Goal: Use online tool/utility: Use online tool/utility

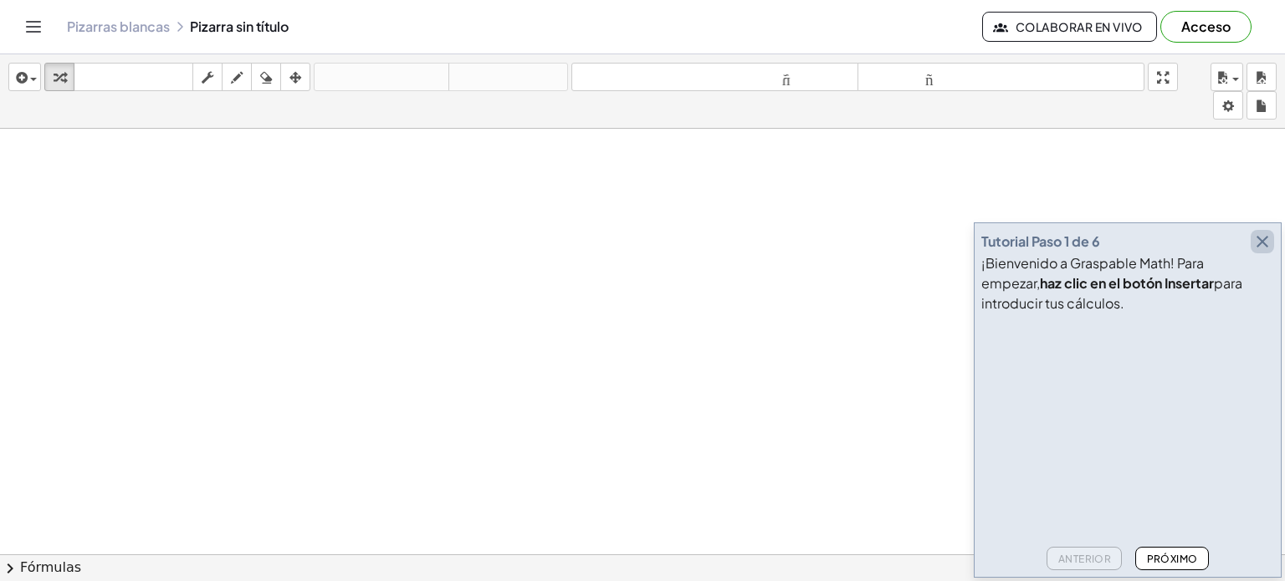
click at [1265, 247] on icon "button" at bounding box center [1262, 242] width 20 height 20
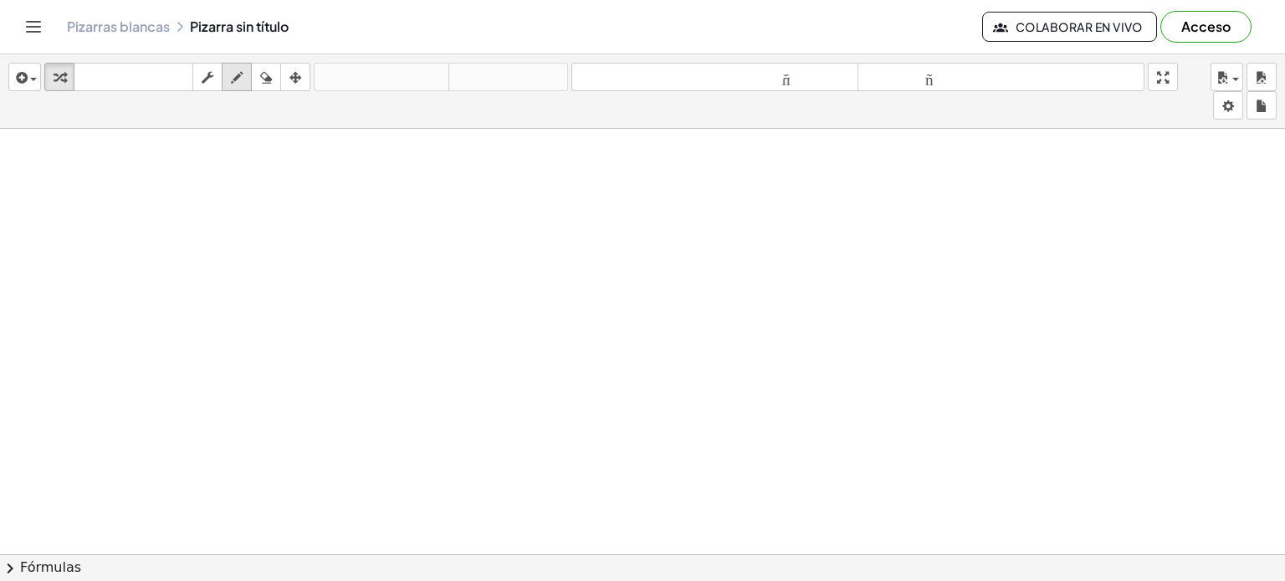
click at [236, 83] on icon "button" at bounding box center [237, 78] width 12 height 20
drag, startPoint x: 43, startPoint y: 172, endPoint x: 33, endPoint y: 187, distance: 18.1
drag, startPoint x: 26, startPoint y: 173, endPoint x: 47, endPoint y: 182, distance: 22.8
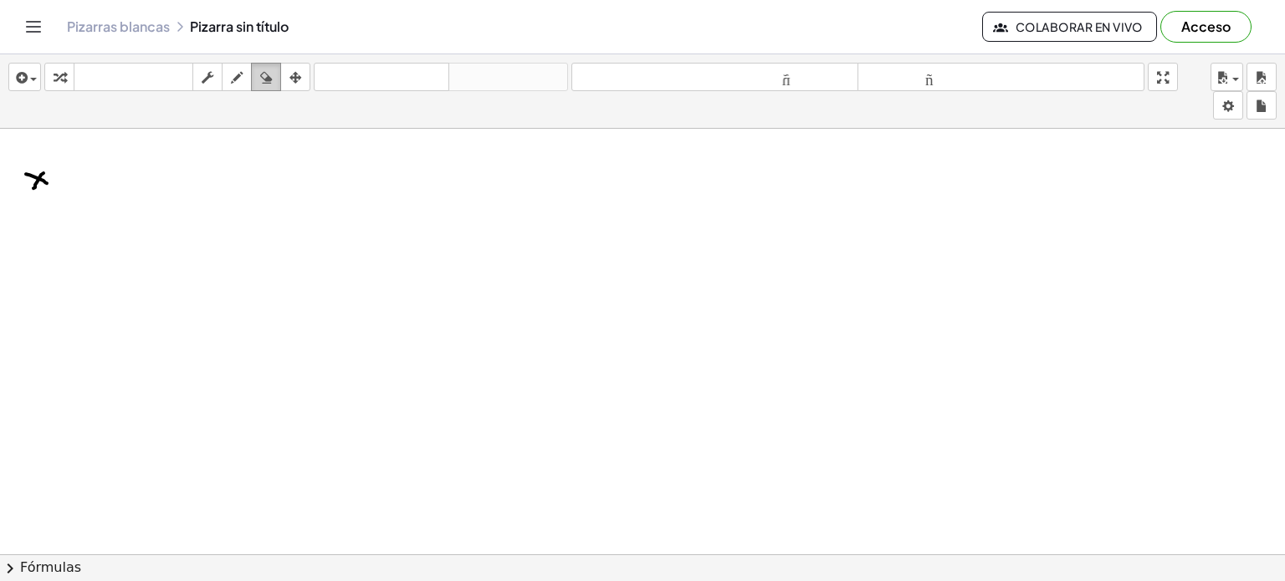
click at [260, 79] on icon "button" at bounding box center [266, 78] width 12 height 20
drag, startPoint x: 33, startPoint y: 173, endPoint x: 27, endPoint y: 186, distance: 13.8
click at [234, 79] on icon "button" at bounding box center [237, 78] width 12 height 20
drag, startPoint x: 28, startPoint y: 166, endPoint x: 40, endPoint y: 161, distance: 13.1
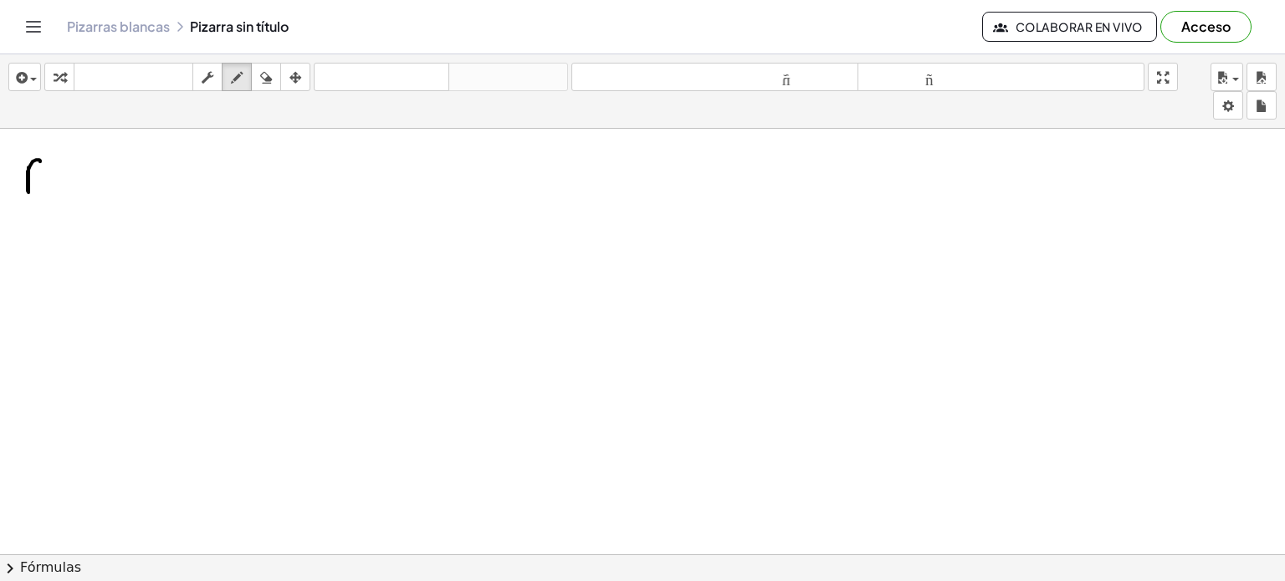
drag, startPoint x: 28, startPoint y: 173, endPoint x: 38, endPoint y: 177, distance: 10.9
drag, startPoint x: 53, startPoint y: 156, endPoint x: 54, endPoint y: 190, distance: 33.5
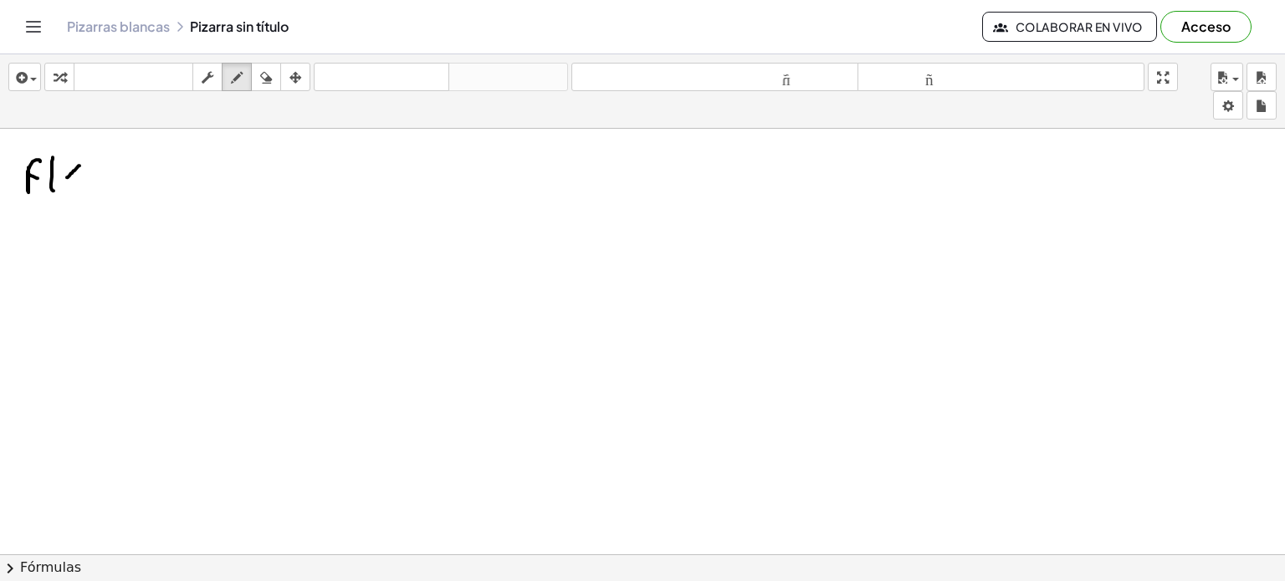
drag, startPoint x: 79, startPoint y: 165, endPoint x: 67, endPoint y: 176, distance: 17.2
drag, startPoint x: 64, startPoint y: 160, endPoint x: 74, endPoint y: 170, distance: 14.8
drag, startPoint x: 74, startPoint y: 170, endPoint x: 80, endPoint y: 176, distance: 8.9
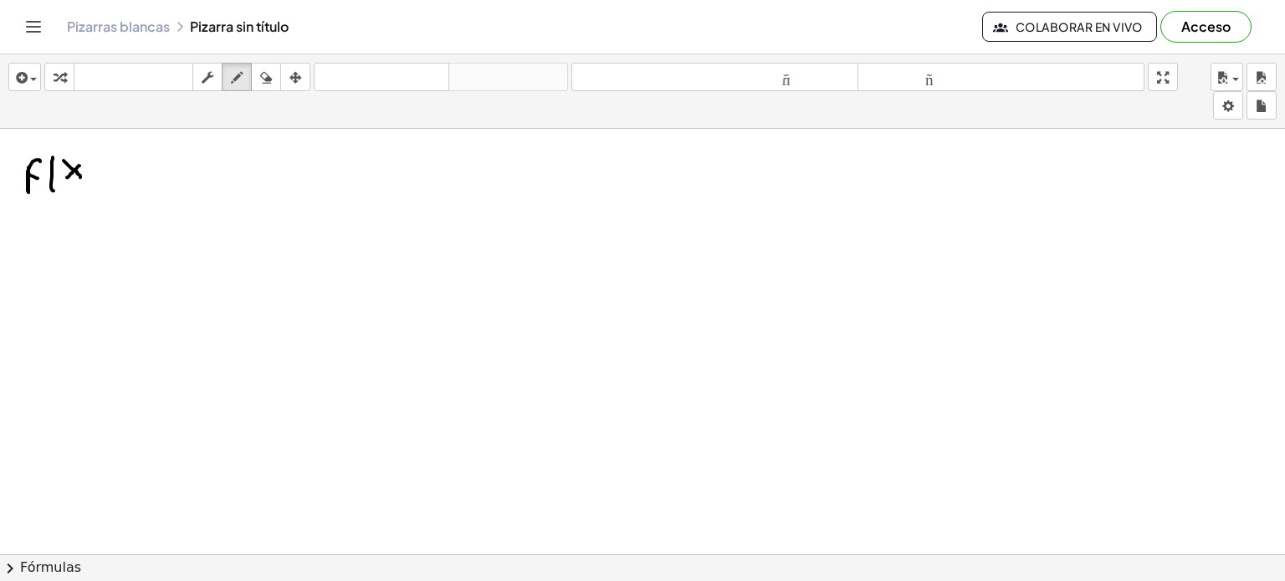
drag, startPoint x: 77, startPoint y: 158, endPoint x: 81, endPoint y: 197, distance: 39.5
click at [266, 72] on icon "button" at bounding box center [266, 78] width 12 height 20
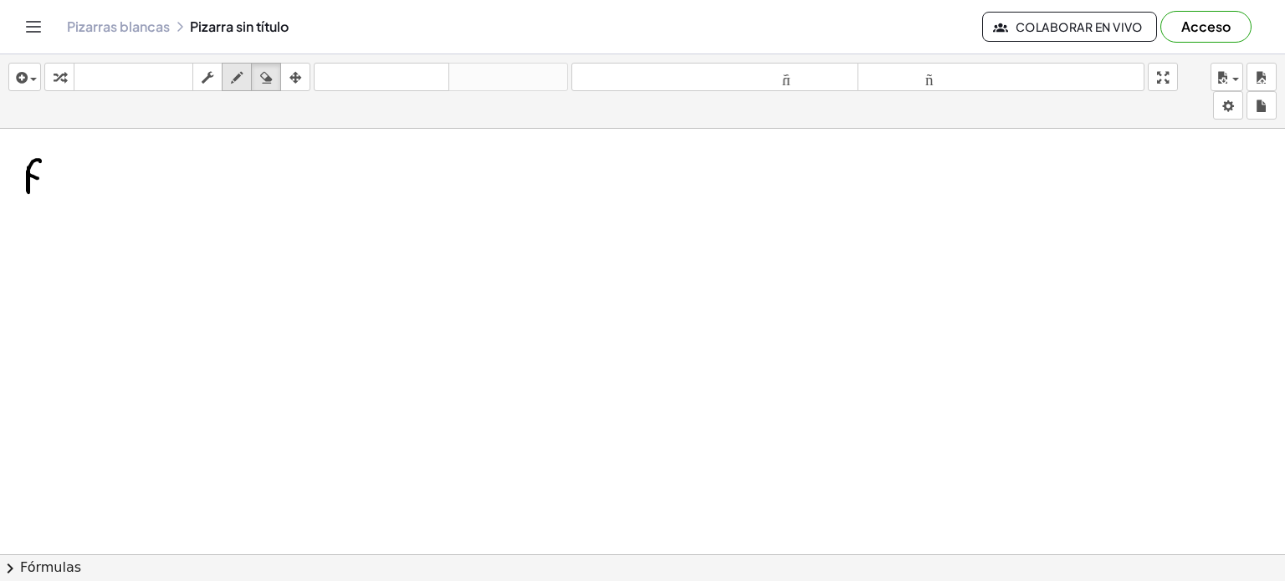
click at [236, 76] on icon "button" at bounding box center [237, 78] width 12 height 20
drag, startPoint x: 50, startPoint y: 159, endPoint x: 56, endPoint y: 194, distance: 35.6
drag, startPoint x: 67, startPoint y: 179, endPoint x: 74, endPoint y: 157, distance: 22.8
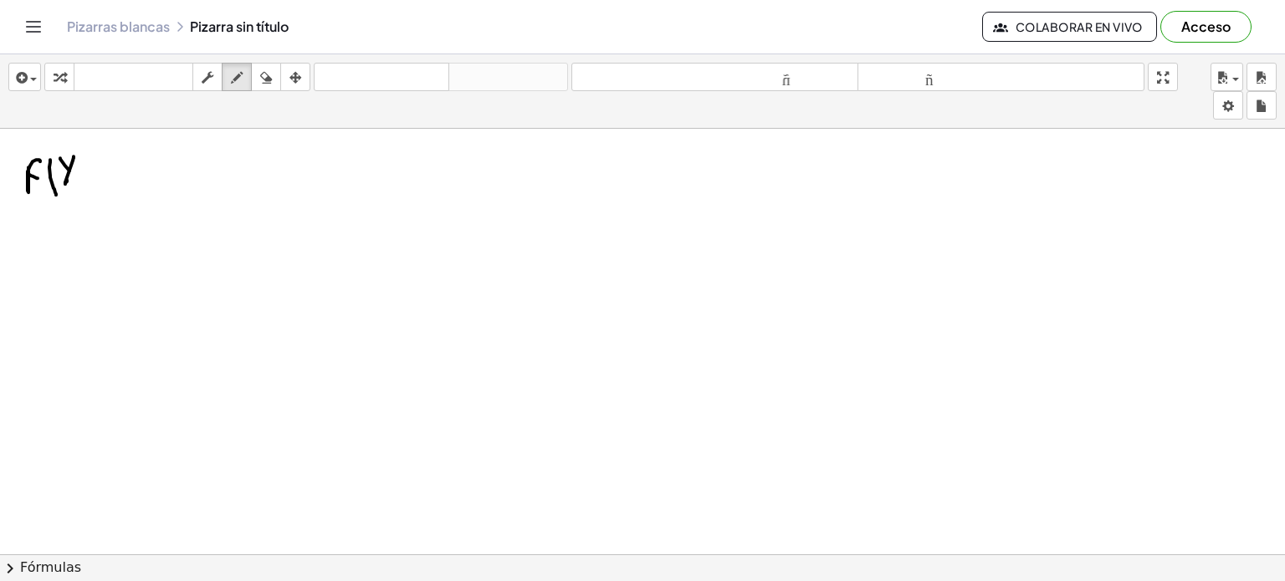
drag, startPoint x: 60, startPoint y: 157, endPoint x: 76, endPoint y: 177, distance: 25.6
drag, startPoint x: 81, startPoint y: 144, endPoint x: 95, endPoint y: 187, distance: 45.5
drag, startPoint x: 120, startPoint y: 173, endPoint x: 130, endPoint y: 175, distance: 11.0
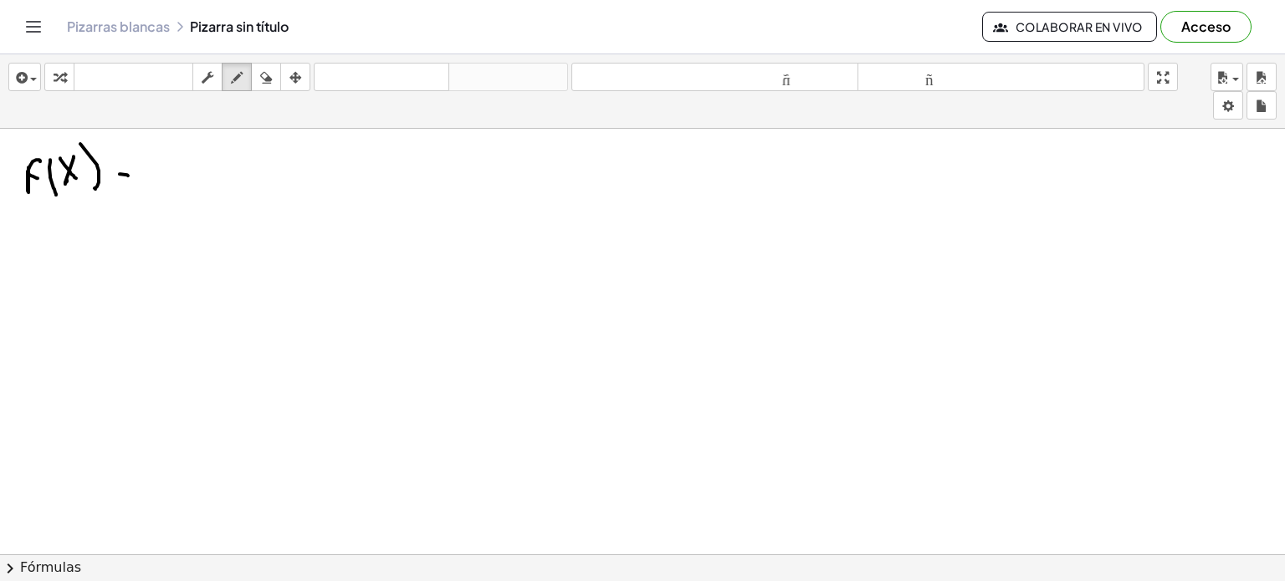
drag, startPoint x: 115, startPoint y: 180, endPoint x: 124, endPoint y: 182, distance: 8.5
drag, startPoint x: 150, startPoint y: 159, endPoint x: 134, endPoint y: 197, distance: 41.6
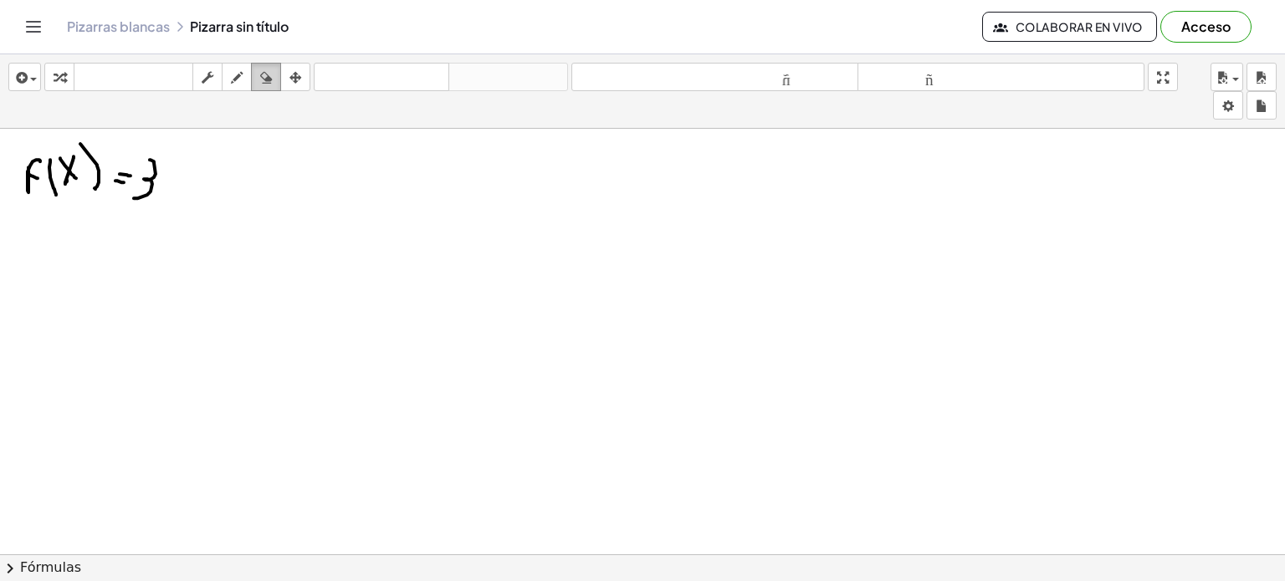
click at [254, 79] on button "borrar" at bounding box center [266, 77] width 30 height 28
drag, startPoint x: 163, startPoint y: 160, endPoint x: 165, endPoint y: 187, distance: 26.8
click at [236, 75] on icon "button" at bounding box center [237, 78] width 12 height 20
drag, startPoint x: 145, startPoint y: 153, endPoint x: 131, endPoint y: 187, distance: 36.8
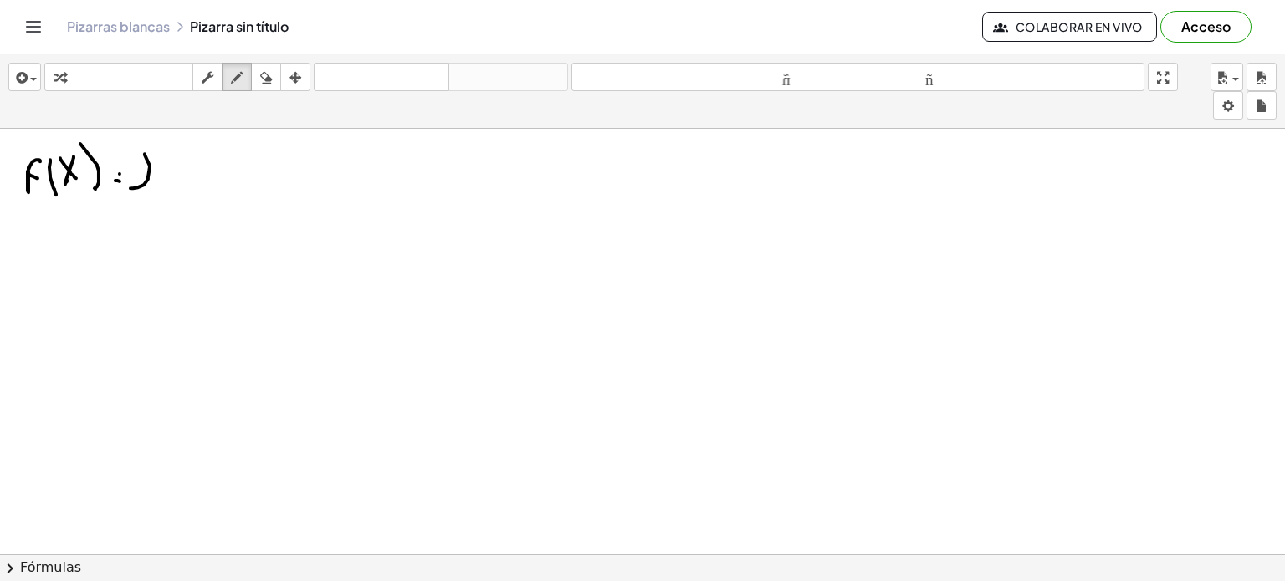
click at [254, 75] on button "borrar" at bounding box center [266, 77] width 30 height 28
drag, startPoint x: 147, startPoint y: 145, endPoint x: 141, endPoint y: 195, distance: 50.5
click at [238, 79] on icon "button" at bounding box center [237, 78] width 12 height 20
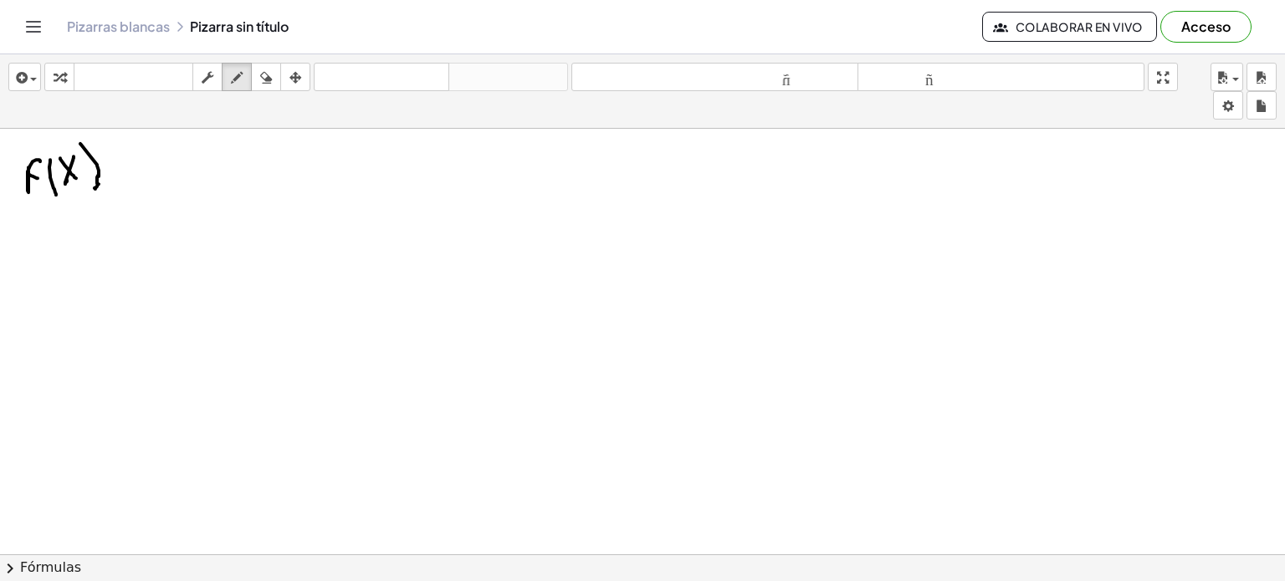
drag, startPoint x: 99, startPoint y: 174, endPoint x: 101, endPoint y: 185, distance: 11.2
drag, startPoint x: 108, startPoint y: 161, endPoint x: 121, endPoint y: 161, distance: 13.4
drag, startPoint x: 111, startPoint y: 166, endPoint x: 125, endPoint y: 169, distance: 14.6
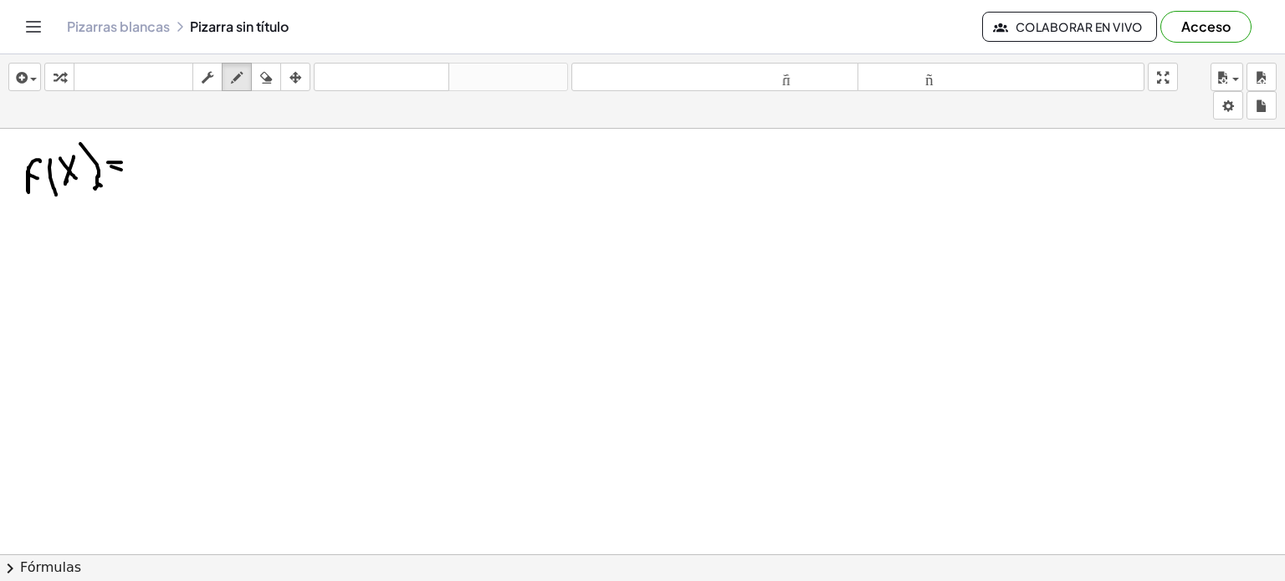
drag, startPoint x: 137, startPoint y: 162, endPoint x: 130, endPoint y: 193, distance: 31.7
drag, startPoint x: 167, startPoint y: 177, endPoint x: 172, endPoint y: 166, distance: 12.7
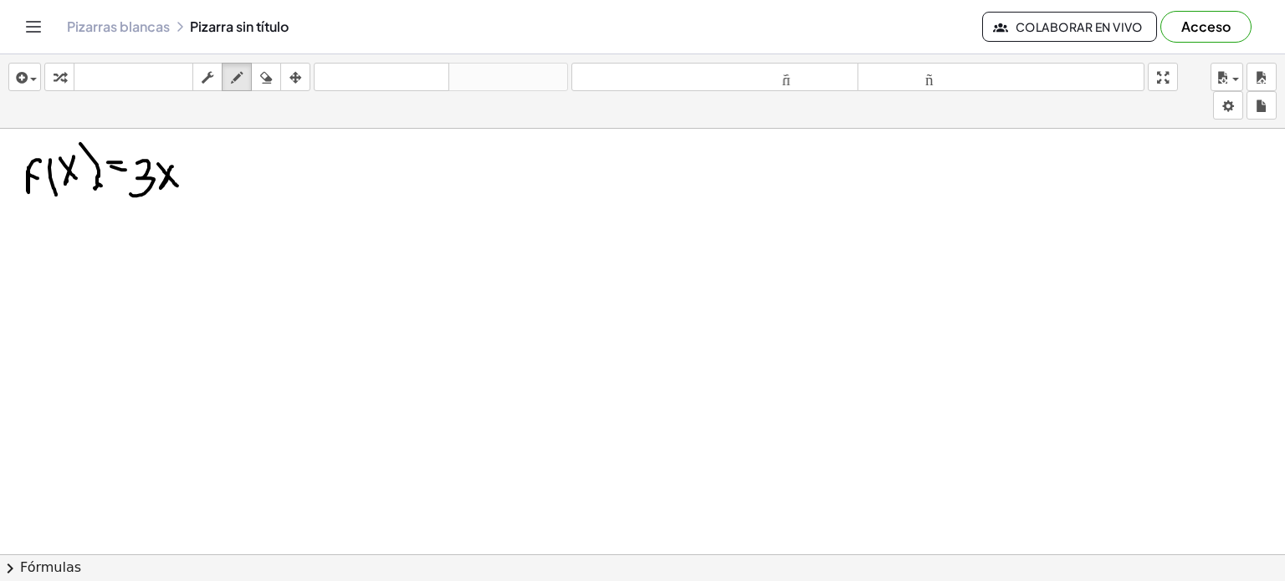
drag, startPoint x: 158, startPoint y: 163, endPoint x: 177, endPoint y: 186, distance: 29.7
drag, startPoint x: 187, startPoint y: 151, endPoint x: 194, endPoint y: 180, distance: 30.0
drag, startPoint x: 177, startPoint y: 171, endPoint x: 202, endPoint y: 169, distance: 25.2
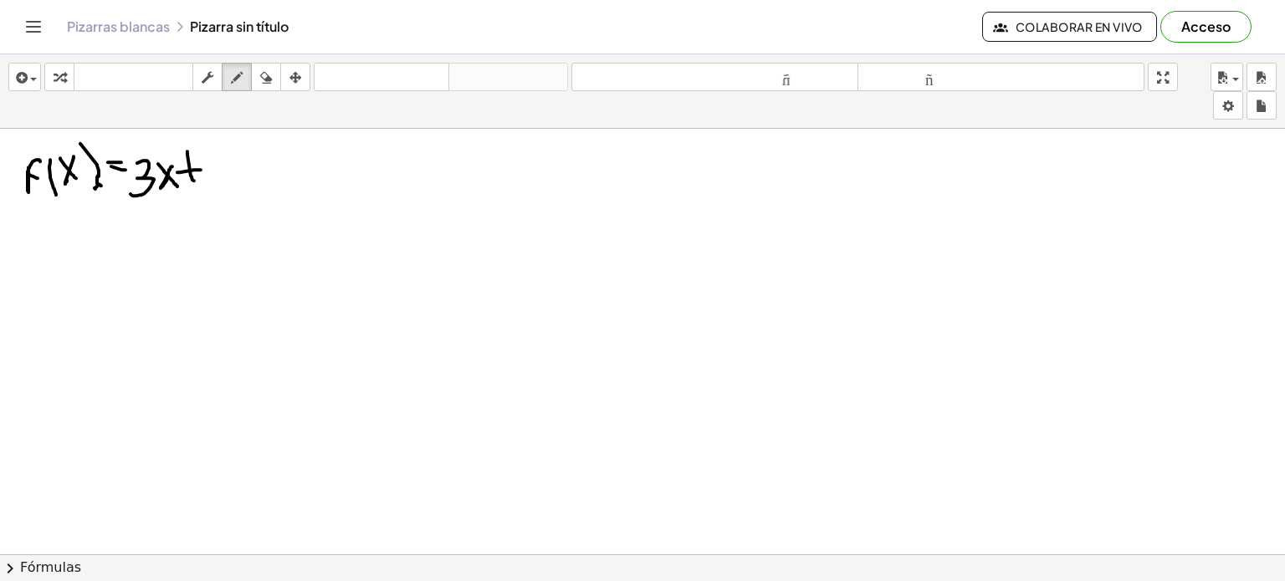
drag, startPoint x: 210, startPoint y: 149, endPoint x: 211, endPoint y: 172, distance: 23.4
drag, startPoint x: 119, startPoint y: 203, endPoint x: 254, endPoint y: 196, distance: 135.7
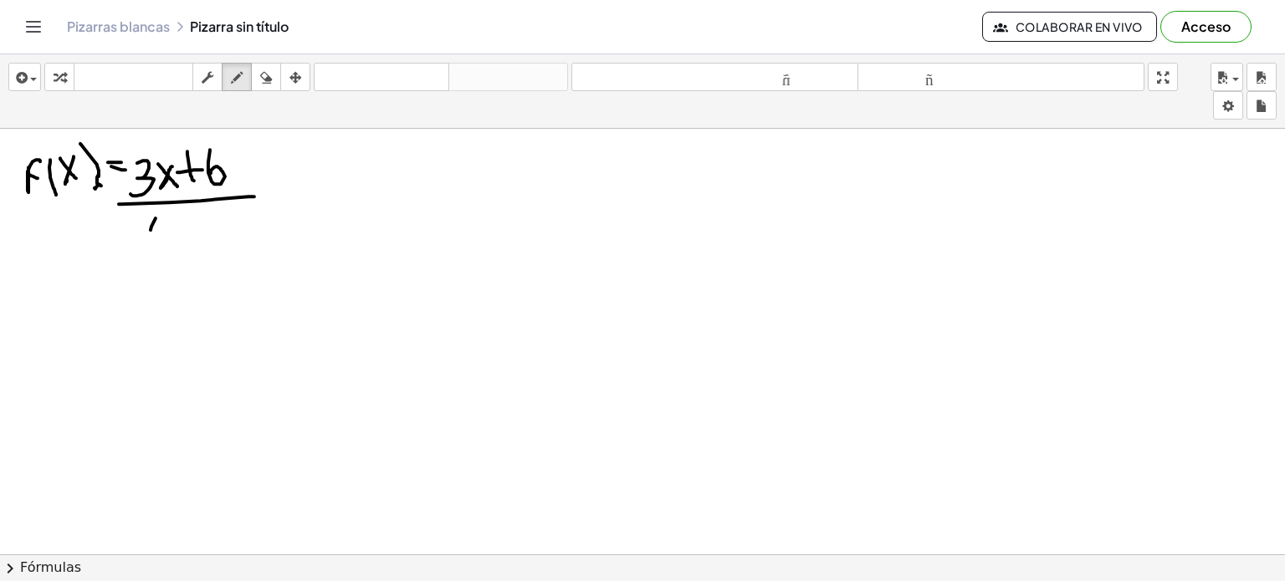
drag, startPoint x: 156, startPoint y: 217, endPoint x: 146, endPoint y: 238, distance: 22.1
drag, startPoint x: 141, startPoint y: 217, endPoint x: 173, endPoint y: 236, distance: 37.2
drag, startPoint x: 177, startPoint y: 223, endPoint x: 199, endPoint y: 222, distance: 21.8
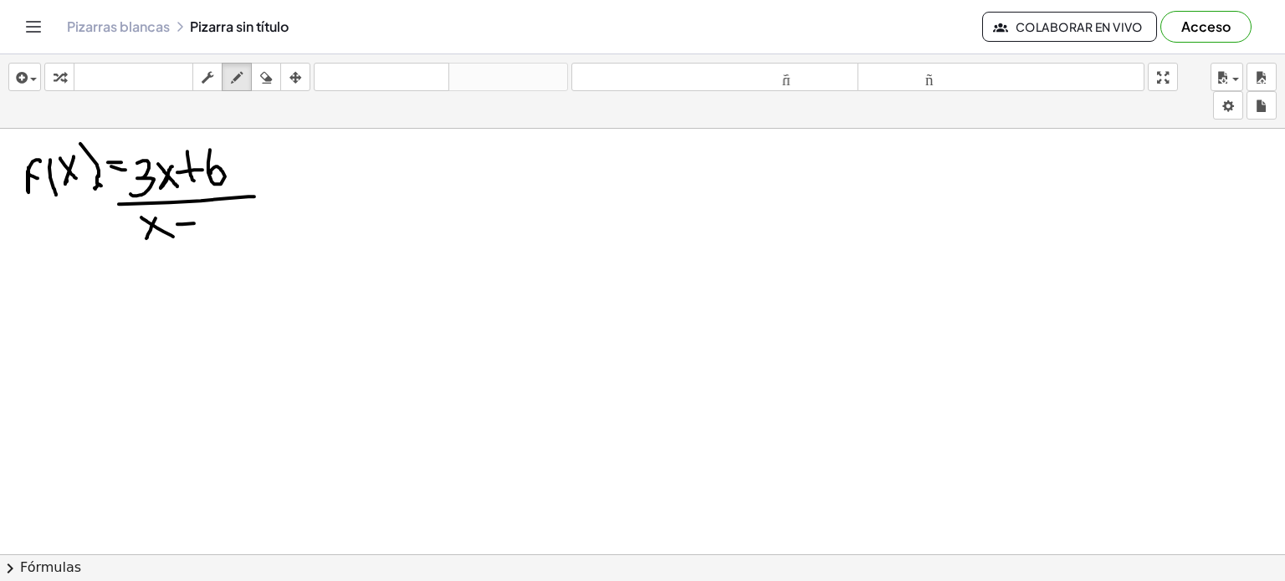
drag, startPoint x: 212, startPoint y: 210, endPoint x: 233, endPoint y: 236, distance: 33.8
drag, startPoint x: 350, startPoint y: 172, endPoint x: 350, endPoint y: 192, distance: 20.1
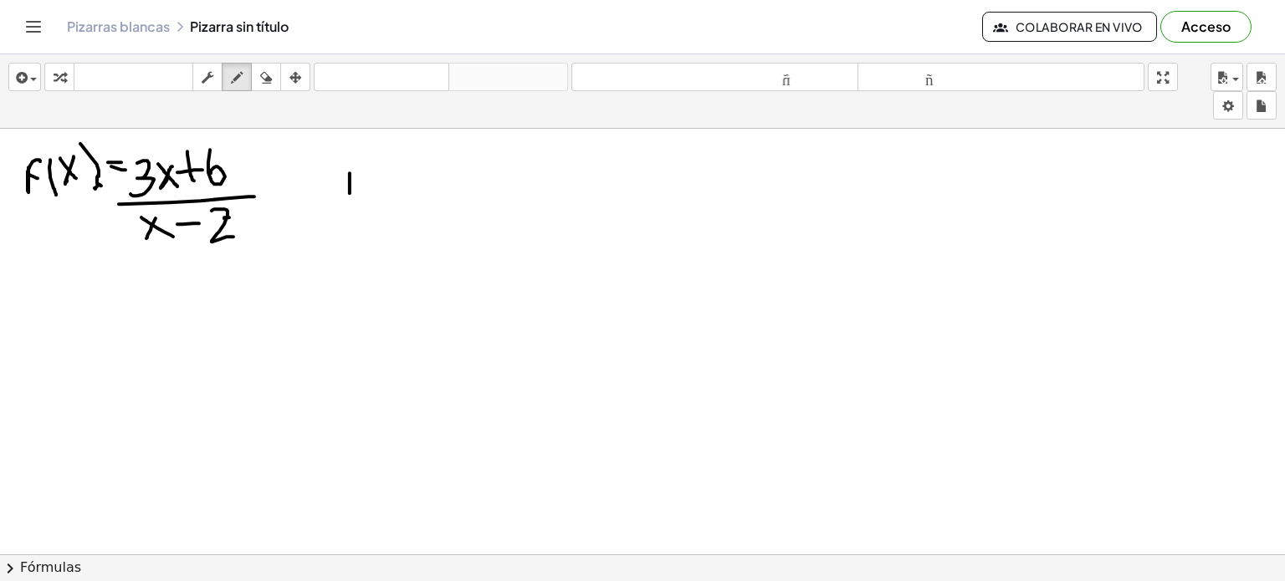
click at [350, 192] on div at bounding box center [642, 554] width 1285 height 851
click at [333, 151] on div at bounding box center [642, 554] width 1285 height 851
drag, startPoint x: 401, startPoint y: 170, endPoint x: 412, endPoint y: 211, distance: 42.2
click at [412, 211] on div at bounding box center [642, 554] width 1285 height 851
click at [436, 170] on div at bounding box center [642, 554] width 1285 height 851
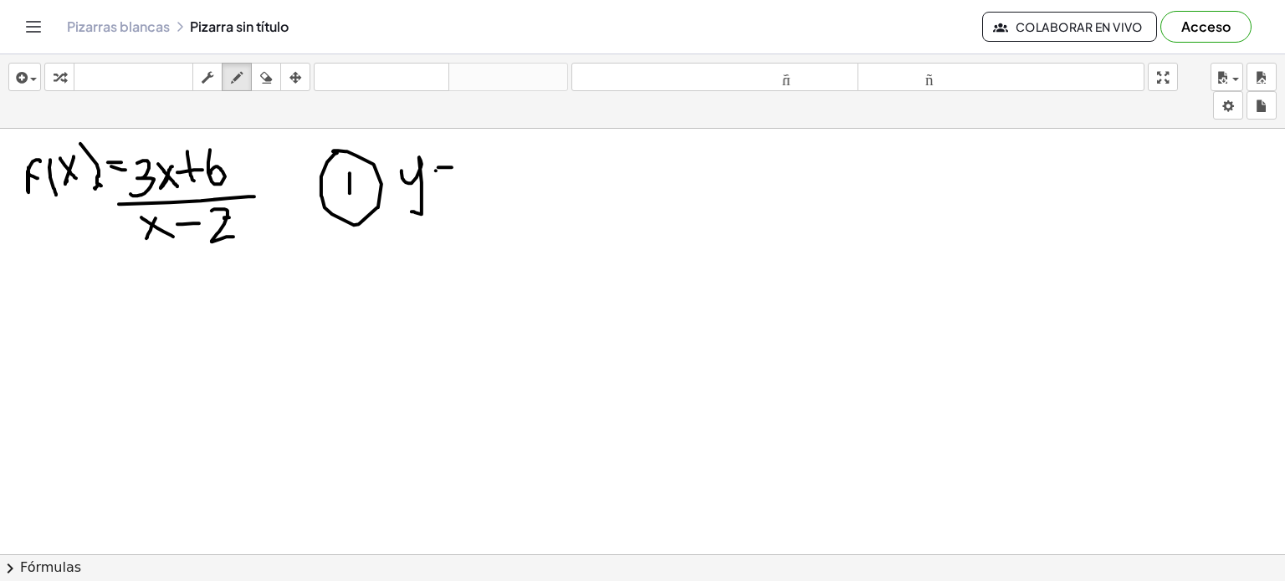
drag, startPoint x: 438, startPoint y: 166, endPoint x: 452, endPoint y: 166, distance: 13.4
click at [452, 166] on div at bounding box center [642, 554] width 1285 height 851
click at [446, 173] on div at bounding box center [642, 554] width 1285 height 851
drag, startPoint x: 469, startPoint y: 153, endPoint x: 456, endPoint y: 190, distance: 39.2
click at [456, 190] on div at bounding box center [642, 554] width 1285 height 851
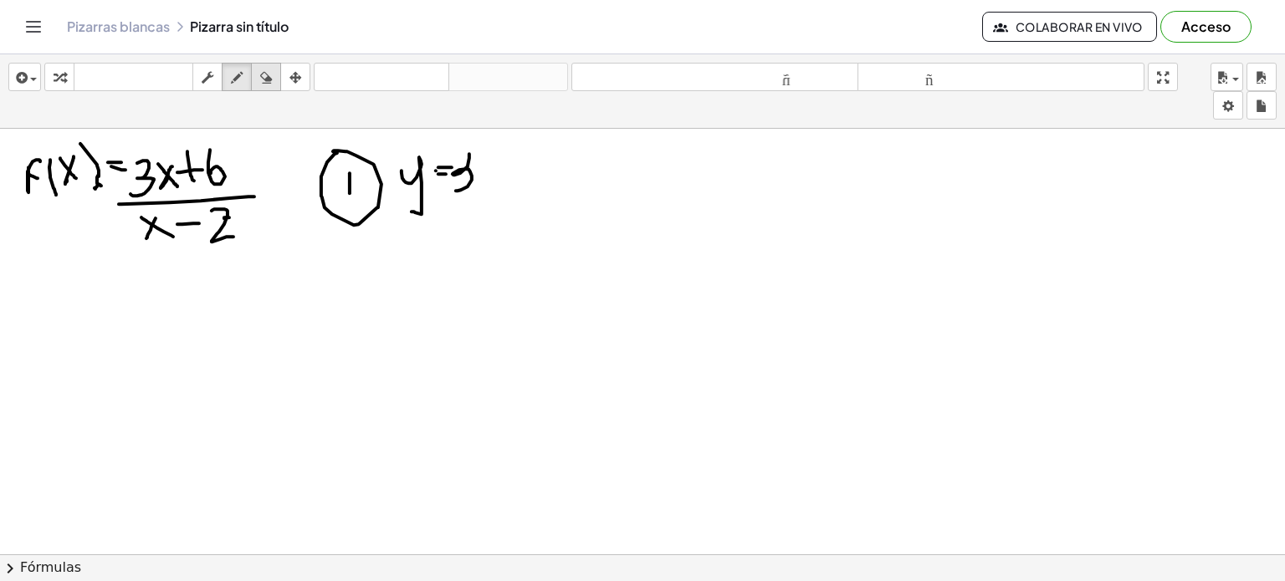
click at [263, 89] on button "borrar" at bounding box center [266, 77] width 30 height 28
drag, startPoint x: 468, startPoint y: 140, endPoint x: 468, endPoint y: 159, distance: 19.2
click at [468, 159] on div at bounding box center [642, 554] width 1285 height 851
click at [236, 69] on icon "button" at bounding box center [237, 78] width 12 height 20
drag, startPoint x: 435, startPoint y: 170, endPoint x: 447, endPoint y: 170, distance: 11.7
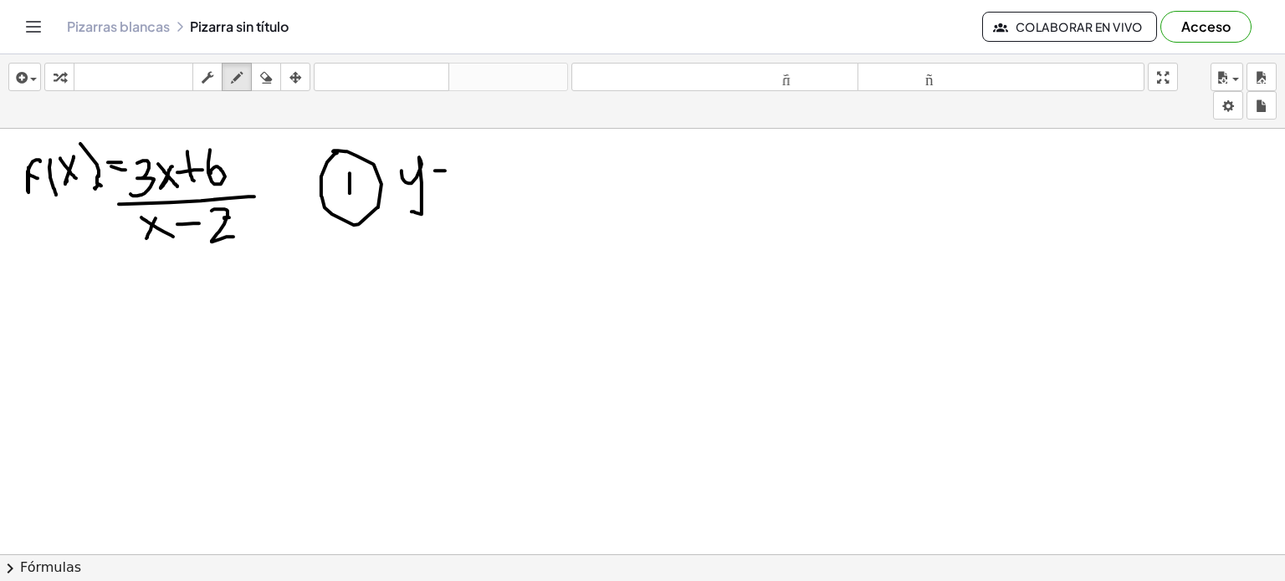
click at [447, 170] on div at bounding box center [642, 554] width 1285 height 851
drag, startPoint x: 431, startPoint y: 180, endPoint x: 445, endPoint y: 180, distance: 14.2
click at [445, 180] on div at bounding box center [642, 554] width 1285 height 851
drag, startPoint x: 478, startPoint y: 165, endPoint x: 472, endPoint y: 182, distance: 17.7
click at [472, 182] on div at bounding box center [642, 554] width 1285 height 851
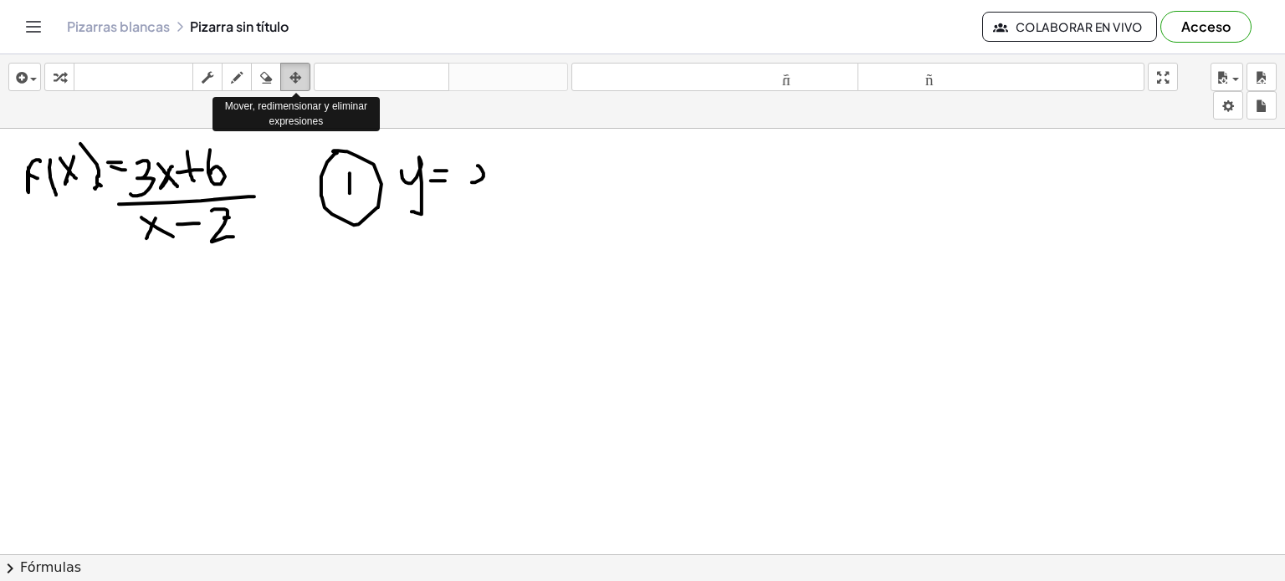
click at [285, 79] on div "button" at bounding box center [295, 77] width 22 height 20
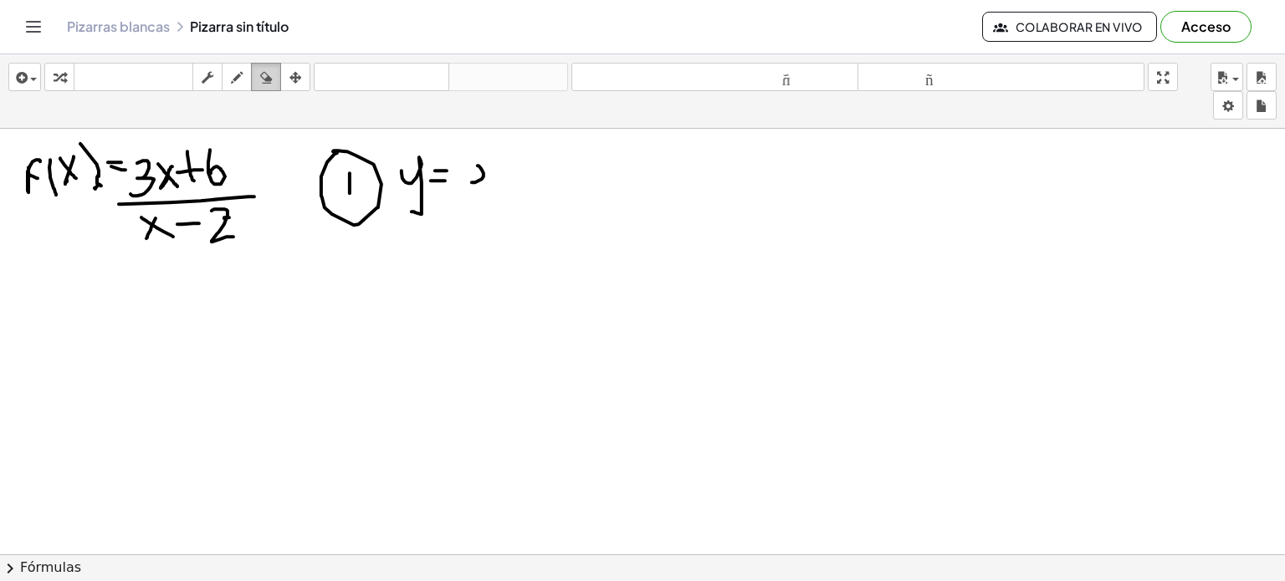
click at [268, 72] on icon "button" at bounding box center [266, 78] width 12 height 20
click at [478, 168] on div at bounding box center [642, 554] width 1285 height 851
click at [243, 77] on icon "button" at bounding box center [237, 78] width 12 height 20
drag, startPoint x: 465, startPoint y: 150, endPoint x: 456, endPoint y: 173, distance: 25.2
click at [456, 173] on div at bounding box center [642, 554] width 1285 height 851
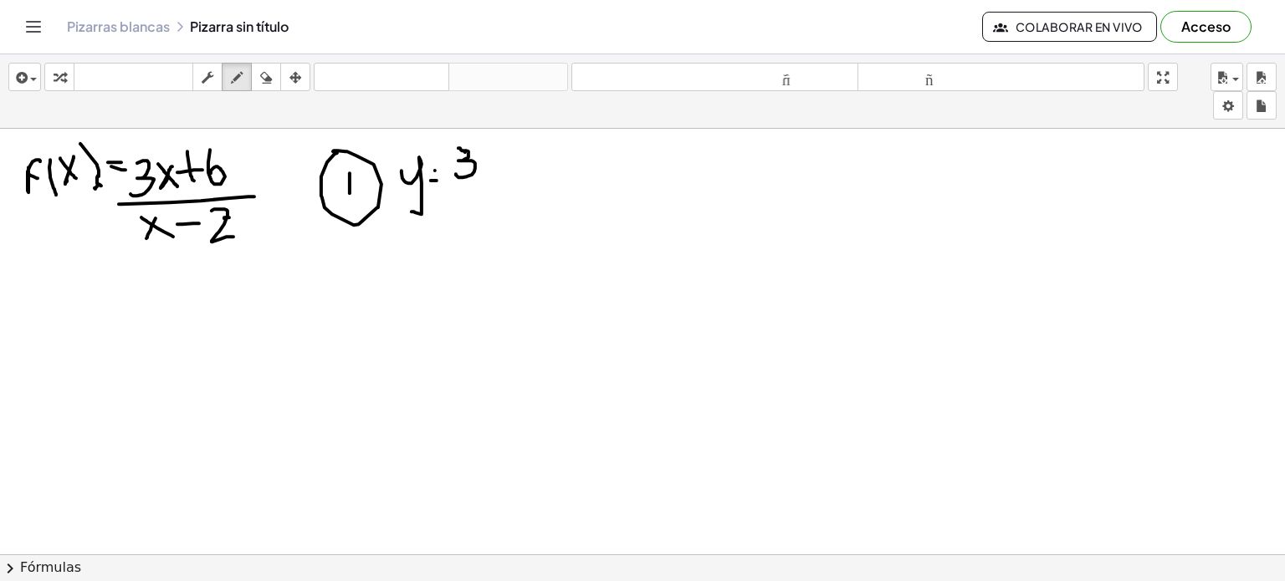
click at [465, 151] on div at bounding box center [642, 554] width 1285 height 851
drag, startPoint x: 494, startPoint y: 158, endPoint x: 486, endPoint y: 173, distance: 16.8
click at [486, 173] on div at bounding box center [642, 554] width 1285 height 851
drag, startPoint x: 485, startPoint y: 166, endPoint x: 499, endPoint y: 172, distance: 14.6
click at [499, 172] on div at bounding box center [642, 554] width 1285 height 851
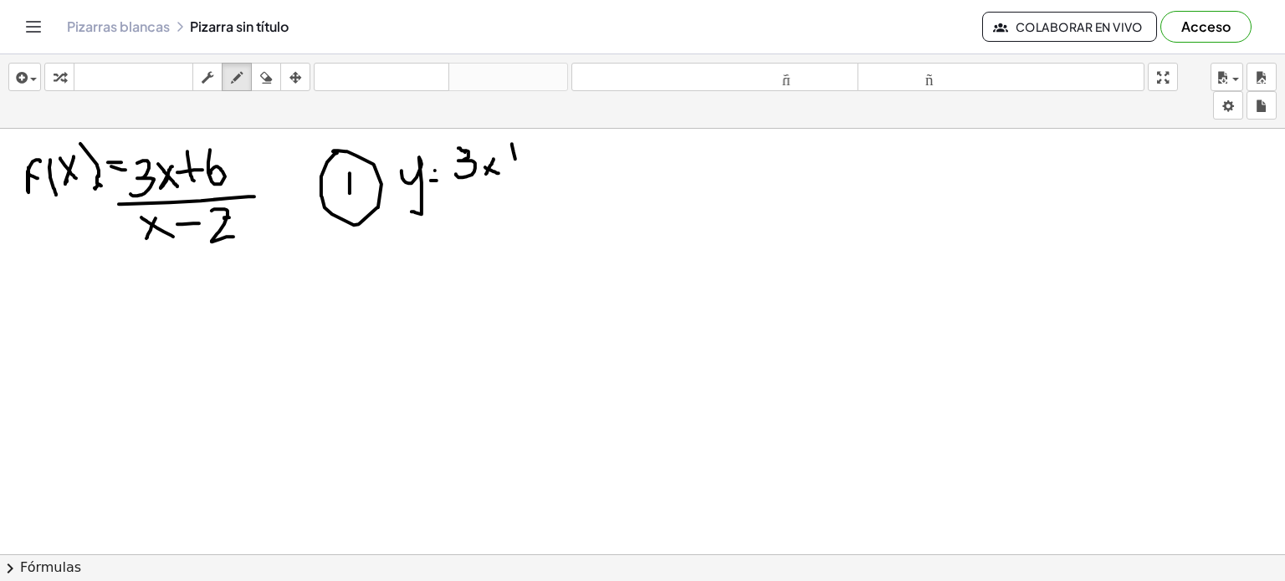
drag, startPoint x: 512, startPoint y: 143, endPoint x: 514, endPoint y: 176, distance: 33.6
click at [514, 176] on div at bounding box center [642, 554] width 1285 height 851
drag, startPoint x: 504, startPoint y: 160, endPoint x: 523, endPoint y: 158, distance: 18.5
click at [523, 158] on div at bounding box center [642, 554] width 1285 height 851
drag, startPoint x: 525, startPoint y: 151, endPoint x: 532, endPoint y: 172, distance: 22.8
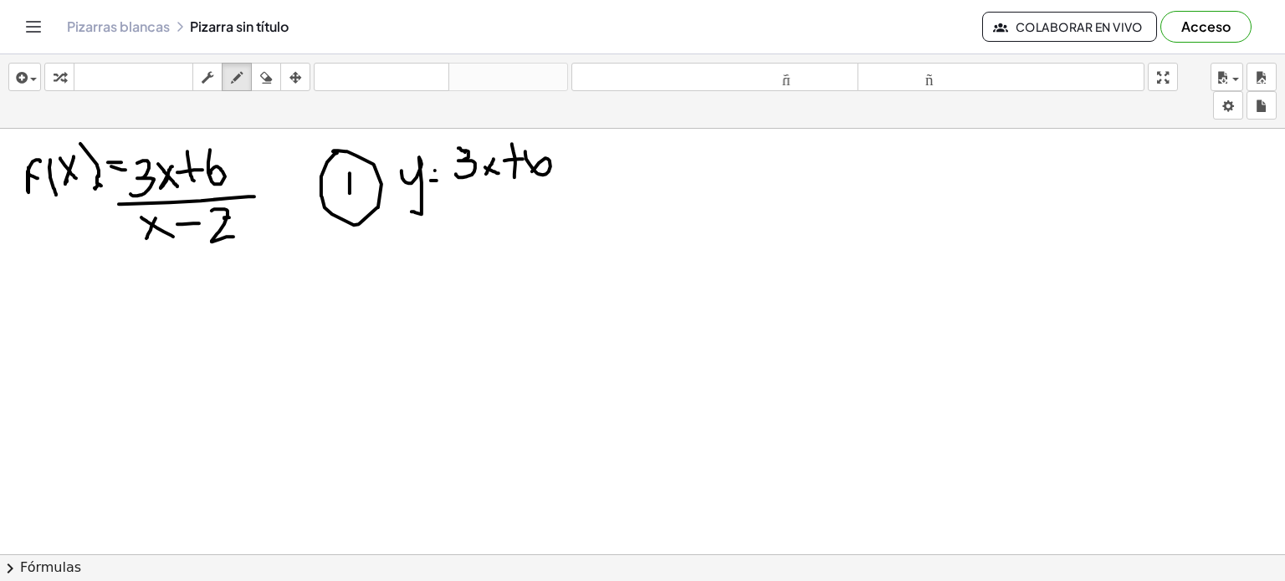
click at [532, 172] on div at bounding box center [642, 554] width 1285 height 851
drag, startPoint x: 455, startPoint y: 192, endPoint x: 560, endPoint y: 194, distance: 105.4
click at [560, 194] on div at bounding box center [642, 554] width 1285 height 851
drag, startPoint x: 479, startPoint y: 202, endPoint x: 470, endPoint y: 217, distance: 16.9
click at [470, 217] on div at bounding box center [642, 554] width 1285 height 851
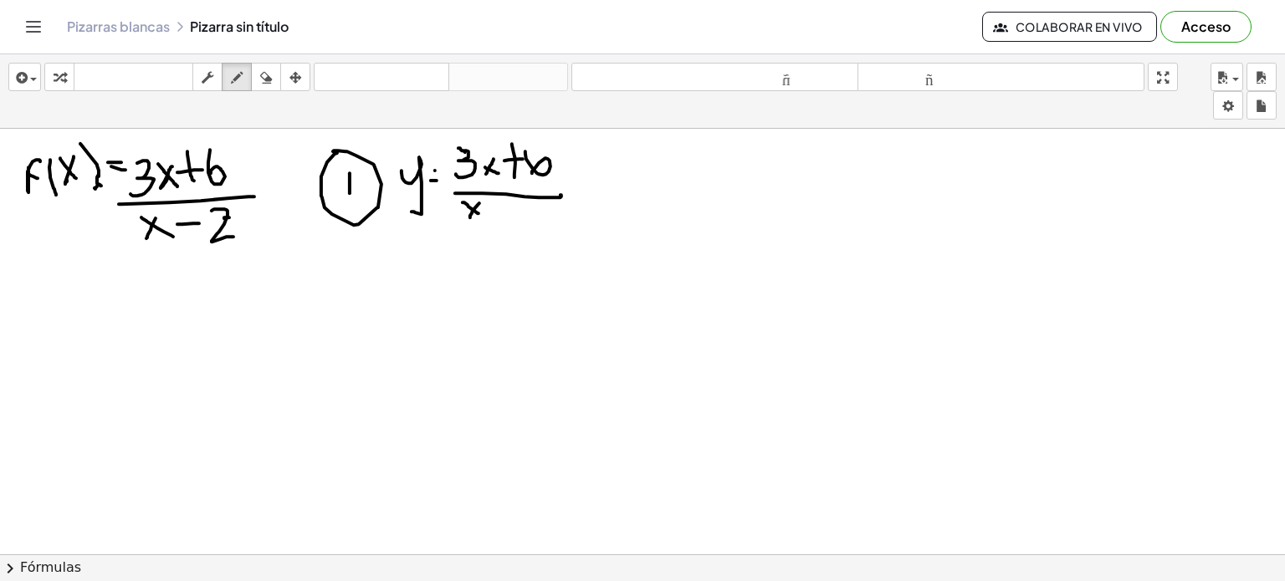
drag, startPoint x: 463, startPoint y: 202, endPoint x: 482, endPoint y: 214, distance: 23.0
click at [482, 214] on div at bounding box center [642, 554] width 1285 height 851
drag, startPoint x: 502, startPoint y: 212, endPoint x: 490, endPoint y: 210, distance: 11.8
click at [490, 210] on div at bounding box center [642, 554] width 1285 height 851
drag, startPoint x: 513, startPoint y: 202, endPoint x: 535, endPoint y: 220, distance: 29.1
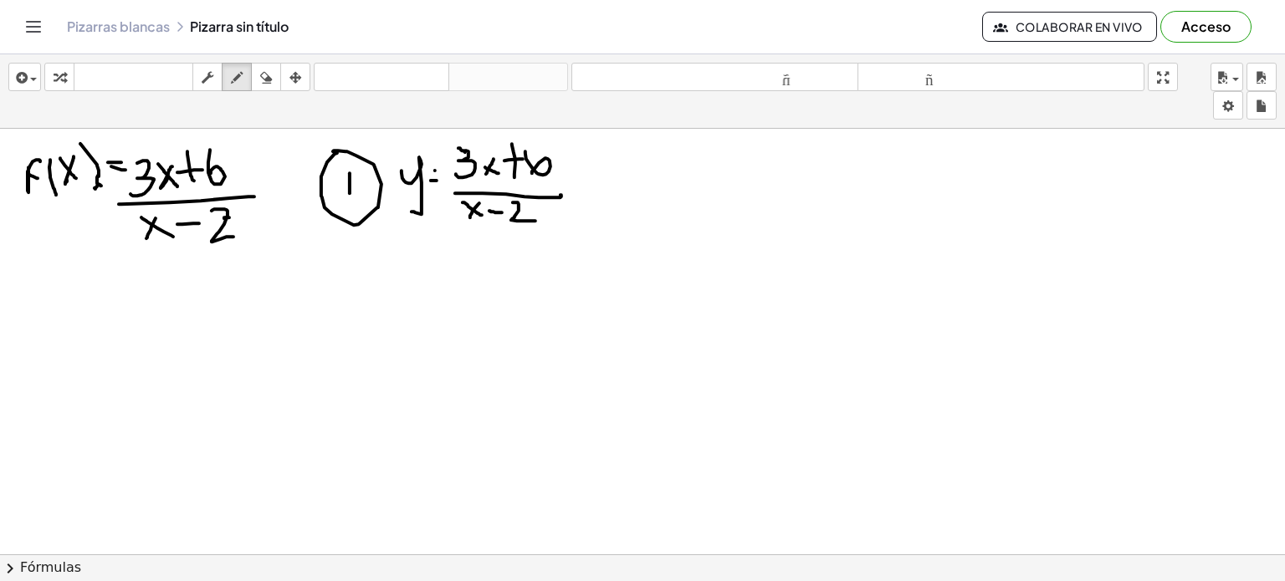
click at [535, 220] on div at bounding box center [642, 554] width 1285 height 851
drag, startPoint x: 656, startPoint y: 156, endPoint x: 664, endPoint y: 180, distance: 24.9
click at [664, 180] on div at bounding box center [642, 554] width 1285 height 851
drag, startPoint x: 676, startPoint y: 156, endPoint x: 666, endPoint y: 156, distance: 10.0
click at [666, 156] on div at bounding box center [642, 554] width 1285 height 851
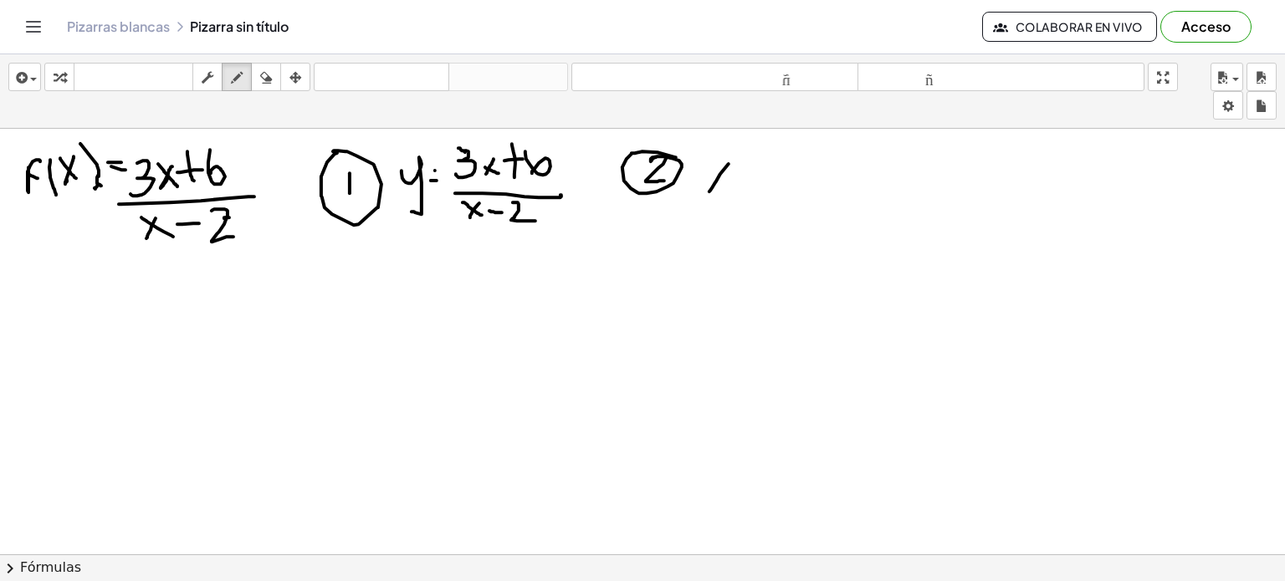
drag, startPoint x: 729, startPoint y: 163, endPoint x: 709, endPoint y: 191, distance: 33.6
click at [709, 191] on div at bounding box center [642, 554] width 1285 height 851
drag, startPoint x: 709, startPoint y: 171, endPoint x: 727, endPoint y: 187, distance: 23.7
click at [727, 187] on div at bounding box center [642, 554] width 1285 height 851
drag, startPoint x: 737, startPoint y: 167, endPoint x: 753, endPoint y: 169, distance: 16.0
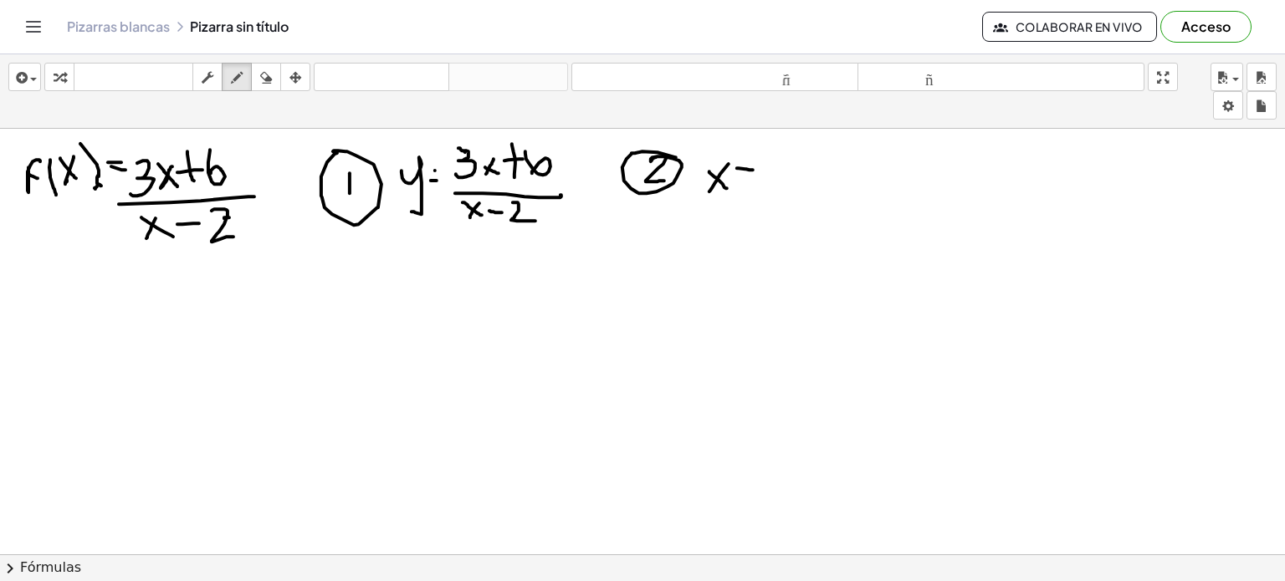
click at [753, 169] on div at bounding box center [642, 554] width 1285 height 851
drag, startPoint x: 748, startPoint y: 176, endPoint x: 735, endPoint y: 176, distance: 12.5
click at [735, 176] on div at bounding box center [642, 554] width 1285 height 851
drag, startPoint x: 771, startPoint y: 160, endPoint x: 768, endPoint y: 183, distance: 23.7
click at [768, 183] on div at bounding box center [642, 554] width 1285 height 851
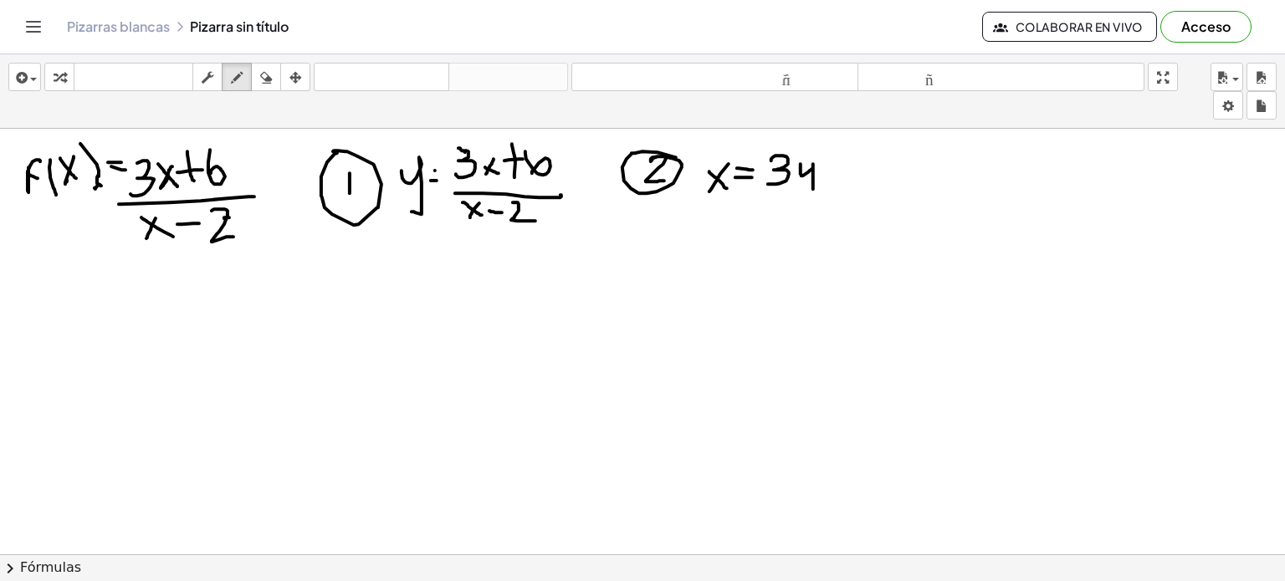
drag, startPoint x: 800, startPoint y: 163, endPoint x: 813, endPoint y: 188, distance: 28.1
click at [813, 188] on div at bounding box center [642, 554] width 1285 height 851
drag, startPoint x: 831, startPoint y: 146, endPoint x: 835, endPoint y: 167, distance: 22.0
click at [835, 167] on div at bounding box center [642, 554] width 1285 height 851
drag, startPoint x: 818, startPoint y: 156, endPoint x: 842, endPoint y: 156, distance: 24.3
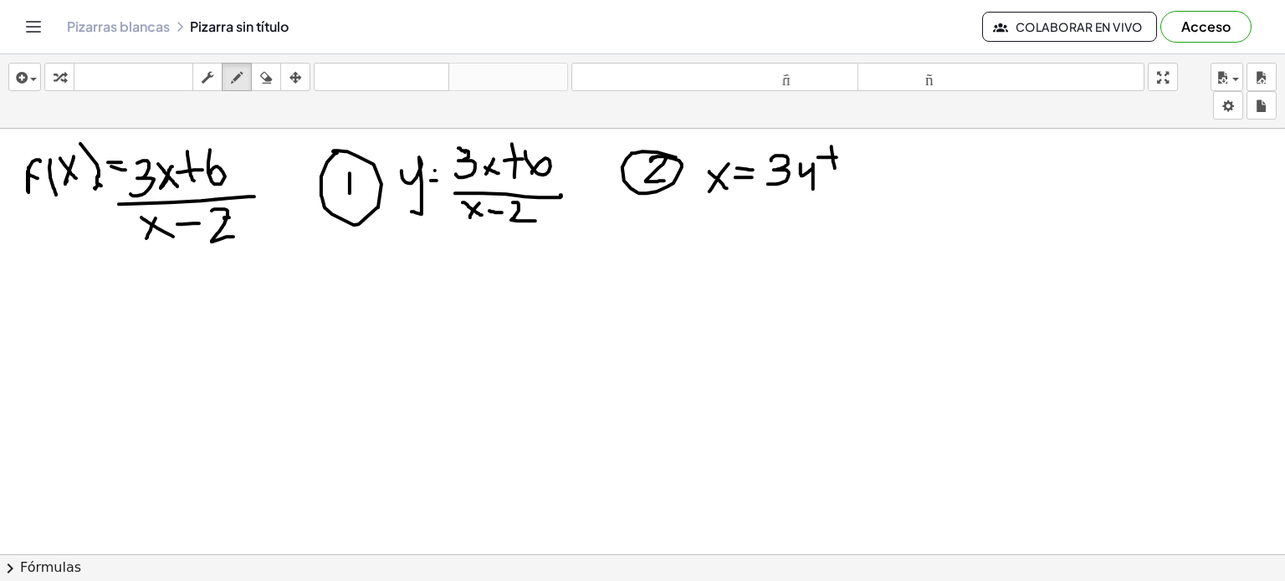
click at [842, 156] on div at bounding box center [642, 554] width 1285 height 851
drag, startPoint x: 852, startPoint y: 146, endPoint x: 853, endPoint y: 172, distance: 25.9
click at [853, 172] on div at bounding box center [642, 554] width 1285 height 851
drag, startPoint x: 728, startPoint y: 211, endPoint x: 857, endPoint y: 212, distance: 129.7
click at [857, 212] on div at bounding box center [642, 554] width 1285 height 851
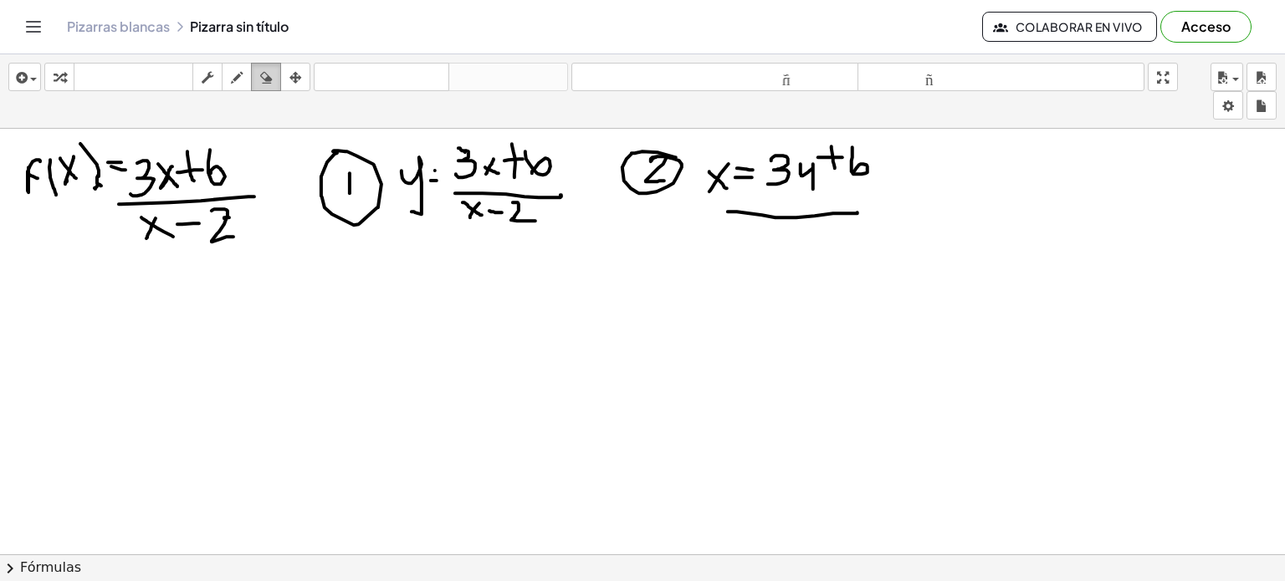
click at [272, 80] on icon "button" at bounding box center [266, 78] width 12 height 20
click at [775, 221] on div at bounding box center [642, 554] width 1285 height 851
click at [732, 233] on div at bounding box center [642, 554] width 1285 height 851
click at [840, 229] on div at bounding box center [642, 554] width 1285 height 851
click at [246, 83] on div "button" at bounding box center [237, 77] width 22 height 20
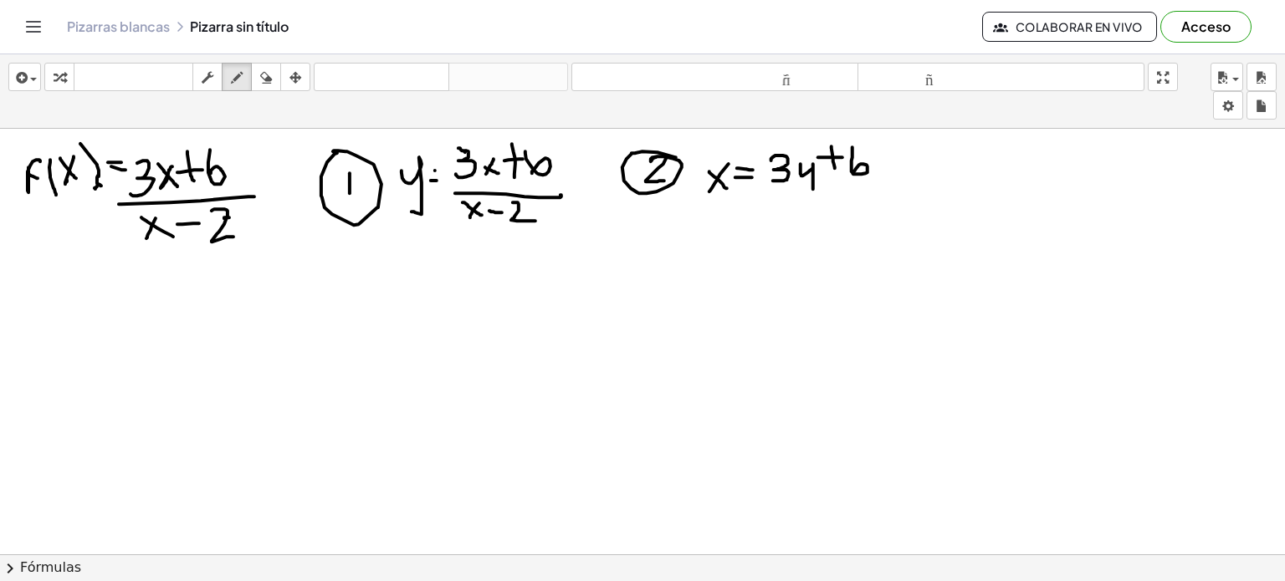
drag, startPoint x: 786, startPoint y: 179, endPoint x: 773, endPoint y: 180, distance: 13.4
click at [773, 180] on div at bounding box center [642, 554] width 1285 height 851
drag, startPoint x: 783, startPoint y: 195, endPoint x: 764, endPoint y: 194, distance: 19.3
click at [764, 194] on div at bounding box center [642, 554] width 1285 height 851
drag, startPoint x: 780, startPoint y: 219, endPoint x: 794, endPoint y: 254, distance: 37.6
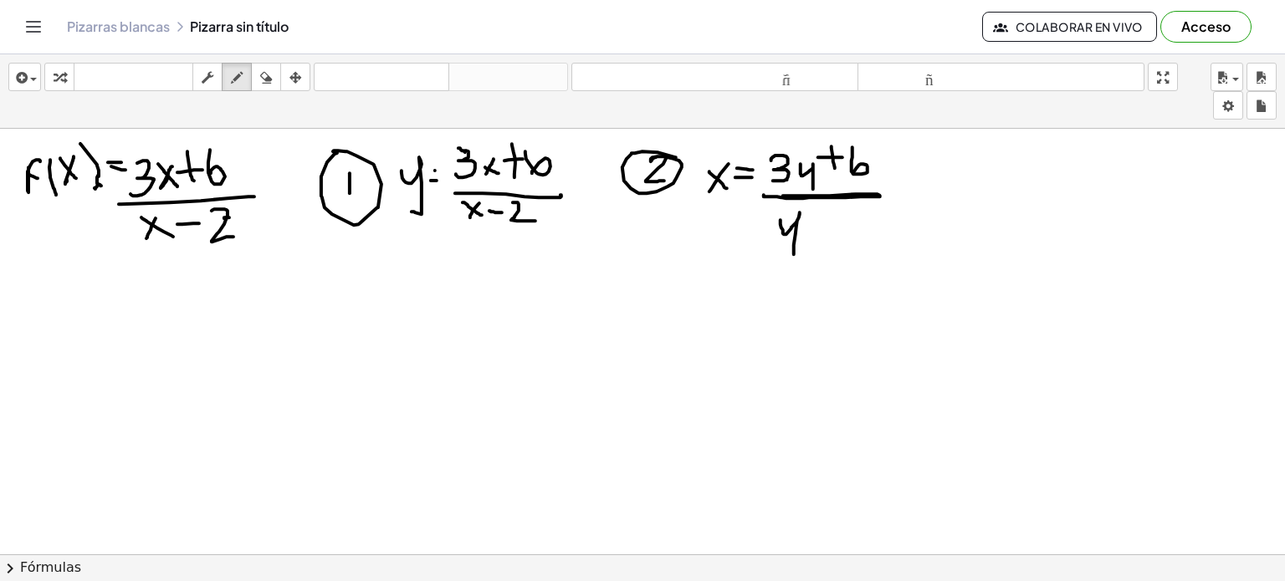
click at [794, 254] on div at bounding box center [642, 554] width 1285 height 851
drag, startPoint x: 806, startPoint y: 221, endPoint x: 817, endPoint y: 221, distance: 10.9
click at [817, 221] on div at bounding box center [642, 554] width 1285 height 851
drag, startPoint x: 844, startPoint y: 214, endPoint x: 861, endPoint y: 233, distance: 25.5
click at [861, 233] on div at bounding box center [642, 554] width 1285 height 851
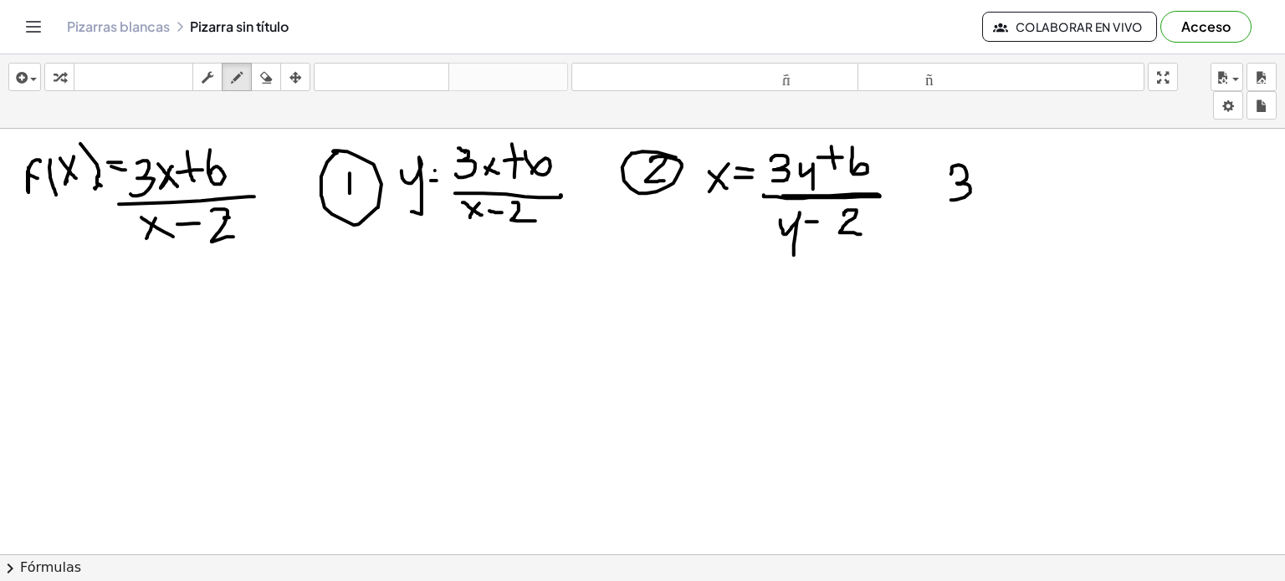
drag, startPoint x: 951, startPoint y: 173, endPoint x: 950, endPoint y: 198, distance: 25.1
click at [950, 198] on div at bounding box center [642, 554] width 1285 height 851
drag, startPoint x: 988, startPoint y: 171, endPoint x: 984, endPoint y: 178, distance: 8.6
click at [984, 178] on div at bounding box center [642, 554] width 1285 height 851
drag, startPoint x: 1004, startPoint y: 171, endPoint x: 1025, endPoint y: 209, distance: 43.1
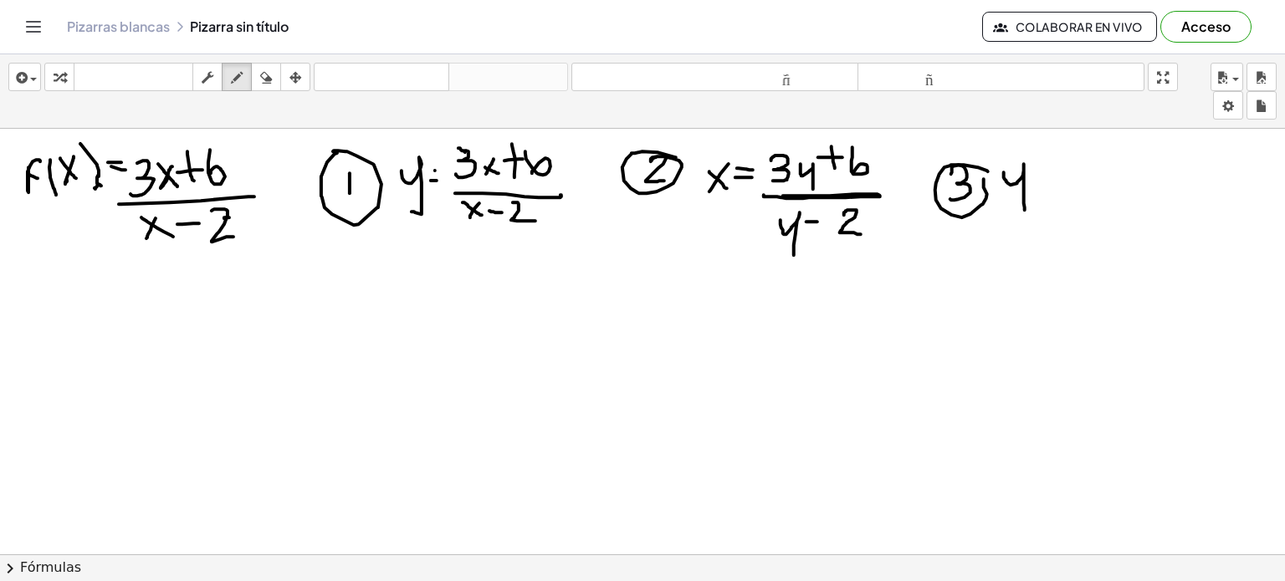
click at [1025, 209] on div at bounding box center [642, 554] width 1285 height 851
click at [1050, 164] on div at bounding box center [642, 554] width 1285 height 851
click at [1051, 169] on div at bounding box center [642, 554] width 1285 height 851
drag, startPoint x: 1061, startPoint y: 160, endPoint x: 1067, endPoint y: 190, distance: 30.7
click at [1067, 190] on div at bounding box center [642, 554] width 1285 height 851
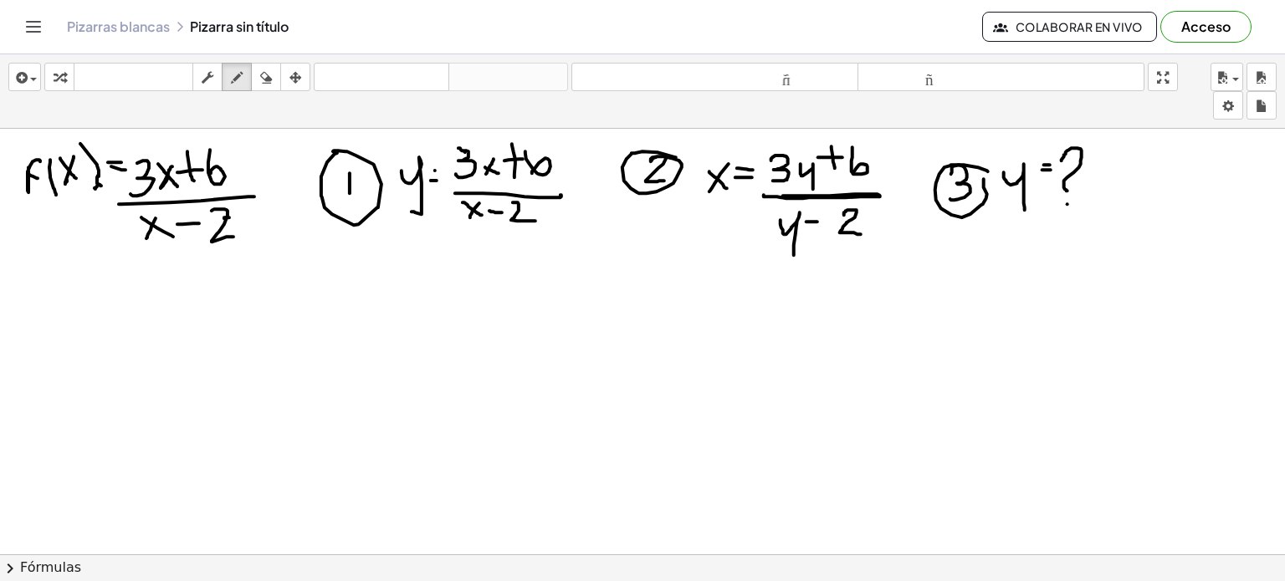
click at [1067, 203] on div at bounding box center [642, 554] width 1285 height 851
click at [340, 250] on div at bounding box center [642, 554] width 1285 height 851
drag, startPoint x: 24, startPoint y: 289, endPoint x: 43, endPoint y: 320, distance: 37.2
click at [43, 320] on div at bounding box center [642, 554] width 1285 height 851
drag, startPoint x: 0, startPoint y: 284, endPoint x: 30, endPoint y: 280, distance: 30.3
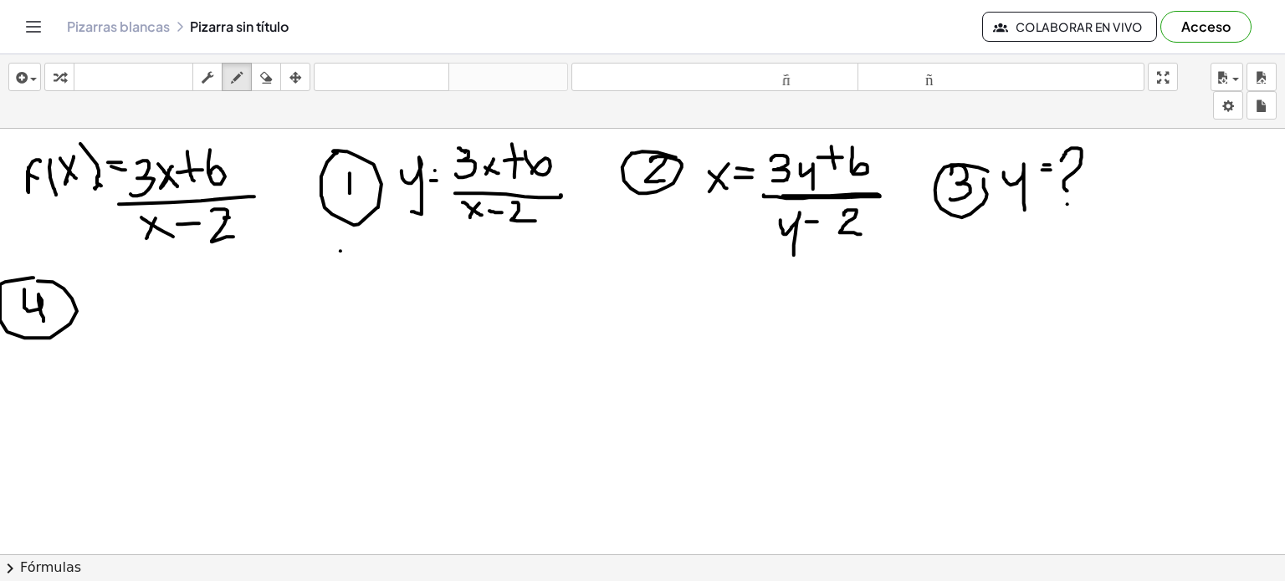
click at [30, 280] on div at bounding box center [642, 554] width 1285 height 851
click at [89, 290] on div at bounding box center [642, 554] width 1285 height 851
click at [82, 286] on div at bounding box center [642, 554] width 1285 height 851
drag, startPoint x: 84, startPoint y: 287, endPoint x: 106, endPoint y: 304, distance: 28.1
click at [106, 304] on div at bounding box center [642, 554] width 1285 height 851
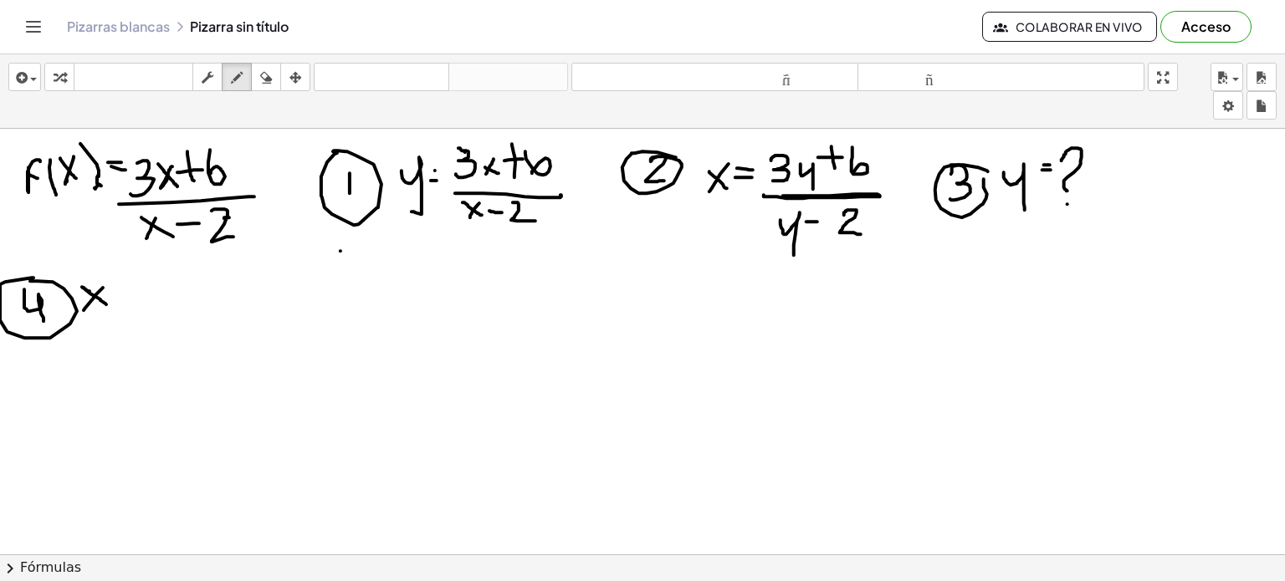
drag, startPoint x: 96, startPoint y: 294, endPoint x: 84, endPoint y: 309, distance: 20.2
click at [84, 309] on div at bounding box center [642, 554] width 1285 height 851
drag, startPoint x: 117, startPoint y: 278, endPoint x: 124, endPoint y: 314, distance: 36.6
click at [124, 314] on div at bounding box center [642, 554] width 1285 height 851
drag, startPoint x: 131, startPoint y: 293, endPoint x: 150, endPoint y: 322, distance: 34.6
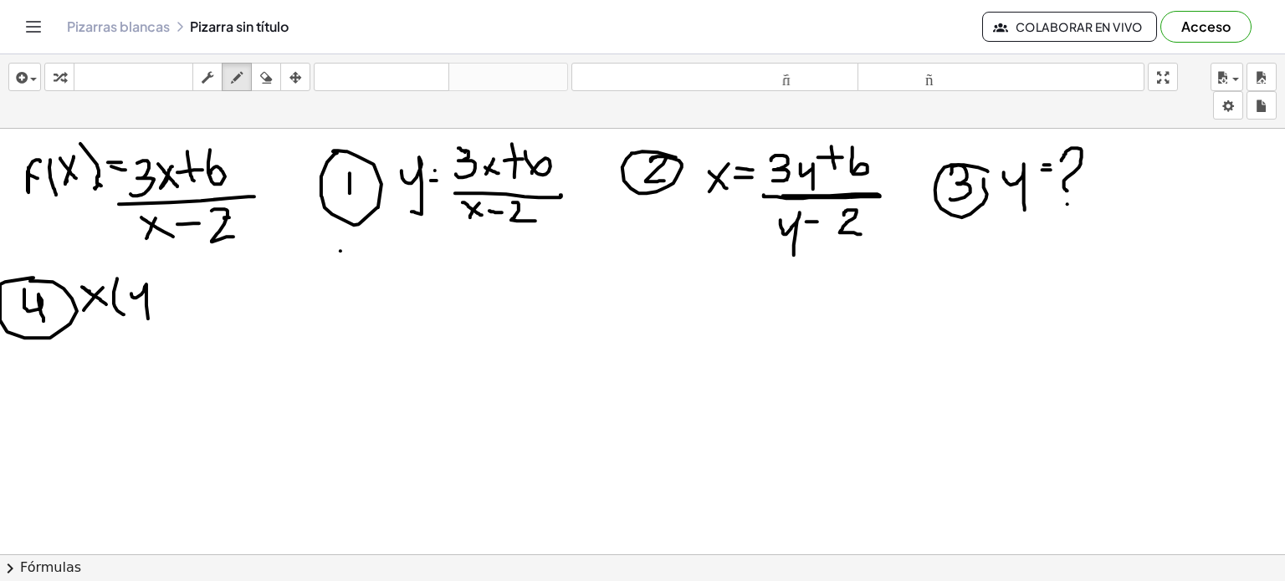
click at [150, 322] on div at bounding box center [642, 554] width 1285 height 851
drag, startPoint x: 157, startPoint y: 290, endPoint x: 168, endPoint y: 290, distance: 10.9
click at [168, 290] on div at bounding box center [642, 554] width 1285 height 851
drag, startPoint x: 181, startPoint y: 278, endPoint x: 197, endPoint y: 302, distance: 29.5
click at [197, 302] on div at bounding box center [642, 554] width 1285 height 851
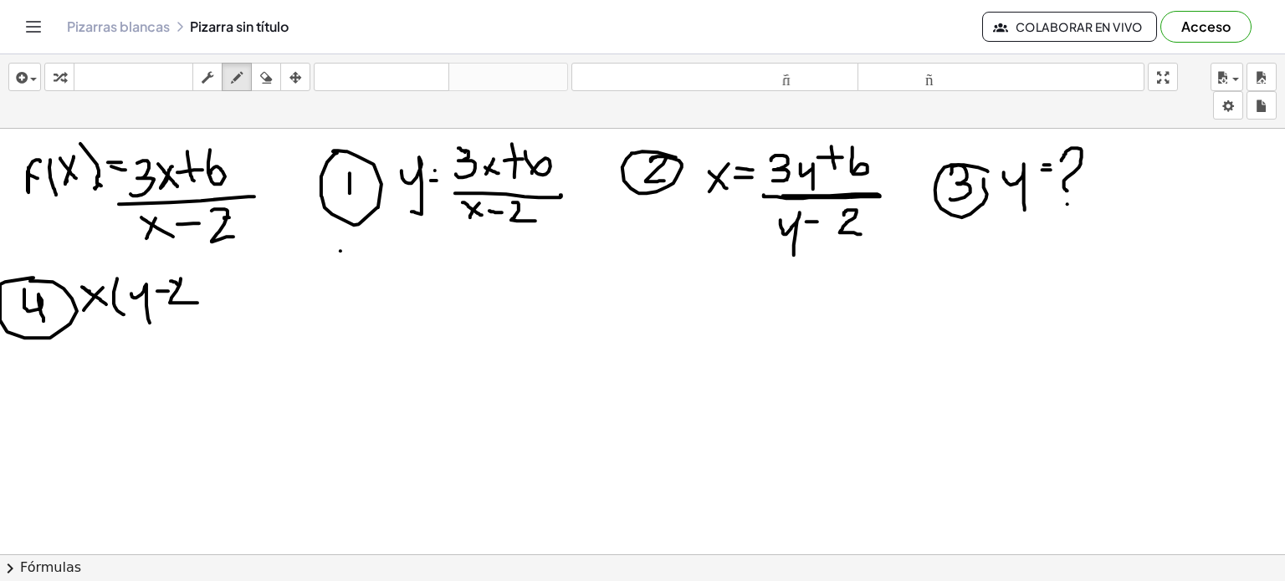
click at [177, 284] on div at bounding box center [642, 554] width 1285 height 851
click at [274, 85] on div "button" at bounding box center [266, 77] width 22 height 20
click at [184, 283] on div at bounding box center [642, 554] width 1285 height 851
click at [154, 287] on div at bounding box center [642, 554] width 1285 height 851
click at [233, 77] on icon "button" at bounding box center [237, 78] width 12 height 20
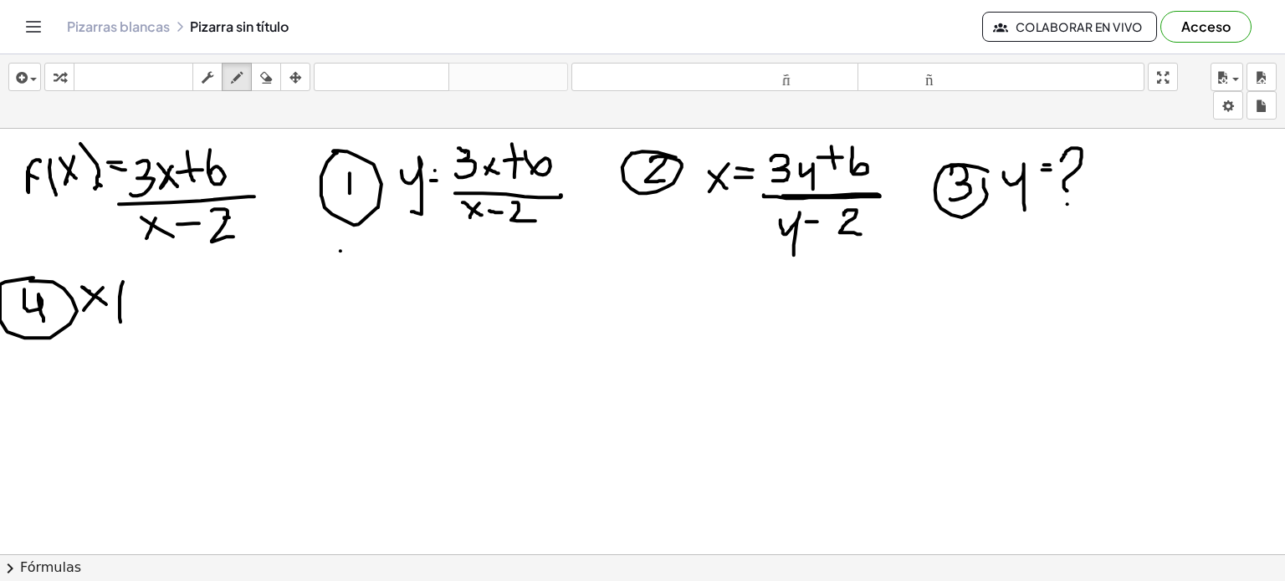
drag, startPoint x: 123, startPoint y: 281, endPoint x: 125, endPoint y: 327, distance: 46.0
click at [125, 327] on div at bounding box center [642, 554] width 1285 height 851
drag, startPoint x: 147, startPoint y: 299, endPoint x: 137, endPoint y: 320, distance: 23.2
click at [137, 320] on div at bounding box center [642, 554] width 1285 height 851
drag, startPoint x: 136, startPoint y: 297, endPoint x: 142, endPoint y: 306, distance: 10.9
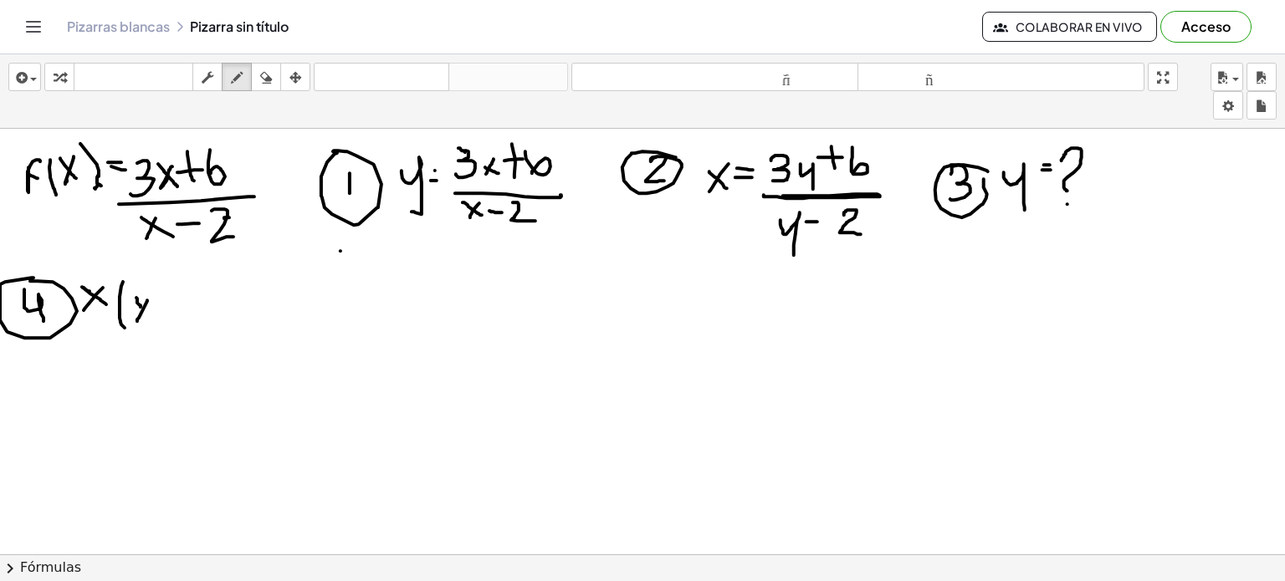
click at [142, 306] on div at bounding box center [642, 554] width 1285 height 851
drag, startPoint x: 161, startPoint y: 297, endPoint x: 180, endPoint y: 297, distance: 18.4
click at [180, 297] on div at bounding box center [642, 554] width 1285 height 851
drag, startPoint x: 197, startPoint y: 289, endPoint x: 213, endPoint y: 319, distance: 34.4
click at [213, 319] on div at bounding box center [642, 554] width 1285 height 851
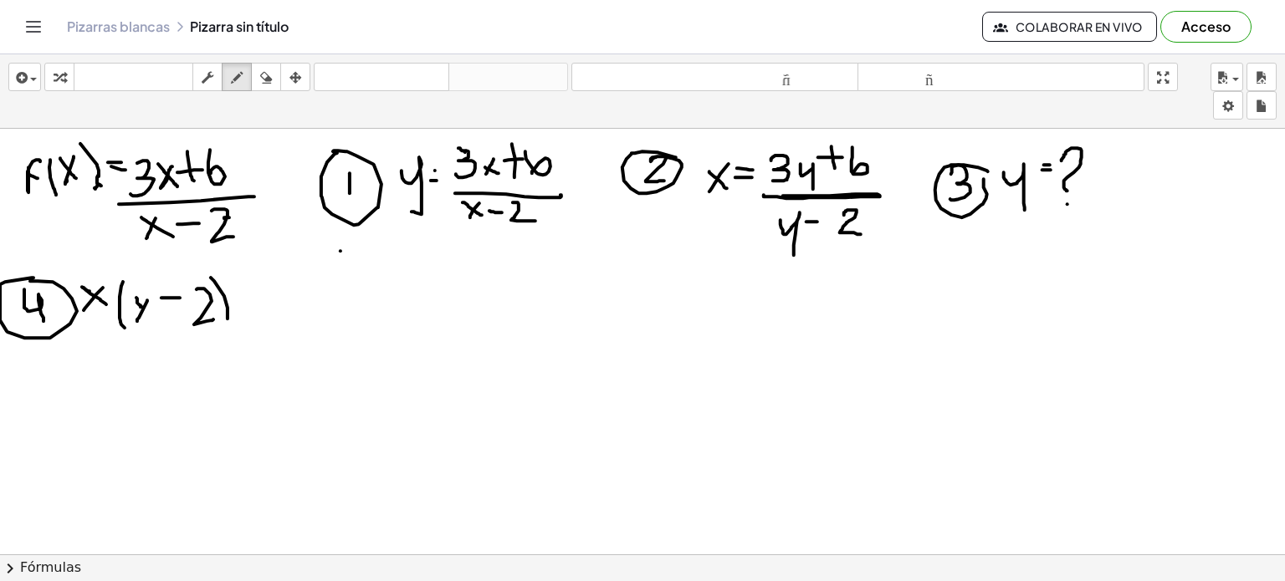
drag, startPoint x: 211, startPoint y: 277, endPoint x: 228, endPoint y: 325, distance: 50.5
click at [228, 325] on div at bounding box center [642, 554] width 1285 height 851
drag, startPoint x: 239, startPoint y: 295, endPoint x: 268, endPoint y: 295, distance: 29.3
click at [268, 295] on div at bounding box center [642, 554] width 1285 height 851
drag, startPoint x: 272, startPoint y: 304, endPoint x: 248, endPoint y: 305, distance: 24.3
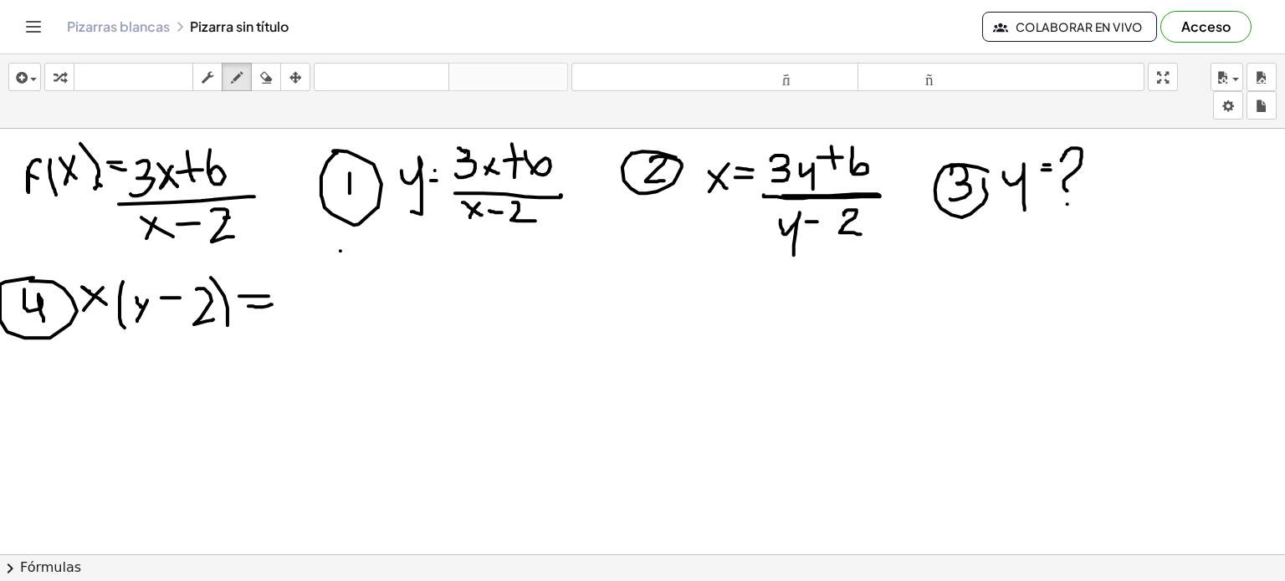
click at [248, 305] on div at bounding box center [642, 554] width 1285 height 851
drag, startPoint x: 280, startPoint y: 289, endPoint x: 278, endPoint y: 322, distance: 32.7
click at [278, 322] on div at bounding box center [642, 554] width 1285 height 851
drag, startPoint x: 303, startPoint y: 299, endPoint x: 314, endPoint y: 324, distance: 27.3
click at [314, 324] on div at bounding box center [642, 554] width 1285 height 851
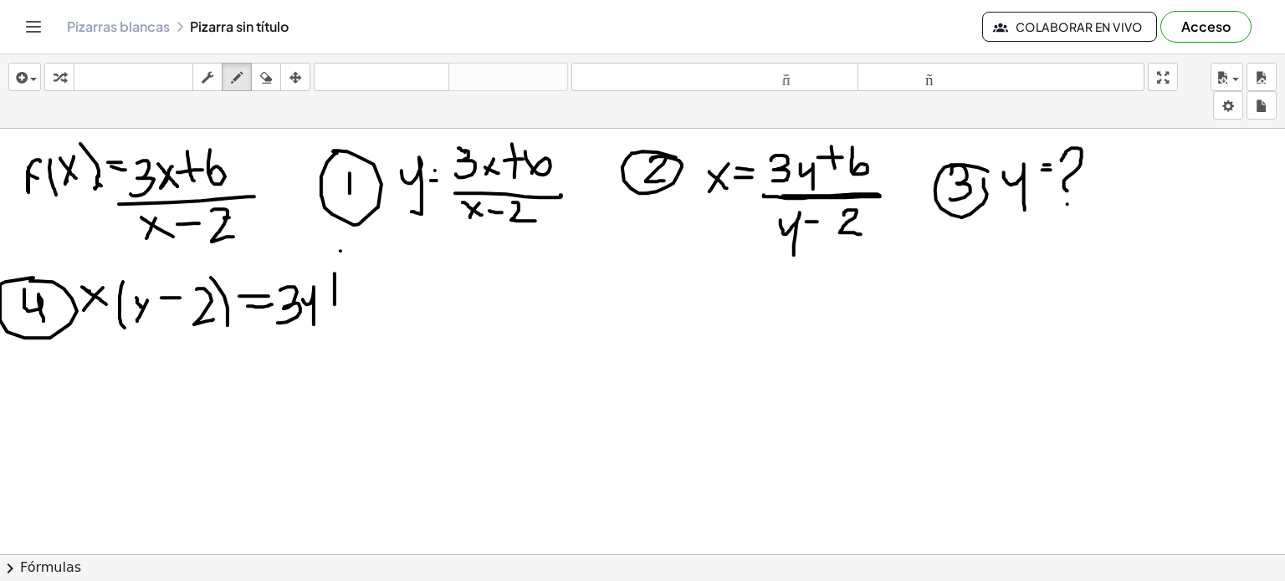
drag, startPoint x: 335, startPoint y: 280, endPoint x: 335, endPoint y: 306, distance: 25.9
click at [335, 306] on div at bounding box center [642, 554] width 1285 height 851
drag, startPoint x: 323, startPoint y: 291, endPoint x: 345, endPoint y: 294, distance: 21.9
click at [345, 294] on div at bounding box center [642, 554] width 1285 height 851
drag, startPoint x: 350, startPoint y: 274, endPoint x: 356, endPoint y: 300, distance: 27.6
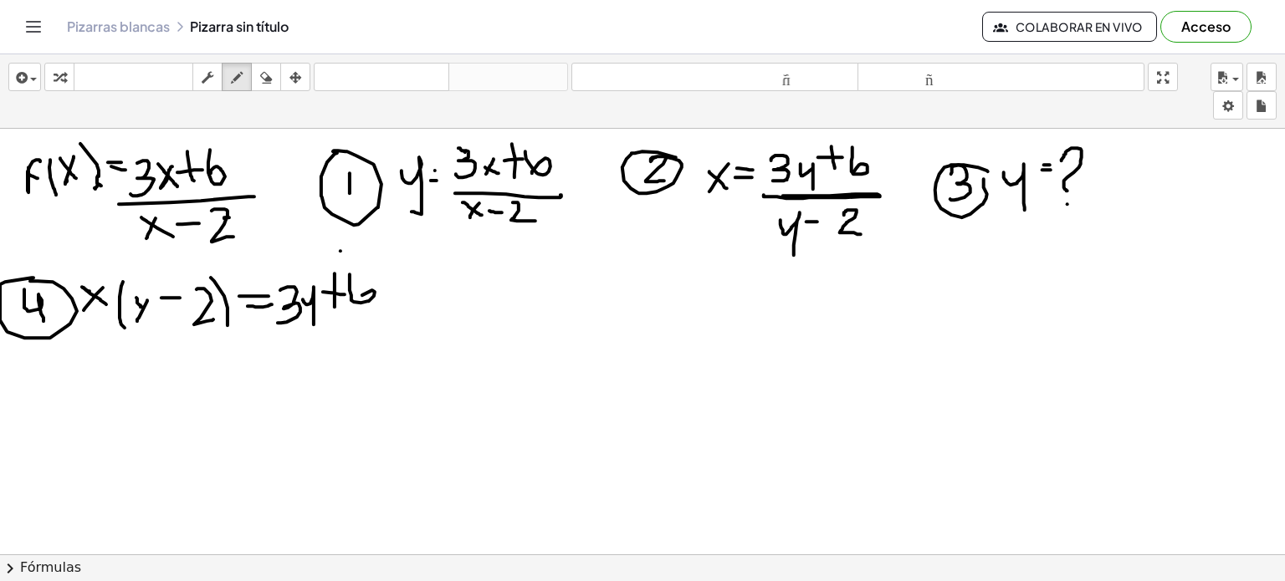
click at [356, 300] on div at bounding box center [642, 554] width 1285 height 851
drag, startPoint x: 101, startPoint y: 364, endPoint x: 91, endPoint y: 382, distance: 21.0
click at [91, 382] on div at bounding box center [642, 554] width 1285 height 851
drag, startPoint x: 91, startPoint y: 361, endPoint x: 107, endPoint y: 377, distance: 23.1
click at [107, 377] on div at bounding box center [642, 554] width 1285 height 851
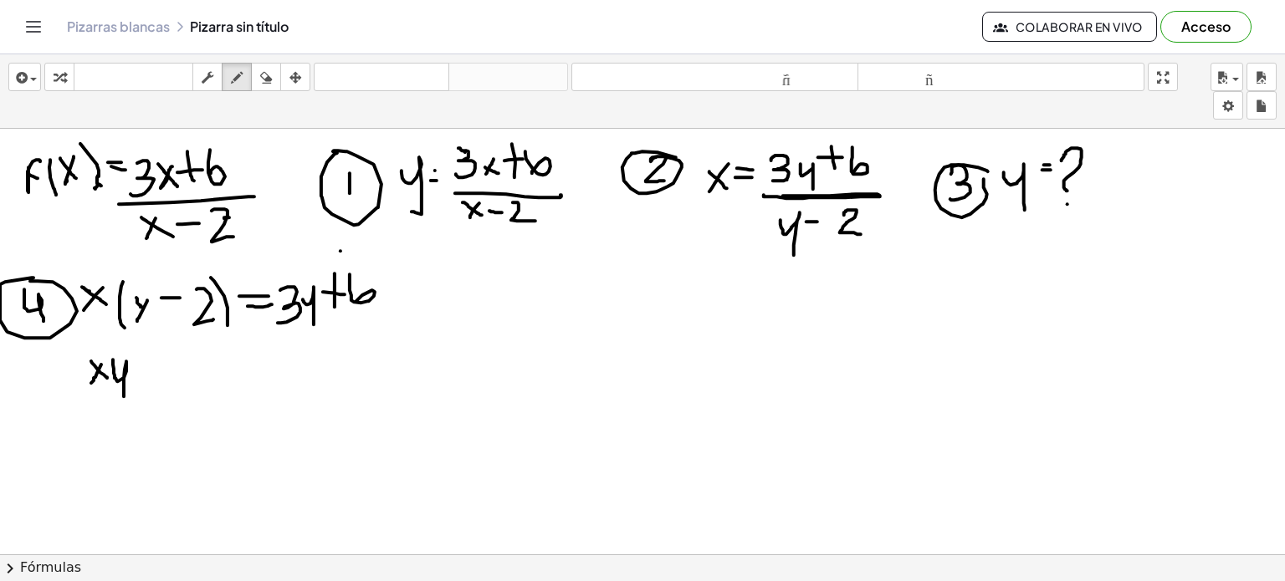
drag, startPoint x: 113, startPoint y: 359, endPoint x: 124, endPoint y: 400, distance: 42.4
click at [124, 400] on div at bounding box center [642, 554] width 1285 height 851
drag, startPoint x: 141, startPoint y: 368, endPoint x: 152, endPoint y: 368, distance: 11.7
click at [152, 368] on div at bounding box center [642, 554] width 1285 height 851
drag, startPoint x: 159, startPoint y: 358, endPoint x: 173, endPoint y: 382, distance: 28.1
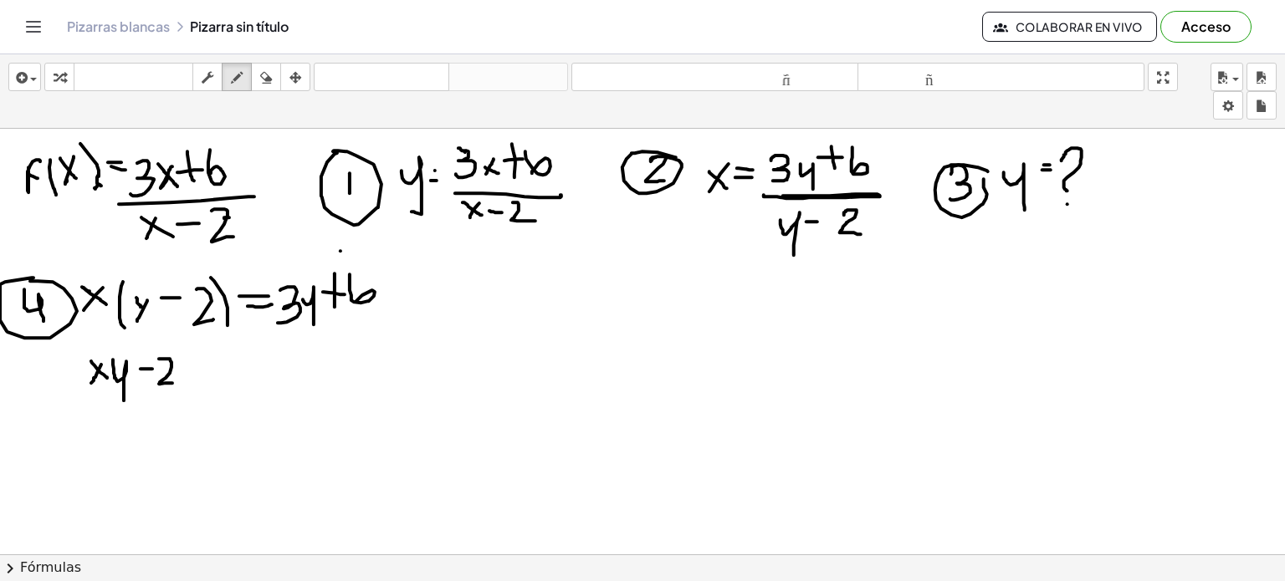
click at [173, 382] on div at bounding box center [642, 554] width 1285 height 851
drag, startPoint x: 197, startPoint y: 366, endPoint x: 187, endPoint y: 380, distance: 16.2
click at [187, 380] on div at bounding box center [642, 554] width 1285 height 851
drag, startPoint x: 182, startPoint y: 366, endPoint x: 197, endPoint y: 374, distance: 17.6
click at [197, 374] on div at bounding box center [642, 554] width 1285 height 851
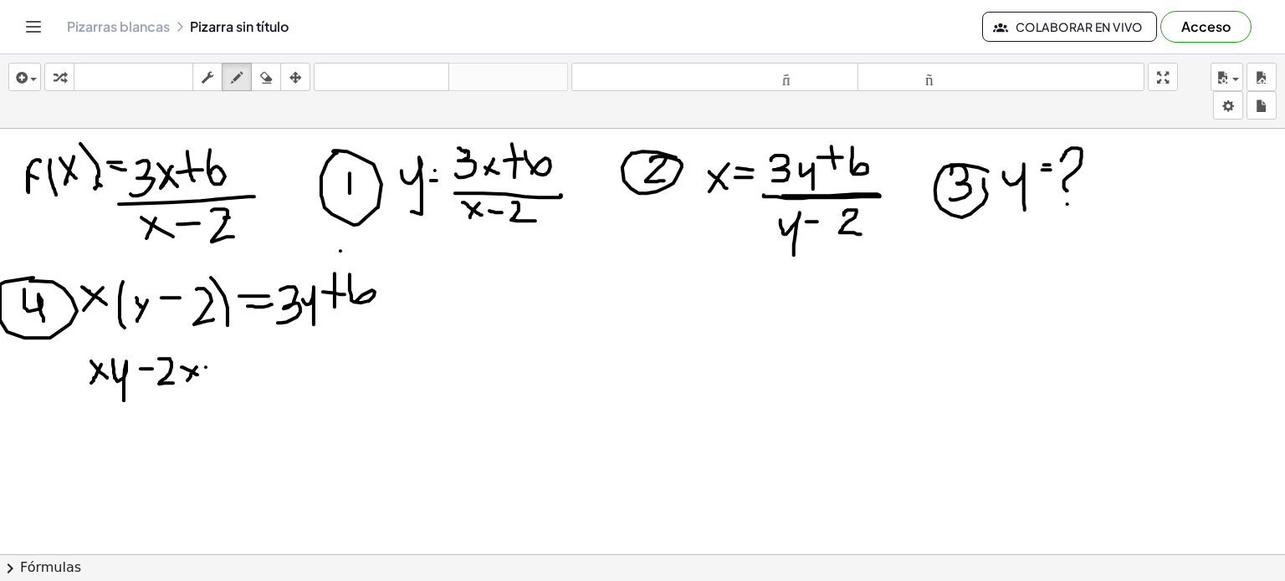
drag, startPoint x: 206, startPoint y: 366, endPoint x: 231, endPoint y: 366, distance: 25.1
click at [231, 366] on div at bounding box center [642, 554] width 1285 height 851
click at [223, 371] on div at bounding box center [642, 554] width 1285 height 851
drag, startPoint x: 252, startPoint y: 353, endPoint x: 230, endPoint y: 391, distance: 43.5
click at [230, 391] on div at bounding box center [642, 554] width 1285 height 851
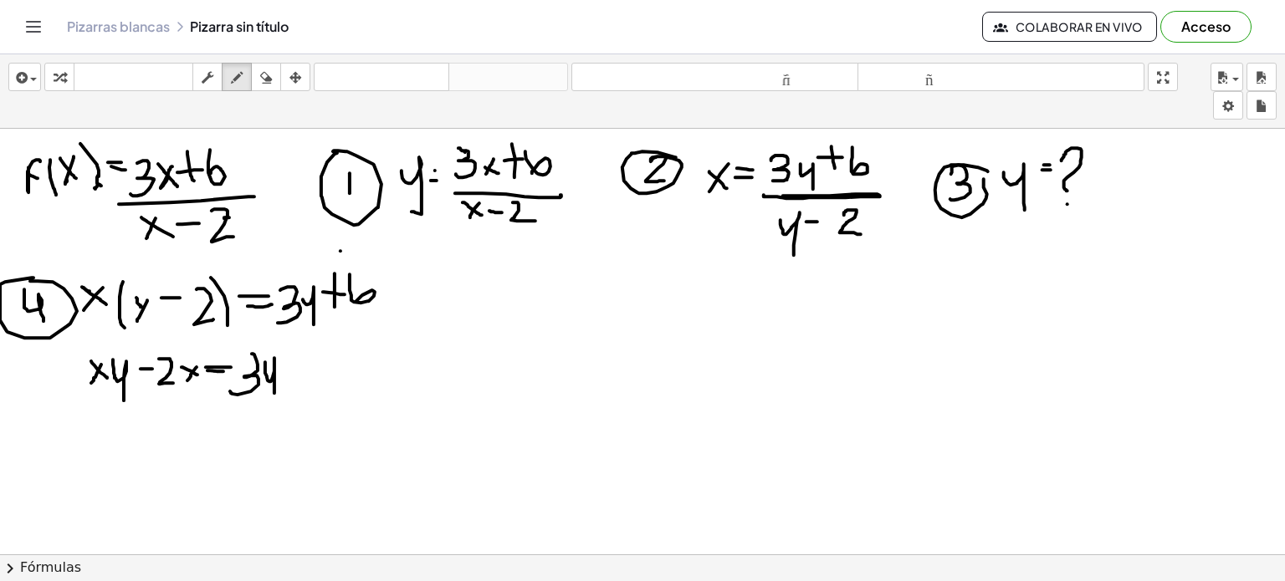
drag, startPoint x: 265, startPoint y: 361, endPoint x: 274, endPoint y: 403, distance: 42.8
click at [274, 403] on div at bounding box center [642, 554] width 1285 height 851
drag, startPoint x: 303, startPoint y: 350, endPoint x: 304, endPoint y: 381, distance: 31.0
click at [304, 381] on div at bounding box center [642, 554] width 1285 height 851
drag, startPoint x: 290, startPoint y: 364, endPoint x: 316, endPoint y: 365, distance: 25.9
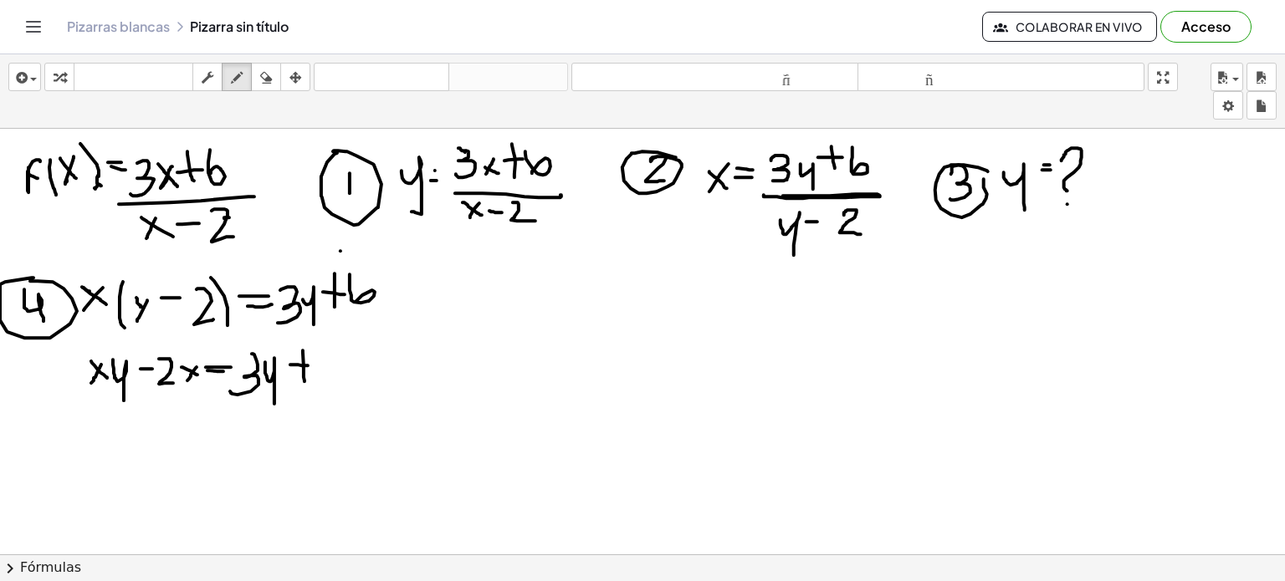
click at [316, 365] on div at bounding box center [642, 554] width 1285 height 851
drag, startPoint x: 323, startPoint y: 347, endPoint x: 328, endPoint y: 377, distance: 30.5
click at [328, 377] on div at bounding box center [642, 554] width 1285 height 851
click at [98, 404] on div at bounding box center [642, 554] width 1285 height 851
drag, startPoint x: 98, startPoint y: 404, endPoint x: 92, endPoint y: 418, distance: 15.4
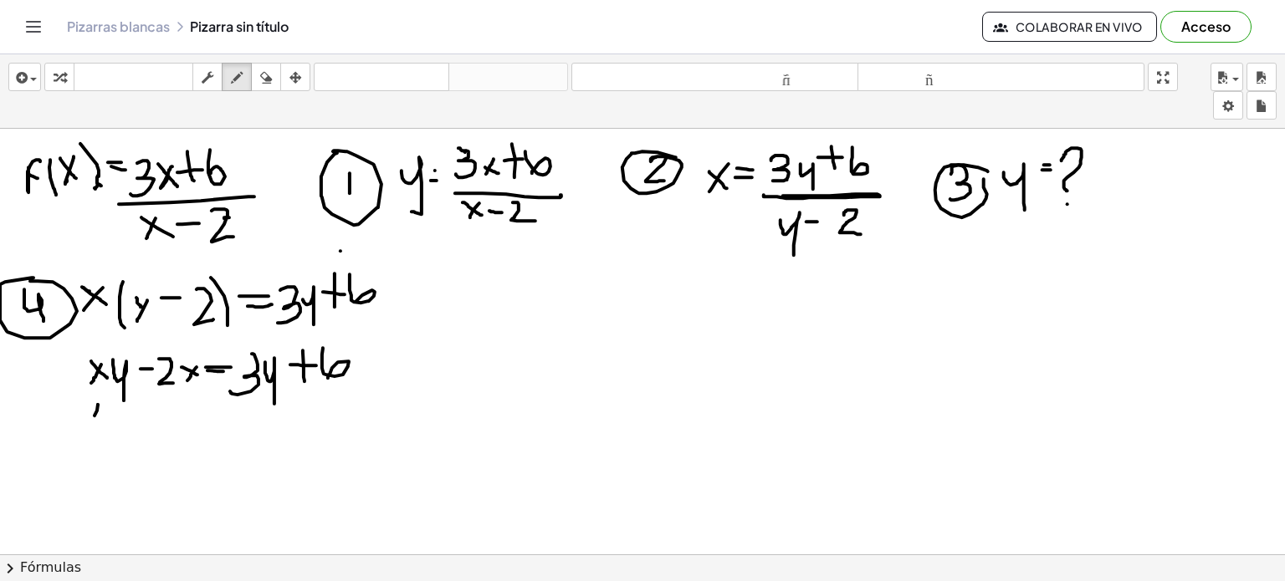
click at [92, 418] on div at bounding box center [642, 554] width 1285 height 851
drag, startPoint x: 89, startPoint y: 404, endPoint x: 105, endPoint y: 420, distance: 21.9
click at [105, 420] on div at bounding box center [642, 554] width 1285 height 851
drag, startPoint x: 104, startPoint y: 404, endPoint x: 127, endPoint y: 448, distance: 50.1
click at [127, 448] on div at bounding box center [642, 554] width 1285 height 851
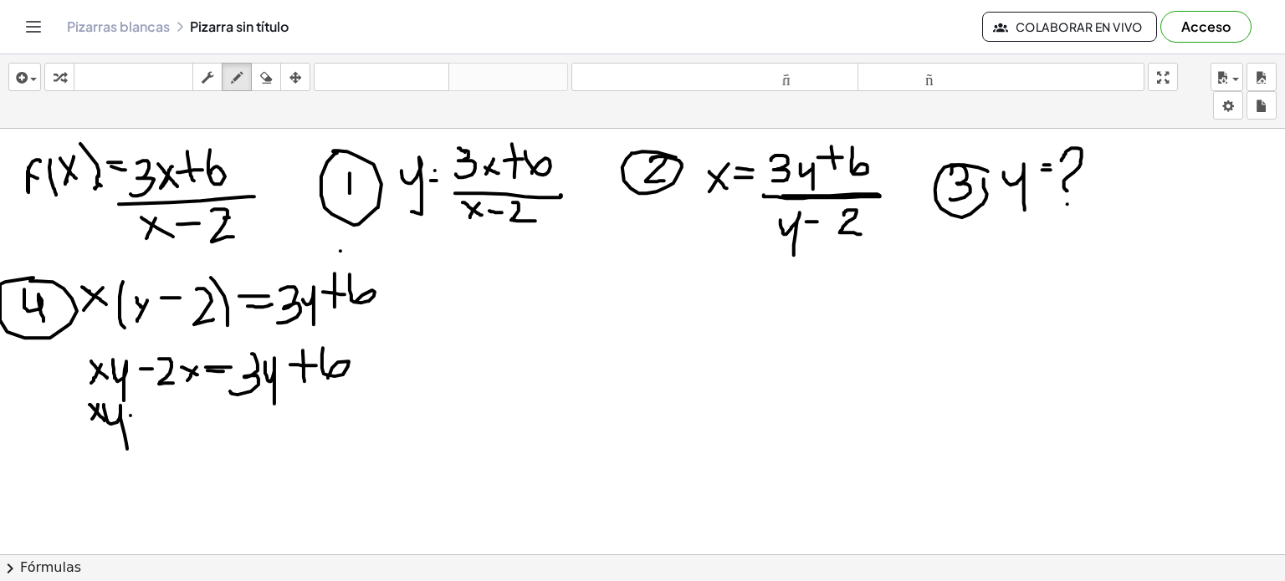
click at [137, 415] on div at bounding box center [642, 554] width 1285 height 851
drag, startPoint x: 150, startPoint y: 411, endPoint x: 139, endPoint y: 431, distance: 22.8
click at [139, 431] on div at bounding box center [642, 554] width 1285 height 851
drag, startPoint x: 160, startPoint y: 414, endPoint x: 167, endPoint y: 435, distance: 22.2
click at [167, 435] on div at bounding box center [642, 554] width 1285 height 851
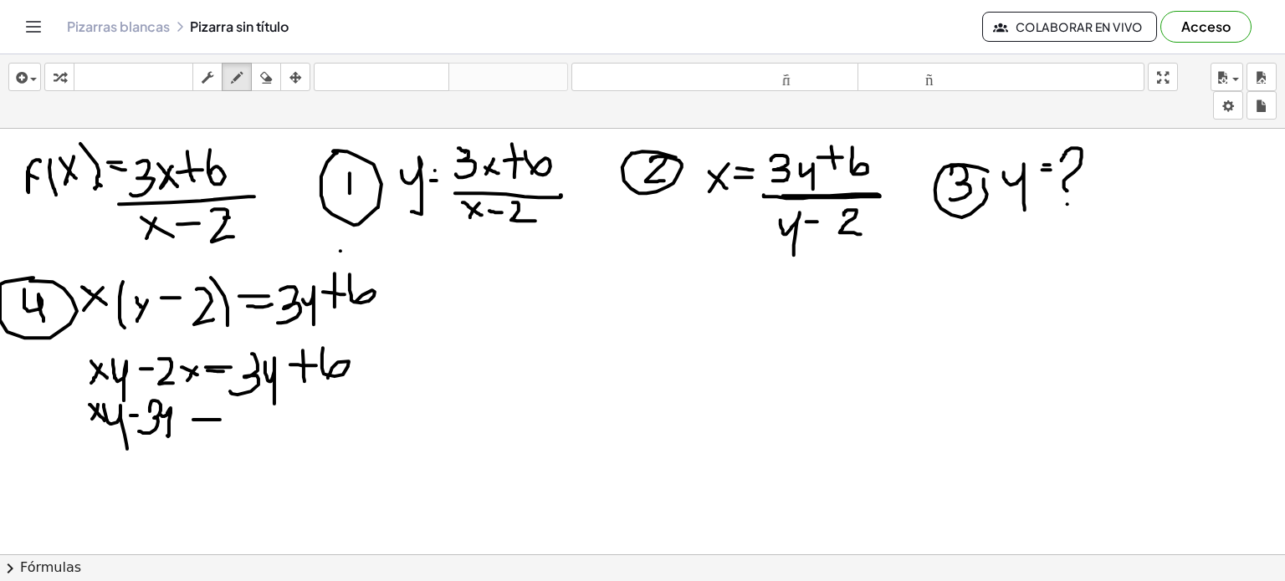
click at [221, 419] on div at bounding box center [642, 554] width 1285 height 851
drag, startPoint x: 193, startPoint y: 424, endPoint x: 212, endPoint y: 428, distance: 18.9
click at [212, 428] on div at bounding box center [642, 554] width 1285 height 851
drag, startPoint x: 238, startPoint y: 412, endPoint x: 253, endPoint y: 434, distance: 27.6
click at [253, 434] on div at bounding box center [642, 554] width 1285 height 851
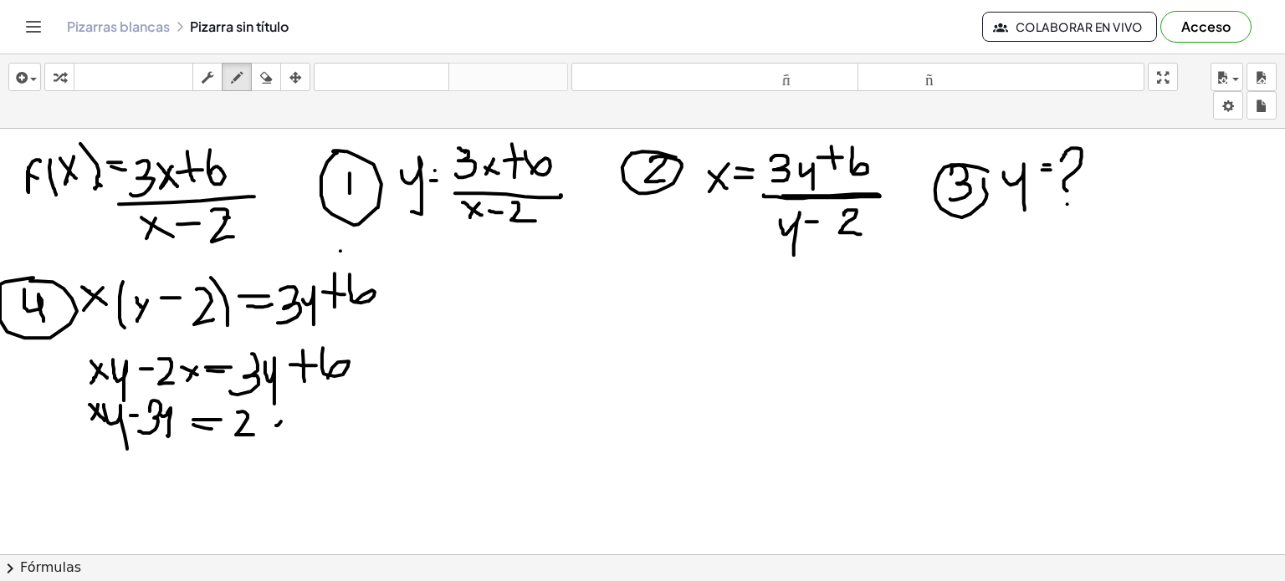
click at [276, 425] on div at bounding box center [642, 554] width 1285 height 851
drag, startPoint x: 279, startPoint y: 426, endPoint x: 268, endPoint y: 433, distance: 13.2
click at [268, 433] on div at bounding box center [642, 554] width 1285 height 851
drag, startPoint x: 264, startPoint y: 421, endPoint x: 280, endPoint y: 433, distance: 20.2
drag, startPoint x: 280, startPoint y: 433, endPoint x: 260, endPoint y: 414, distance: 27.8
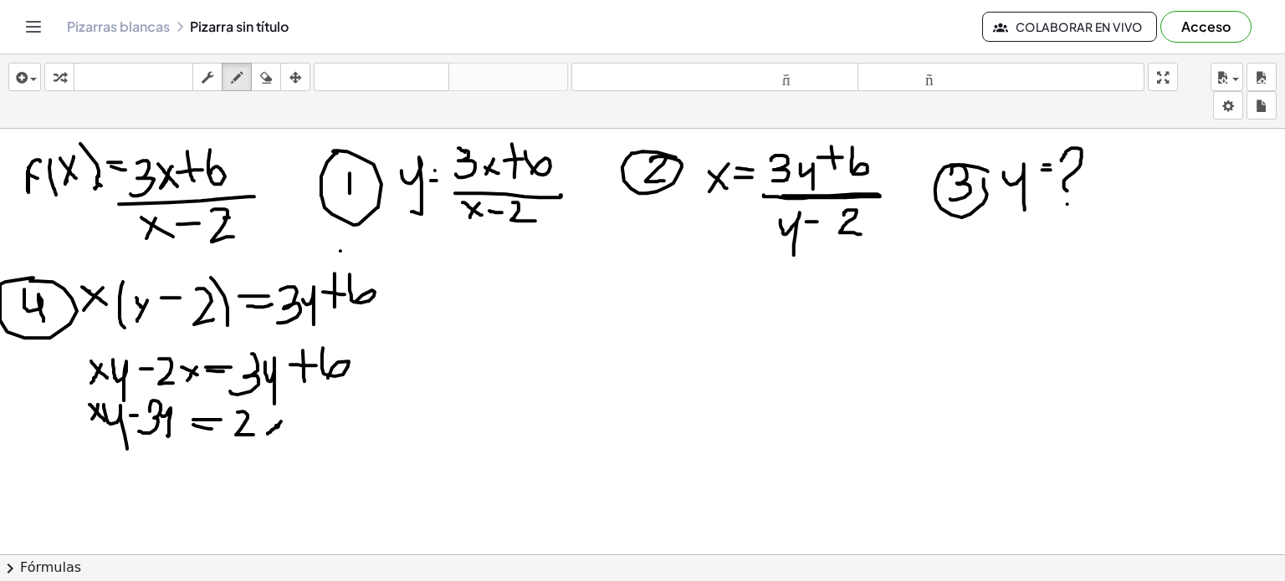
drag, startPoint x: 260, startPoint y: 414, endPoint x: 271, endPoint y: 429, distance: 18.6
click at [271, 429] on div at bounding box center [642, 554] width 1285 height 851
drag, startPoint x: 267, startPoint y: 413, endPoint x: 288, endPoint y: 437, distance: 32.0
click at [288, 437] on div at bounding box center [642, 554] width 1285 height 851
drag, startPoint x: 298, startPoint y: 406, endPoint x: 299, endPoint y: 432, distance: 25.9
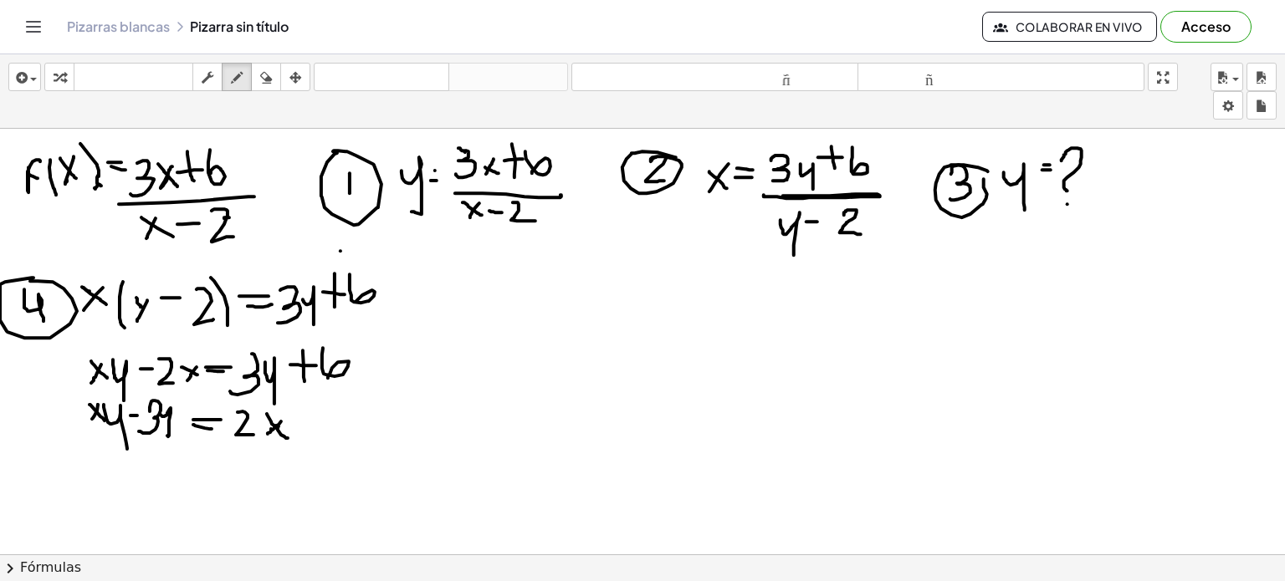
drag, startPoint x: 299, startPoint y: 432, endPoint x: 296, endPoint y: 447, distance: 16.1
click at [296, 447] on div at bounding box center [642, 554] width 1285 height 851
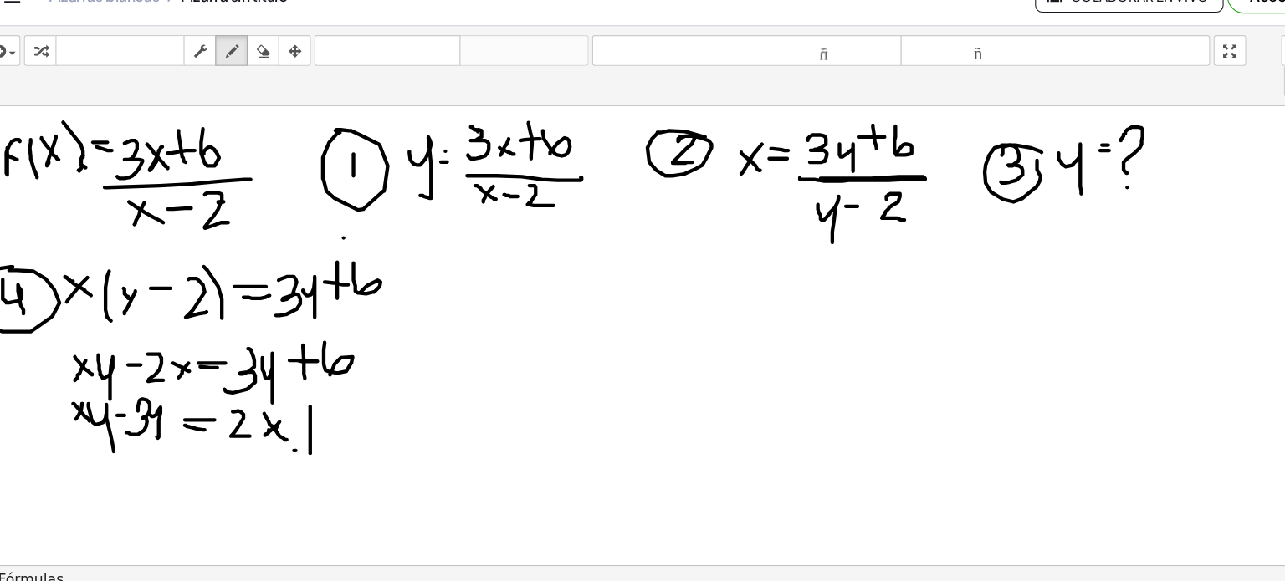
drag, startPoint x: 309, startPoint y: 407, endPoint x: 309, endPoint y: 455, distance: 48.5
click at [309, 455] on div at bounding box center [642, 554] width 1285 height 851
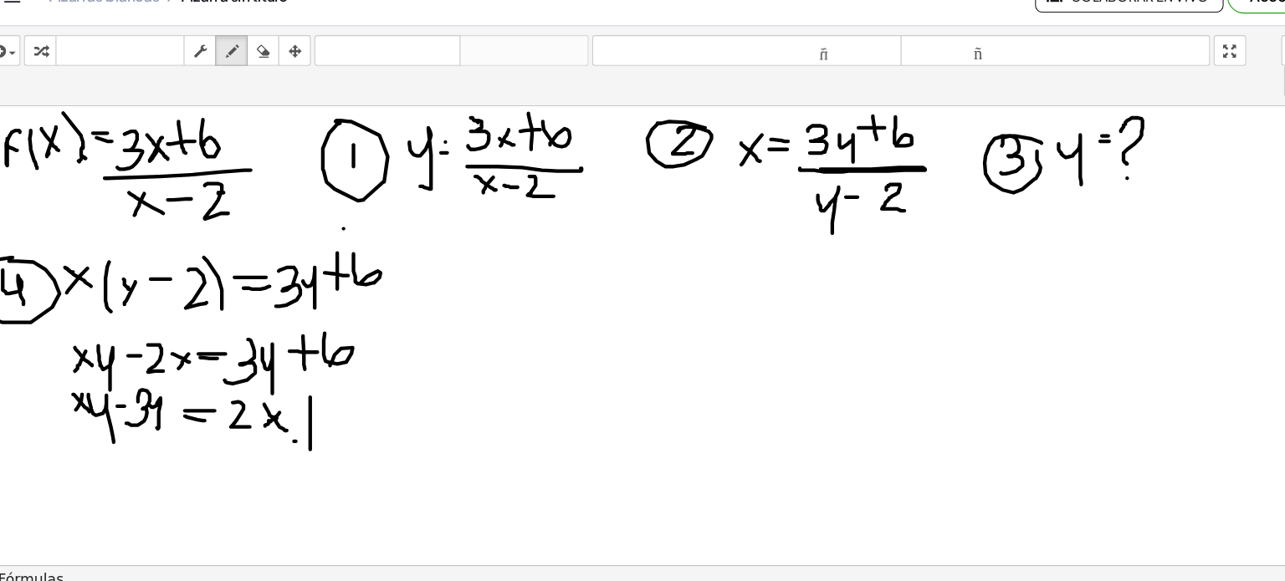
scroll to position [9, 0]
drag, startPoint x: 297, startPoint y: 408, endPoint x: 323, endPoint y: 407, distance: 25.9
click at [323, 407] on div at bounding box center [642, 545] width 1285 height 851
drag, startPoint x: 334, startPoint y: 394, endPoint x: 335, endPoint y: 426, distance: 31.8
click at [335, 426] on div at bounding box center [642, 545] width 1285 height 851
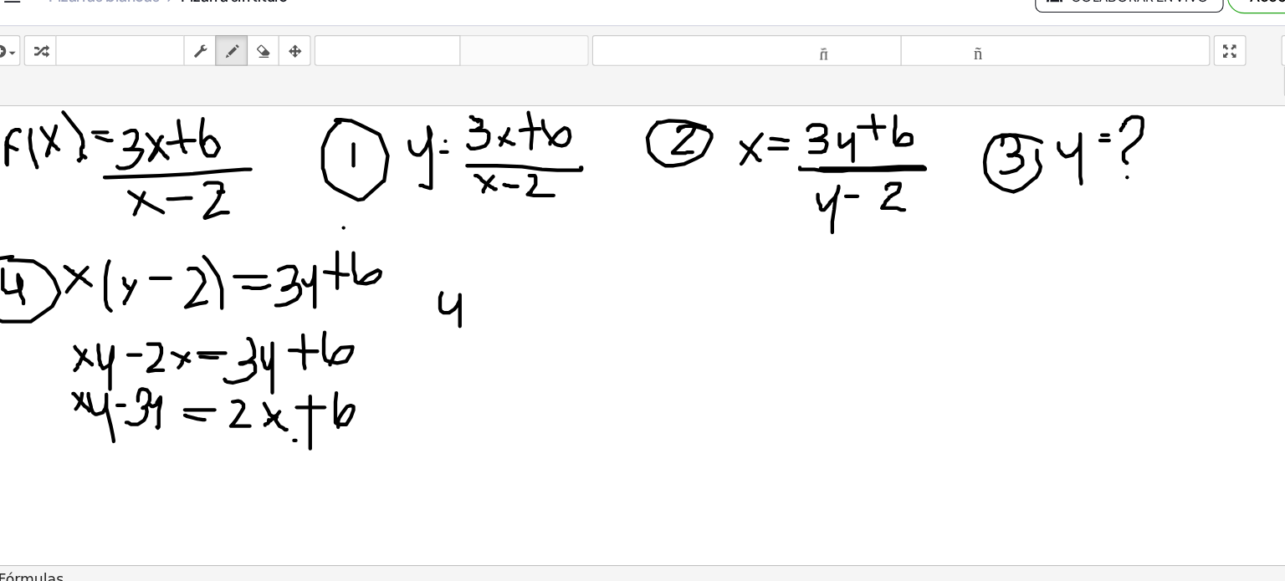
drag, startPoint x: 432, startPoint y: 301, endPoint x: 448, endPoint y: 334, distance: 36.7
click at [448, 334] on div at bounding box center [642, 545] width 1285 height 851
drag, startPoint x: 466, startPoint y: 282, endPoint x: 470, endPoint y: 325, distance: 43.7
click at [470, 325] on div at bounding box center [642, 545] width 1285 height 851
drag, startPoint x: 489, startPoint y: 302, endPoint x: 472, endPoint y: 318, distance: 23.7
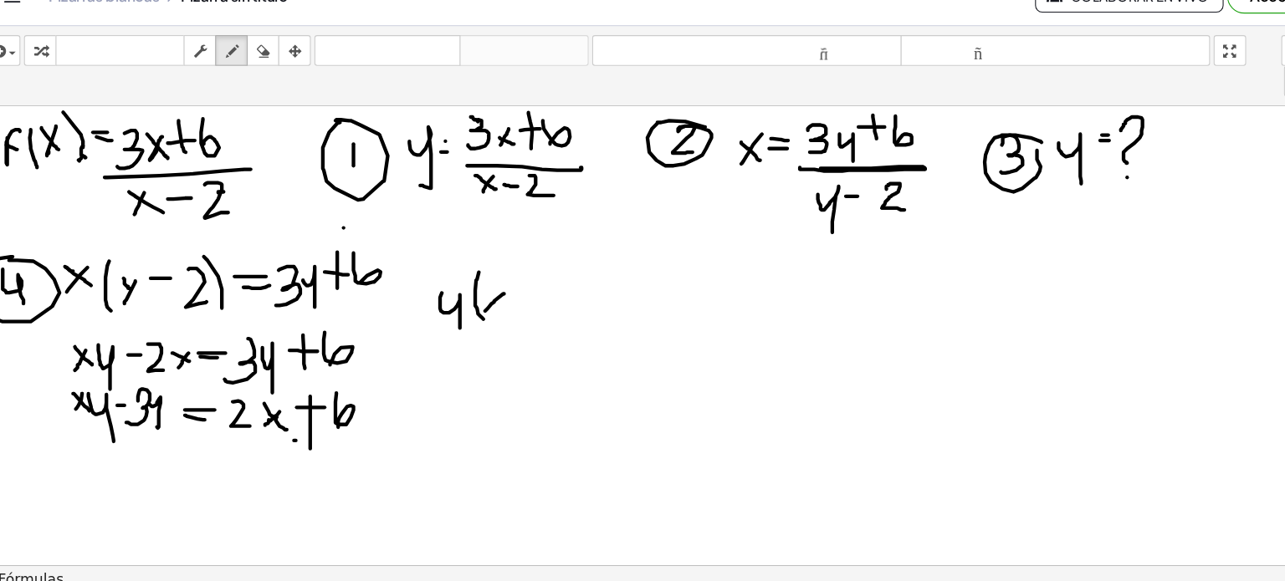
click at [472, 318] on div at bounding box center [642, 545] width 1285 height 851
drag, startPoint x: 473, startPoint y: 301, endPoint x: 494, endPoint y: 318, distance: 27.4
click at [494, 318] on div at bounding box center [642, 545] width 1285 height 851
drag, startPoint x: 498, startPoint y: 306, endPoint x: 518, endPoint y: 308, distance: 20.1
click at [518, 308] on div at bounding box center [642, 545] width 1285 height 851
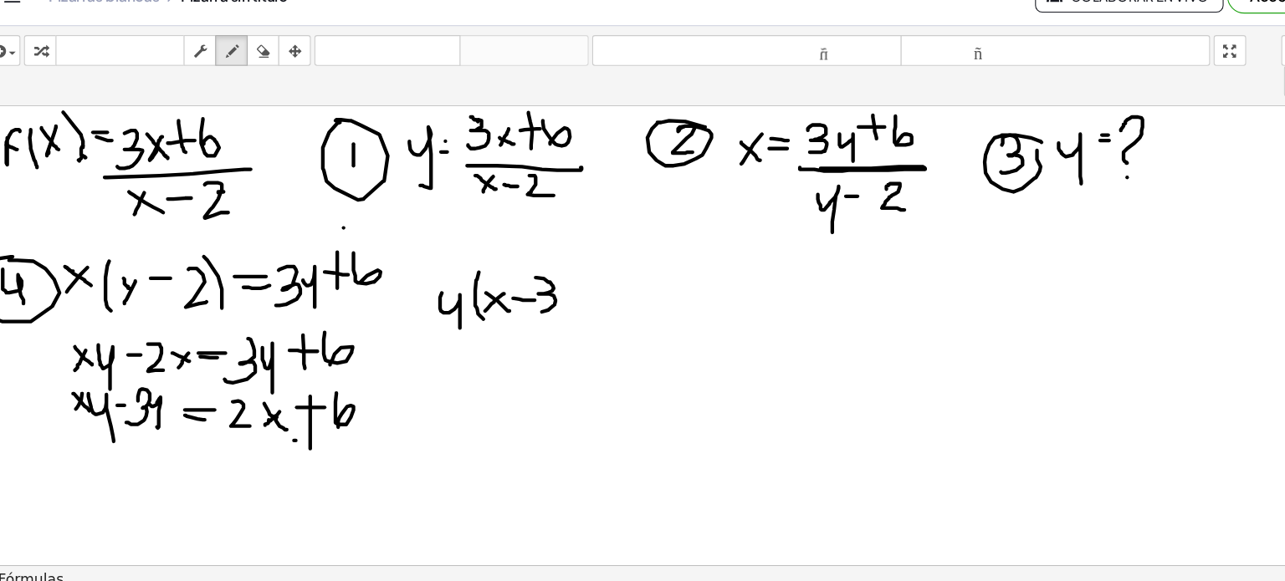
drag, startPoint x: 519, startPoint y: 287, endPoint x: 521, endPoint y: 319, distance: 31.9
click at [521, 319] on div at bounding box center [642, 545] width 1285 height 851
drag, startPoint x: 531, startPoint y: 269, endPoint x: 547, endPoint y: 326, distance: 59.1
click at [547, 326] on div at bounding box center [642, 545] width 1285 height 851
drag, startPoint x: 561, startPoint y: 293, endPoint x: 580, endPoint y: 293, distance: 19.2
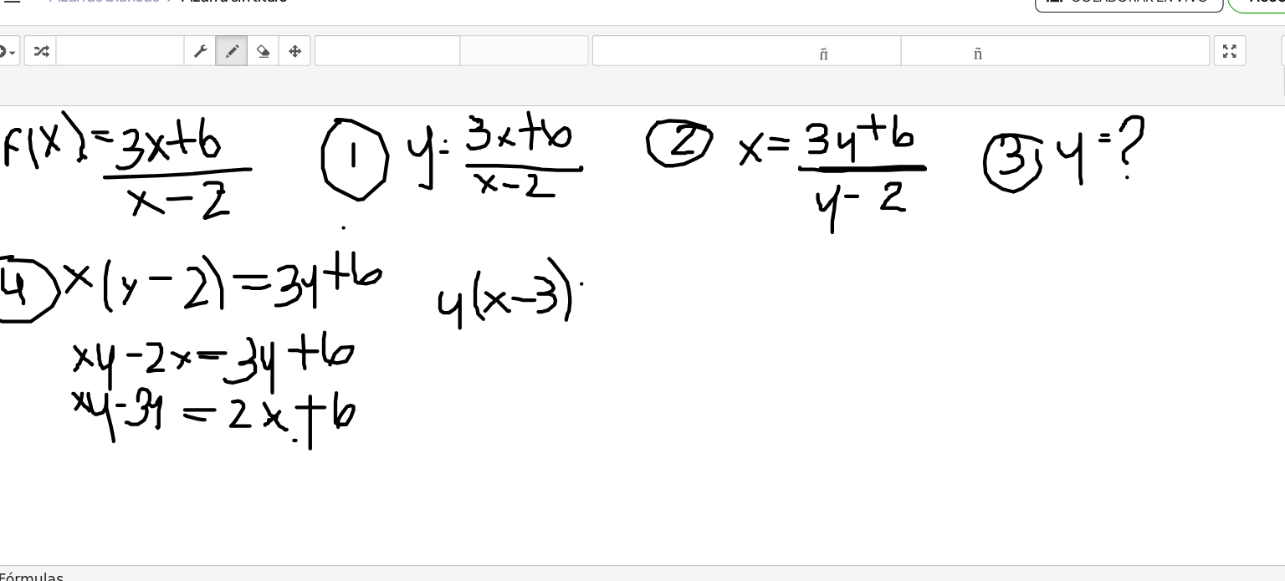
click at [580, 293] on div at bounding box center [642, 545] width 1285 height 851
drag, startPoint x: 559, startPoint y: 299, endPoint x: 576, endPoint y: 301, distance: 17.7
click at [576, 301] on div at bounding box center [642, 545] width 1285 height 851
drag, startPoint x: 593, startPoint y: 284, endPoint x: 606, endPoint y: 308, distance: 26.6
click at [606, 308] on div at bounding box center [642, 545] width 1285 height 851
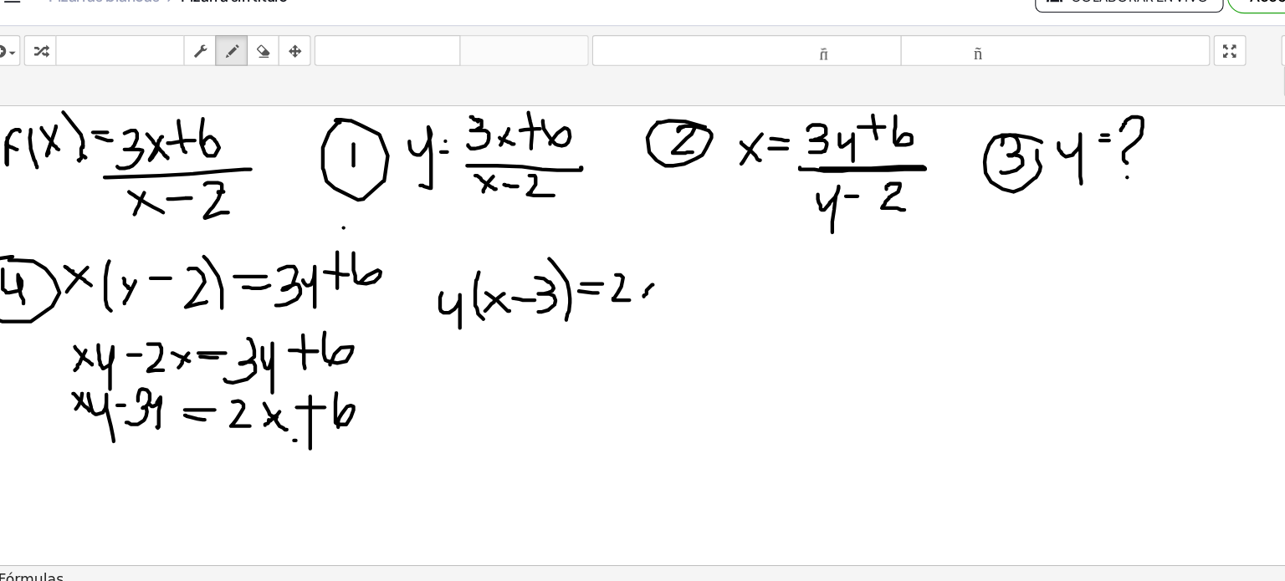
drag, startPoint x: 627, startPoint y: 294, endPoint x: 617, endPoint y: 307, distance: 16.7
click at [617, 307] on div at bounding box center [642, 545] width 1285 height 851
drag, startPoint x: 615, startPoint y: 289, endPoint x: 624, endPoint y: 297, distance: 12.4
click at [624, 297] on div at bounding box center [642, 545] width 1285 height 851
drag, startPoint x: 643, startPoint y: 263, endPoint x: 645, endPoint y: 299, distance: 36.0
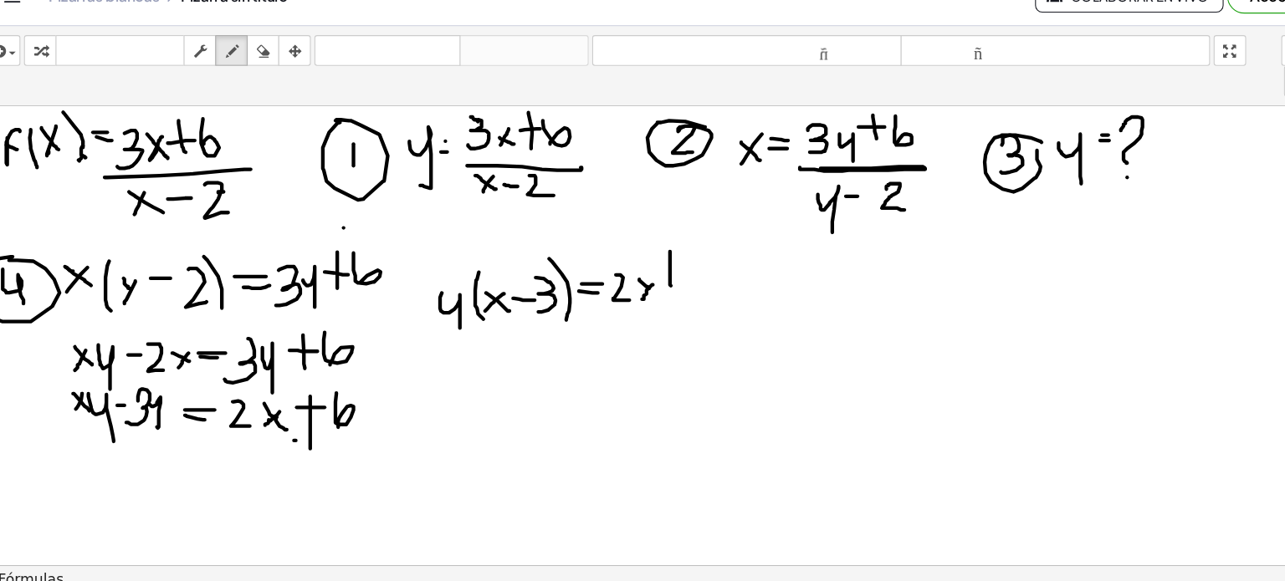
click at [645, 299] on div at bounding box center [642, 545] width 1285 height 851
drag, startPoint x: 636, startPoint y: 287, endPoint x: 653, endPoint y: 289, distance: 17.6
click at [653, 289] on div at bounding box center [642, 545] width 1285 height 851
drag, startPoint x: 658, startPoint y: 286, endPoint x: 665, endPoint y: 300, distance: 15.7
click at [665, 300] on div at bounding box center [642, 545] width 1285 height 851
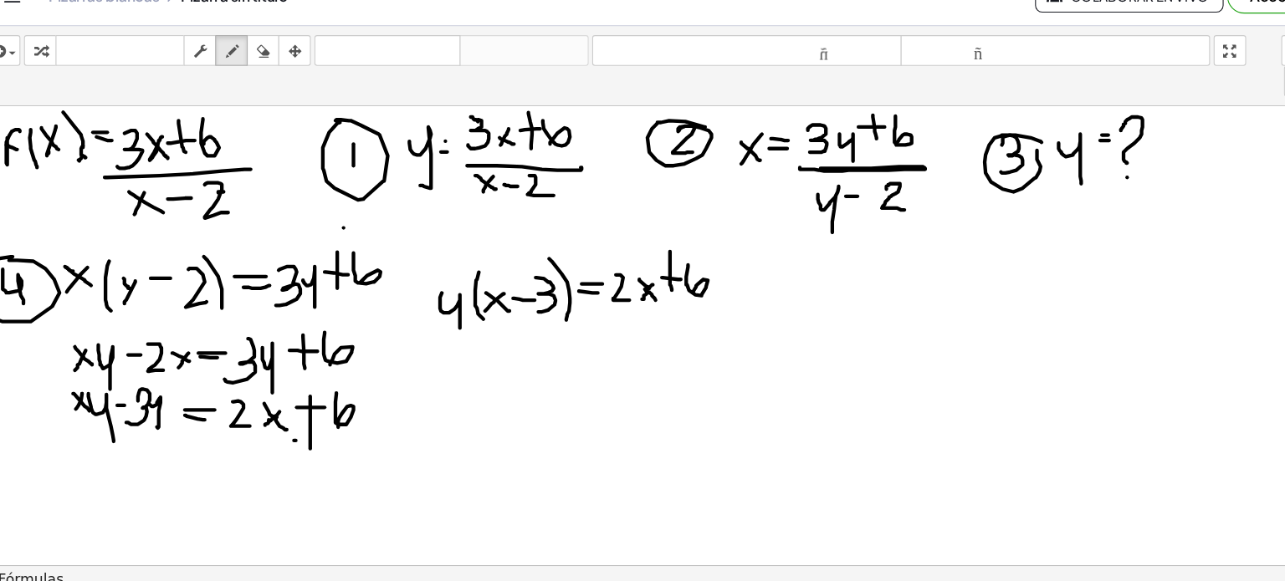
drag, startPoint x: 620, startPoint y: 298, endPoint x: 631, endPoint y: 308, distance: 14.8
click at [631, 308] on div at bounding box center [642, 545] width 1285 height 851
drag, startPoint x: 458, startPoint y: 370, endPoint x: 476, endPoint y: 414, distance: 48.0
click at [476, 414] on div at bounding box center [642, 545] width 1285 height 851
drag, startPoint x: 484, startPoint y: 368, endPoint x: 506, endPoint y: 366, distance: 21.9
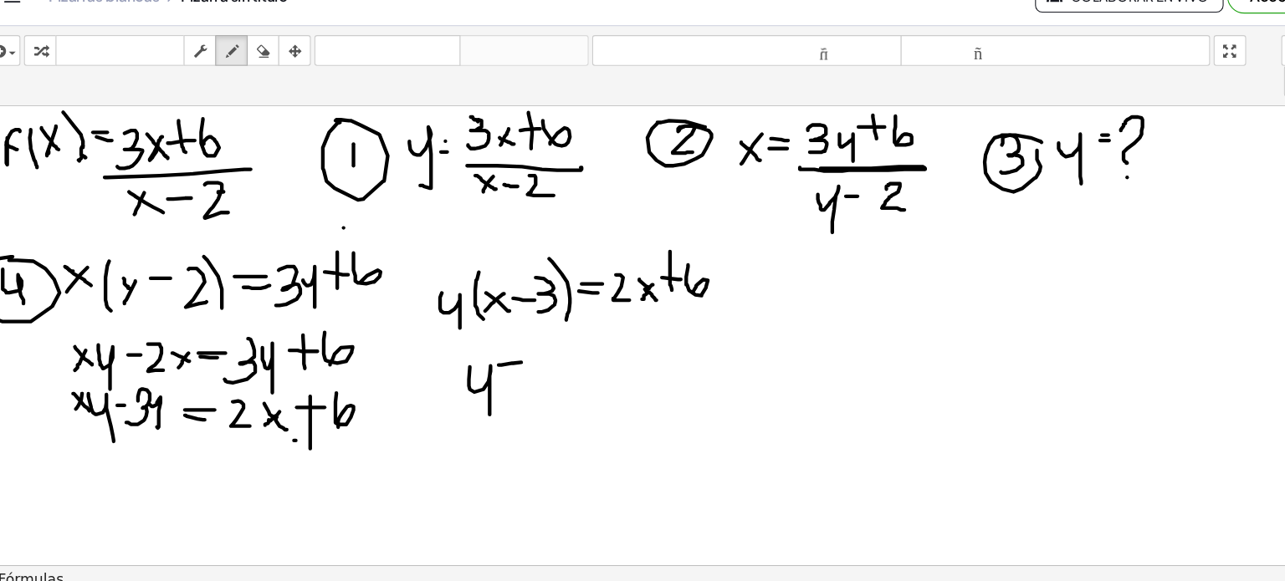
click at [506, 366] on div at bounding box center [642, 545] width 1285 height 851
drag, startPoint x: 489, startPoint y: 371, endPoint x: 505, endPoint y: 371, distance: 15.9
click at [505, 371] on div at bounding box center [642, 545] width 1285 height 851
drag
click at [534, 376] on div at bounding box center [642, 545] width 1285 height 851
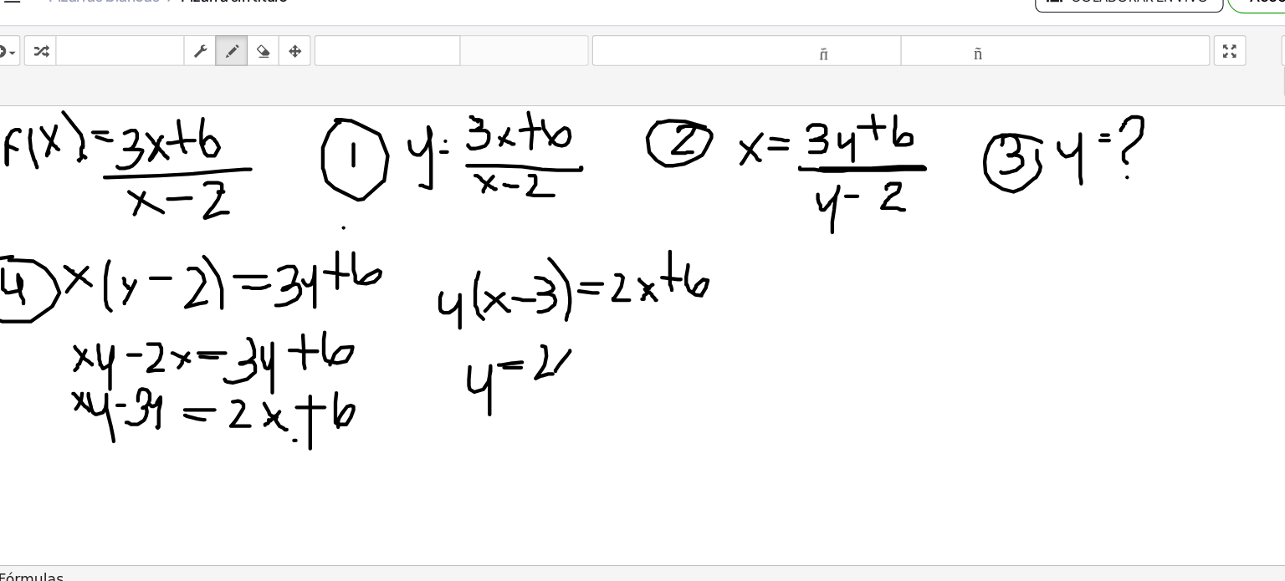
click at [536, 374] on div at bounding box center [642, 545] width 1285 height 851
click at [554, 371] on div at bounding box center [642, 545] width 1285 height 851
click at [572, 368] on div at bounding box center [642, 545] width 1285 height 851
click at [581, 354] on div at bounding box center [642, 545] width 1285 height 851
click at [596, 371] on div at bounding box center [642, 545] width 1285 height 851
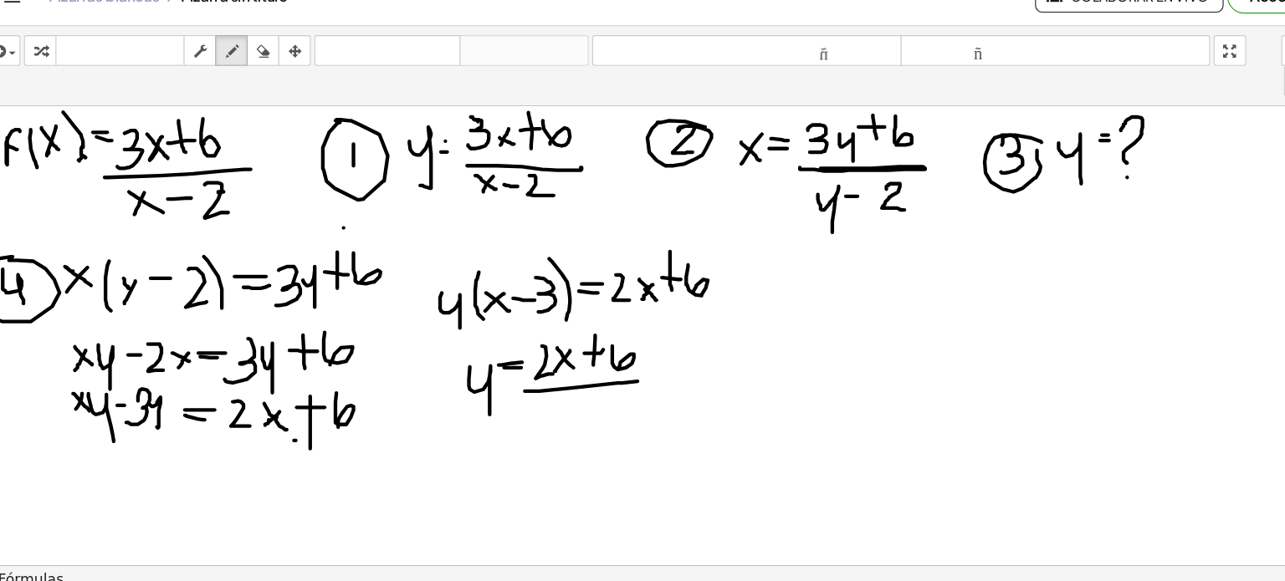
click at [615, 383] on div at bounding box center [642, 545] width 1285 height 851
click at [528, 419] on div at bounding box center [642, 545] width 1285 height 851
click at [552, 416] on div at bounding box center [642, 545] width 1285 height 851
click at [569, 402] on div at bounding box center [642, 545] width 1285 height 851
click at [574, 424] on div at bounding box center [642, 545] width 1285 height 851
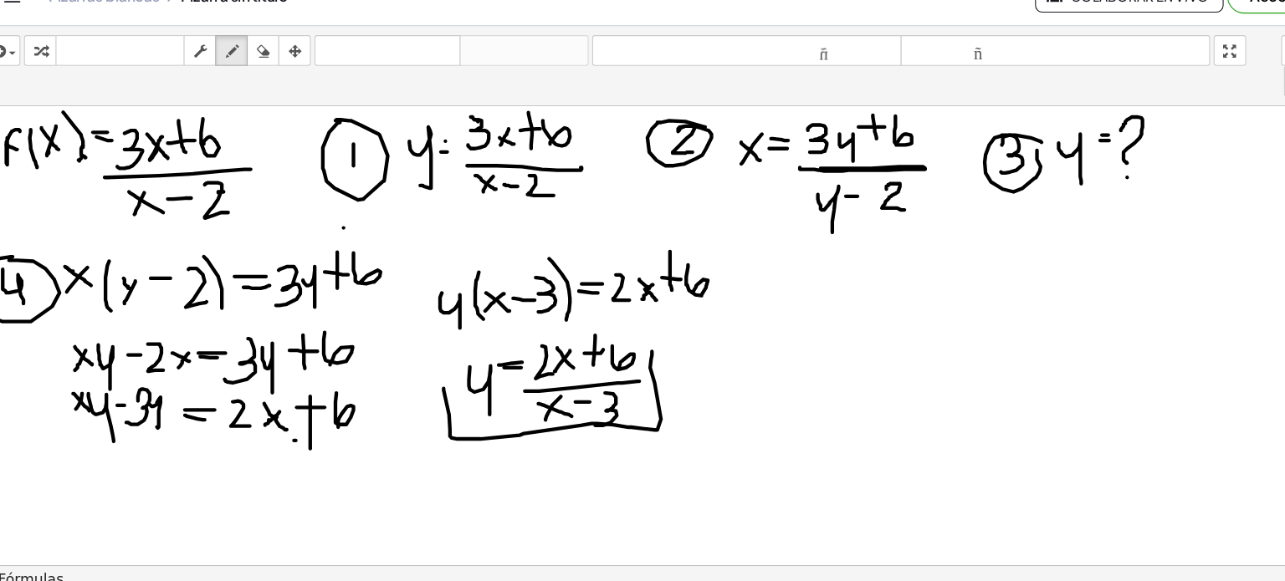
click at [628, 355] on div at bounding box center [642, 545] width 1285 height 851
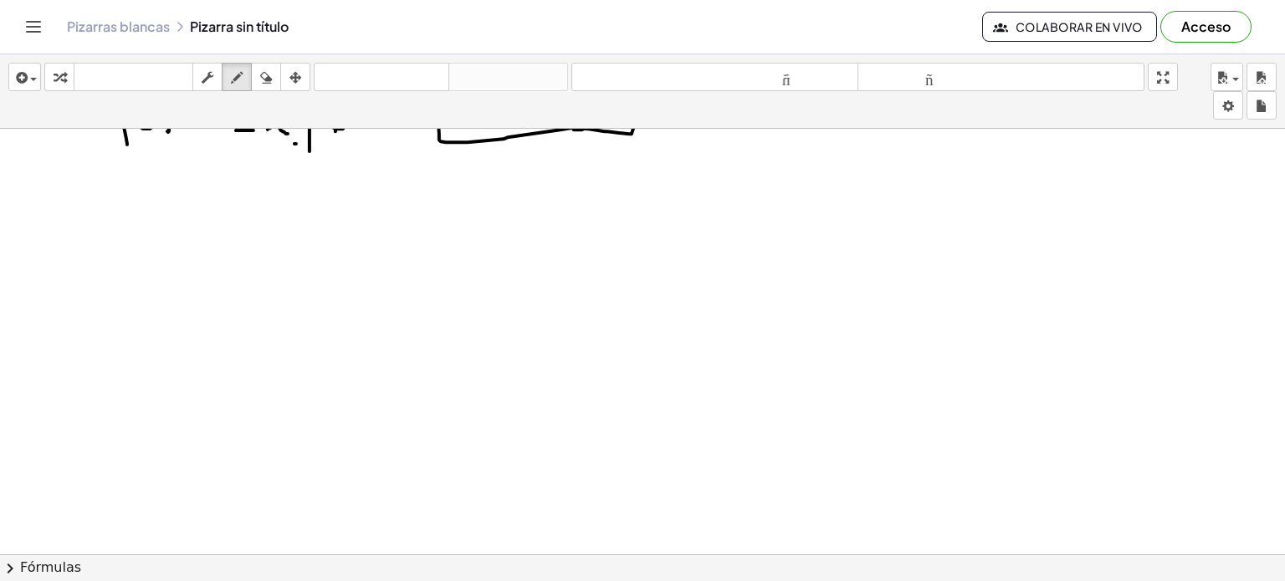
scroll to position [308, 0]
drag, startPoint x: 18, startPoint y: 235, endPoint x: 13, endPoint y: 264, distance: 29.7
click at [13, 264] on div at bounding box center [642, 246] width 1285 height 851
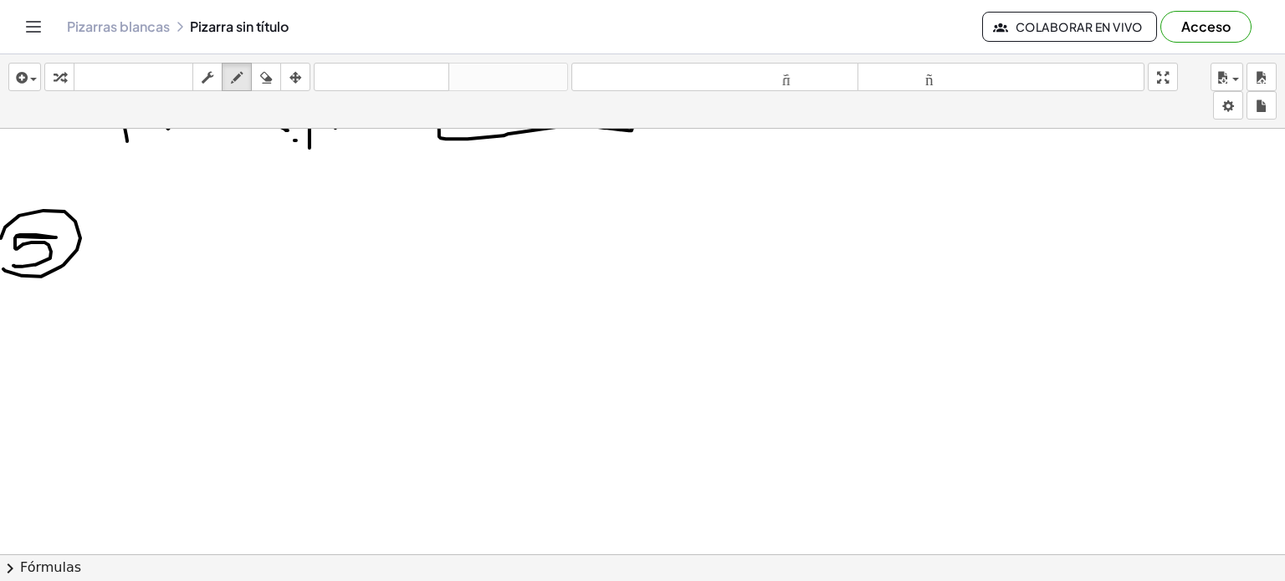
drag, startPoint x: 3, startPoint y: 268, endPoint x: 12, endPoint y: 267, distance: 8.4
click at [12, 267] on div at bounding box center [642, 246] width 1285 height 851
drag, startPoint x: 106, startPoint y: 212, endPoint x: 97, endPoint y: 277, distance: 65.1
drag, startPoint x: 97, startPoint y: 277, endPoint x: 87, endPoint y: 223, distance: 54.5
click at [87, 223] on div at bounding box center [642, 246] width 1285 height 851
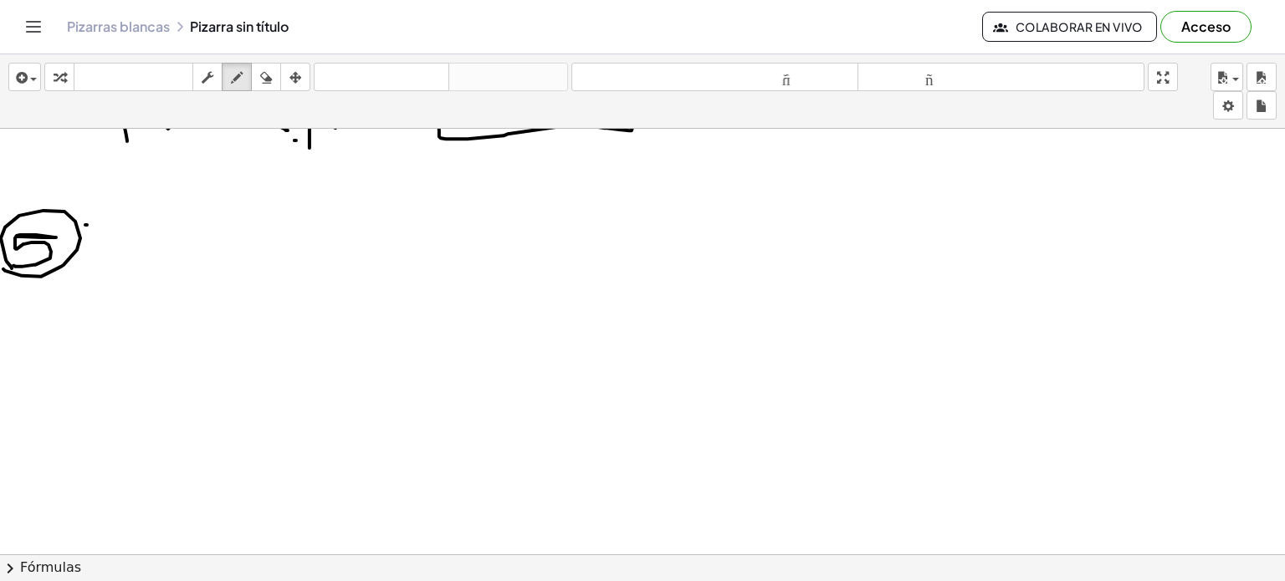
drag, startPoint x: 94, startPoint y: 221, endPoint x: 91, endPoint y: 242, distance: 21.1
click at [91, 242] on div at bounding box center [642, 246] width 1285 height 851
drag, startPoint x: 91, startPoint y: 242, endPoint x: 91, endPoint y: 206, distance: 36.0
click at [91, 206] on div at bounding box center [642, 246] width 1285 height 851
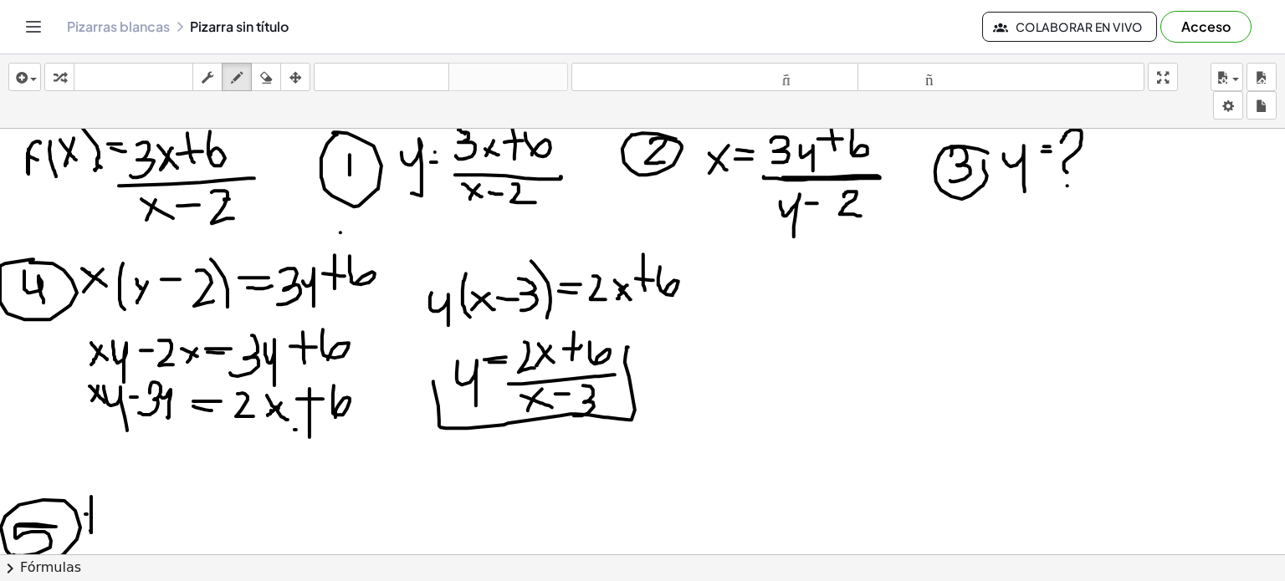
scroll to position [16, 0]
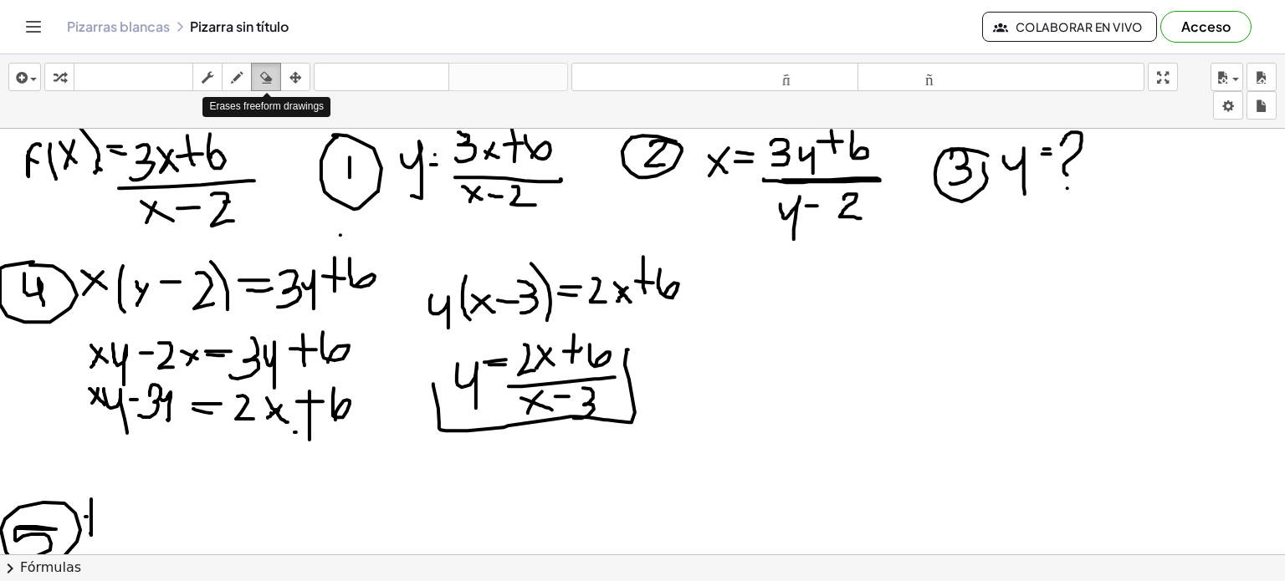
click at [268, 79] on icon "button" at bounding box center [266, 78] width 12 height 20
click at [125, 310] on div at bounding box center [642, 538] width 1285 height 851
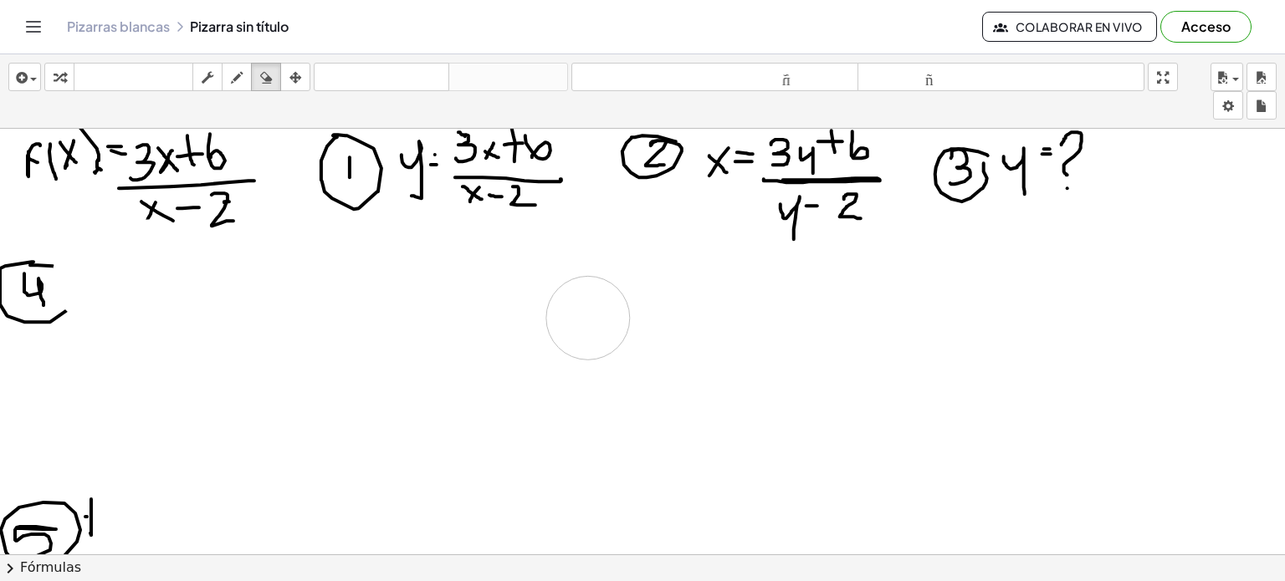
drag, startPoint x: 94, startPoint y: 277, endPoint x: 589, endPoint y: 317, distance: 496.8
click at [589, 317] on div at bounding box center [642, 538] width 1285 height 851
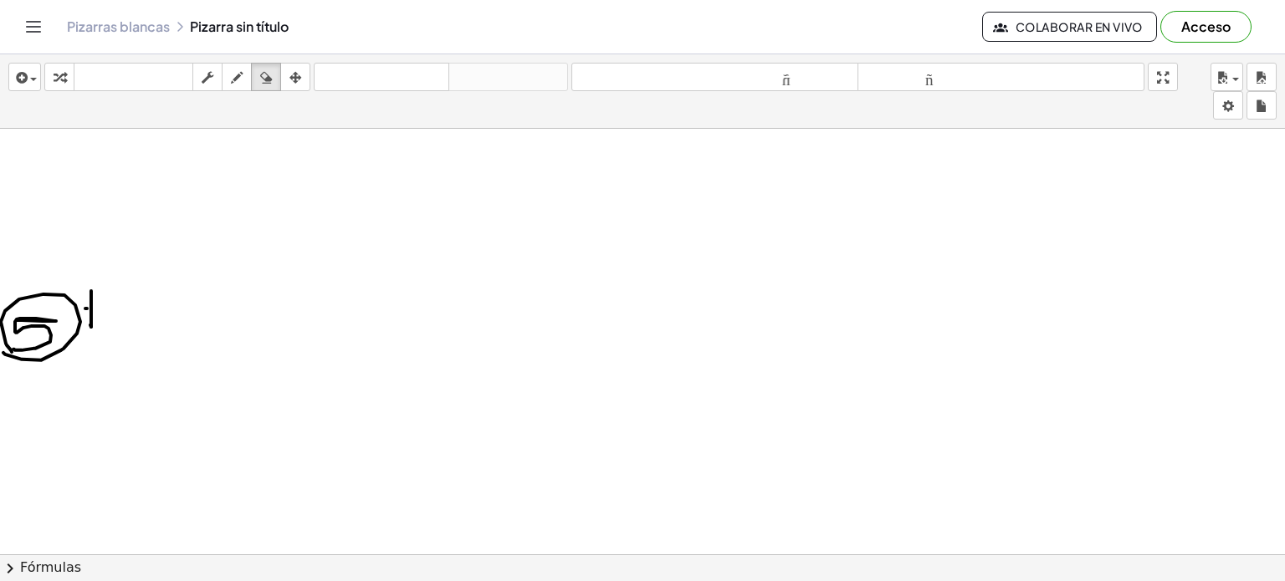
scroll to position [333, 0]
drag, startPoint x: 62, startPoint y: 223, endPoint x: 99, endPoint y: 236, distance: 38.9
click at [53, 257] on div at bounding box center [642, 221] width 1285 height 851
click at [236, 81] on icon "button" at bounding box center [237, 78] width 12 height 20
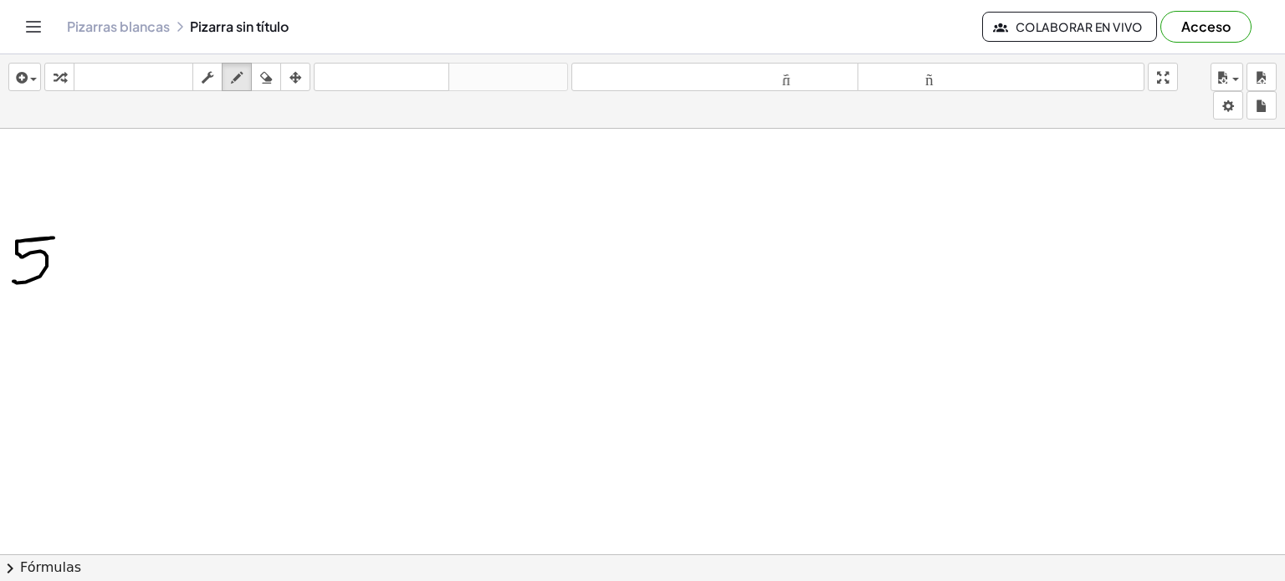
drag, startPoint x: 27, startPoint y: 239, endPoint x: 13, endPoint y: 280, distance: 43.1
click at [13, 280] on div at bounding box center [642, 221] width 1285 height 851
drag, startPoint x: 2, startPoint y: 284, endPoint x: 16, endPoint y: 277, distance: 16.1
click at [16, 277] on div at bounding box center [642, 221] width 1285 height 851
drag, startPoint x: 103, startPoint y: 242, endPoint x: 113, endPoint y: 258, distance: 19.5
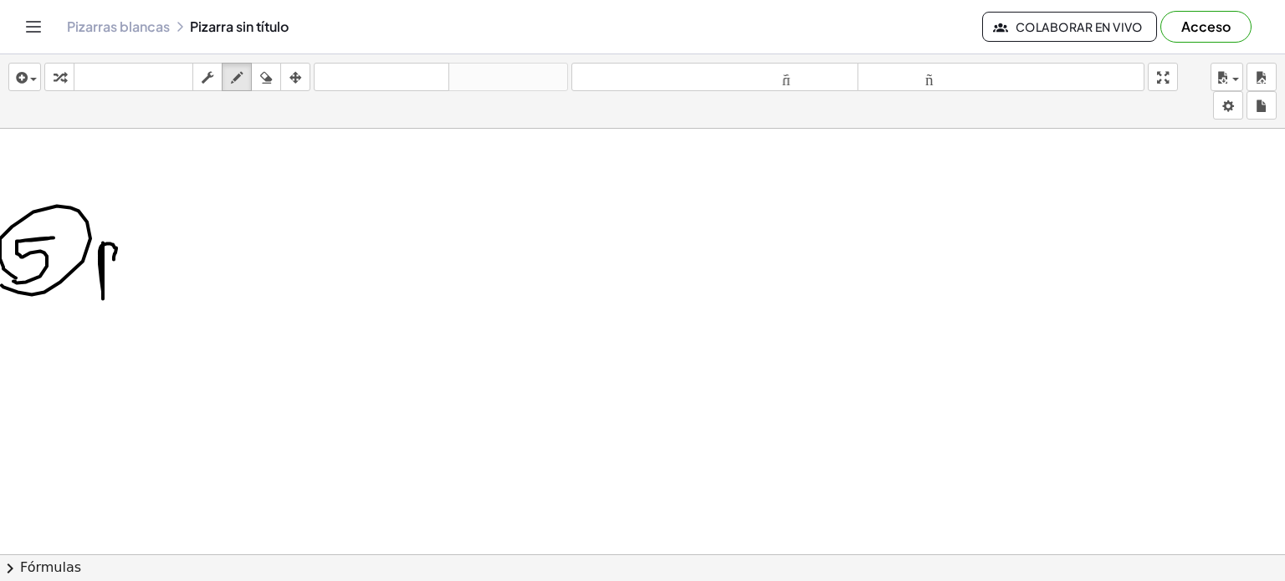
click at [113, 258] on div at bounding box center [642, 221] width 1285 height 851
drag, startPoint x: 99, startPoint y: 279, endPoint x: 110, endPoint y: 279, distance: 10.9
click at [110, 279] on div at bounding box center [642, 221] width 1285 height 851
drag, startPoint x: 133, startPoint y: 226, endPoint x: 135, endPoint y: 295, distance: 69.4
click at [135, 295] on div at bounding box center [642, 221] width 1285 height 851
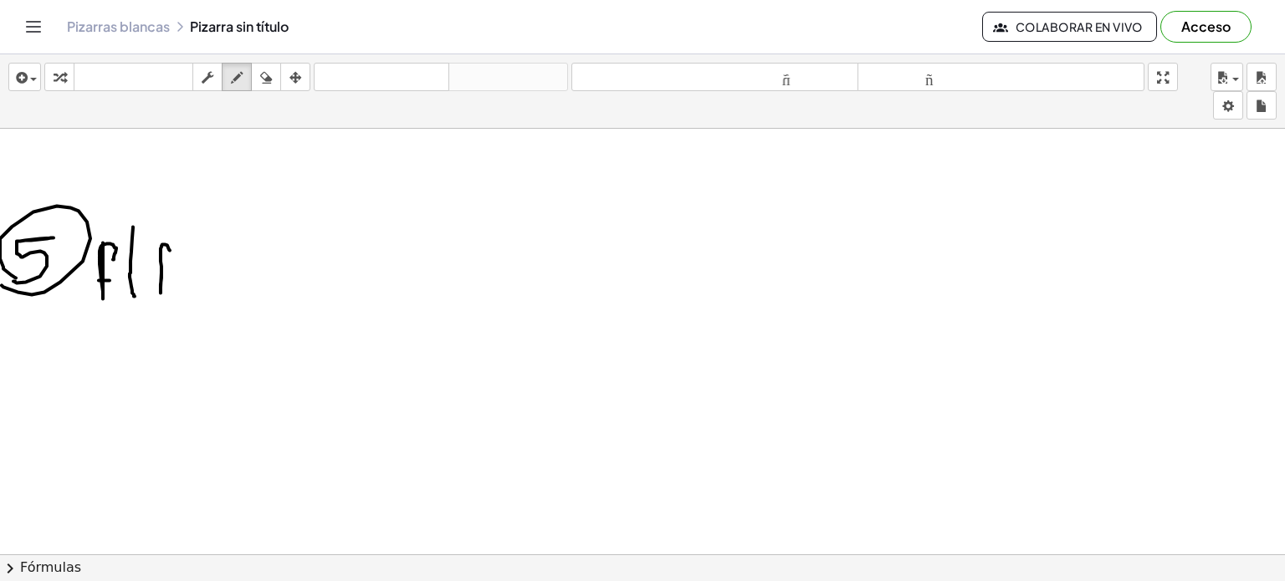
drag, startPoint x: 161, startPoint y: 272, endPoint x: 171, endPoint y: 253, distance: 20.6
click at [171, 253] on div at bounding box center [642, 221] width 1285 height 851
drag, startPoint x: 155, startPoint y: 267, endPoint x: 164, endPoint y: 267, distance: 9.2
click at [164, 267] on div at bounding box center [642, 221] width 1285 height 851
drag, startPoint x: 172, startPoint y: 230, endPoint x: 185, endPoint y: 230, distance: 12.5
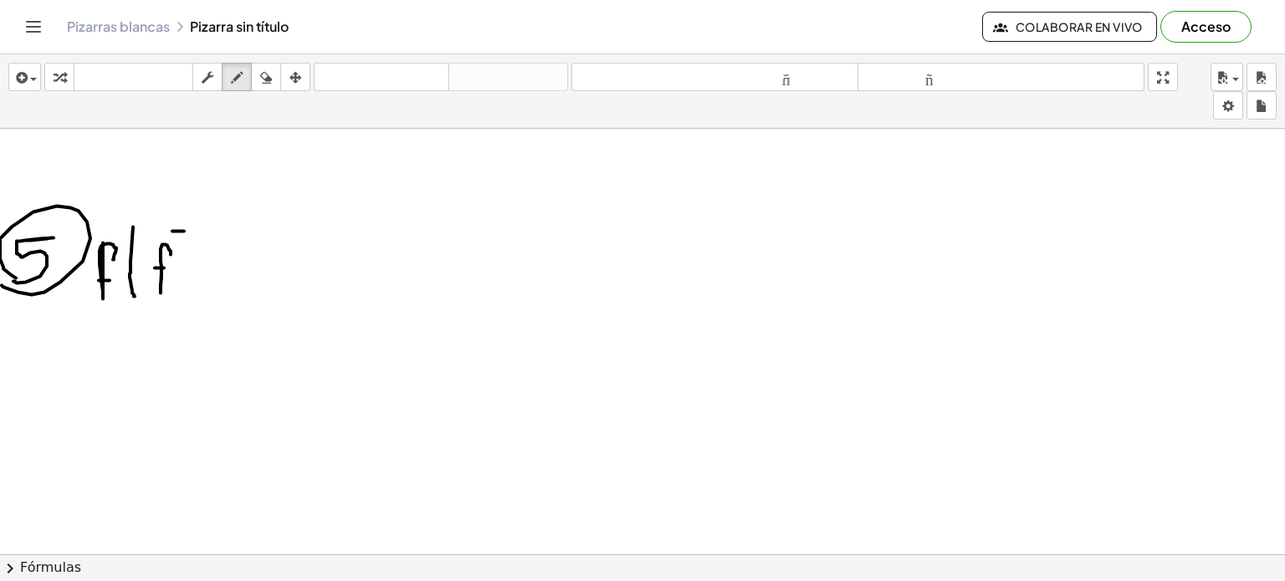
click at [185, 230] on div at bounding box center [642, 221] width 1285 height 851
drag, startPoint x: 197, startPoint y: 222, endPoint x: 197, endPoint y: 233, distance: 10.9
click at [197, 233] on div at bounding box center [642, 221] width 1285 height 851
drag, startPoint x: 208, startPoint y: 218, endPoint x: 200, endPoint y: 303, distance: 84.9
click at [200, 303] on div at bounding box center [642, 221] width 1285 height 851
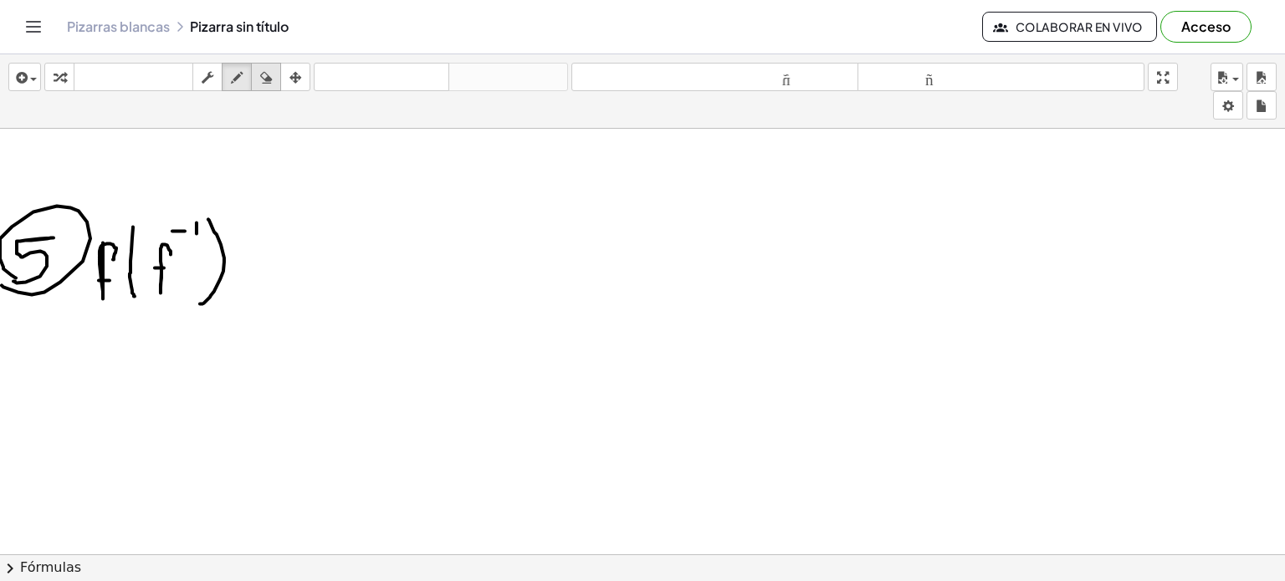
click at [260, 77] on icon "button" at bounding box center [266, 78] width 12 height 20
drag, startPoint x: 206, startPoint y: 211, endPoint x: 217, endPoint y: 279, distance: 68.6
click at [217, 279] on div at bounding box center [642, 221] width 1285 height 851
click at [231, 89] on button "dibujar" at bounding box center [237, 77] width 30 height 28
drag, startPoint x: 171, startPoint y: 227, endPoint x: 181, endPoint y: 227, distance: 9.2
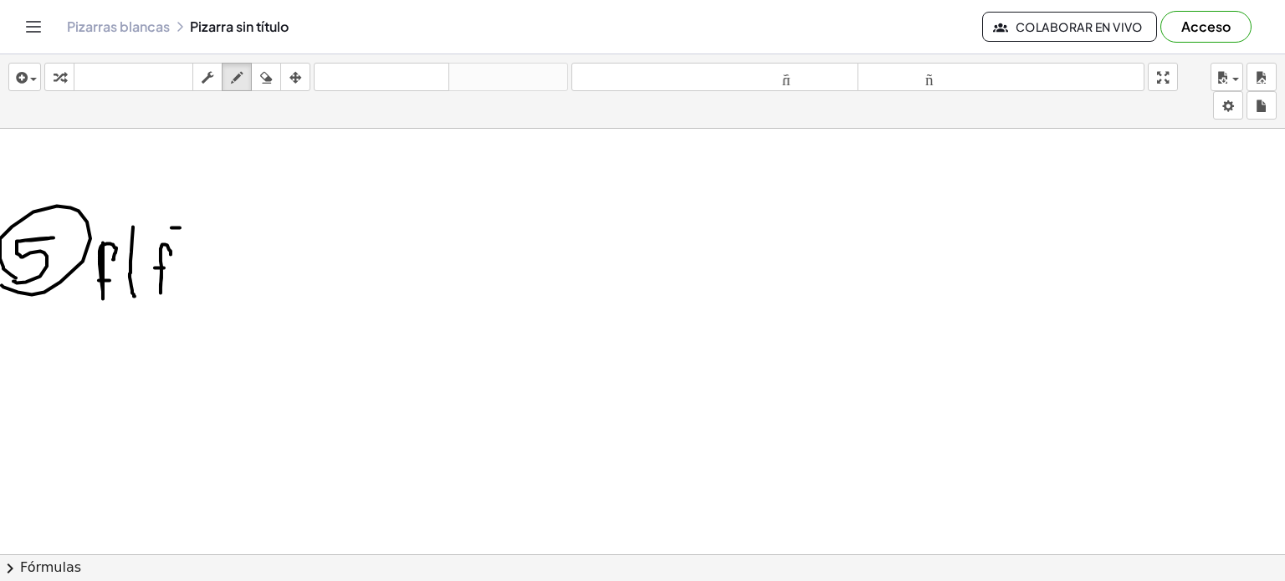
click at [181, 227] on div at bounding box center [642, 221] width 1285 height 851
drag, startPoint x: 191, startPoint y: 222, endPoint x: 192, endPoint y: 233, distance: 10.1
click at [192, 233] on div at bounding box center [642, 221] width 1285 height 851
drag, startPoint x: 204, startPoint y: 222, endPoint x: 212, endPoint y: 294, distance: 72.4
click at [212, 294] on div at bounding box center [642, 221] width 1285 height 851
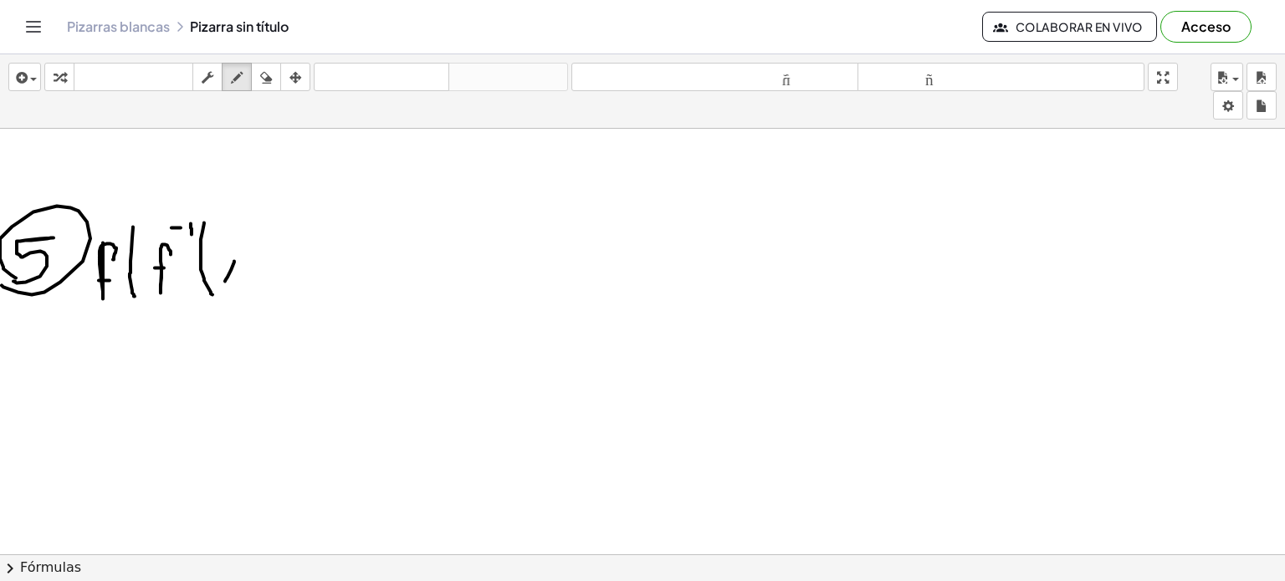
drag, startPoint x: 234, startPoint y: 260, endPoint x: 223, endPoint y: 284, distance: 25.8
click at [223, 284] on div at bounding box center [642, 221] width 1285 height 851
drag, startPoint x: 217, startPoint y: 260, endPoint x: 238, endPoint y: 283, distance: 30.8
click at [238, 283] on div at bounding box center [642, 221] width 1285 height 851
drag, startPoint x: 232, startPoint y: 222, endPoint x: 254, endPoint y: 282, distance: 64.3
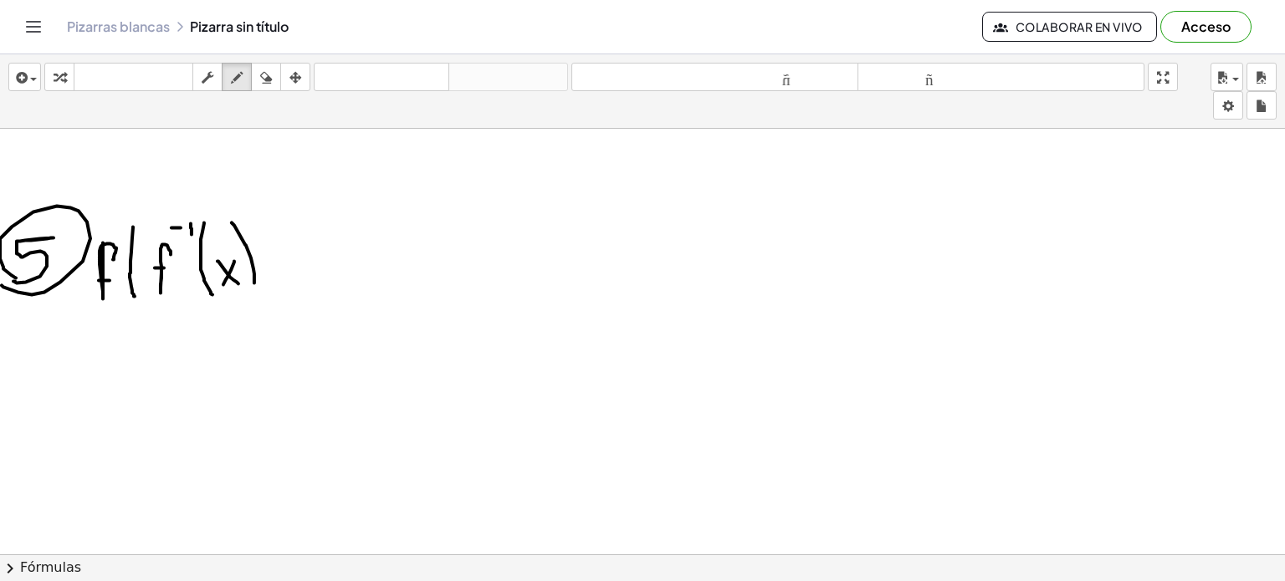
click at [254, 282] on div at bounding box center [642, 221] width 1285 height 851
drag, startPoint x: 248, startPoint y: 222, endPoint x: 263, endPoint y: 297, distance: 76.8
click at [263, 297] on div at bounding box center [642, 221] width 1285 height 851
drag, startPoint x: 271, startPoint y: 255, endPoint x: 289, endPoint y: 255, distance: 18.4
click at [289, 255] on div at bounding box center [642, 221] width 1285 height 851
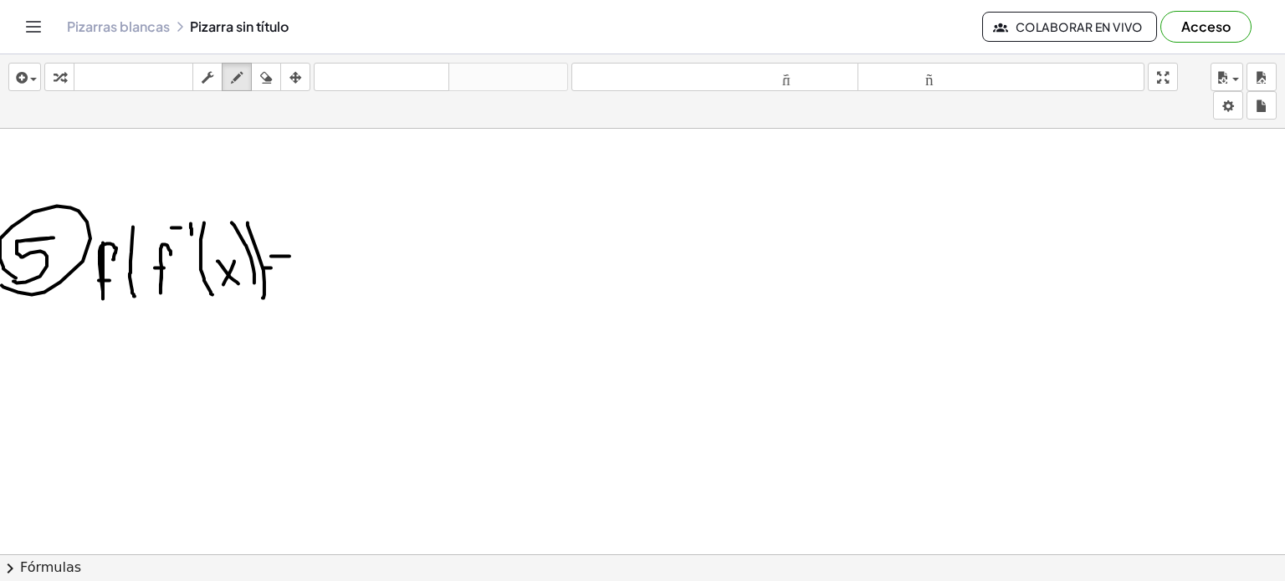
drag, startPoint x: 264, startPoint y: 267, endPoint x: 281, endPoint y: 264, distance: 16.9
click at [281, 264] on div at bounding box center [642, 221] width 1285 height 851
drag, startPoint x: 330, startPoint y: 238, endPoint x: 315, endPoint y: 258, distance: 25.6
click at [315, 258] on div at bounding box center [642, 221] width 1285 height 851
click at [309, 248] on div at bounding box center [642, 221] width 1285 height 851
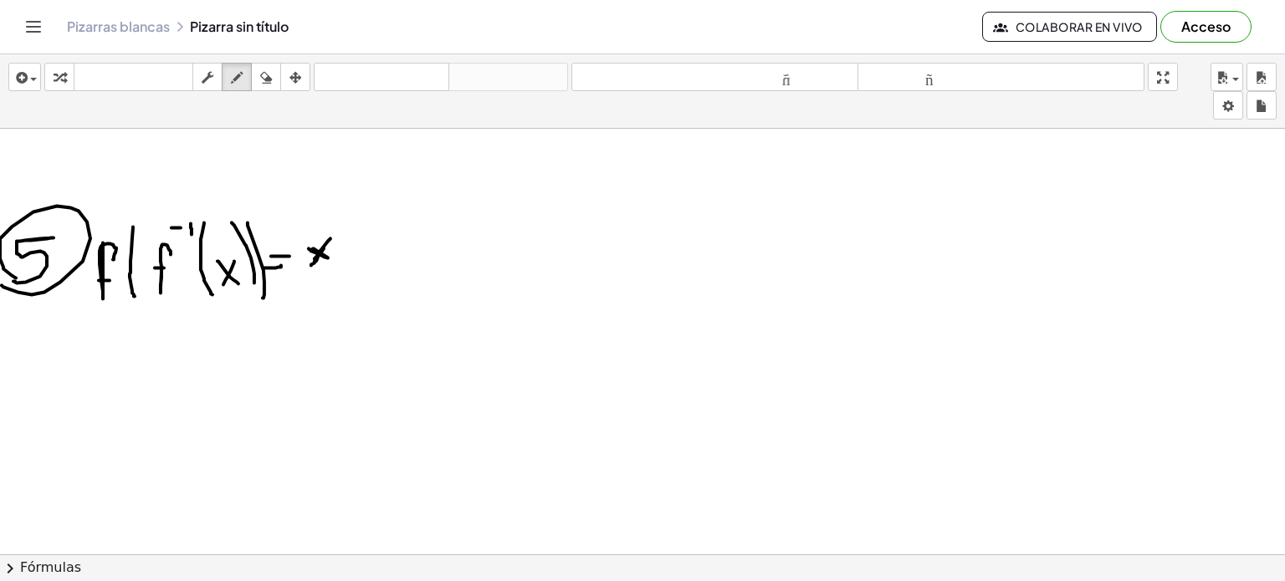
drag, startPoint x: 324, startPoint y: 247, endPoint x: 310, endPoint y: 264, distance: 22.1
click at [310, 264] on div at bounding box center [642, 221] width 1285 height 851
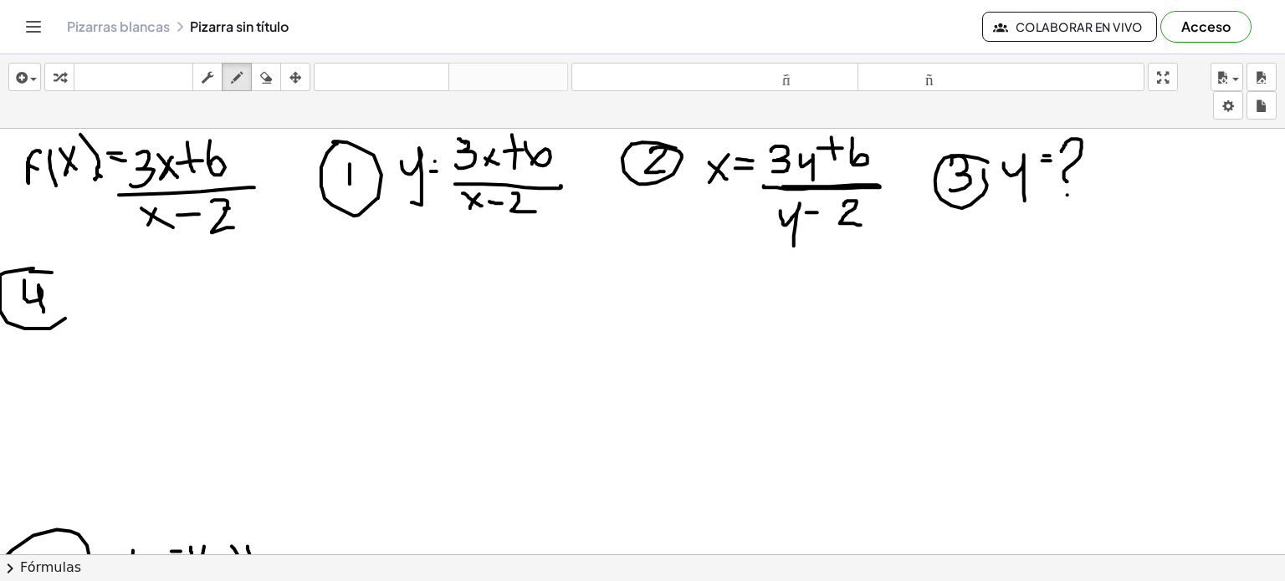
scroll to position [0, 0]
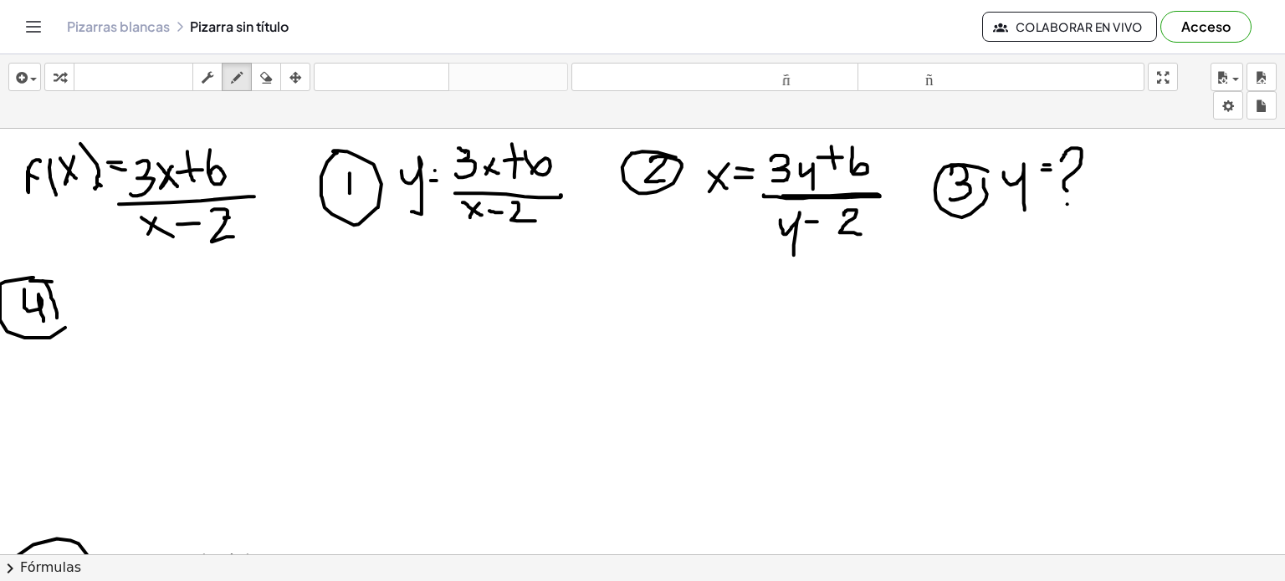
drag, startPoint x: 43, startPoint y: 280, endPoint x: 57, endPoint y: 326, distance: 48.2
click at [57, 326] on div at bounding box center [642, 554] width 1285 height 851
click at [107, 320] on div at bounding box center [642, 554] width 1285 height 851
drag, startPoint x: 112, startPoint y: 294, endPoint x: 90, endPoint y: 317, distance: 32.0
click at [90, 317] on div at bounding box center [642, 554] width 1285 height 851
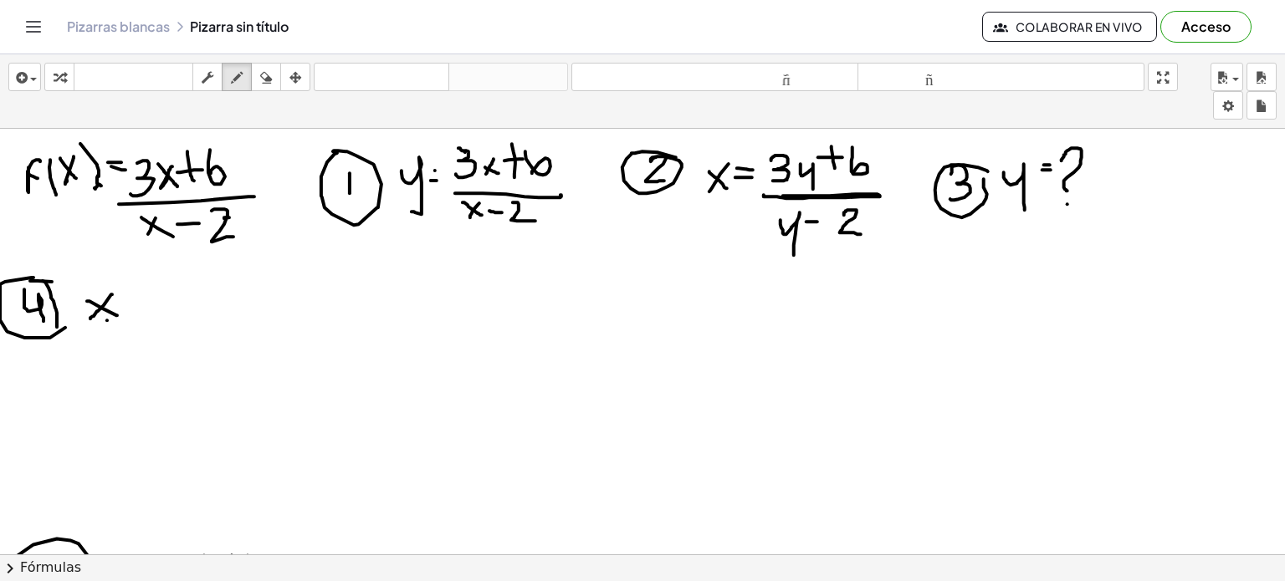
drag, startPoint x: 87, startPoint y: 300, endPoint x: 109, endPoint y: 311, distance: 24.3
click at [109, 311] on div at bounding box center [642, 554] width 1285 height 851
drag, startPoint x: 129, startPoint y: 273, endPoint x: 136, endPoint y: 324, distance: 51.6
click at [136, 324] on div at bounding box center [642, 554] width 1285 height 851
drag, startPoint x: 139, startPoint y: 304, endPoint x: 156, endPoint y: 328, distance: 29.9
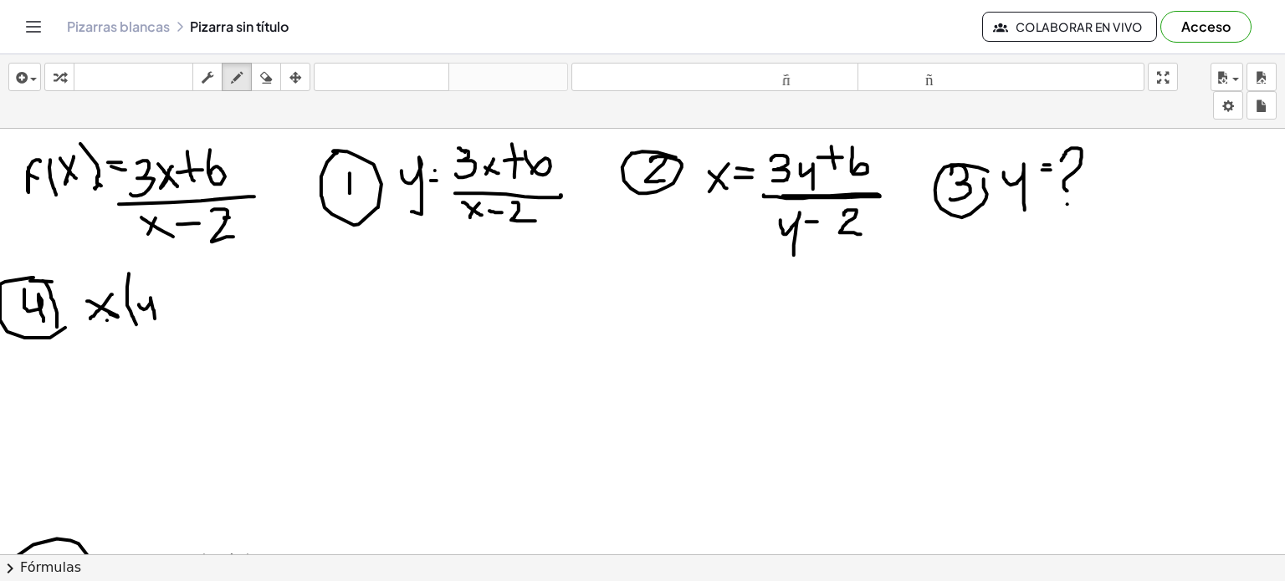
click at [156, 328] on div at bounding box center [642, 554] width 1285 height 851
click at [168, 299] on div at bounding box center [642, 554] width 1285 height 851
drag, startPoint x: 176, startPoint y: 279, endPoint x: 189, endPoint y: 310, distance: 33.7
click at [189, 310] on div at bounding box center [642, 554] width 1285 height 851
drag, startPoint x: 195, startPoint y: 267, endPoint x: 210, endPoint y: 318, distance: 53.2
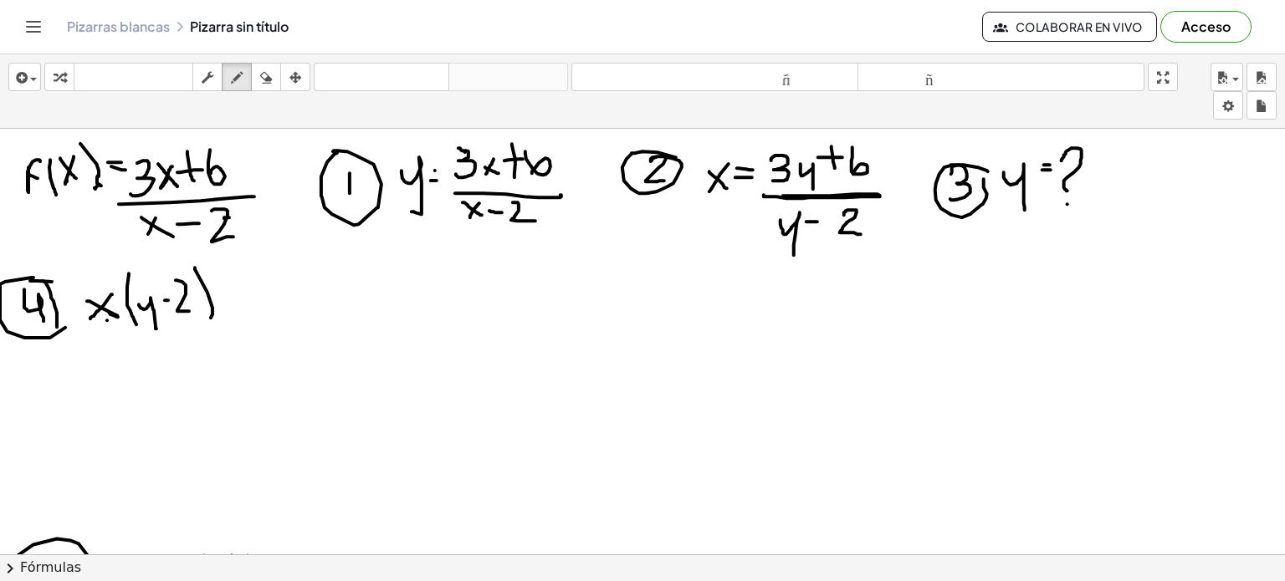
click at [210, 318] on div at bounding box center [642, 554] width 1285 height 851
drag, startPoint x: 227, startPoint y: 282, endPoint x: 240, endPoint y: 282, distance: 13.4
click at [240, 282] on div at bounding box center [642, 554] width 1285 height 851
click at [233, 294] on div at bounding box center [642, 554] width 1285 height 851
drag, startPoint x: 255, startPoint y: 279, endPoint x: 261, endPoint y: 304, distance: 26.6
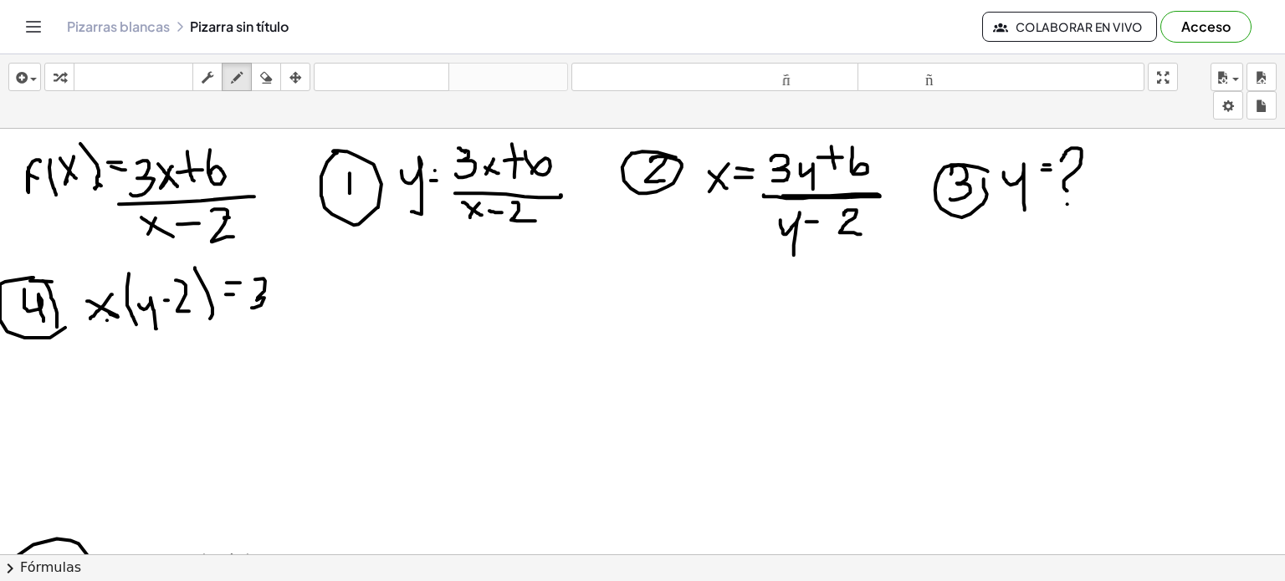
click at [253, 307] on div at bounding box center [642, 554] width 1285 height 851
drag, startPoint x: 267, startPoint y: 279, endPoint x: 284, endPoint y: 312, distance: 37.0
click at [284, 312] on div at bounding box center [642, 554] width 1285 height 851
drag, startPoint x: 298, startPoint y: 277, endPoint x: 301, endPoint y: 290, distance: 13.8
click at [301, 290] on div at bounding box center [642, 554] width 1285 height 851
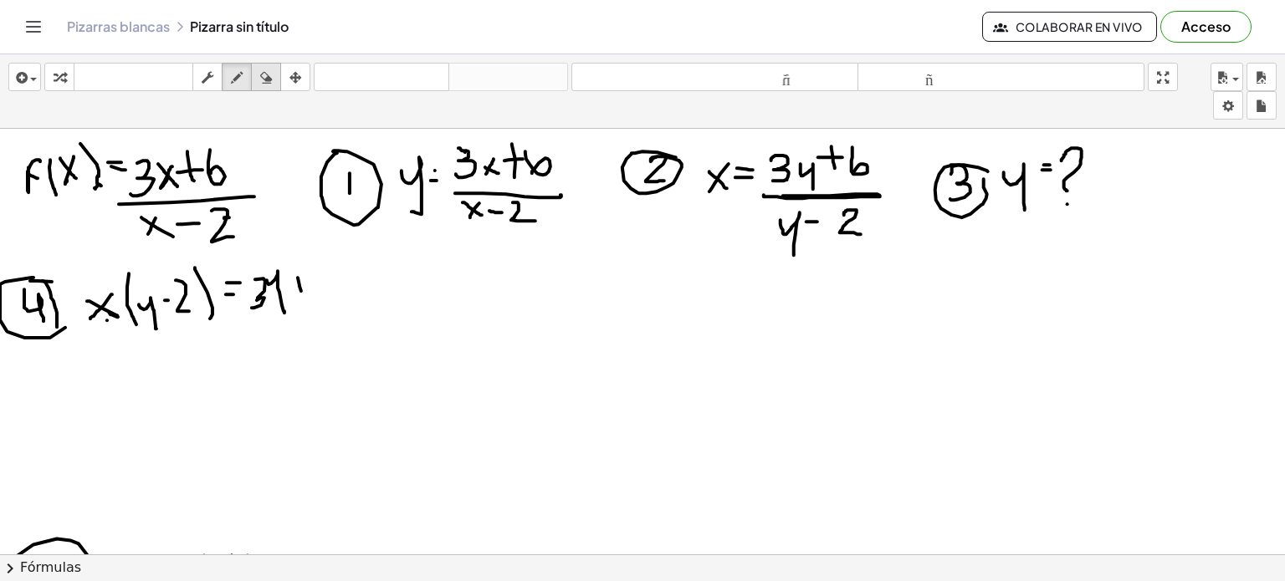
click at [266, 84] on icon "button" at bounding box center [266, 78] width 12 height 20
click at [279, 290] on div at bounding box center [642, 554] width 1285 height 851
click at [235, 83] on icon "button" at bounding box center [237, 78] width 12 height 20
drag, startPoint x: 258, startPoint y: 284, endPoint x: 253, endPoint y: 320, distance: 37.1
click at [253, 320] on div at bounding box center [642, 554] width 1285 height 851
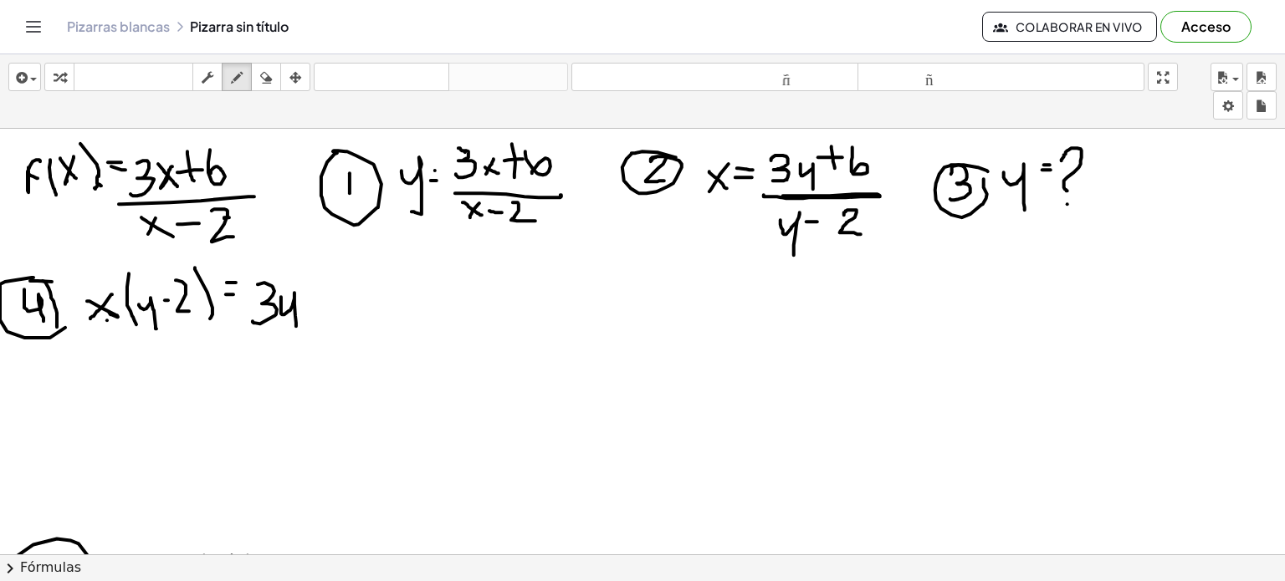
drag, startPoint x: 281, startPoint y: 296, endPoint x: 296, endPoint y: 325, distance: 32.9
click at [296, 325] on div at bounding box center [642, 554] width 1285 height 851
drag, startPoint x: 308, startPoint y: 273, endPoint x: 308, endPoint y: 307, distance: 34.3
click at [308, 307] on div at bounding box center [642, 554] width 1285 height 851
drag, startPoint x: 301, startPoint y: 285, endPoint x: 327, endPoint y: 284, distance: 26.0
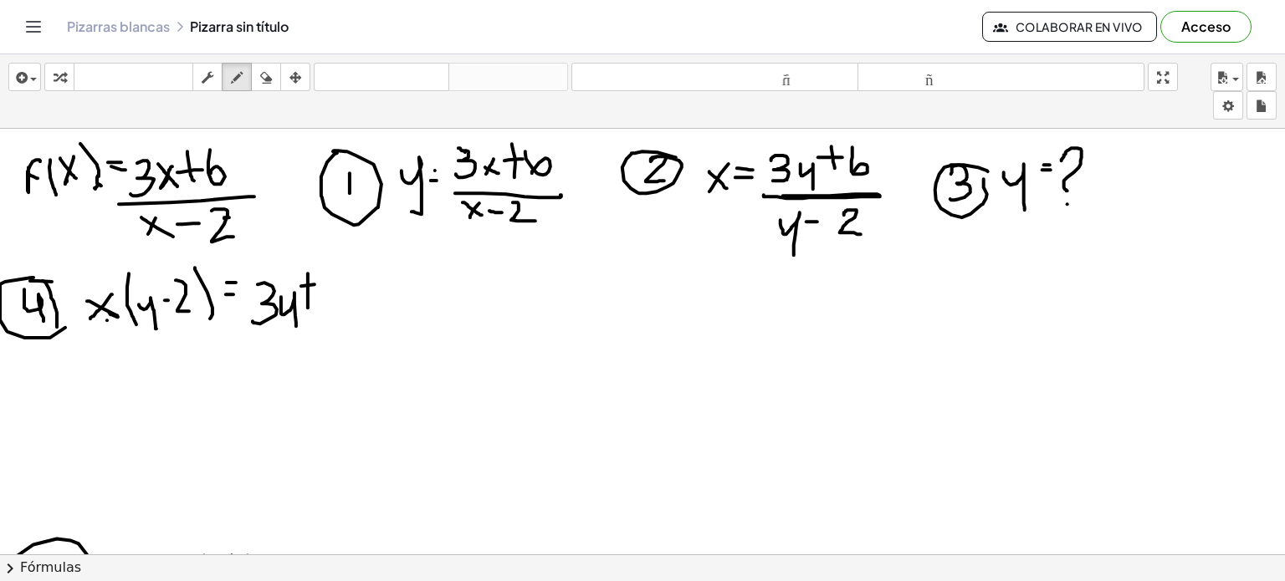
click at [327, 284] on div at bounding box center [642, 554] width 1285 height 851
drag, startPoint x: 328, startPoint y: 270, endPoint x: 329, endPoint y: 304, distance: 34.3
click at [329, 304] on div at bounding box center [642, 554] width 1285 height 851
drag, startPoint x: 120, startPoint y: 381, endPoint x: 130, endPoint y: 353, distance: 29.4
click at [130, 353] on div at bounding box center [642, 554] width 1285 height 851
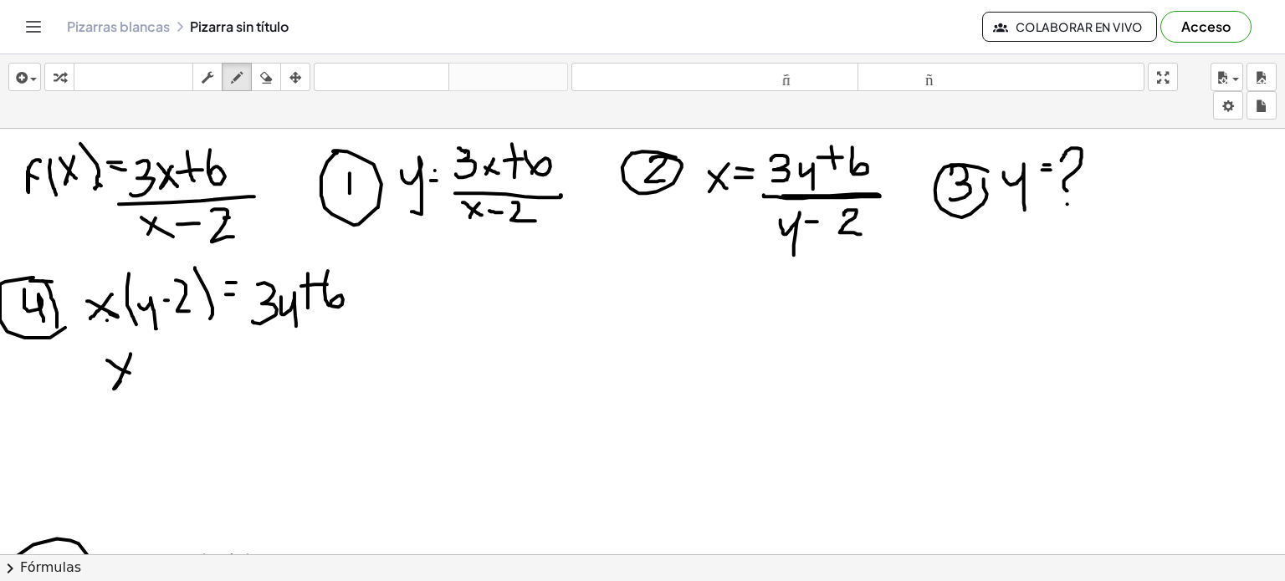
drag, startPoint x: 107, startPoint y: 360, endPoint x: 130, endPoint y: 372, distance: 25.8
click at [130, 372] on div at bounding box center [642, 554] width 1285 height 851
drag, startPoint x: 137, startPoint y: 361, endPoint x: 157, endPoint y: 396, distance: 41.2
click at [157, 396] on div at bounding box center [642, 554] width 1285 height 851
click at [134, 375] on div at bounding box center [642, 554] width 1285 height 851
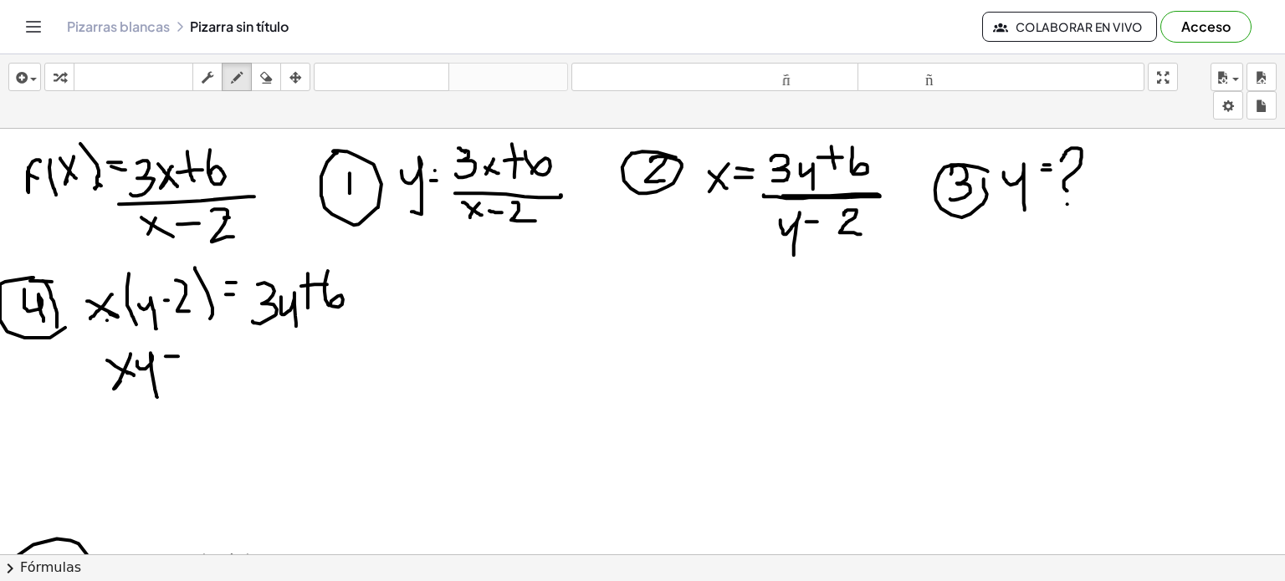
drag, startPoint x: 166, startPoint y: 355, endPoint x: 178, endPoint y: 355, distance: 12.5
click at [178, 355] on div at bounding box center [642, 554] width 1285 height 851
drag, startPoint x: 192, startPoint y: 350, endPoint x: 205, endPoint y: 371, distance: 24.4
click at [205, 371] on div at bounding box center [642, 554] width 1285 height 851
drag, startPoint x: 218, startPoint y: 358, endPoint x: 227, endPoint y: 347, distance: 13.7
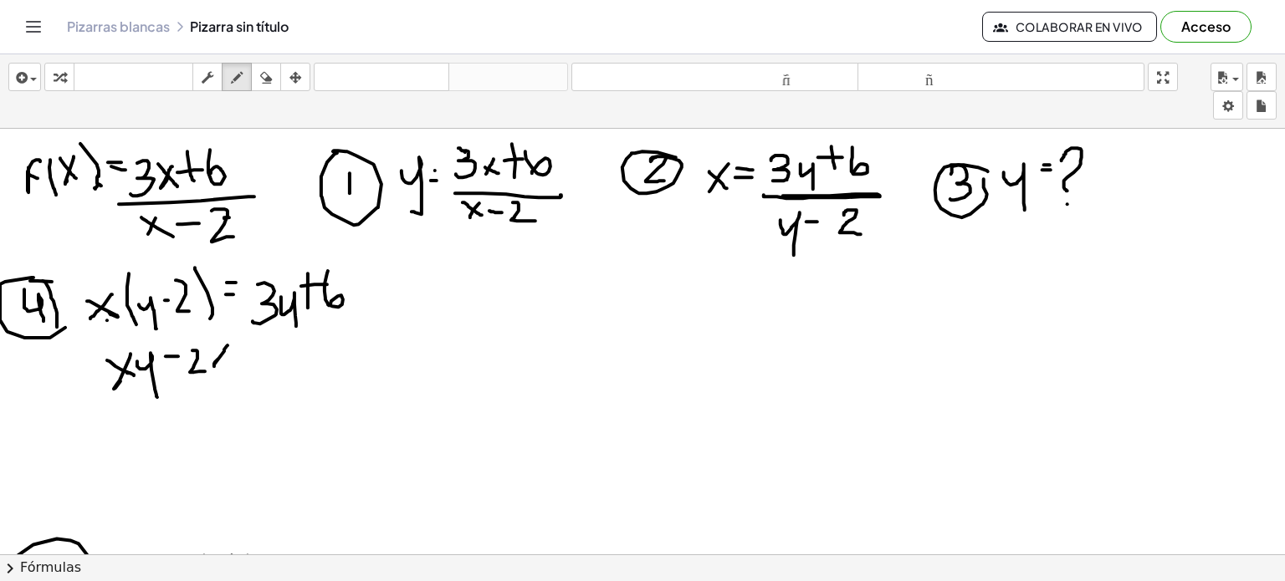
click at [227, 347] on div at bounding box center [642, 554] width 1285 height 851
drag, startPoint x: 213, startPoint y: 343, endPoint x: 228, endPoint y: 357, distance: 20.1
click at [228, 357] on div at bounding box center [642, 554] width 1285 height 851
drag, startPoint x: 242, startPoint y: 346, endPoint x: 253, endPoint y: 348, distance: 11.8
click at [254, 348] on div at bounding box center [642, 554] width 1285 height 851
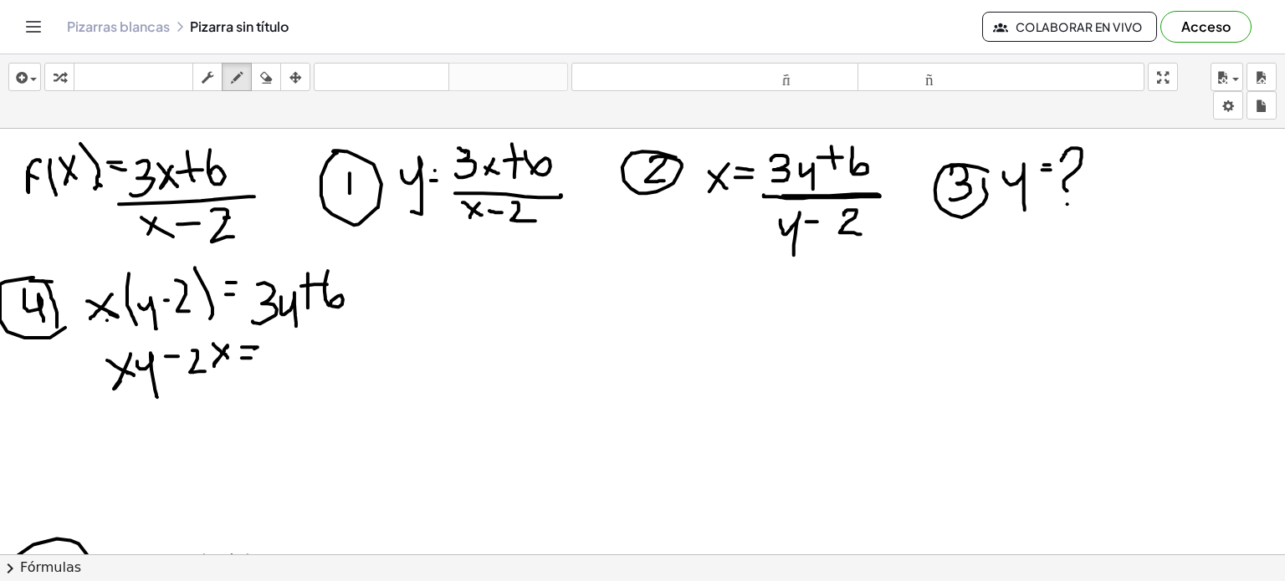
drag, startPoint x: 242, startPoint y: 357, endPoint x: 251, endPoint y: 357, distance: 9.2
click at [251, 357] on div at bounding box center [642, 554] width 1285 height 851
drag, startPoint x: 278, startPoint y: 338, endPoint x: 269, endPoint y: 368, distance: 31.3
click at [269, 368] on div at bounding box center [642, 554] width 1285 height 851
drag, startPoint x: 292, startPoint y: 347, endPoint x: 311, endPoint y: 375, distance: 33.6
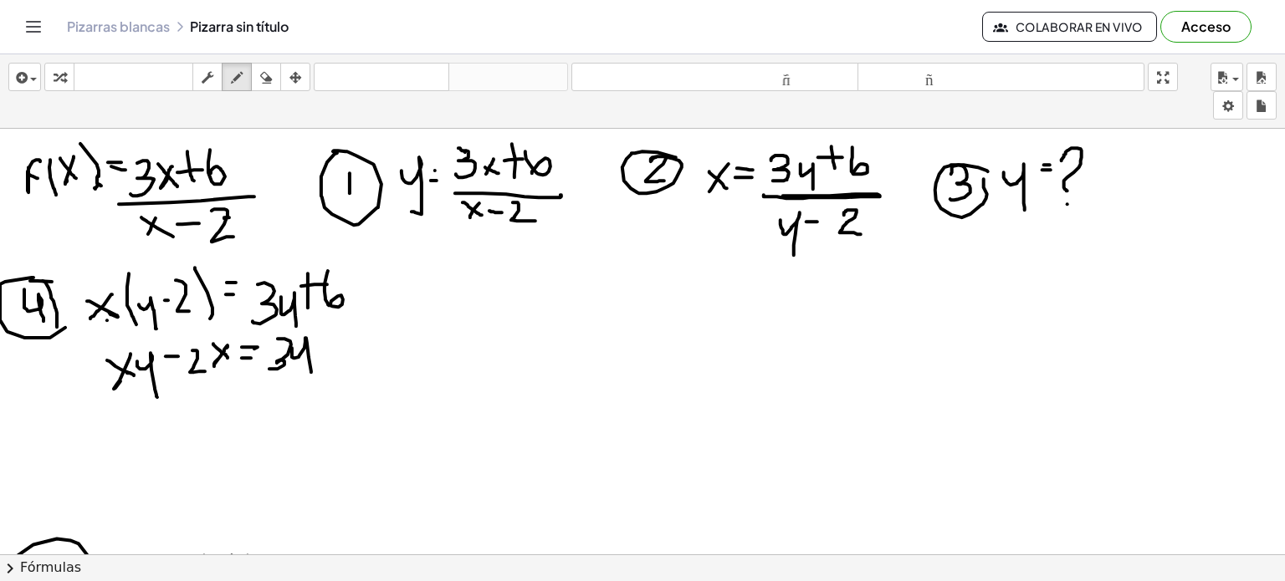
click at [311, 375] on div at bounding box center [642, 554] width 1285 height 851
drag, startPoint x: 327, startPoint y: 330, endPoint x: 326, endPoint y: 345, distance: 15.9
click at [326, 345] on div at bounding box center [642, 554] width 1285 height 851
click at [327, 338] on div at bounding box center [642, 554] width 1285 height 851
drag, startPoint x: 347, startPoint y: 320, endPoint x: 350, endPoint y: 345, distance: 25.3
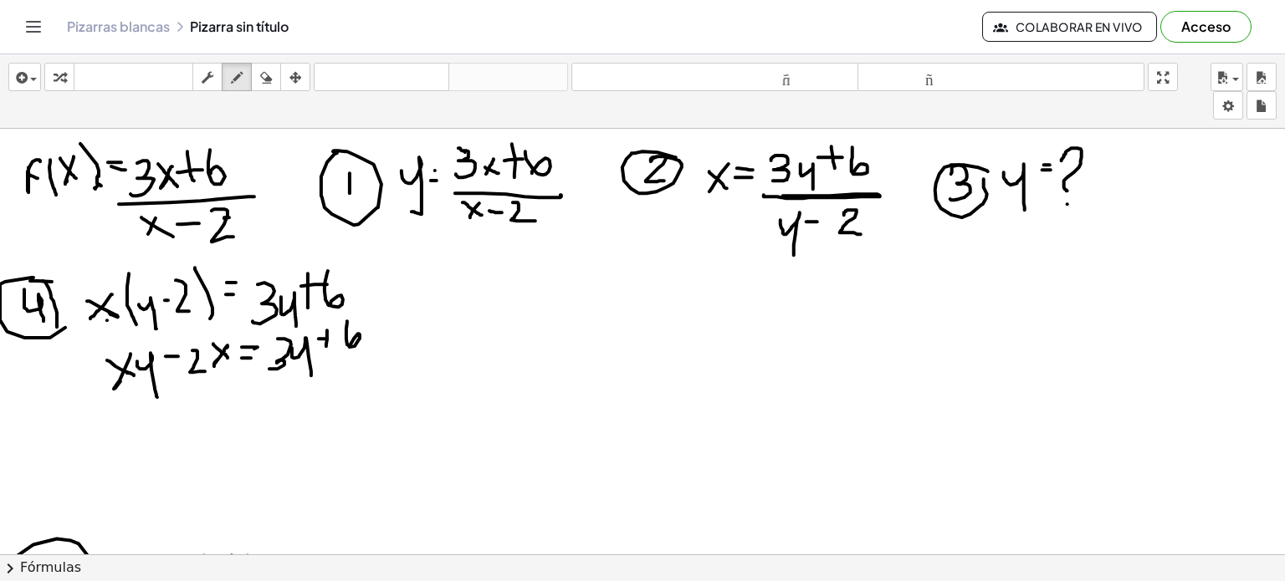
click at [350, 345] on div at bounding box center [642, 554] width 1285 height 851
click at [112, 426] on div at bounding box center [642, 554] width 1285 height 851
drag, startPoint x: 107, startPoint y: 430, endPoint x: 120, endPoint y: 419, distance: 17.2
click at [120, 419] on div at bounding box center [642, 554] width 1285 height 851
drag, startPoint x: 110, startPoint y: 413, endPoint x: 130, endPoint y: 435, distance: 29.0
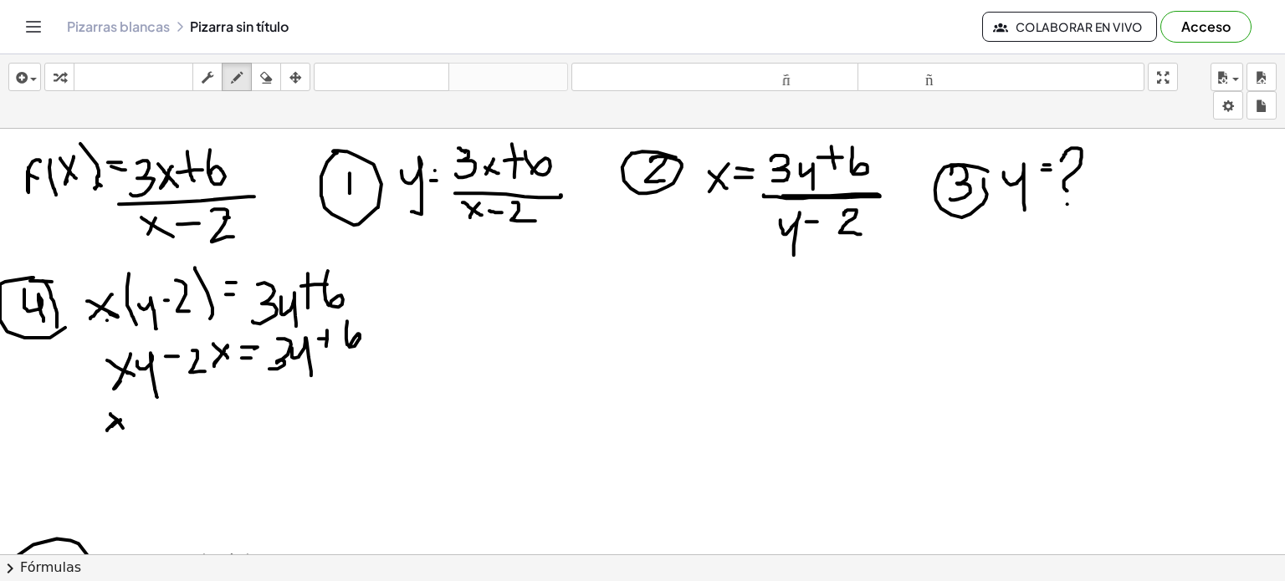
click at [130, 435] on div at bounding box center [642, 554] width 1285 height 851
drag, startPoint x: 115, startPoint y: 422, endPoint x: 132, endPoint y: 411, distance: 20.0
click at [128, 411] on div at bounding box center [642, 554] width 1285 height 851
drag, startPoint x: 132, startPoint y: 408, endPoint x: 151, endPoint y: 437, distance: 34.6
click at [151, 437] on div at bounding box center [642, 554] width 1285 height 851
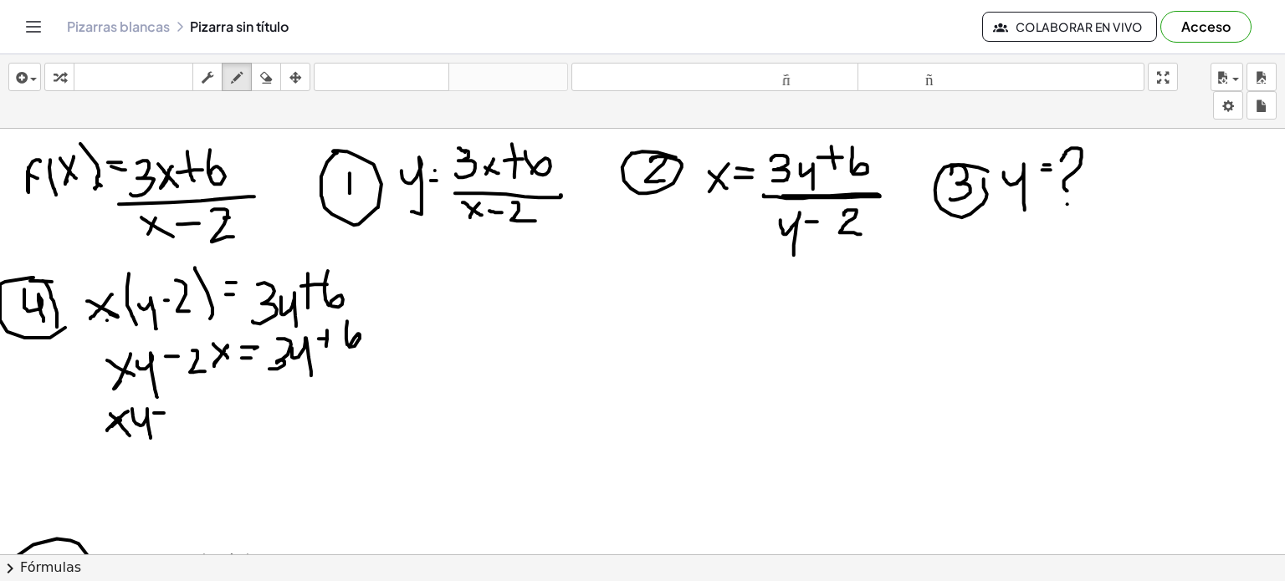
drag, startPoint x: 154, startPoint y: 412, endPoint x: 167, endPoint y: 412, distance: 13.4
click at [167, 412] on div at bounding box center [642, 554] width 1285 height 851
drag, startPoint x: 177, startPoint y: 404, endPoint x: 176, endPoint y: 429, distance: 25.1
click at [174, 429] on div at bounding box center [642, 554] width 1285 height 851
drag, startPoint x: 191, startPoint y: 411, endPoint x: 207, endPoint y: 446, distance: 38.9
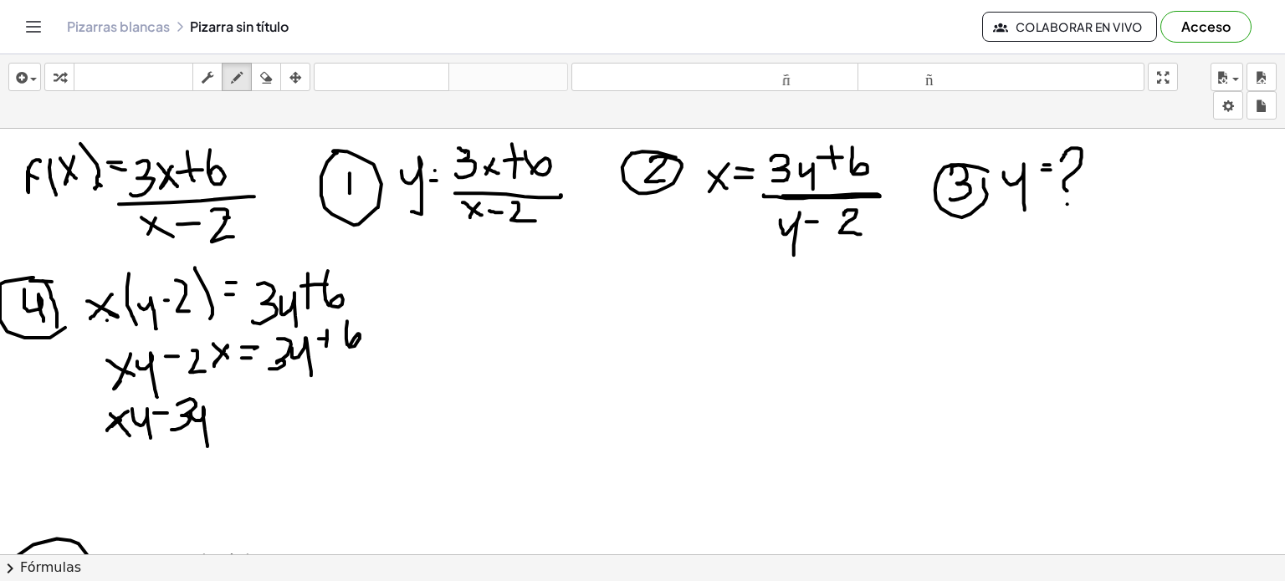
click at [207, 446] on div at bounding box center [642, 554] width 1285 height 851
drag, startPoint x: 218, startPoint y: 402, endPoint x: 227, endPoint y: 408, distance: 10.2
click at [238, 404] on div at bounding box center [642, 554] width 1285 height 851
drag, startPoint x: 211, startPoint y: 415, endPoint x: 222, endPoint y: 415, distance: 11.7
click at [222, 415] on div at bounding box center [642, 554] width 1285 height 851
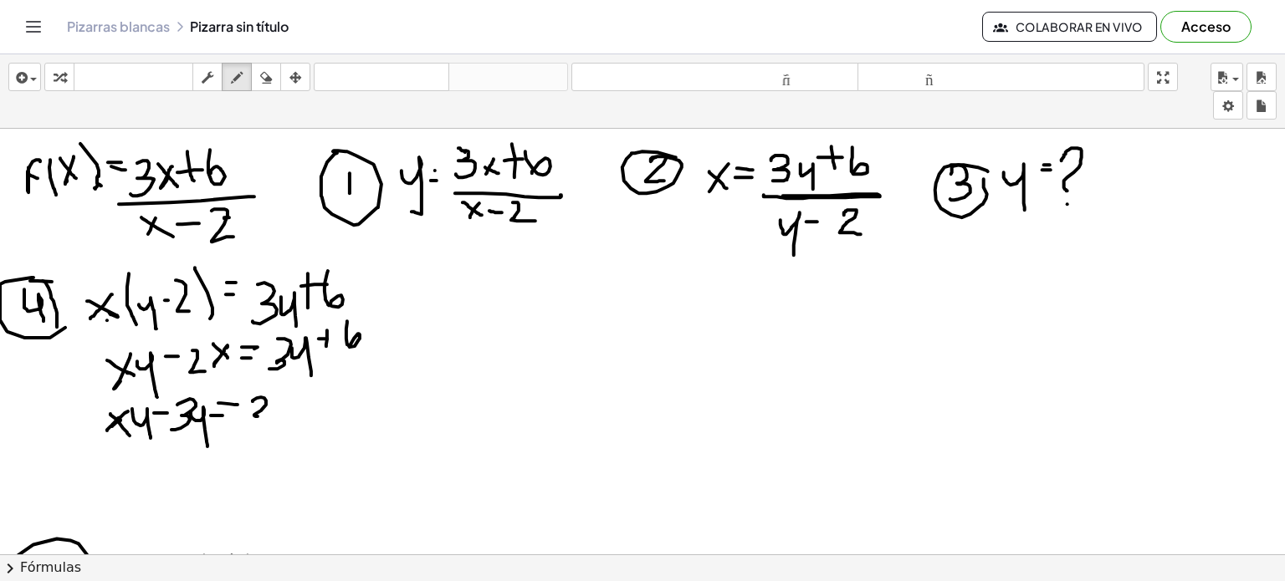
drag, startPoint x: 253, startPoint y: 401, endPoint x: 271, endPoint y: 416, distance: 23.8
click at [271, 416] on div at bounding box center [642, 554] width 1285 height 851
click at [289, 397] on div at bounding box center [642, 554] width 1285 height 851
drag, startPoint x: 277, startPoint y: 394, endPoint x: 291, endPoint y: 410, distance: 21.3
click at [291, 410] on div at bounding box center [642, 554] width 1285 height 851
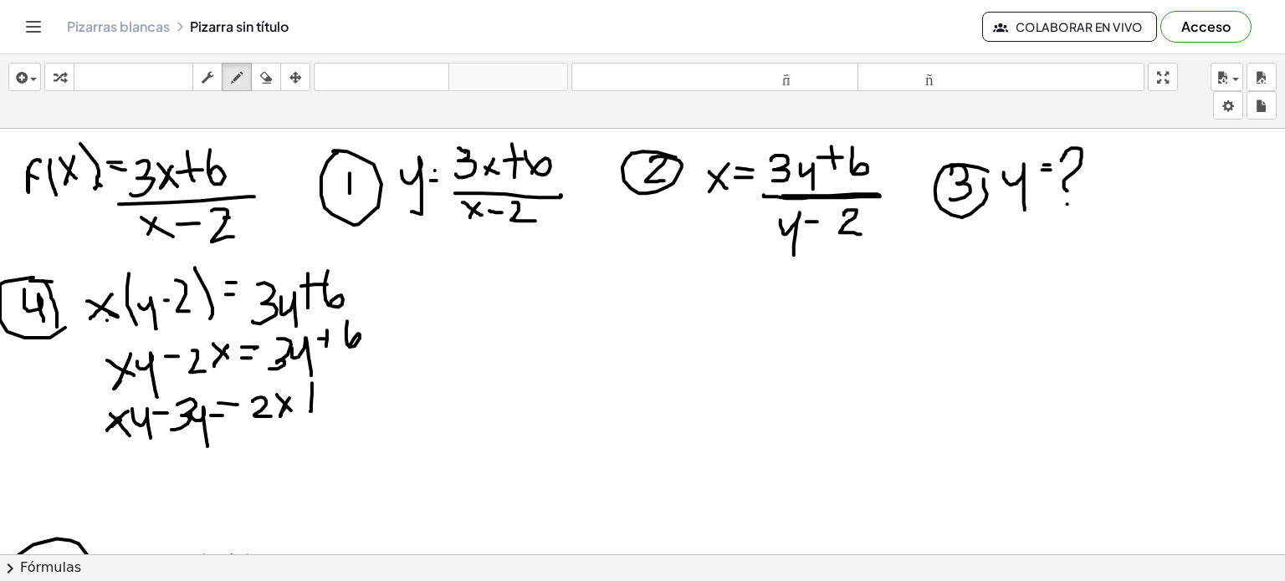
drag, startPoint x: 312, startPoint y: 382, endPoint x: 310, endPoint y: 411, distance: 28.5
click at [310, 411] on div at bounding box center [642, 554] width 1285 height 851
drag, startPoint x: 307, startPoint y: 398, endPoint x: 321, endPoint y: 396, distance: 14.3
click at [321, 396] on div at bounding box center [642, 554] width 1285 height 851
drag, startPoint x: 327, startPoint y: 386, endPoint x: 328, endPoint y: 407, distance: 20.9
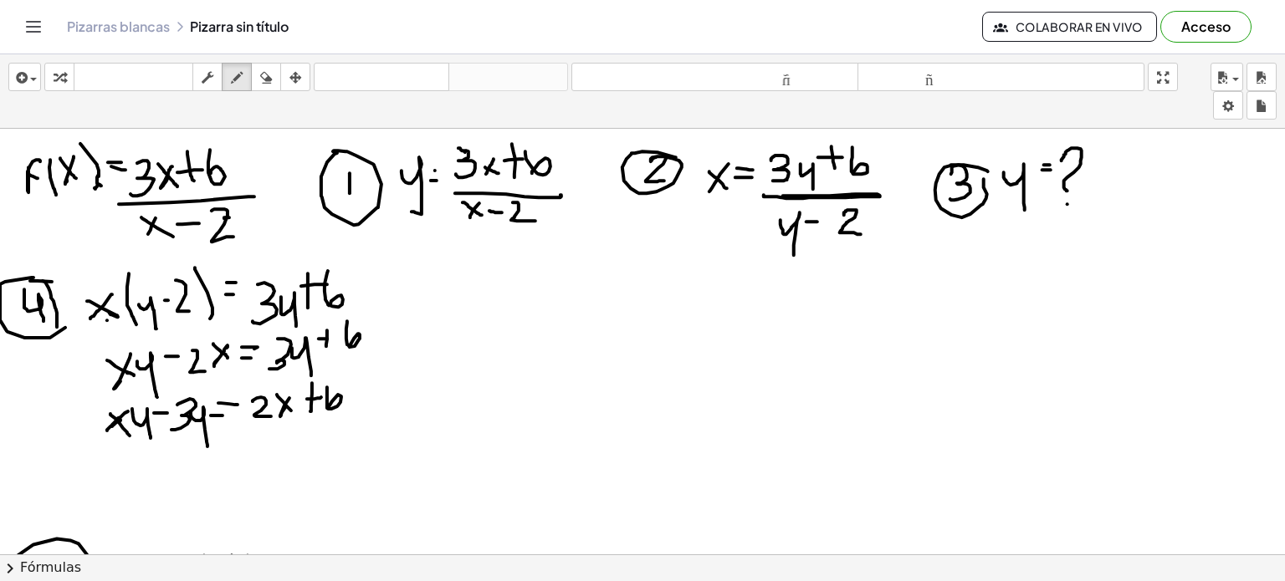
click at [328, 407] on div at bounding box center [642, 554] width 1285 height 851
drag, startPoint x: 452, startPoint y: 292, endPoint x: 472, endPoint y: 341, distance: 53.3
click at [472, 341] on div at bounding box center [642, 554] width 1285 height 851
drag, startPoint x: 486, startPoint y: 269, endPoint x: 488, endPoint y: 320, distance: 50.2
click at [488, 320] on div at bounding box center [642, 554] width 1285 height 851
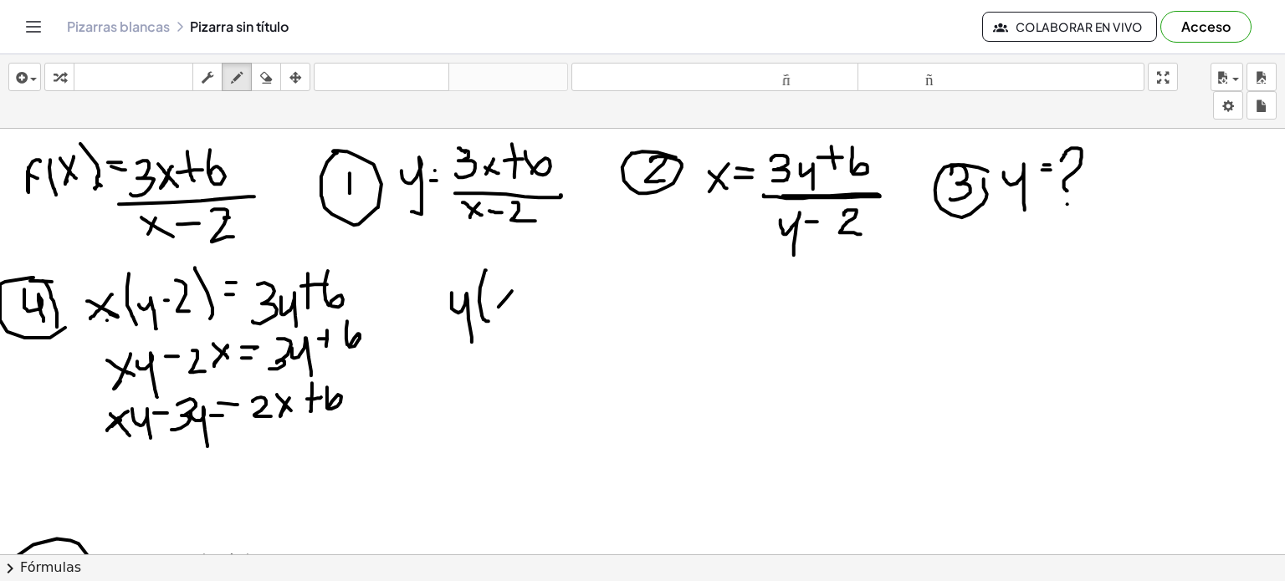
drag, startPoint x: 512, startPoint y: 290, endPoint x: 495, endPoint y: 309, distance: 25.5
click at [495, 309] on div at bounding box center [642, 554] width 1285 height 851
drag, startPoint x: 495, startPoint y: 287, endPoint x: 519, endPoint y: 302, distance: 27.8
click at [519, 302] on div at bounding box center [642, 554] width 1285 height 851
drag, startPoint x: 520, startPoint y: 292, endPoint x: 535, endPoint y: 290, distance: 15.1
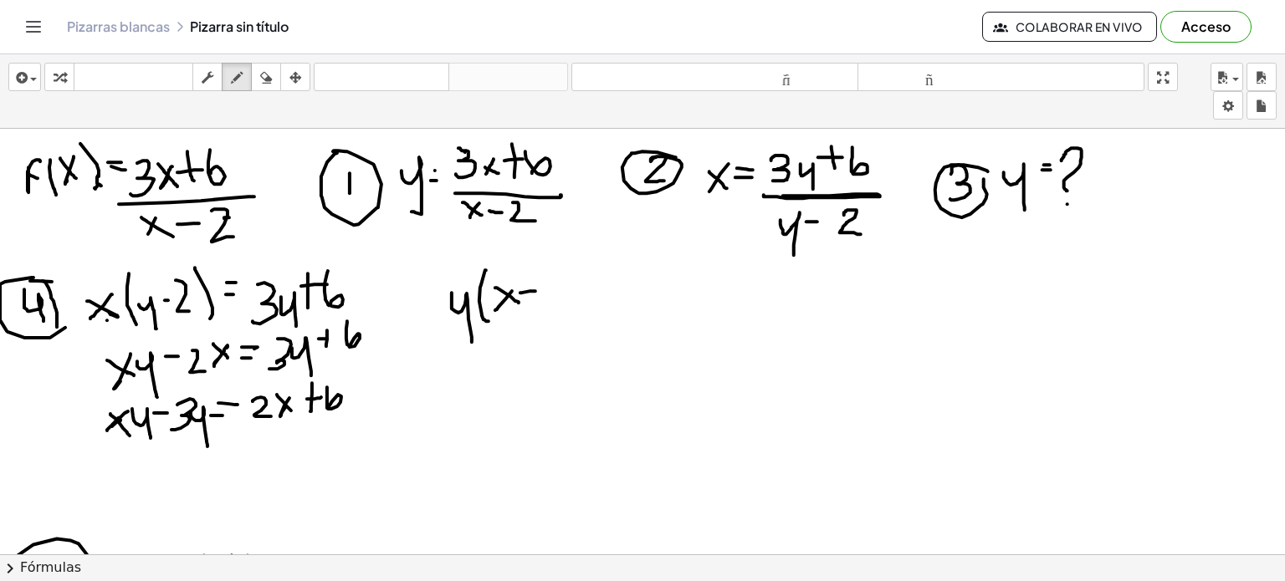
click at [535, 290] on div at bounding box center [642, 554] width 1285 height 851
drag, startPoint x: 551, startPoint y: 279, endPoint x: 539, endPoint y: 308, distance: 31.9
click at [539, 308] on div at bounding box center [642, 554] width 1285 height 851
drag, startPoint x: 543, startPoint y: 279, endPoint x: 555, endPoint y: 287, distance: 14.4
click at [555, 287] on div at bounding box center [642, 554] width 1285 height 851
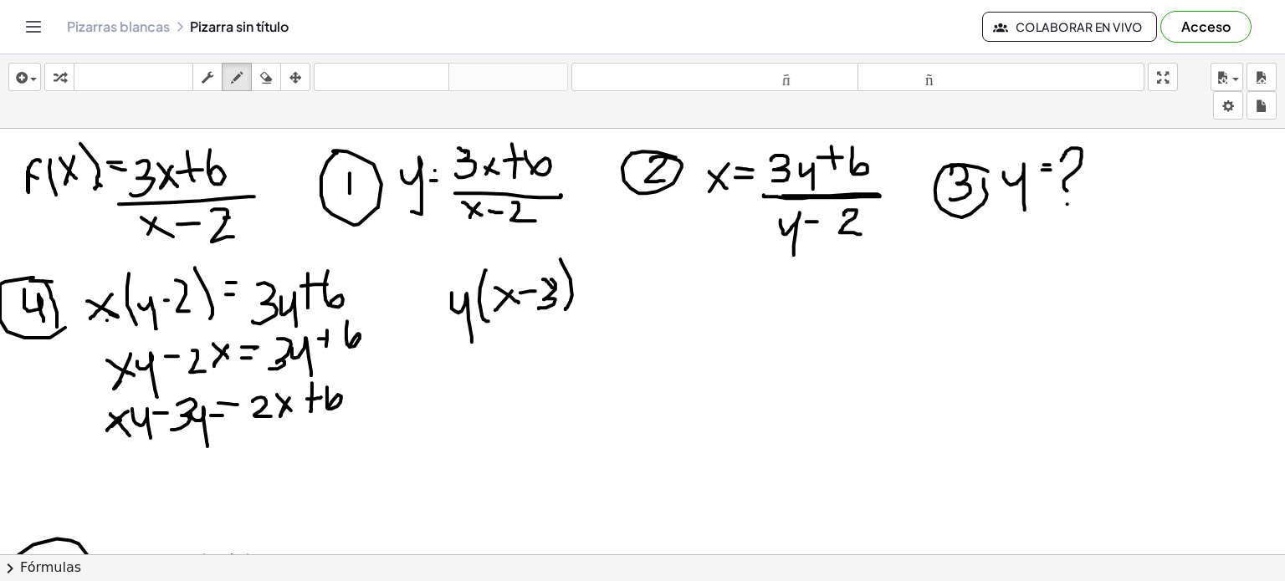
drag, startPoint x: 570, startPoint y: 280, endPoint x: 565, endPoint y: 309, distance: 28.9
click at [565, 309] on div at bounding box center [642, 554] width 1285 height 851
drag, startPoint x: 572, startPoint y: 289, endPoint x: 591, endPoint y: 285, distance: 18.7
click at [591, 285] on div at bounding box center [642, 554] width 1285 height 851
drag, startPoint x: 579, startPoint y: 294, endPoint x: 592, endPoint y: 294, distance: 13.4
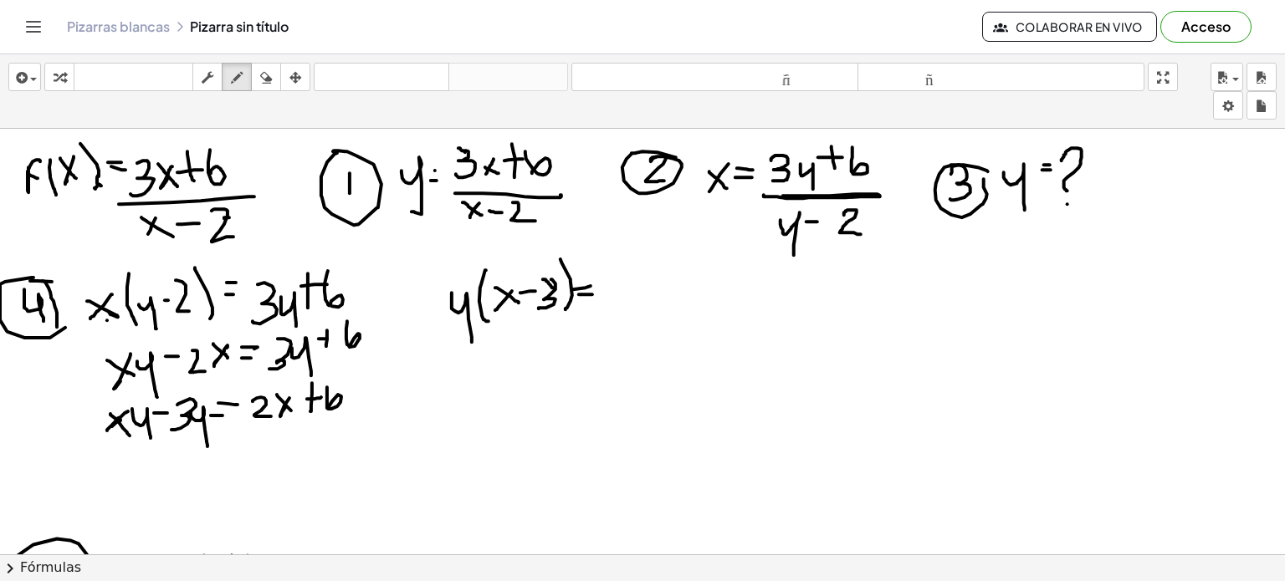
click at [592, 294] on div at bounding box center [642, 554] width 1285 height 851
drag, startPoint x: 606, startPoint y: 281, endPoint x: 626, endPoint y: 301, distance: 28.4
click at [626, 301] on div at bounding box center [642, 554] width 1285 height 851
drag, startPoint x: 641, startPoint y: 287, endPoint x: 636, endPoint y: 294, distance: 9.0
click at [636, 294] on div at bounding box center [642, 554] width 1285 height 851
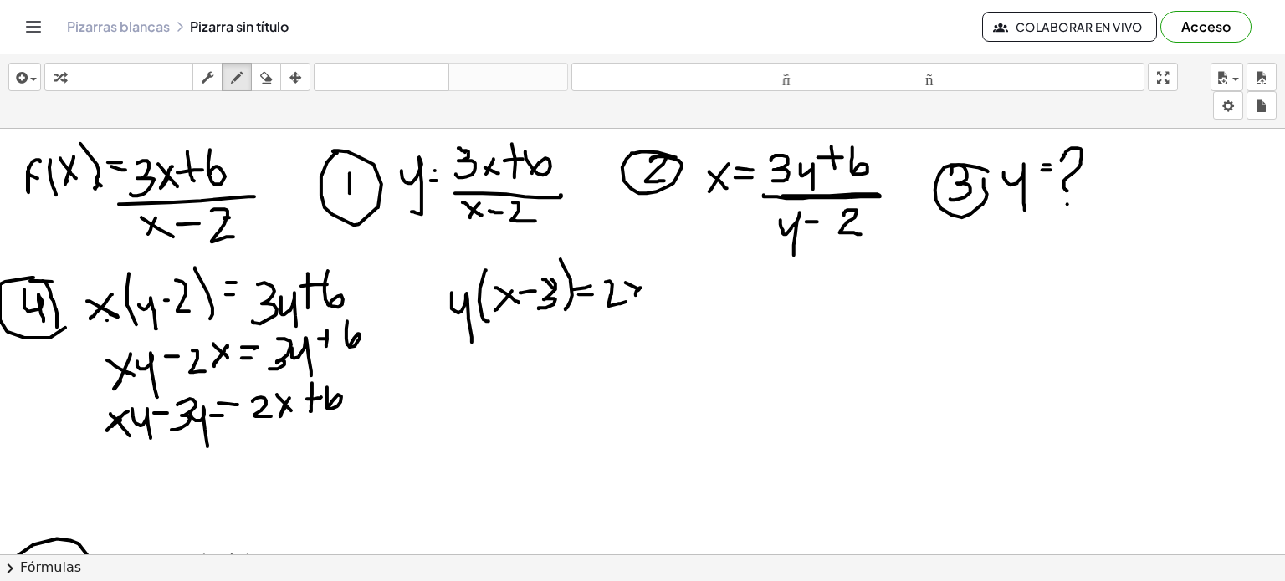
drag, startPoint x: 626, startPoint y: 282, endPoint x: 647, endPoint y: 294, distance: 24.7
click at [647, 294] on div at bounding box center [642, 554] width 1285 height 851
drag, startPoint x: 645, startPoint y: 280, endPoint x: 634, endPoint y: 297, distance: 20.0
click at [634, 297] on div at bounding box center [642, 554] width 1285 height 851
click at [669, 285] on div at bounding box center [642, 554] width 1285 height 851
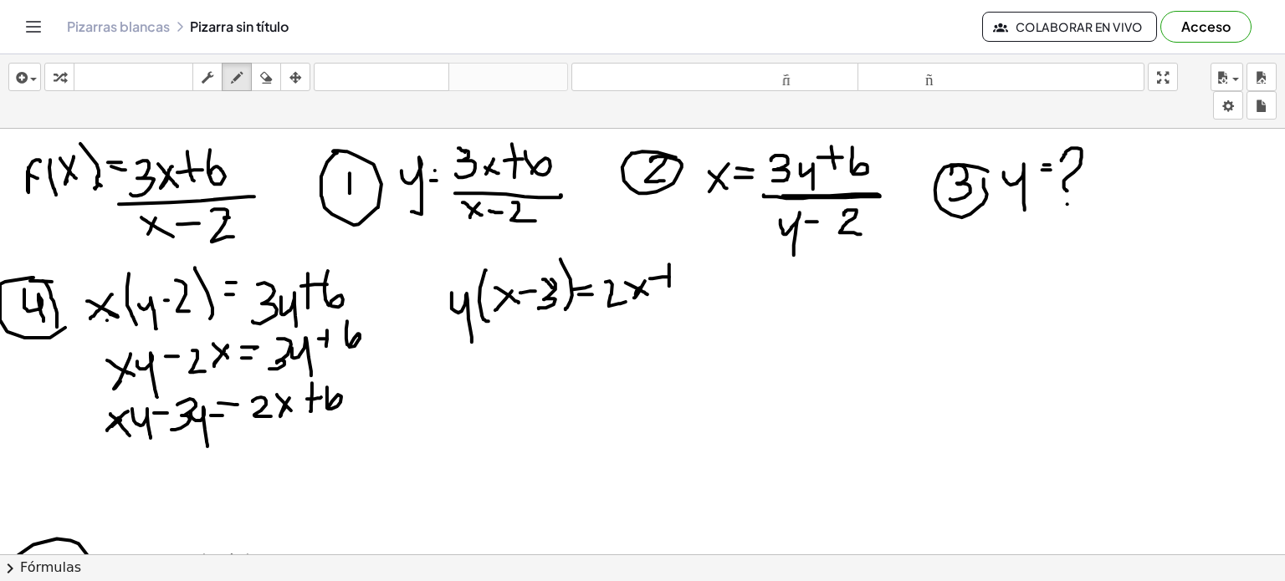
click at [686, 274] on div at bounding box center [642, 554] width 1285 height 851
click at [690, 300] on div at bounding box center [642, 554] width 1285 height 851
click at [513, 407] on div at bounding box center [642, 554] width 1285 height 851
click at [539, 364] on div at bounding box center [642, 554] width 1285 height 851
click at [534, 367] on div at bounding box center [642, 554] width 1285 height 851
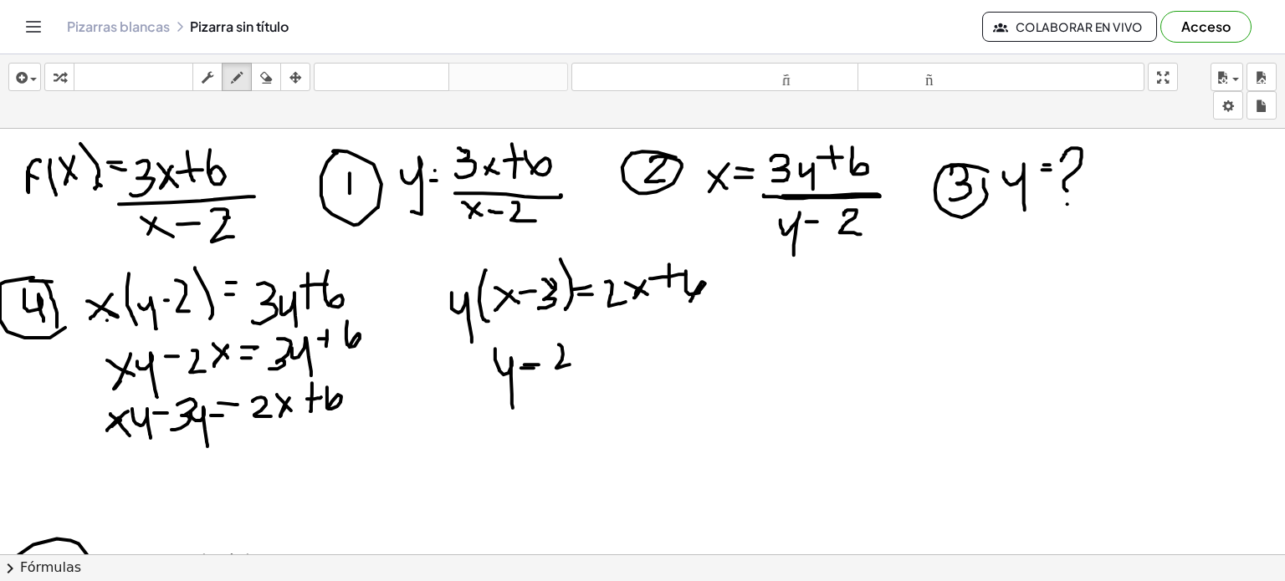
click at [574, 364] on div at bounding box center [642, 554] width 1285 height 851
click at [587, 355] on div at bounding box center [642, 554] width 1285 height 851
click at [610, 354] on div at bounding box center [642, 554] width 1285 height 851
click at [626, 345] on div at bounding box center [642, 554] width 1285 height 851
click at [626, 330] on div at bounding box center [642, 554] width 1285 height 851
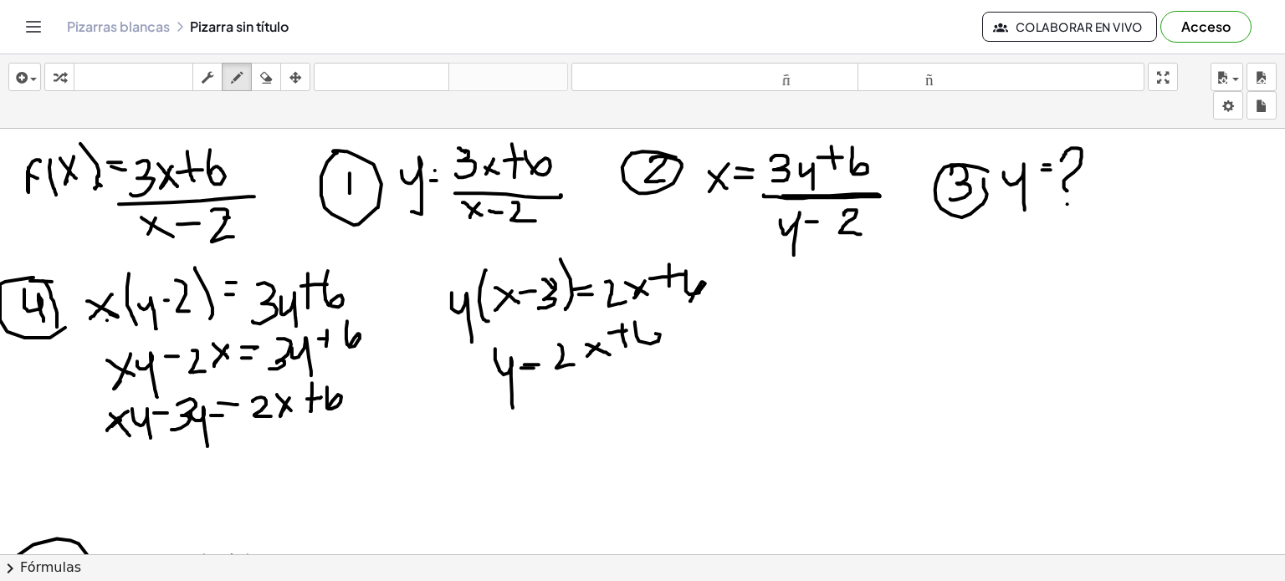
click at [644, 346] on div at bounding box center [642, 554] width 1285 height 851
click at [553, 347] on div at bounding box center [642, 554] width 1285 height 851
click at [562, 346] on div at bounding box center [642, 554] width 1285 height 851
click at [712, 351] on div at bounding box center [642, 554] width 1285 height 851
click at [582, 411] on div at bounding box center [642, 554] width 1285 height 851
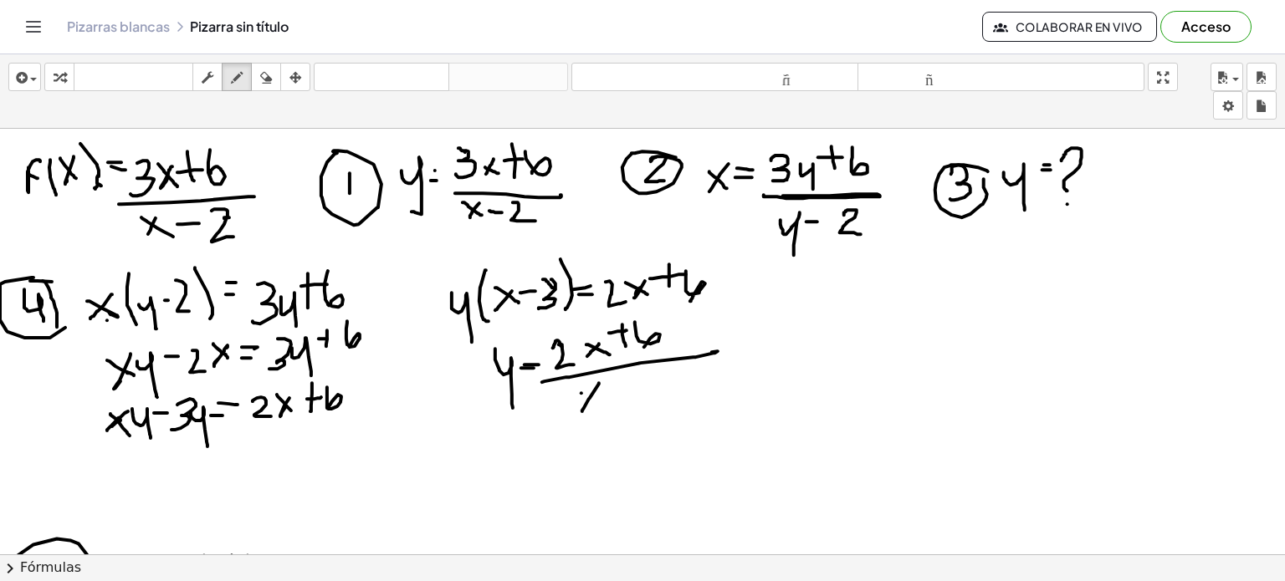
click at [601, 406] on div at bounding box center [642, 554] width 1285 height 851
click at [622, 391] on div at bounding box center [642, 554] width 1285 height 851
click at [632, 404] on div at bounding box center [642, 554] width 1285 height 851
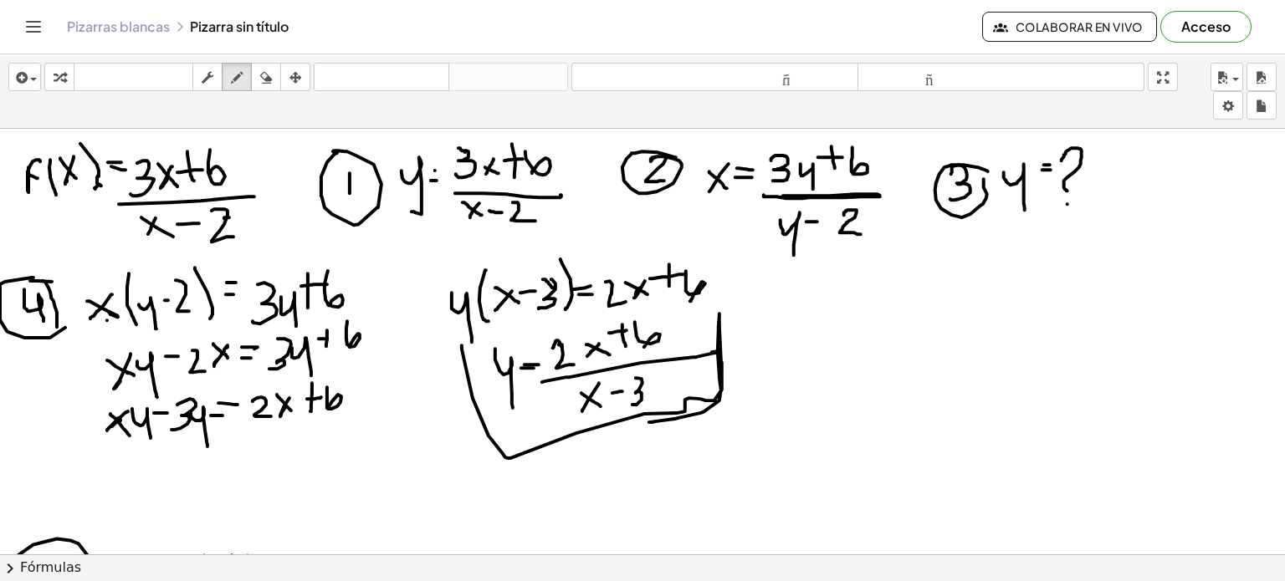
click at [688, 414] on div at bounding box center [642, 554] width 1285 height 851
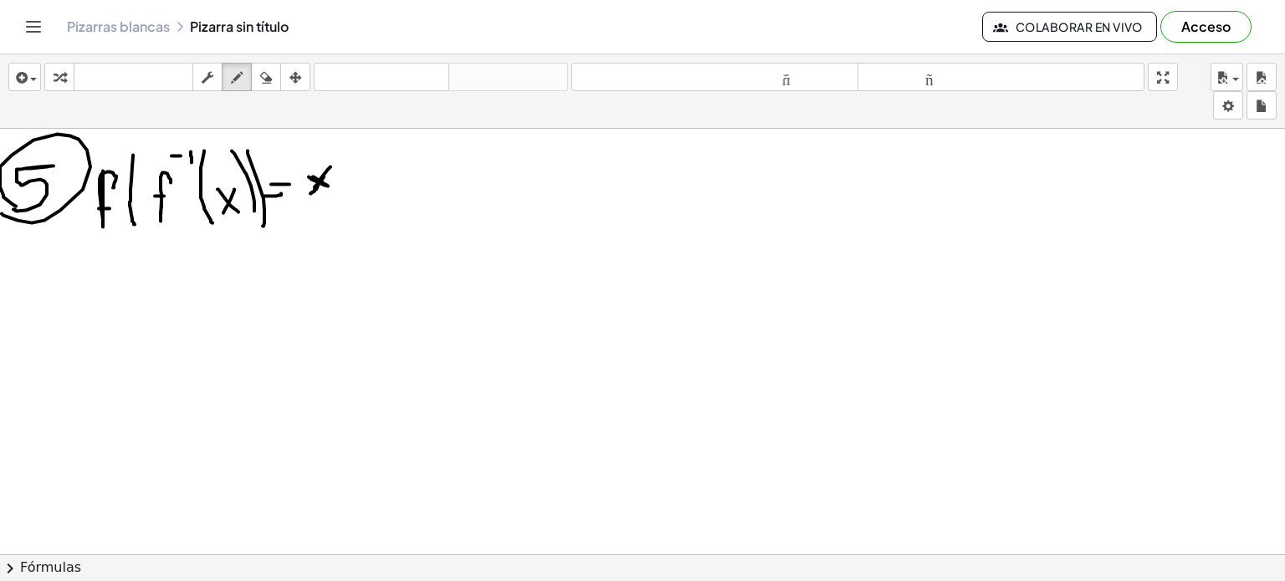
scroll to position [412, 0]
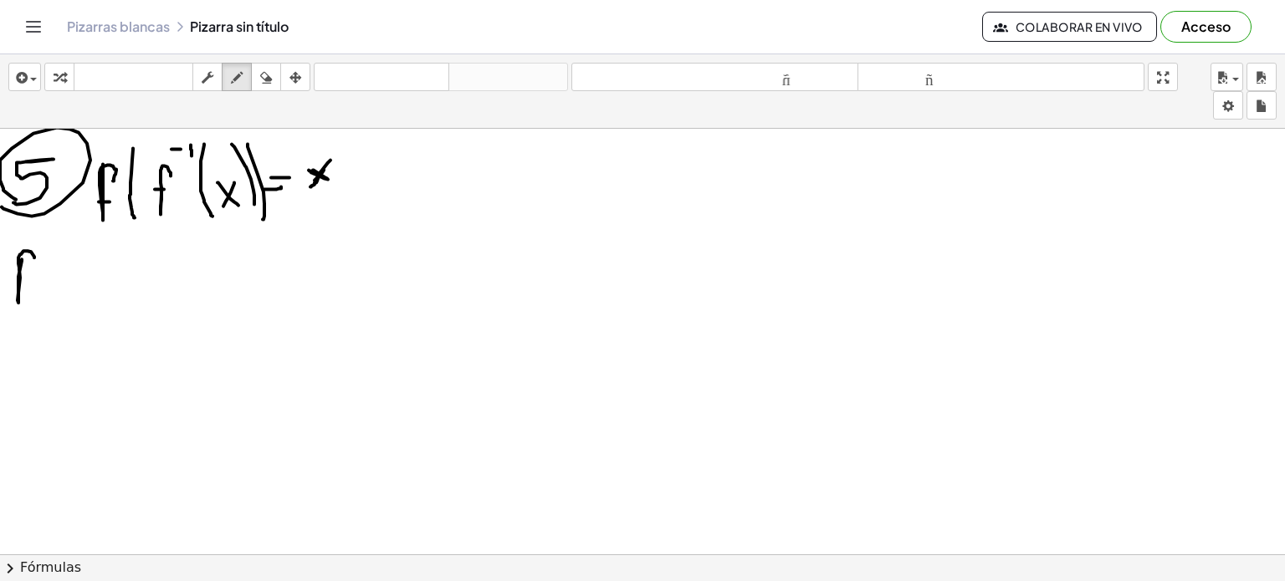
drag, startPoint x: 22, startPoint y: 258, endPoint x: 36, endPoint y: 258, distance: 14.2
click at [36, 258] on div at bounding box center [642, 357] width 1285 height 1281
drag, startPoint x: 18, startPoint y: 280, endPoint x: 31, endPoint y: 281, distance: 13.4
click at [31, 281] on div at bounding box center [642, 357] width 1285 height 1281
drag, startPoint x: 57, startPoint y: 242, endPoint x: 60, endPoint y: 336, distance: 94.6
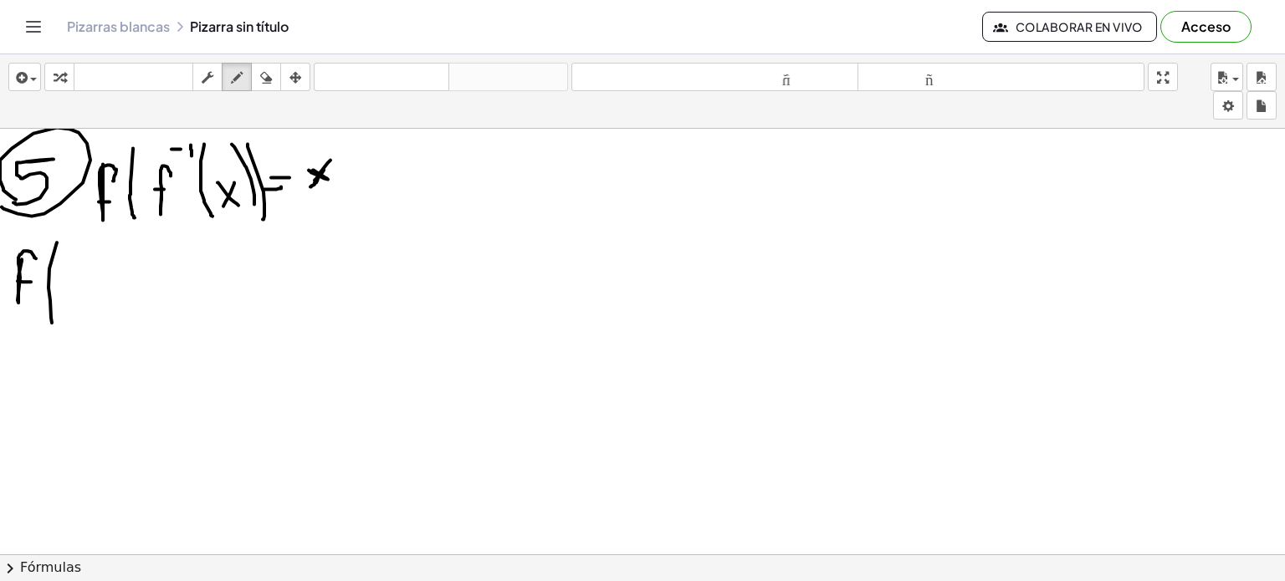
click at [60, 336] on div at bounding box center [642, 357] width 1285 height 1281
drag, startPoint x: 67, startPoint y: 257, endPoint x: 77, endPoint y: 272, distance: 18.1
click at [77, 272] on div at bounding box center [642, 357] width 1285 height 1281
drag, startPoint x: 94, startPoint y: 263, endPoint x: 102, endPoint y: 252, distance: 13.7
click at [102, 252] on div at bounding box center [642, 357] width 1285 height 1281
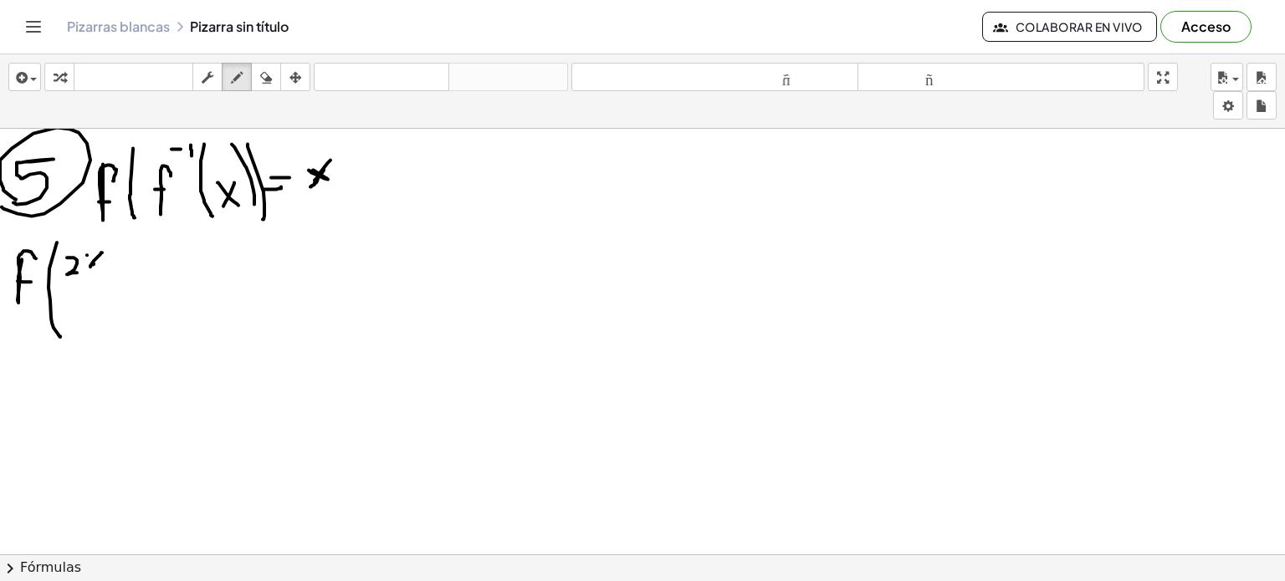
drag, startPoint x: 87, startPoint y: 254, endPoint x: 95, endPoint y: 260, distance: 9.5
click at [95, 260] on div at bounding box center [642, 357] width 1285 height 1281
drag, startPoint x: 120, startPoint y: 242, endPoint x: 118, endPoint y: 253, distance: 12.0
click at [118, 253] on div at bounding box center [642, 357] width 1285 height 1281
drag, startPoint x: 115, startPoint y: 247, endPoint x: 131, endPoint y: 250, distance: 17.1
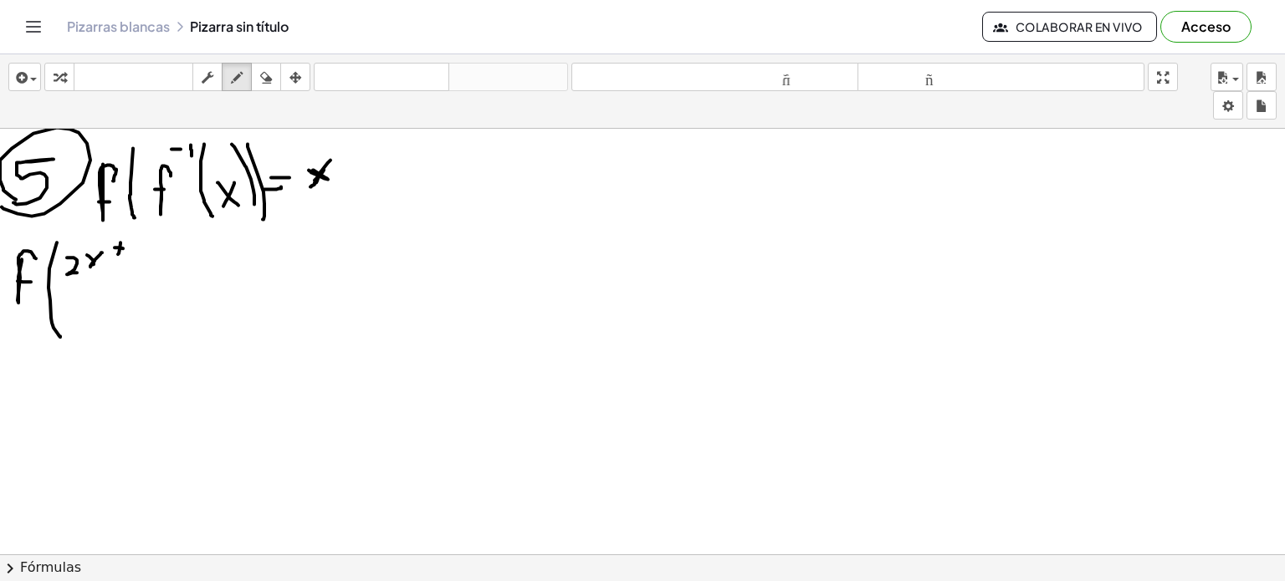
click at [131, 250] on div at bounding box center [642, 357] width 1285 height 1281
click at [268, 74] on icon "button" at bounding box center [266, 78] width 12 height 20
click at [82, 275] on div at bounding box center [642, 357] width 1285 height 1281
click at [110, 264] on div at bounding box center [642, 357] width 1285 height 1281
click at [239, 79] on icon "button" at bounding box center [237, 78] width 12 height 20
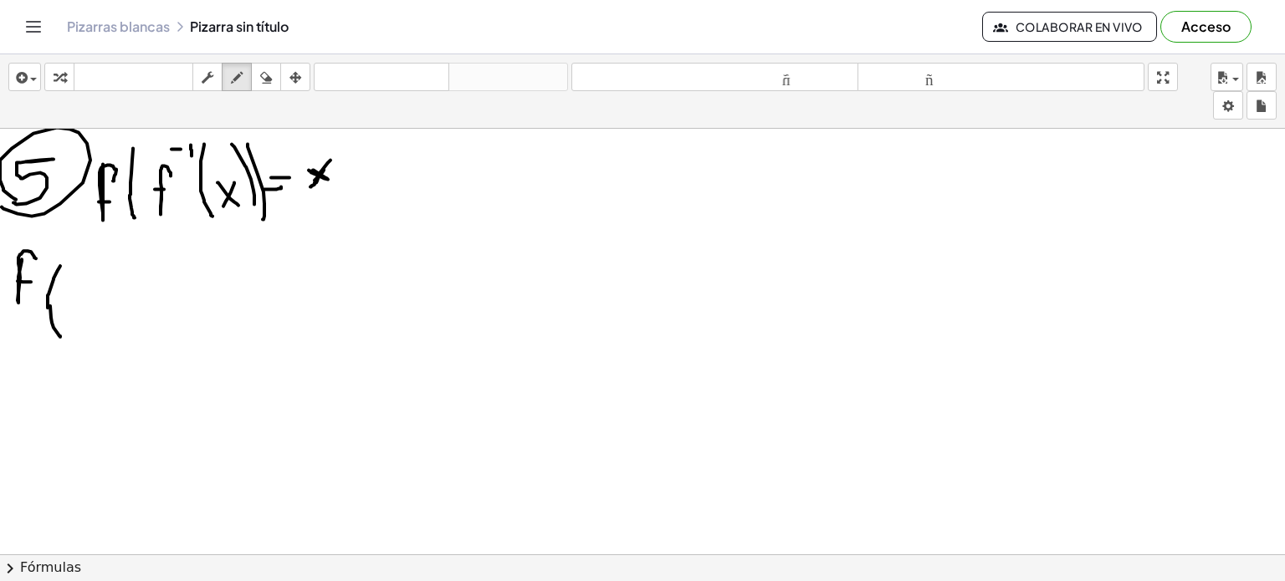
drag, startPoint x: 48, startPoint y: 307, endPoint x: 62, endPoint y: 261, distance: 48.2
click at [62, 261] on div at bounding box center [642, 357] width 1285 height 1281
drag, startPoint x: 69, startPoint y: 267, endPoint x: 84, endPoint y: 287, distance: 25.6
click at [84, 287] on div at bounding box center [642, 357] width 1285 height 1281
drag, startPoint x: 102, startPoint y: 274, endPoint x: 110, endPoint y: 265, distance: 11.8
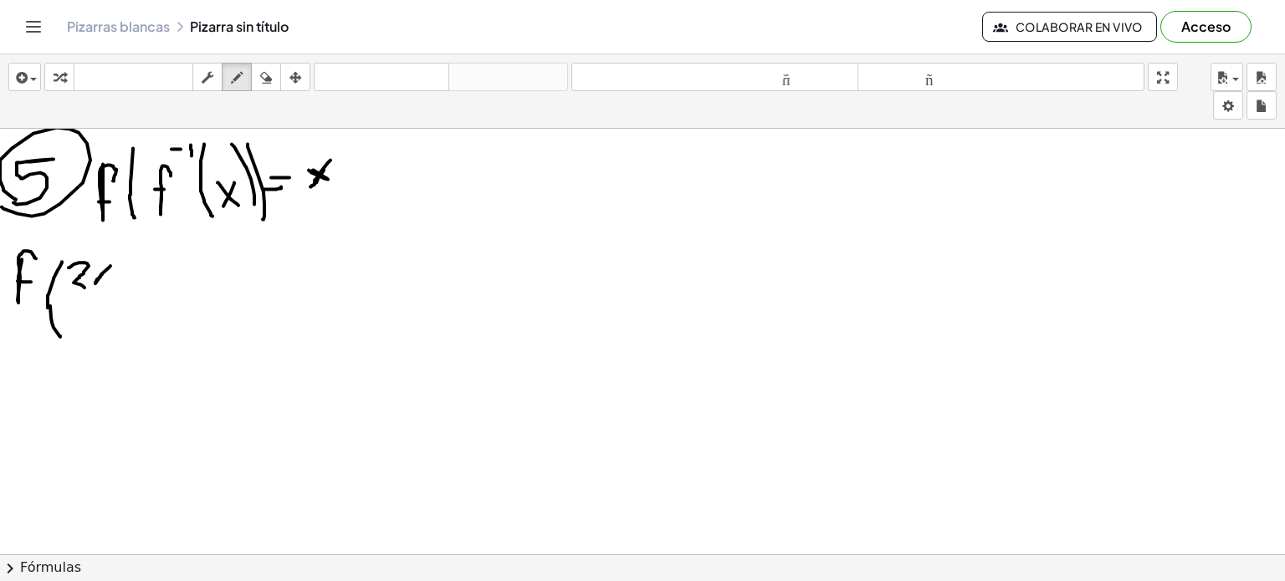
click at [110, 265] on div at bounding box center [642, 357] width 1285 height 1281
drag, startPoint x: 94, startPoint y: 262, endPoint x: 106, endPoint y: 279, distance: 20.9
click at [106, 279] on div at bounding box center [642, 357] width 1285 height 1281
drag, startPoint x: 121, startPoint y: 253, endPoint x: 125, endPoint y: 274, distance: 20.5
click at [125, 274] on div at bounding box center [642, 357] width 1285 height 1281
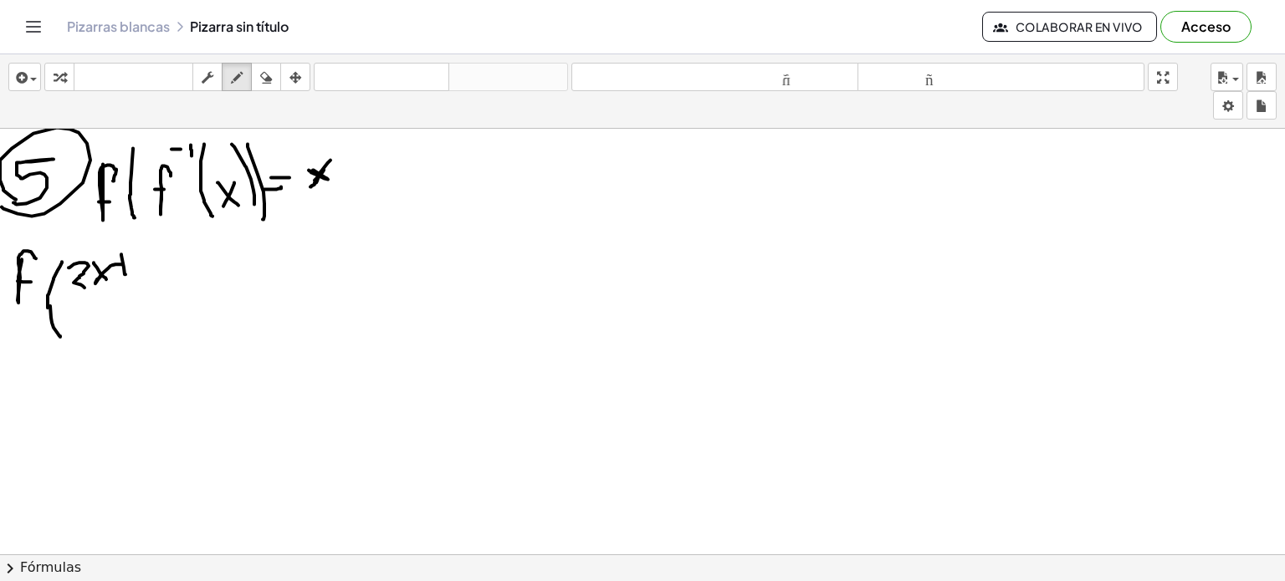
drag, startPoint x: 120, startPoint y: 263, endPoint x: 134, endPoint y: 263, distance: 13.4
click at [134, 263] on div at bounding box center [642, 357] width 1285 height 1281
drag, startPoint x: 141, startPoint y: 254, endPoint x: 141, endPoint y: 280, distance: 25.9
click at [141, 280] on div at bounding box center [642, 357] width 1285 height 1281
drag, startPoint x: 54, startPoint y: 300, endPoint x: 187, endPoint y: 299, distance: 133.0
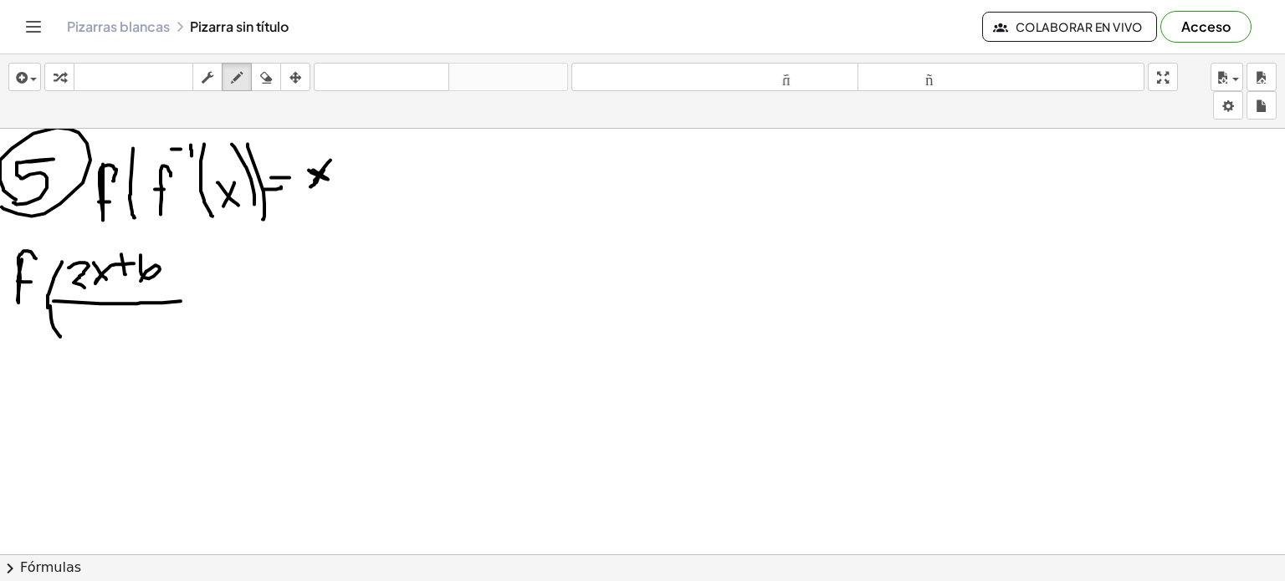
click at [187, 299] on div at bounding box center [642, 357] width 1285 height 1281
drag, startPoint x: 87, startPoint y: 324, endPoint x: 78, endPoint y: 335, distance: 14.9
click at [78, 335] on div at bounding box center [642, 357] width 1285 height 1281
drag, startPoint x: 80, startPoint y: 314, endPoint x: 108, endPoint y: 330, distance: 32.3
click at [108, 330] on div at bounding box center [642, 357] width 1285 height 1281
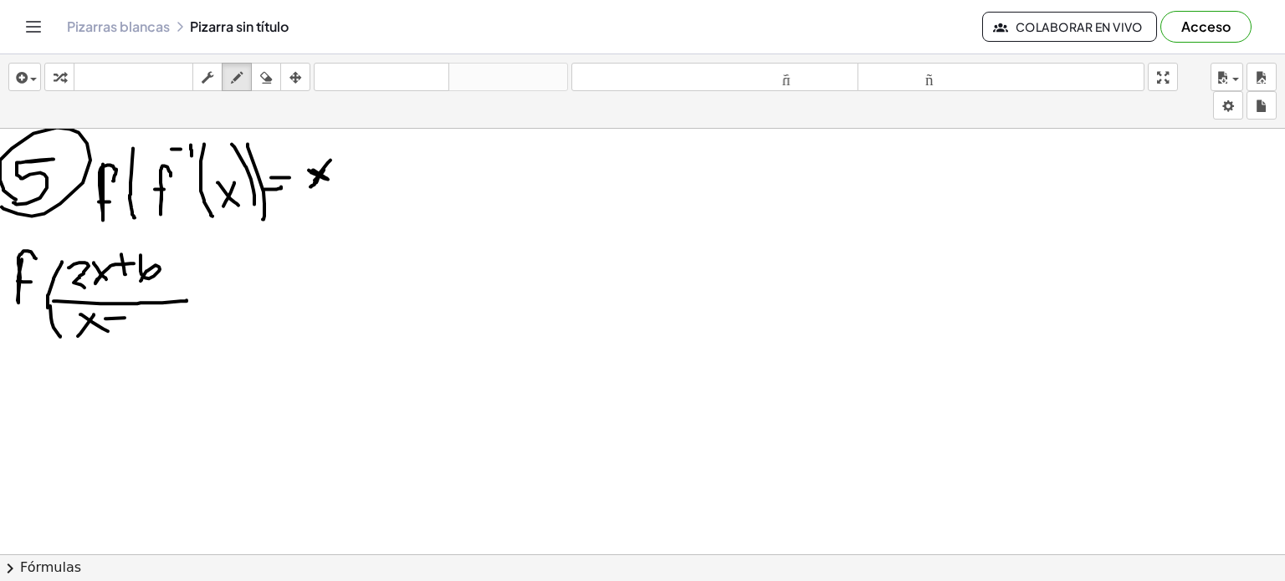
click at [131, 317] on div at bounding box center [642, 357] width 1285 height 1281
drag, startPoint x: 151, startPoint y: 301, endPoint x: 136, endPoint y: 330, distance: 32.9
click at [136, 330] on div at bounding box center [642, 357] width 1285 height 1281
drag, startPoint x: 131, startPoint y: 304, endPoint x: 145, endPoint y: 302, distance: 13.5
click at [145, 302] on div at bounding box center [642, 357] width 1285 height 1281
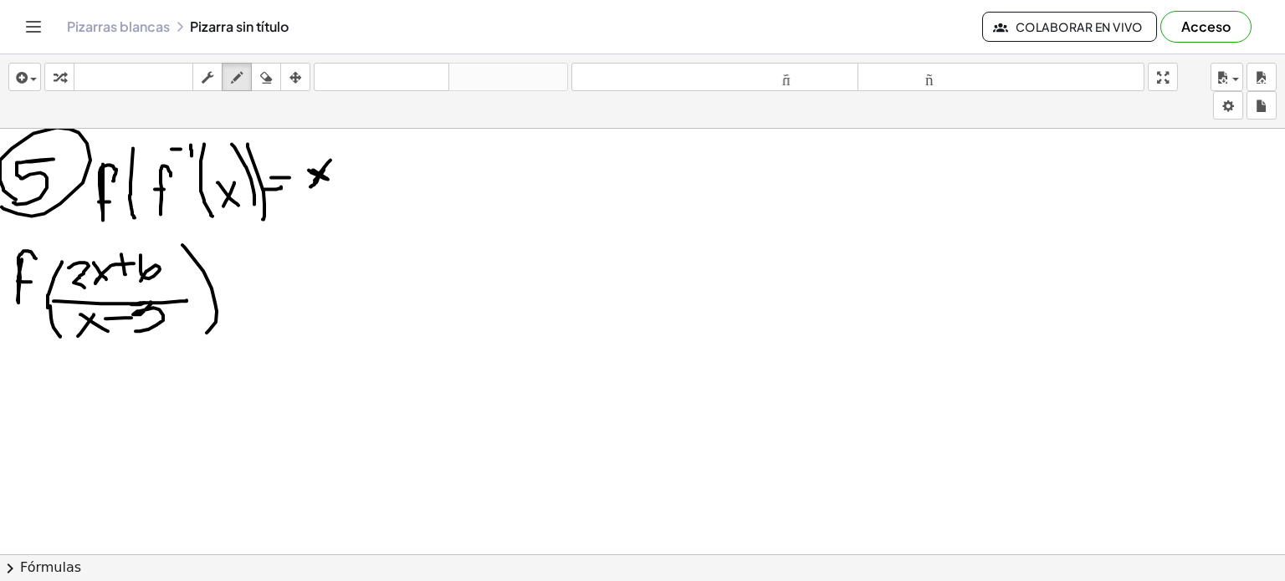
drag, startPoint x: 182, startPoint y: 244, endPoint x: 207, endPoint y: 332, distance: 91.1
click at [207, 332] on div at bounding box center [642, 357] width 1285 height 1281
drag, startPoint x: 223, startPoint y: 276, endPoint x: 260, endPoint y: 270, distance: 37.3
click at [260, 270] on div at bounding box center [642, 357] width 1285 height 1281
drag, startPoint x: 222, startPoint y: 284, endPoint x: 252, endPoint y: 284, distance: 30.1
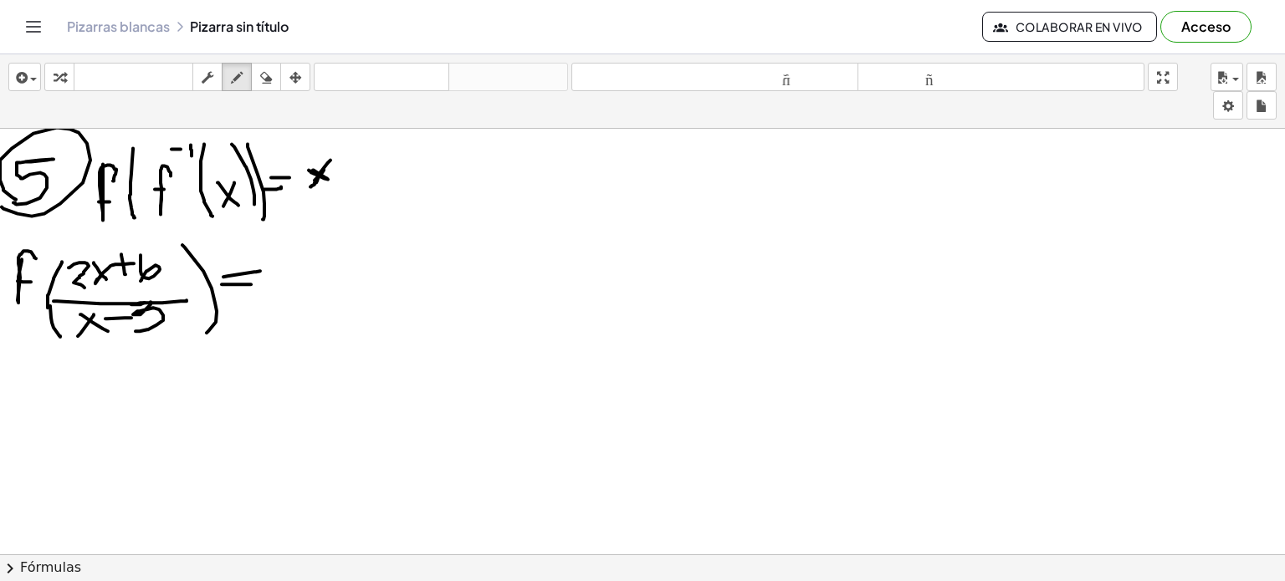
click at [252, 284] on div at bounding box center [642, 357] width 1285 height 1281
drag, startPoint x: 282, startPoint y: 230, endPoint x: 284, endPoint y: 320, distance: 90.4
click at [284, 320] on div at bounding box center [642, 357] width 1285 height 1281
drag, startPoint x: 301, startPoint y: 247, endPoint x: 291, endPoint y: 270, distance: 25.5
click at [291, 270] on div at bounding box center [642, 357] width 1285 height 1281
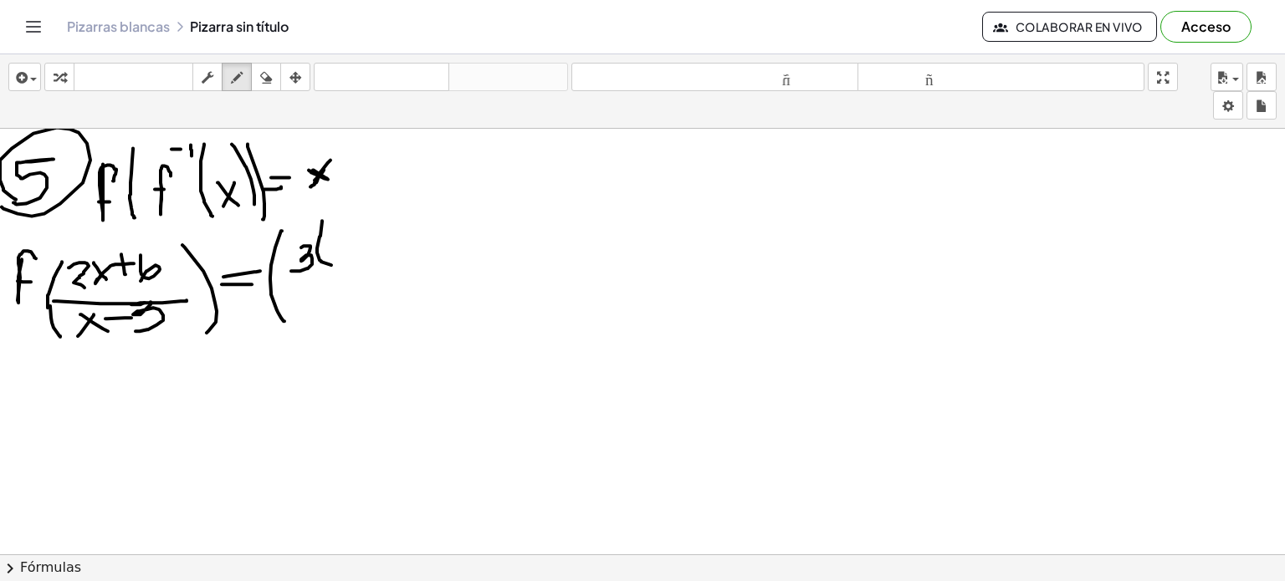
drag, startPoint x: 322, startPoint y: 220, endPoint x: 332, endPoint y: 264, distance: 45.5
click at [332, 264] on div at bounding box center [642, 357] width 1285 height 1281
drag, startPoint x: 338, startPoint y: 217, endPoint x: 353, endPoint y: 227, distance: 18.1
click at [353, 227] on div at bounding box center [642, 357] width 1285 height 1281
drag, startPoint x: 361, startPoint y: 213, endPoint x: 352, endPoint y: 232, distance: 20.6
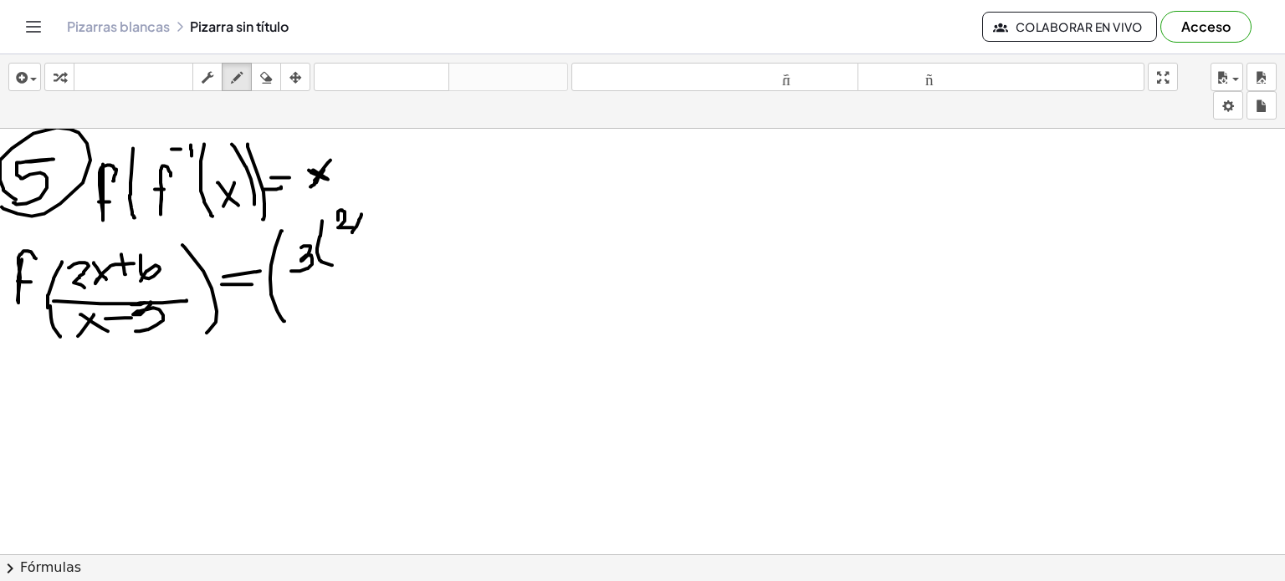
click at [352, 232] on div at bounding box center [642, 357] width 1285 height 1281
drag, startPoint x: 355, startPoint y: 210, endPoint x: 368, endPoint y: 227, distance: 21.4
click at [368, 227] on div at bounding box center [642, 357] width 1285 height 1281
drag, startPoint x: 378, startPoint y: 200, endPoint x: 379, endPoint y: 225, distance: 25.1
click at [379, 225] on div at bounding box center [642, 357] width 1285 height 1281
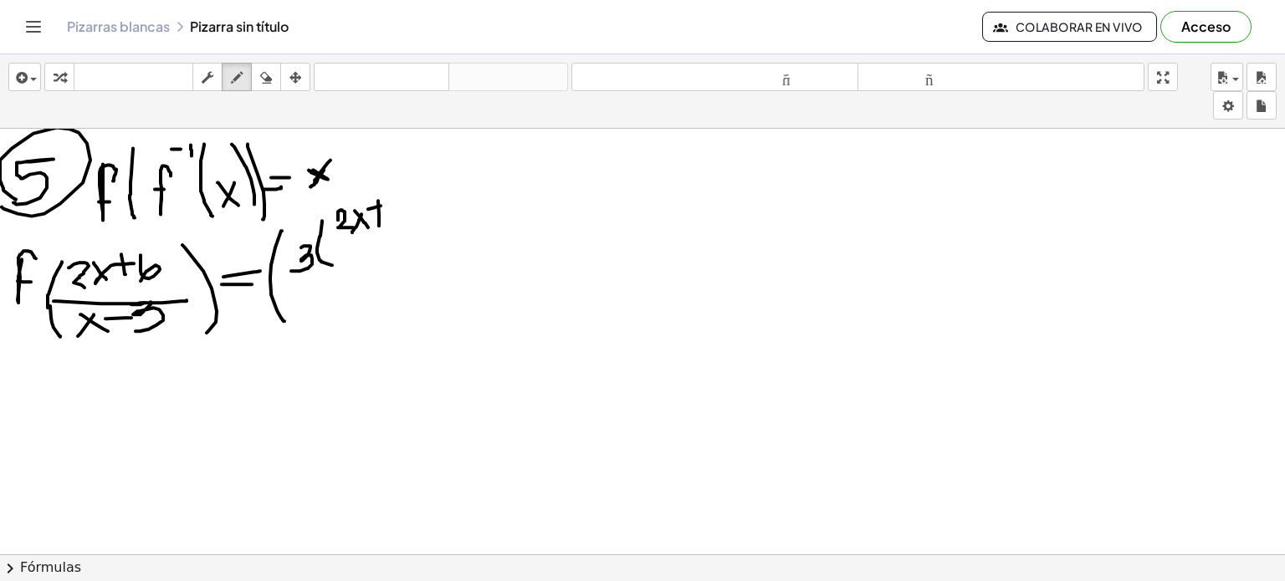
click at [382, 205] on div at bounding box center [642, 357] width 1285 height 1281
drag, startPoint x: 395, startPoint y: 200, endPoint x: 396, endPoint y: 220, distance: 20.1
click at [396, 220] on div at bounding box center [642, 357] width 1285 height 1281
click at [405, 236] on div at bounding box center [642, 357] width 1285 height 1281
drag, startPoint x: 364, startPoint y: 240, endPoint x: 351, endPoint y: 254, distance: 19.0
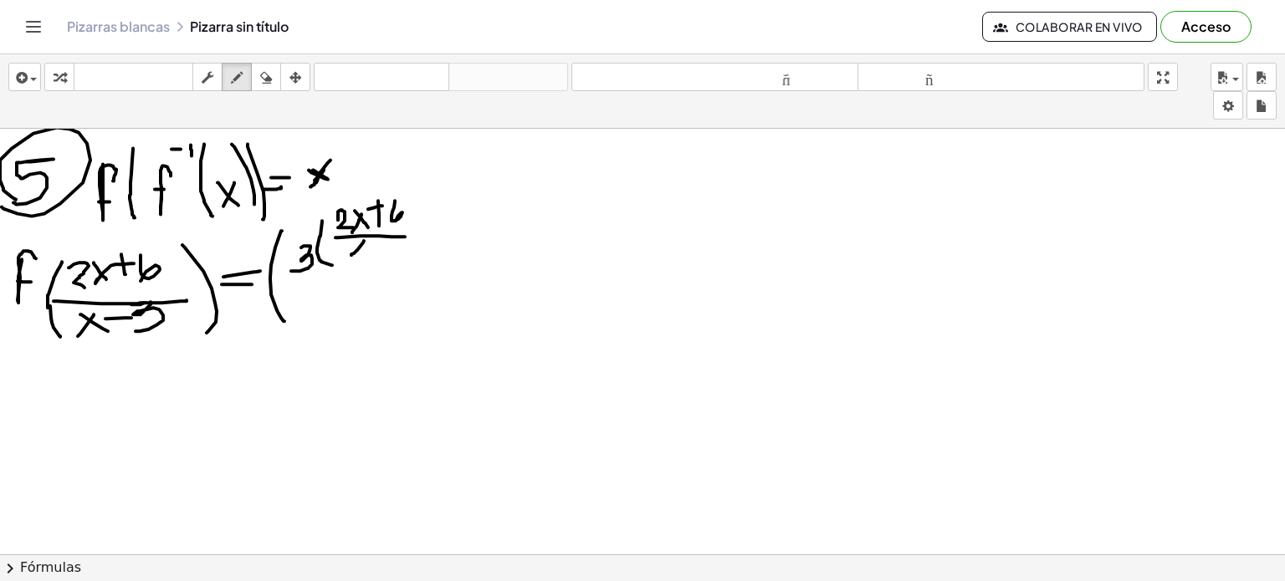
click at [351, 254] on div at bounding box center [642, 357] width 1285 height 1281
drag, startPoint x: 349, startPoint y: 243, endPoint x: 361, endPoint y: 250, distance: 14.2
click at [361, 250] on div at bounding box center [642, 357] width 1285 height 1281
click at [374, 247] on div at bounding box center [642, 357] width 1285 height 1281
drag, startPoint x: 386, startPoint y: 240, endPoint x: 382, endPoint y: 258, distance: 17.9
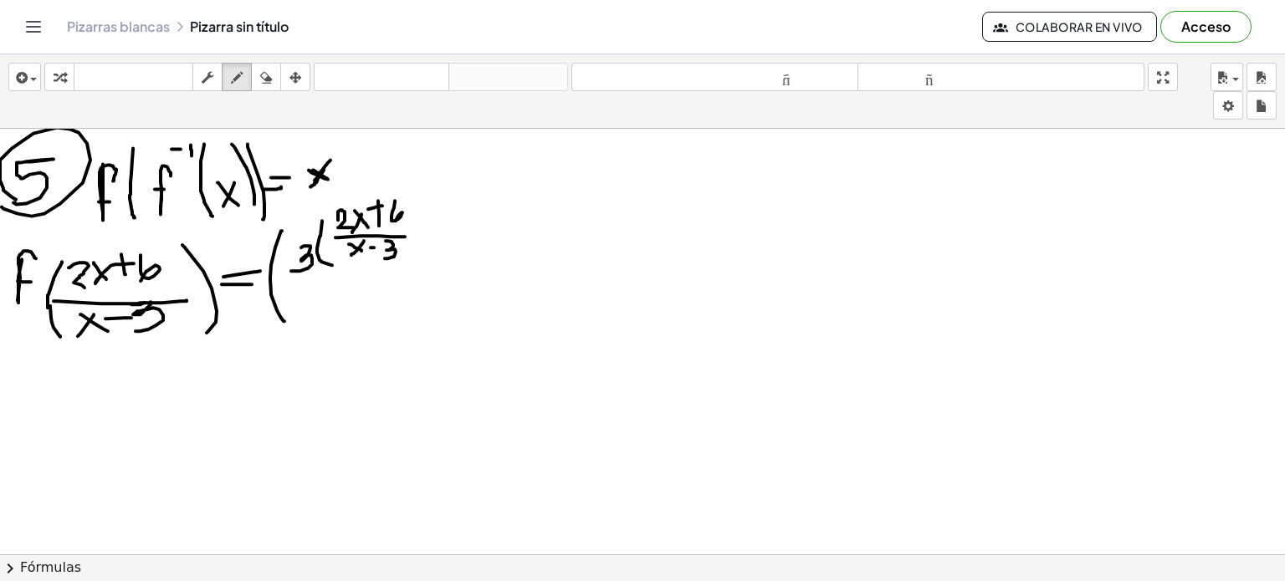
click at [382, 258] on div at bounding box center [642, 357] width 1285 height 1281
drag, startPoint x: 417, startPoint y: 210, endPoint x: 412, endPoint y: 260, distance: 50.4
click at [412, 260] on div at bounding box center [642, 357] width 1285 height 1281
drag, startPoint x: 437, startPoint y: 210, endPoint x: 438, endPoint y: 236, distance: 25.9
click at [438, 236] on div at bounding box center [642, 357] width 1285 height 1281
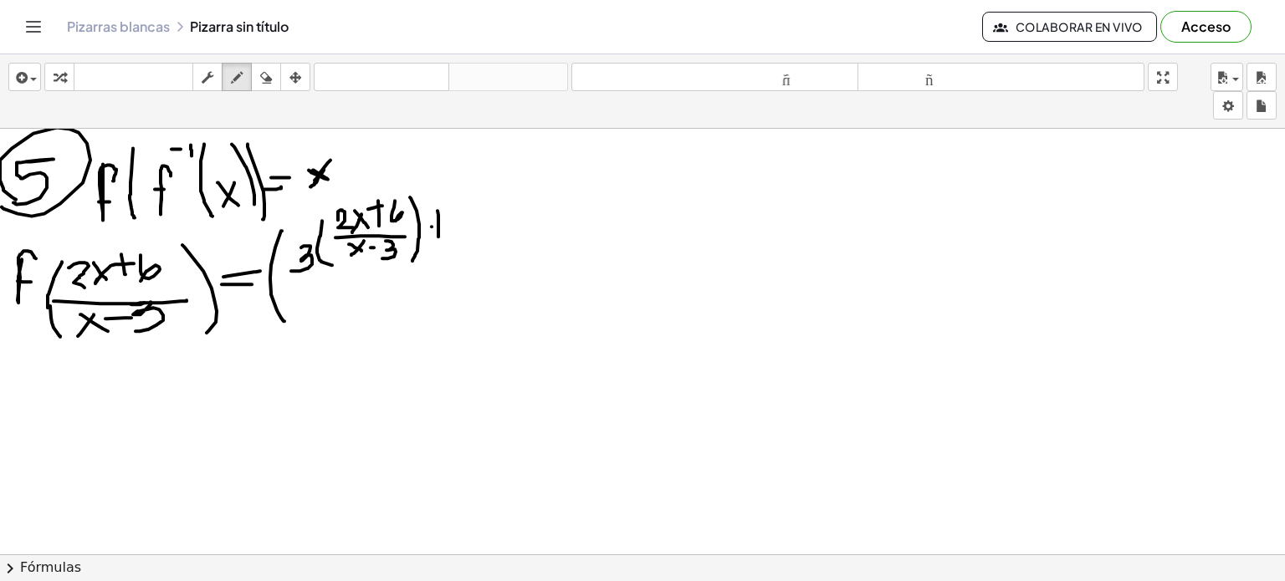
drag, startPoint x: 432, startPoint y: 226, endPoint x: 458, endPoint y: 226, distance: 26.8
click at [458, 226] on div at bounding box center [642, 357] width 1285 height 1281
click at [472, 249] on div at bounding box center [642, 357] width 1285 height 1281
drag, startPoint x: 297, startPoint y: 281, endPoint x: 486, endPoint y: 250, distance: 191.6
click at [486, 250] on div at bounding box center [642, 357] width 1285 height 1281
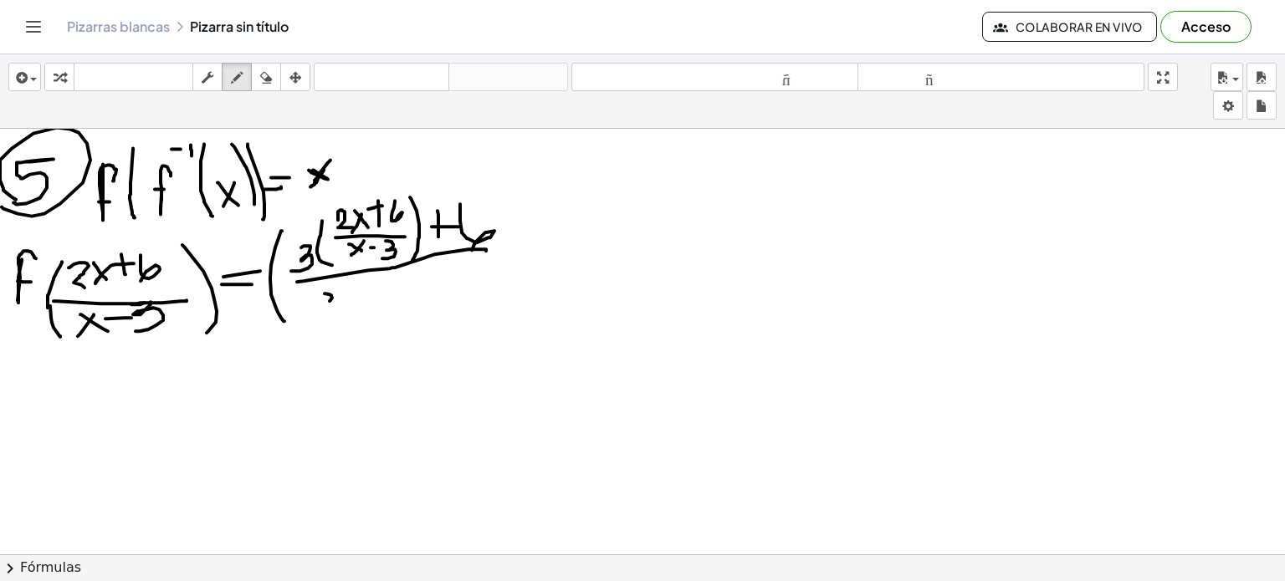
drag, startPoint x: 325, startPoint y: 293, endPoint x: 341, endPoint y: 299, distance: 18.0
click at [341, 299] on div at bounding box center [642, 357] width 1285 height 1281
drag, startPoint x: 346, startPoint y: 293, endPoint x: 355, endPoint y: 291, distance: 9.4
click at [355, 291] on div at bounding box center [642, 357] width 1285 height 1281
drag, startPoint x: 367, startPoint y: 277, endPoint x: 369, endPoint y: 287, distance: 10.2
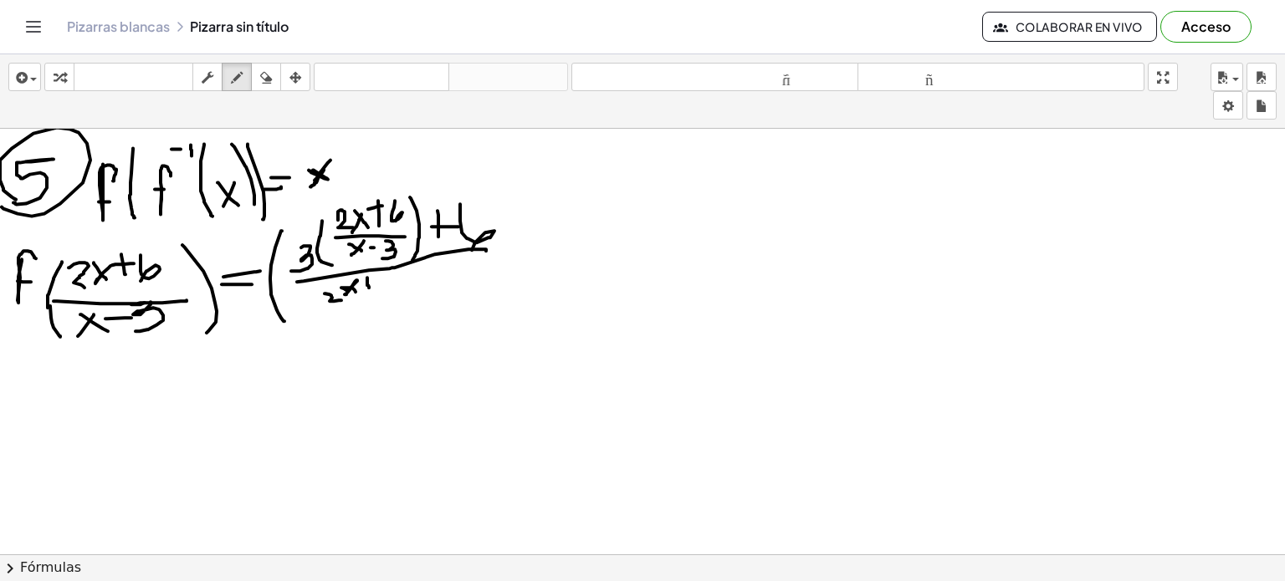
click at [369, 287] on div at bounding box center [642, 357] width 1285 height 1281
drag, startPoint x: 361, startPoint y: 284, endPoint x: 373, endPoint y: 284, distance: 12.5
click at [373, 284] on div at bounding box center [642, 357] width 1285 height 1281
drag, startPoint x: 394, startPoint y: 274, endPoint x: 397, endPoint y: 287, distance: 13.8
click at [397, 287] on div at bounding box center [642, 357] width 1285 height 1281
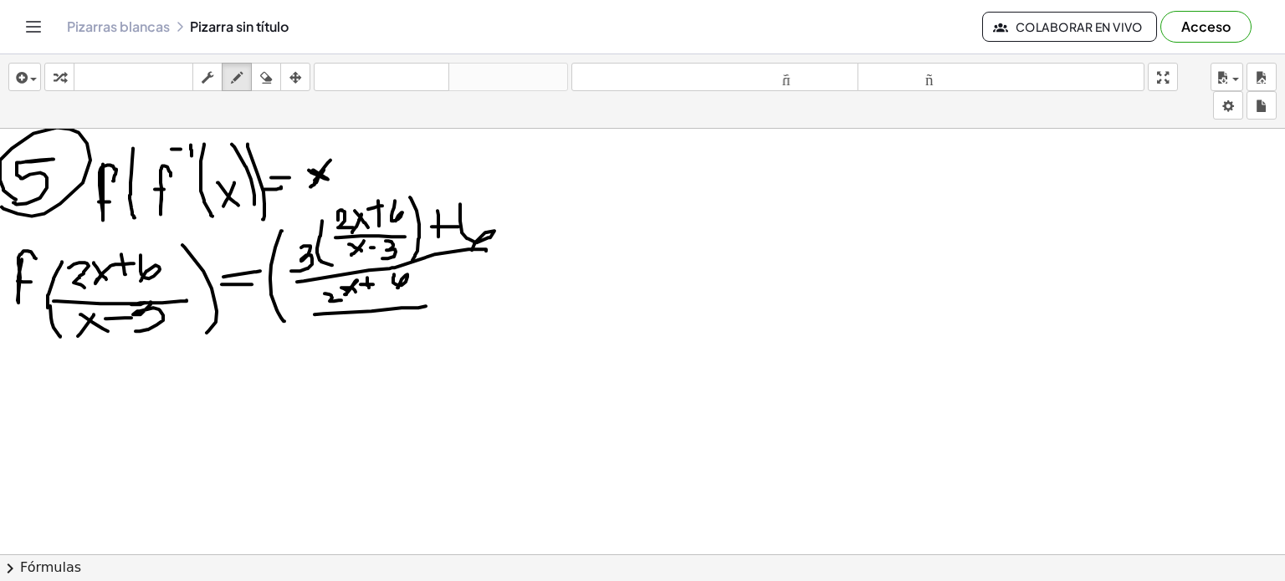
drag, startPoint x: 315, startPoint y: 314, endPoint x: 425, endPoint y: 305, distance: 110.7
click at [425, 305] on div at bounding box center [642, 357] width 1285 height 1281
drag, startPoint x: 353, startPoint y: 316, endPoint x: 345, endPoint y: 329, distance: 14.6
click at [345, 329] on div at bounding box center [642, 357] width 1285 height 1281
drag, startPoint x: 340, startPoint y: 317, endPoint x: 353, endPoint y: 326, distance: 16.2
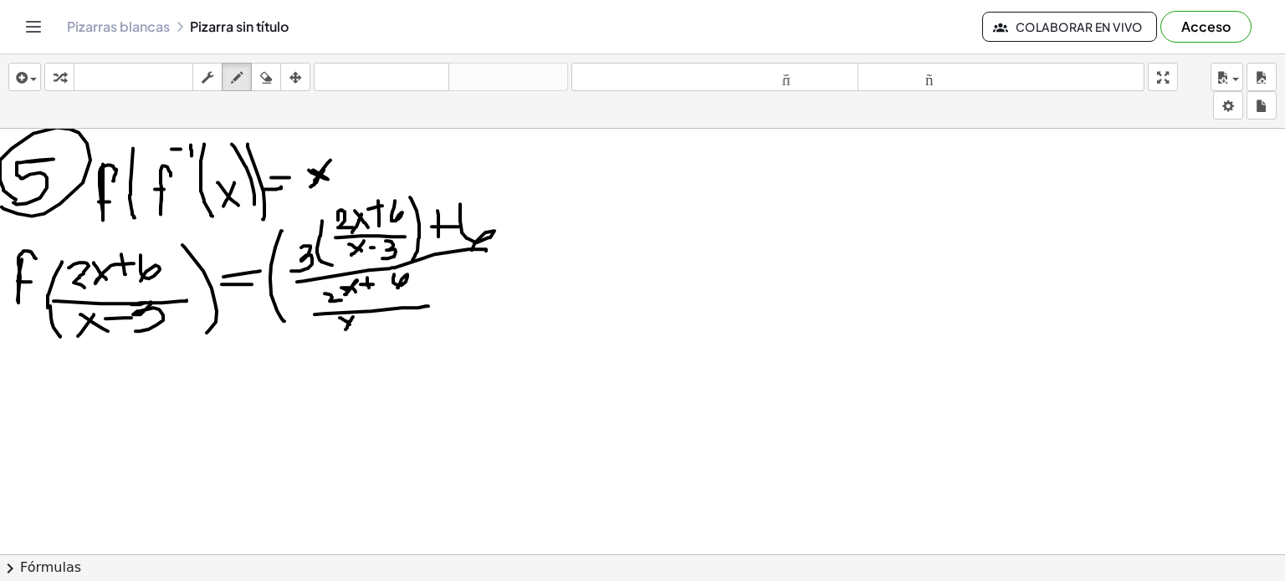
click at [353, 326] on div at bounding box center [642, 357] width 1285 height 1281
click at [365, 324] on div at bounding box center [642, 357] width 1285 height 1281
click at [376, 323] on div at bounding box center [642, 357] width 1285 height 1281
click at [383, 334] on div at bounding box center [642, 357] width 1285 height 1281
drag, startPoint x: 431, startPoint y: 290, endPoint x: 447, endPoint y: 290, distance: 16.7
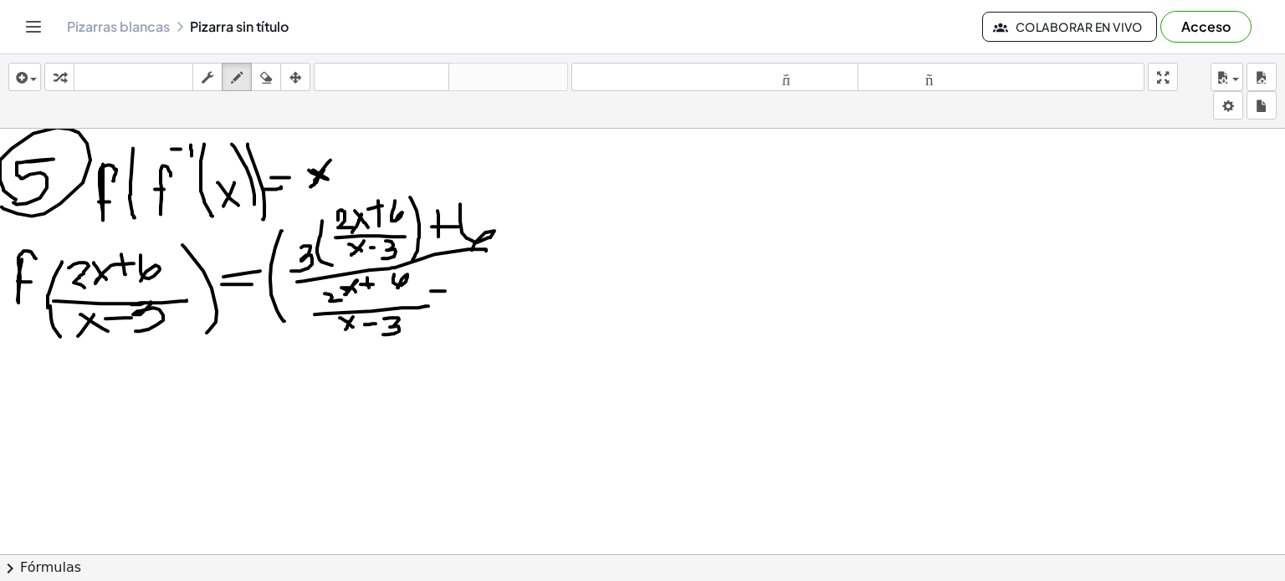
click at [447, 290] on div at bounding box center [642, 357] width 1285 height 1281
drag, startPoint x: 455, startPoint y: 279, endPoint x: 474, endPoint y: 299, distance: 28.4
click at [474, 299] on div at bounding box center [642, 357] width 1285 height 1281
drag, startPoint x: 499, startPoint y: 184, endPoint x: 497, endPoint y: 330, distance: 146.4
click at [497, 330] on div at bounding box center [642, 357] width 1285 height 1281
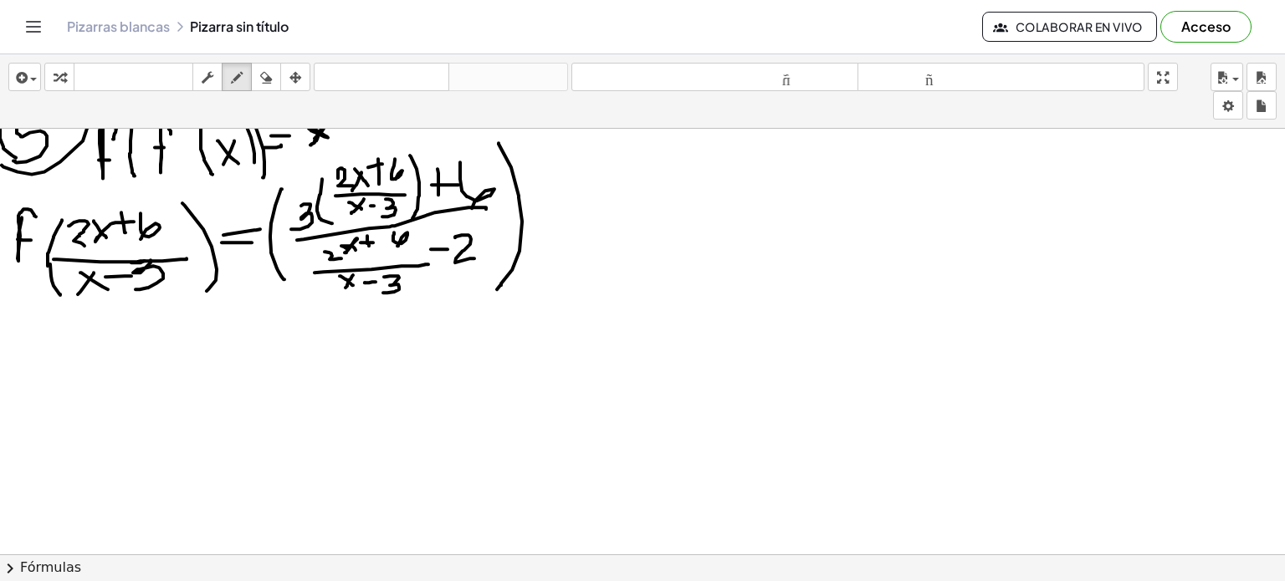
scroll to position [455, 0]
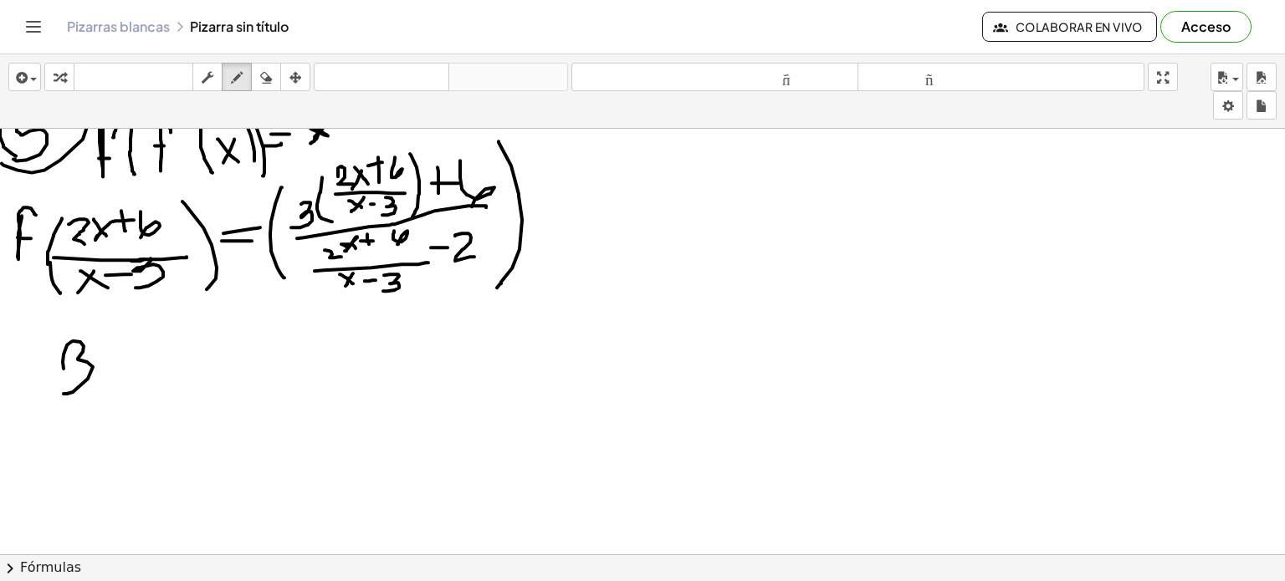
drag, startPoint x: 64, startPoint y: 367, endPoint x: 64, endPoint y: 392, distance: 25.1
click at [64, 392] on div at bounding box center [642, 314] width 1285 height 1281
click at [256, 73] on div "button" at bounding box center [266, 77] width 22 height 20
click at [78, 354] on div at bounding box center [642, 314] width 1285 height 1281
click at [239, 74] on icon "button" at bounding box center [237, 78] width 12 height 20
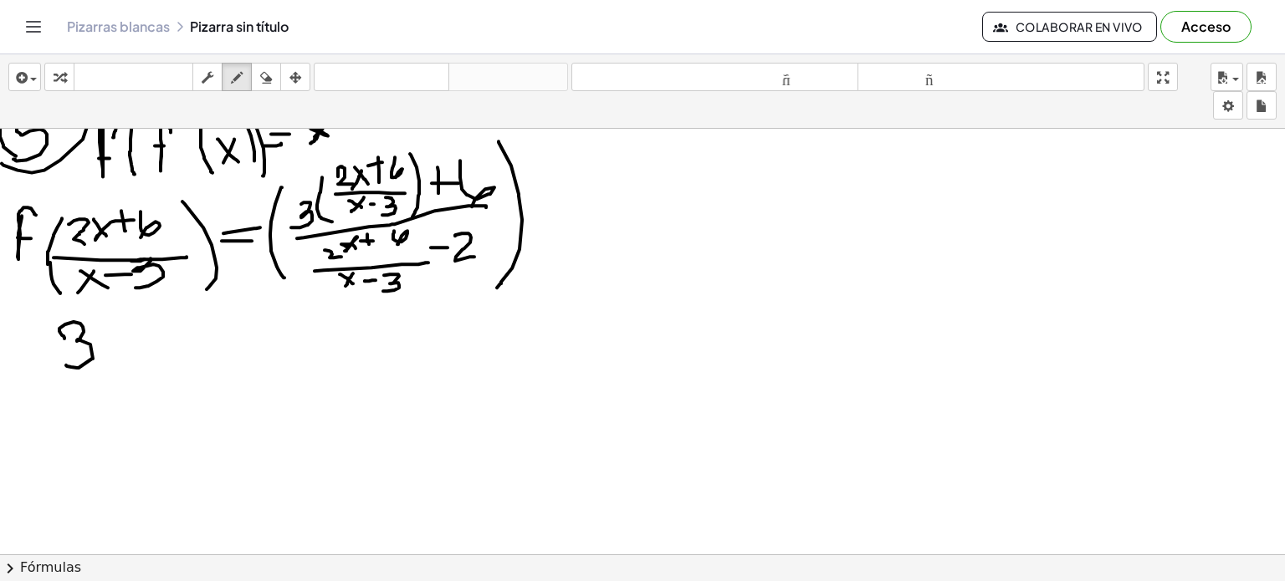
drag, startPoint x: 64, startPoint y: 337, endPoint x: 66, endPoint y: 364, distance: 26.8
click at [66, 364] on div at bounding box center [642, 314] width 1285 height 1281
drag, startPoint x: 106, startPoint y: 307, endPoint x: 117, endPoint y: 364, distance: 57.9
click at [117, 364] on div at bounding box center [642, 314] width 1285 height 1281
drag, startPoint x: 133, startPoint y: 309, endPoint x: 135, endPoint y: 324, distance: 15.1
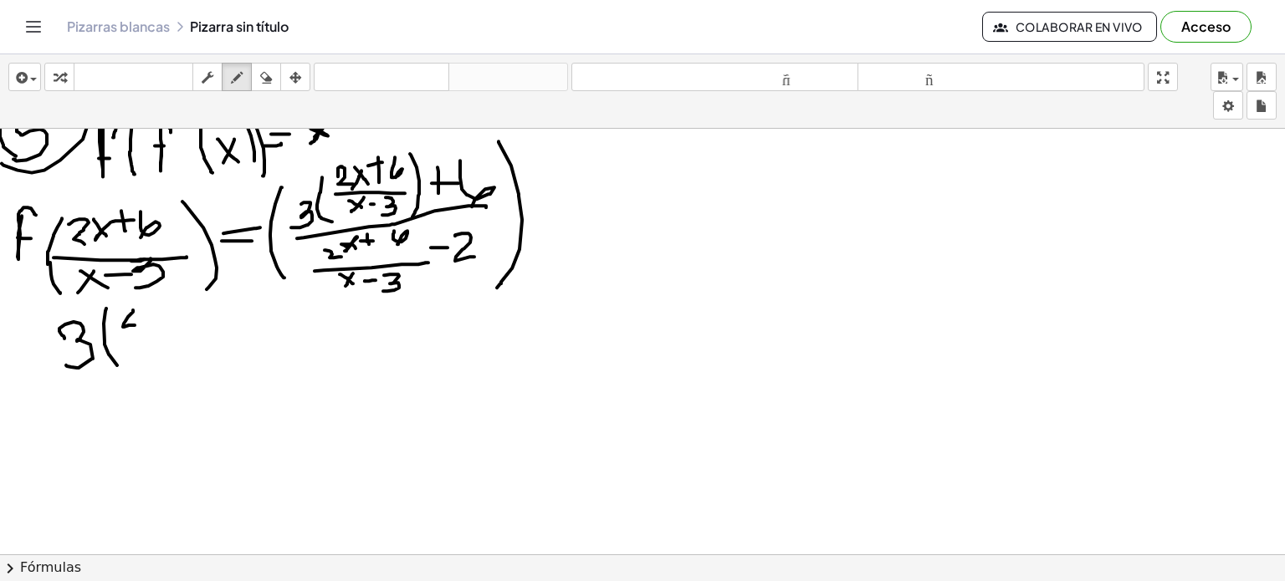
click at [135, 324] on div at bounding box center [642, 314] width 1285 height 1281
click at [271, 73] on icon "button" at bounding box center [266, 78] width 12 height 20
click at [90, 373] on div at bounding box center [642, 314] width 1285 height 1281
drag, startPoint x: 75, startPoint y: 347, endPoint x: 139, endPoint y: 346, distance: 63.6
click at [139, 346] on div at bounding box center [642, 314] width 1285 height 1281
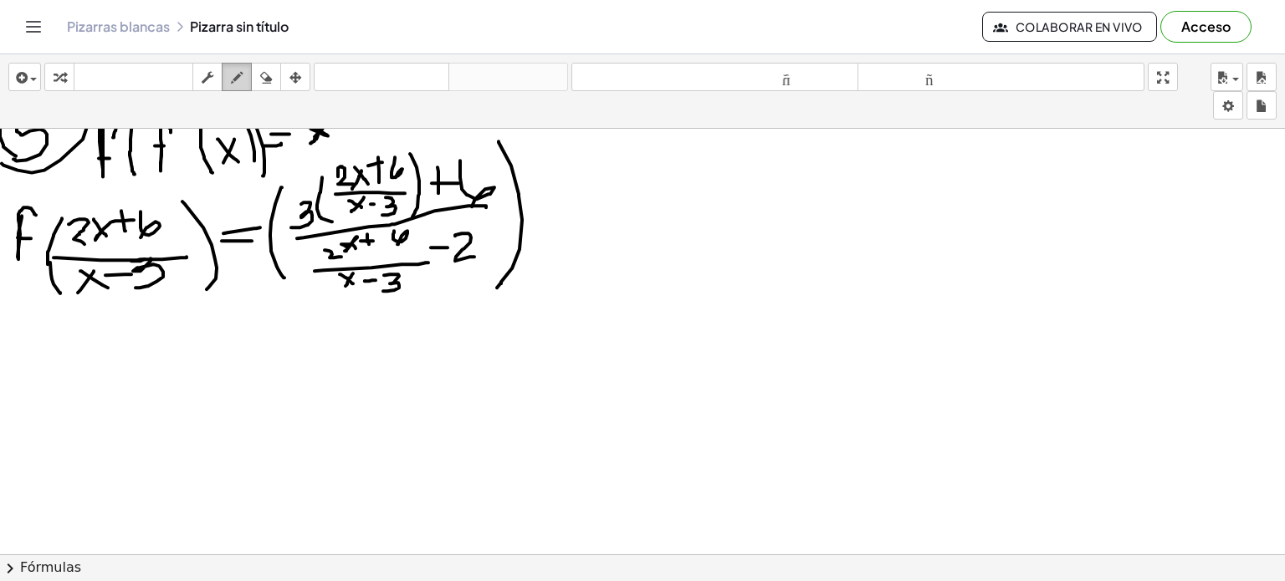
click at [231, 78] on icon "button" at bounding box center [237, 78] width 12 height 20
drag, startPoint x: 35, startPoint y: 330, endPoint x: 42, endPoint y: 374, distance: 44.8
click at [42, 374] on div at bounding box center [642, 314] width 1285 height 1281
drag, startPoint x: 92, startPoint y: 353, endPoint x: 72, endPoint y: 371, distance: 26.7
click at [72, 371] on div at bounding box center [642, 314] width 1285 height 1281
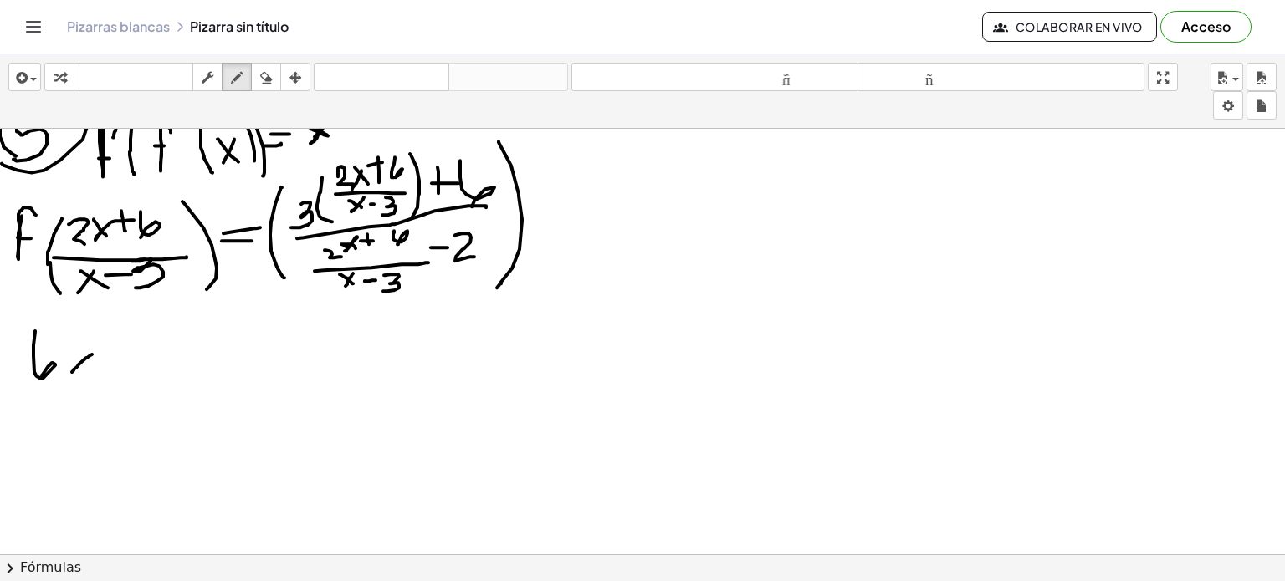
drag, startPoint x: 67, startPoint y: 350, endPoint x: 102, endPoint y: 374, distance: 42.7
drag, startPoint x: 102, startPoint y: 374, endPoint x: 84, endPoint y: 367, distance: 18.8
drag, startPoint x: 84, startPoint y: 367, endPoint x: 112, endPoint y: 354, distance: 30.7
click at [64, 351] on div at bounding box center [642, 314] width 1285 height 1281
drag, startPoint x: 114, startPoint y: 329, endPoint x: 114, endPoint y: 366, distance: 36.8
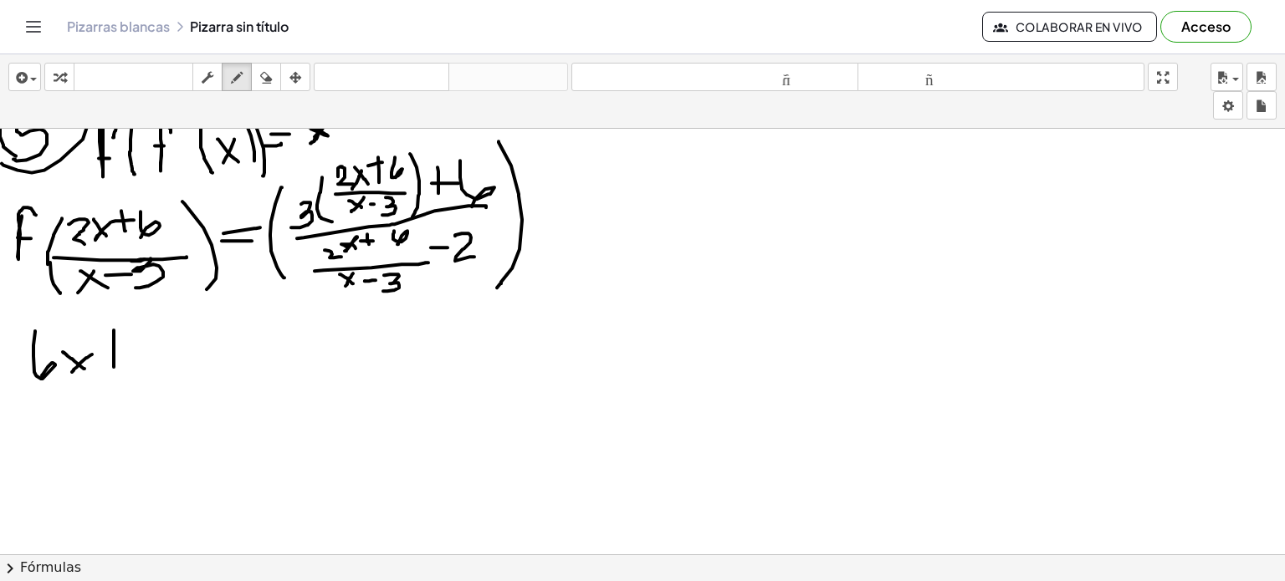
click at [114, 366] on div at bounding box center [642, 314] width 1285 height 1281
drag, startPoint x: 96, startPoint y: 345, endPoint x: 137, endPoint y: 340, distance: 41.2
drag, startPoint x: 137, startPoint y: 340, endPoint x: 105, endPoint y: 345, distance: 33.0
click at [105, 345] on div at bounding box center [642, 314] width 1285 height 1281
drag, startPoint x: 105, startPoint y: 345, endPoint x: 128, endPoint y: 348, distance: 23.6
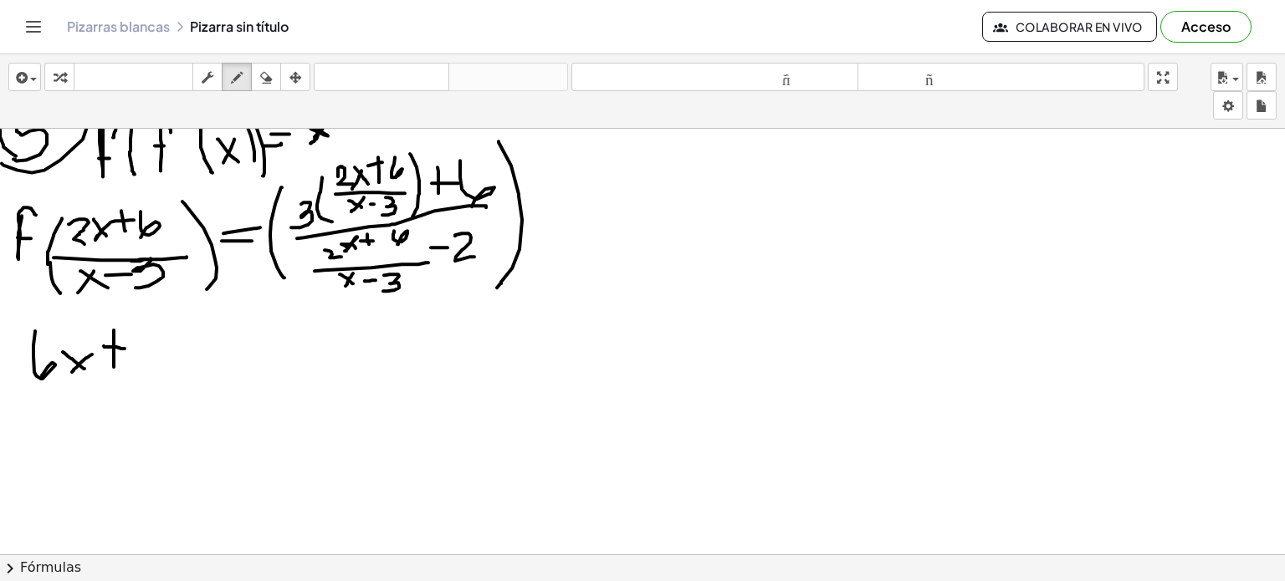
click at [128, 348] on div at bounding box center [642, 314] width 1285 height 1281
drag, startPoint x: 135, startPoint y: 334, endPoint x: 136, endPoint y: 366, distance: 31.8
click at [136, 366] on div at bounding box center [642, 314] width 1285 height 1281
click at [146, 329] on div at bounding box center [642, 314] width 1285 height 1281
click at [146, 340] on div at bounding box center [642, 314] width 1285 height 1281
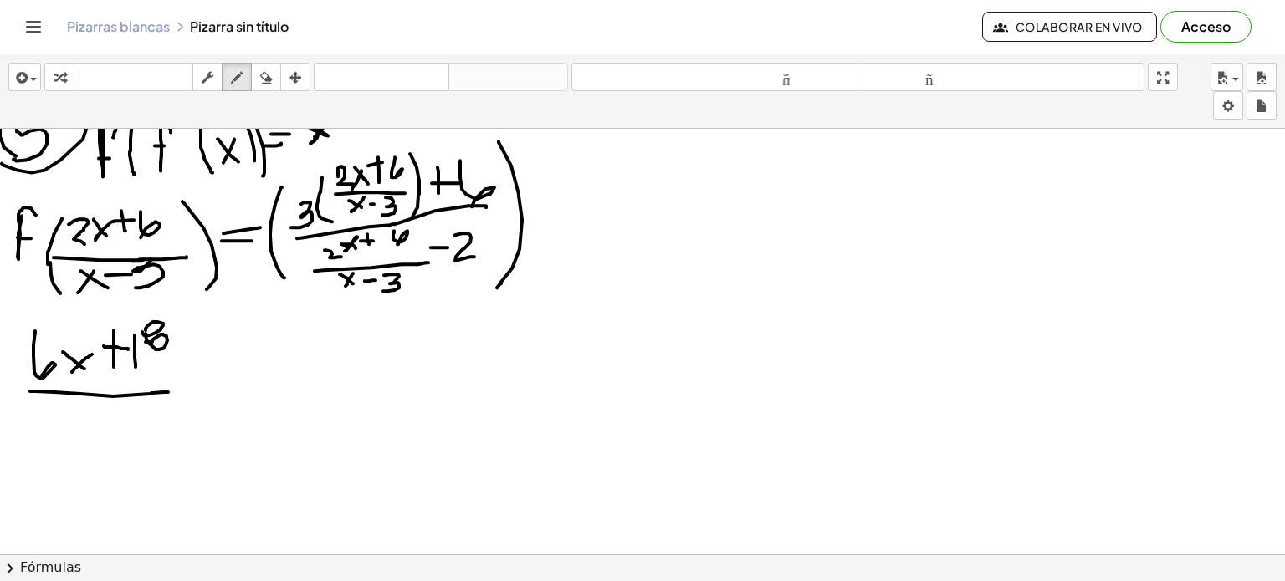
drag, startPoint x: 30, startPoint y: 390, endPoint x: 113, endPoint y: 408, distance: 84.8
click at [169, 391] on div at bounding box center [642, 314] width 1285 height 1281
drag, startPoint x: 74, startPoint y: 399, endPoint x: 59, endPoint y: 422, distance: 26.7
click at [59, 422] on div at bounding box center [642, 314] width 1285 height 1281
drag, startPoint x: 55, startPoint y: 406, endPoint x: 79, endPoint y: 422, distance: 28.3
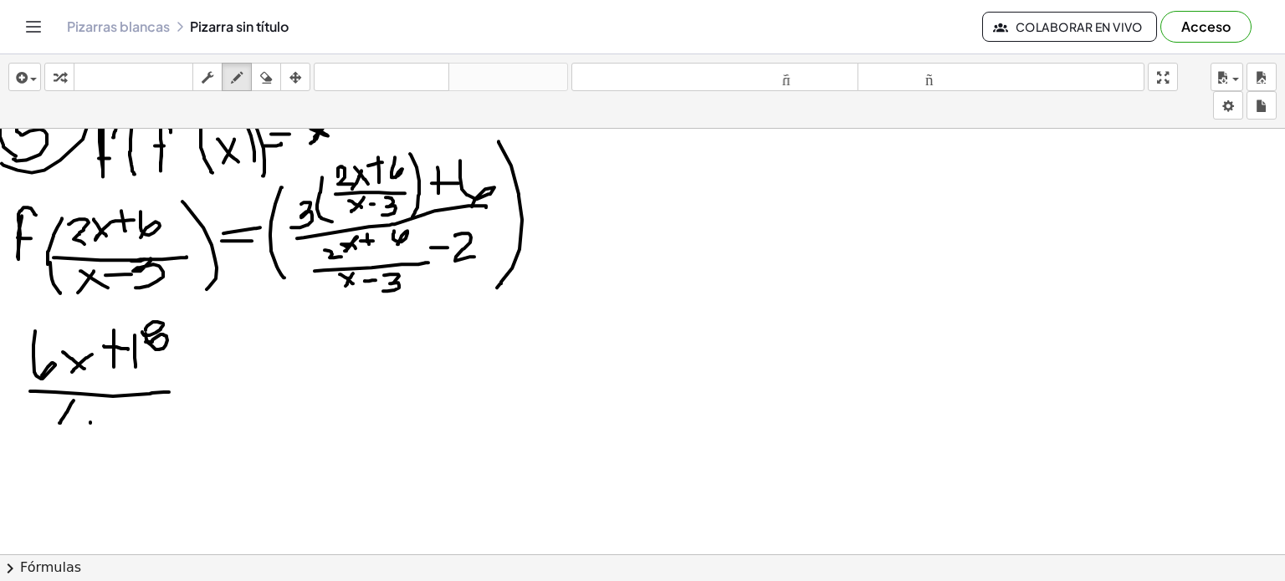
drag, startPoint x: 79, startPoint y: 422, endPoint x: 90, endPoint y: 422, distance: 11.7
click at [90, 422] on div at bounding box center [642, 314] width 1285 height 1281
drag, startPoint x: 90, startPoint y: 422, endPoint x: 52, endPoint y: 411, distance: 40.0
click at [52, 411] on div at bounding box center [642, 314] width 1285 height 1281
drag, startPoint x: 91, startPoint y: 410, endPoint x: 115, endPoint y: 410, distance: 23.4
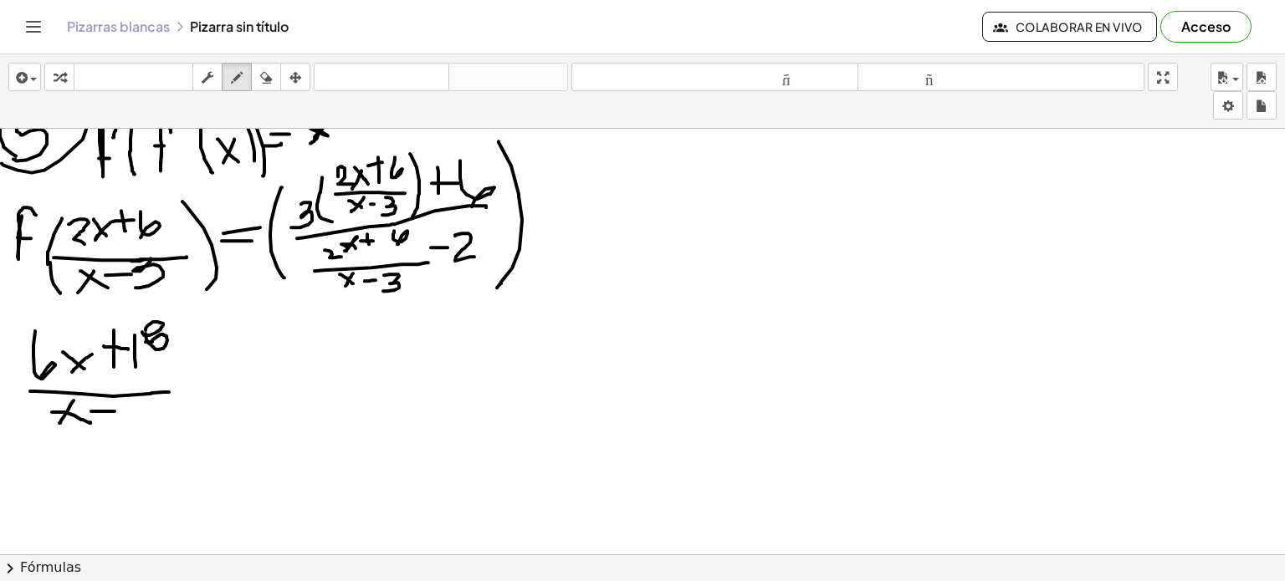
click at [115, 410] on div at bounding box center [642, 314] width 1285 height 1281
drag, startPoint x: 128, startPoint y: 400, endPoint x: 112, endPoint y: 433, distance: 37.0
click at [112, 433] on div at bounding box center [642, 314] width 1285 height 1281
drag, startPoint x: 206, startPoint y: 336, endPoint x: 197, endPoint y: 388, distance: 52.5
click at [197, 388] on div at bounding box center [642, 314] width 1285 height 1281
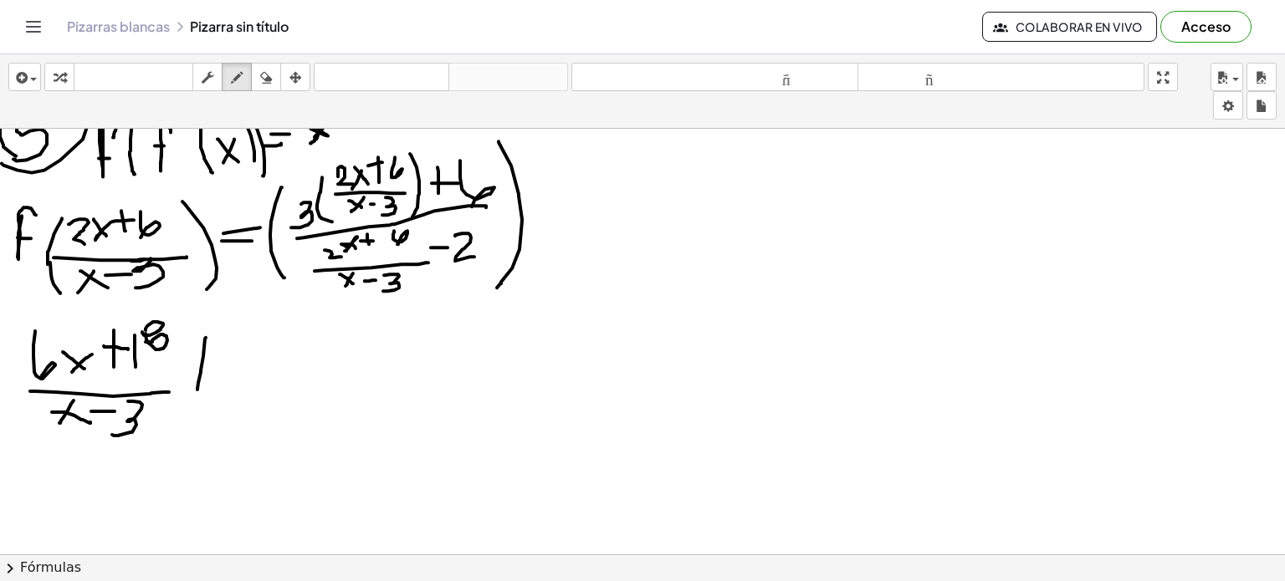
drag, startPoint x: 187, startPoint y: 350, endPoint x: 228, endPoint y: 351, distance: 40.2
drag, startPoint x: 228, startPoint y: 351, endPoint x: 161, endPoint y: 227, distance: 141.1
click at [161, 227] on div at bounding box center [642, 314] width 1285 height 1281
click at [268, 89] on button "borrar" at bounding box center [266, 77] width 30 height 28
click at [371, 238] on div at bounding box center [642, 314] width 1285 height 1281
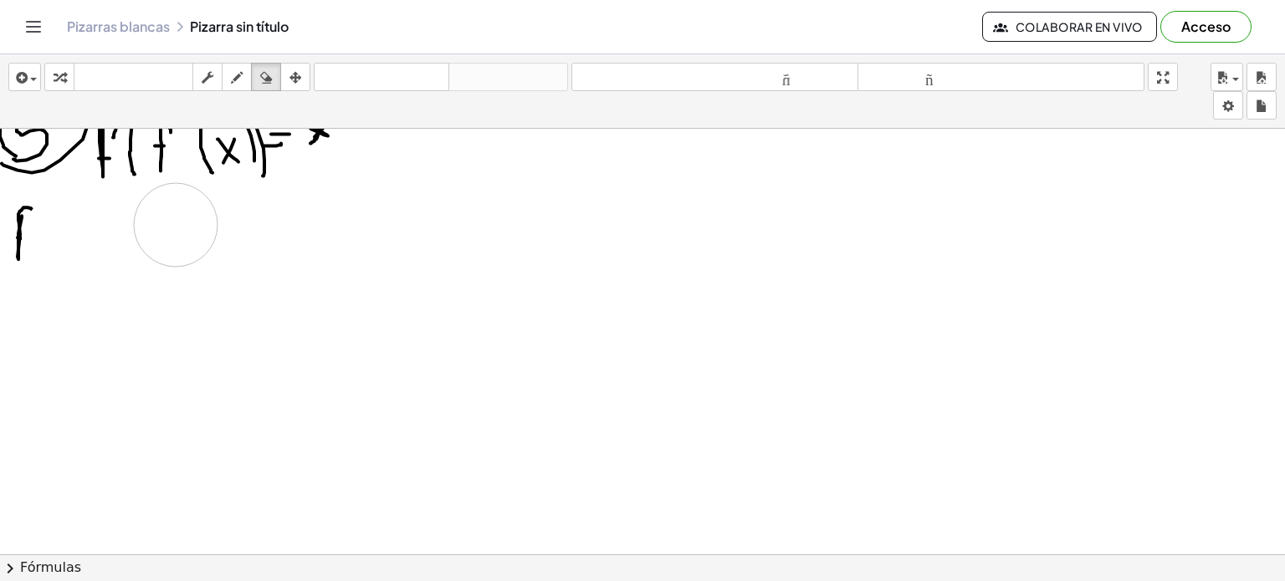
drag, startPoint x: 355, startPoint y: 228, endPoint x: 176, endPoint y: 225, distance: 179.0
click at [176, 225] on div at bounding box center [642, 314] width 1285 height 1281
click at [244, 64] on button "dibujar" at bounding box center [237, 77] width 30 height 28
drag, startPoint x: 14, startPoint y: 235, endPoint x: 33, endPoint y: 239, distance: 19.7
click at [33, 239] on div at bounding box center [642, 314] width 1285 height 1281
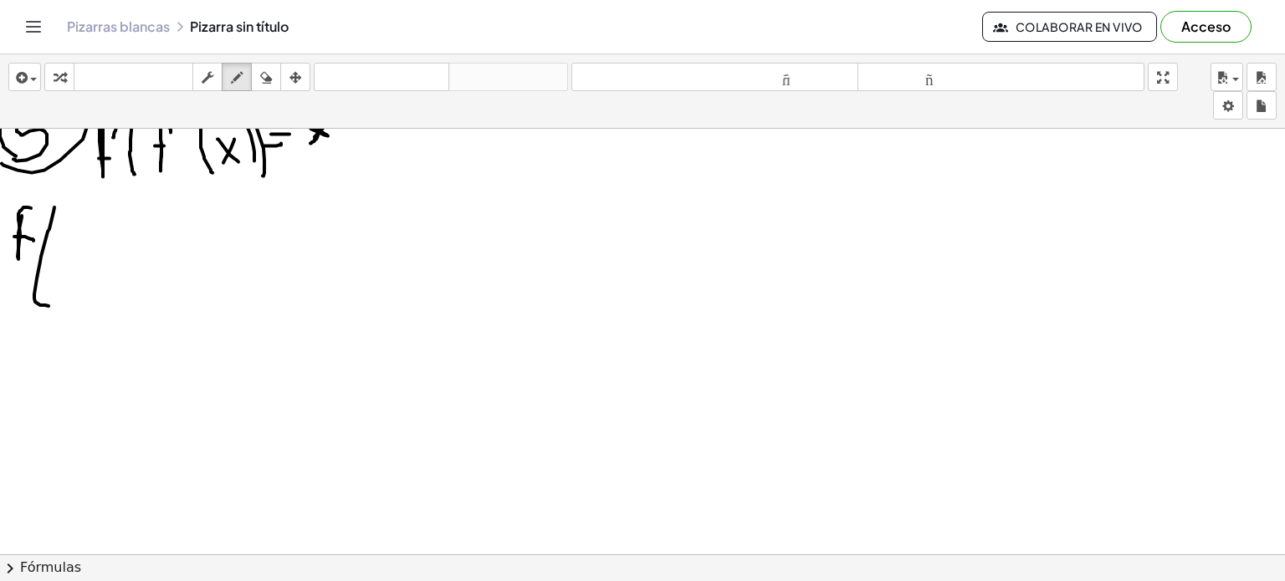
drag, startPoint x: 54, startPoint y: 206, endPoint x: 50, endPoint y: 304, distance: 98.8
click at [50, 304] on div at bounding box center [642, 314] width 1285 height 1281
drag, startPoint x: 70, startPoint y: 217, endPoint x: 87, endPoint y: 232, distance: 22.0
click at [87, 232] on div at bounding box center [642, 314] width 1285 height 1281
drag, startPoint x: 103, startPoint y: 220, endPoint x: 95, endPoint y: 227, distance: 10.1
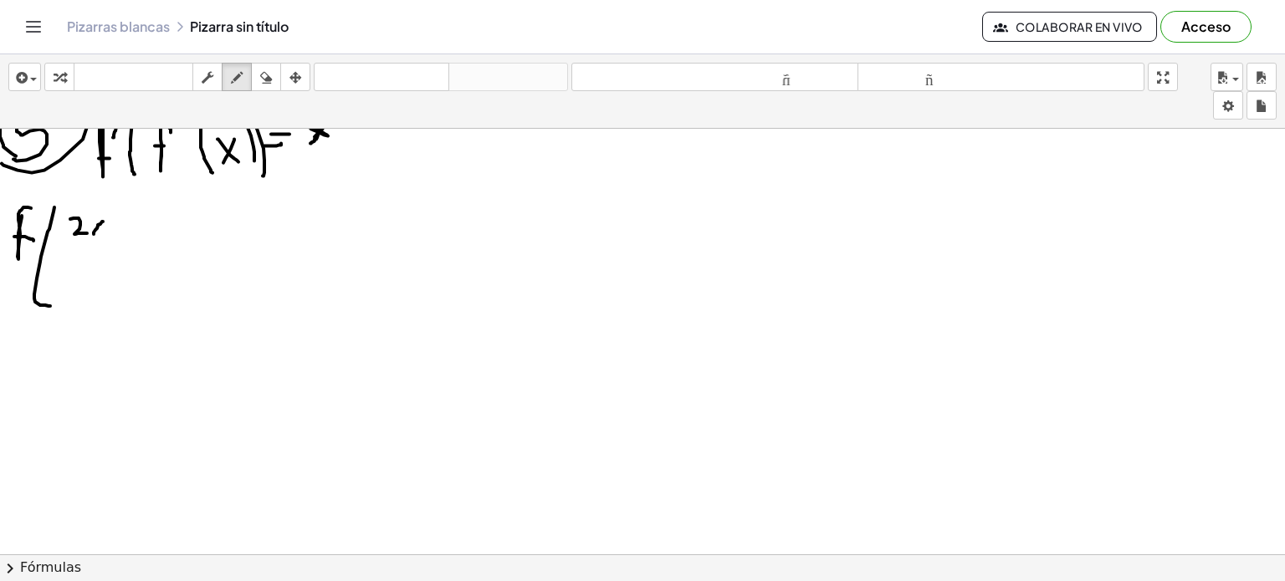
click at [95, 227] on div at bounding box center [642, 314] width 1285 height 1281
drag, startPoint x: 87, startPoint y: 212, endPoint x: 102, endPoint y: 228, distance: 22.5
click at [102, 228] on div at bounding box center [642, 314] width 1285 height 1281
drag, startPoint x: 124, startPoint y: 204, endPoint x: 124, endPoint y: 233, distance: 29.3
click at [124, 233] on div at bounding box center [642, 314] width 1285 height 1281
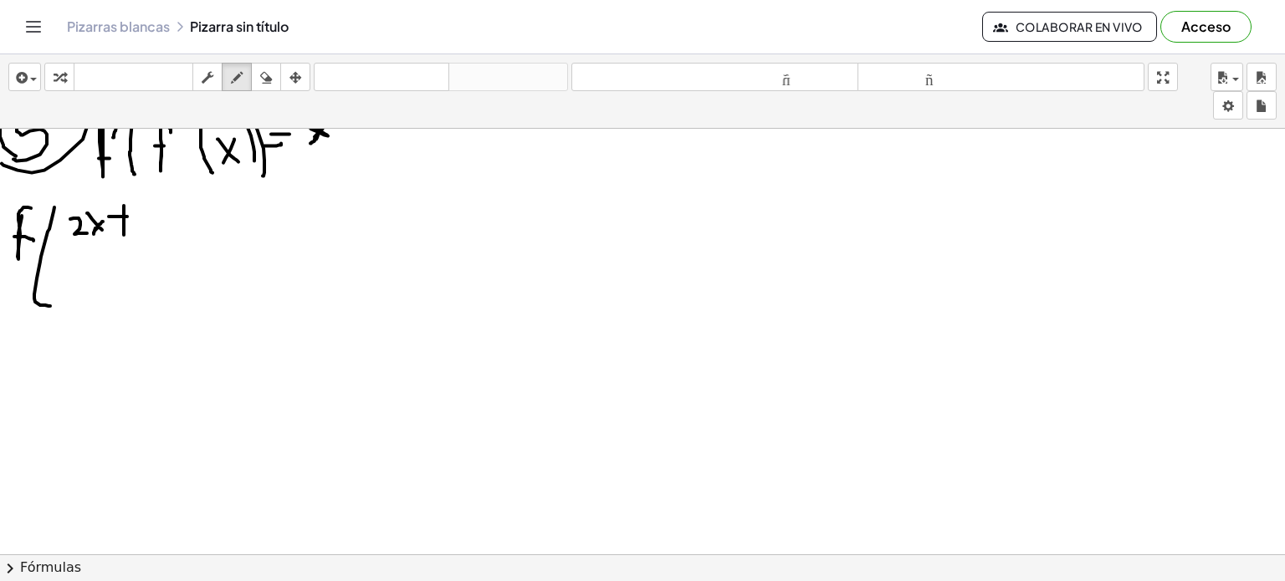
drag, startPoint x: 109, startPoint y: 215, endPoint x: 129, endPoint y: 215, distance: 20.1
click at [129, 215] on div at bounding box center [642, 314] width 1285 height 1281
drag, startPoint x: 145, startPoint y: 204, endPoint x: 140, endPoint y: 238, distance: 33.8
click at [140, 238] on div at bounding box center [642, 314] width 1285 height 1281
drag, startPoint x: 61, startPoint y: 253, endPoint x: 200, endPoint y: 251, distance: 138.9
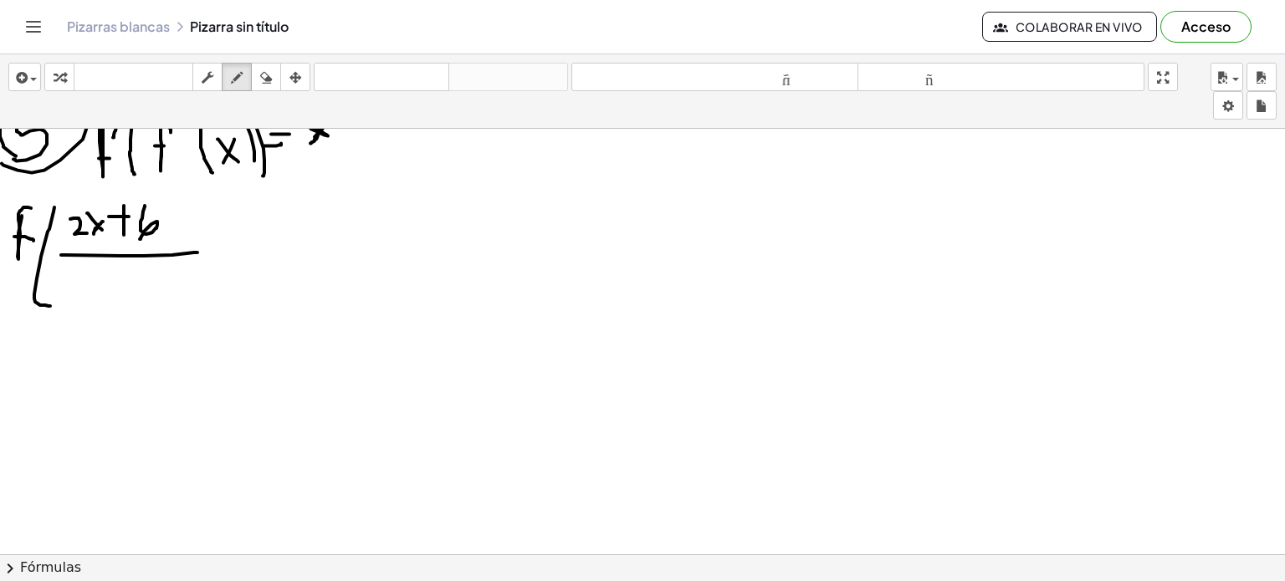
click at [200, 251] on div at bounding box center [642, 314] width 1285 height 1281
drag, startPoint x: 90, startPoint y: 270, endPoint x: 85, endPoint y: 278, distance: 9.0
click at [85, 278] on div at bounding box center [642, 314] width 1285 height 1281
drag, startPoint x: 77, startPoint y: 265, endPoint x: 100, endPoint y: 279, distance: 27.0
click at [100, 279] on div at bounding box center [642, 314] width 1285 height 1281
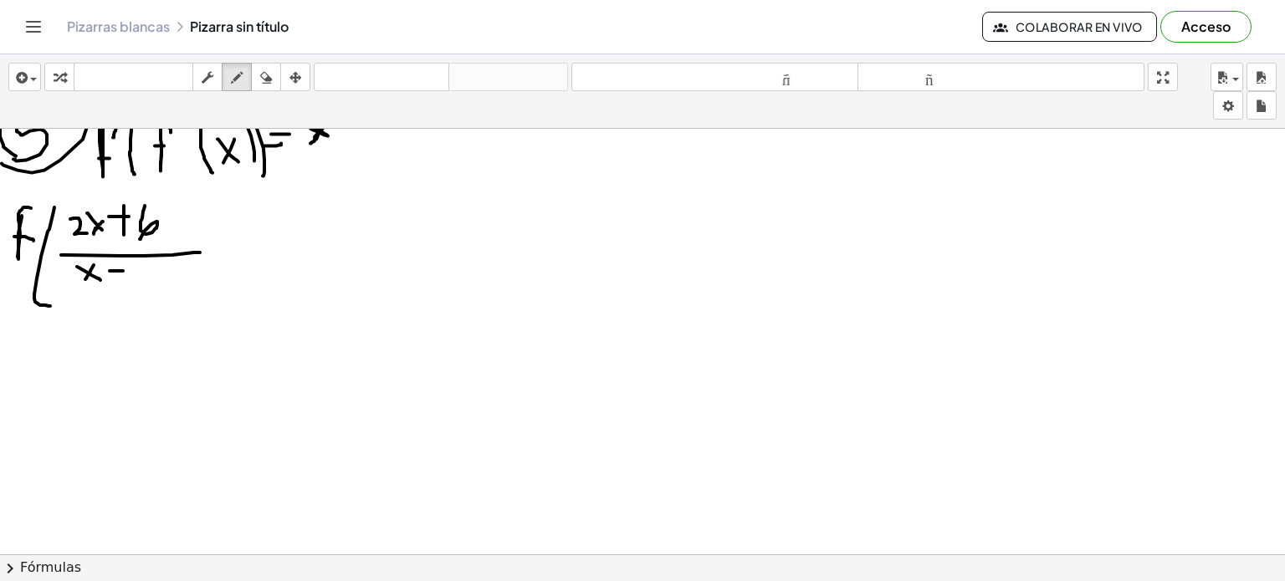
drag, startPoint x: 110, startPoint y: 269, endPoint x: 124, endPoint y: 269, distance: 14.2
click at [124, 269] on div at bounding box center [642, 314] width 1285 height 1281
drag, startPoint x: 130, startPoint y: 263, endPoint x: 120, endPoint y: 287, distance: 25.9
click at [120, 287] on div at bounding box center [642, 314] width 1285 height 1281
drag, startPoint x: 171, startPoint y: 200, endPoint x: 197, endPoint y: 289, distance: 93.4
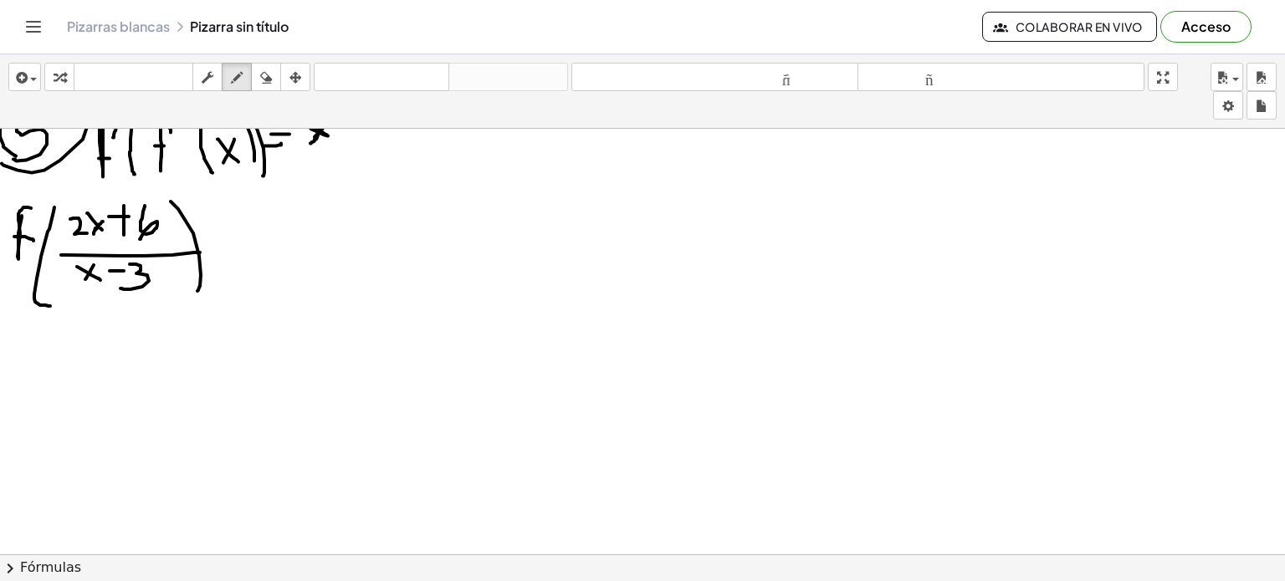
click at [197, 289] on div at bounding box center [642, 314] width 1285 height 1281
drag, startPoint x: 222, startPoint y: 238, endPoint x: 261, endPoint y: 236, distance: 38.5
click at [261, 236] on div at bounding box center [642, 314] width 1285 height 1281
drag, startPoint x: 229, startPoint y: 245, endPoint x: 253, endPoint y: 245, distance: 24.3
click at [253, 245] on div at bounding box center [642, 314] width 1285 height 1281
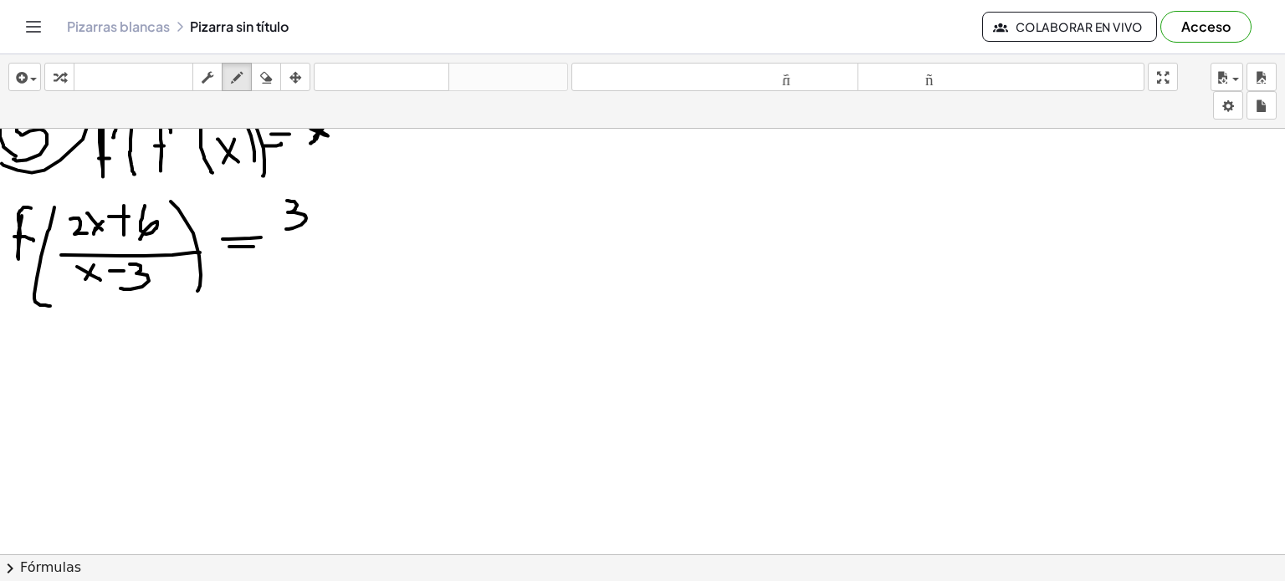
drag, startPoint x: 287, startPoint y: 199, endPoint x: 287, endPoint y: 228, distance: 28.4
click at [287, 228] on div at bounding box center [642, 314] width 1285 height 1281
drag, startPoint x: 318, startPoint y: 191, endPoint x: 325, endPoint y: 230, distance: 39.9
click at [325, 230] on div at bounding box center [642, 314] width 1285 height 1281
drag, startPoint x: 331, startPoint y: 190, endPoint x: 338, endPoint y: 199, distance: 11.4
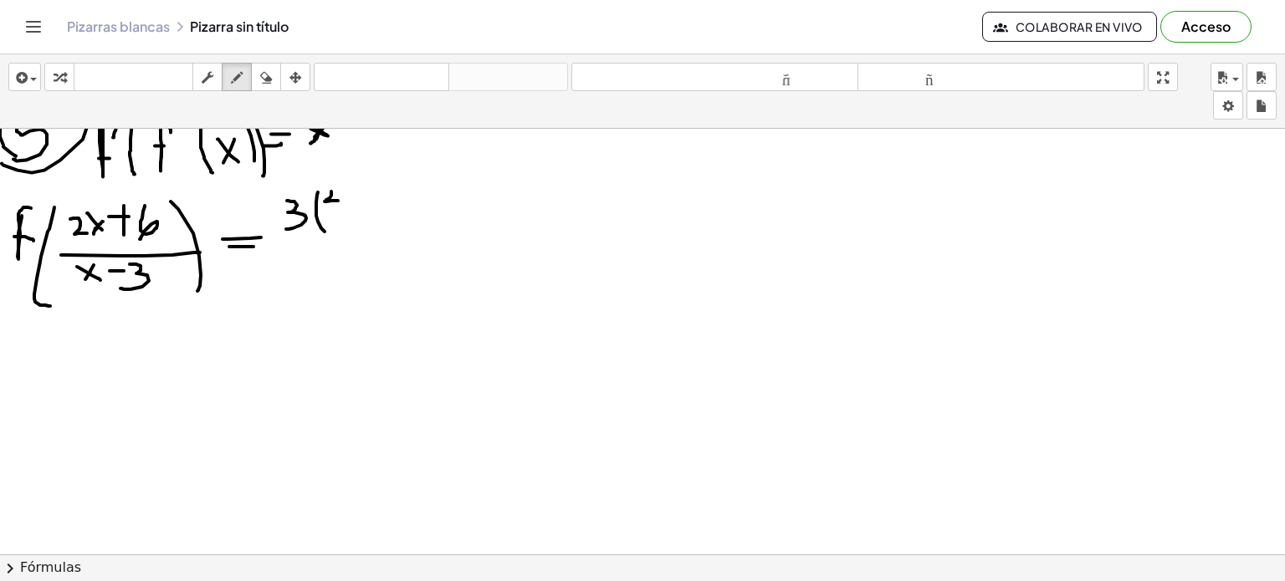
click at [338, 199] on div at bounding box center [642, 314] width 1285 height 1281
drag, startPoint x: 324, startPoint y: 190, endPoint x: 333, endPoint y: 190, distance: 9.2
click at [333, 190] on div at bounding box center [642, 314] width 1285 height 1281
click at [343, 195] on div at bounding box center [642, 314] width 1285 height 1281
drag, startPoint x: 339, startPoint y: 185, endPoint x: 348, endPoint y: 194, distance: 13.0
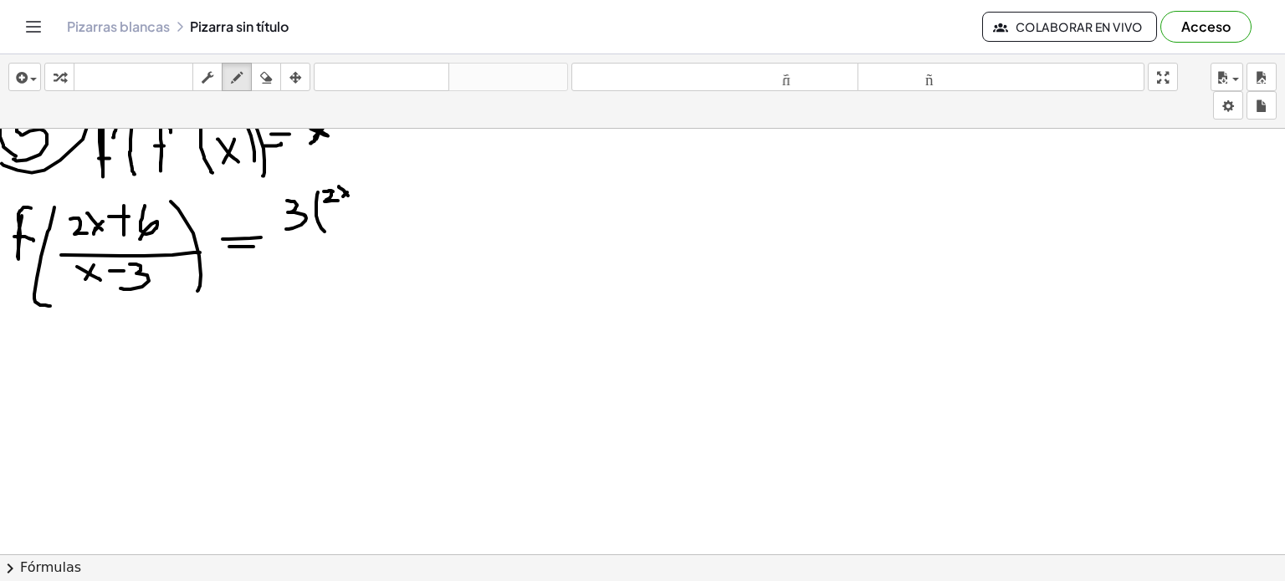
click at [348, 194] on div at bounding box center [642, 314] width 1285 height 1281
drag, startPoint x: 344, startPoint y: 194, endPoint x: 355, endPoint y: 185, distance: 14.9
click at [355, 185] on div at bounding box center [642, 314] width 1285 height 1281
drag, startPoint x: 346, startPoint y: 189, endPoint x: 355, endPoint y: 196, distance: 10.7
click at [355, 196] on div at bounding box center [642, 314] width 1285 height 1281
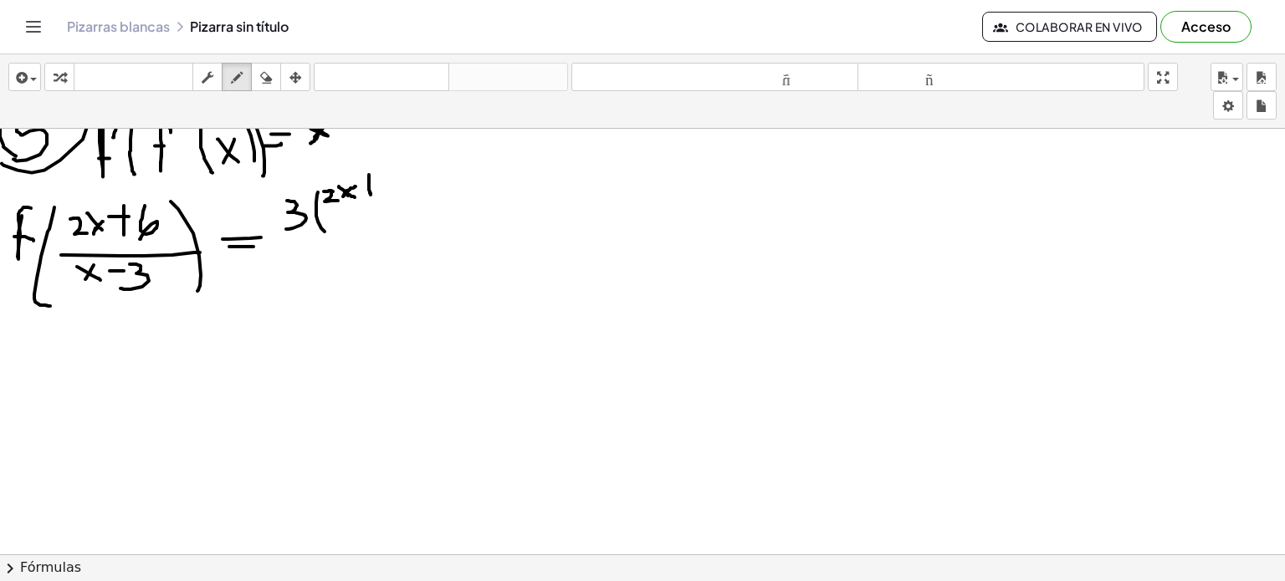
drag, startPoint x: 369, startPoint y: 173, endPoint x: 371, endPoint y: 193, distance: 20.1
click at [371, 193] on div at bounding box center [642, 314] width 1285 height 1281
drag, startPoint x: 361, startPoint y: 182, endPoint x: 378, endPoint y: 183, distance: 16.8
click at [378, 183] on div at bounding box center [642, 314] width 1285 height 1281
drag, startPoint x: 385, startPoint y: 176, endPoint x: 385, endPoint y: 195, distance: 18.4
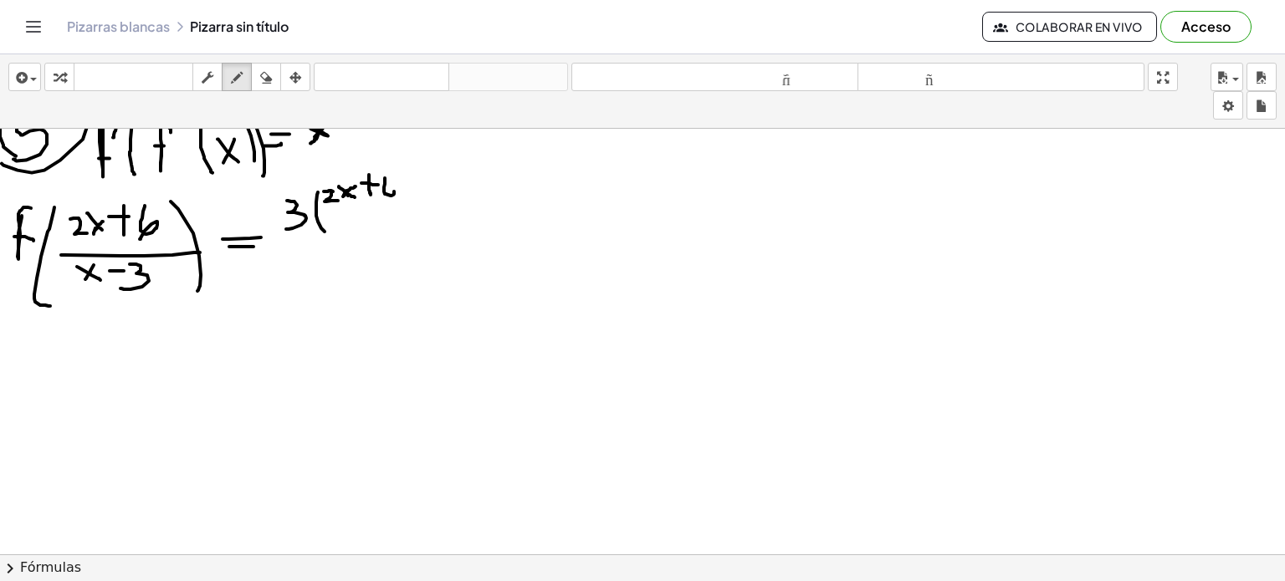
click at [385, 195] on div at bounding box center [642, 314] width 1285 height 1281
drag, startPoint x: 324, startPoint y: 210, endPoint x: 401, endPoint y: 207, distance: 77.9
click at [401, 207] on div at bounding box center [642, 314] width 1285 height 1281
click at [348, 222] on div at bounding box center [642, 314] width 1285 height 1281
drag, startPoint x: 354, startPoint y: 218, endPoint x: 343, endPoint y: 233, distance: 18.6
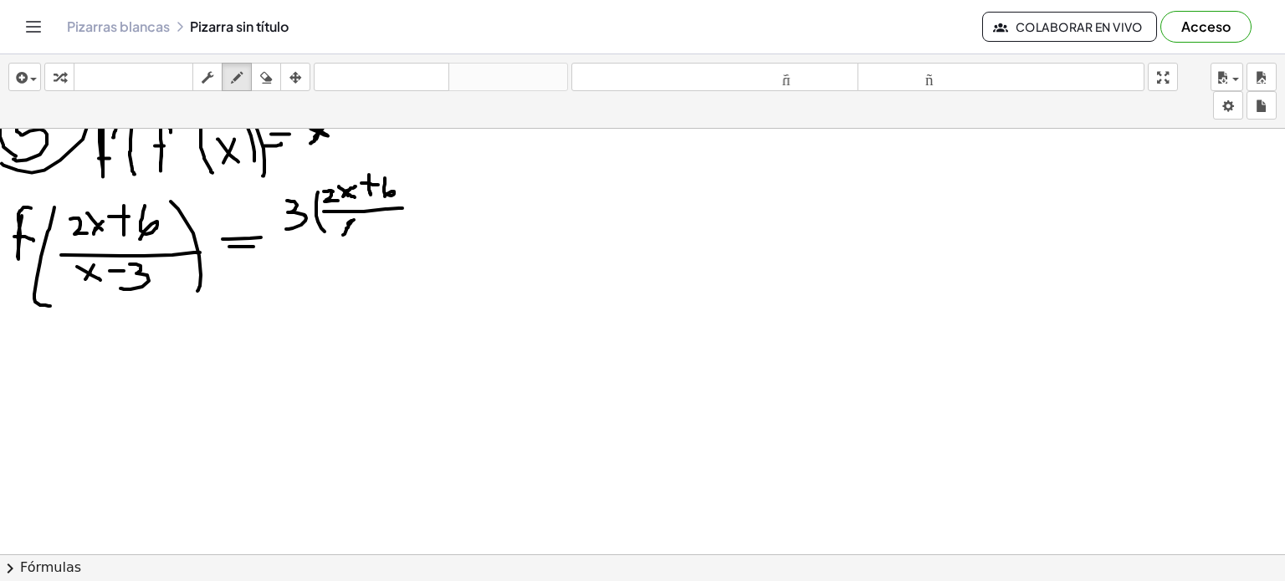
click at [343, 233] on div at bounding box center [642, 314] width 1285 height 1281
drag, startPoint x: 339, startPoint y: 219, endPoint x: 359, endPoint y: 230, distance: 22.8
click at [359, 230] on div at bounding box center [642, 314] width 1285 height 1281
click at [369, 223] on div at bounding box center [642, 314] width 1285 height 1281
click at [377, 229] on div at bounding box center [642, 314] width 1285 height 1281
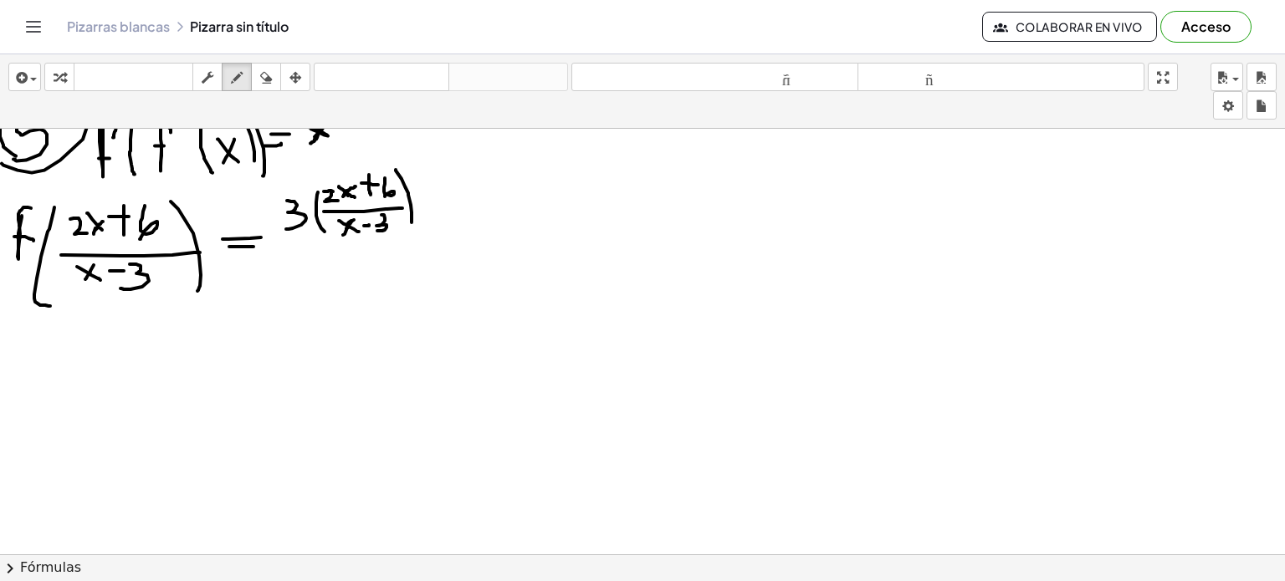
click at [412, 222] on div at bounding box center [642, 314] width 1285 height 1281
click at [426, 237] on div at bounding box center [642, 314] width 1285 height 1281
click at [324, 267] on div at bounding box center [642, 314] width 1285 height 1281
click at [334, 261] on div at bounding box center [642, 314] width 1285 height 1281
click at [344, 259] on div at bounding box center [642, 314] width 1285 height 1281
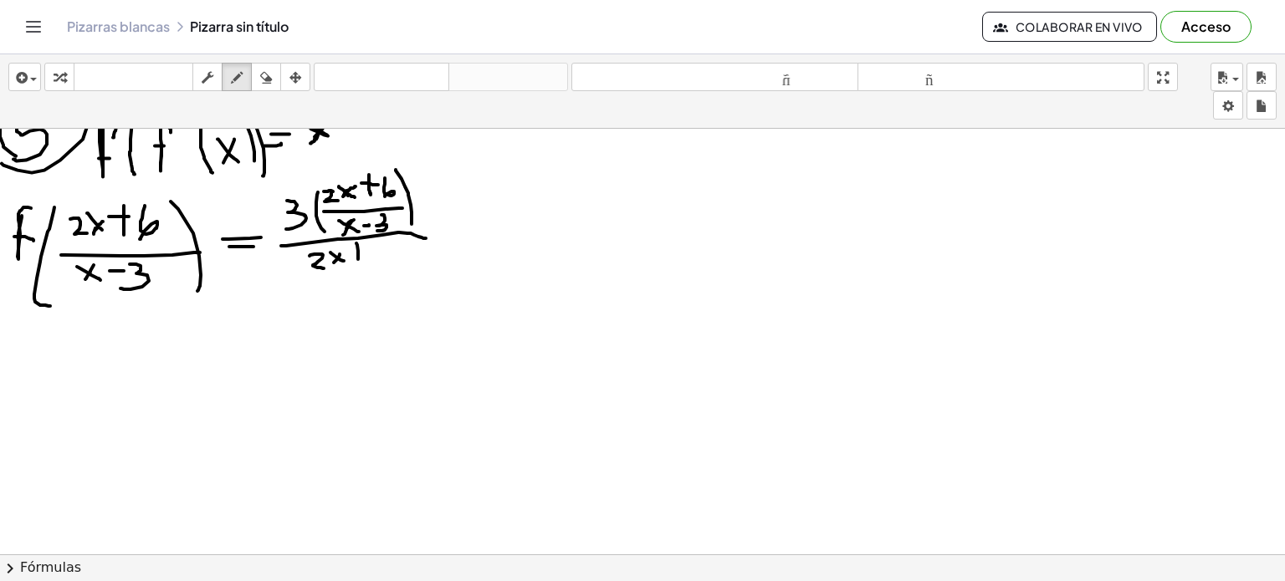
click at [358, 258] on div at bounding box center [642, 314] width 1285 height 1281
click at [366, 244] on div at bounding box center [642, 314] width 1285 height 1281
click at [378, 258] on div at bounding box center [642, 314] width 1285 height 1281
click at [369, 279] on div at bounding box center [642, 314] width 1285 height 1281
click at [315, 290] on div at bounding box center [642, 314] width 1285 height 1281
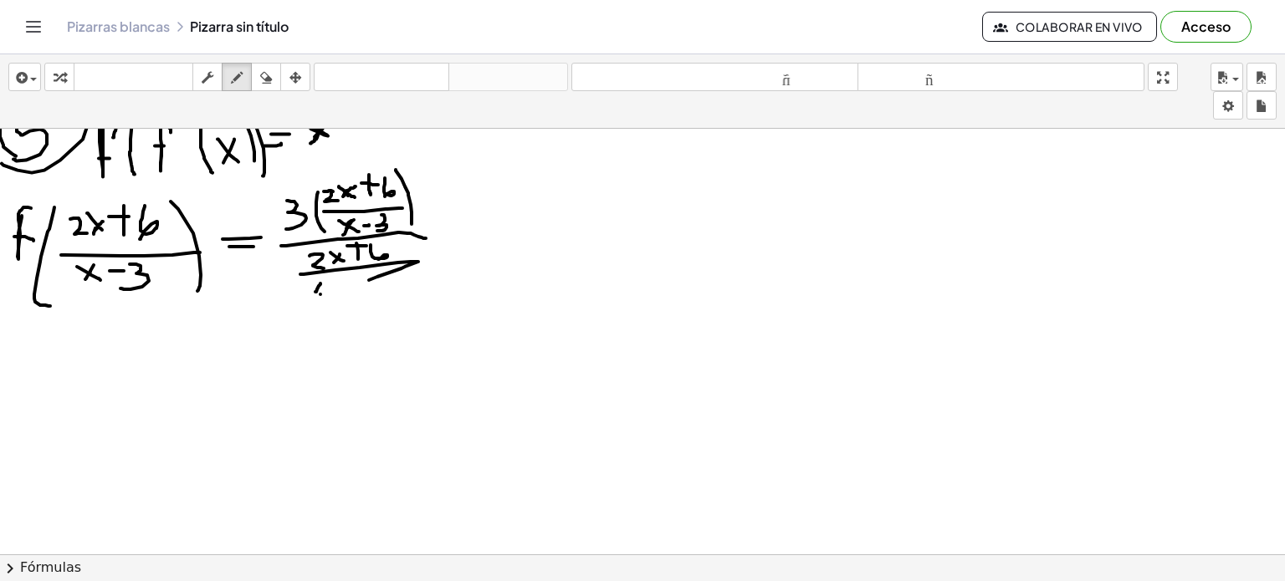
click at [320, 293] on div at bounding box center [642, 314] width 1285 height 1281
click at [311, 296] on div at bounding box center [642, 314] width 1285 height 1281
click at [323, 291] on div at bounding box center [642, 314] width 1285 height 1281
click at [333, 285] on div at bounding box center [642, 314] width 1285 height 1281
click at [341, 297] on div at bounding box center [642, 314] width 1285 height 1281
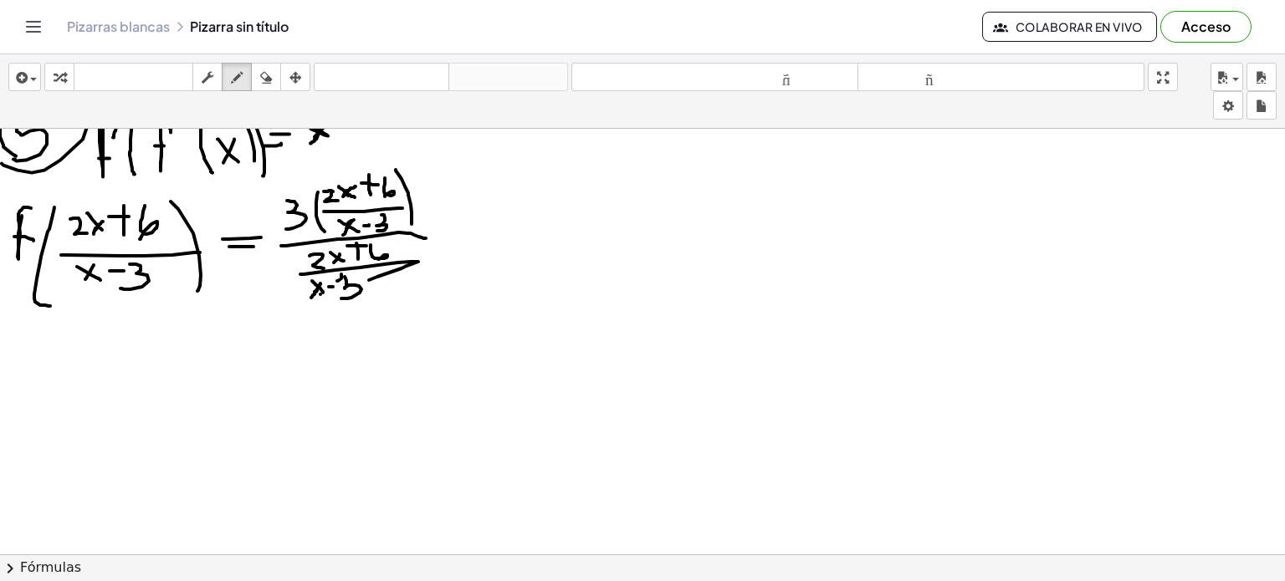
click at [341, 273] on div at bounding box center [642, 314] width 1285 height 1281
drag, startPoint x: 398, startPoint y: 232, endPoint x: 505, endPoint y: 222, distance: 107.5
click at [505, 222] on div at bounding box center [642, 314] width 1285 height 1281
drag, startPoint x: 419, startPoint y: 252, endPoint x: 445, endPoint y: 251, distance: 25.9
click at [445, 251] on div at bounding box center [642, 314] width 1285 height 1281
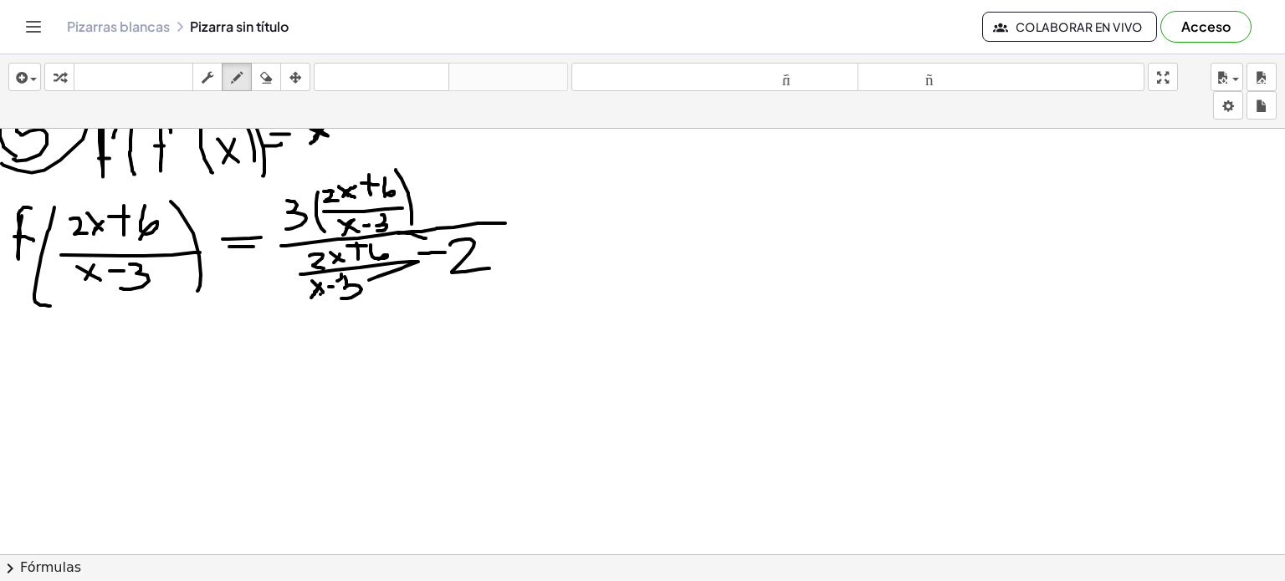
drag, startPoint x: 450, startPoint y: 243, endPoint x: 491, endPoint y: 267, distance: 47.2
click at [491, 267] on div at bounding box center [642, 314] width 1285 height 1281
drag, startPoint x: 428, startPoint y: 173, endPoint x: 432, endPoint y: 207, distance: 34.5
click at [432, 207] on div at bounding box center [642, 314] width 1285 height 1281
drag, startPoint x: 432, startPoint y: 190, endPoint x: 443, endPoint y: 190, distance: 11.7
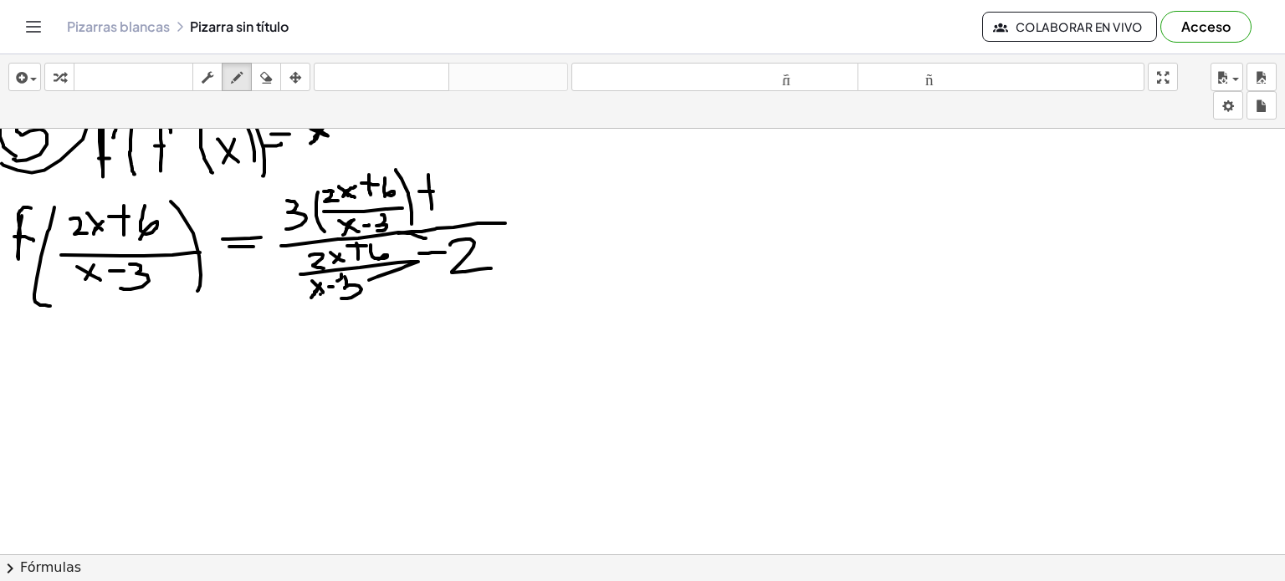
click at [443, 190] on div at bounding box center [642, 314] width 1285 height 1281
click at [460, 210] on div at bounding box center [642, 314] width 1285 height 1281
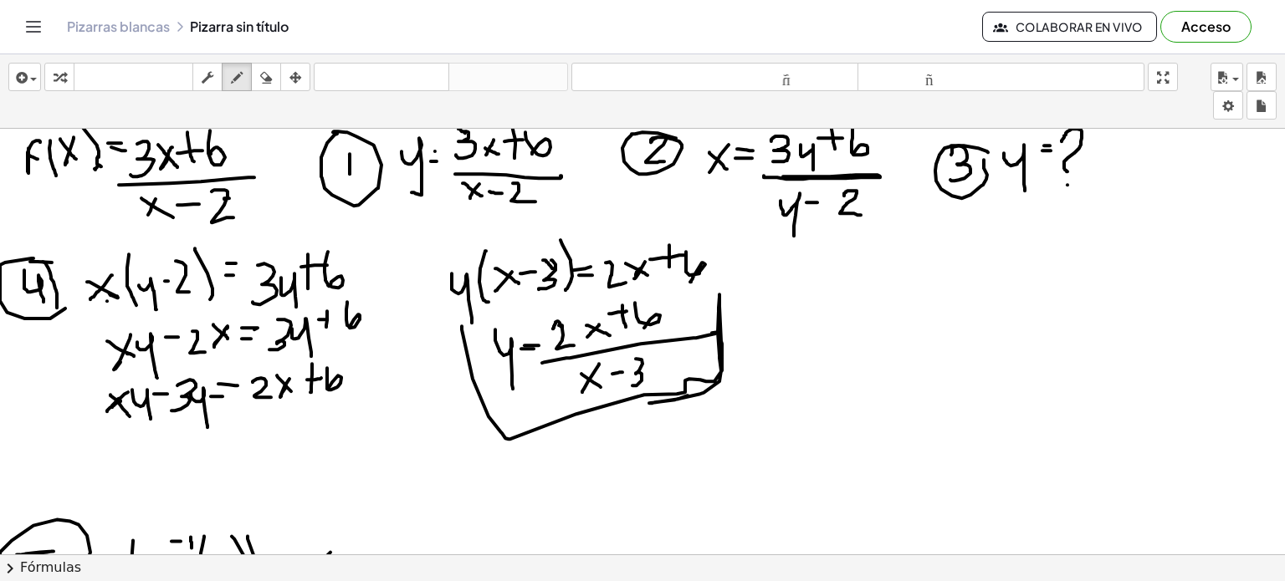
scroll to position [0, 0]
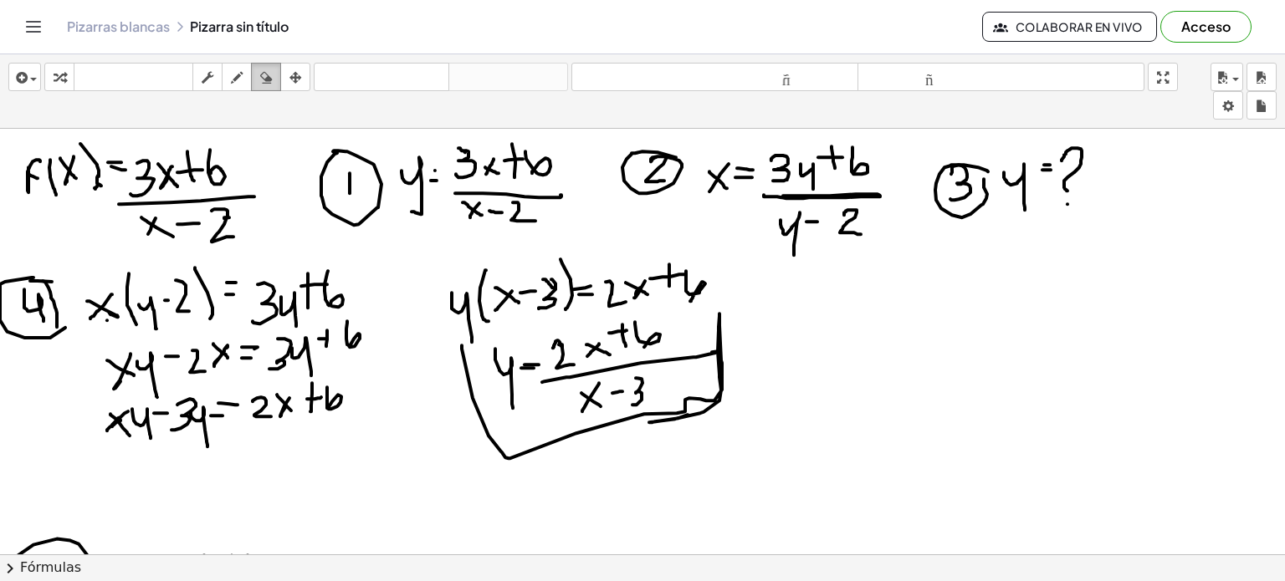
click at [271, 68] on icon "button" at bounding box center [266, 78] width 12 height 20
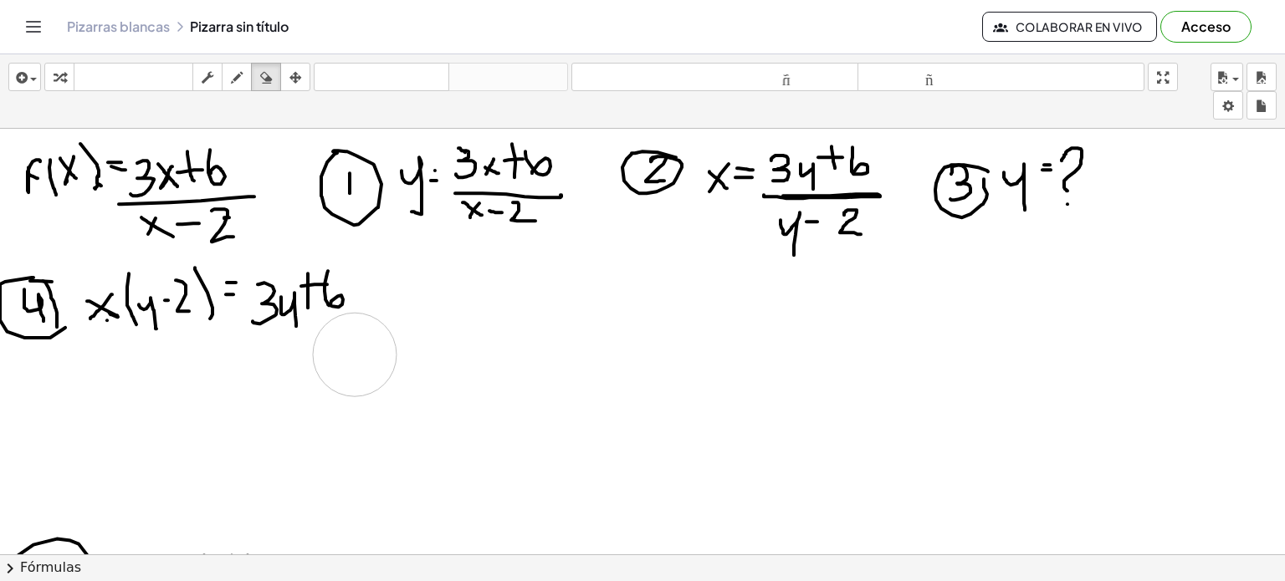
drag, startPoint x: 518, startPoint y: 439, endPoint x: 355, endPoint y: 354, distance: 184.1
click at [235, 63] on button "dibujar" at bounding box center [237, 77] width 30 height 28
drag, startPoint x: 110, startPoint y: 357, endPoint x: 96, endPoint y: 381, distance: 27.4
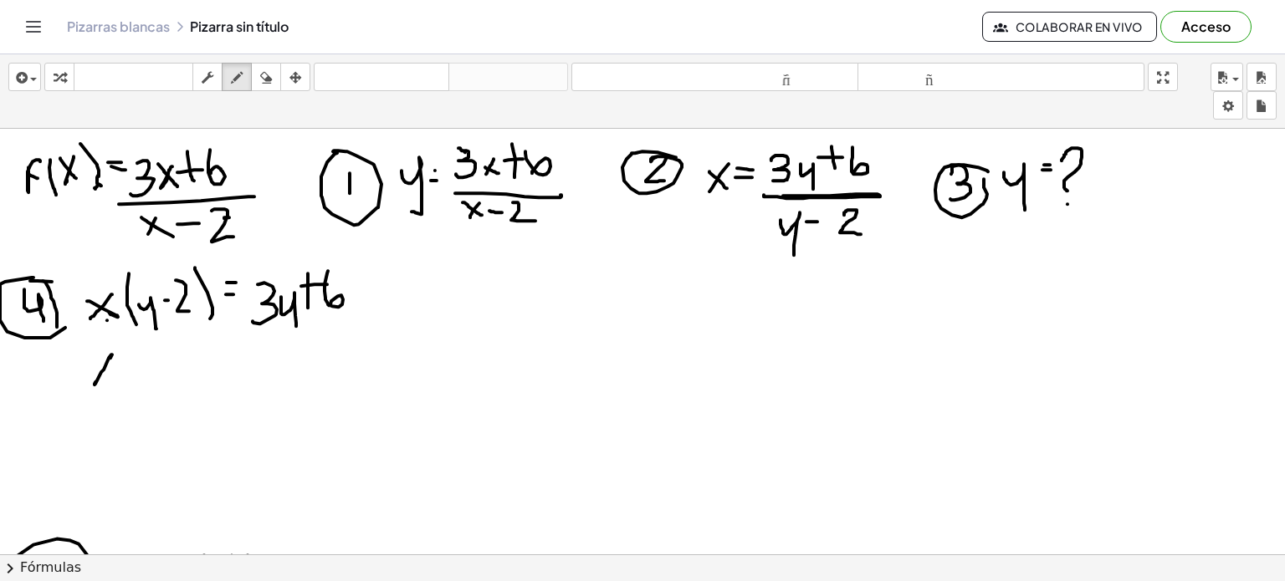
scroll to position [12, 0]
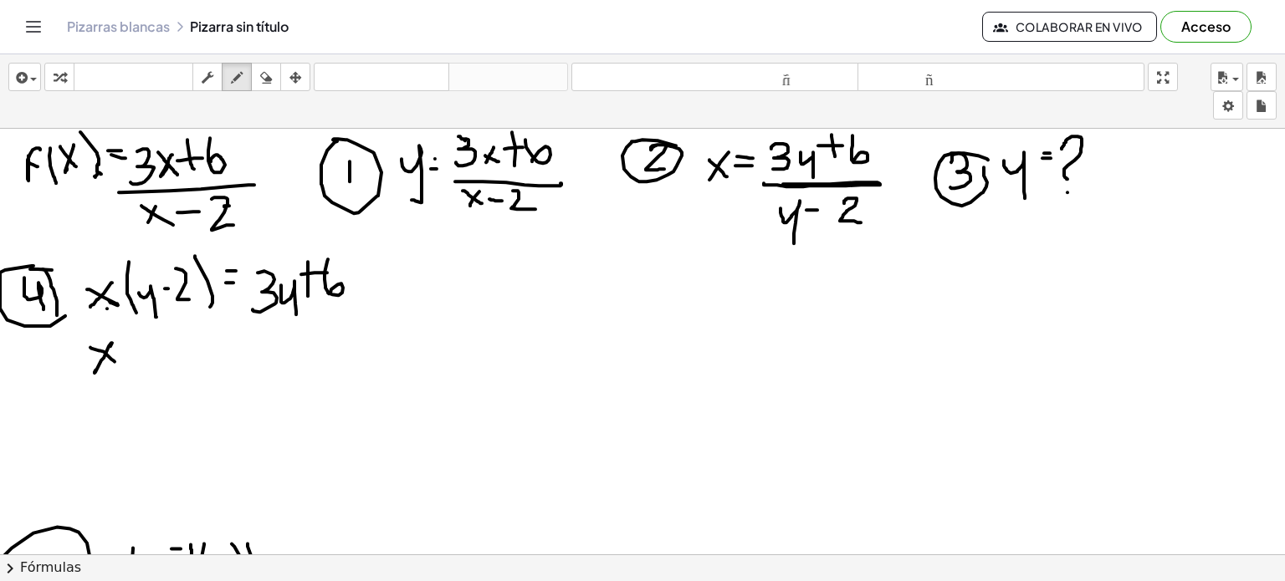
drag, startPoint x: 90, startPoint y: 346, endPoint x: 115, endPoint y: 361, distance: 28.1
drag, startPoint x: 121, startPoint y: 335, endPoint x: 140, endPoint y: 381, distance: 49.5
drag, startPoint x: 141, startPoint y: 343, endPoint x: 160, endPoint y: 344, distance: 18.4
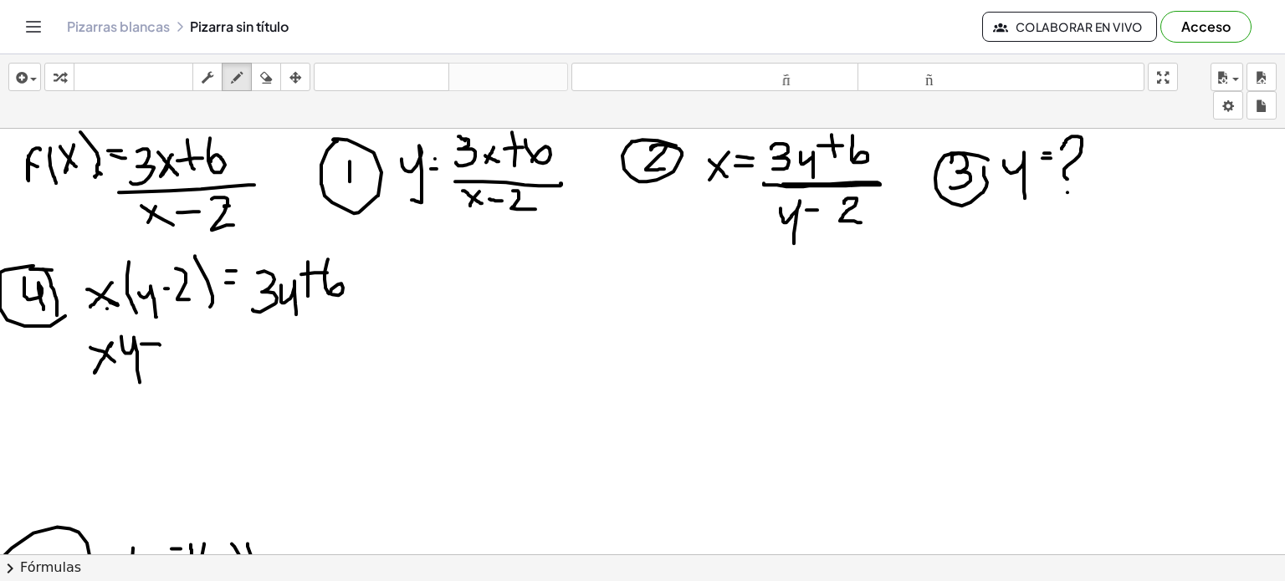
drag, startPoint x: 168, startPoint y: 335, endPoint x: 182, endPoint y: 353, distance: 22.6
drag, startPoint x: 187, startPoint y: 340, endPoint x: 202, endPoint y: 347, distance: 16.1
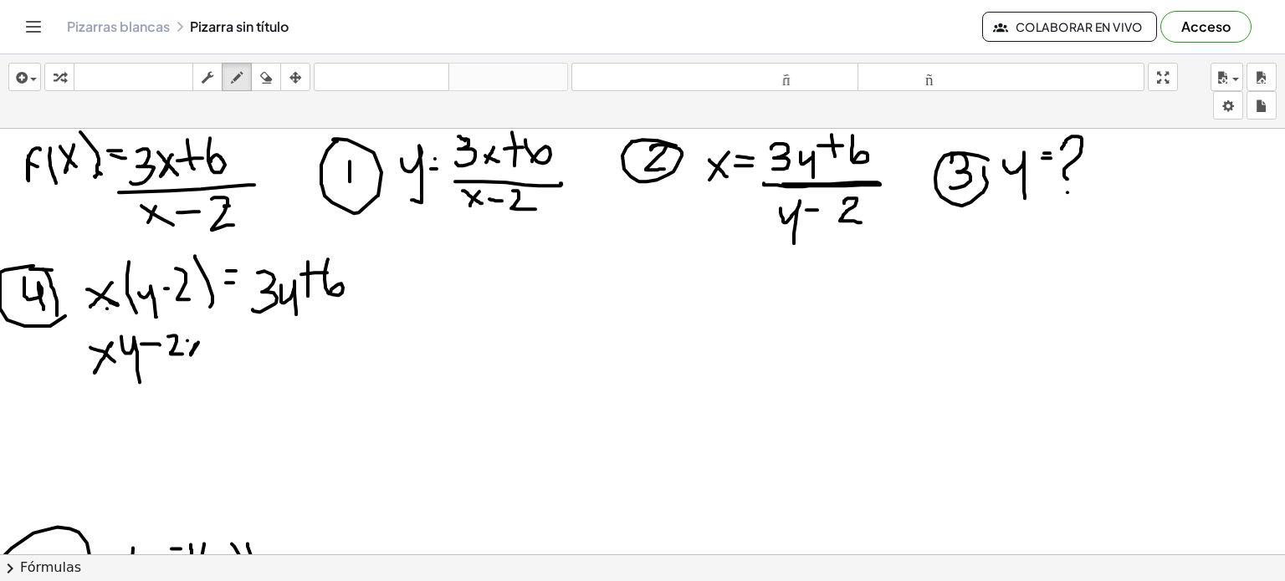
drag, startPoint x: 233, startPoint y: 330, endPoint x: 231, endPoint y: 351, distance: 21.1
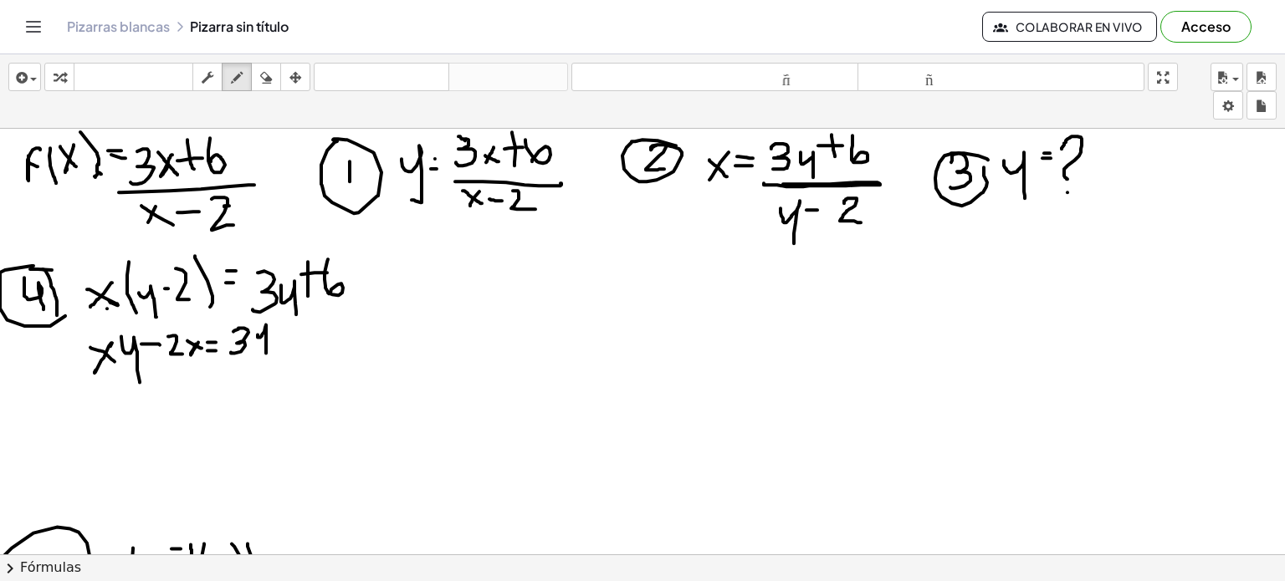
drag, startPoint x: 258, startPoint y: 334, endPoint x: 266, endPoint y: 353, distance: 21.0
drag, startPoint x: 283, startPoint y: 320, endPoint x: 284, endPoint y: 337, distance: 16.8
drag, startPoint x: 274, startPoint y: 330, endPoint x: 284, endPoint y: 330, distance: 10.9
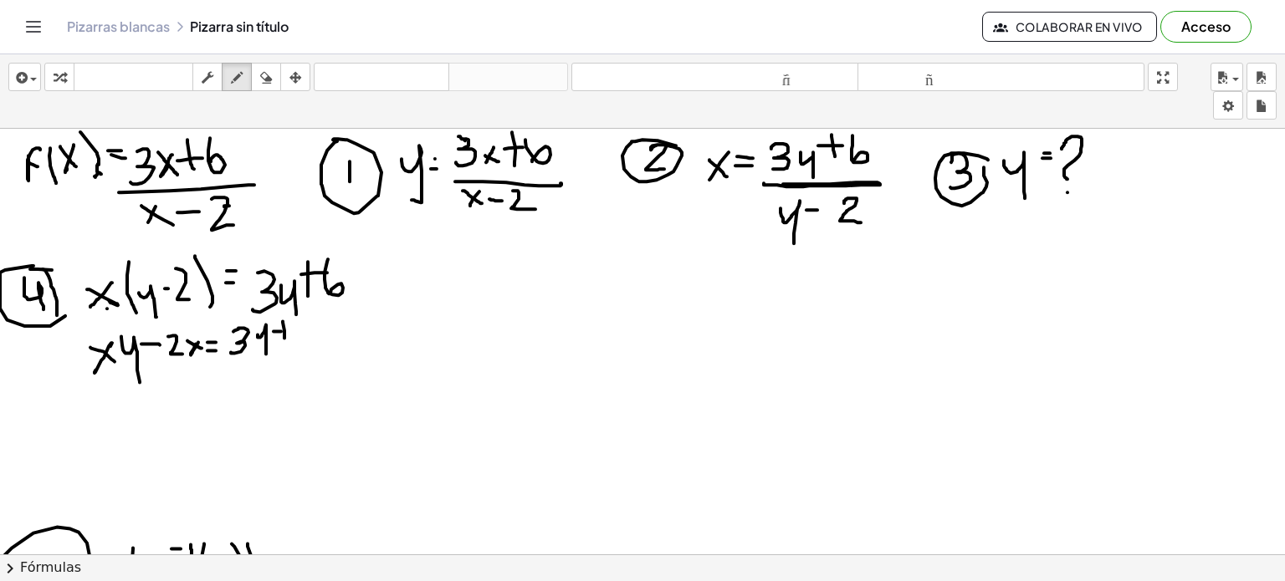
drag, startPoint x: 307, startPoint y: 313, endPoint x: 304, endPoint y: 335, distance: 22.8
drag, startPoint x: 115, startPoint y: 397, endPoint x: 110, endPoint y: 409, distance: 12.7
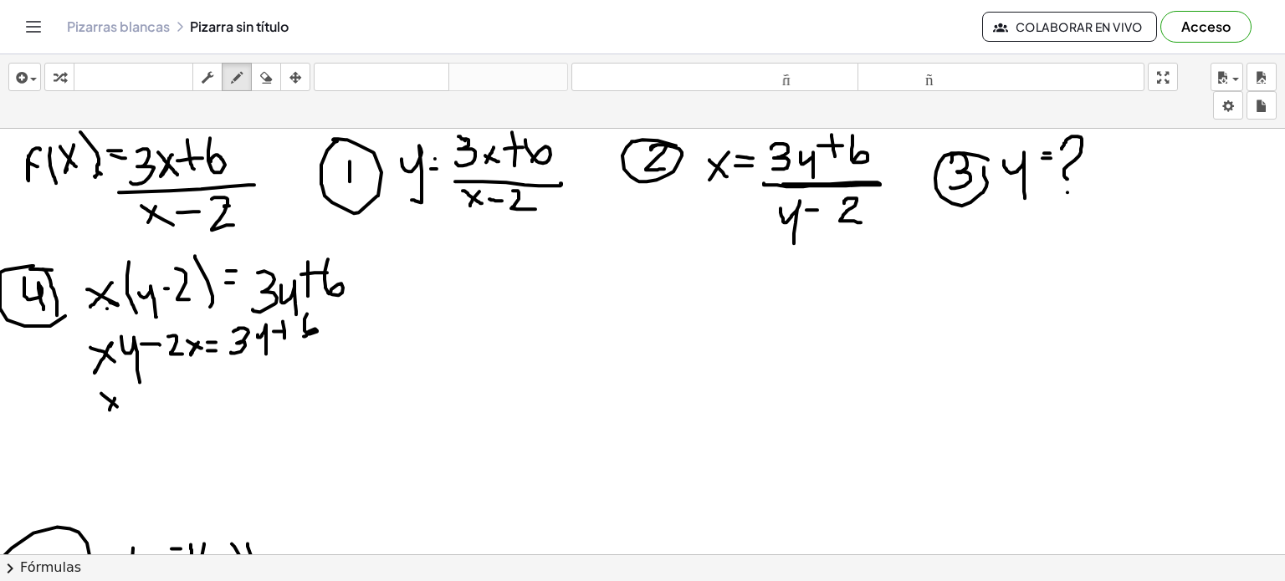
drag, startPoint x: 101, startPoint y: 392, endPoint x: 119, endPoint y: 407, distance: 22.6
drag, startPoint x: 122, startPoint y: 395, endPoint x: 135, endPoint y: 416, distance: 24.4
drag, startPoint x: 141, startPoint y: 401, endPoint x: 152, endPoint y: 401, distance: 10.9
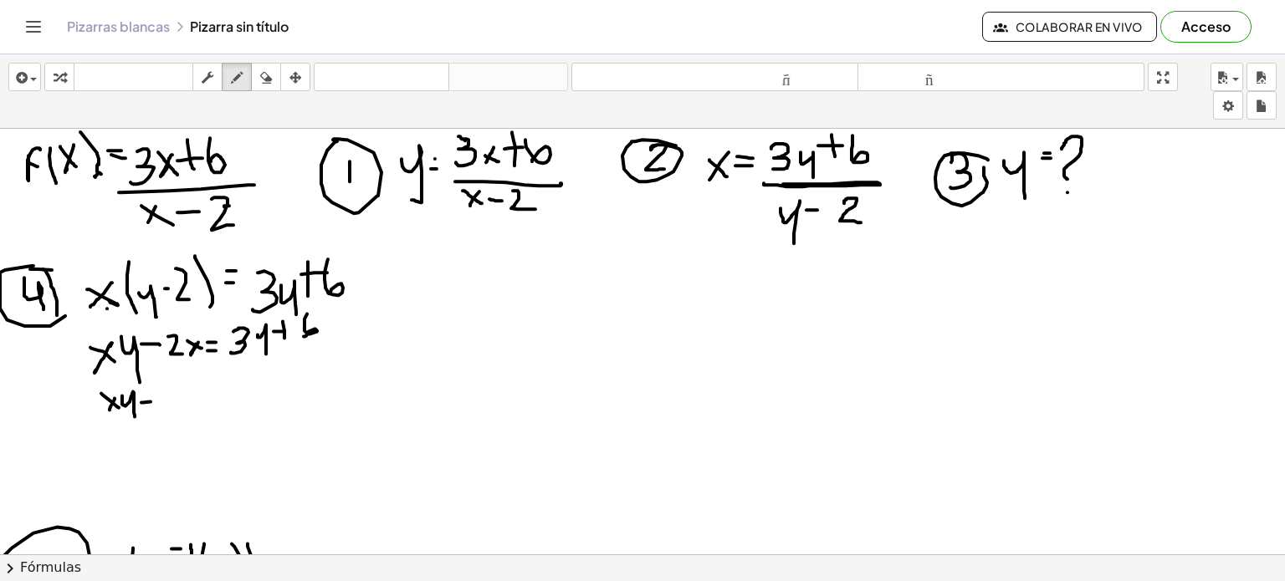
drag, startPoint x: 157, startPoint y: 386, endPoint x: 157, endPoint y: 411, distance: 24.3
drag, startPoint x: 175, startPoint y: 388, endPoint x: 187, endPoint y: 421, distance: 35.0
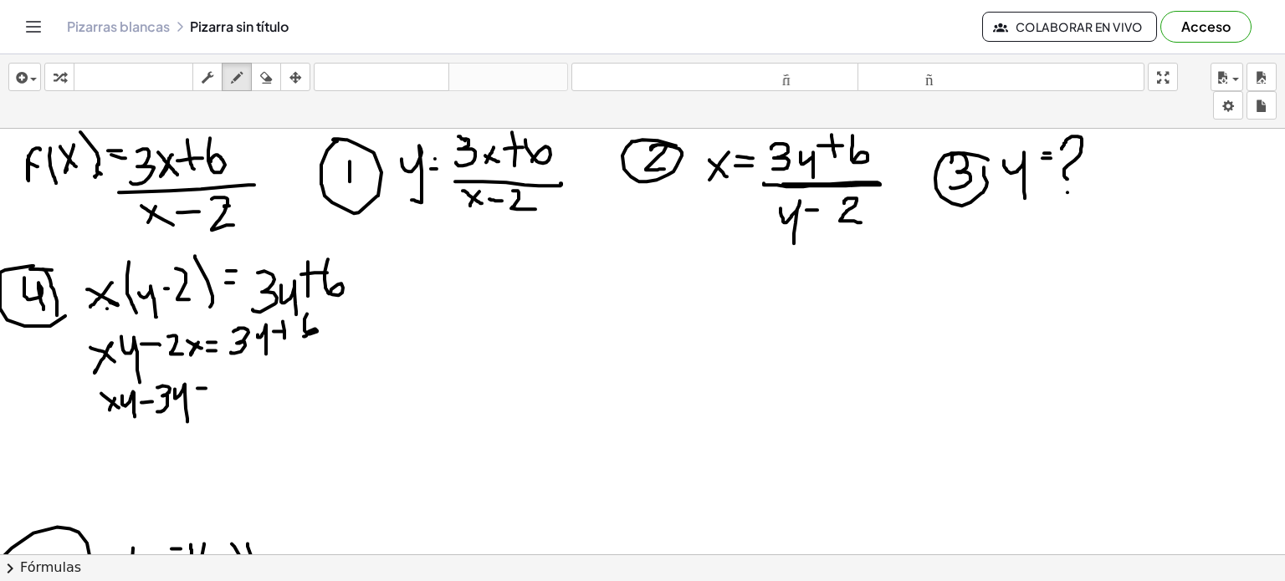
drag, startPoint x: 197, startPoint y: 387, endPoint x: 208, endPoint y: 387, distance: 10.9
drag, startPoint x: 196, startPoint y: 396, endPoint x: 206, endPoint y: 396, distance: 10.0
drag, startPoint x: 216, startPoint y: 381, endPoint x: 230, endPoint y: 391, distance: 17.9
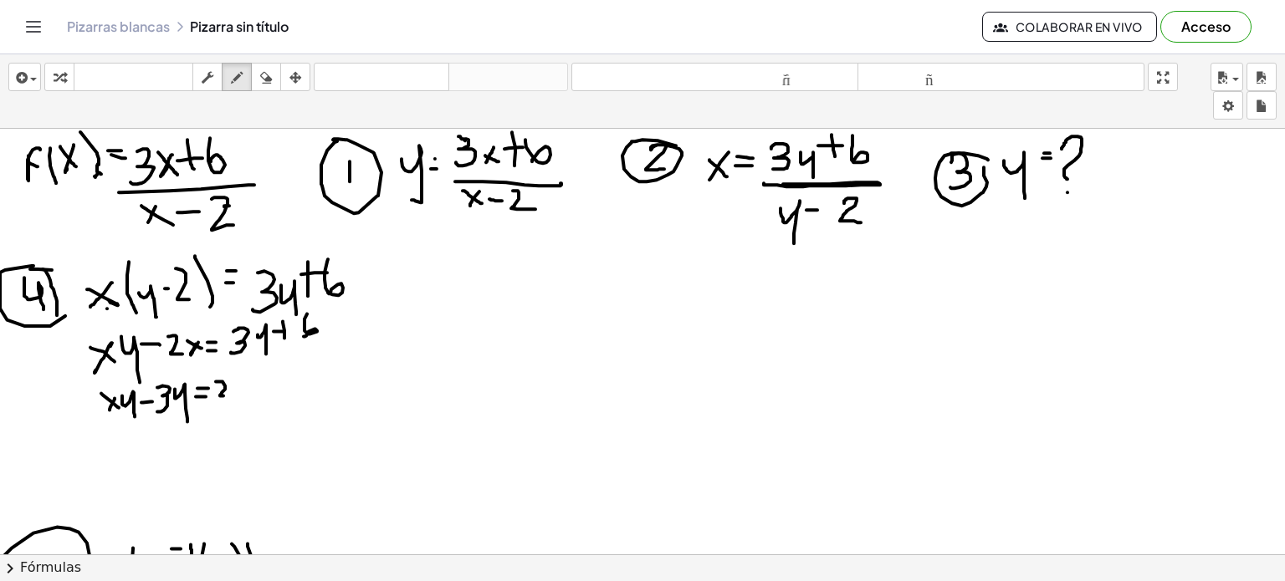
drag, startPoint x: 247, startPoint y: 381, endPoint x: 240, endPoint y: 395, distance: 15.7
drag, startPoint x: 238, startPoint y: 381, endPoint x: 250, endPoint y: 386, distance: 13.8
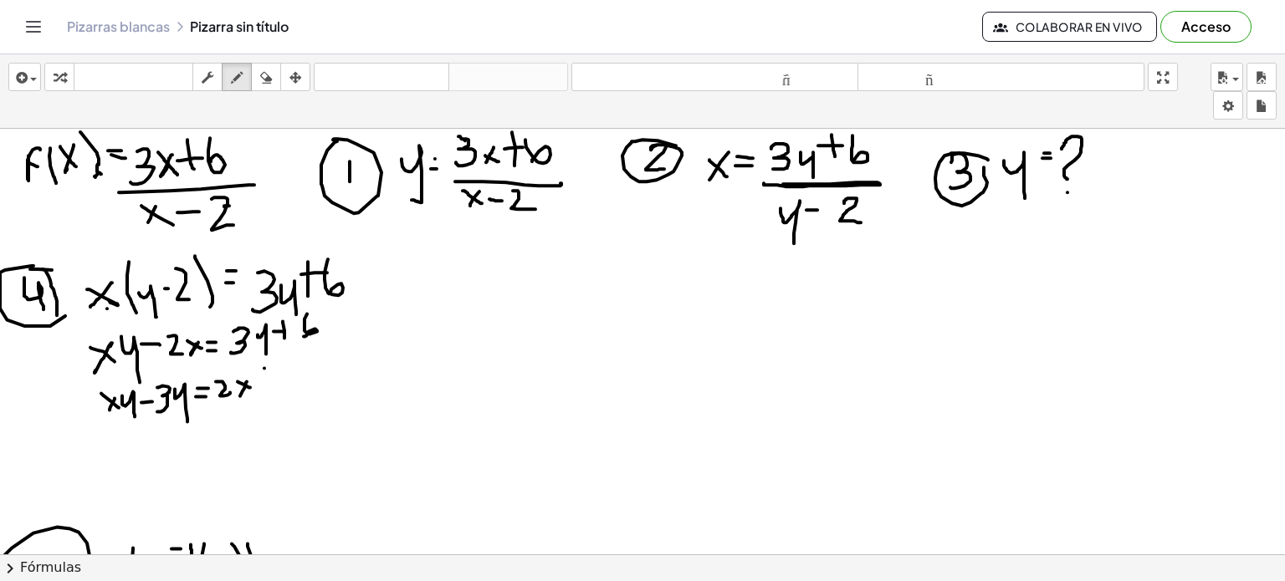
drag, startPoint x: 264, startPoint y: 367, endPoint x: 264, endPoint y: 386, distance: 18.4
drag, startPoint x: 254, startPoint y: 376, endPoint x: 271, endPoint y: 374, distance: 16.9
drag, startPoint x: 286, startPoint y: 361, endPoint x: 289, endPoint y: 380, distance: 18.7
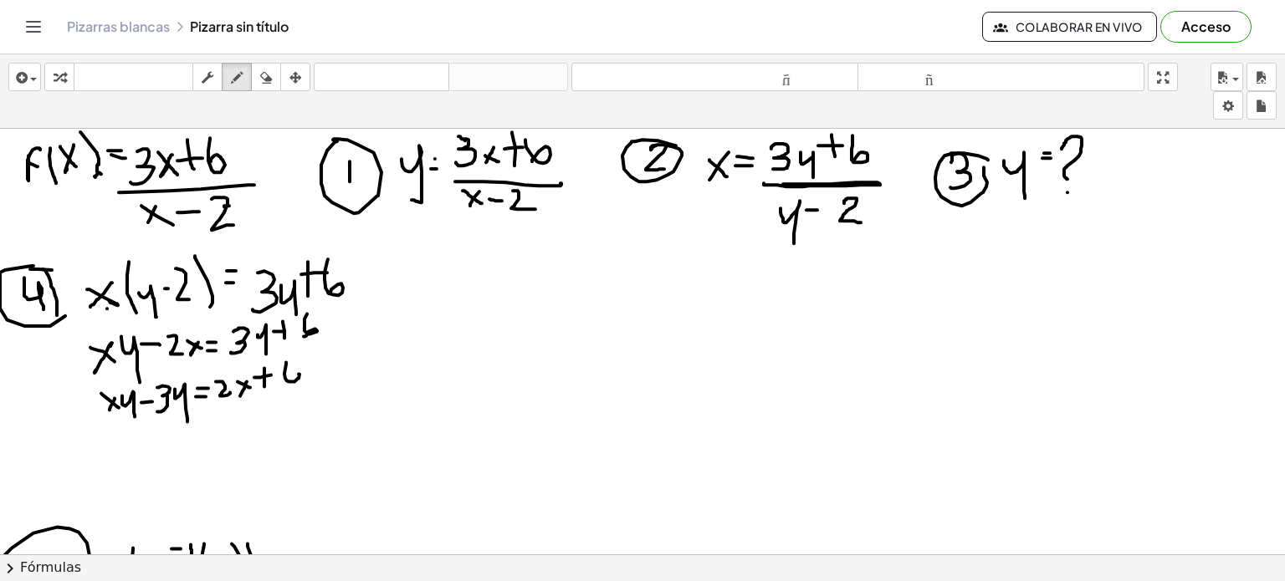
drag, startPoint x: 440, startPoint y: 269, endPoint x: 448, endPoint y: 321, distance: 52.5
drag, startPoint x: 467, startPoint y: 258, endPoint x: 466, endPoint y: 307, distance: 49.4
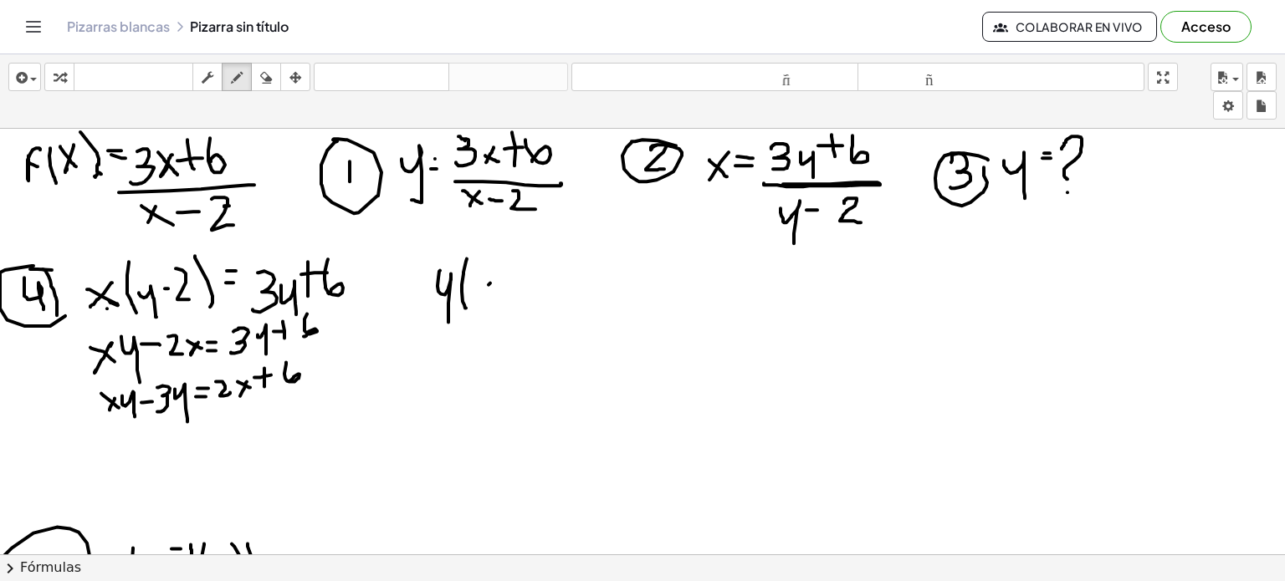
drag, startPoint x: 490, startPoint y: 282, endPoint x: 480, endPoint y: 292, distance: 14.2
drag, startPoint x: 480, startPoint y: 277, endPoint x: 495, endPoint y: 289, distance: 19.1
drag, startPoint x: 498, startPoint y: 277, endPoint x: 513, endPoint y: 277, distance: 15.1
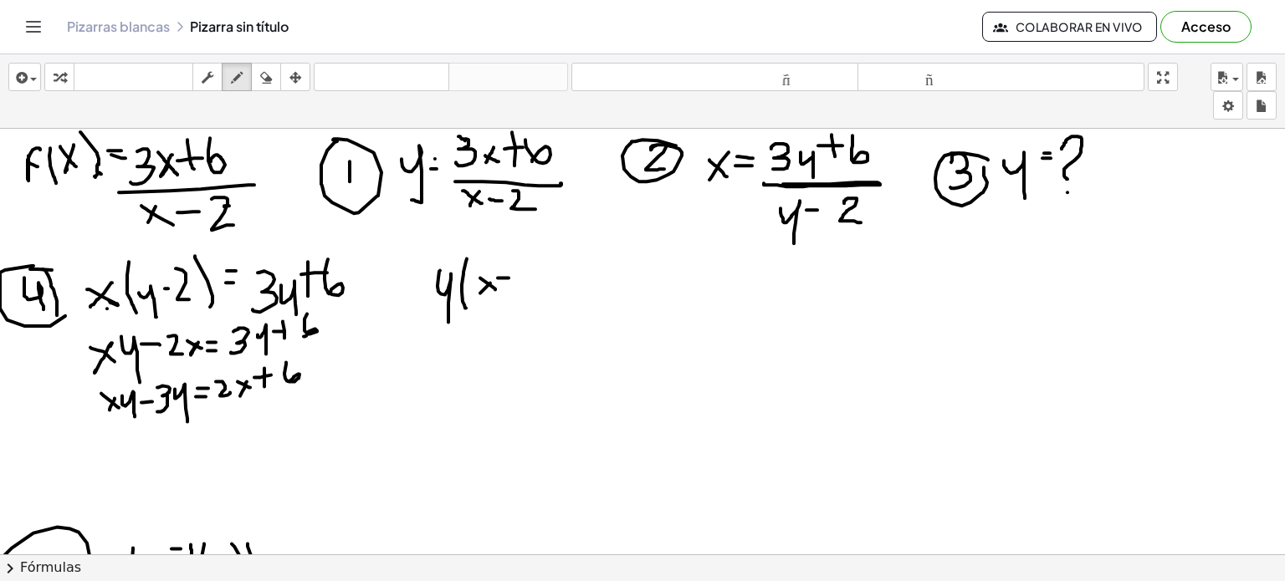
click at [277, 78] on div "button" at bounding box center [266, 77] width 22 height 20
click at [248, 74] on button "dibujar" at bounding box center [237, 77] width 30 height 28
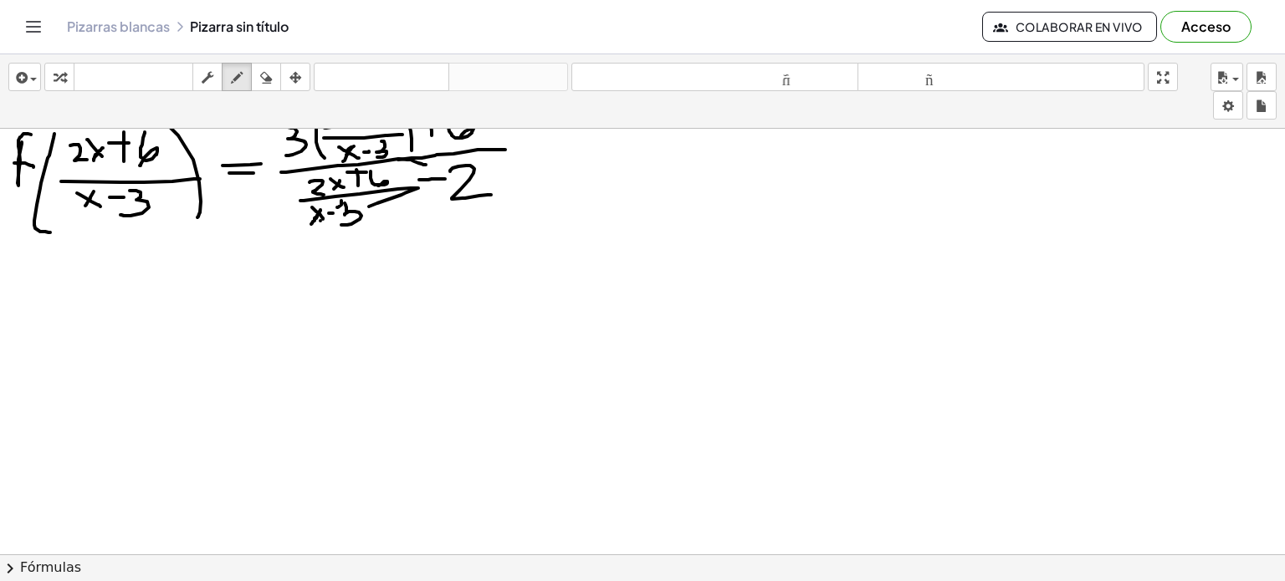
scroll to position [546, 0]
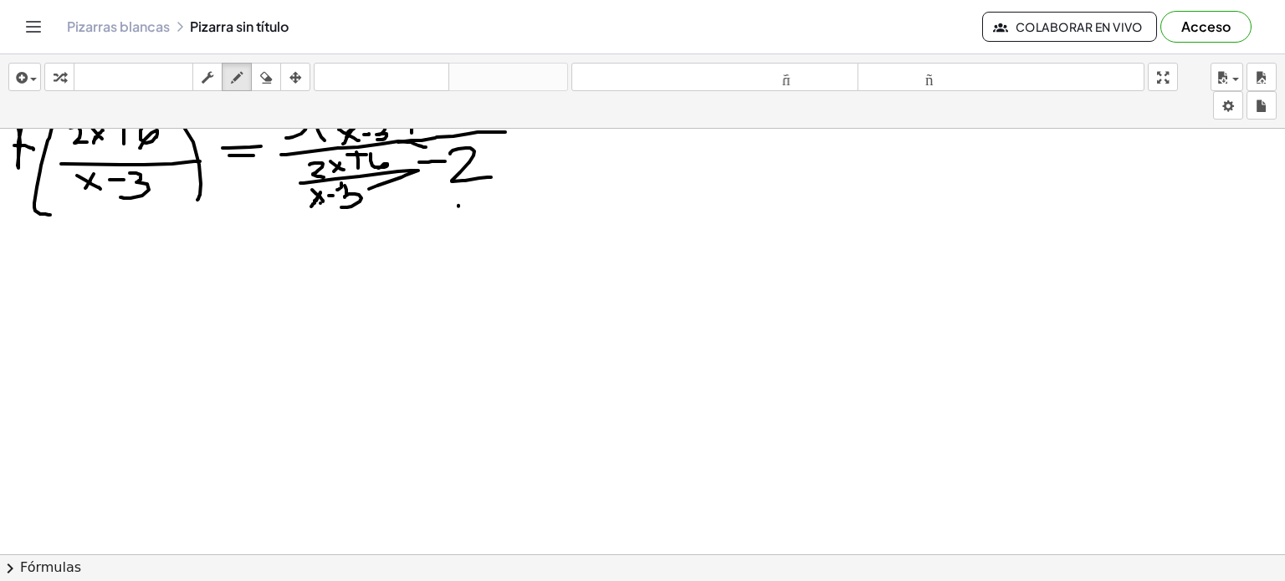
drag, startPoint x: 1278, startPoint y: 374, endPoint x: 458, endPoint y: 205, distance: 836.9
click at [458, 205] on div at bounding box center [642, 223] width 1285 height 1281
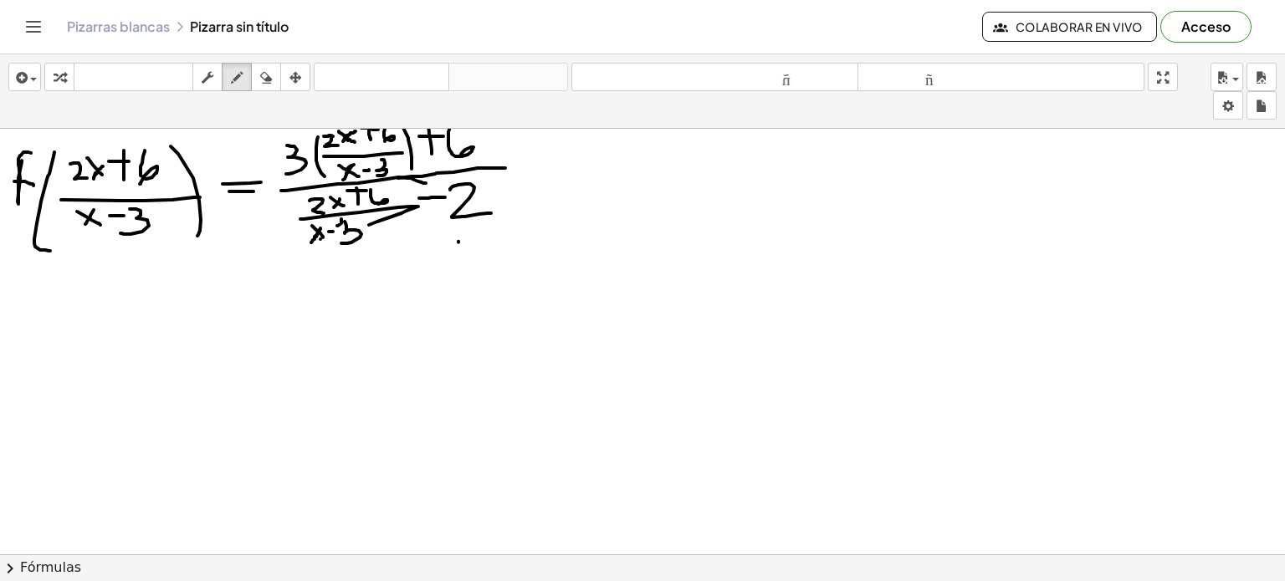
scroll to position [514, 0]
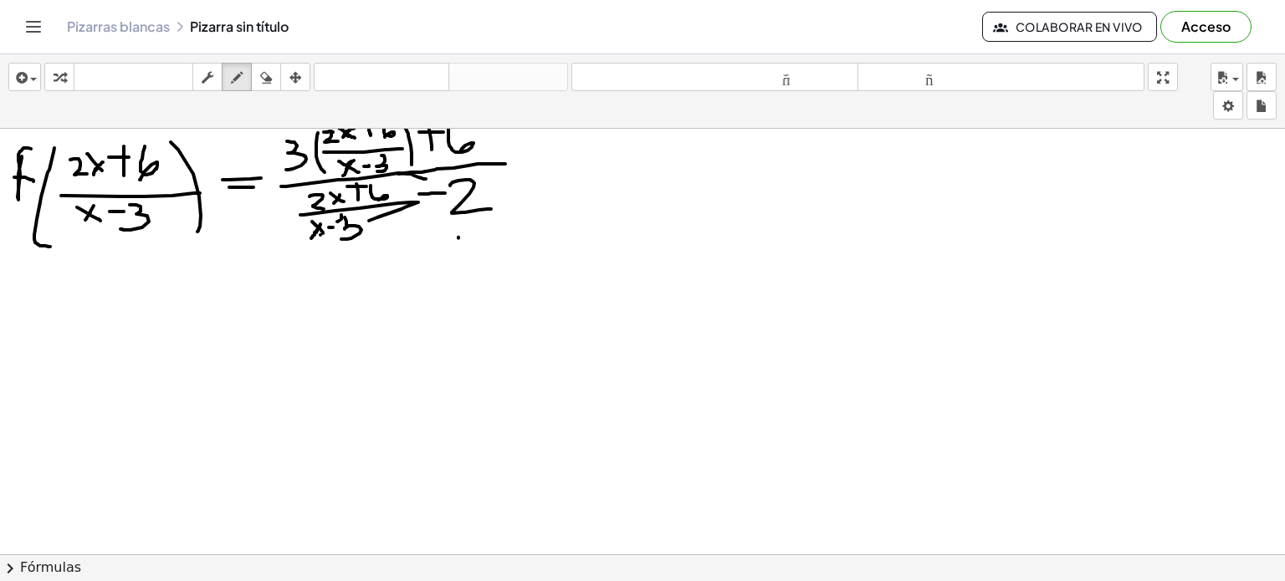
drag, startPoint x: 54, startPoint y: 303, endPoint x: 70, endPoint y: 338, distance: 38.9
drag, startPoint x: 70, startPoint y: 338, endPoint x: 50, endPoint y: 317, distance: 29.0
click at [50, 317] on div at bounding box center [642, 254] width 1285 height 1281
drag, startPoint x: 48, startPoint y: 317, endPoint x: 59, endPoint y: 344, distance: 29.2
click at [59, 344] on div at bounding box center [642, 254] width 1285 height 1281
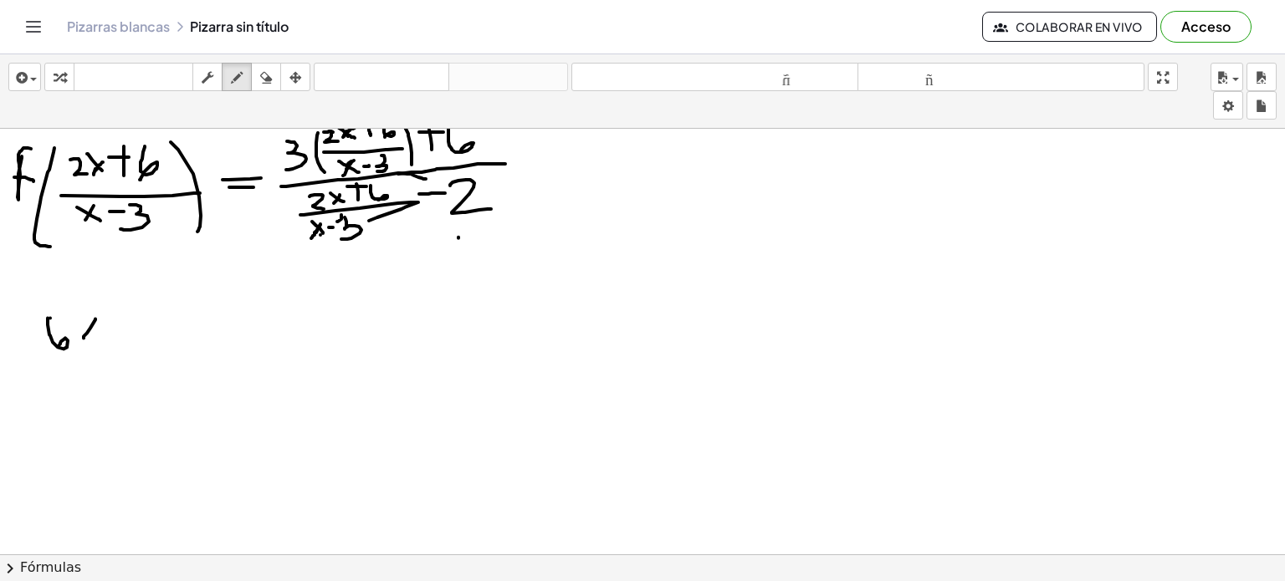
drag, startPoint x: 95, startPoint y: 318, endPoint x: 84, endPoint y: 337, distance: 22.5
click at [84, 337] on div at bounding box center [642, 254] width 1285 height 1281
drag, startPoint x: 80, startPoint y: 315, endPoint x: 100, endPoint y: 340, distance: 32.1
click at [100, 340] on div at bounding box center [642, 254] width 1285 height 1281
drag, startPoint x: 120, startPoint y: 300, endPoint x: 115, endPoint y: 333, distance: 32.9
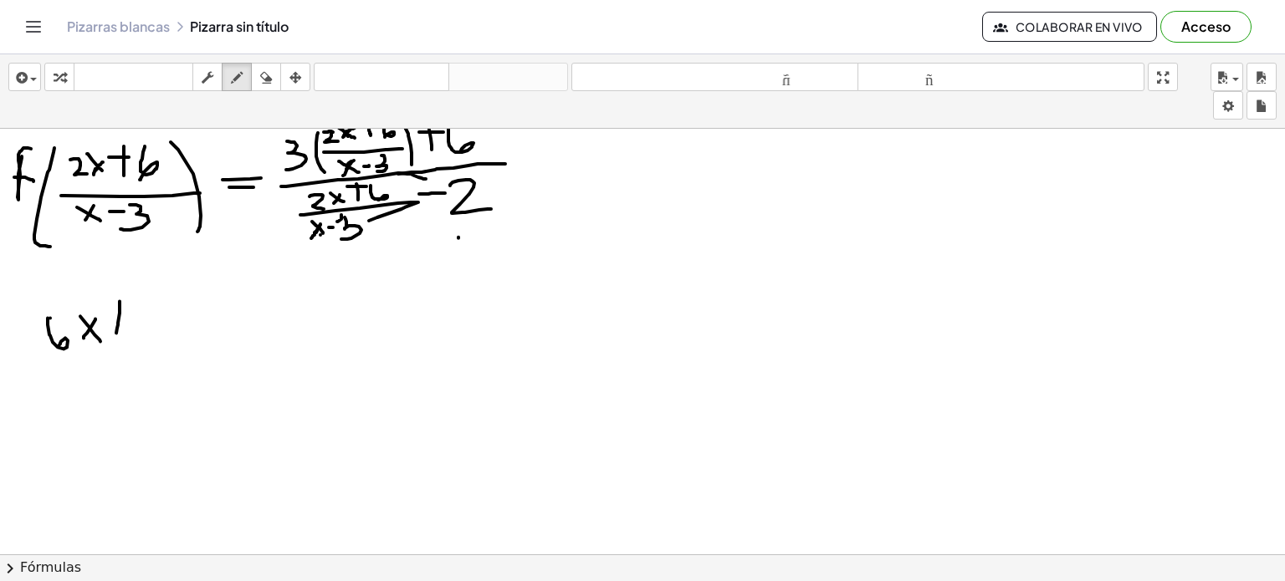
click at [115, 333] on div at bounding box center [642, 254] width 1285 height 1281
drag, startPoint x: 105, startPoint y: 319, endPoint x: 131, endPoint y: 319, distance: 25.9
click at [131, 319] on div at bounding box center [642, 254] width 1285 height 1281
drag, startPoint x: 139, startPoint y: 309, endPoint x: 139, endPoint y: 333, distance: 24.3
click at [139, 333] on div at bounding box center [642, 254] width 1285 height 1281
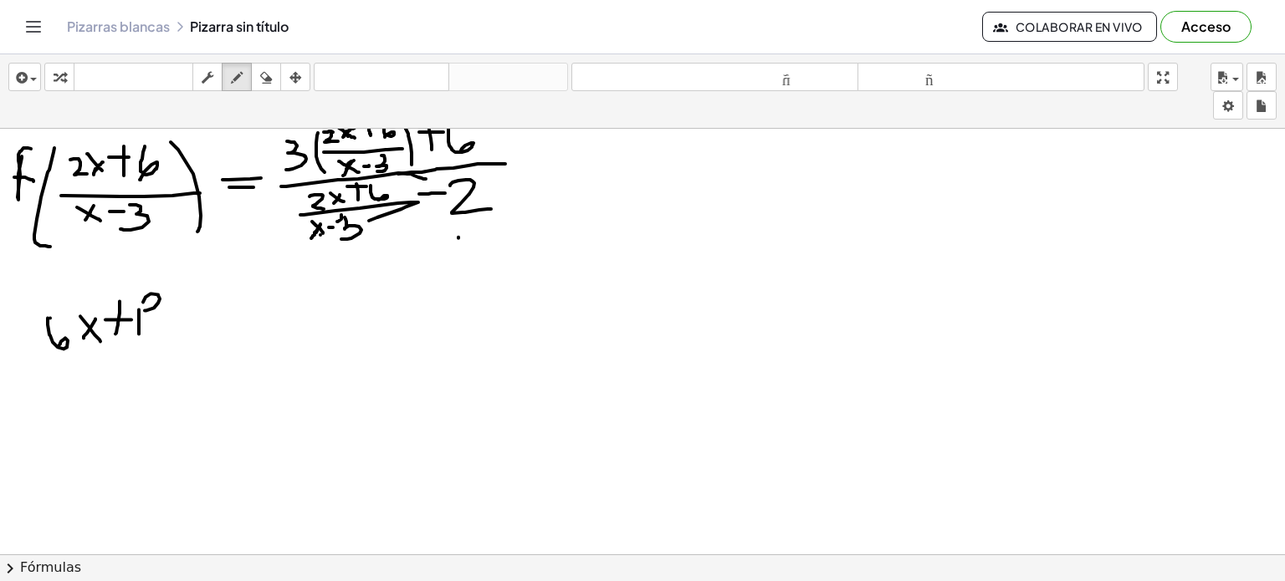
click at [146, 309] on div at bounding box center [642, 254] width 1285 height 1281
click at [151, 309] on div at bounding box center [642, 254] width 1285 height 1281
drag, startPoint x: 32, startPoint y: 359, endPoint x: 361, endPoint y: 357, distance: 329.6
click at [361, 357] on div at bounding box center [642, 254] width 1285 height 1281
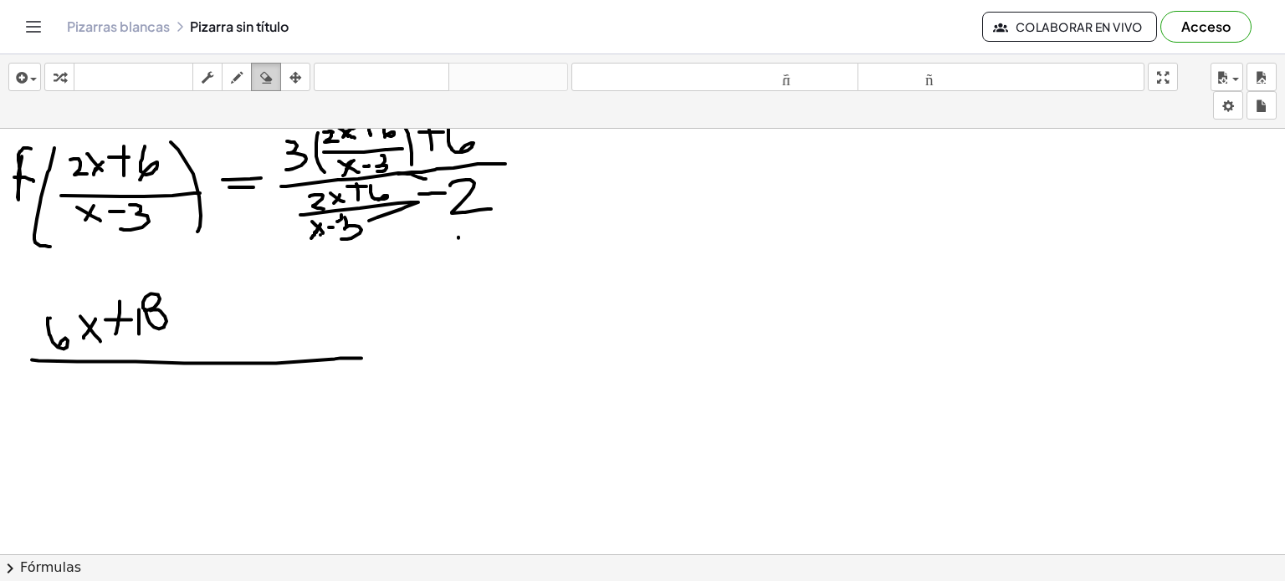
click at [269, 83] on icon "button" at bounding box center [266, 78] width 12 height 20
drag, startPoint x: 370, startPoint y: 363, endPoint x: 63, endPoint y: 386, distance: 307.9
click at [63, 386] on div at bounding box center [642, 254] width 1285 height 1281
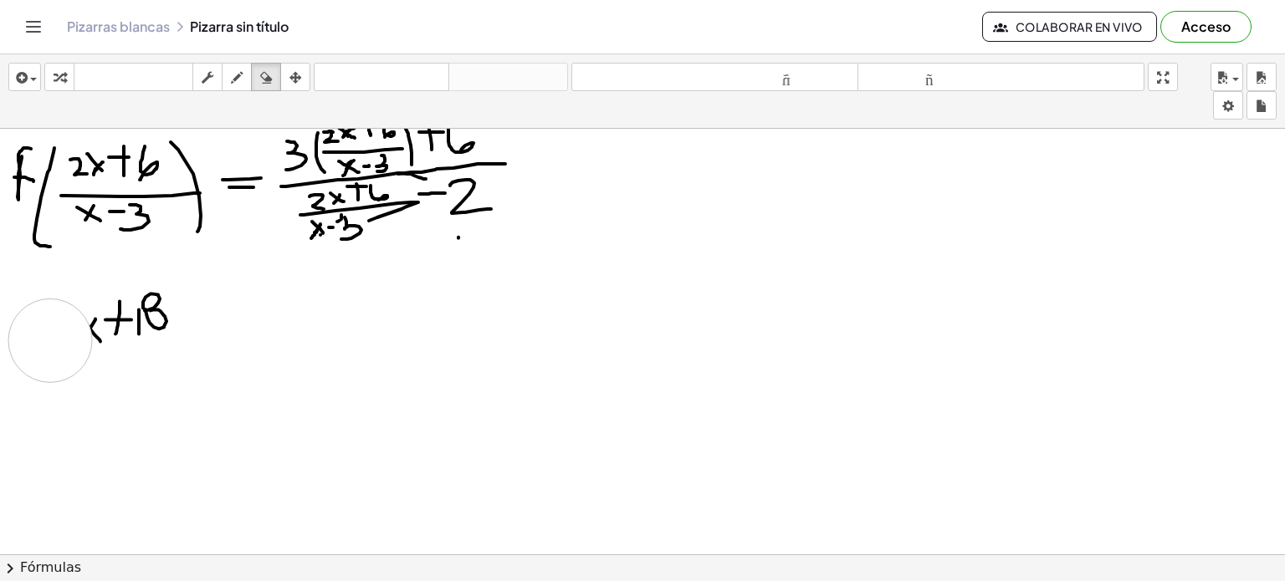
click at [50, 340] on div at bounding box center [642, 254] width 1285 height 1281
click at [224, 79] on button "dibujar" at bounding box center [237, 77] width 30 height 28
drag, startPoint x: 40, startPoint y: 304, endPoint x: 45, endPoint y: 341, distance: 37.1
click at [45, 341] on div at bounding box center [642, 254] width 1285 height 1281
drag, startPoint x: 80, startPoint y: 317, endPoint x: 74, endPoint y: 345, distance: 28.4
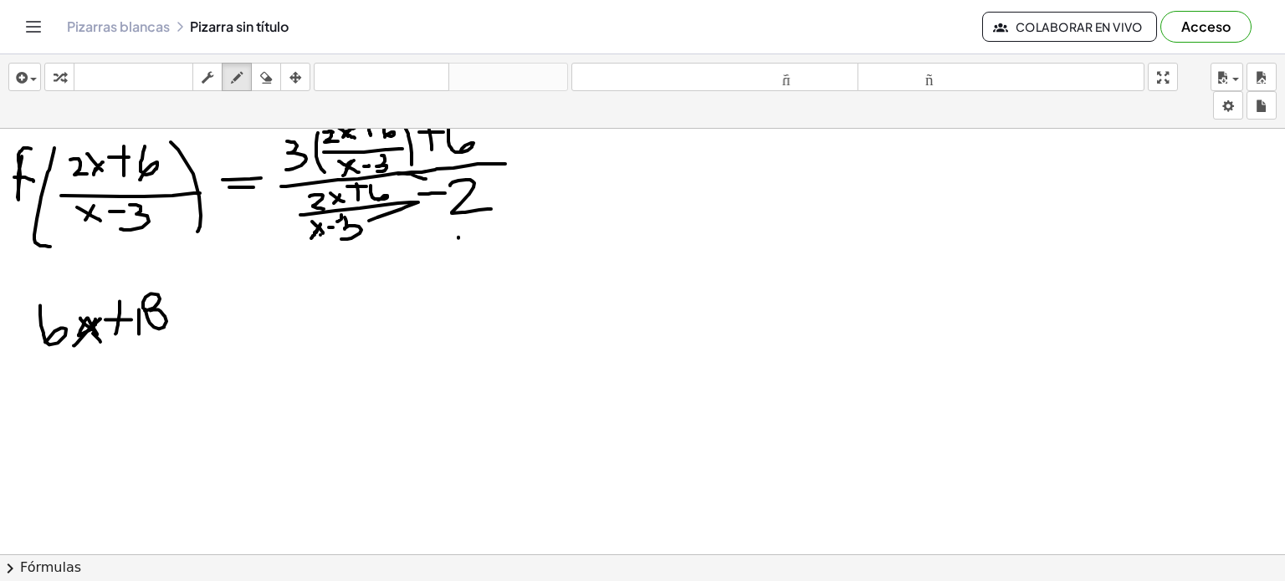
click at [74, 345] on div at bounding box center [642, 254] width 1285 height 1281
drag, startPoint x: 28, startPoint y: 358, endPoint x: 304, endPoint y: 350, distance: 277.0
click at [304, 350] on div at bounding box center [642, 254] width 1285 height 1281
drag, startPoint x: 105, startPoint y: 387, endPoint x: 125, endPoint y: 381, distance: 21.2
click at [125, 381] on div at bounding box center [642, 254] width 1285 height 1281
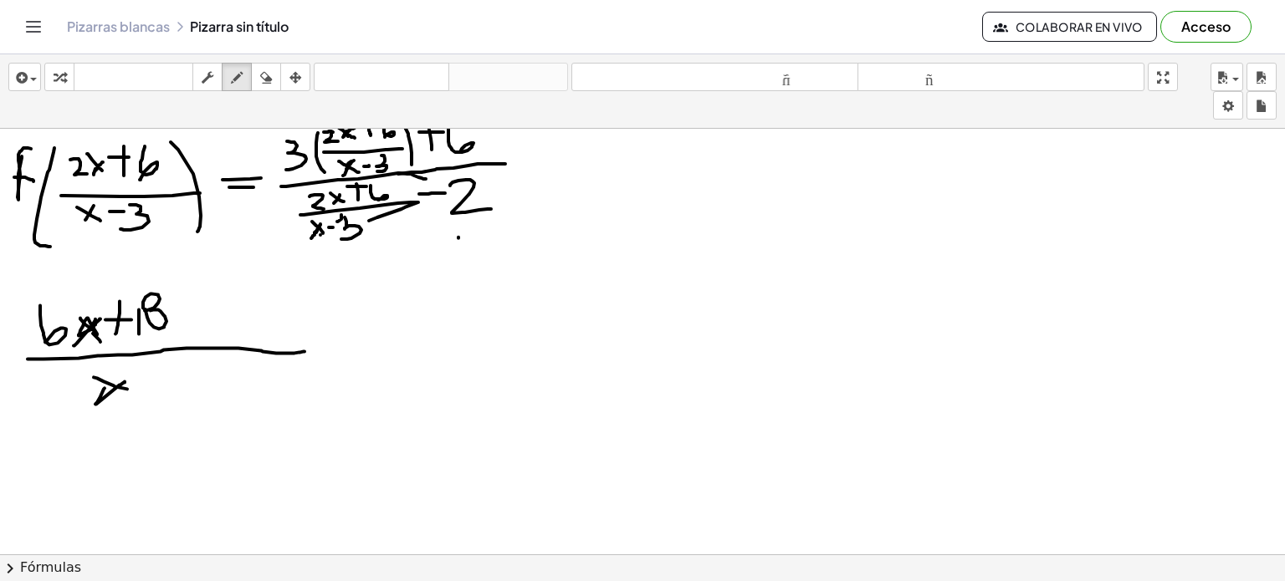
drag, startPoint x: 94, startPoint y: 376, endPoint x: 141, endPoint y: 395, distance: 50.3
click at [141, 395] on div at bounding box center [642, 254] width 1285 height 1281
drag, startPoint x: 144, startPoint y: 381, endPoint x: 182, endPoint y: 378, distance: 37.7
click at [182, 378] on div at bounding box center [642, 254] width 1285 height 1281
drag, startPoint x: 187, startPoint y: 370, endPoint x: 183, endPoint y: 393, distance: 23.8
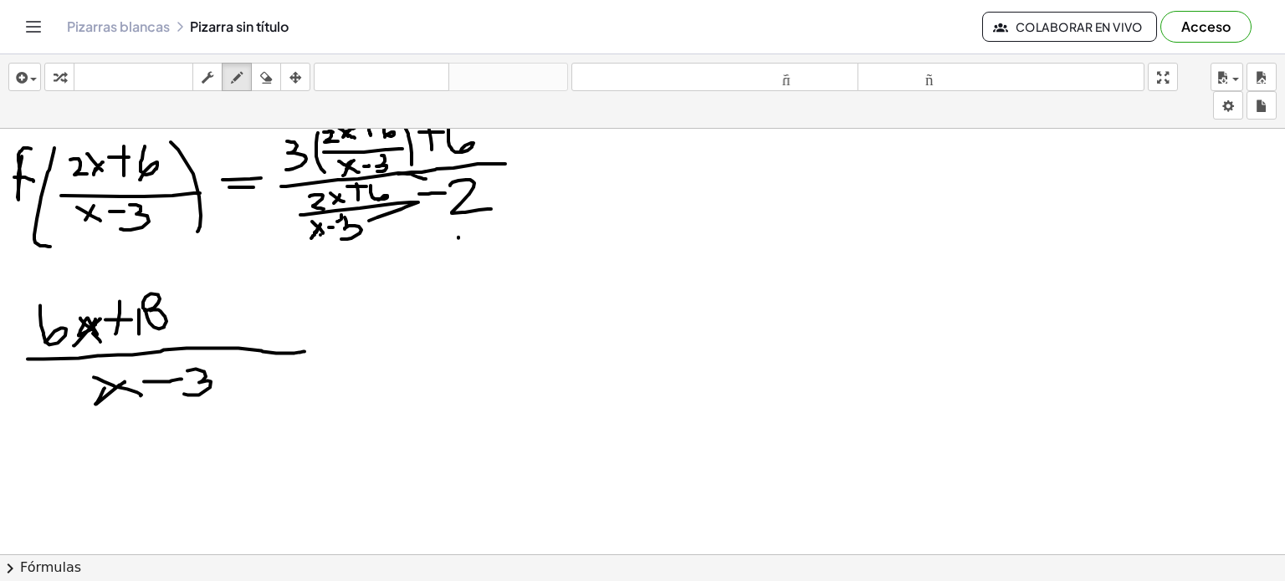
click at [183, 393] on div at bounding box center [642, 254] width 1285 height 1281
click at [237, 327] on div at bounding box center [642, 254] width 1285 height 1281
drag, startPoint x: 234, startPoint y: 328, endPoint x: 238, endPoint y: 315, distance: 13.8
click at [238, 315] on div at bounding box center [642, 254] width 1285 height 1281
click at [234, 330] on div at bounding box center [642, 254] width 1285 height 1281
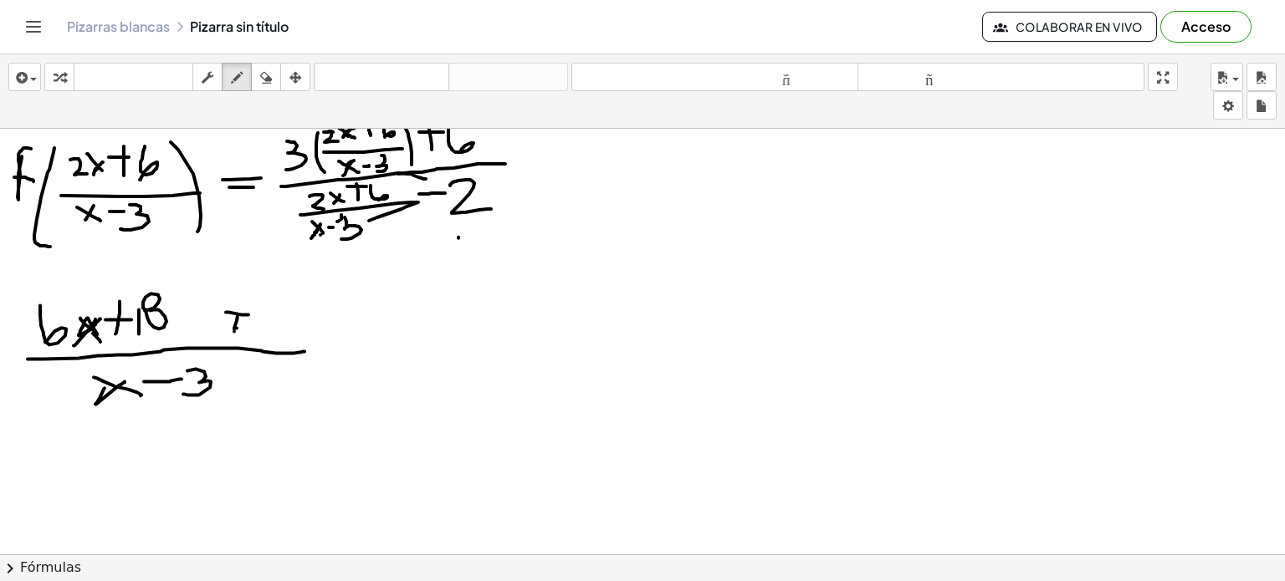
drag, startPoint x: 226, startPoint y: 311, endPoint x: 254, endPoint y: 314, distance: 28.5
click at [254, 314] on div at bounding box center [642, 254] width 1285 height 1281
click at [231, 320] on div at bounding box center [642, 254] width 1285 height 1281
drag, startPoint x: 243, startPoint y: 294, endPoint x: 238, endPoint y: 306, distance: 12.4
click at [238, 306] on div at bounding box center [642, 254] width 1285 height 1281
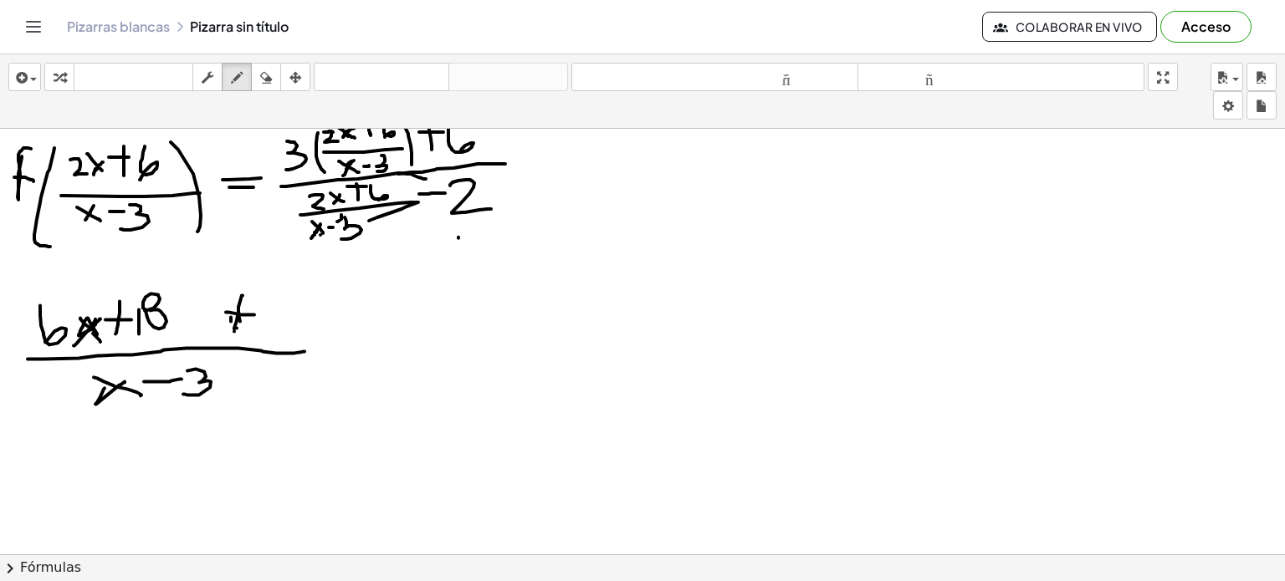
drag, startPoint x: 238, startPoint y: 306, endPoint x: 240, endPoint y: 320, distance: 14.3
click at [240, 320] on div at bounding box center [642, 254] width 1285 height 1281
drag, startPoint x: 280, startPoint y: 294, endPoint x: 275, endPoint y: 328, distance: 33.8
click at [275, 328] on div at bounding box center [642, 254] width 1285 height 1281
drag, startPoint x: 320, startPoint y: 287, endPoint x: 318, endPoint y: 317, distance: 30.2
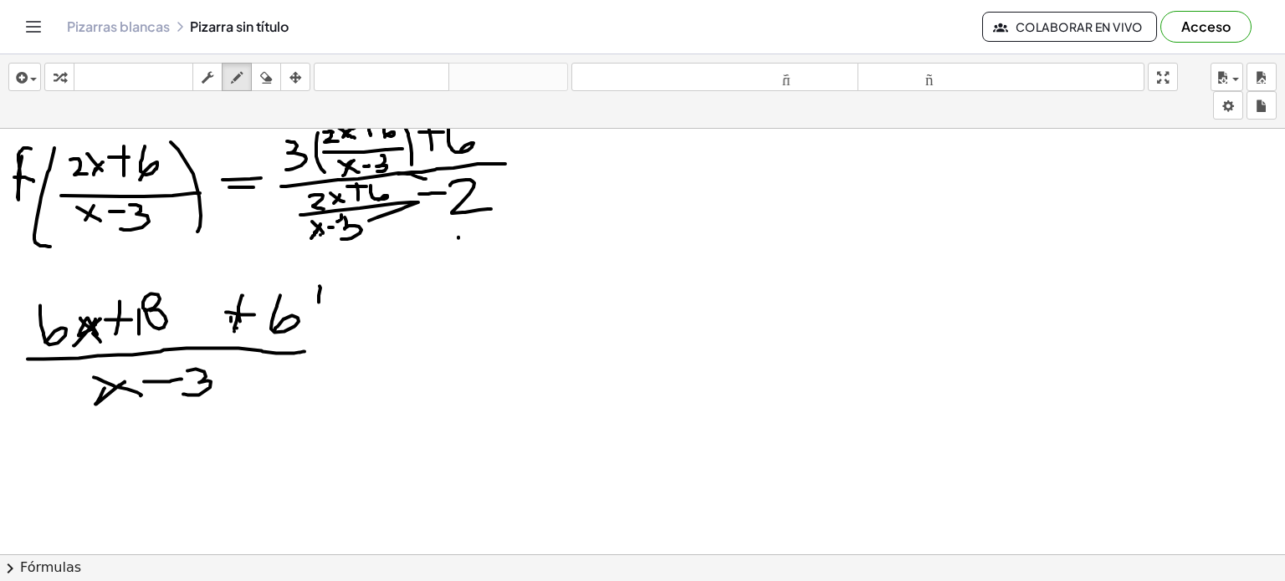
click at [318, 317] on div at bounding box center [642, 254] width 1285 height 1281
drag, startPoint x: 339, startPoint y: 284, endPoint x: 345, endPoint y: 297, distance: 15.0
click at [345, 297] on div at bounding box center [642, 254] width 1285 height 1281
drag, startPoint x: 327, startPoint y: 287, endPoint x: 340, endPoint y: 282, distance: 14.3
click at [340, 282] on div at bounding box center [642, 254] width 1285 height 1281
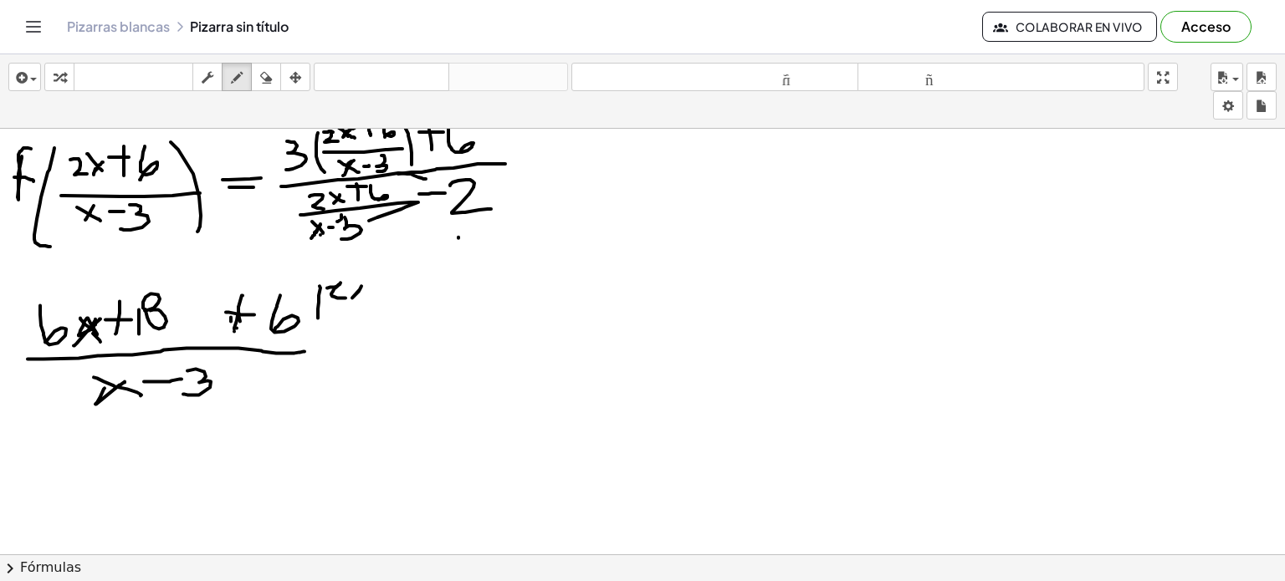
click at [363, 284] on div at bounding box center [642, 254] width 1285 height 1281
drag, startPoint x: 352, startPoint y: 280, endPoint x: 378, endPoint y: 311, distance: 40.4
click at [378, 311] on div at bounding box center [642, 254] width 1285 height 1281
drag, startPoint x: 386, startPoint y: 270, endPoint x: 385, endPoint y: 292, distance: 21.8
click at [385, 292] on div at bounding box center [642, 254] width 1285 height 1281
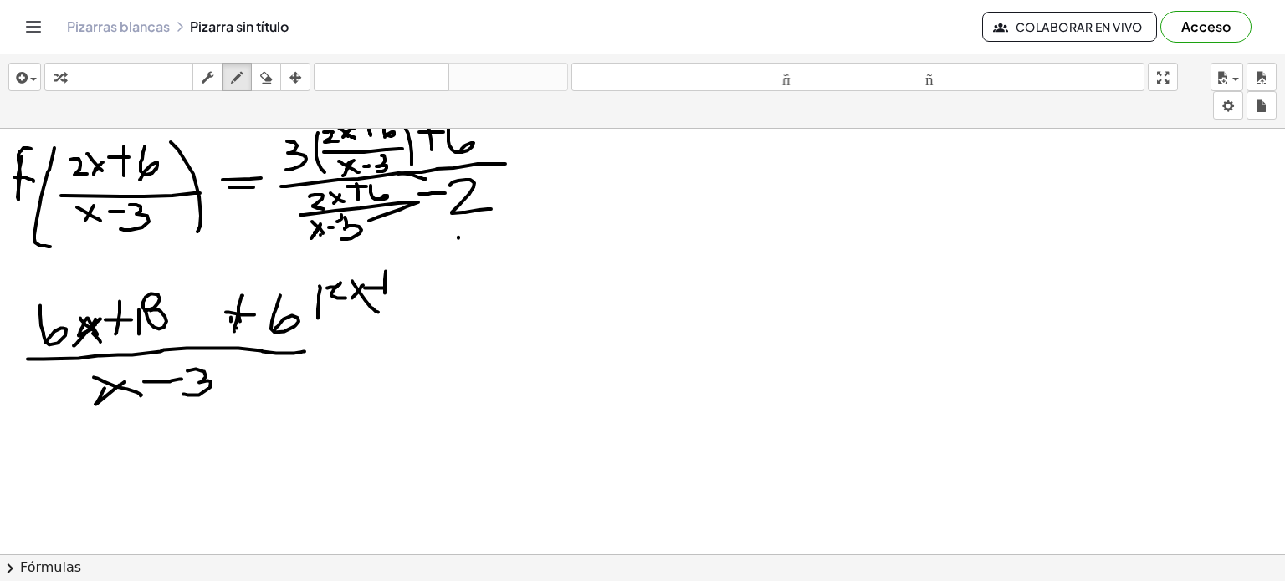
drag, startPoint x: 380, startPoint y: 287, endPoint x: 362, endPoint y: 287, distance: 17.6
click at [362, 287] on div at bounding box center [642, 254] width 1285 height 1281
drag, startPoint x: 396, startPoint y: 277, endPoint x: 404, endPoint y: 284, distance: 10.1
click at [404, 284] on div at bounding box center [642, 254] width 1285 height 1281
click at [367, 302] on div at bounding box center [642, 254] width 1285 height 1281
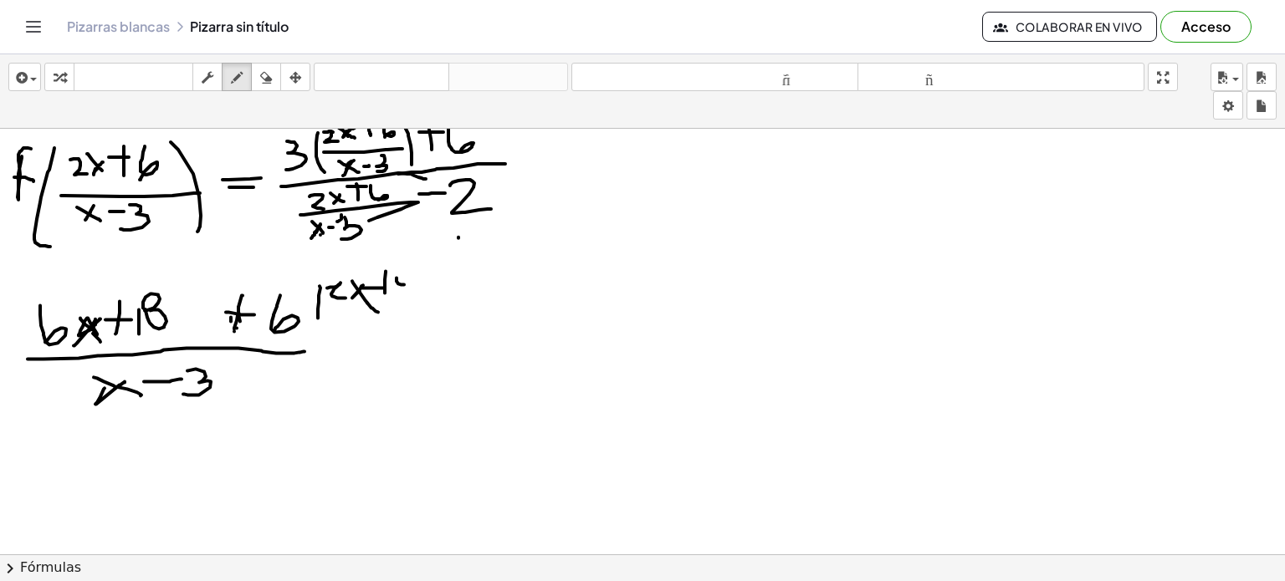
click at [360, 291] on div at bounding box center [642, 254] width 1285 height 1281
click at [271, 79] on icon "button" at bounding box center [266, 78] width 12 height 20
click at [375, 287] on div at bounding box center [642, 254] width 1285 height 1281
drag, startPoint x: 374, startPoint y: 288, endPoint x: 314, endPoint y: 304, distance: 62.3
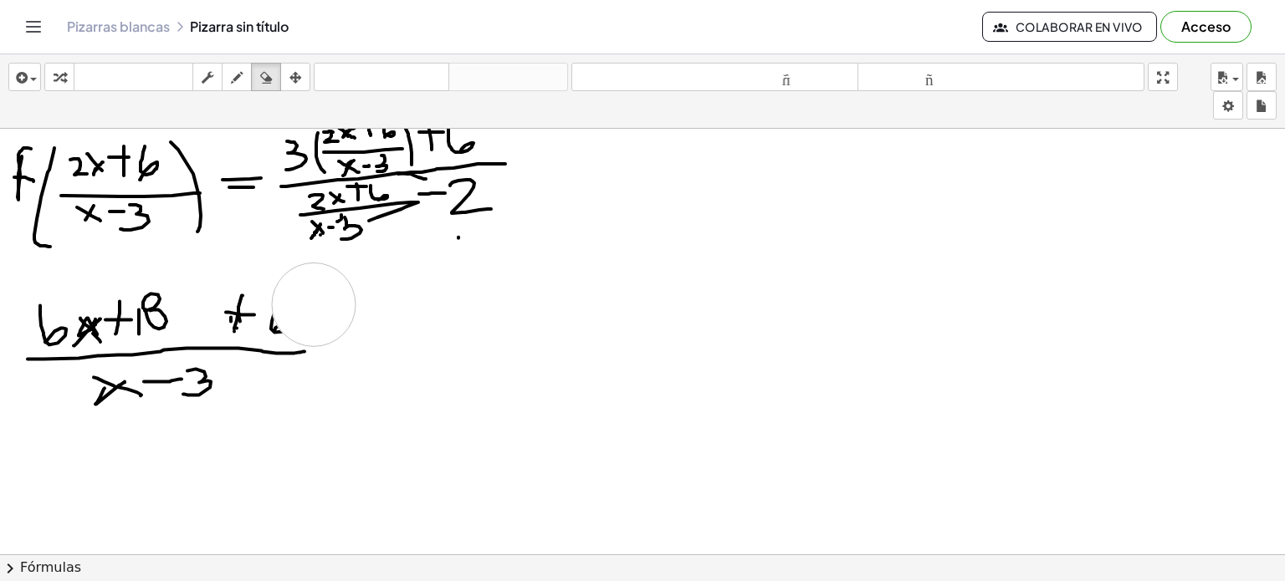
click at [314, 304] on div at bounding box center [642, 254] width 1285 height 1281
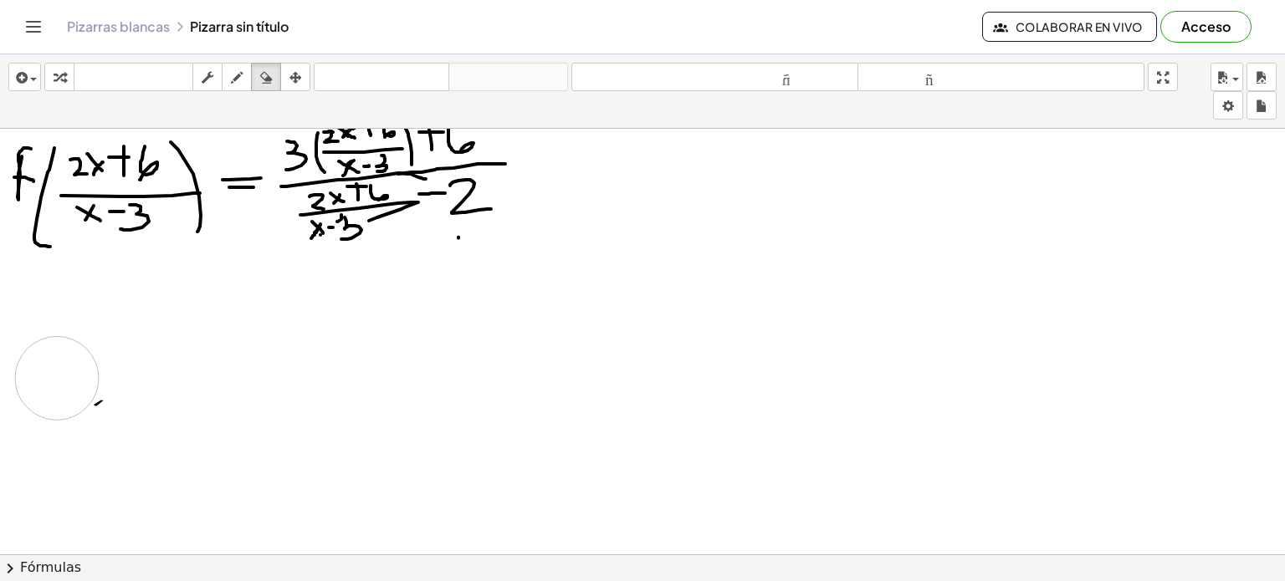
drag, startPoint x: 290, startPoint y: 326, endPoint x: 56, endPoint y: 397, distance: 244.8
click at [56, 397] on div at bounding box center [642, 254] width 1285 height 1281
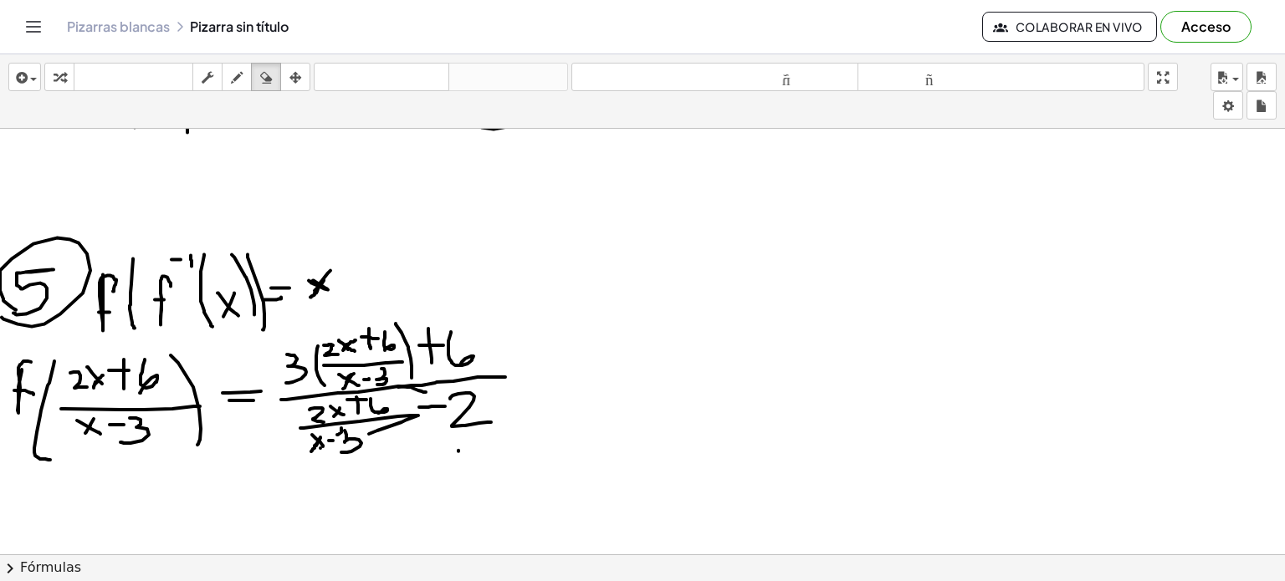
scroll to position [0, 0]
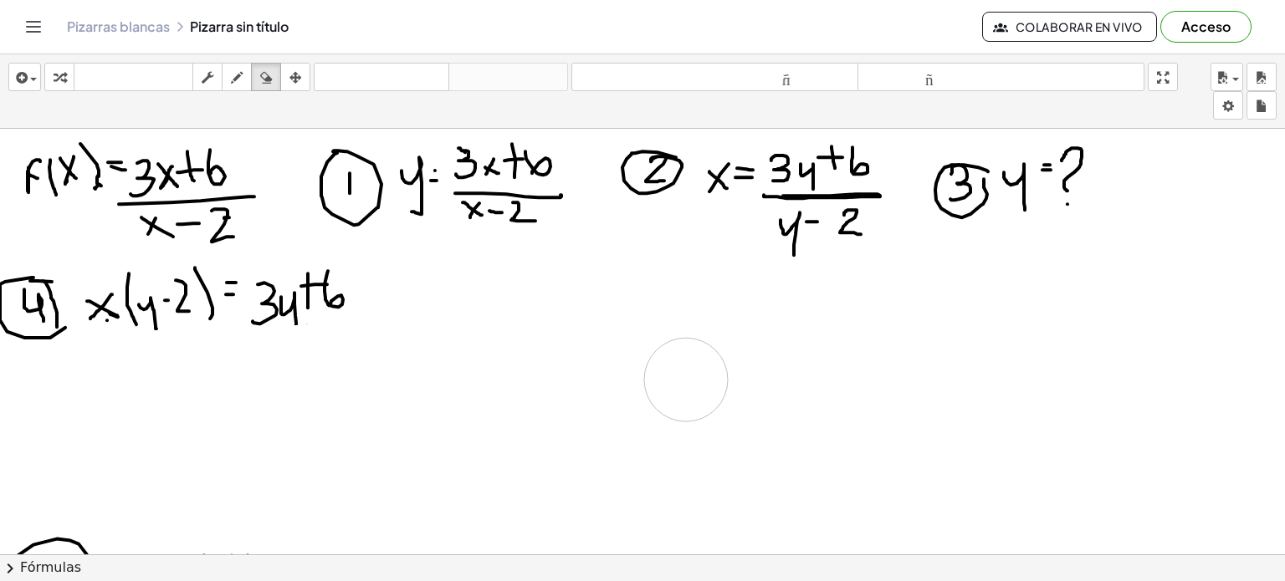
drag, startPoint x: 224, startPoint y: 364, endPoint x: 686, endPoint y: 382, distance: 462.1
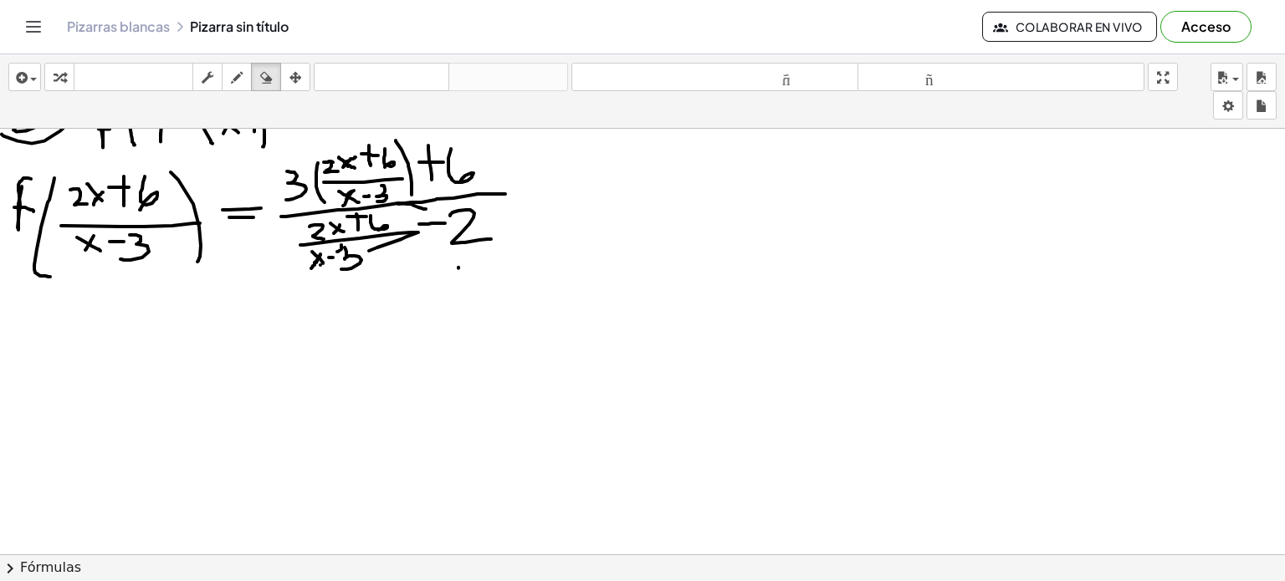
scroll to position [498, 0]
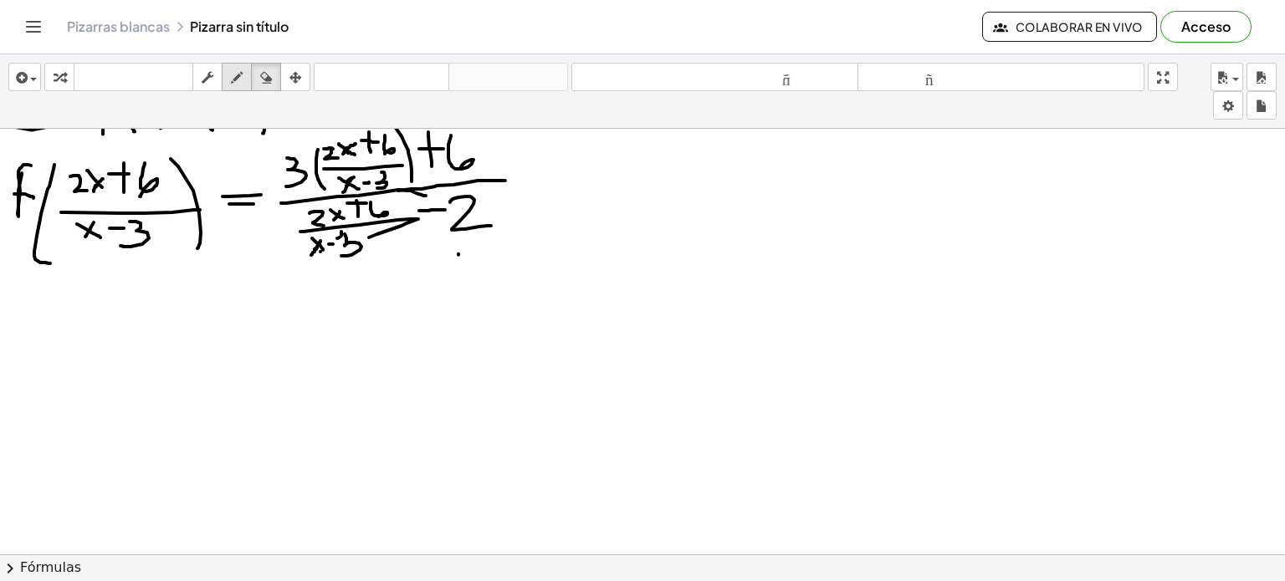
click at [239, 76] on icon "button" at bounding box center [237, 78] width 12 height 20
drag, startPoint x: 36, startPoint y: 328, endPoint x: 28, endPoint y: 342, distance: 16.5
click at [28, 342] on div at bounding box center [642, 271] width 1285 height 1281
click at [27, 347] on div at bounding box center [642, 271] width 1285 height 1281
drag, startPoint x: 64, startPoint y: 333, endPoint x: 70, endPoint y: 327, distance: 8.9
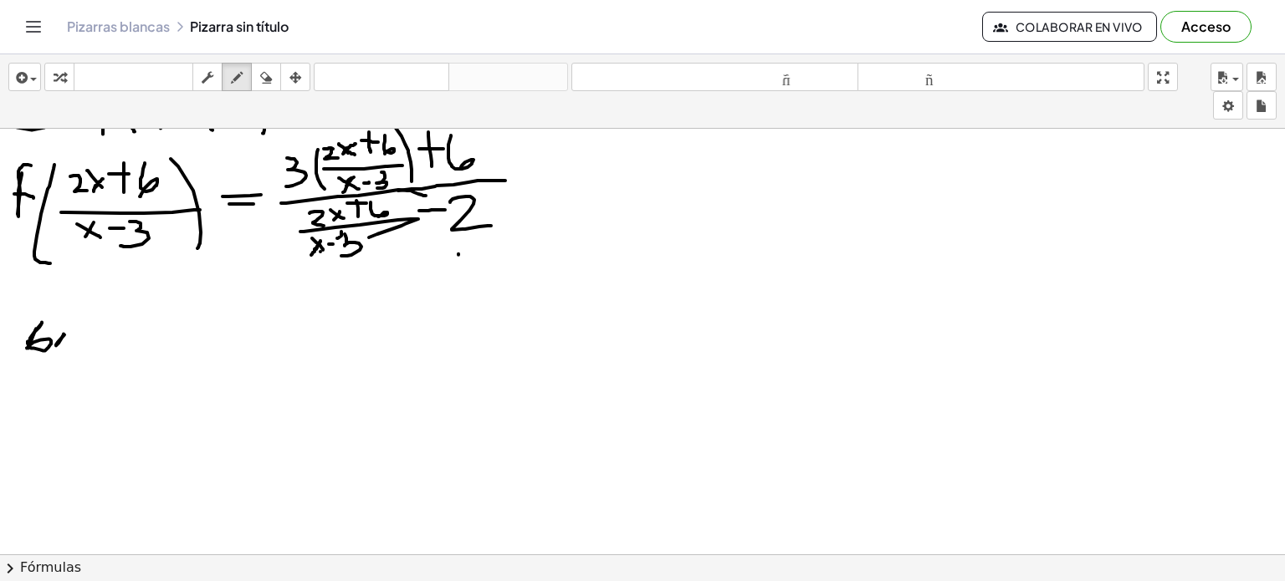
click at [70, 327] on div at bounding box center [642, 271] width 1285 height 1281
drag, startPoint x: 52, startPoint y: 327, endPoint x: 74, endPoint y: 347, distance: 29.6
click at [74, 347] on div at bounding box center [642, 271] width 1285 height 1281
drag, startPoint x: 93, startPoint y: 311, endPoint x: 93, endPoint y: 340, distance: 29.3
click at [93, 340] on div at bounding box center [642, 271] width 1285 height 1281
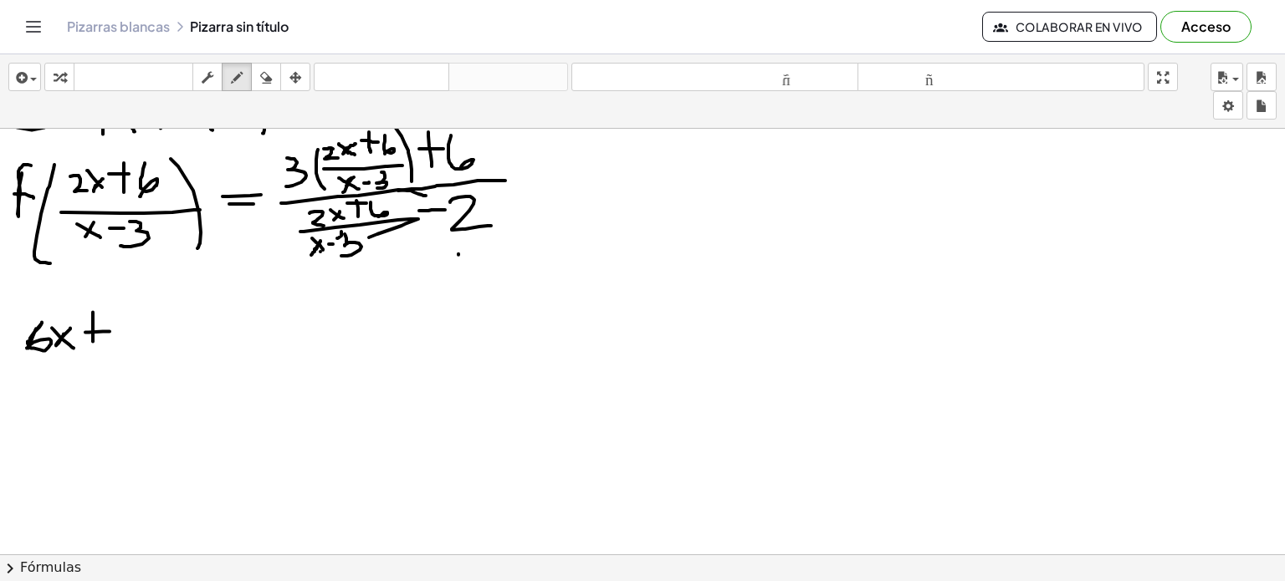
drag, startPoint x: 85, startPoint y: 331, endPoint x: 110, endPoint y: 330, distance: 24.3
click at [110, 330] on div at bounding box center [642, 271] width 1285 height 1281
drag, startPoint x: 114, startPoint y: 317, endPoint x: 114, endPoint y: 340, distance: 23.4
click at [114, 340] on div at bounding box center [642, 271] width 1285 height 1281
click at [116, 319] on div at bounding box center [642, 271] width 1285 height 1281
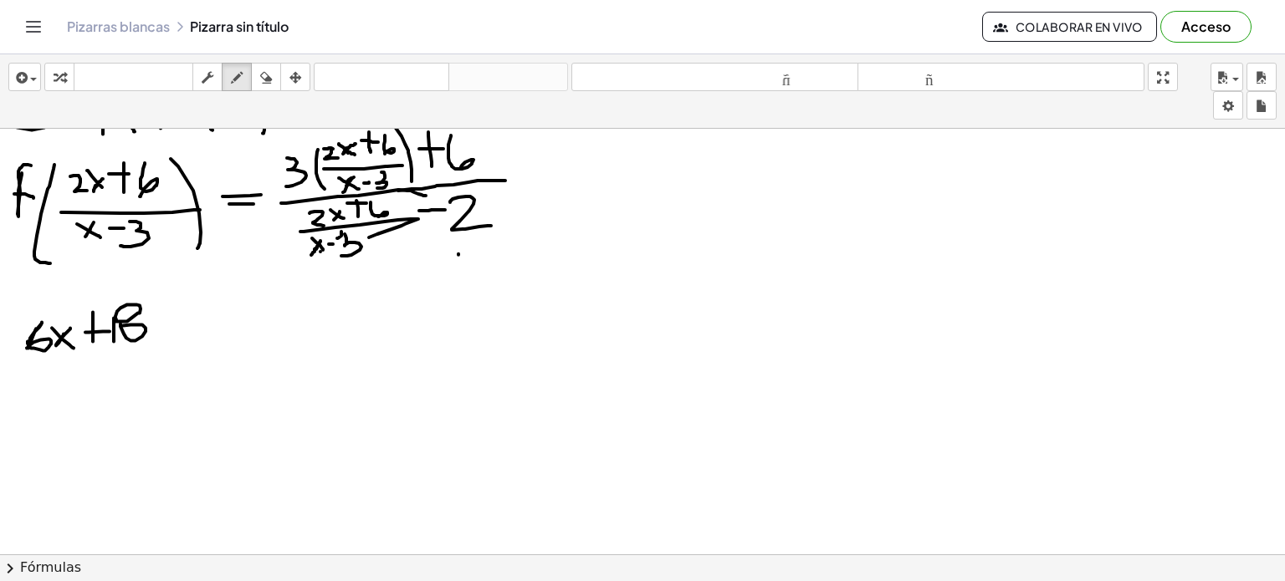
click at [120, 325] on div at bounding box center [642, 271] width 1285 height 1281
drag, startPoint x: 188, startPoint y: 317, endPoint x: 184, endPoint y: 350, distance: 33.7
click at [184, 350] on div at bounding box center [642, 271] width 1285 height 1281
drag, startPoint x: 177, startPoint y: 331, endPoint x: 203, endPoint y: 335, distance: 26.1
click at [203, 335] on div at bounding box center [642, 271] width 1285 height 1281
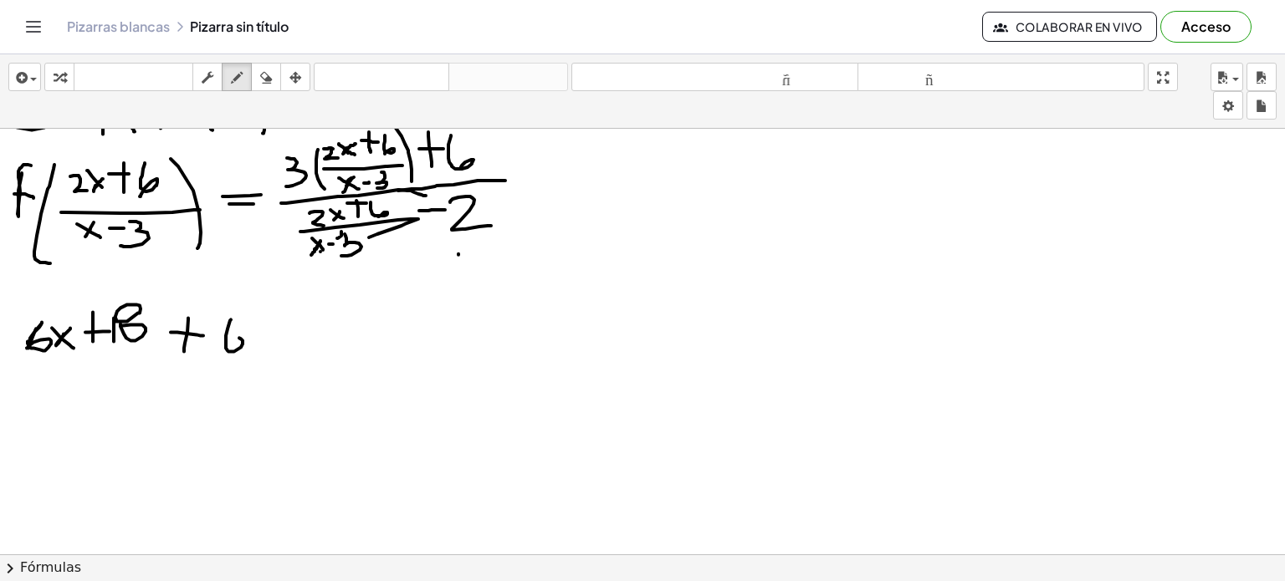
drag, startPoint x: 231, startPoint y: 319, endPoint x: 230, endPoint y: 345, distance: 25.9
click at [230, 345] on div at bounding box center [642, 271] width 1285 height 1281
drag, startPoint x: 258, startPoint y: 315, endPoint x: 267, endPoint y: 350, distance: 36.3
click at [267, 350] on div at bounding box center [642, 271] width 1285 height 1281
drag, startPoint x: 274, startPoint y: 311, endPoint x: 284, endPoint y: 320, distance: 13.6
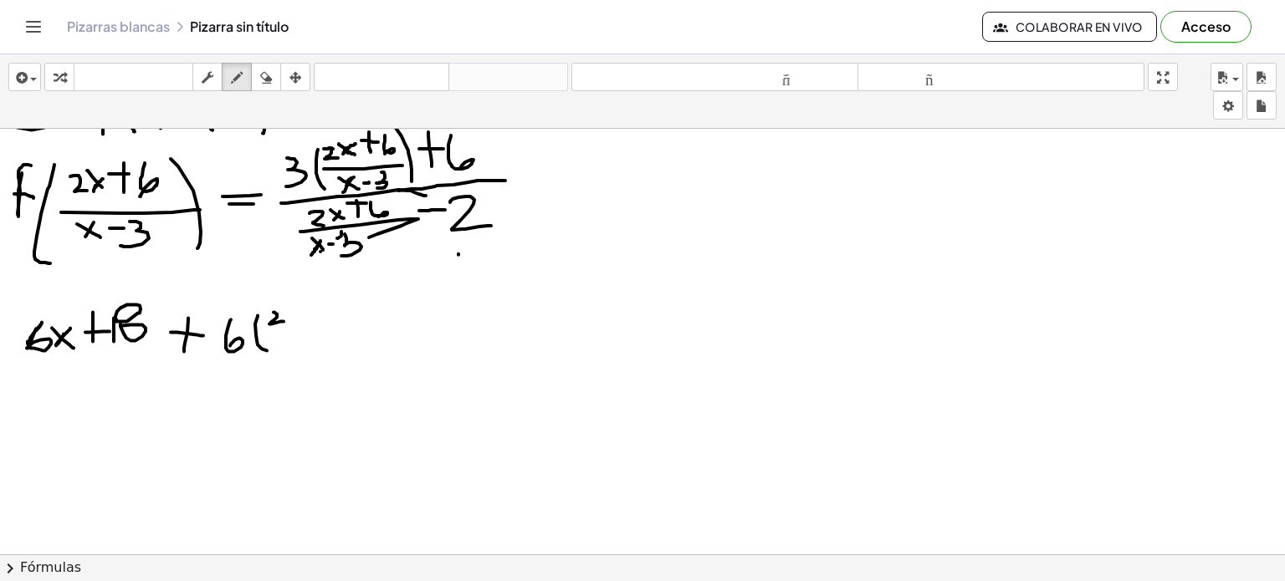
click at [284, 320] on div at bounding box center [642, 271] width 1285 height 1281
click at [291, 313] on div at bounding box center [642, 271] width 1285 height 1281
drag, startPoint x: 281, startPoint y: 309, endPoint x: 288, endPoint y: 315, distance: 8.9
click at [288, 315] on div at bounding box center [642, 271] width 1285 height 1281
drag, startPoint x: 283, startPoint y: 314, endPoint x: 293, endPoint y: 320, distance: 12.1
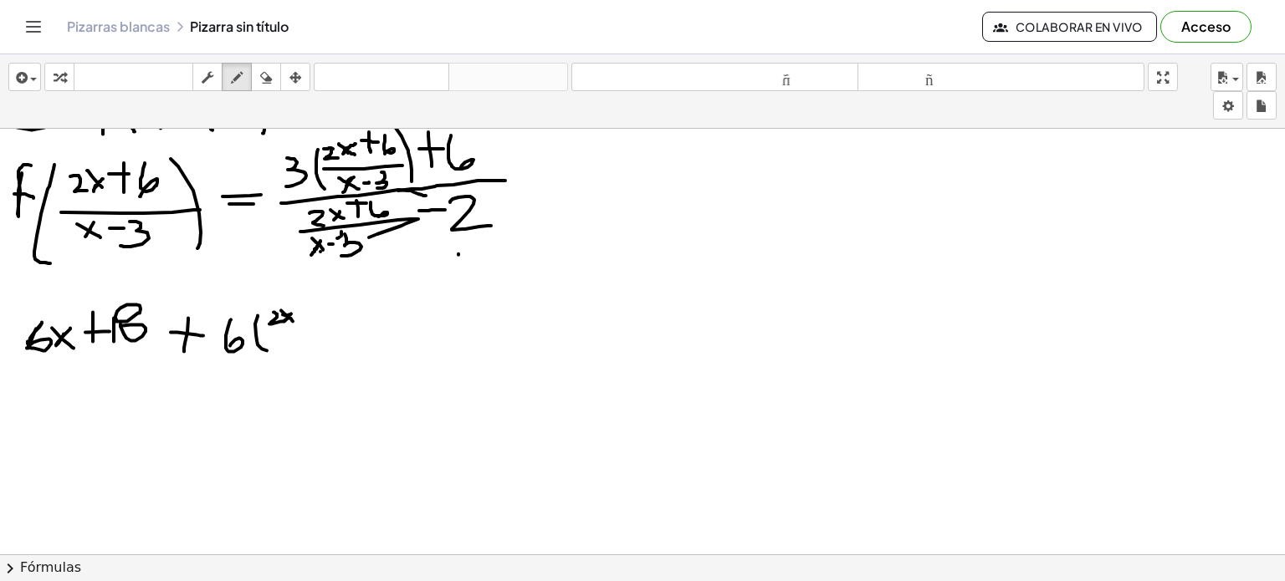
click at [293, 320] on div at bounding box center [642, 271] width 1285 height 1281
drag, startPoint x: 313, startPoint y: 301, endPoint x: 313, endPoint y: 321, distance: 20.1
click at [313, 321] on div at bounding box center [642, 271] width 1285 height 1281
drag, startPoint x: 301, startPoint y: 307, endPoint x: 317, endPoint y: 307, distance: 15.9
click at [317, 307] on div at bounding box center [642, 271] width 1285 height 1281
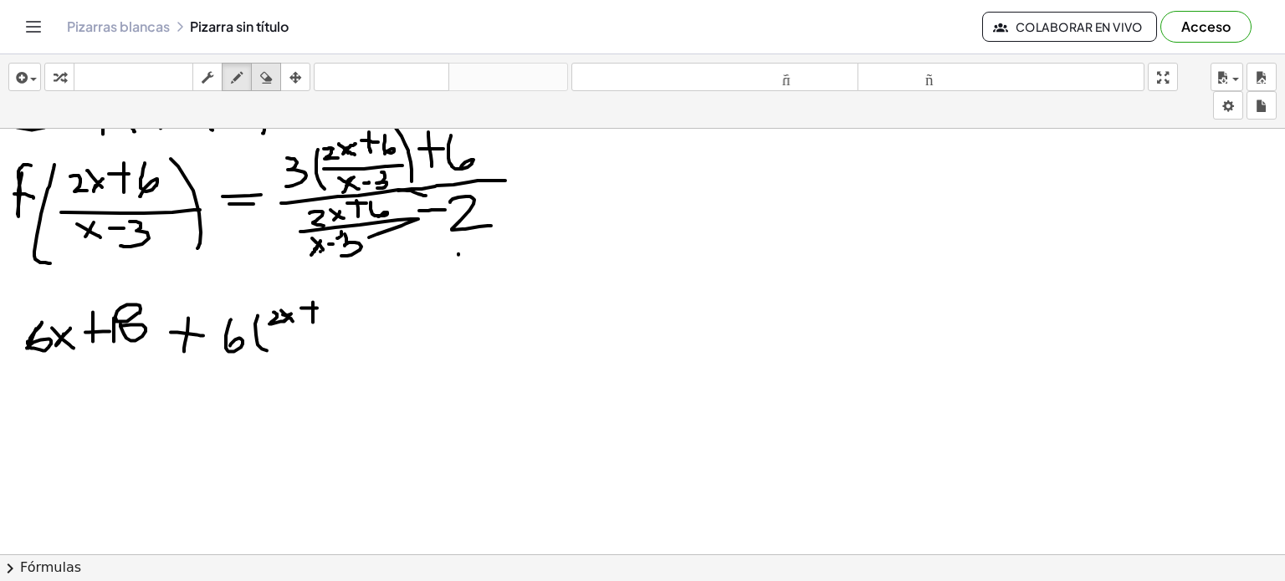
click at [268, 79] on icon "button" at bounding box center [266, 78] width 12 height 20
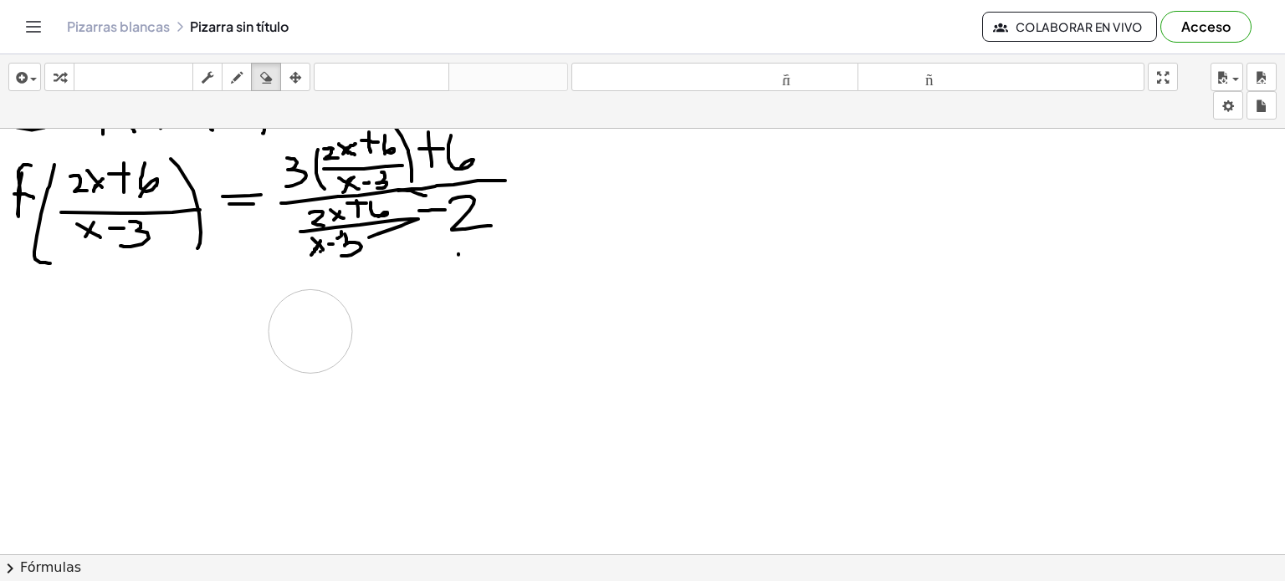
drag, startPoint x: 49, startPoint y: 348, endPoint x: 311, endPoint y: 330, distance: 262.4
click at [311, 330] on div at bounding box center [642, 271] width 1285 height 1281
click at [232, 79] on icon "button" at bounding box center [237, 78] width 12 height 20
drag, startPoint x: 13, startPoint y: 314, endPoint x: 23, endPoint y: 359, distance: 46.3
click at [23, 359] on div at bounding box center [642, 271] width 1285 height 1281
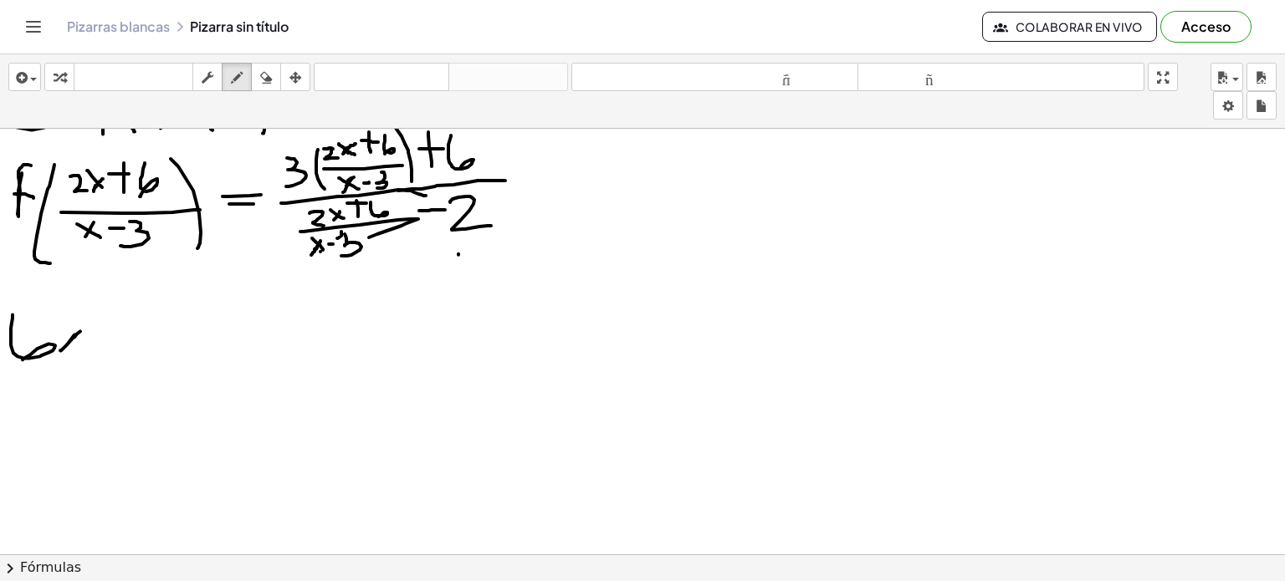
drag, startPoint x: 75, startPoint y: 334, endPoint x: 84, endPoint y: 327, distance: 10.7
click at [84, 327] on div at bounding box center [642, 271] width 1285 height 1281
drag, startPoint x: 59, startPoint y: 323, endPoint x: 85, endPoint y: 343, distance: 33.5
click at [85, 343] on div at bounding box center [642, 271] width 1285 height 1281
drag, startPoint x: 111, startPoint y: 309, endPoint x: 111, endPoint y: 345, distance: 35.1
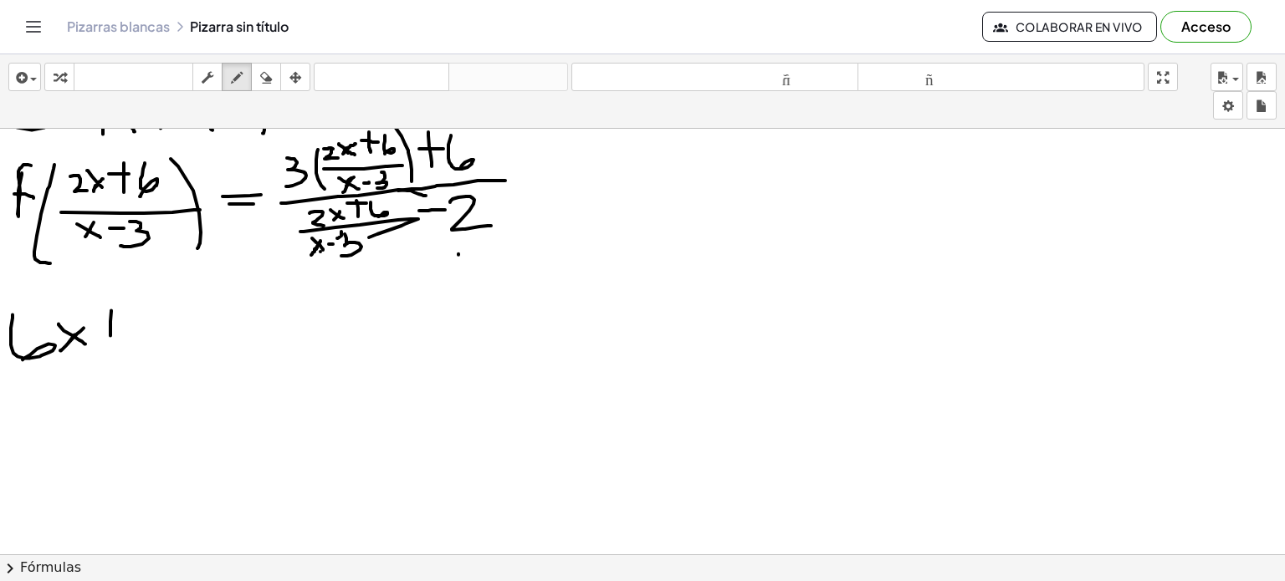
click at [111, 345] on div at bounding box center [642, 271] width 1285 height 1281
drag, startPoint x: 116, startPoint y: 323, endPoint x: 139, endPoint y: 325, distance: 22.6
click at [139, 325] on div at bounding box center [642, 271] width 1285 height 1281
drag, startPoint x: 151, startPoint y: 310, endPoint x: 147, endPoint y: 342, distance: 32.0
click at [147, 342] on div at bounding box center [642, 271] width 1285 height 1281
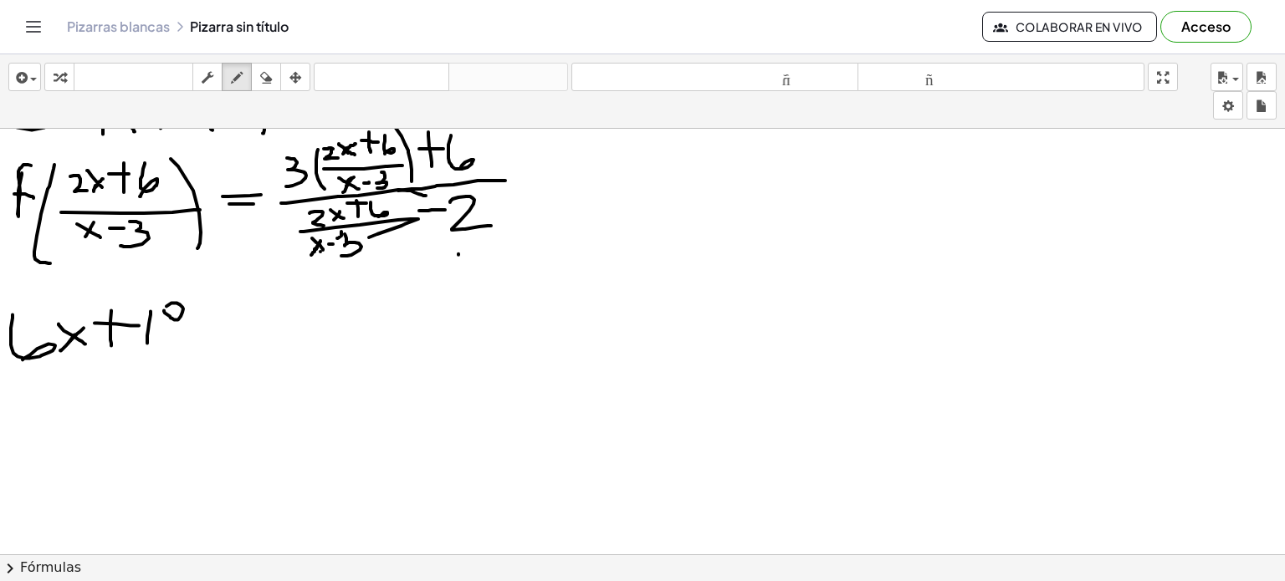
click at [162, 310] on div at bounding box center [642, 271] width 1285 height 1281
click at [172, 319] on div at bounding box center [642, 271] width 1285 height 1281
click at [226, 316] on div at bounding box center [642, 271] width 1285 height 1281
drag, startPoint x: 207, startPoint y: 324, endPoint x: 262, endPoint y: 330, distance: 54.8
click at [262, 330] on div at bounding box center [642, 271] width 1285 height 1281
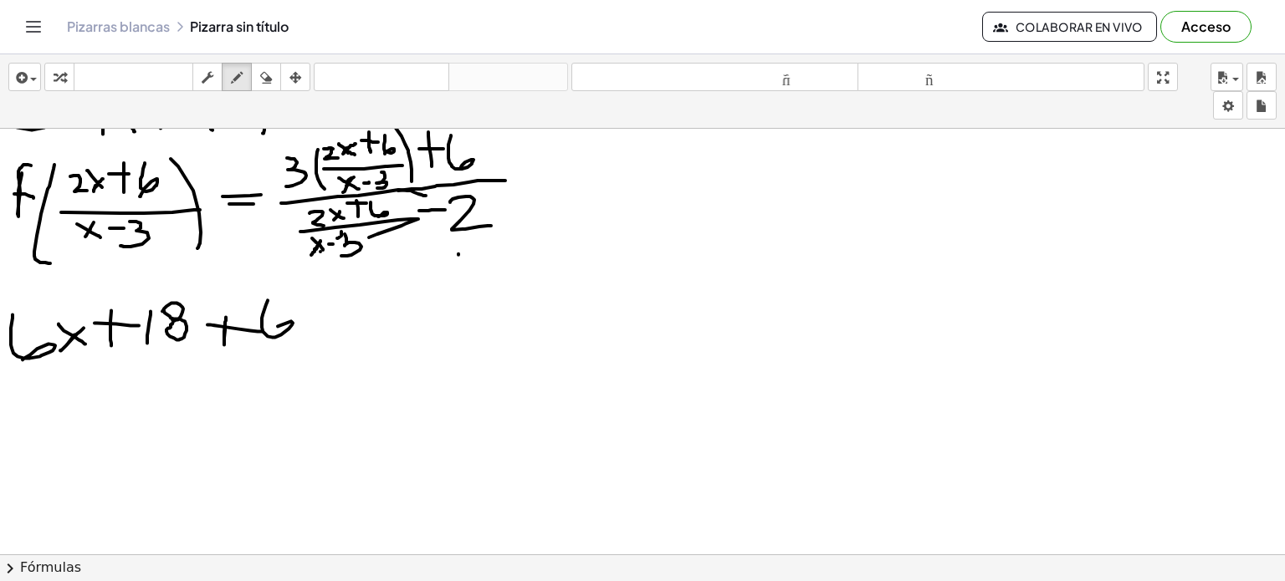
drag, startPoint x: 268, startPoint y: 299, endPoint x: 264, endPoint y: 342, distance: 42.8
click at [264, 342] on div at bounding box center [642, 271] width 1285 height 1281
drag, startPoint x: 295, startPoint y: 300, endPoint x: 322, endPoint y: 348, distance: 54.7
click at [322, 348] on div at bounding box center [642, 271] width 1285 height 1281
drag, startPoint x: 325, startPoint y: 306, endPoint x: 331, endPoint y: 297, distance: 11.4
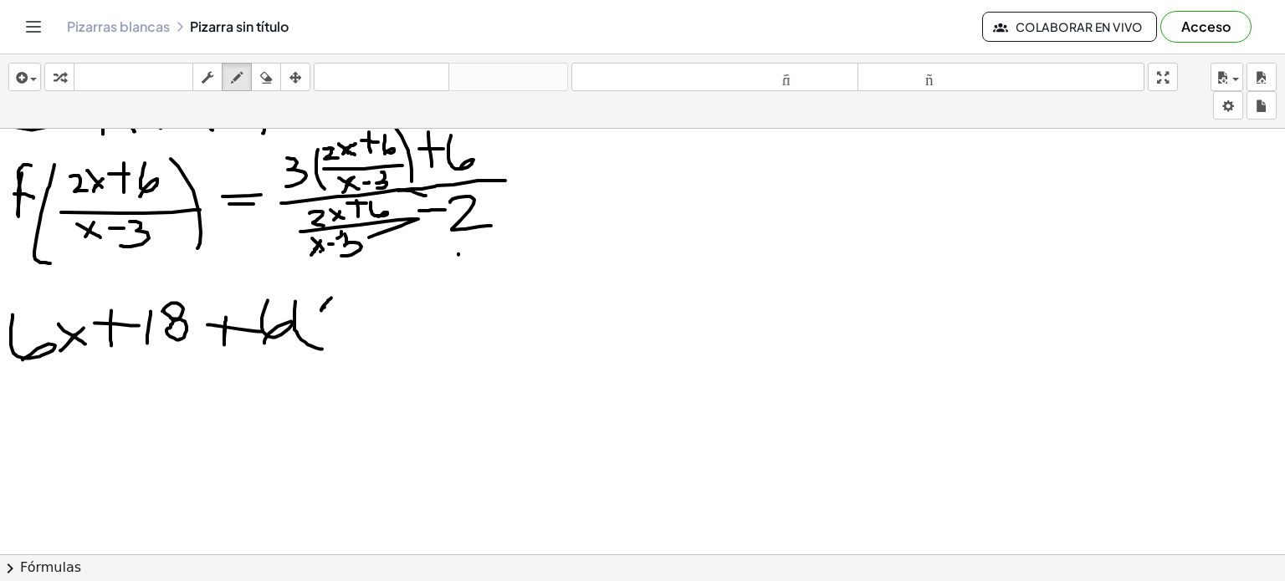
click at [331, 297] on div at bounding box center [642, 271] width 1285 height 1281
drag, startPoint x: 328, startPoint y: 296, endPoint x: 319, endPoint y: 297, distance: 9.2
click at [319, 297] on div at bounding box center [642, 271] width 1285 height 1281
click at [349, 299] on div at bounding box center [642, 271] width 1285 height 1281
drag, startPoint x: 345, startPoint y: 290, endPoint x: 345, endPoint y: 300, distance: 10.0
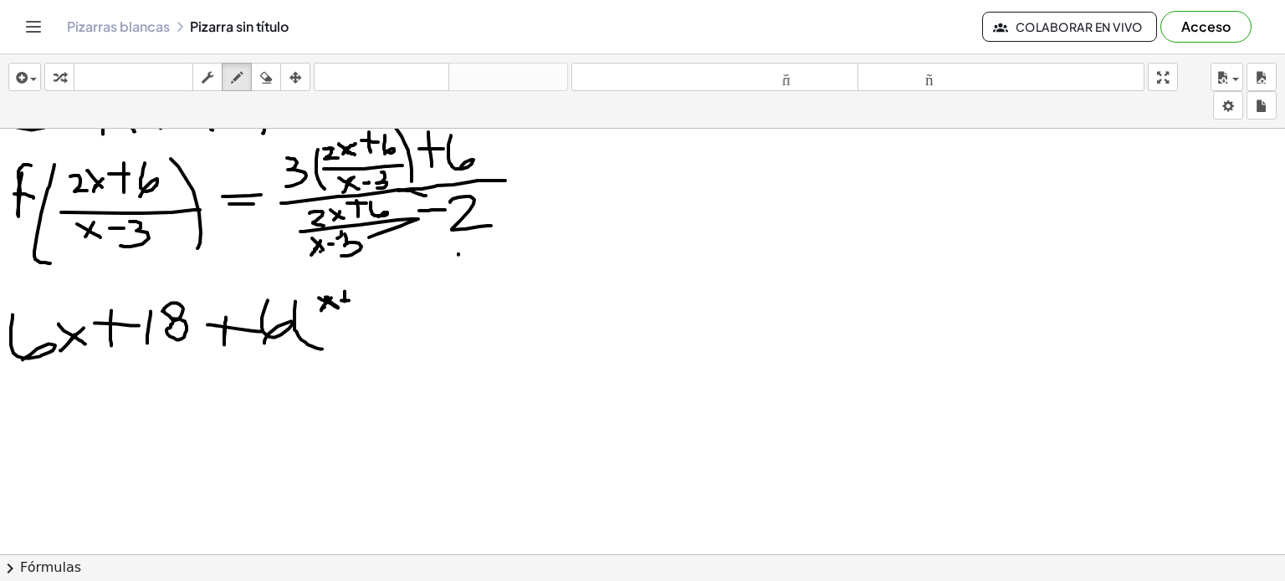
click at [345, 300] on div at bounding box center [642, 271] width 1285 height 1281
drag, startPoint x: 357, startPoint y: 288, endPoint x: 360, endPoint y: 299, distance: 12.0
click at [360, 299] on div at bounding box center [642, 271] width 1285 height 1281
drag, startPoint x: 304, startPoint y: 294, endPoint x: 316, endPoint y: 310, distance: 20.2
click at [316, 310] on div at bounding box center [642, 271] width 1285 height 1281
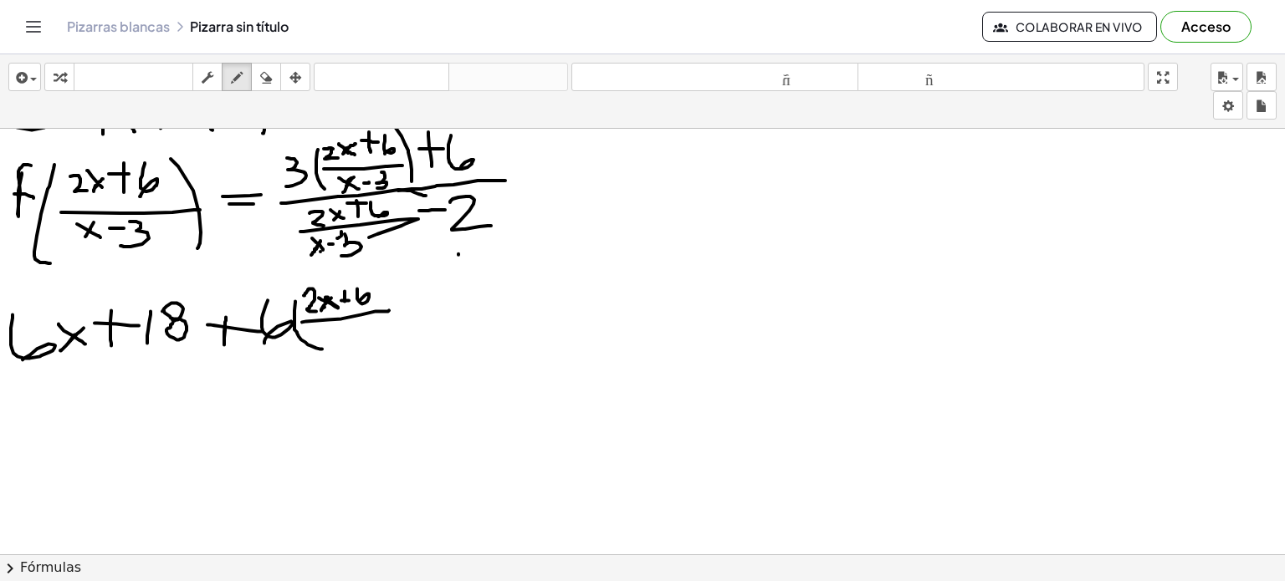
drag, startPoint x: 306, startPoint y: 320, endPoint x: 389, endPoint y: 309, distance: 83.5
click at [389, 309] on div at bounding box center [642, 271] width 1285 height 1281
drag, startPoint x: 331, startPoint y: 326, endPoint x: 321, endPoint y: 337, distance: 14.8
click at [321, 337] on div at bounding box center [642, 271] width 1285 height 1281
drag, startPoint x: 320, startPoint y: 324, endPoint x: 336, endPoint y: 335, distance: 19.7
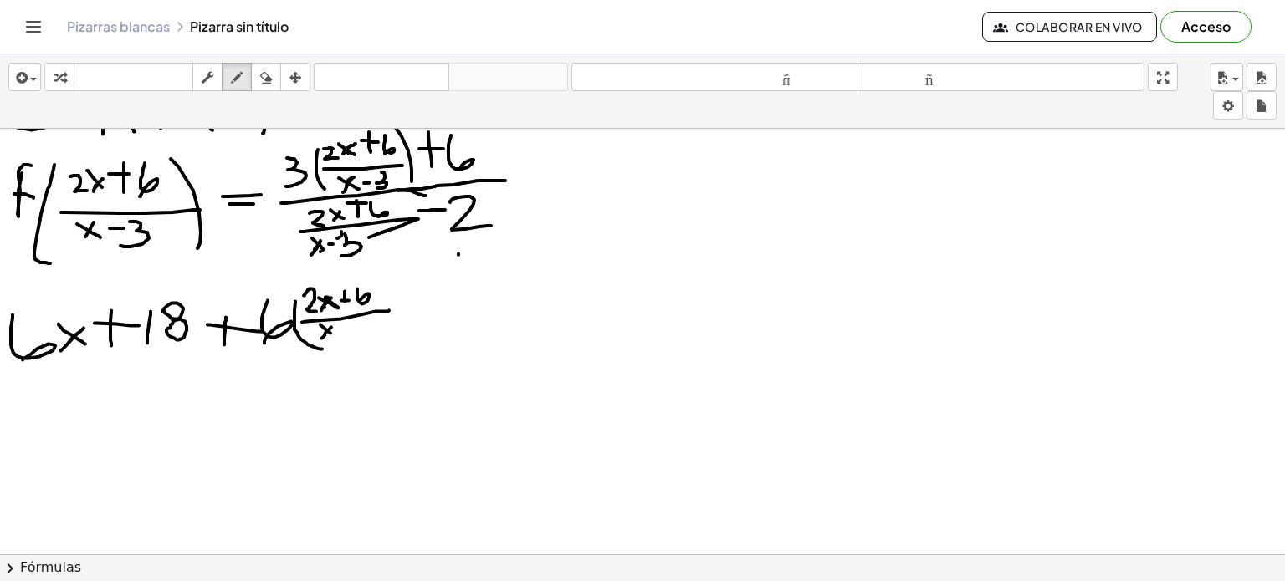
click at [336, 335] on div at bounding box center [642, 271] width 1285 height 1281
click at [344, 330] on div at bounding box center [642, 271] width 1285 height 1281
drag, startPoint x: 350, startPoint y: 319, endPoint x: 345, endPoint y: 340, distance: 22.3
click at [345, 340] on div at bounding box center [642, 271] width 1285 height 1281
drag, startPoint x: 379, startPoint y: 284, endPoint x: 388, endPoint y: 350, distance: 66.7
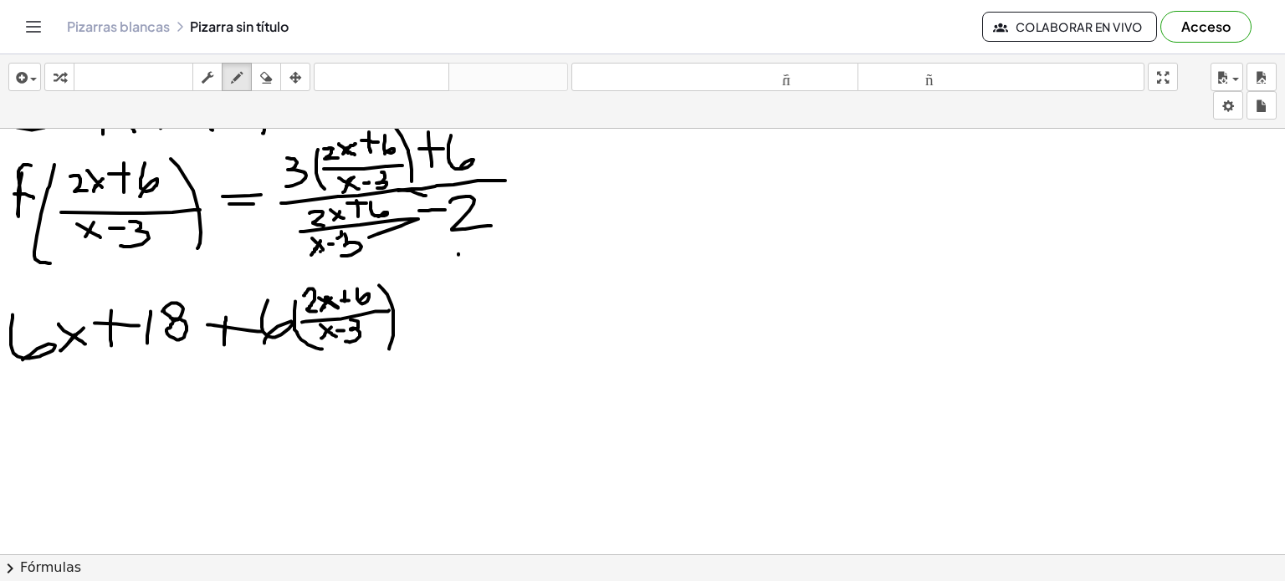
click at [388, 350] on div at bounding box center [642, 271] width 1285 height 1281
drag, startPoint x: 428, startPoint y: 324, endPoint x: 454, endPoint y: 325, distance: 26.0
click at [454, 325] on div at bounding box center [642, 271] width 1285 height 1281
drag, startPoint x: 415, startPoint y: 336, endPoint x: 452, endPoint y: 340, distance: 37.0
click at [452, 340] on div at bounding box center [642, 271] width 1285 height 1281
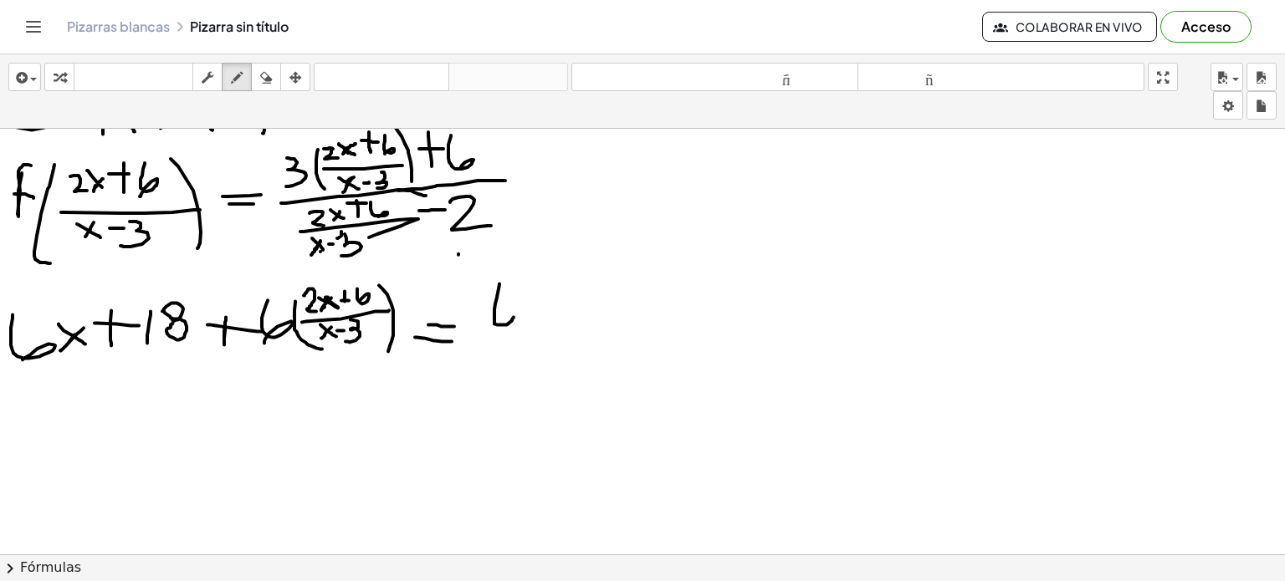
drag, startPoint x: 499, startPoint y: 283, endPoint x: 496, endPoint y: 317, distance: 34.5
click at [496, 317] on div at bounding box center [642, 271] width 1285 height 1281
drag, startPoint x: 539, startPoint y: 305, endPoint x: 525, endPoint y: 323, distance: 22.1
click at [525, 323] on div at bounding box center [642, 271] width 1285 height 1281
drag, startPoint x: 524, startPoint y: 294, endPoint x: 541, endPoint y: 307, distance: 21.4
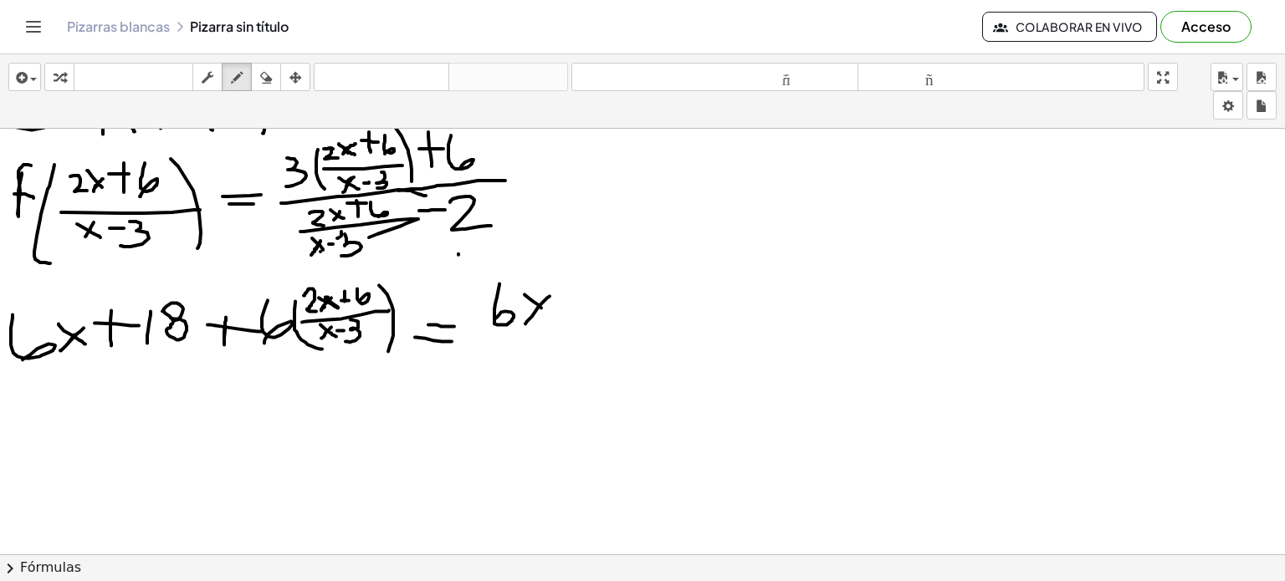
click at [541, 307] on div at bounding box center [642, 271] width 1285 height 1281
drag, startPoint x: 565, startPoint y: 273, endPoint x: 563, endPoint y: 302, distance: 29.3
click at [563, 302] on div at bounding box center [642, 271] width 1285 height 1281
drag, startPoint x: 547, startPoint y: 292, endPoint x: 575, endPoint y: 291, distance: 28.5
click at [575, 291] on div at bounding box center [642, 271] width 1285 height 1281
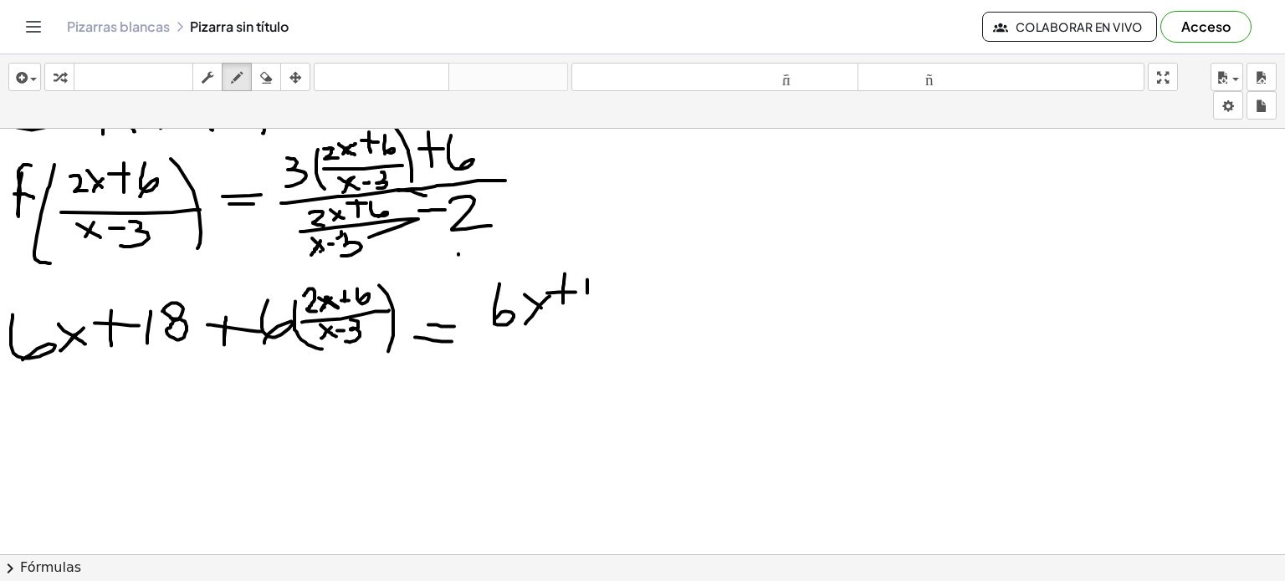
drag, startPoint x: 587, startPoint y: 279, endPoint x: 586, endPoint y: 308, distance: 29.3
click at [586, 308] on div at bounding box center [642, 271] width 1285 height 1281
click at [596, 287] on div at bounding box center [642, 271] width 1285 height 1281
drag, startPoint x: 594, startPoint y: 288, endPoint x: 606, endPoint y: 299, distance: 16.0
click at [606, 299] on div at bounding box center [642, 271] width 1285 height 1281
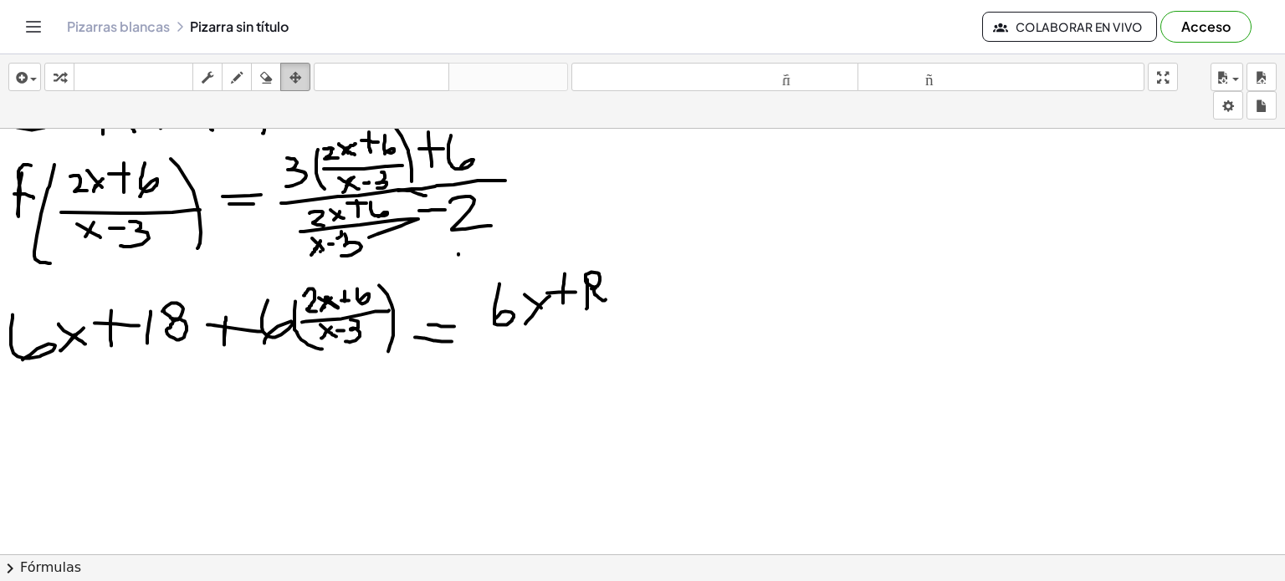
click at [283, 76] on button "arreglar" at bounding box center [295, 77] width 30 height 28
click at [267, 76] on icon "button" at bounding box center [266, 78] width 12 height 20
click at [565, 357] on div at bounding box center [642, 271] width 1285 height 1281
drag, startPoint x: 528, startPoint y: 326, endPoint x: 537, endPoint y: 301, distance: 26.7
click at [537, 301] on div at bounding box center [642, 271] width 1285 height 1281
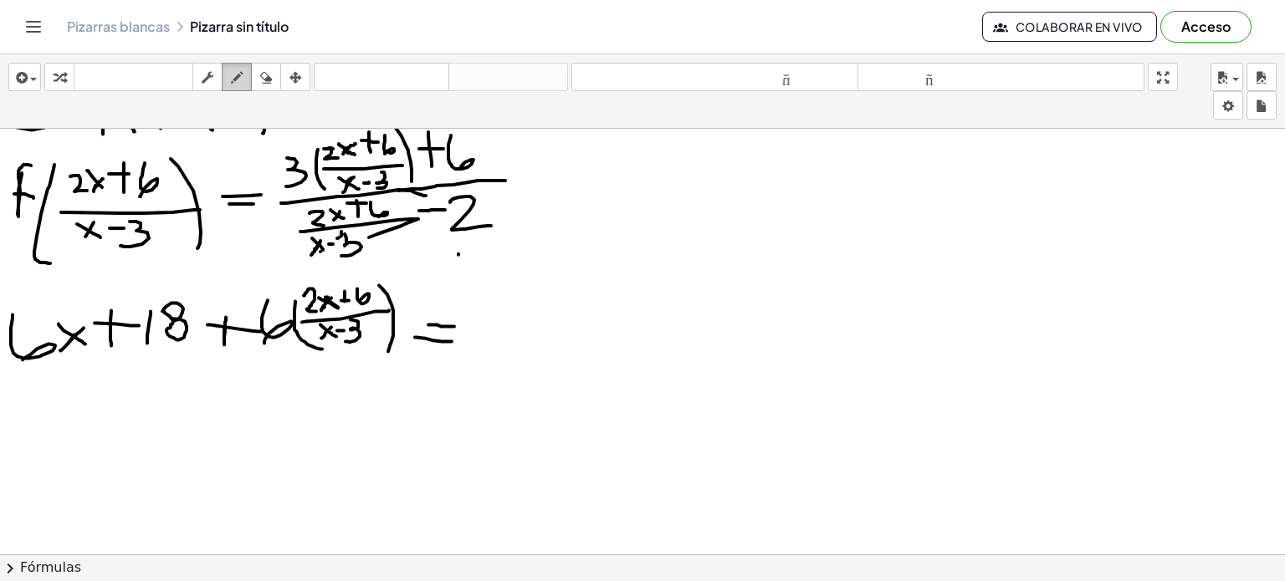
click at [239, 75] on icon "button" at bounding box center [237, 78] width 12 height 20
drag, startPoint x: 7, startPoint y: 367, endPoint x: 432, endPoint y: 374, distance: 425.8
click at [432, 374] on div at bounding box center [642, 271] width 1285 height 1281
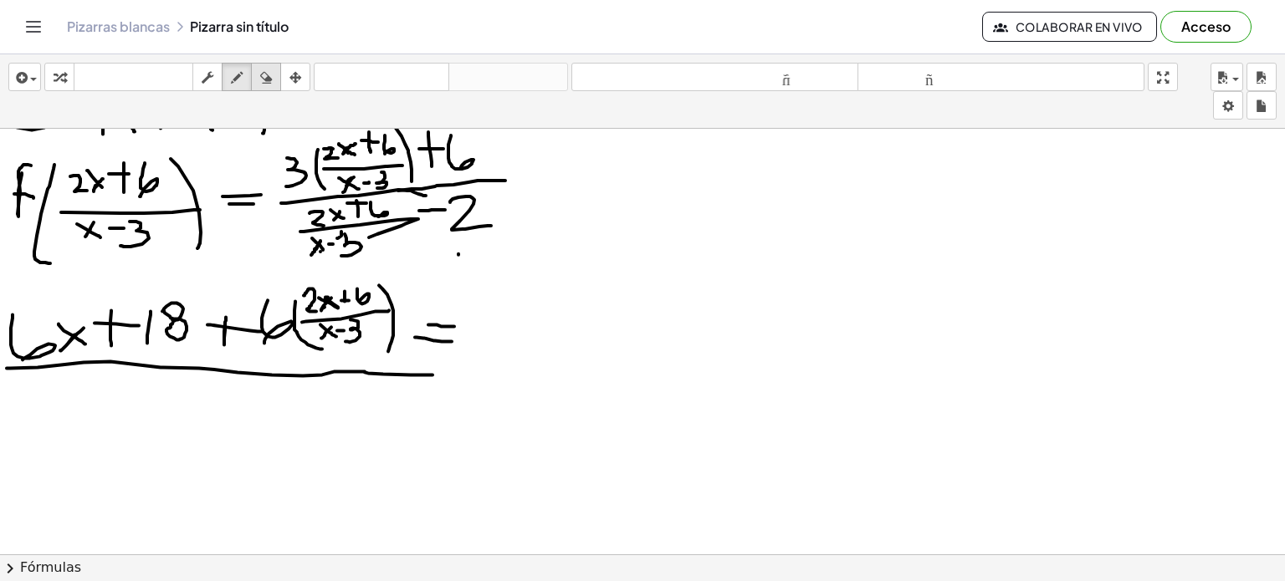
click at [261, 79] on icon "button" at bounding box center [266, 78] width 12 height 20
click at [426, 414] on div at bounding box center [642, 271] width 1285 height 1281
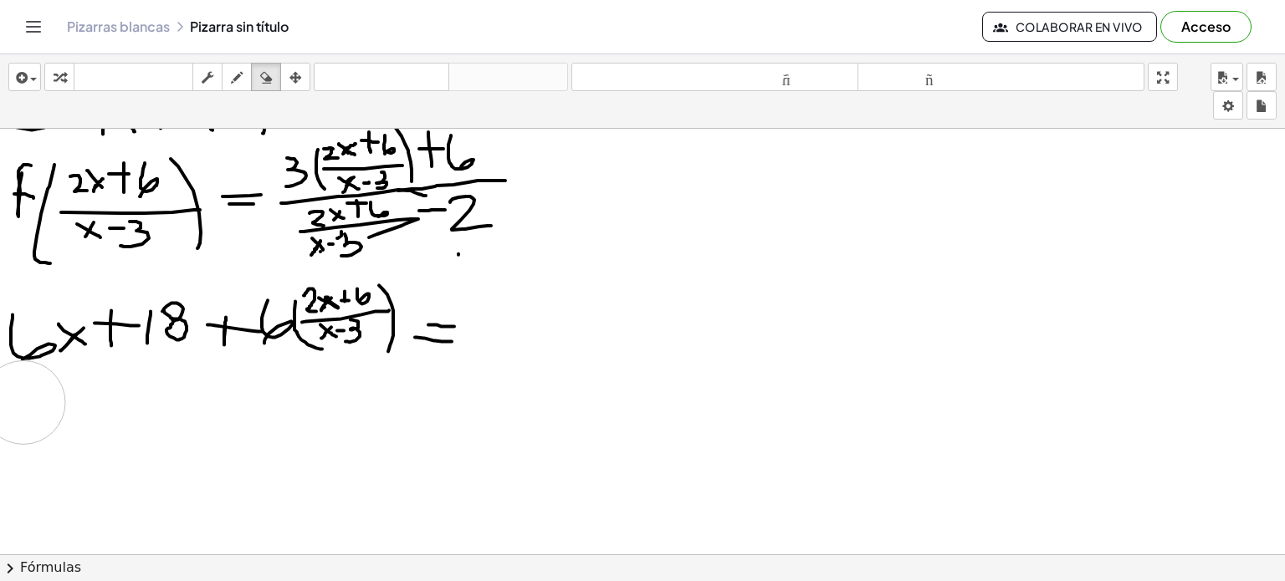
drag, startPoint x: 394, startPoint y: 405, endPoint x: 23, endPoint y: 402, distance: 370.6
click at [23, 402] on div at bounding box center [642, 271] width 1285 height 1281
click at [238, 83] on icon "button" at bounding box center [237, 78] width 12 height 20
drag, startPoint x: 4, startPoint y: 375, endPoint x: 191, endPoint y: 367, distance: 186.7
click at [191, 367] on div at bounding box center [642, 271] width 1285 height 1281
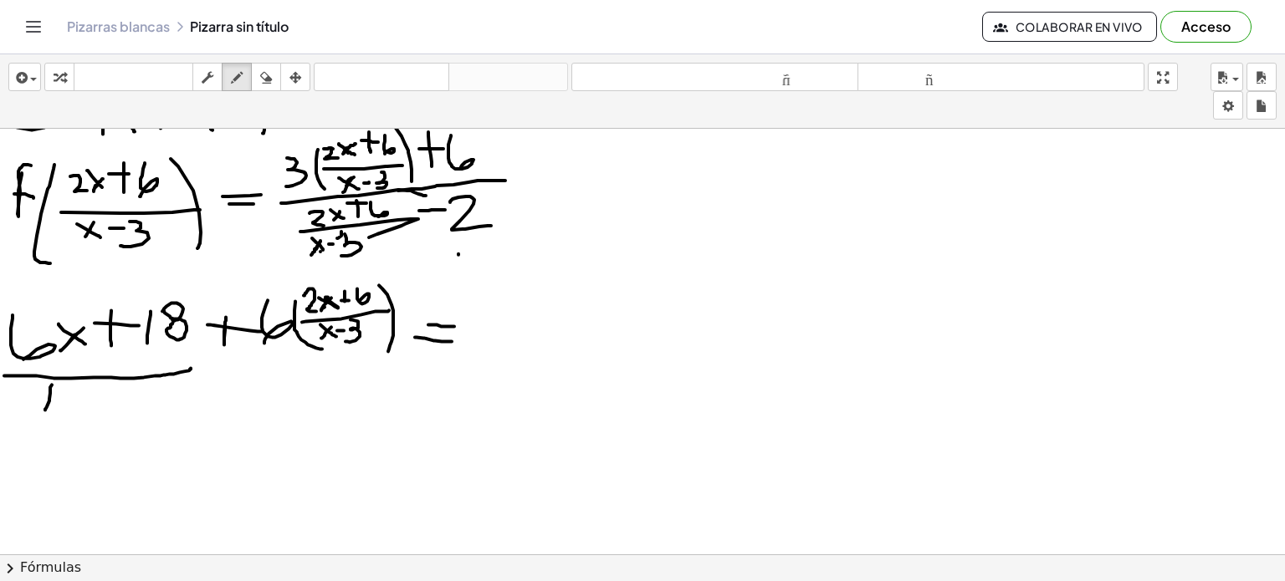
drag, startPoint x: 52, startPoint y: 384, endPoint x: 45, endPoint y: 409, distance: 26.0
click at [45, 409] on div at bounding box center [642, 271] width 1285 height 1281
drag, startPoint x: 41, startPoint y: 388, endPoint x: 77, endPoint y: 411, distance: 42.5
click at [77, 411] on div at bounding box center [642, 271] width 1285 height 1281
drag, startPoint x: 78, startPoint y: 396, endPoint x: 129, endPoint y: 401, distance: 51.3
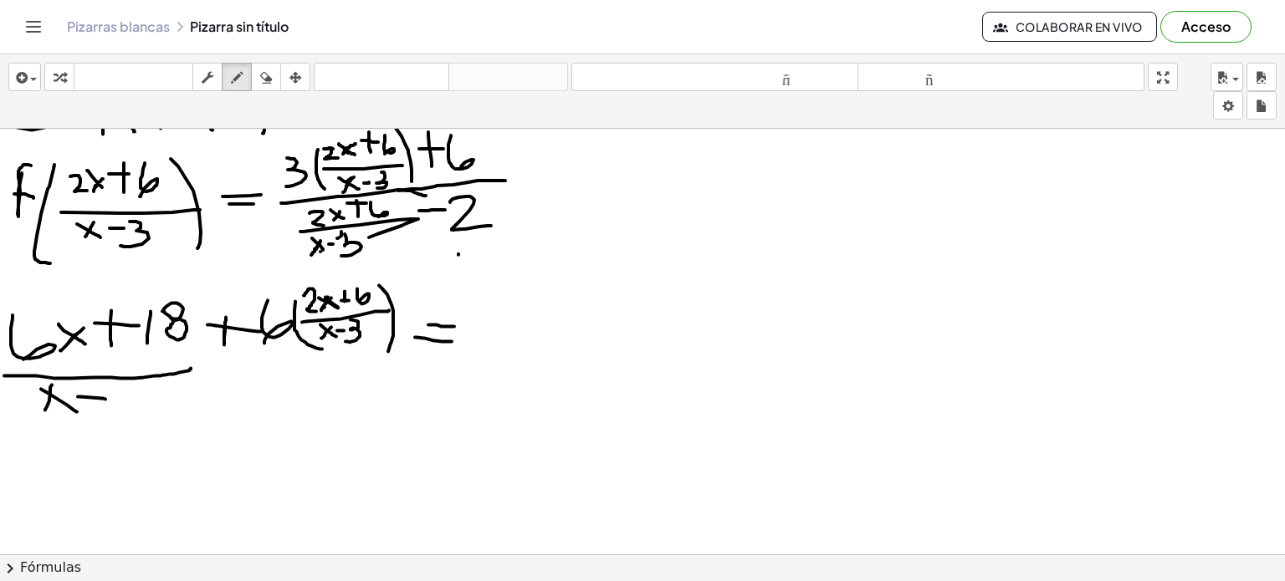
click at [129, 401] on div at bounding box center [642, 271] width 1285 height 1281
drag, startPoint x: 131, startPoint y: 390, endPoint x: 129, endPoint y: 408, distance: 18.6
click at [129, 408] on div at bounding box center [642, 271] width 1285 height 1281
drag, startPoint x: 241, startPoint y: 362, endPoint x: 384, endPoint y: 363, distance: 143.0
click at [384, 363] on div at bounding box center [642, 271] width 1285 height 1281
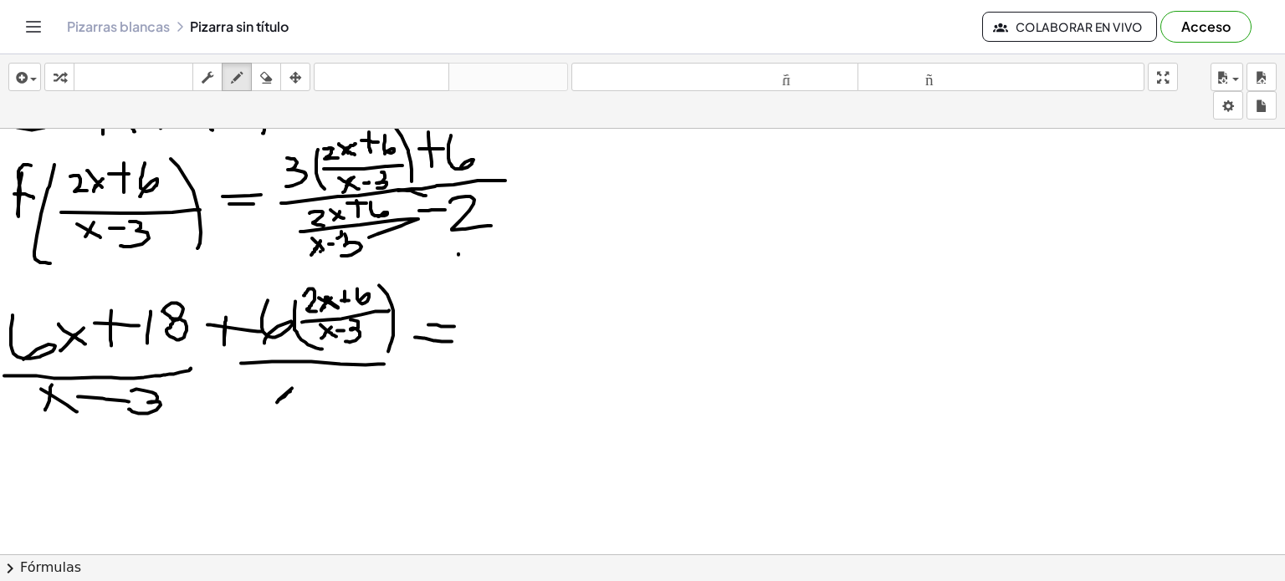
click at [302, 382] on div at bounding box center [642, 271] width 1285 height 1281
click at [293, 392] on div at bounding box center [642, 271] width 1285 height 1281
click at [331, 386] on div at bounding box center [642, 271] width 1285 height 1281
click at [351, 402] on div at bounding box center [642, 271] width 1285 height 1281
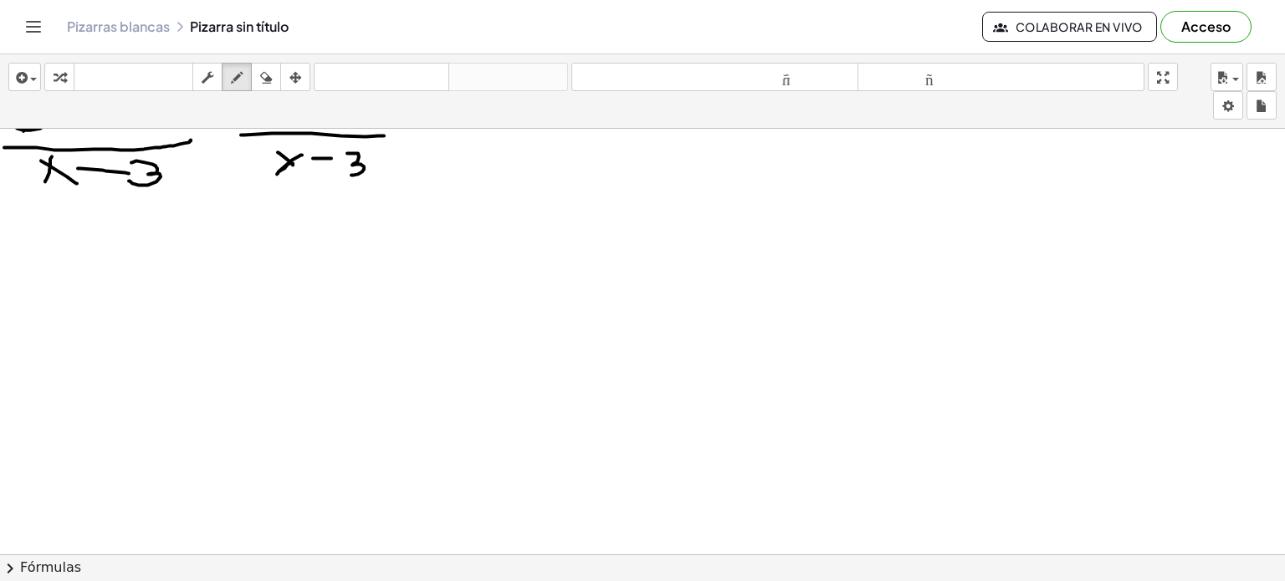
scroll to position [715, 0]
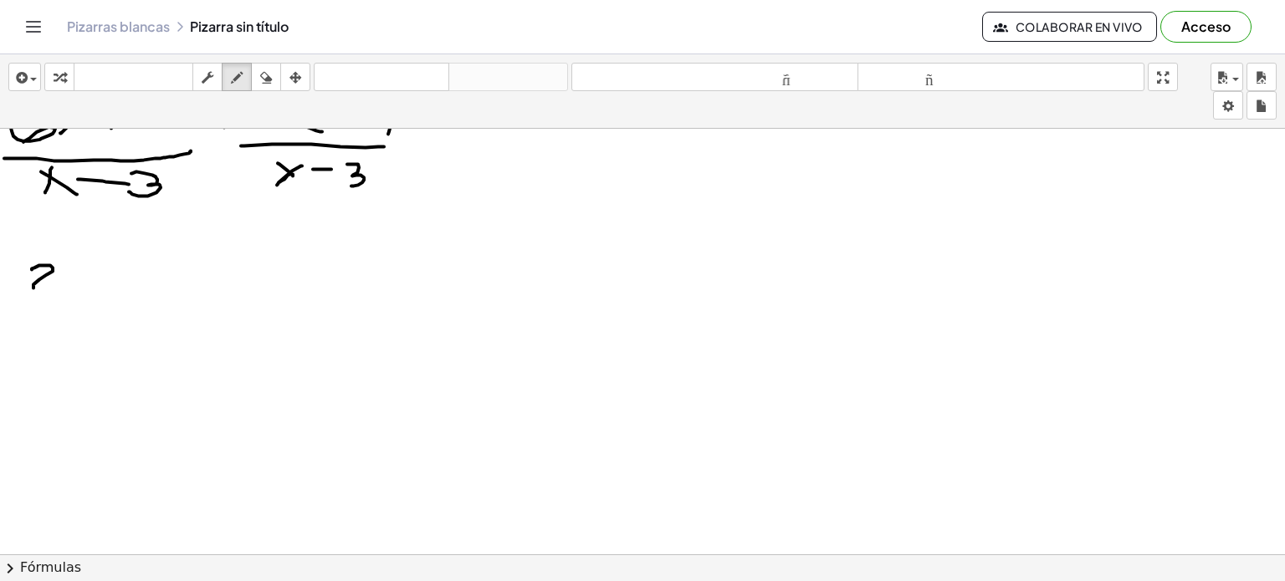
drag, startPoint x: 32, startPoint y: 268, endPoint x: 59, endPoint y: 290, distance: 34.5
click at [59, 290] on div at bounding box center [642, 54] width 1285 height 1281
click at [80, 272] on div at bounding box center [642, 54] width 1285 height 1281
drag, startPoint x: 64, startPoint y: 264, endPoint x: 74, endPoint y: 284, distance: 21.3
click at [74, 284] on div at bounding box center [642, 54] width 1285 height 1281
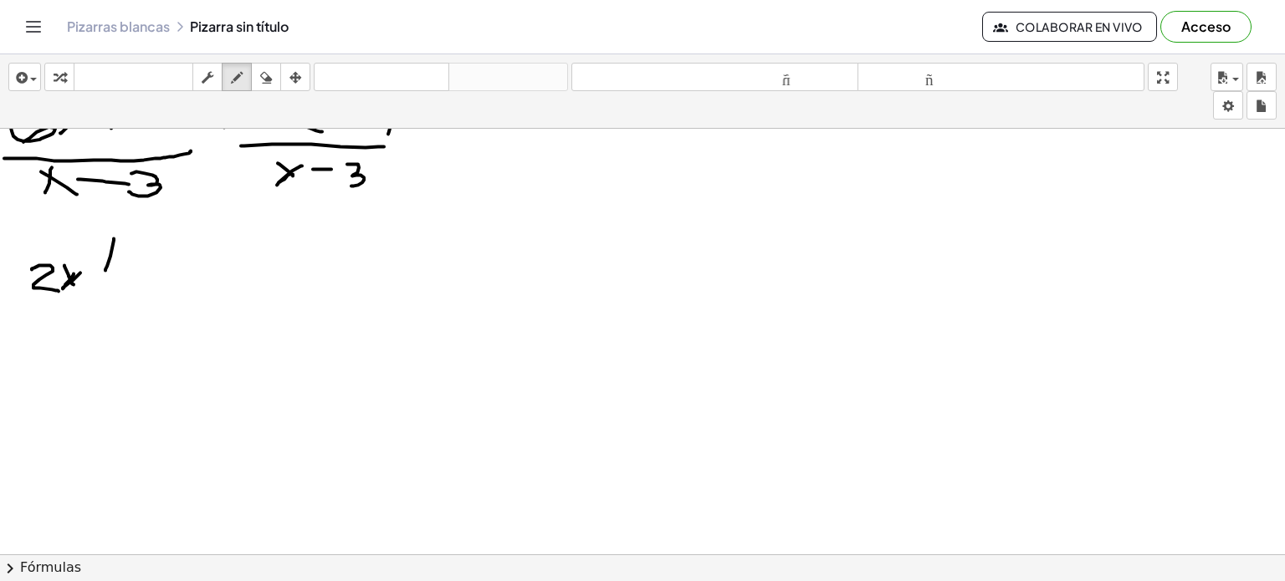
click at [105, 273] on div at bounding box center [642, 54] width 1285 height 1281
drag, startPoint x: 261, startPoint y: 90, endPoint x: 98, endPoint y: 254, distance: 231.3
click at [98, 254] on div at bounding box center [642, 54] width 1285 height 1281
click at [113, 248] on div at bounding box center [642, 54] width 1285 height 1281
click at [268, 86] on icon "button" at bounding box center [266, 78] width 12 height 20
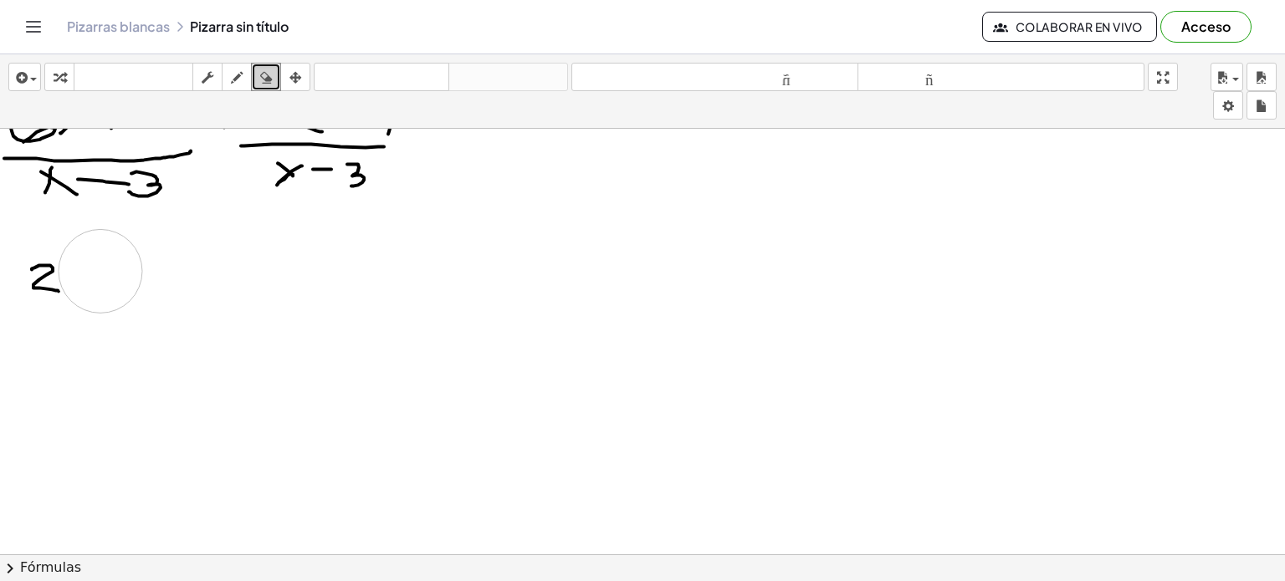
drag, startPoint x: 120, startPoint y: 240, endPoint x: 86, endPoint y: 267, distance: 42.8
click at [86, 267] on div at bounding box center [642, 54] width 1285 height 1281
drag, startPoint x: 55, startPoint y: 268, endPoint x: 46, endPoint y: 290, distance: 24.4
click at [46, 290] on div at bounding box center [642, 54] width 1285 height 1281
click at [227, 82] on div "button" at bounding box center [237, 77] width 22 height 20
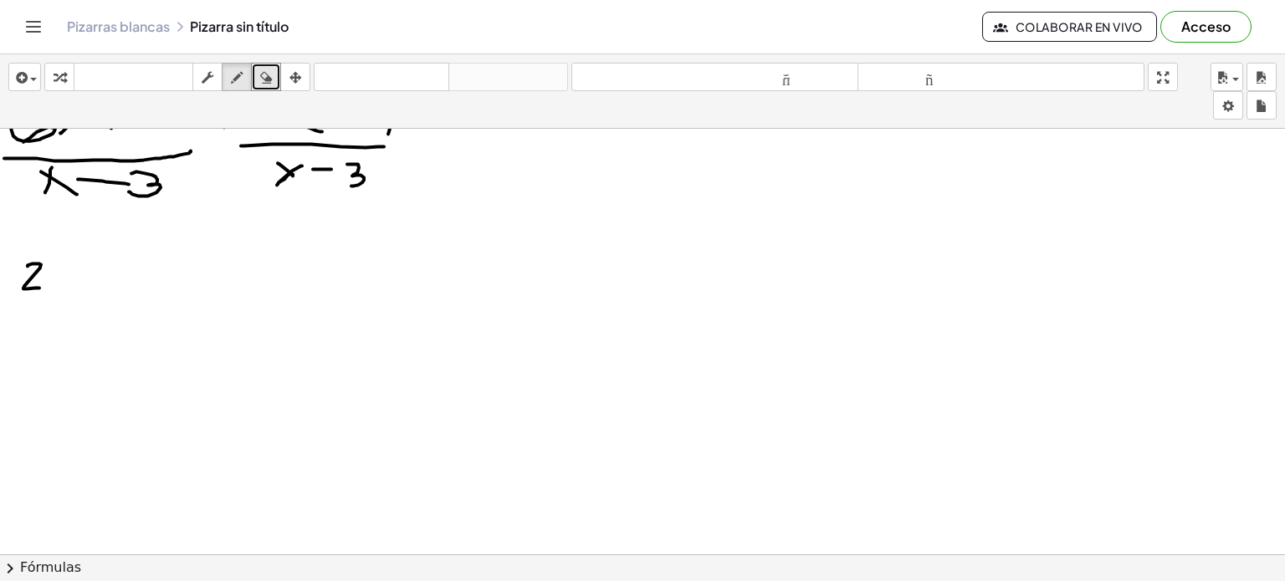
drag, startPoint x: 28, startPoint y: 265, endPoint x: 41, endPoint y: 287, distance: 25.5
click at [41, 287] on div at bounding box center [642, 54] width 1285 height 1281
click at [60, 274] on div at bounding box center [642, 54] width 1285 height 1281
drag, startPoint x: 49, startPoint y: 267, endPoint x: 59, endPoint y: 278, distance: 14.2
click at [59, 278] on div at bounding box center [642, 54] width 1285 height 1281
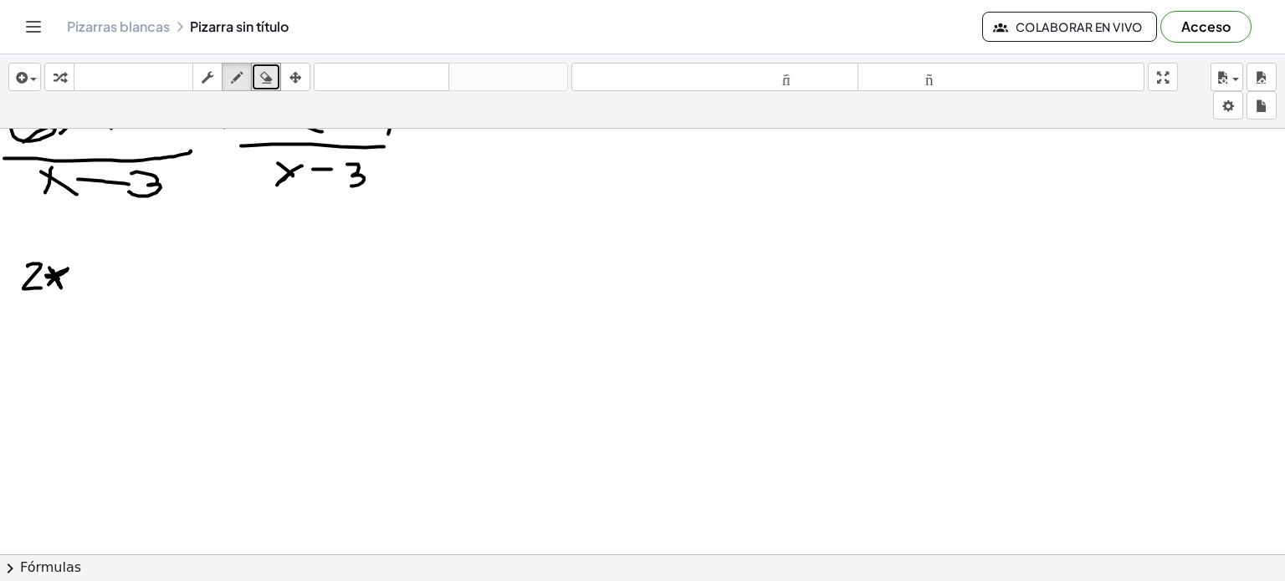
click at [53, 269] on div at bounding box center [642, 54] width 1285 height 1281
drag, startPoint x: 257, startPoint y: 85, endPoint x: 274, endPoint y: 73, distance: 20.9
click at [274, 73] on div "button" at bounding box center [266, 77] width 22 height 20
drag, startPoint x: 77, startPoint y: 266, endPoint x: 80, endPoint y: 274, distance: 9.0
click at [80, 274] on div at bounding box center [642, 54] width 1285 height 1281
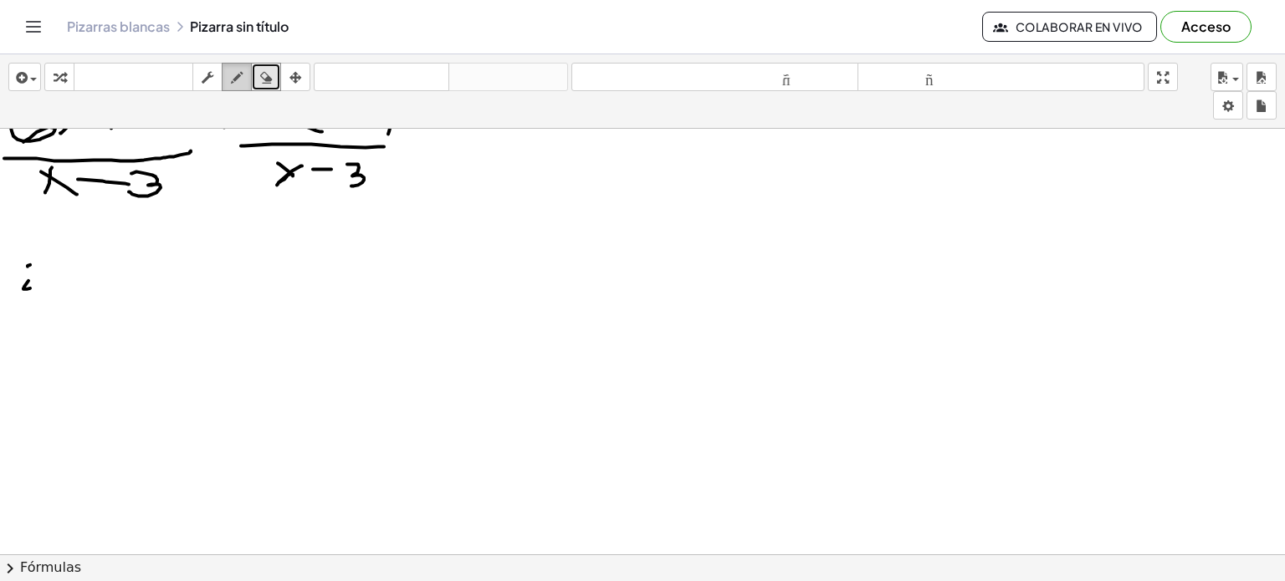
click at [236, 75] on icon "button" at bounding box center [237, 78] width 12 height 20
drag, startPoint x: 25, startPoint y: 264, endPoint x: 23, endPoint y: 286, distance: 21.9
click at [23, 286] on div at bounding box center [642, 54] width 1285 height 1281
drag, startPoint x: 54, startPoint y: 267, endPoint x: 57, endPoint y: 281, distance: 14.4
click at [57, 281] on div at bounding box center [642, 54] width 1285 height 1281
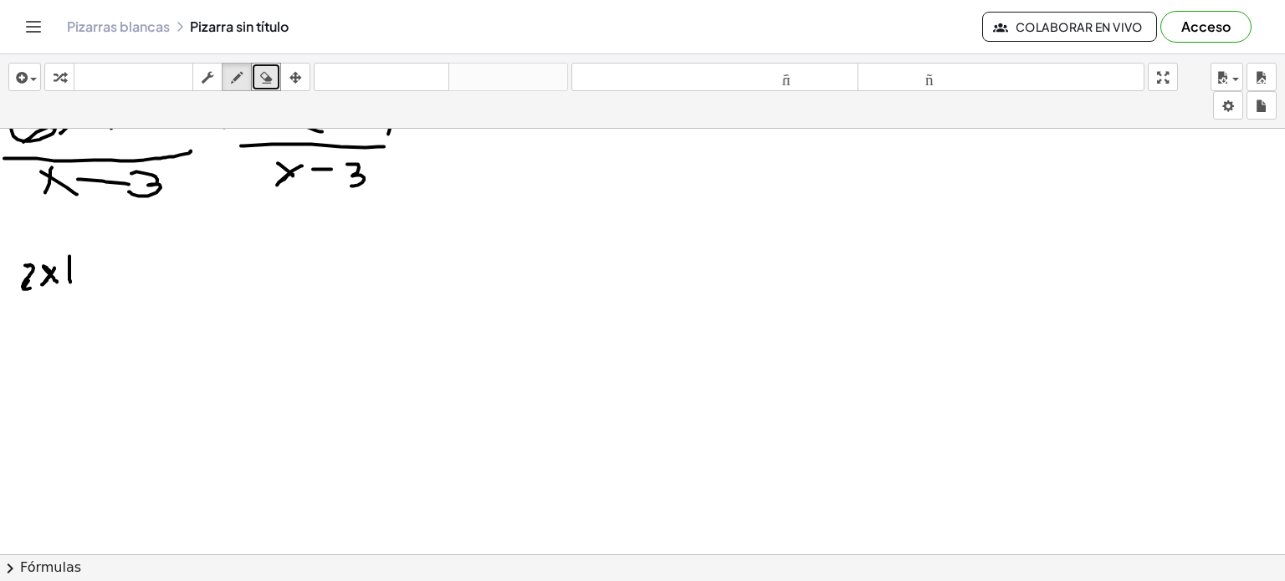
drag, startPoint x: 69, startPoint y: 255, endPoint x: 70, endPoint y: 281, distance: 25.9
click at [70, 281] on div at bounding box center [642, 54] width 1285 height 1281
drag, startPoint x: 59, startPoint y: 267, endPoint x: 80, endPoint y: 266, distance: 21.8
click at [80, 266] on div at bounding box center [642, 54] width 1285 height 1281
drag, startPoint x: 89, startPoint y: 259, endPoint x: 90, endPoint y: 286, distance: 26.8
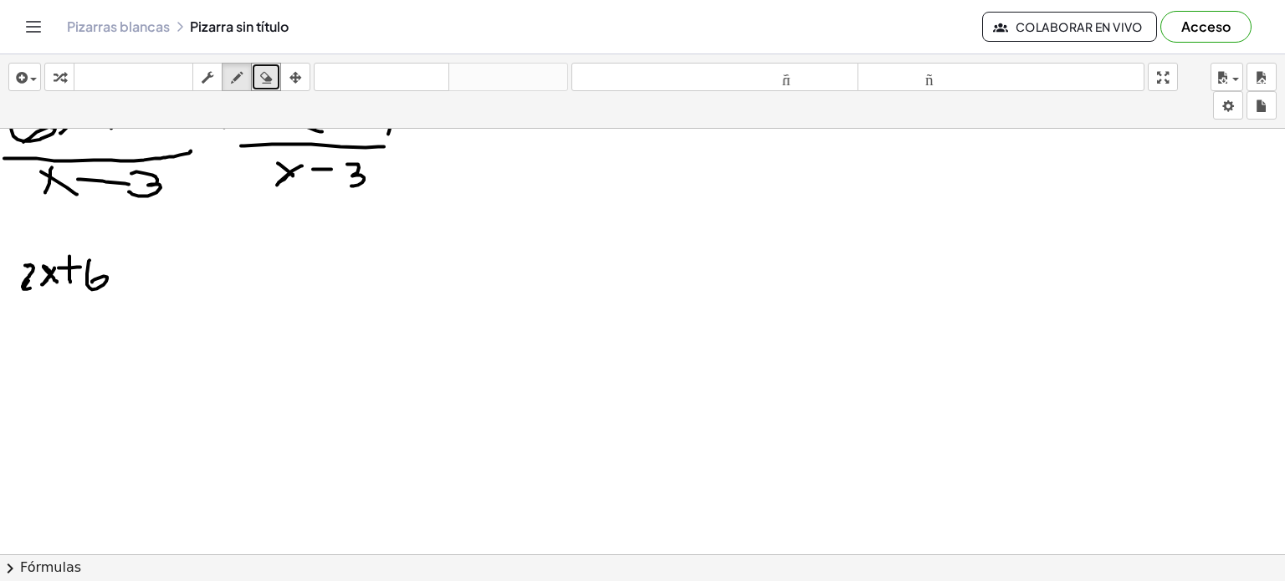
click at [90, 286] on div at bounding box center [642, 54] width 1285 height 1281
drag, startPoint x: 11, startPoint y: 301, endPoint x: 101, endPoint y: 315, distance: 91.3
click at [124, 307] on div at bounding box center [642, 54] width 1285 height 1281
drag, startPoint x: 50, startPoint y: 323, endPoint x: 43, endPoint y: 329, distance: 9.5
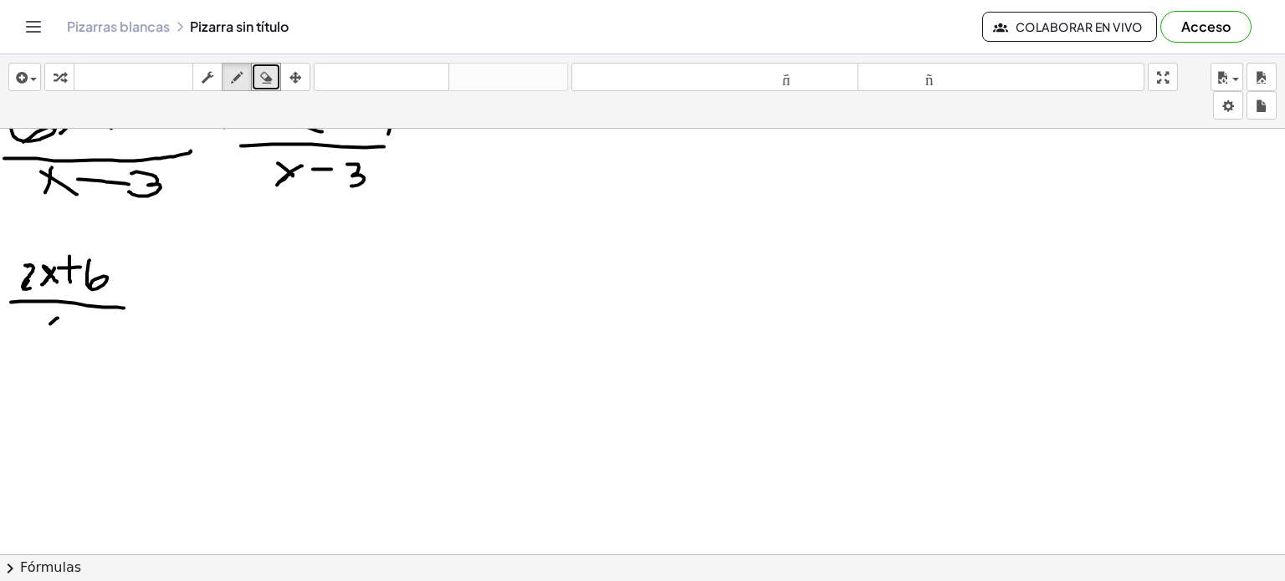
click at [43, 329] on div at bounding box center [642, 54] width 1285 height 1281
drag, startPoint x: 42, startPoint y: 315, endPoint x: 59, endPoint y: 327, distance: 21.6
click at [59, 327] on div at bounding box center [642, 54] width 1285 height 1281
drag, startPoint x: 72, startPoint y: 327, endPoint x: 57, endPoint y: 324, distance: 15.4
click at [57, 324] on div at bounding box center [642, 54] width 1285 height 1281
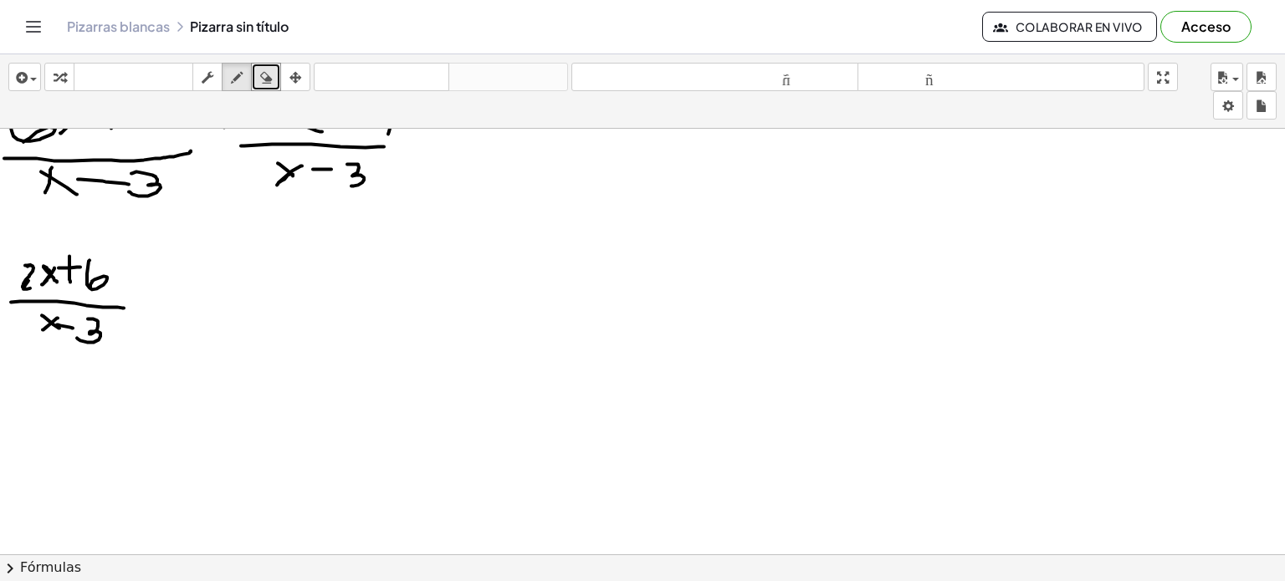
drag, startPoint x: 88, startPoint y: 318, endPoint x: 77, endPoint y: 337, distance: 22.1
click at [77, 337] on div at bounding box center [642, 54] width 1285 height 1281
drag, startPoint x: 128, startPoint y: 273, endPoint x: 143, endPoint y: 274, distance: 15.1
click at [143, 274] on div at bounding box center [642, 54] width 1285 height 1281
drag, startPoint x: 156, startPoint y: 268, endPoint x: 192, endPoint y: 287, distance: 40.8
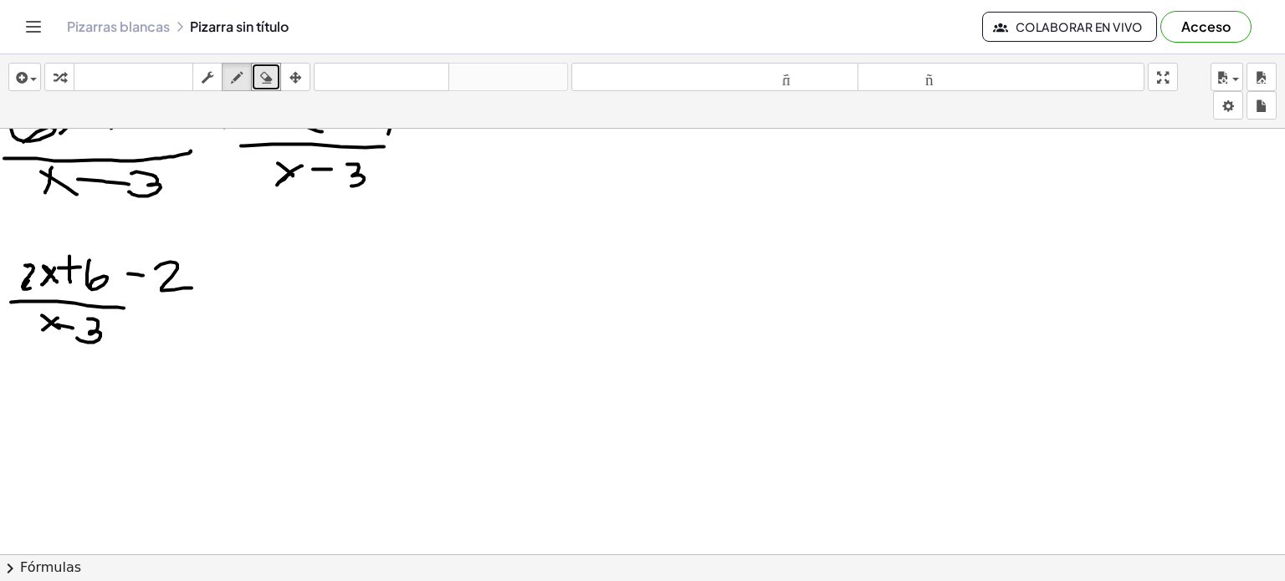
click at [192, 287] on div at bounding box center [642, 54] width 1285 height 1281
drag, startPoint x: 203, startPoint y: 255, endPoint x: 207, endPoint y: 290, distance: 35.3
click at [207, 290] on div at bounding box center [642, 54] width 1285 height 1281
drag, startPoint x: 229, startPoint y: 274, endPoint x: 239, endPoint y: 266, distance: 12.5
click at [239, 266] on div at bounding box center [642, 54] width 1285 height 1281
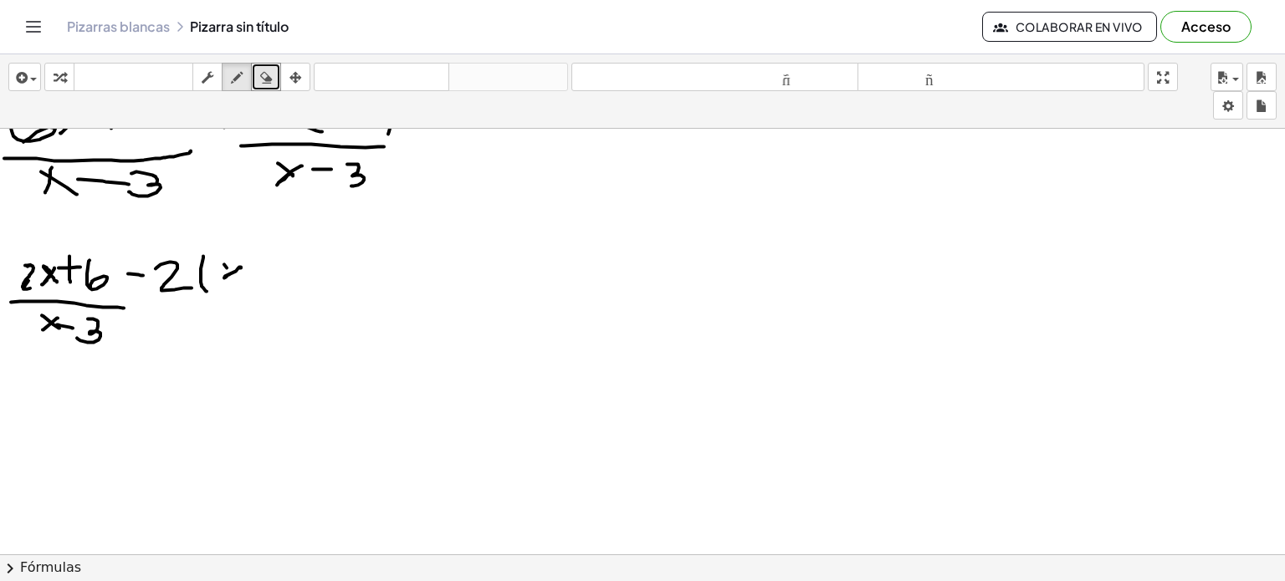
click at [228, 270] on div at bounding box center [642, 54] width 1285 height 1281
drag, startPoint x: 222, startPoint y: 266, endPoint x: 236, endPoint y: 277, distance: 17.2
click at [236, 277] on div at bounding box center [642, 54] width 1285 height 1281
drag, startPoint x: 239, startPoint y: 275, endPoint x: 254, endPoint y: 274, distance: 15.1
click at [254, 274] on div at bounding box center [642, 54] width 1285 height 1281
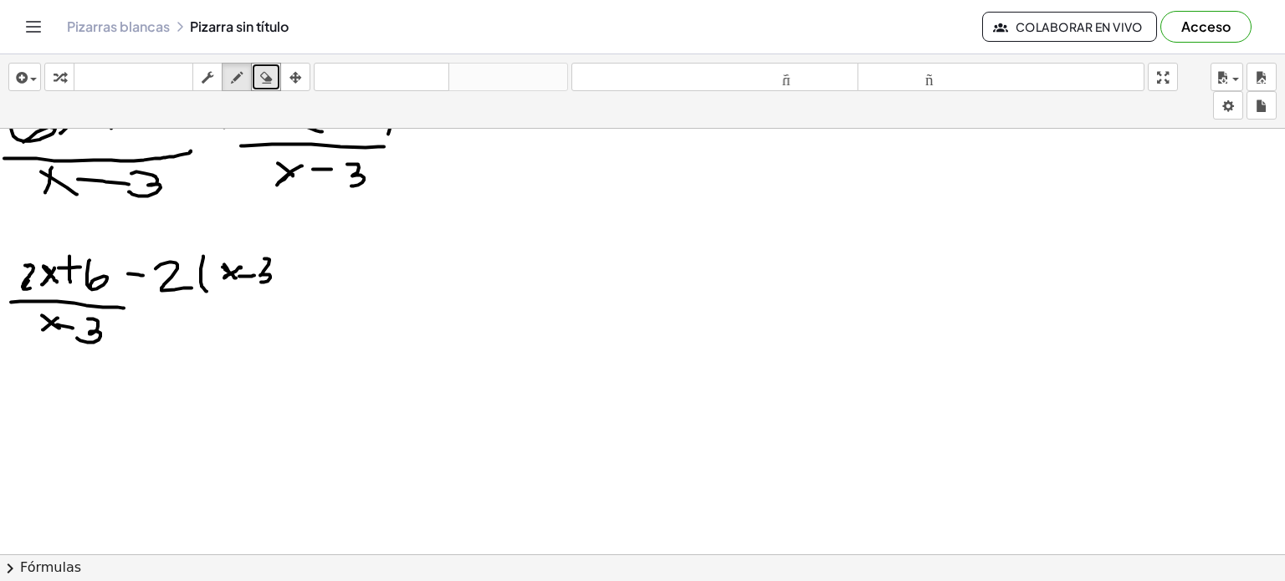
drag, startPoint x: 264, startPoint y: 258, endPoint x: 260, endPoint y: 281, distance: 23.8
click at [260, 281] on div at bounding box center [642, 54] width 1285 height 1281
drag, startPoint x: 265, startPoint y: 74, endPoint x: 263, endPoint y: 60, distance: 13.6
click at [263, 60] on div "insertar Seleccione uno: Expresión matemática Función Texto Vídeo de YouTube Gr…" at bounding box center [642, 91] width 1285 height 74
click at [263, 73] on icon "button" at bounding box center [266, 78] width 12 height 20
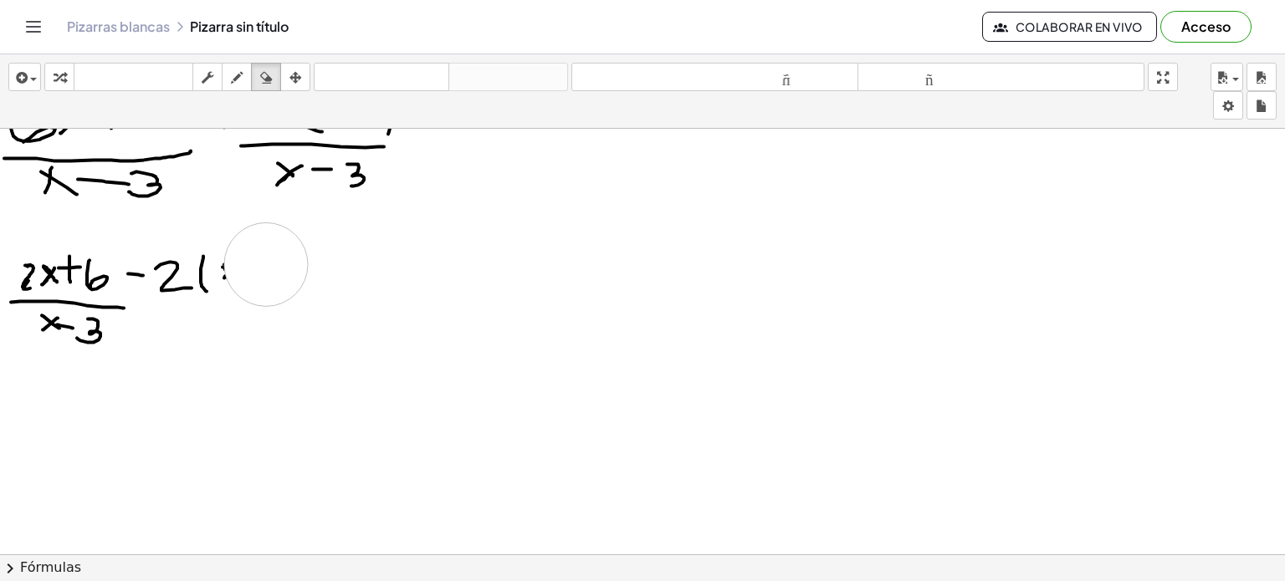
click at [266, 263] on div at bounding box center [642, 54] width 1285 height 1281
click at [263, 264] on div at bounding box center [642, 54] width 1285 height 1281
click at [245, 76] on div "button" at bounding box center [237, 77] width 22 height 20
drag, startPoint x: 219, startPoint y: 261, endPoint x: 214, endPoint y: 283, distance: 22.3
click at [214, 283] on div at bounding box center [642, 54] width 1285 height 1281
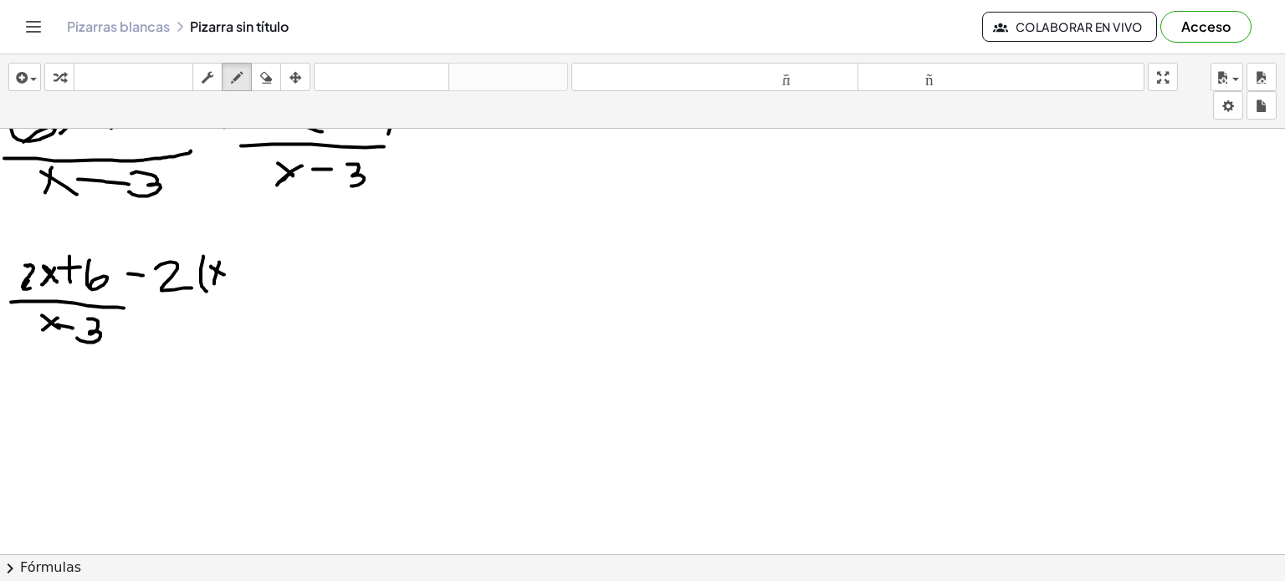
drag, startPoint x: 224, startPoint y: 274, endPoint x: 217, endPoint y: 267, distance: 10.1
click at [217, 267] on div at bounding box center [642, 54] width 1285 height 1281
drag, startPoint x: 231, startPoint y: 267, endPoint x: 244, endPoint y: 268, distance: 13.4
click at [244, 268] on div at bounding box center [642, 54] width 1285 height 1281
drag, startPoint x: 259, startPoint y: 256, endPoint x: 249, endPoint y: 277, distance: 23.2
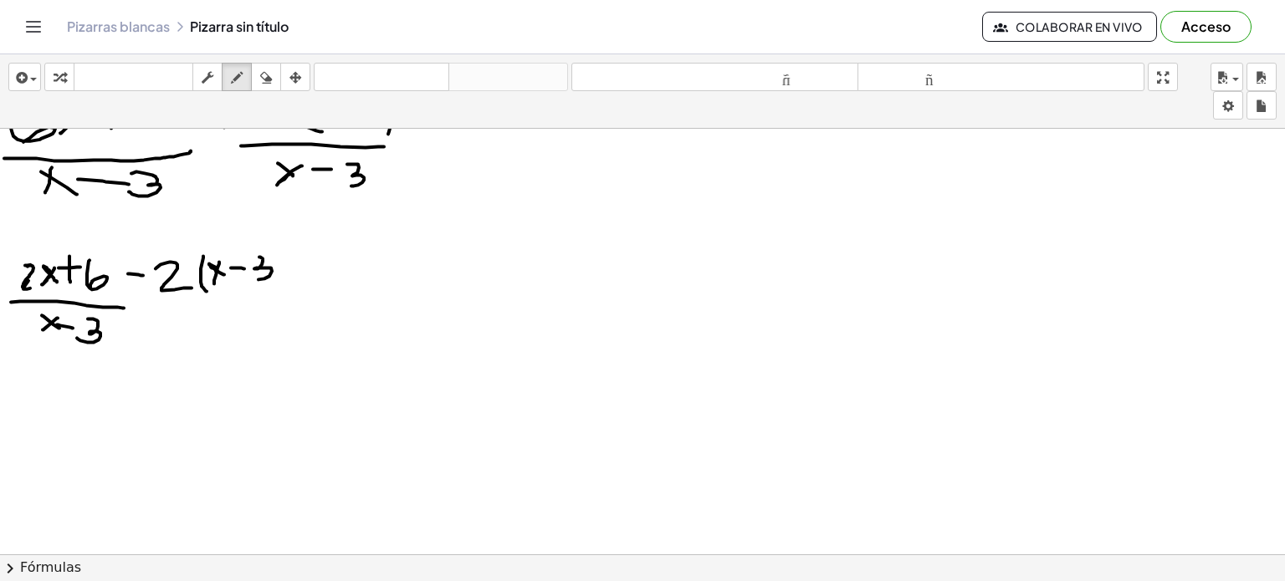
click at [249, 277] on div at bounding box center [642, 54] width 1285 height 1281
drag, startPoint x: 271, startPoint y: 249, endPoint x: 280, endPoint y: 287, distance: 38.7
click at [280, 287] on div at bounding box center [642, 54] width 1285 height 1281
drag, startPoint x: 149, startPoint y: 304, endPoint x: 308, endPoint y: 294, distance: 159.2
click at [308, 294] on div at bounding box center [642, 54] width 1285 height 1281
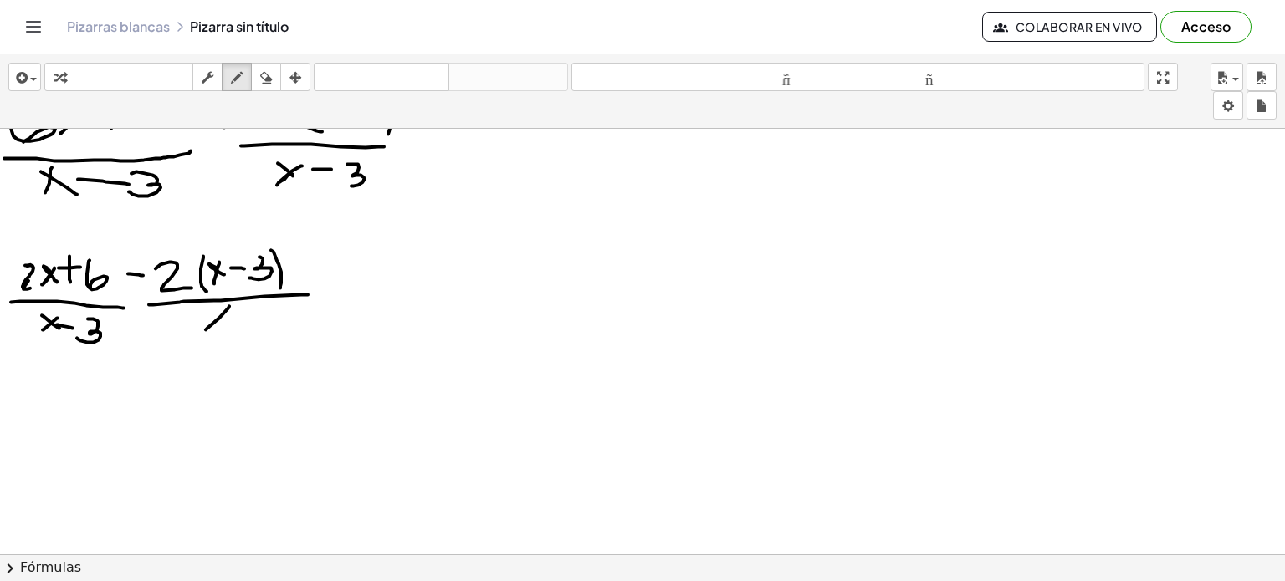
drag, startPoint x: 229, startPoint y: 305, endPoint x: 205, endPoint y: 330, distance: 34.3
click at [205, 330] on div at bounding box center [642, 54] width 1285 height 1281
drag, startPoint x: 206, startPoint y: 312, endPoint x: 230, endPoint y: 326, distance: 28.1
click at [230, 326] on div at bounding box center [642, 54] width 1285 height 1281
click at [245, 318] on div at bounding box center [642, 54] width 1285 height 1281
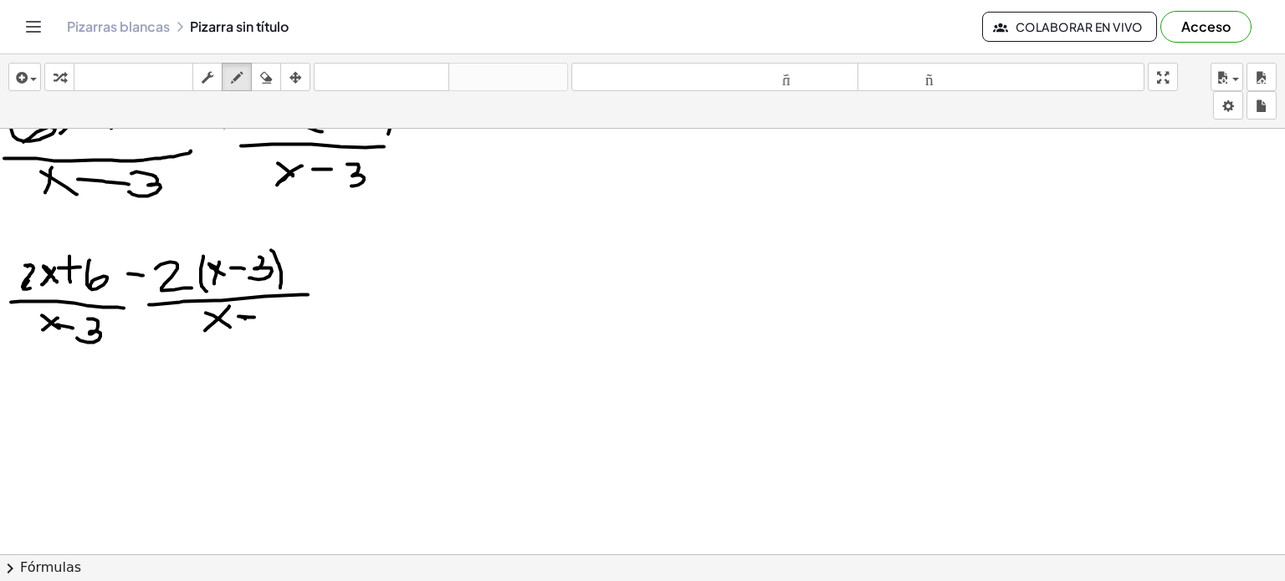
drag, startPoint x: 242, startPoint y: 316, endPoint x: 255, endPoint y: 317, distance: 13.4
click at [255, 317] on div at bounding box center [642, 54] width 1285 height 1281
drag, startPoint x: 271, startPoint y: 307, endPoint x: 259, endPoint y: 329, distance: 24.7
click at [259, 329] on div at bounding box center [642, 54] width 1285 height 1281
click at [346, 280] on div at bounding box center [642, 54] width 1285 height 1281
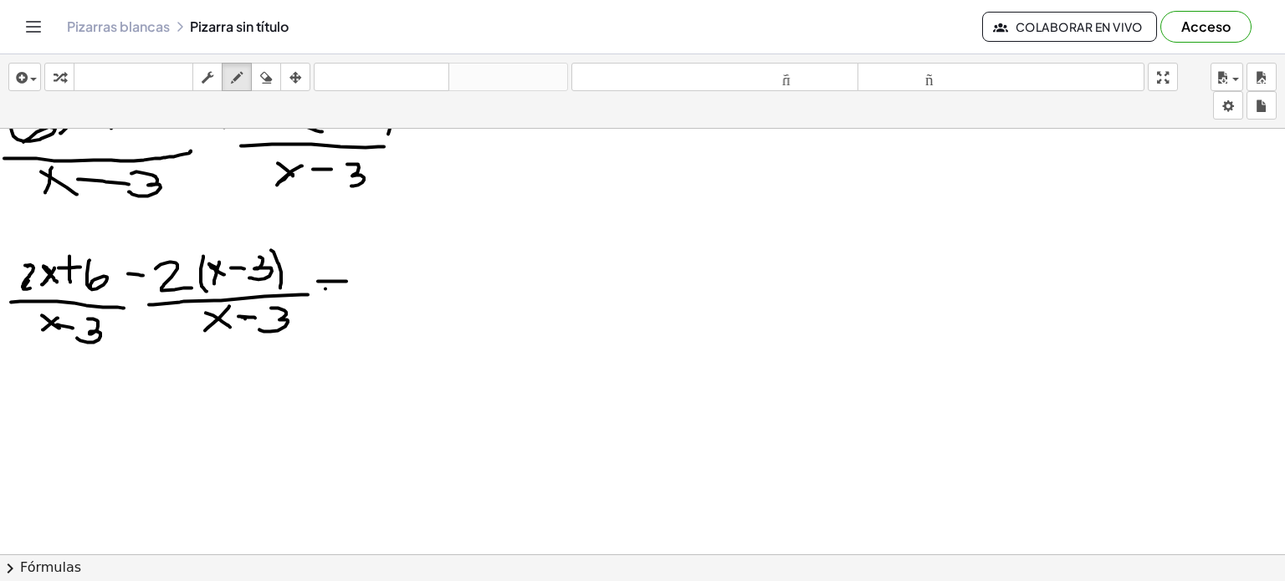
click at [350, 288] on div at bounding box center [642, 54] width 1285 height 1281
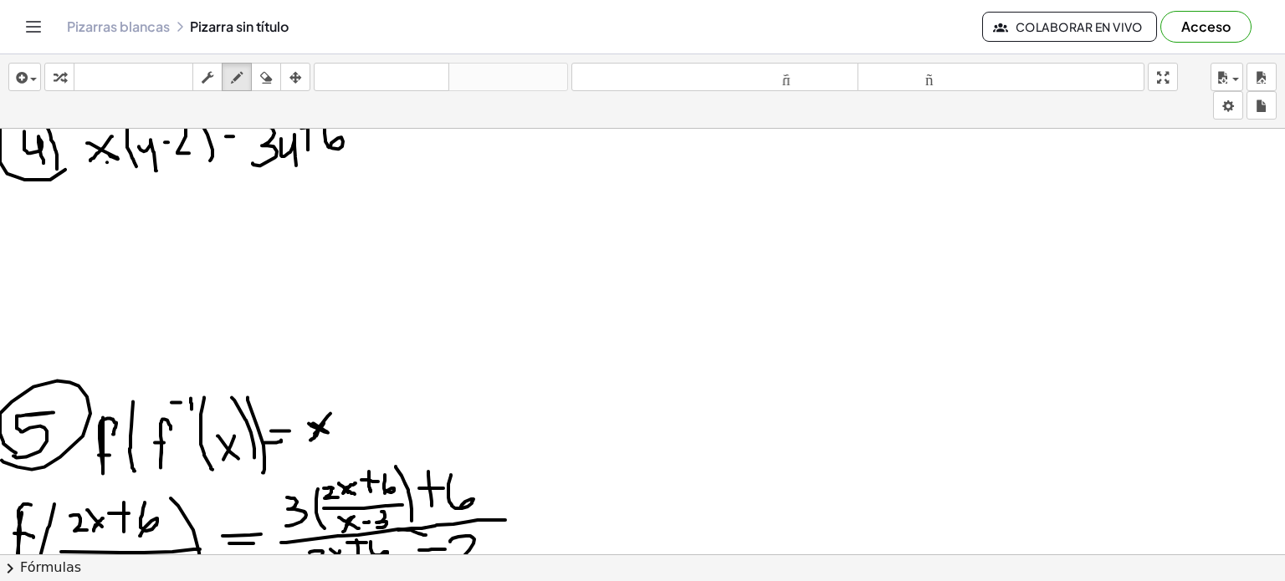
scroll to position [0, 0]
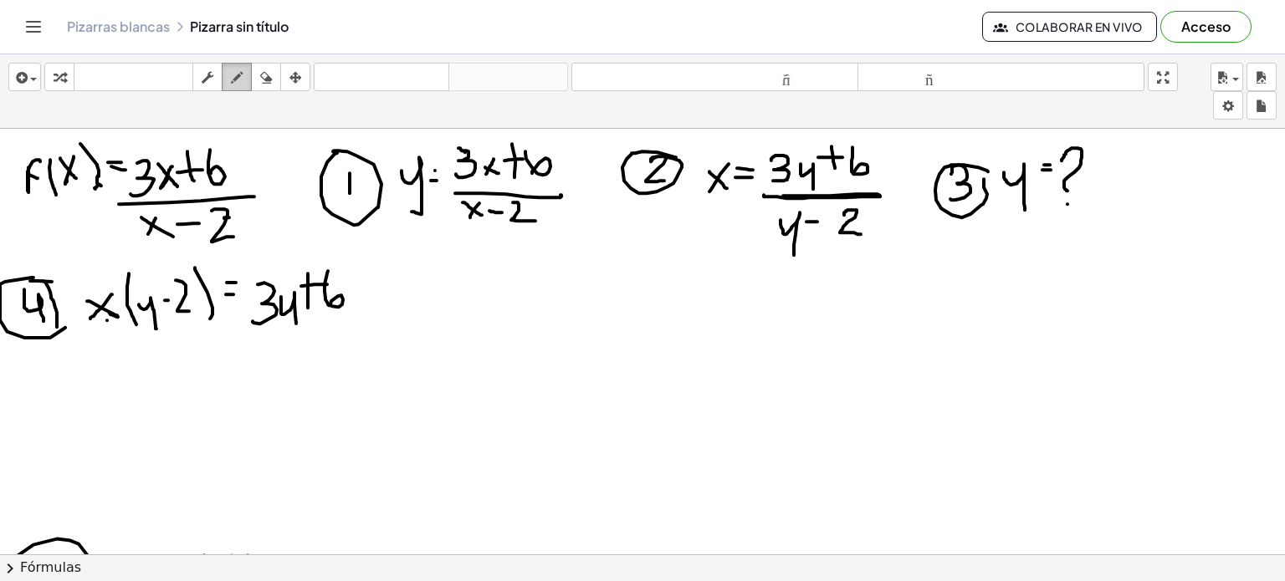
click at [224, 78] on button "dibujar" at bounding box center [237, 77] width 30 height 28
drag, startPoint x: 101, startPoint y: 356, endPoint x: 94, endPoint y: 364, distance: 10.6
drag, startPoint x: 94, startPoint y: 345, endPoint x: 107, endPoint y: 360, distance: 20.1
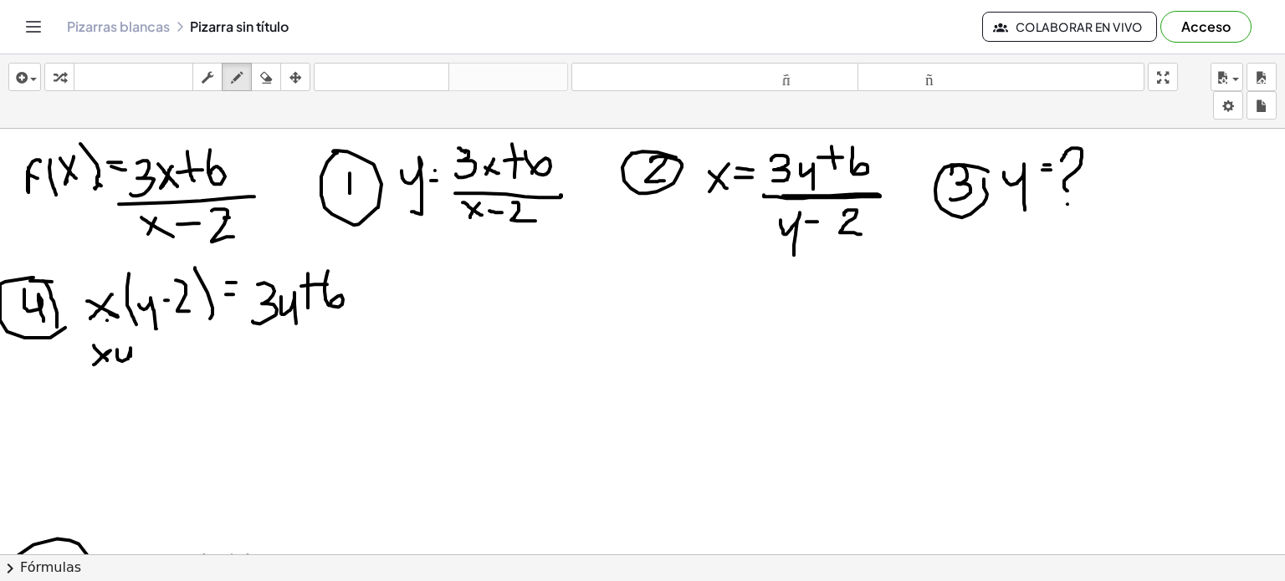
drag, startPoint x: 117, startPoint y: 349, endPoint x: 133, endPoint y: 381, distance: 35.5
drag, startPoint x: 166, startPoint y: 346, endPoint x: 190, endPoint y: 364, distance: 29.9
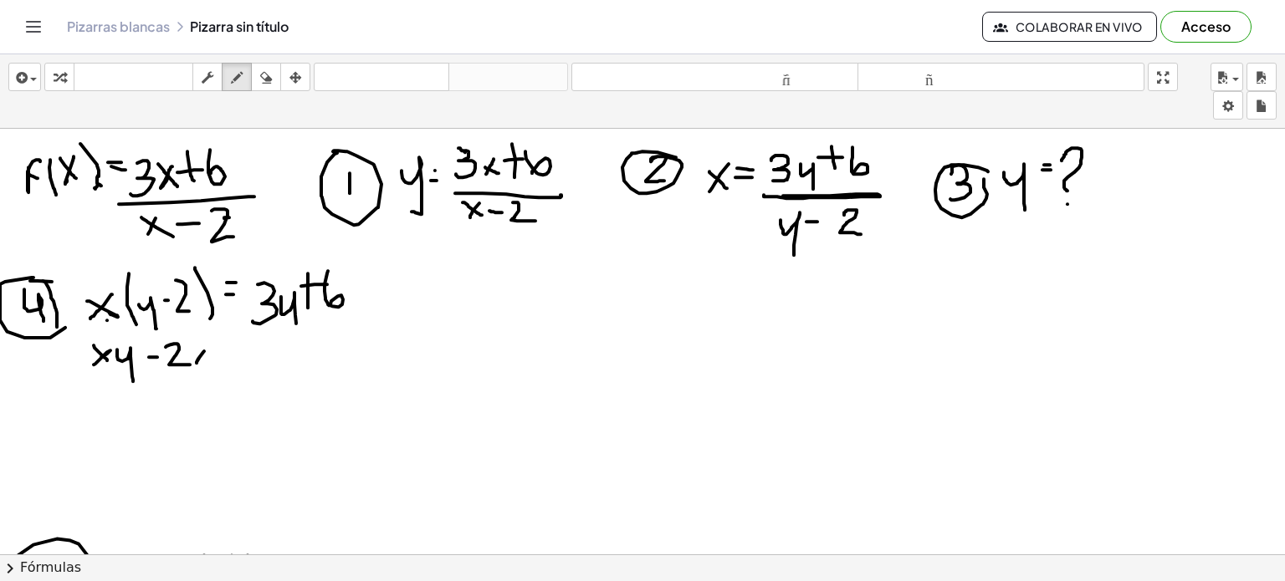
drag, startPoint x: 189, startPoint y: 345, endPoint x: 213, endPoint y: 362, distance: 29.5
drag, startPoint x: 213, startPoint y: 350, endPoint x: 233, endPoint y: 350, distance: 19.2
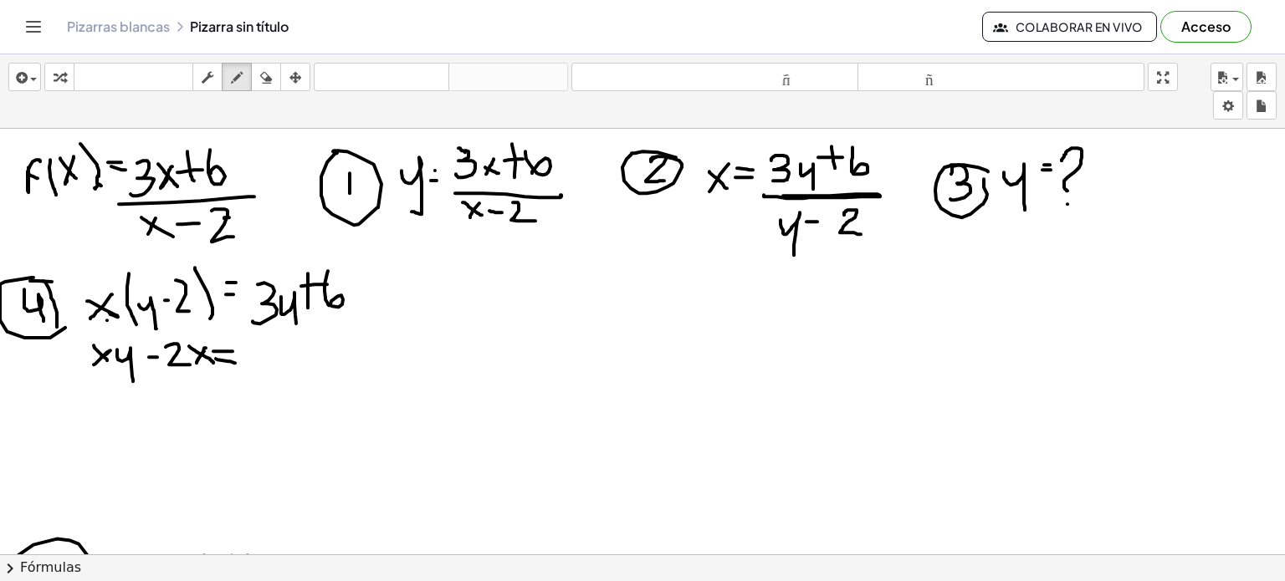
drag, startPoint x: 216, startPoint y: 358, endPoint x: 235, endPoint y: 362, distance: 19.7
drag, startPoint x: 258, startPoint y: 344, endPoint x: 248, endPoint y: 367, distance: 25.5
drag, startPoint x: 279, startPoint y: 354, endPoint x: 292, endPoint y: 375, distance: 24.8
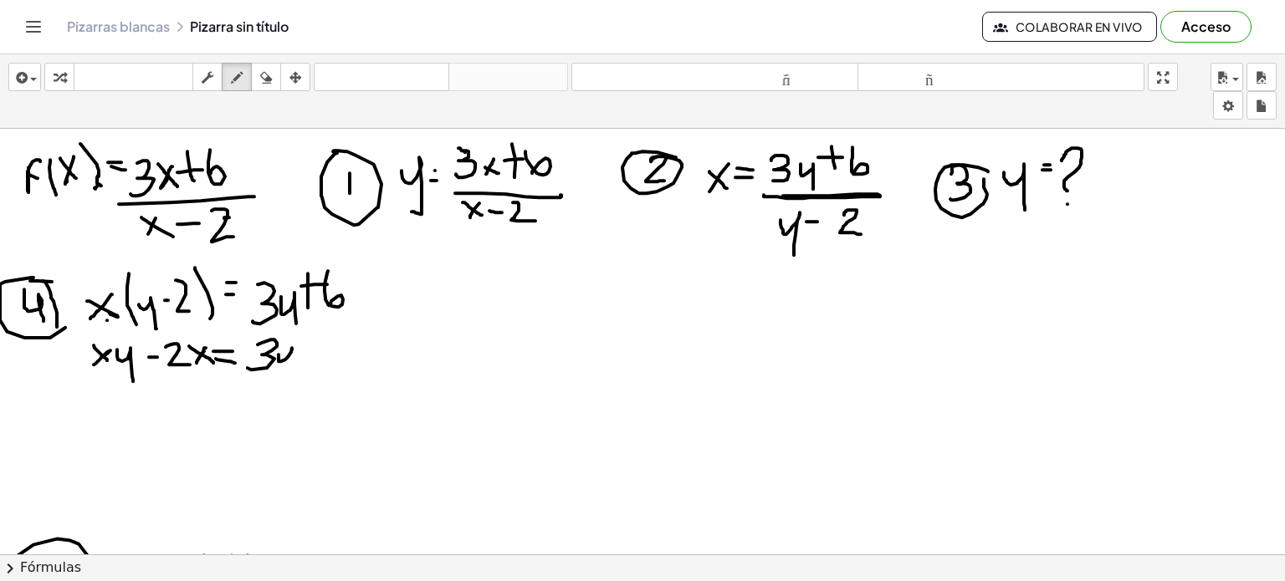
drag, startPoint x: 316, startPoint y: 324, endPoint x: 316, endPoint y: 355, distance: 30.9
drag, startPoint x: 304, startPoint y: 337, endPoint x: 327, endPoint y: 337, distance: 23.4
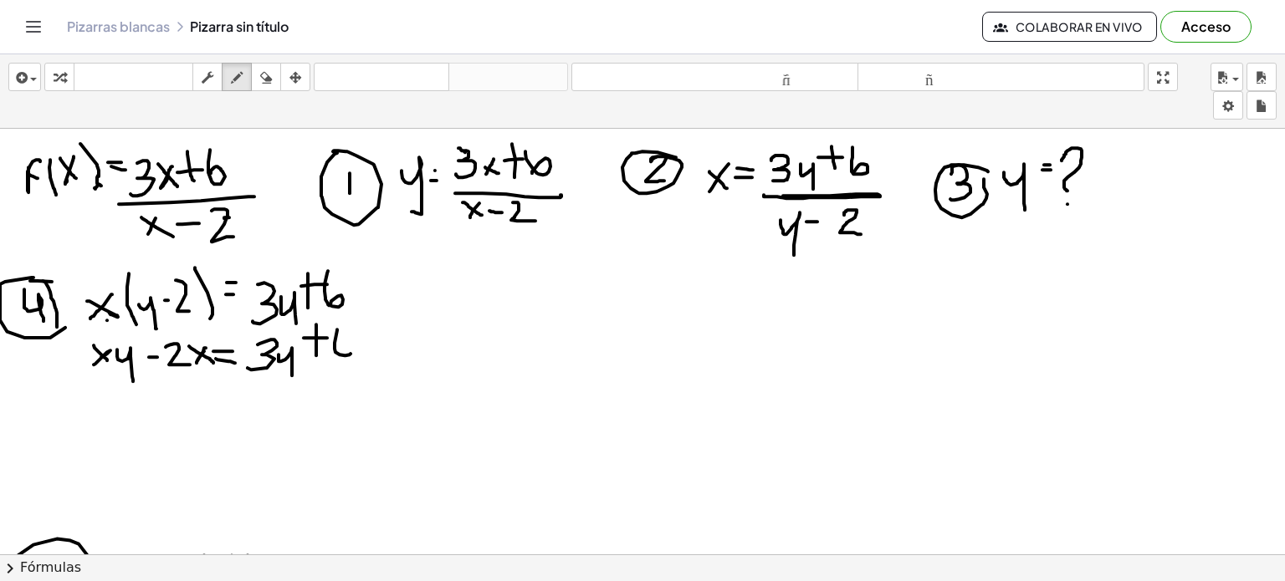
drag, startPoint x: 337, startPoint y: 329, endPoint x: 336, endPoint y: 357, distance: 28.5
drag, startPoint x: 97, startPoint y: 402, endPoint x: 108, endPoint y: 396, distance: 12.8
drag, startPoint x: 89, startPoint y: 396, endPoint x: 105, endPoint y: 411, distance: 22.5
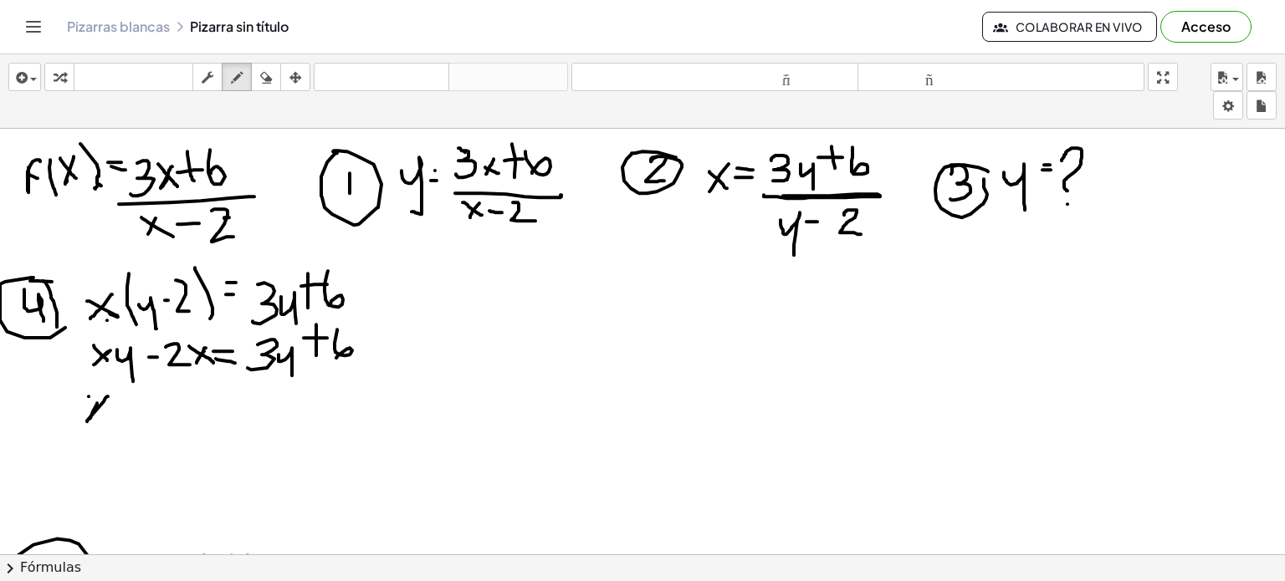
drag, startPoint x: 112, startPoint y: 399, endPoint x: 136, endPoint y: 432, distance: 40.7
drag, startPoint x: 170, startPoint y: 391, endPoint x: 161, endPoint y: 421, distance: 30.4
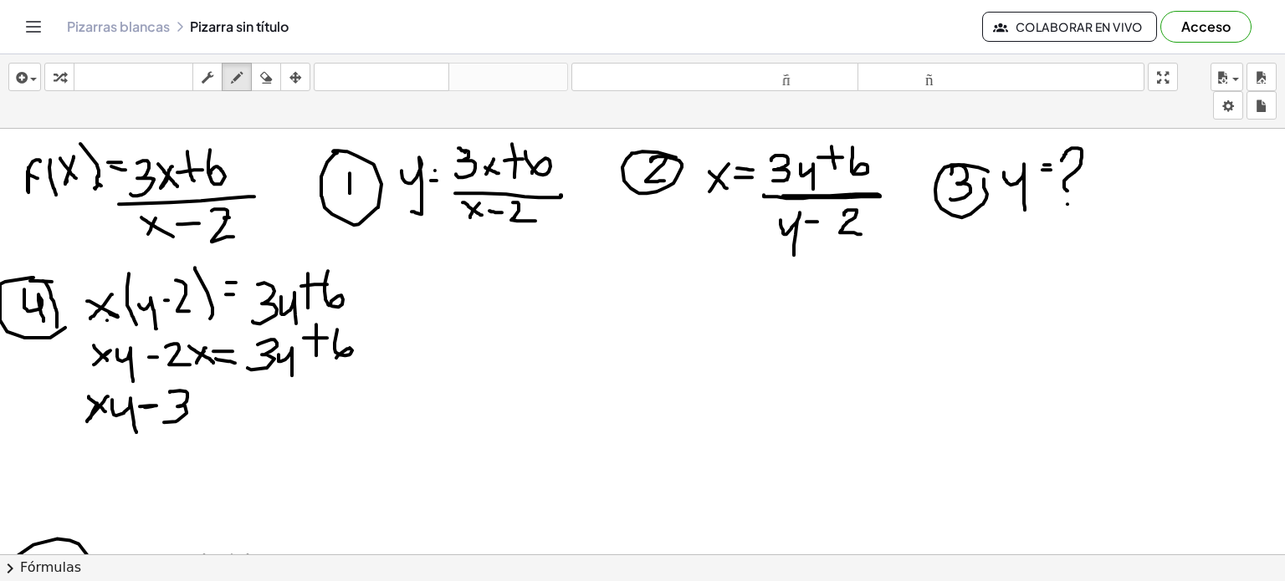
drag, startPoint x: 195, startPoint y: 401, endPoint x: 204, endPoint y: 426, distance: 26.7
drag, startPoint x: 219, startPoint y: 408, endPoint x: 238, endPoint y: 408, distance: 18.4
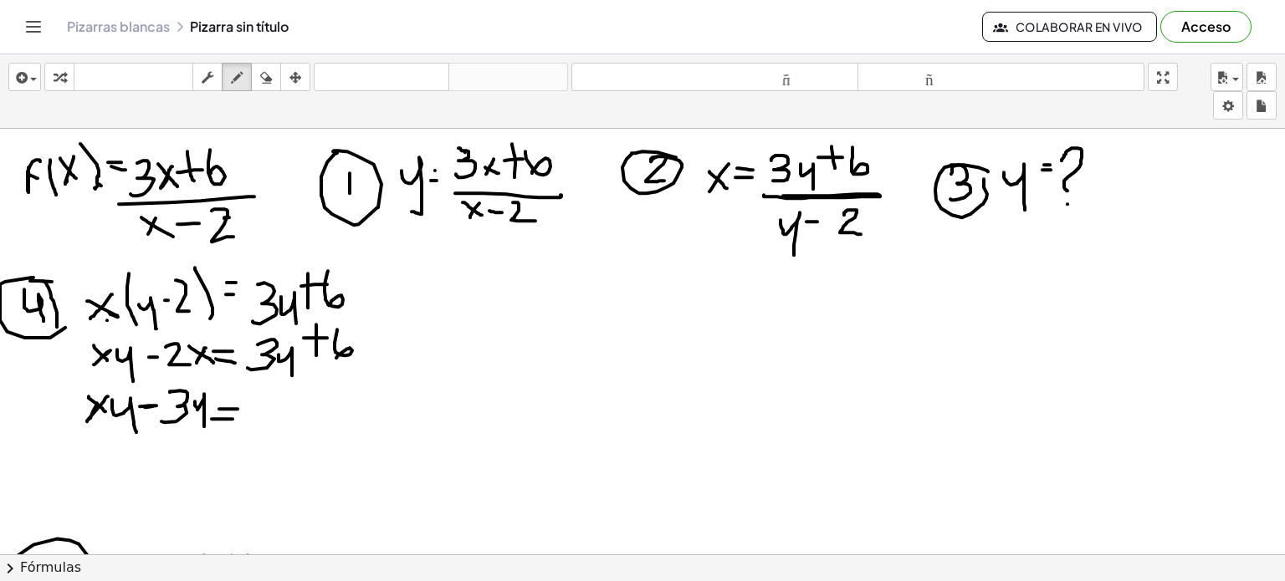
drag, startPoint x: 212, startPoint y: 418, endPoint x: 234, endPoint y: 418, distance: 22.6
drag, startPoint x: 264, startPoint y: 401, endPoint x: 285, endPoint y: 419, distance: 27.9
drag, startPoint x: 299, startPoint y: 404, endPoint x: 291, endPoint y: 417, distance: 15.1
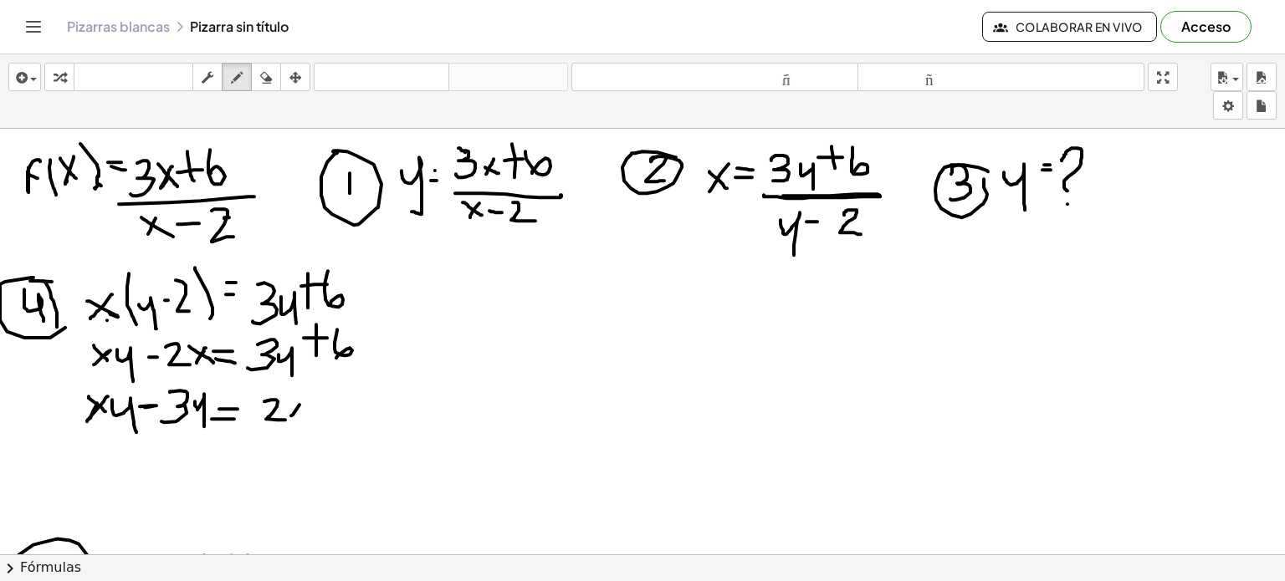
drag, startPoint x: 287, startPoint y: 407, endPoint x: 304, endPoint y: 419, distance: 21.1
drag, startPoint x: 316, startPoint y: 386, endPoint x: 316, endPoint y: 412, distance: 26.8
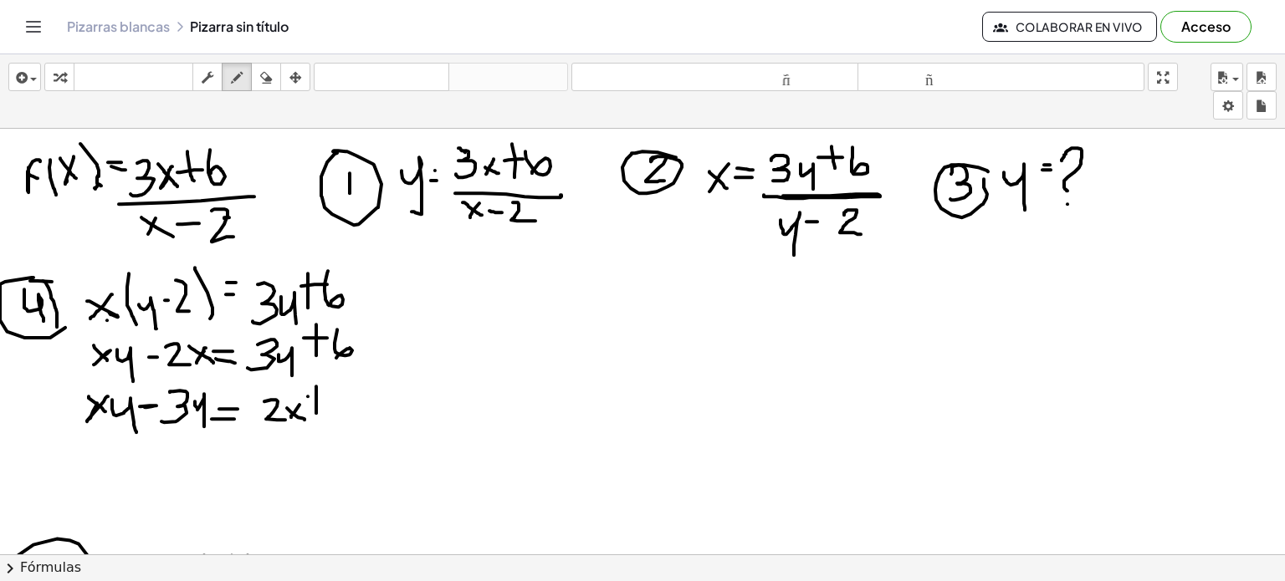
drag, startPoint x: 308, startPoint y: 396, endPoint x: 322, endPoint y: 396, distance: 14.2
drag, startPoint x: 334, startPoint y: 386, endPoint x: 335, endPoint y: 407, distance: 20.1
drag, startPoint x: 446, startPoint y: 305, endPoint x: 468, endPoint y: 347, distance: 47.1
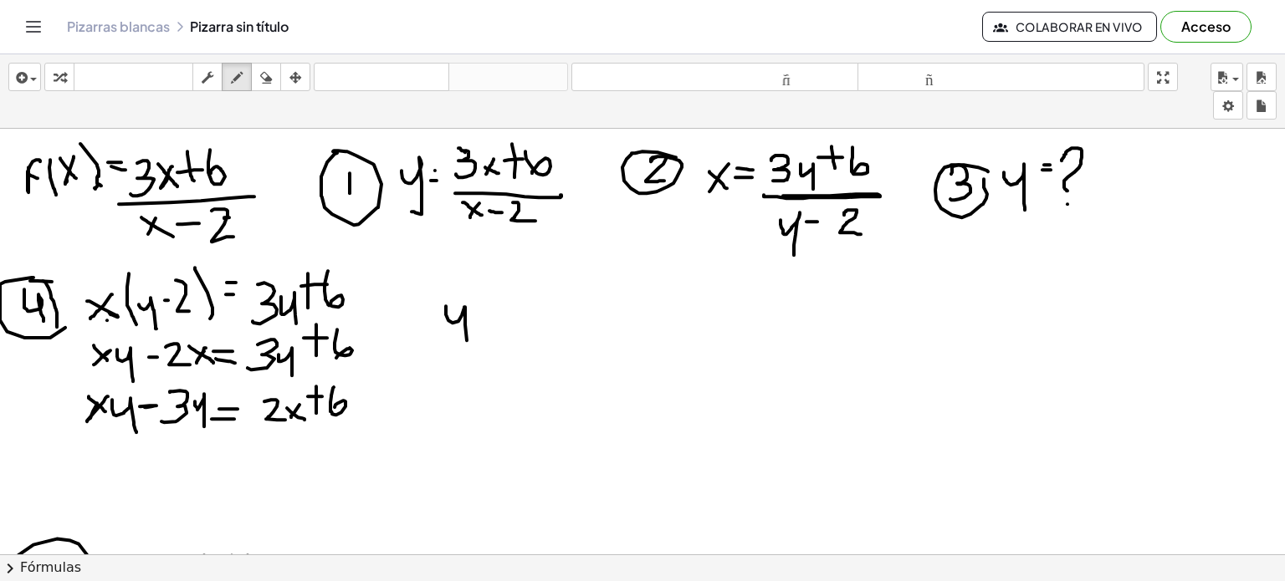
drag, startPoint x: 485, startPoint y: 274, endPoint x: 483, endPoint y: 320, distance: 46.0
drag, startPoint x: 515, startPoint y: 295, endPoint x: 496, endPoint y: 320, distance: 31.6
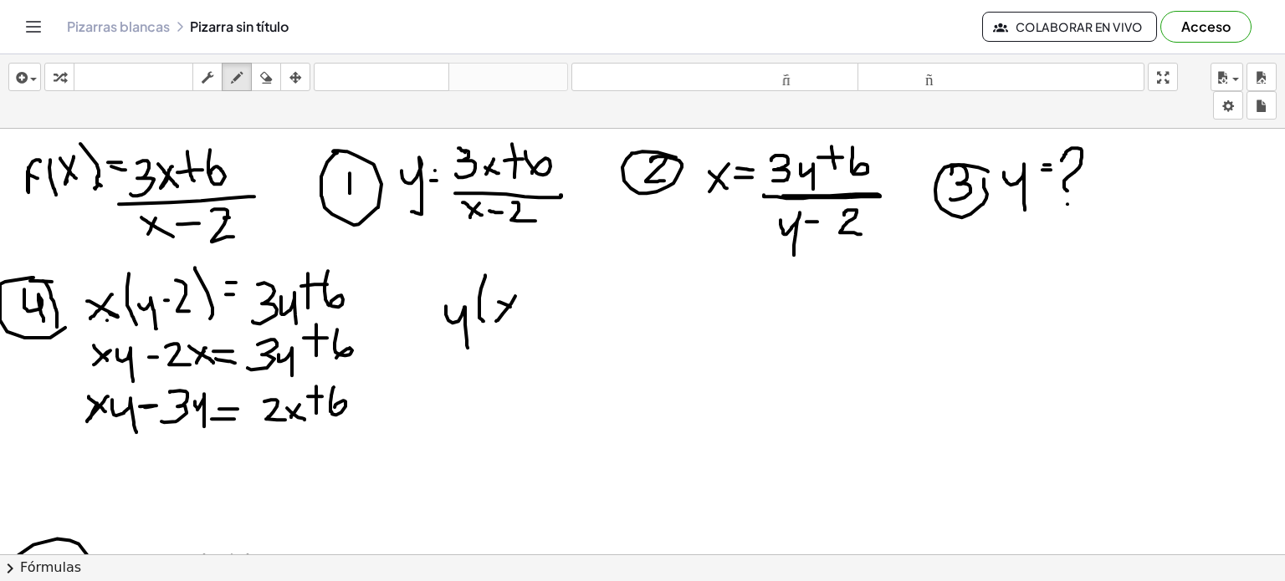
drag, startPoint x: 499, startPoint y: 301, endPoint x: 515, endPoint y: 308, distance: 18.0
drag, startPoint x: 522, startPoint y: 300, endPoint x: 536, endPoint y: 299, distance: 14.3
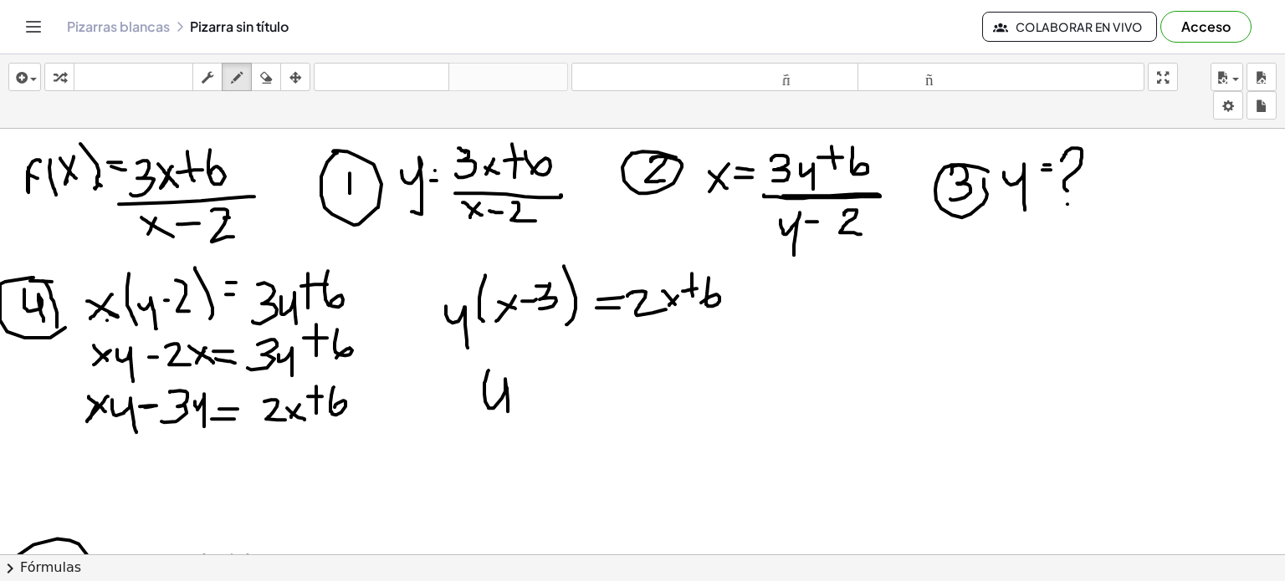
click at [254, 74] on button "borrar" at bounding box center [266, 77] width 30 height 28
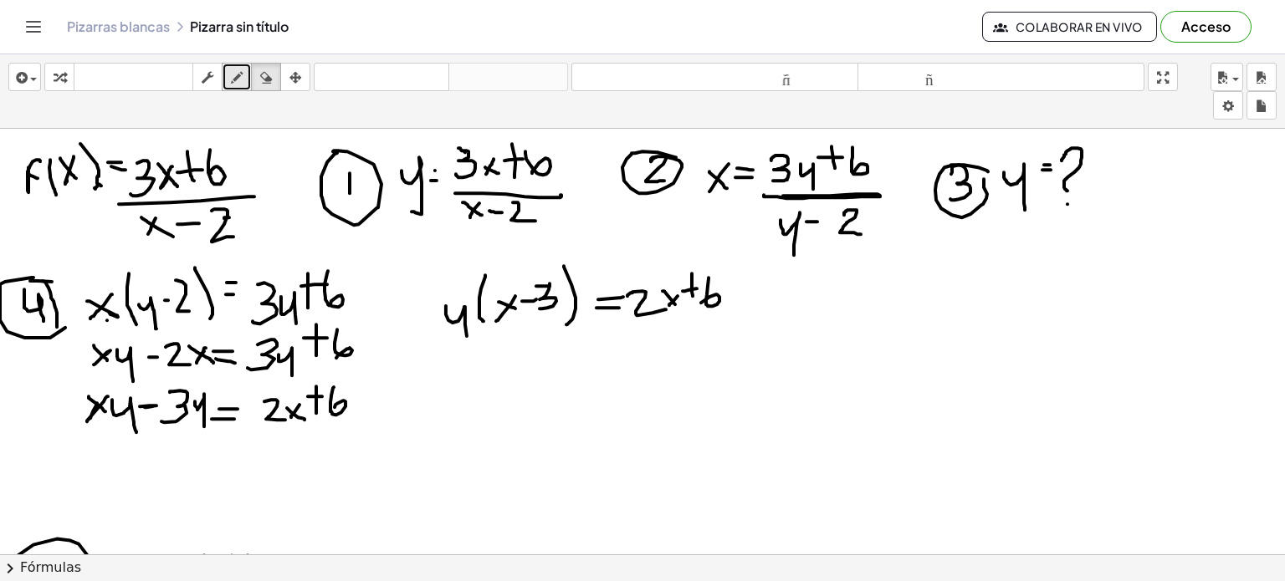
click at [231, 68] on icon "button" at bounding box center [237, 78] width 12 height 20
drag, startPoint x: 515, startPoint y: 369, endPoint x: 542, endPoint y: 416, distance: 53.9
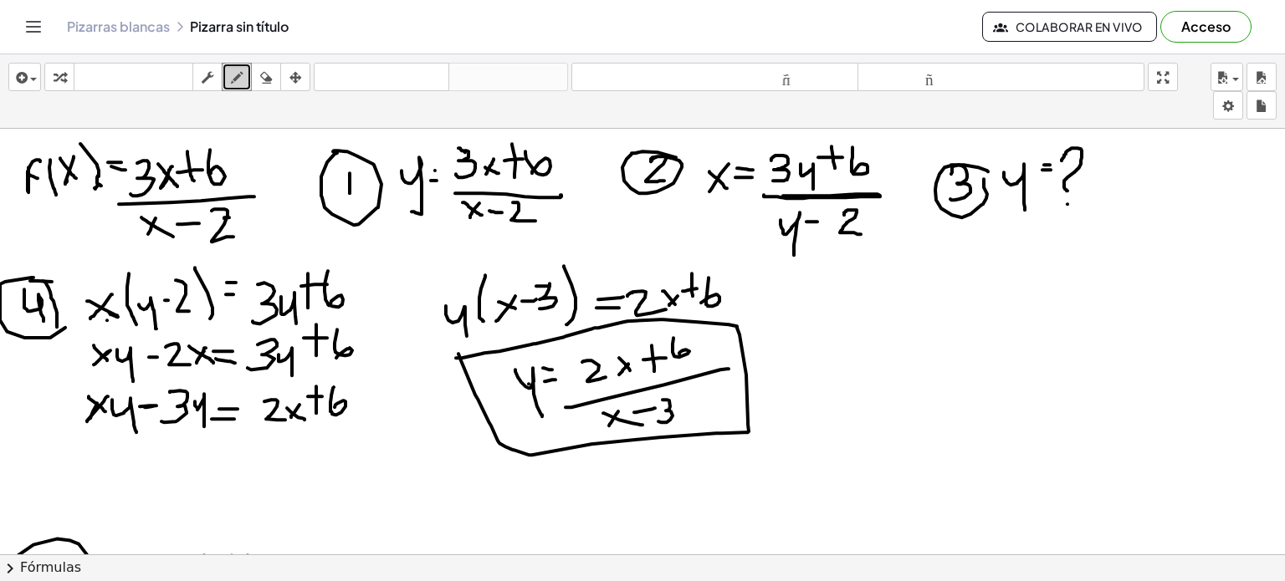
drag, startPoint x: 6, startPoint y: 191, endPoint x: 256, endPoint y: 187, distance: 250.1
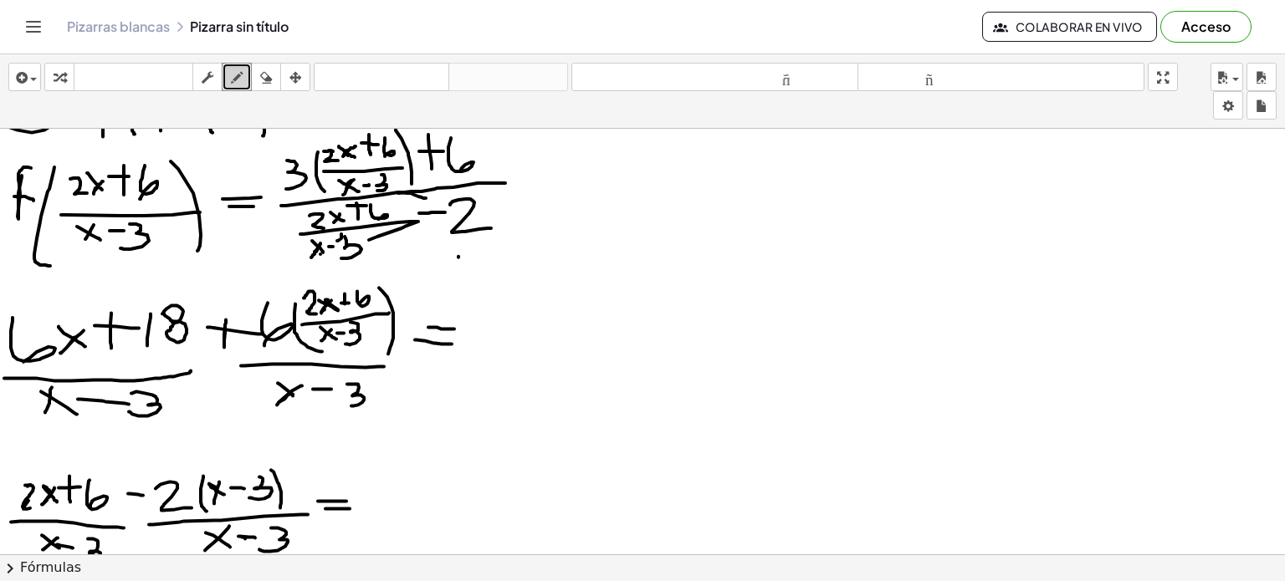
scroll to position [471, 0]
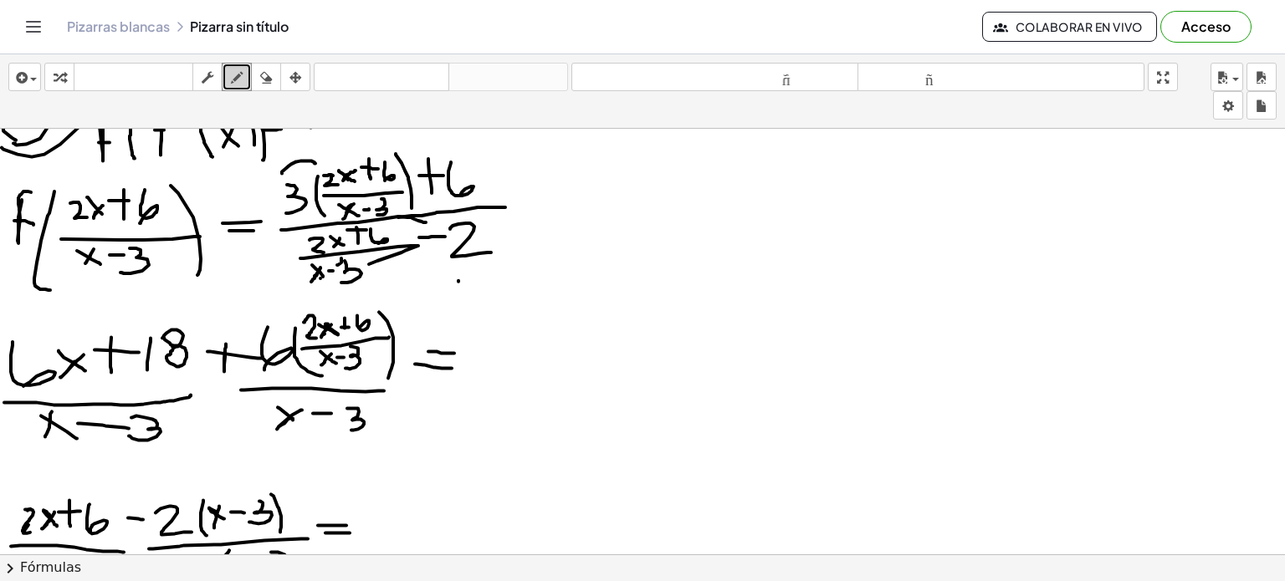
drag, startPoint x: 282, startPoint y: 172, endPoint x: 315, endPoint y: 162, distance: 34.9
click at [315, 162] on div at bounding box center [642, 298] width 1285 height 1281
drag, startPoint x: 283, startPoint y: 176, endPoint x: 374, endPoint y: 150, distance: 95.0
click at [374, 150] on div at bounding box center [642, 298] width 1285 height 1281
click at [473, 156] on div at bounding box center [642, 298] width 1285 height 1281
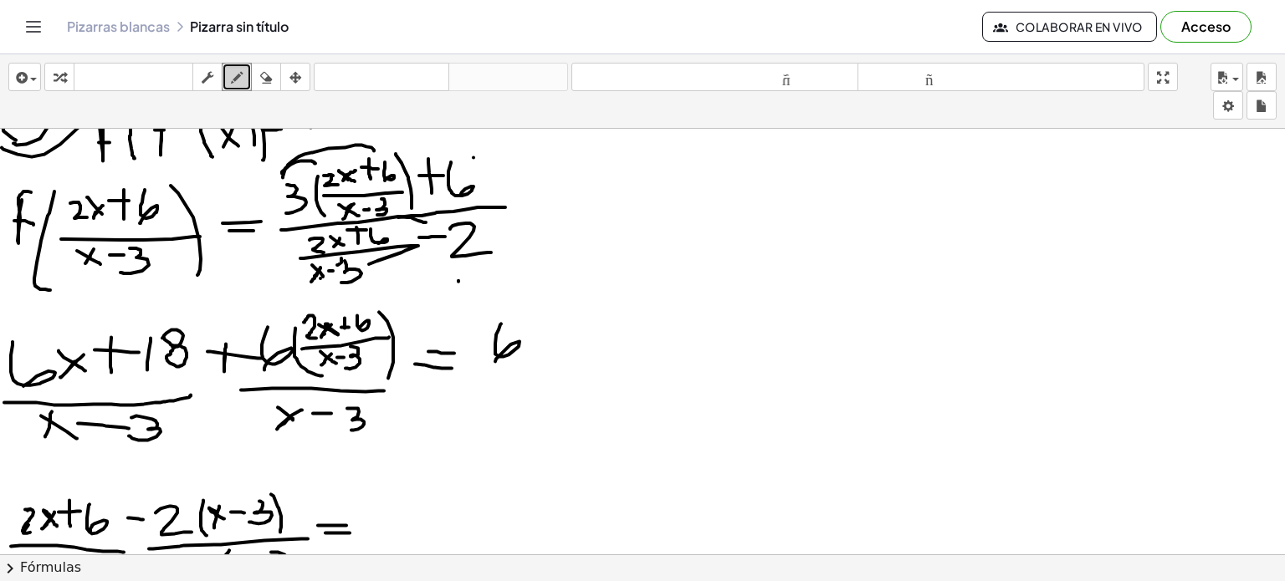
drag, startPoint x: 501, startPoint y: 323, endPoint x: 494, endPoint y: 364, distance: 41.7
click at [494, 364] on div at bounding box center [642, 298] width 1285 height 1281
drag, startPoint x: 541, startPoint y: 330, endPoint x: 524, endPoint y: 350, distance: 26.1
click at [524, 350] on div at bounding box center [642, 298] width 1285 height 1281
drag, startPoint x: 523, startPoint y: 330, endPoint x: 550, endPoint y: 350, distance: 33.6
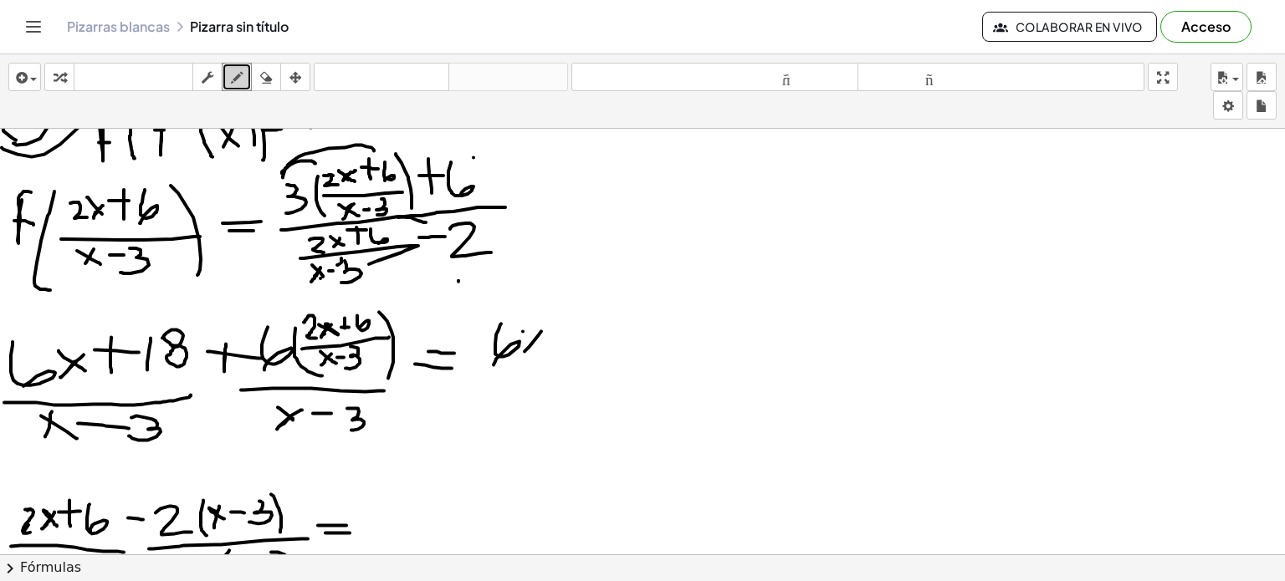
click at [550, 350] on div at bounding box center [642, 298] width 1285 height 1281
drag, startPoint x: 562, startPoint y: 330, endPoint x: 563, endPoint y: 343, distance: 12.6
click at [563, 343] on div at bounding box center [642, 298] width 1285 height 1281
drag, startPoint x: 552, startPoint y: 327, endPoint x: 579, endPoint y: 325, distance: 26.9
click at [579, 325] on div at bounding box center [642, 298] width 1285 height 1281
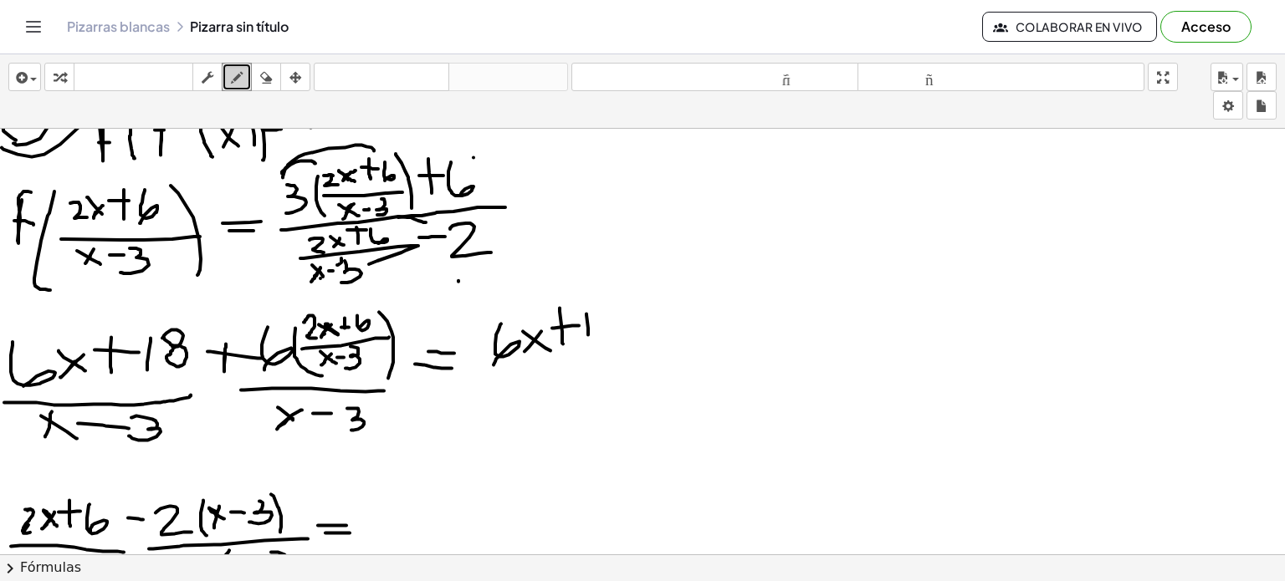
click at [588, 335] on div at bounding box center [642, 298] width 1285 height 1281
drag, startPoint x: 595, startPoint y: 312, endPoint x: 603, endPoint y: 307, distance: 9.8
click at [603, 307] on div at bounding box center [642, 298] width 1285 height 1281
click at [606, 320] on div at bounding box center [642, 298] width 1285 height 1281
drag, startPoint x: 659, startPoint y: 302, endPoint x: 658, endPoint y: 333, distance: 31.0
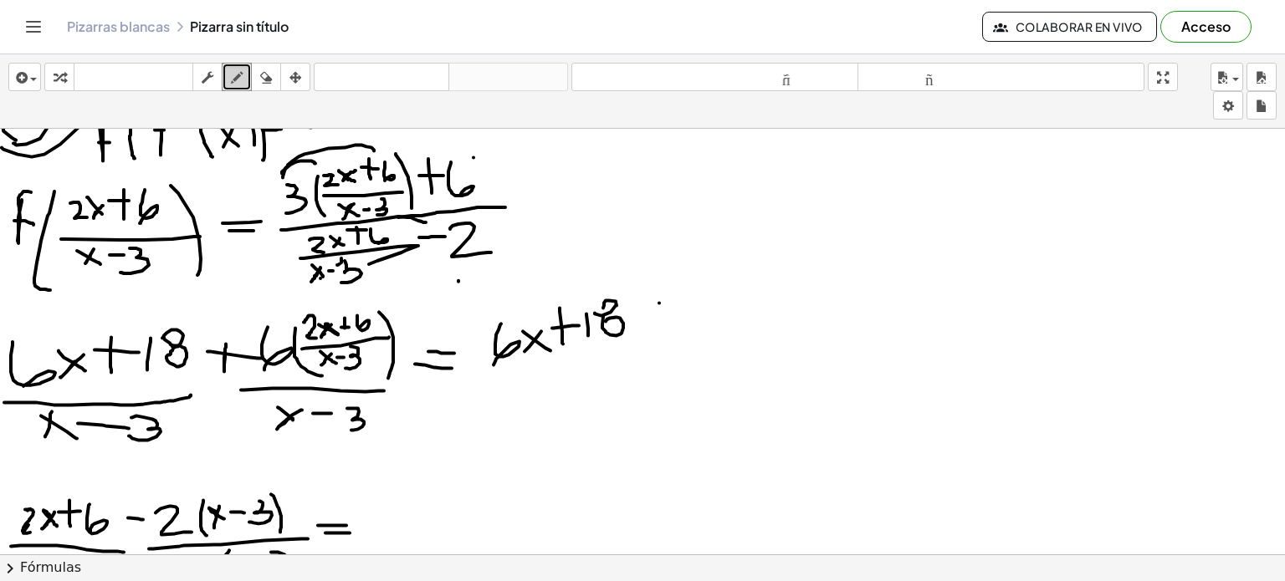
click at [658, 333] on div at bounding box center [642, 298] width 1285 height 1281
drag, startPoint x: 643, startPoint y: 321, endPoint x: 666, endPoint y: 320, distance: 22.6
click at [666, 320] on div at bounding box center [642, 298] width 1285 height 1281
click at [268, 74] on icon "button" at bounding box center [266, 78] width 12 height 20
click at [331, 349] on div at bounding box center [642, 298] width 1285 height 1281
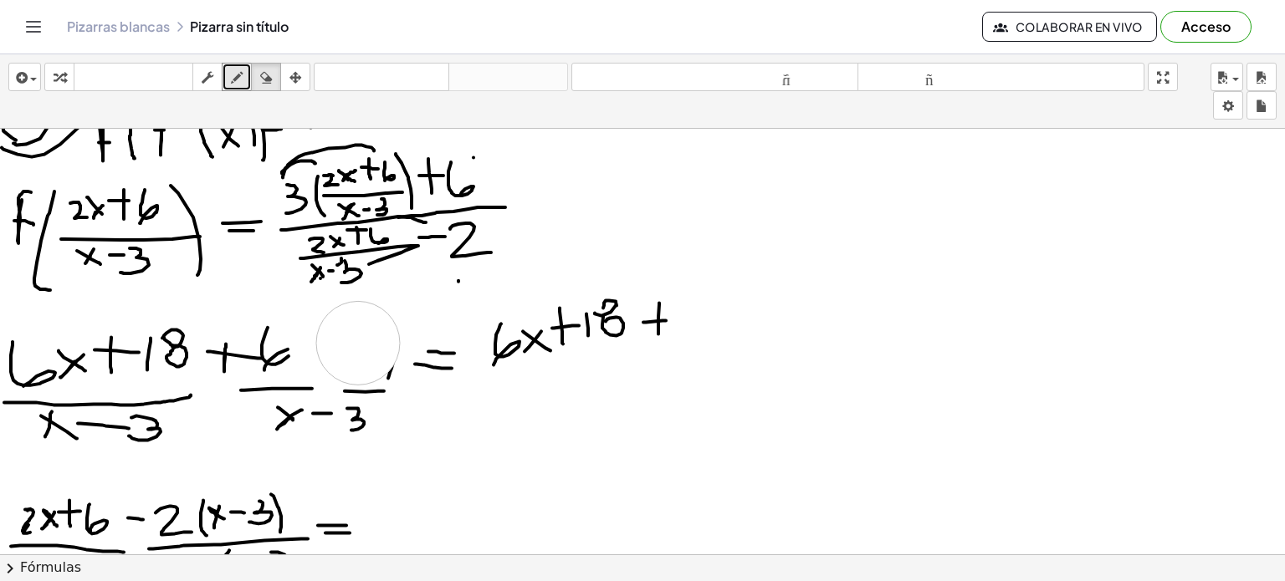
click at [358, 342] on div at bounding box center [642, 298] width 1285 height 1281
click at [243, 83] on icon "button" at bounding box center [237, 78] width 12 height 20
drag, startPoint x: 306, startPoint y: 386, endPoint x: 352, endPoint y: 391, distance: 46.2
click at [352, 391] on div at bounding box center [642, 298] width 1285 height 1281
drag, startPoint x: 315, startPoint y: 337, endPoint x: 305, endPoint y: 384, distance: 47.7
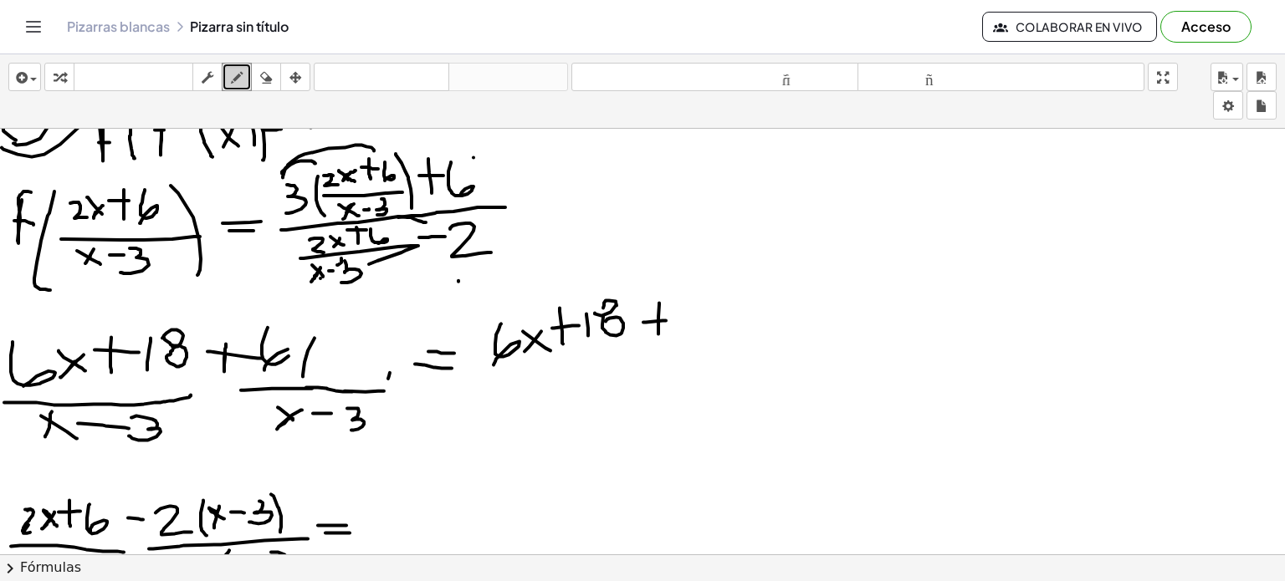
click at [305, 384] on div at bounding box center [642, 298] width 1285 height 1281
drag, startPoint x: 325, startPoint y: 365, endPoint x: 329, endPoint y: 356, distance: 9.4
click at [329, 356] on div at bounding box center [642, 298] width 1285 height 1281
drag, startPoint x: 317, startPoint y: 357, endPoint x: 326, endPoint y: 367, distance: 13.6
click at [326, 367] on div at bounding box center [642, 298] width 1285 height 1281
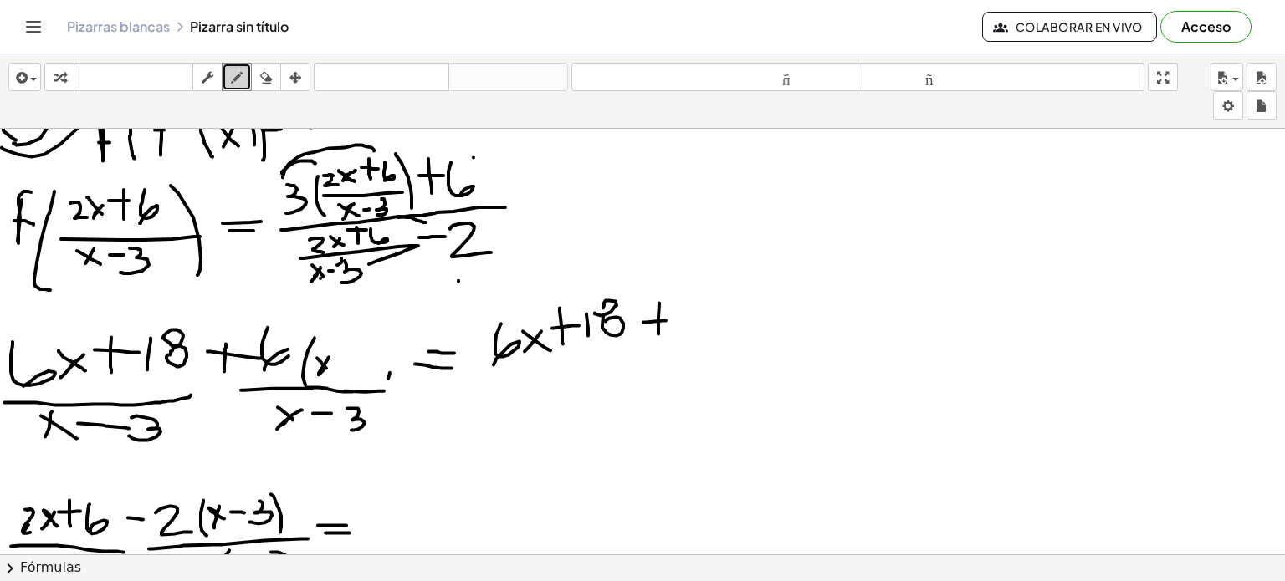
drag, startPoint x: 338, startPoint y: 363, endPoint x: 346, endPoint y: 364, distance: 8.4
click at [346, 364] on div at bounding box center [642, 298] width 1285 height 1281
drag, startPoint x: 358, startPoint y: 353, endPoint x: 340, endPoint y: 374, distance: 27.9
click at [340, 374] on div at bounding box center [642, 298] width 1285 height 1281
drag, startPoint x: 386, startPoint y: 377, endPoint x: 372, endPoint y: 334, distance: 45.5
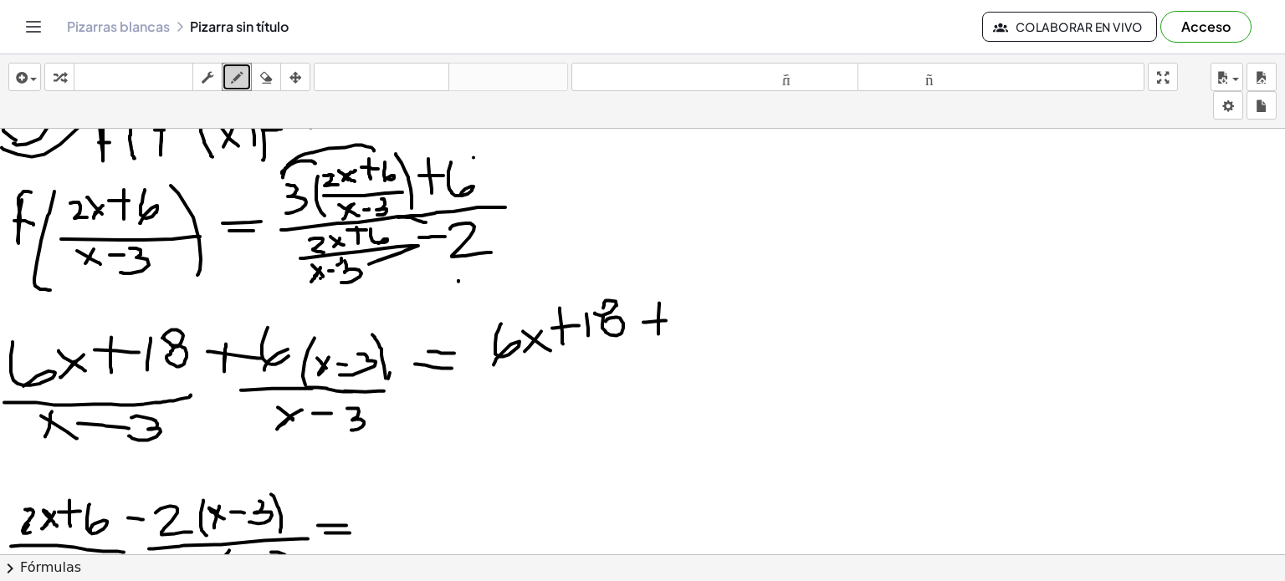
click at [372, 334] on div at bounding box center [642, 298] width 1285 height 1281
drag, startPoint x: 685, startPoint y: 309, endPoint x: 683, endPoint y: 335, distance: 26.1
click at [683, 335] on div at bounding box center [642, 298] width 1285 height 1281
drag, startPoint x: 733, startPoint y: 324, endPoint x: 719, endPoint y: 339, distance: 20.7
click at [719, 339] on div at bounding box center [642, 298] width 1285 height 1281
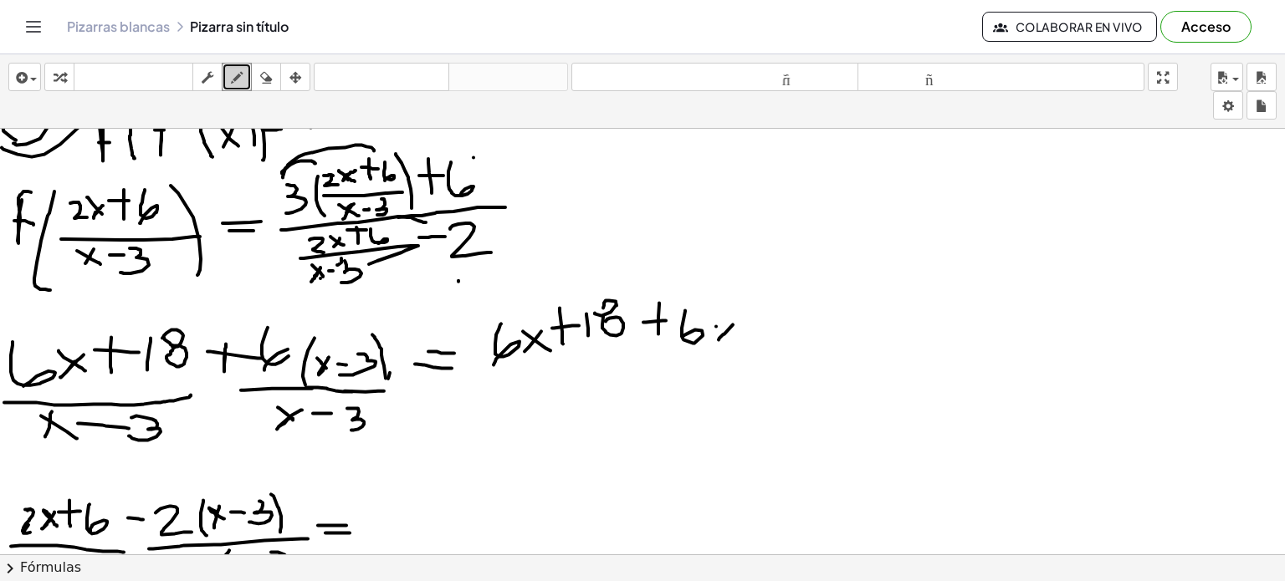
drag, startPoint x: 716, startPoint y: 325, endPoint x: 730, endPoint y: 334, distance: 16.5
click at [730, 334] on div at bounding box center [642, 298] width 1285 height 1281
drag, startPoint x: 739, startPoint y: 327, endPoint x: 761, endPoint y: 326, distance: 21.8
click at [761, 326] on div at bounding box center [642, 298] width 1285 height 1281
drag, startPoint x: 760, startPoint y: 315, endPoint x: 766, endPoint y: 335, distance: 20.1
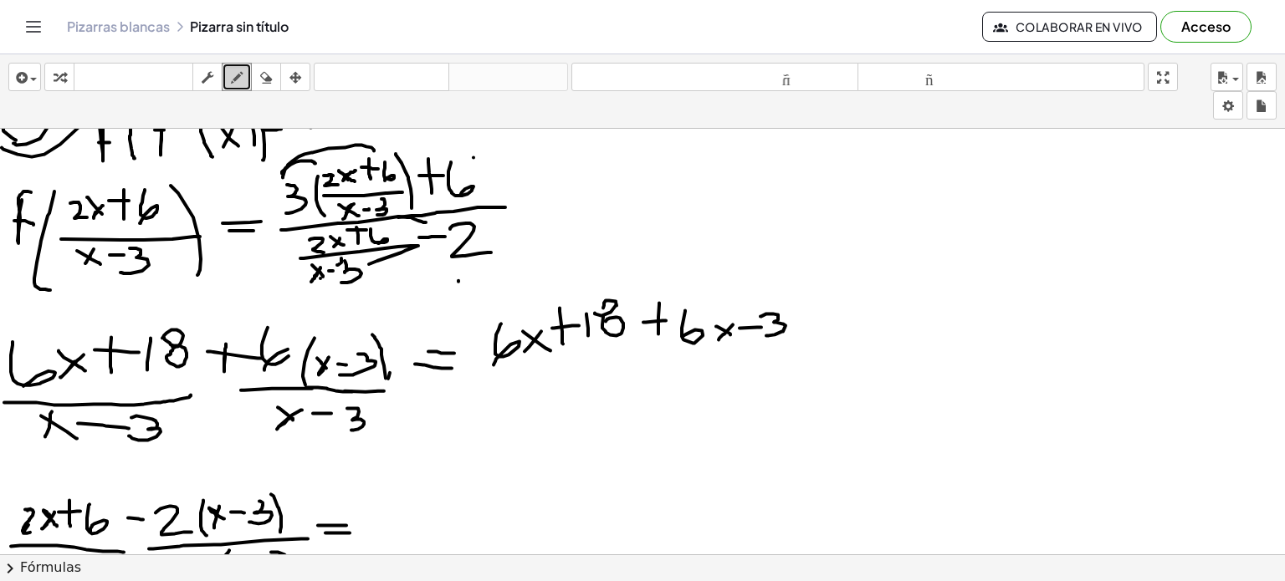
click at [766, 335] on div at bounding box center [642, 298] width 1285 height 1281
drag, startPoint x: 478, startPoint y: 371, endPoint x: 791, endPoint y: 347, distance: 313.8
click at [791, 347] on div at bounding box center [642, 298] width 1285 height 1281
drag, startPoint x: 570, startPoint y: 381, endPoint x: 544, endPoint y: 407, distance: 37.9
click at [544, 407] on div at bounding box center [642, 298] width 1285 height 1281
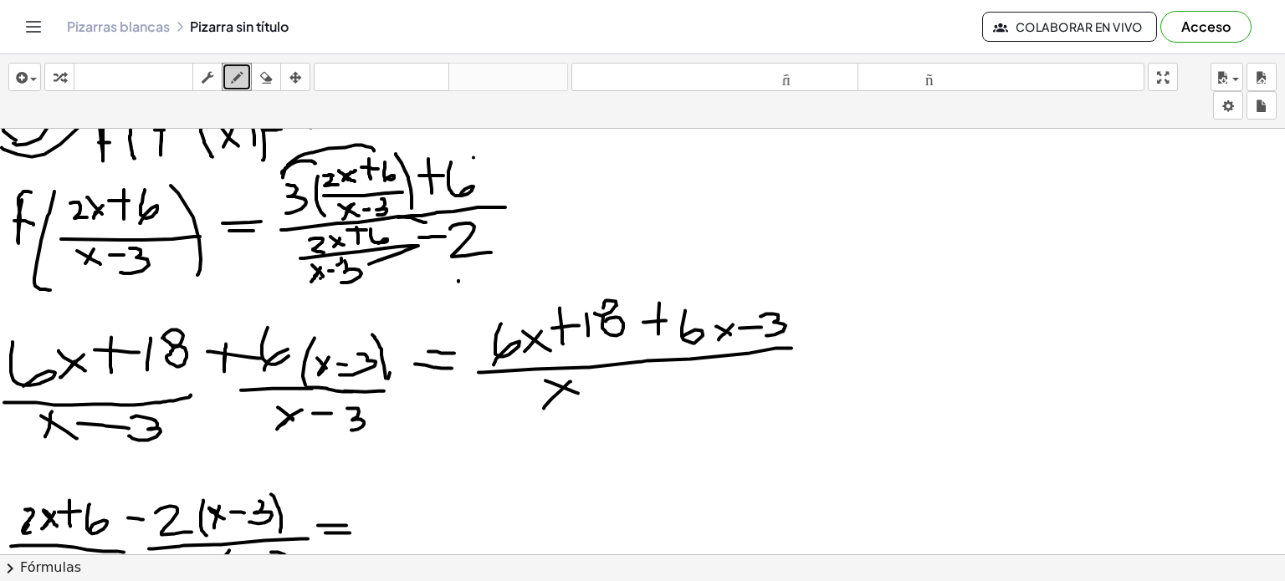
drag, startPoint x: 545, startPoint y: 380, endPoint x: 590, endPoint y: 398, distance: 48.0
click at [590, 398] on div at bounding box center [642, 298] width 1285 height 1281
drag, startPoint x: 595, startPoint y: 391, endPoint x: 626, endPoint y: 390, distance: 31.0
click at [626, 390] on div at bounding box center [642, 298] width 1285 height 1281
drag, startPoint x: 641, startPoint y: 380, endPoint x: 637, endPoint y: 405, distance: 25.3
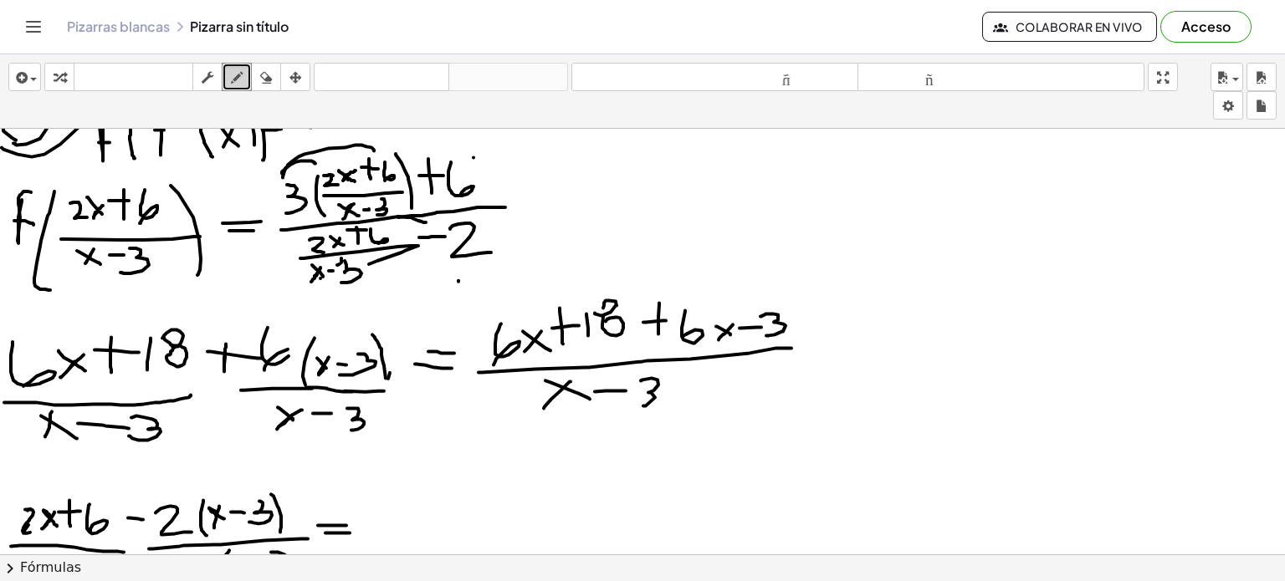
click at [637, 405] on div at bounding box center [642, 298] width 1285 height 1281
drag, startPoint x: 833, startPoint y: 355, endPoint x: 853, endPoint y: 355, distance: 20.1
click at [853, 355] on div at bounding box center [642, 298] width 1285 height 1281
drag, startPoint x: 833, startPoint y: 364, endPoint x: 848, endPoint y: 364, distance: 15.1
click at [848, 364] on div at bounding box center [642, 298] width 1285 height 1281
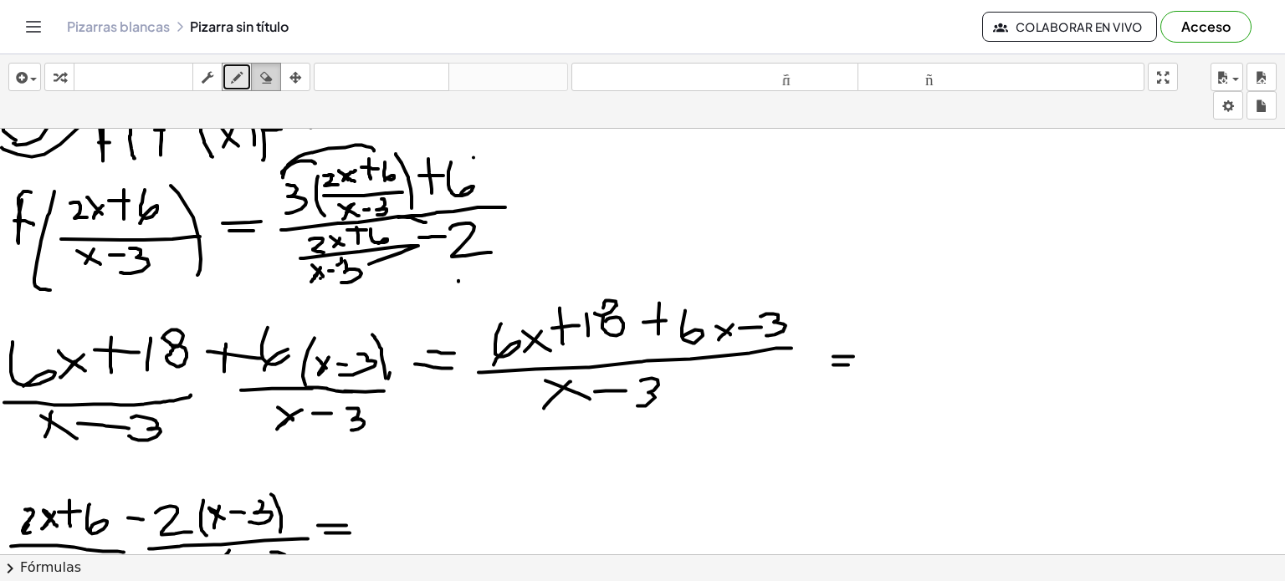
click at [261, 79] on icon "button" at bounding box center [266, 78] width 12 height 20
click at [764, 314] on div at bounding box center [642, 298] width 1285 height 1281
click at [238, 74] on icon "button" at bounding box center [237, 78] width 12 height 20
click at [734, 324] on div at bounding box center [642, 298] width 1285 height 1281
drag, startPoint x: 718, startPoint y: 325, endPoint x: 731, endPoint y: 339, distance: 18.9
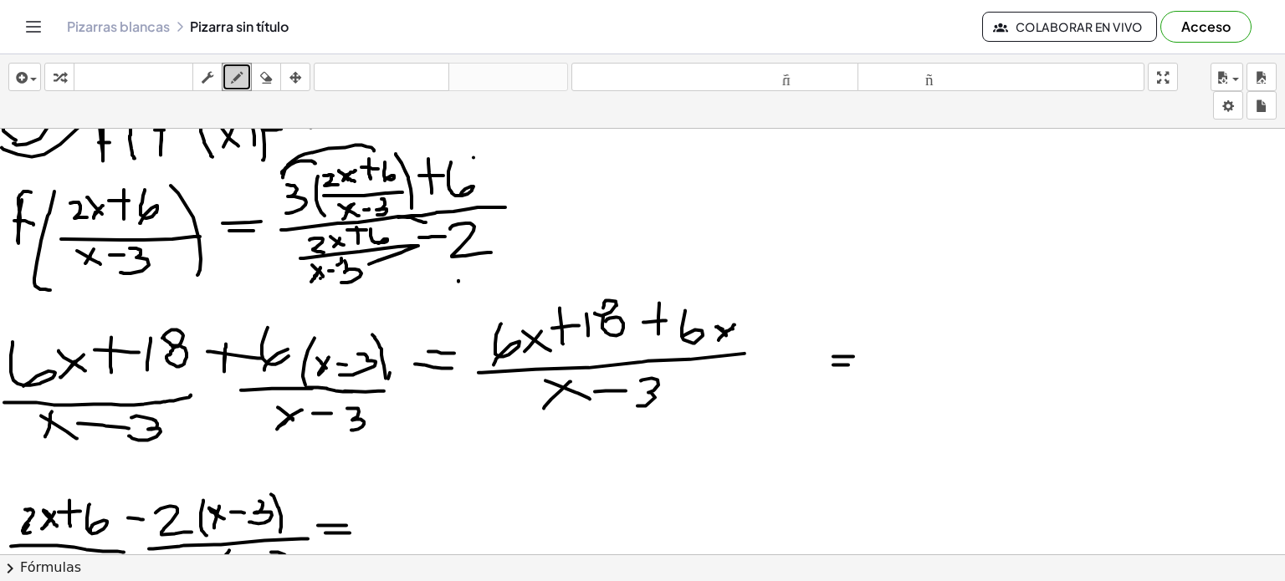
click at [731, 339] on div at bounding box center [642, 298] width 1285 height 1281
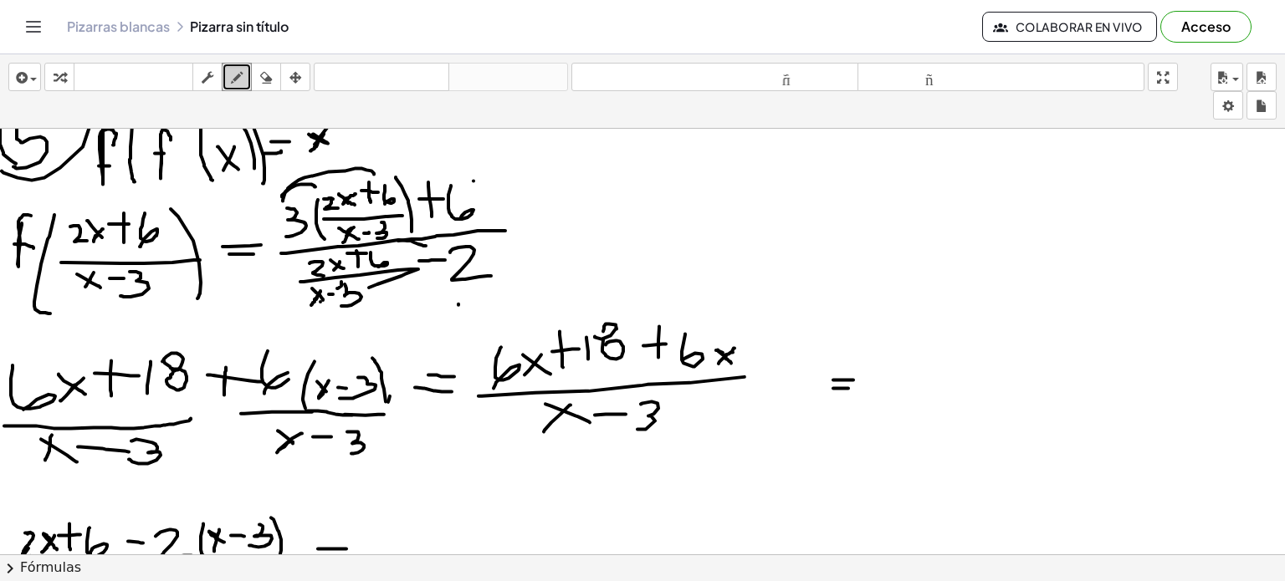
scroll to position [443, 0]
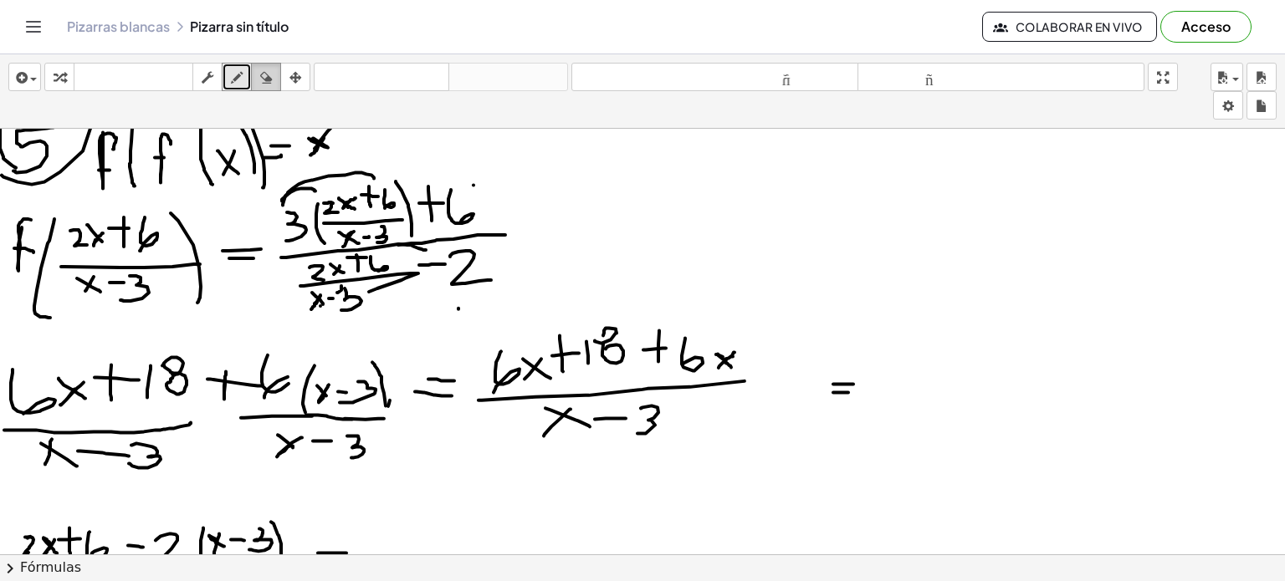
click at [271, 74] on icon "button" at bounding box center [266, 78] width 12 height 20
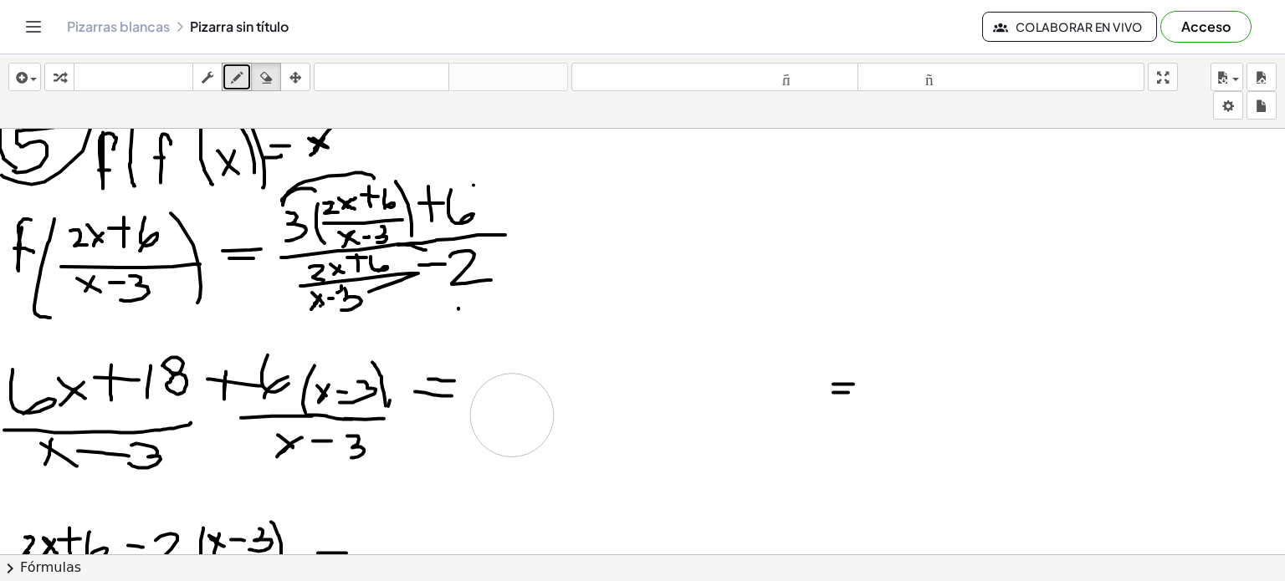
drag, startPoint x: 679, startPoint y: 364, endPoint x: 506, endPoint y: 411, distance: 179.4
click at [506, 411] on div at bounding box center [642, 325] width 1285 height 1281
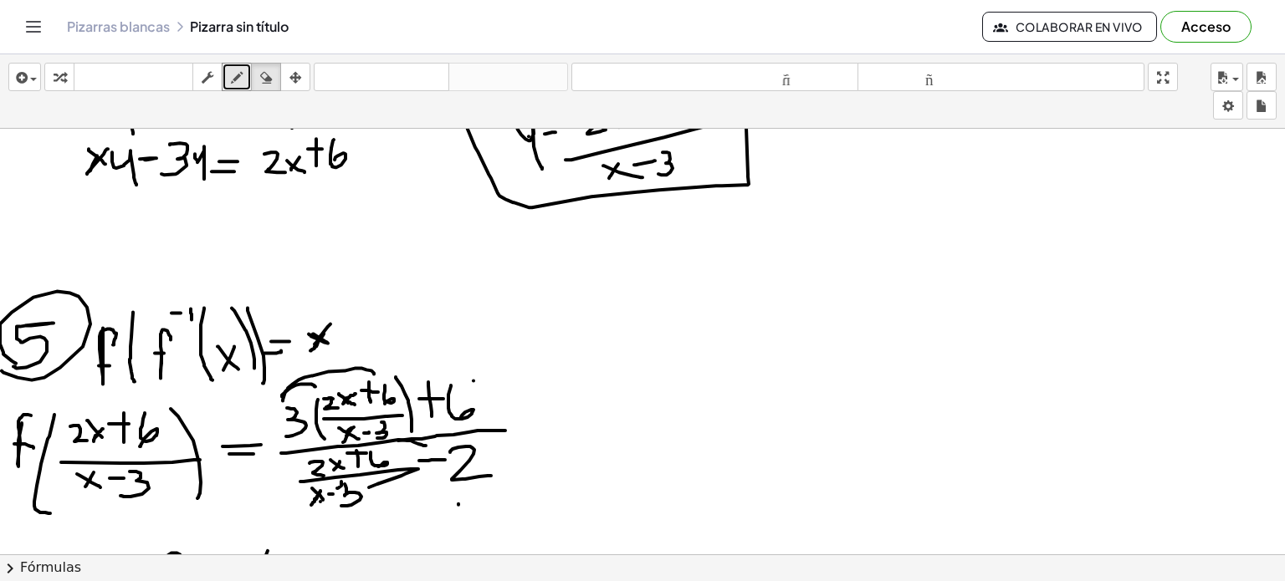
scroll to position [16, 0]
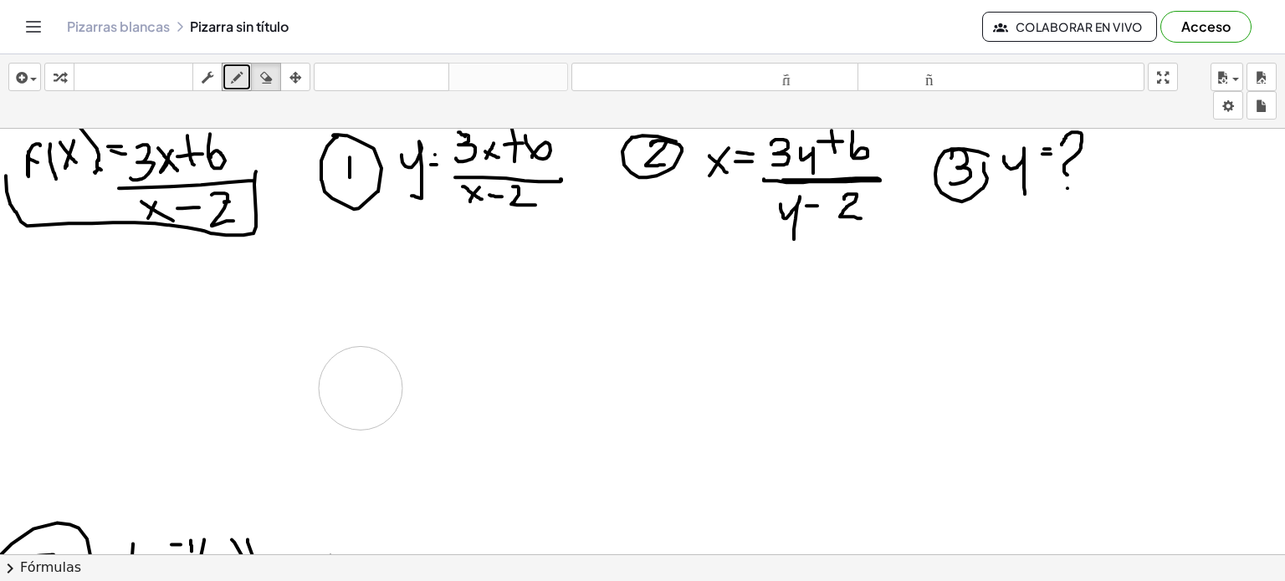
drag, startPoint x: 545, startPoint y: 407, endPoint x: 361, endPoint y: 387, distance: 185.0
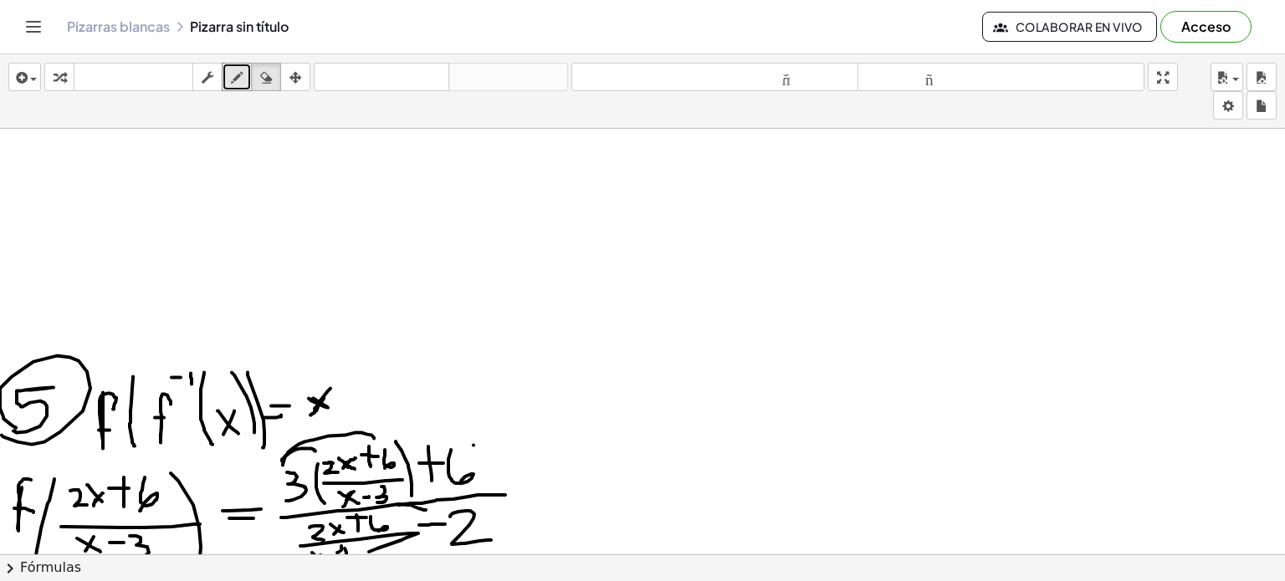
scroll to position [192, 0]
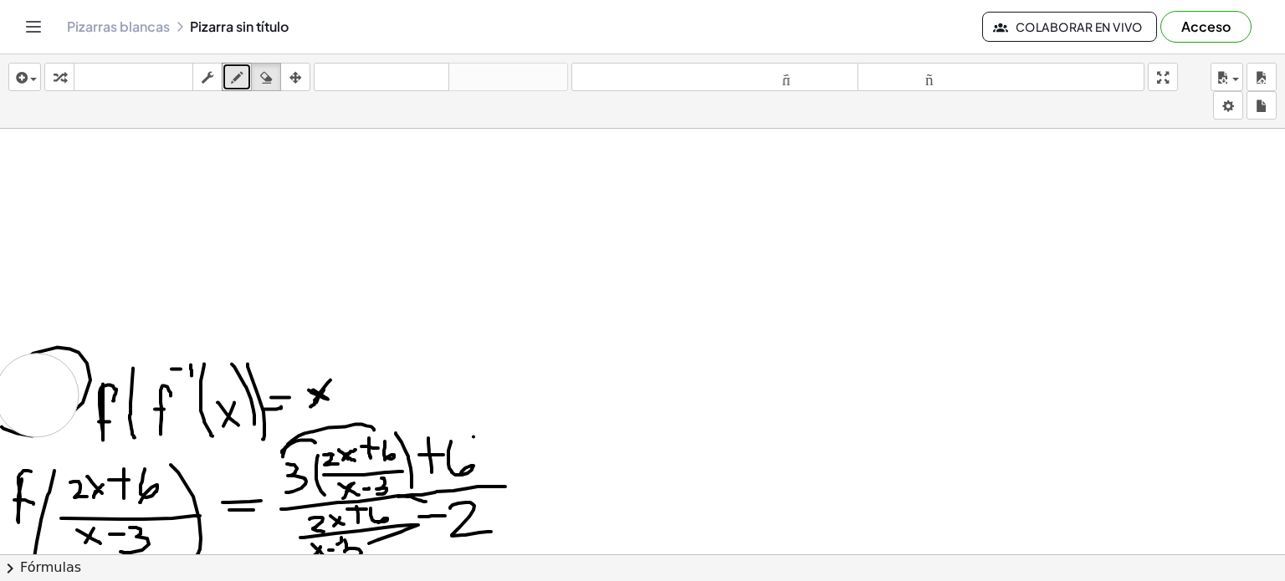
click at [37, 394] on div at bounding box center [642, 577] width 1285 height 1281
click at [238, 83] on icon "button" at bounding box center [237, 78] width 12 height 20
drag, startPoint x: 23, startPoint y: 377, endPoint x: 42, endPoint y: 403, distance: 31.8
click at [42, 403] on div at bounding box center [642, 577] width 1285 height 1281
drag, startPoint x: 75, startPoint y: 397, endPoint x: 23, endPoint y: 424, distance: 59.1
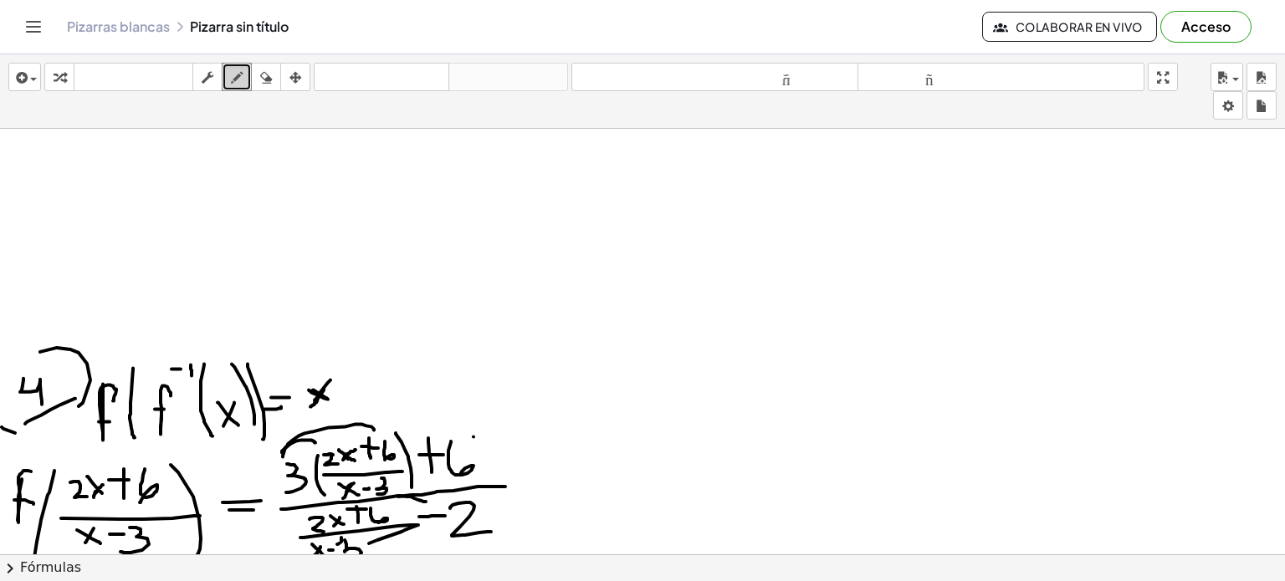
click at [23, 424] on div at bounding box center [642, 577] width 1285 height 1281
drag, startPoint x: 37, startPoint y: 348, endPoint x: 6, endPoint y: 379, distance: 43.8
click at [6, 379] on div at bounding box center [642, 577] width 1285 height 1281
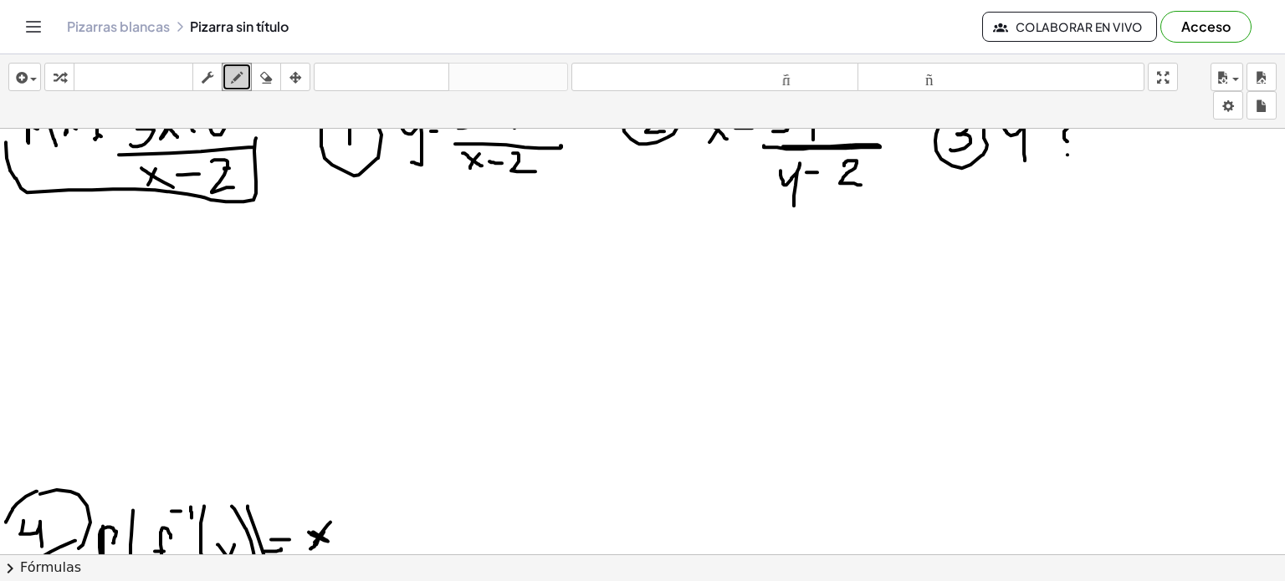
scroll to position [0, 0]
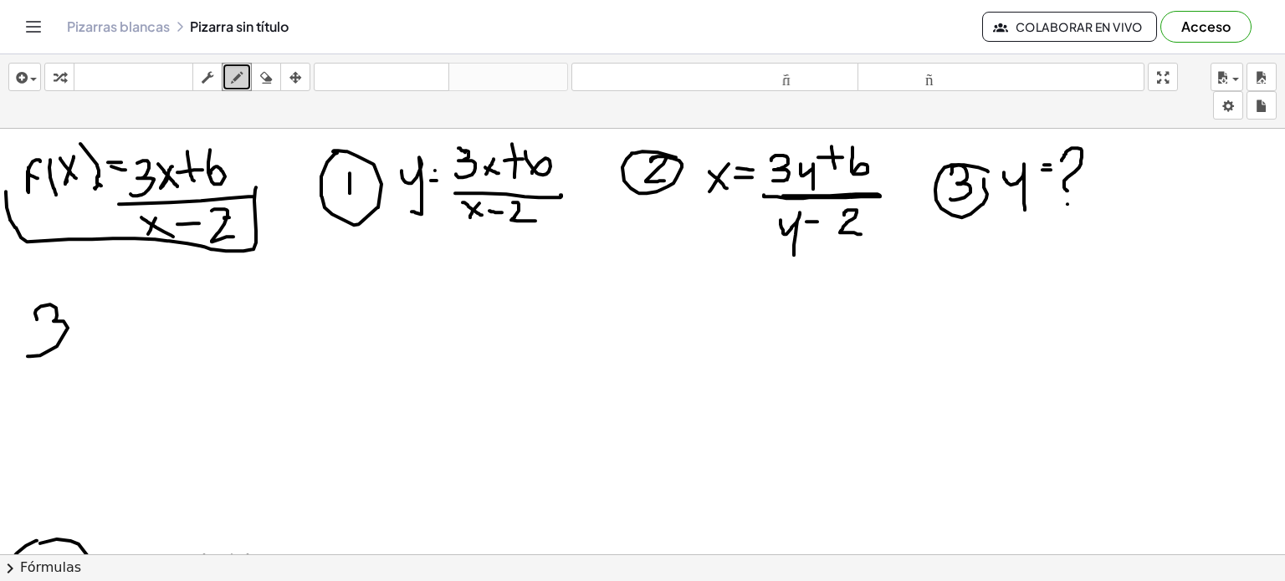
drag, startPoint x: 35, startPoint y: 313, endPoint x: 27, endPoint y: 355, distance: 43.5
click at [261, 73] on icon "button" at bounding box center [266, 78] width 12 height 20
drag, startPoint x: 29, startPoint y: 325, endPoint x: 41, endPoint y: 351, distance: 29.2
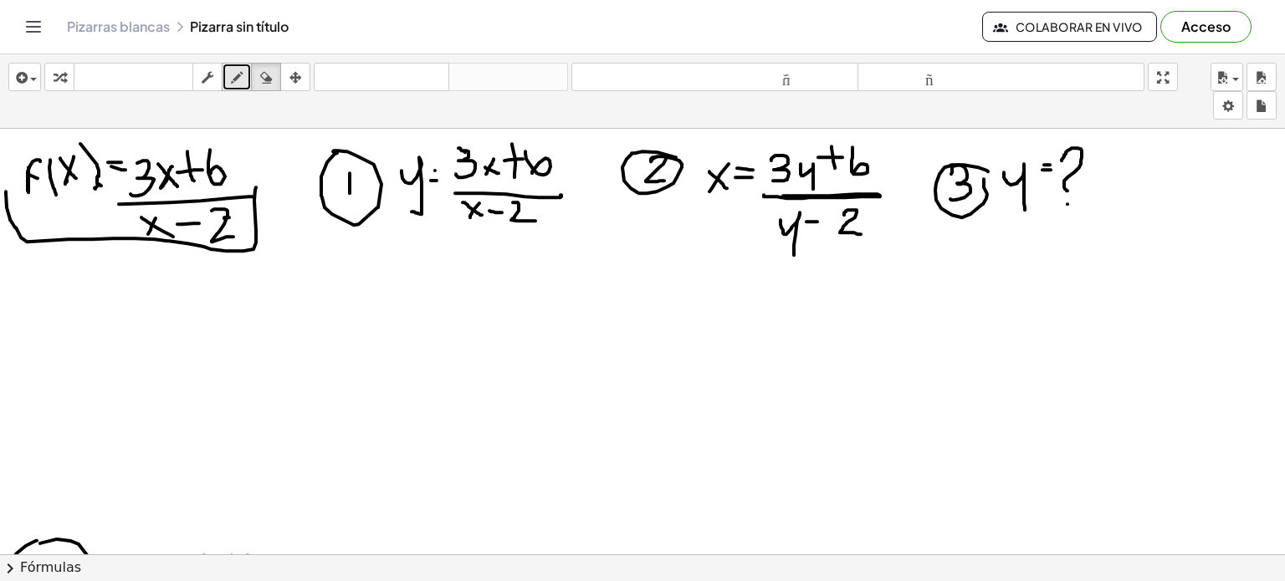
click at [238, 74] on icon "button" at bounding box center [237, 78] width 12 height 20
drag, startPoint x: 37, startPoint y: 317, endPoint x: 23, endPoint y: 355, distance: 40.7
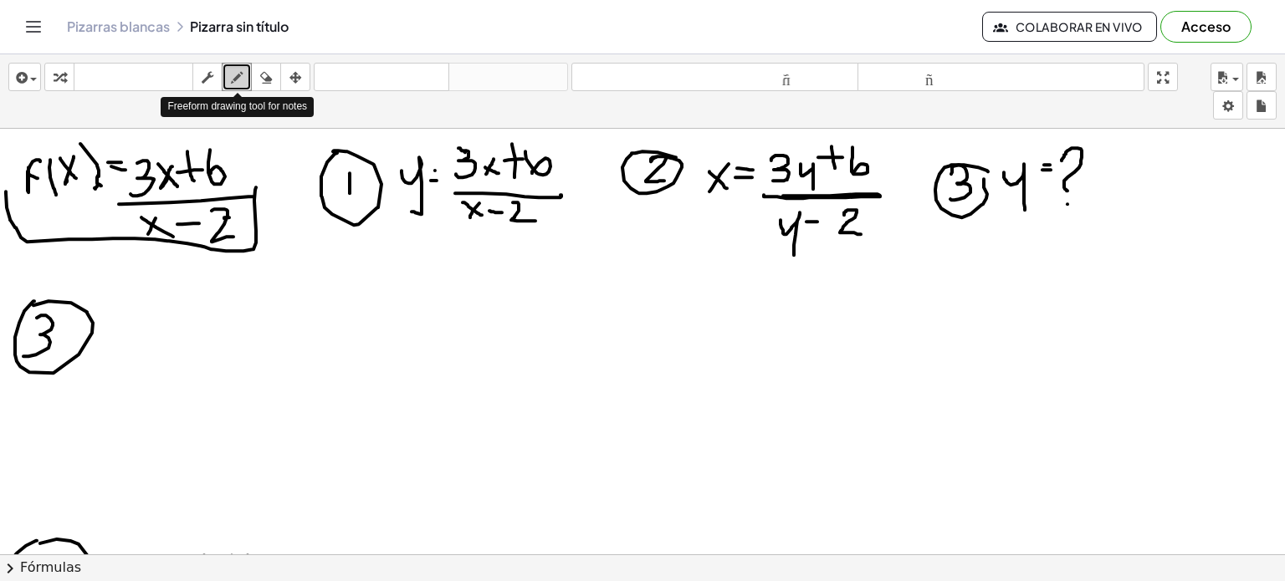
click at [238, 73] on icon "button" at bounding box center [237, 78] width 12 height 20
drag, startPoint x: 153, startPoint y: 316, endPoint x: 130, endPoint y: 329, distance: 25.8
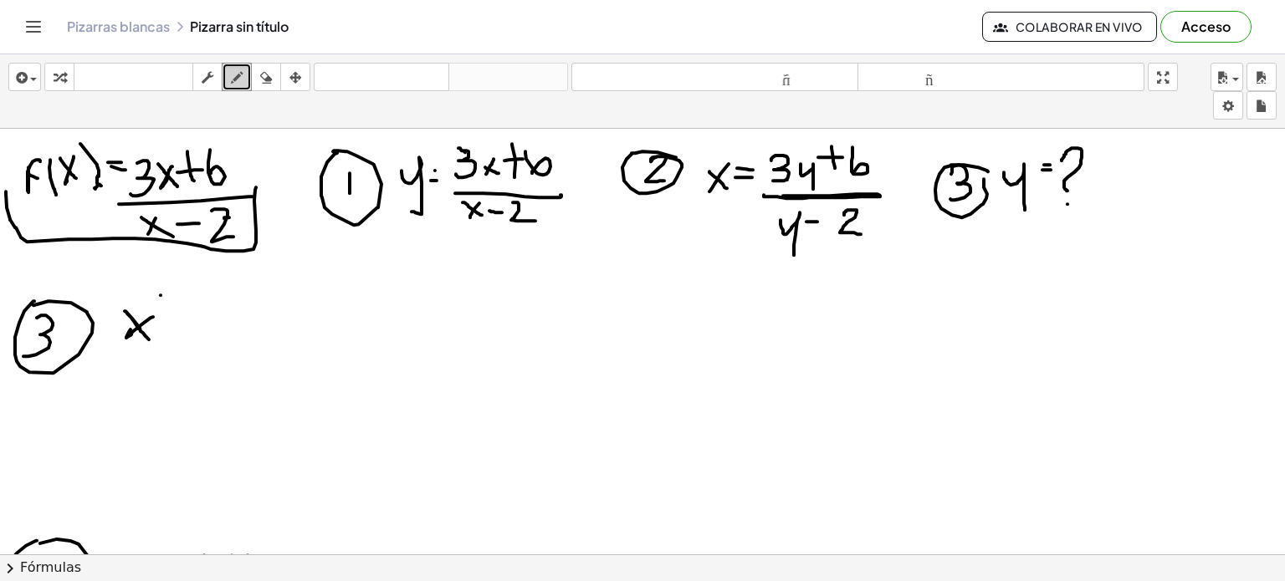
drag, startPoint x: 138, startPoint y: 328, endPoint x: 150, endPoint y: 340, distance: 16.6
drag, startPoint x: 172, startPoint y: 300, endPoint x: 171, endPoint y: 340, distance: 39.3
drag, startPoint x: 192, startPoint y: 316, endPoint x: 185, endPoint y: 327, distance: 12.8
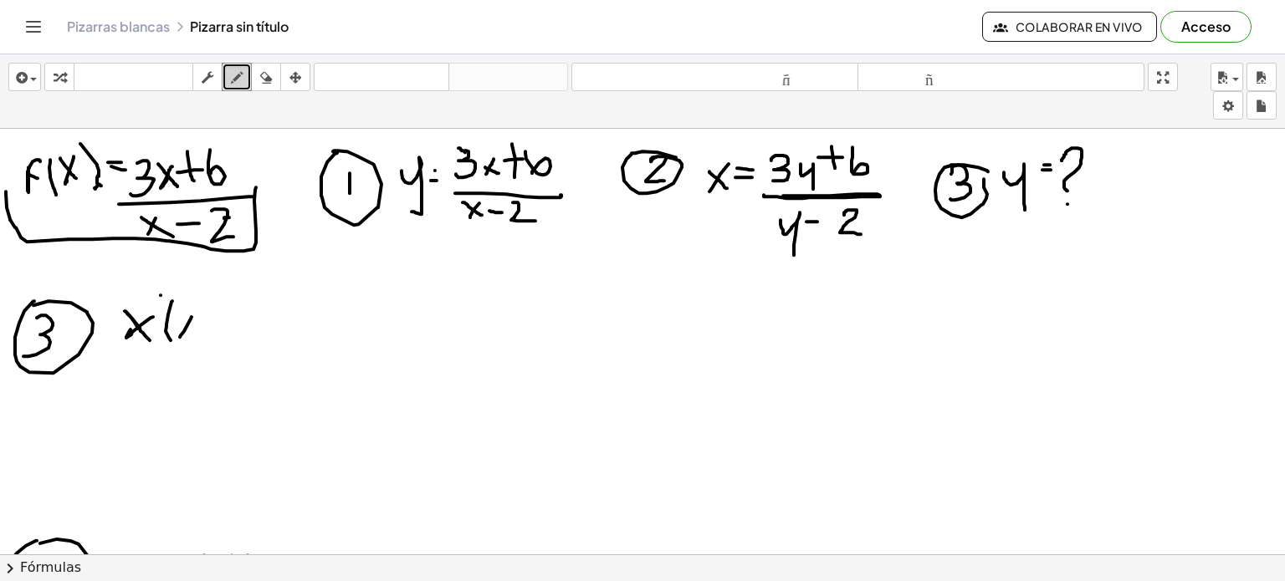
drag, startPoint x: 178, startPoint y: 320, endPoint x: 188, endPoint y: 327, distance: 12.1
drag, startPoint x: 199, startPoint y: 319, endPoint x: 219, endPoint y: 319, distance: 20.1
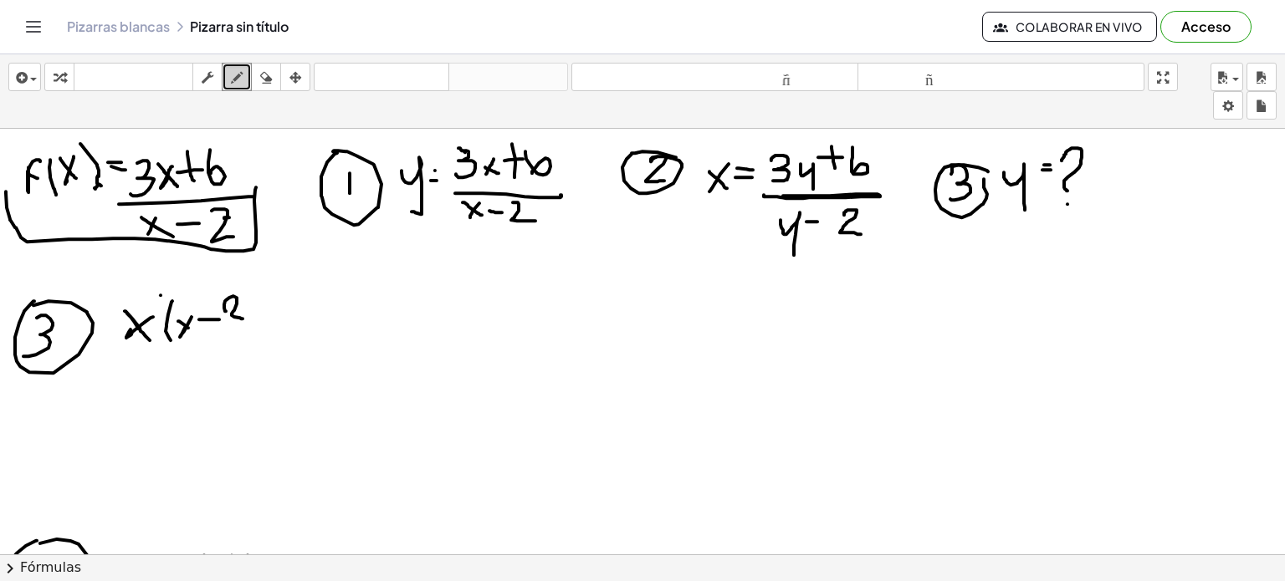
drag, startPoint x: 226, startPoint y: 310, endPoint x: 243, endPoint y: 318, distance: 18.3
click at [266, 72] on icon "button" at bounding box center [266, 78] width 12 height 20
click at [266, 77] on icon "button" at bounding box center [266, 78] width 12 height 20
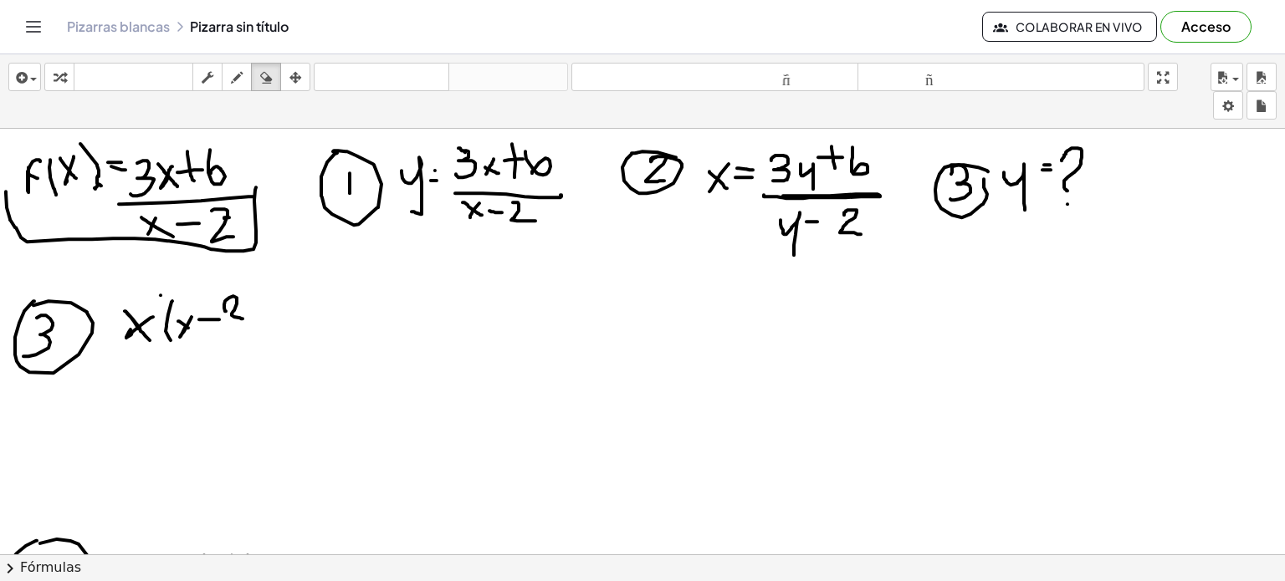
click at [268, 90] on div "insertar Seleccione uno: Expresión matemática Función Texto Vídeo de YouTube Gr…" at bounding box center [642, 91] width 1285 height 74
drag, startPoint x: 248, startPoint y: 91, endPoint x: 243, endPoint y: 81, distance: 10.9
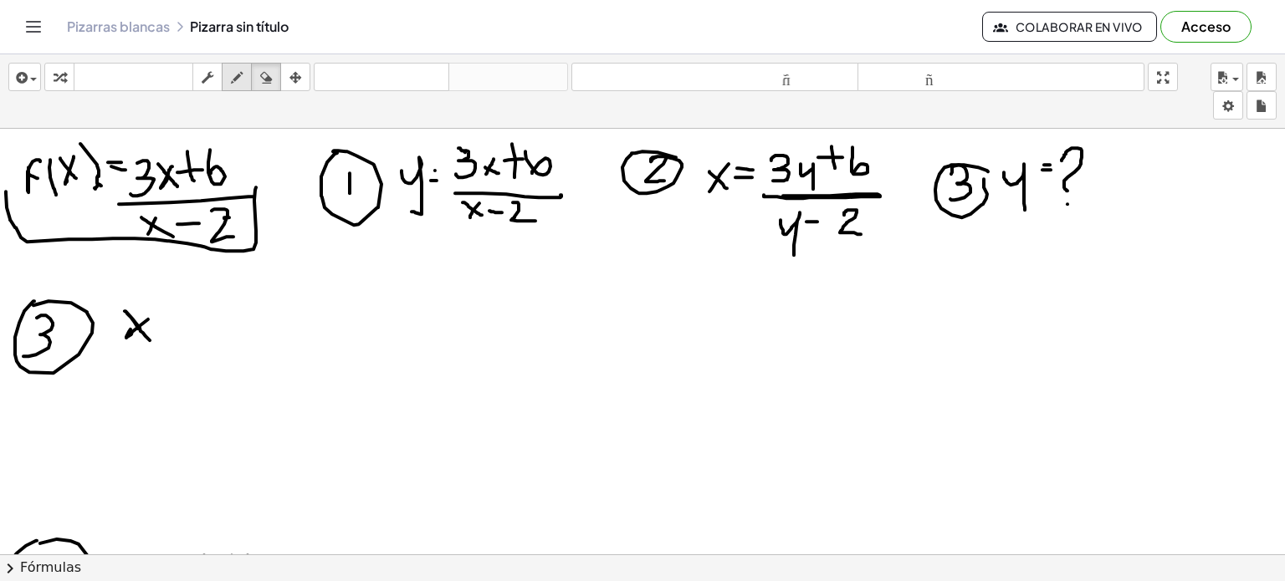
click at [243, 81] on div "insertar Seleccione uno: Expresión matemática Función Texto Vídeo de YouTube Gr…" at bounding box center [642, 91] width 1285 height 74
click at [243, 81] on div "button" at bounding box center [237, 77] width 22 height 20
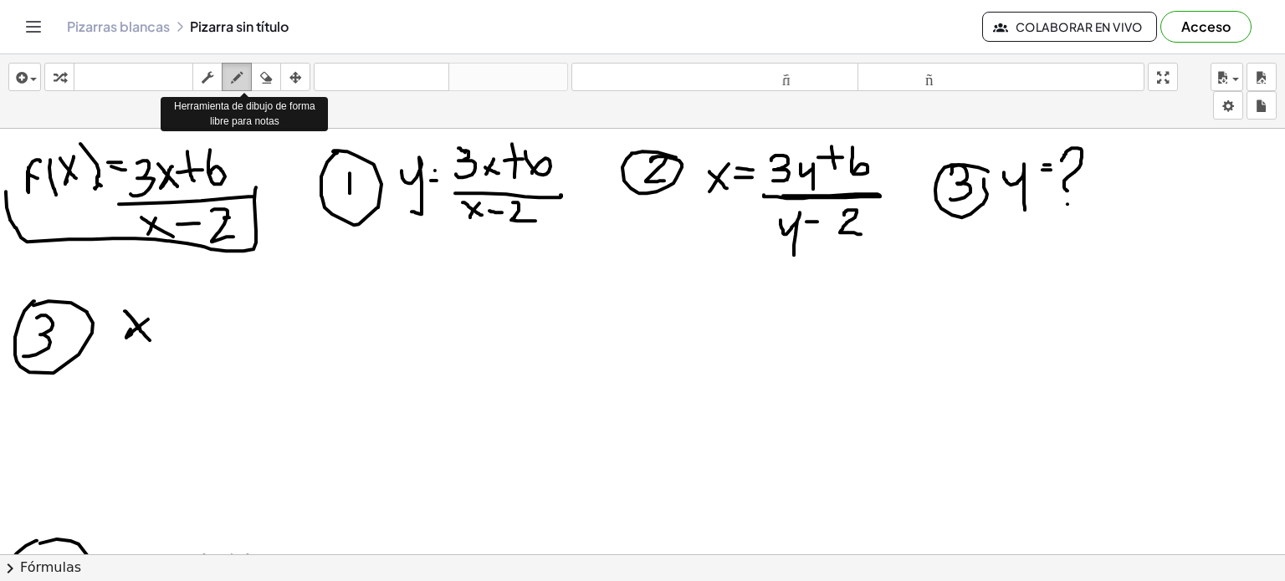
click at [243, 81] on div "button" at bounding box center [237, 77] width 22 height 20
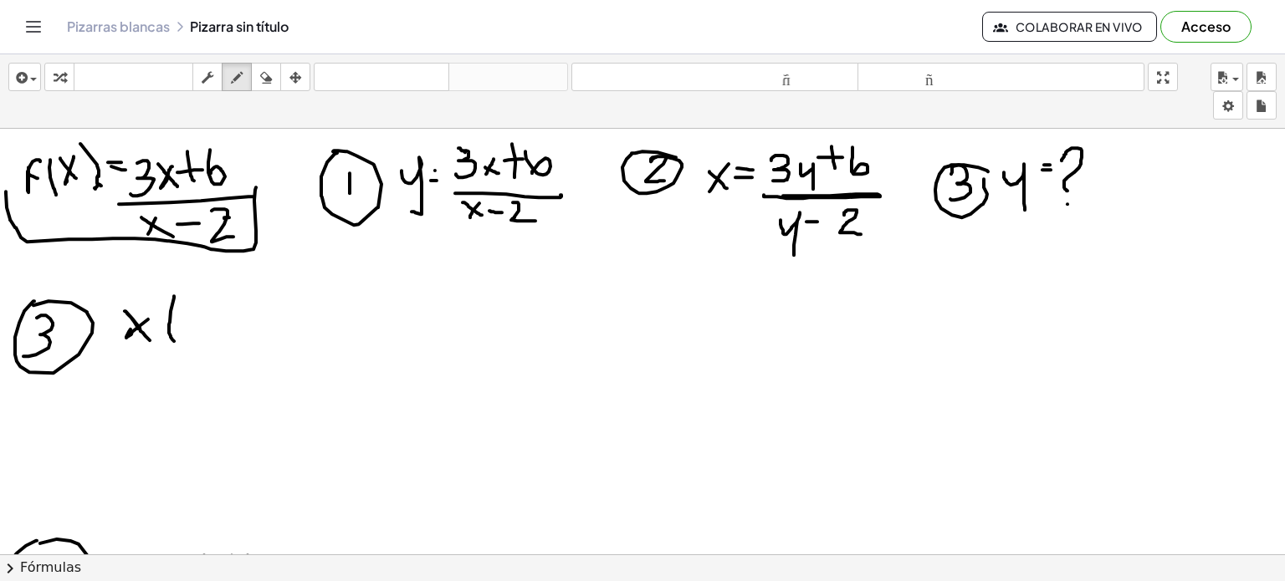
drag, startPoint x: 174, startPoint y: 295, endPoint x: 174, endPoint y: 340, distance: 45.2
drag, startPoint x: 185, startPoint y: 318, endPoint x: 203, endPoint y: 354, distance: 40.4
drag, startPoint x: 213, startPoint y: 325, endPoint x: 222, endPoint y: 324, distance: 9.2
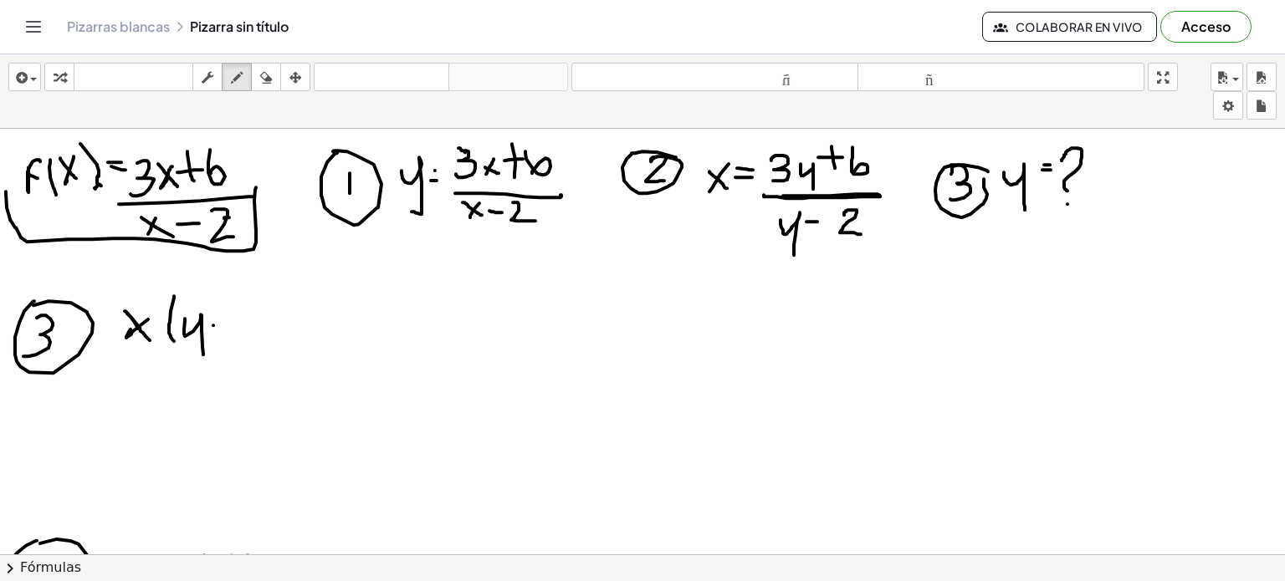
drag, startPoint x: 236, startPoint y: 297, endPoint x: 259, endPoint y: 333, distance: 42.9
drag, startPoint x: 258, startPoint y: 289, endPoint x: 274, endPoint y: 336, distance: 50.5
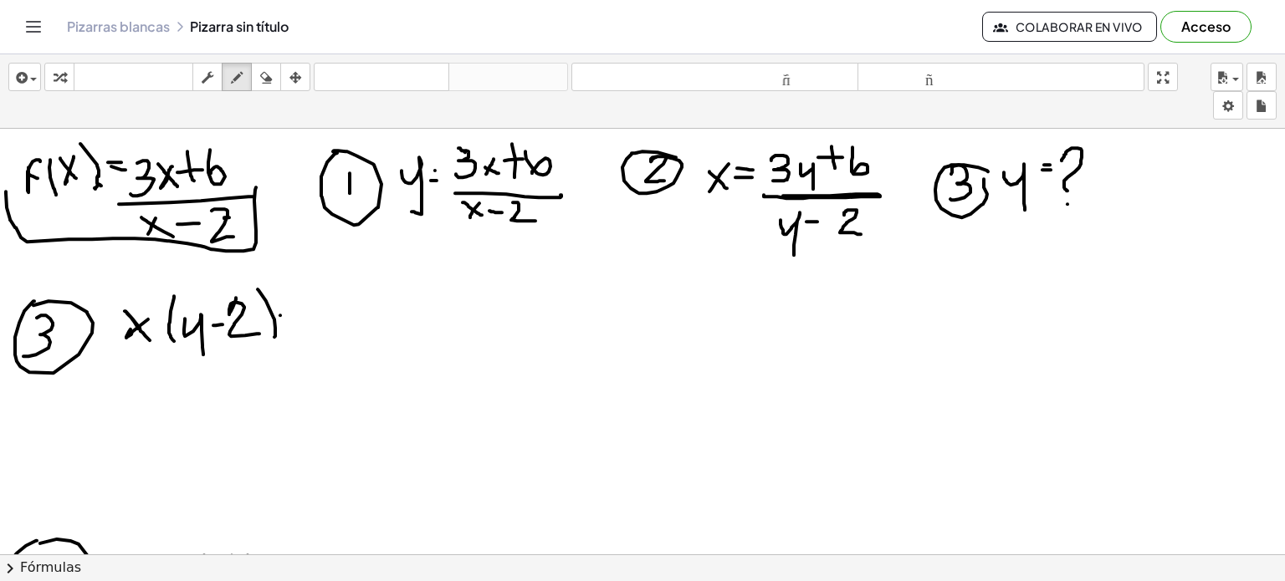
drag, startPoint x: 280, startPoint y: 315, endPoint x: 299, endPoint y: 313, distance: 18.5
drag, startPoint x: 282, startPoint y: 324, endPoint x: 293, endPoint y: 324, distance: 10.9
drag, startPoint x: 300, startPoint y: 307, endPoint x: 299, endPoint y: 334, distance: 26.8
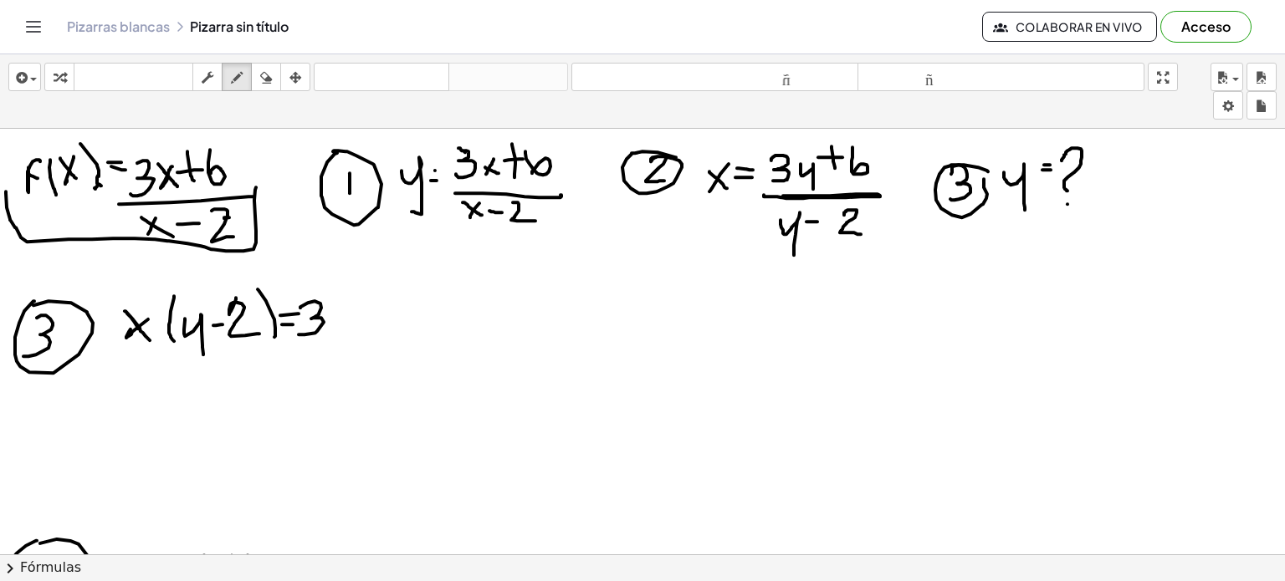
drag, startPoint x: 321, startPoint y: 318, endPoint x: 338, endPoint y: 337, distance: 25.5
drag, startPoint x: 358, startPoint y: 297, endPoint x: 361, endPoint y: 325, distance: 28.6
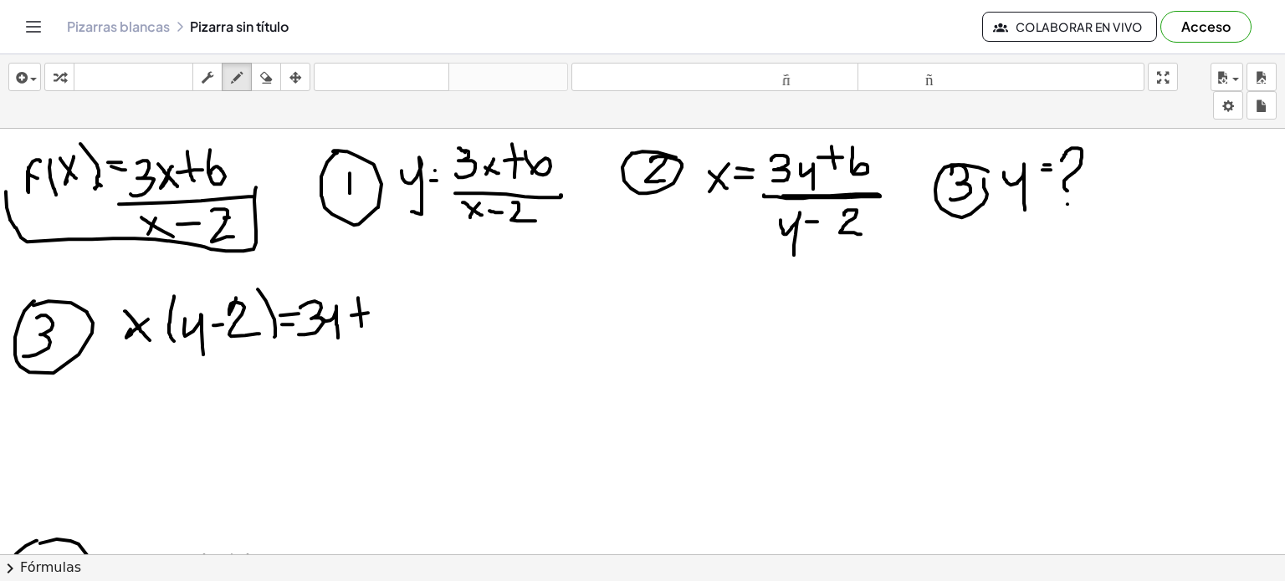
drag, startPoint x: 351, startPoint y: 315, endPoint x: 371, endPoint y: 312, distance: 20.2
drag, startPoint x: 379, startPoint y: 297, endPoint x: 382, endPoint y: 317, distance: 20.4
drag, startPoint x: 144, startPoint y: 301, endPoint x: 179, endPoint y: 303, distance: 35.2
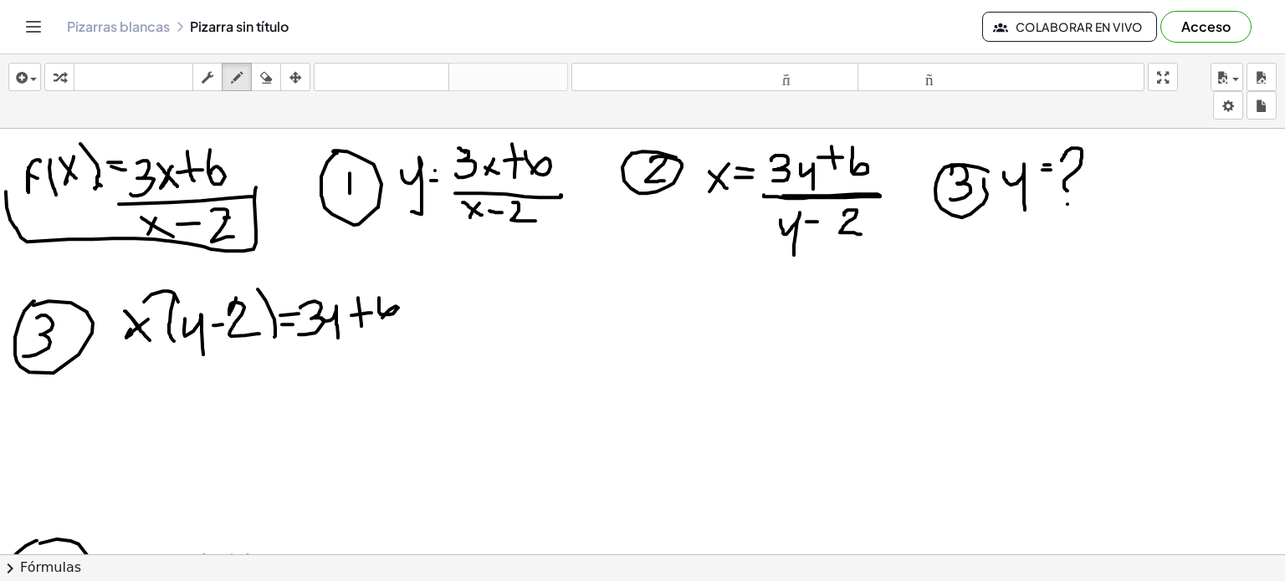
drag, startPoint x: 154, startPoint y: 375, endPoint x: 129, endPoint y: 407, distance: 40.5
drag, startPoint x: 130, startPoint y: 381, endPoint x: 147, endPoint y: 398, distance: 24.3
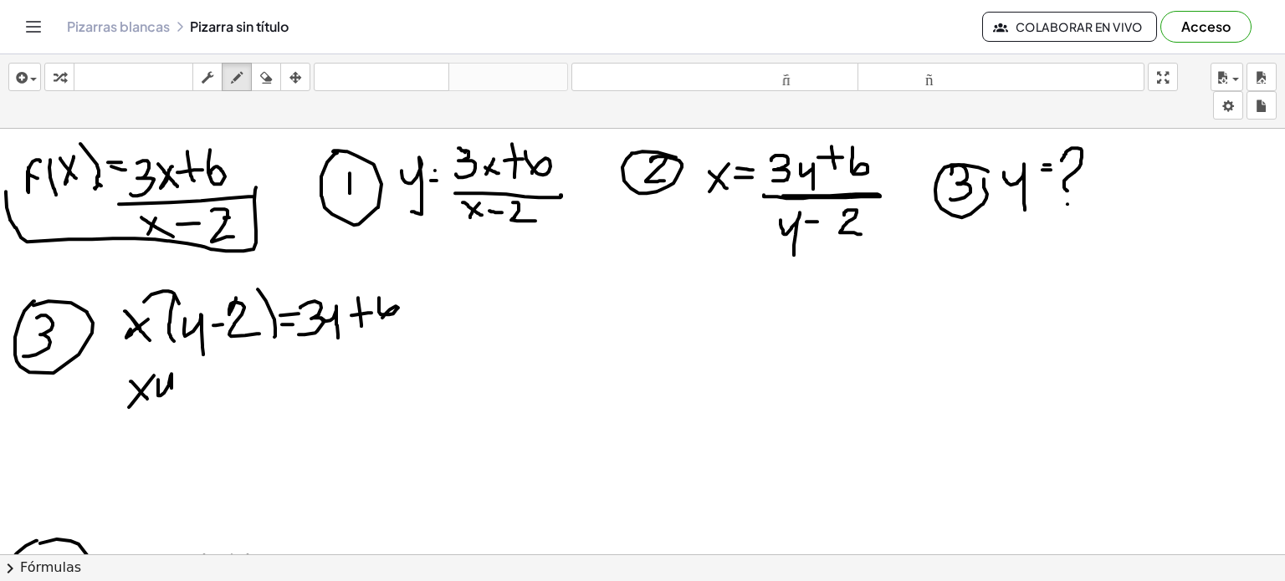
drag, startPoint x: 158, startPoint y: 379, endPoint x: 172, endPoint y: 409, distance: 33.3
drag, startPoint x: 186, startPoint y: 379, endPoint x: 201, endPoint y: 379, distance: 15.1
drag, startPoint x: 214, startPoint y: 371, endPoint x: 227, endPoint y: 396, distance: 28.1
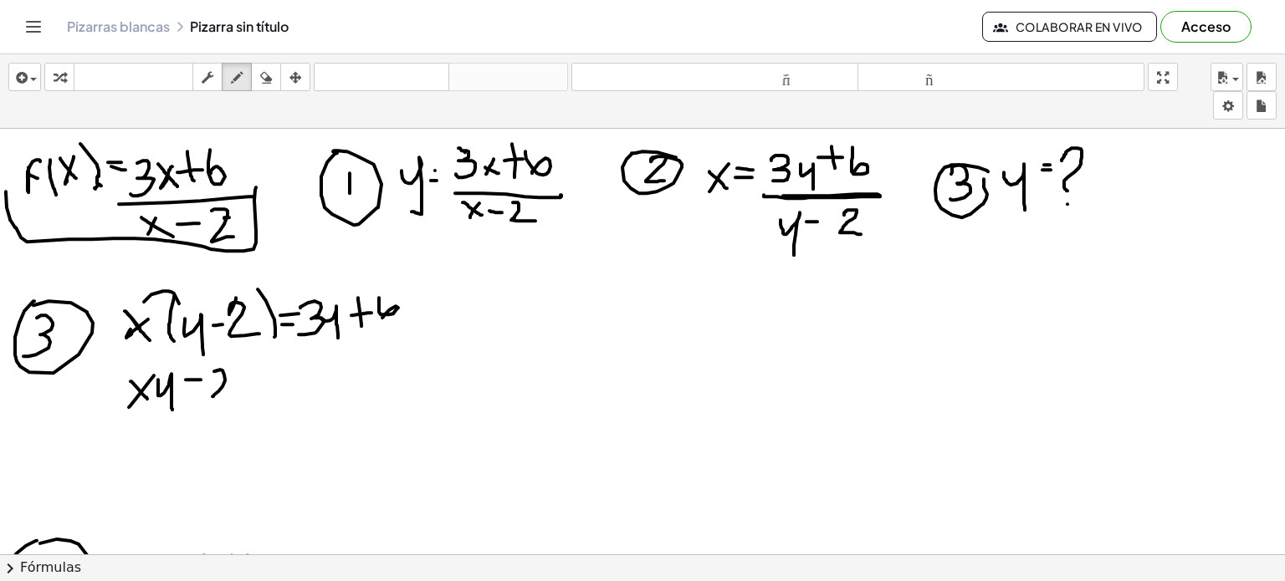
drag, startPoint x: 248, startPoint y: 380, endPoint x: 240, endPoint y: 391, distance: 13.7
drag, startPoint x: 239, startPoint y: 381, endPoint x: 248, endPoint y: 387, distance: 10.7
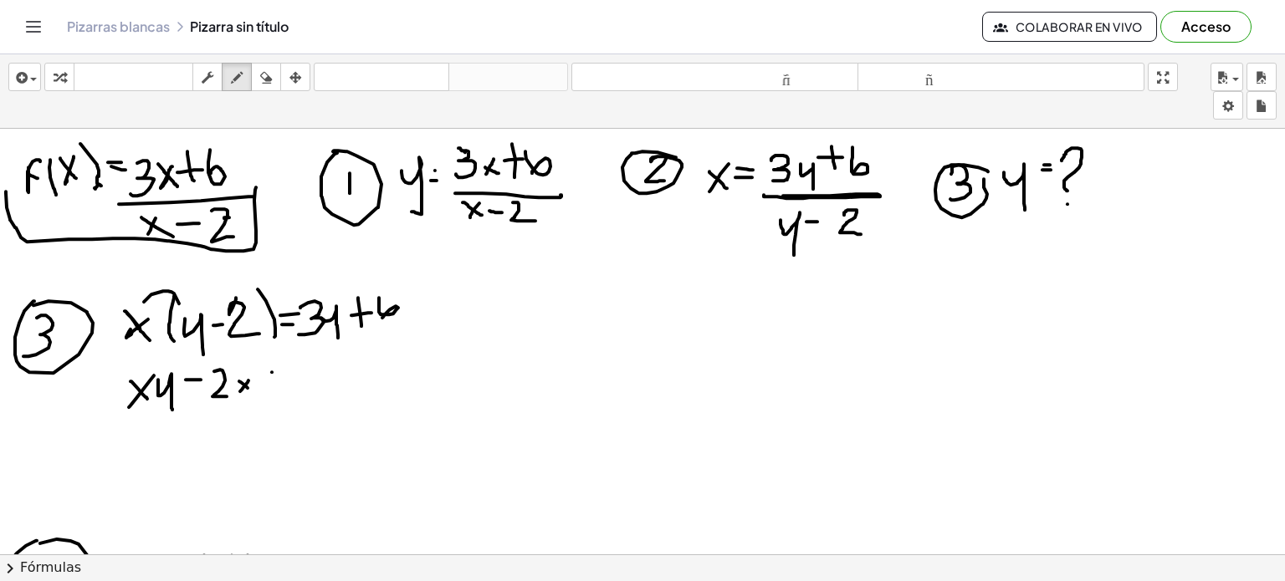
drag, startPoint x: 290, startPoint y: 367, endPoint x: 292, endPoint y: 388, distance: 21.0
drag, startPoint x: 320, startPoint y: 376, endPoint x: 333, endPoint y: 402, distance: 29.2
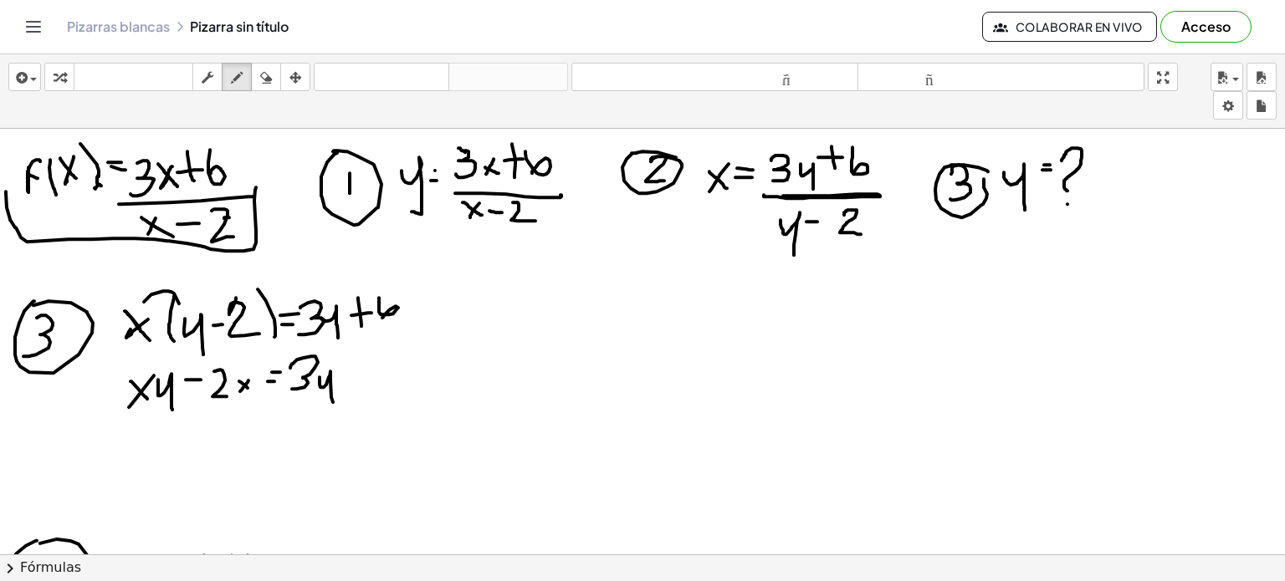
drag, startPoint x: 350, startPoint y: 350, endPoint x: 356, endPoint y: 381, distance: 30.8
drag, startPoint x: 348, startPoint y: 375, endPoint x: 361, endPoint y: 372, distance: 12.8
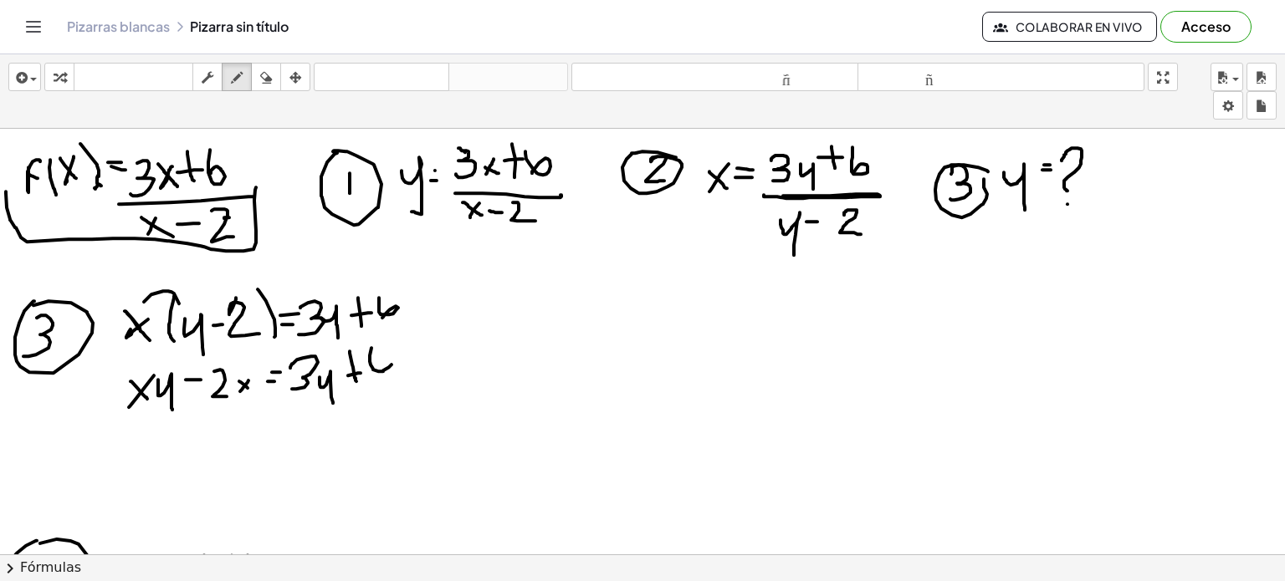
drag, startPoint x: 154, startPoint y: 428, endPoint x: 141, endPoint y: 458, distance: 32.6
drag, startPoint x: 141, startPoint y: 431, endPoint x: 161, endPoint y: 448, distance: 26.7
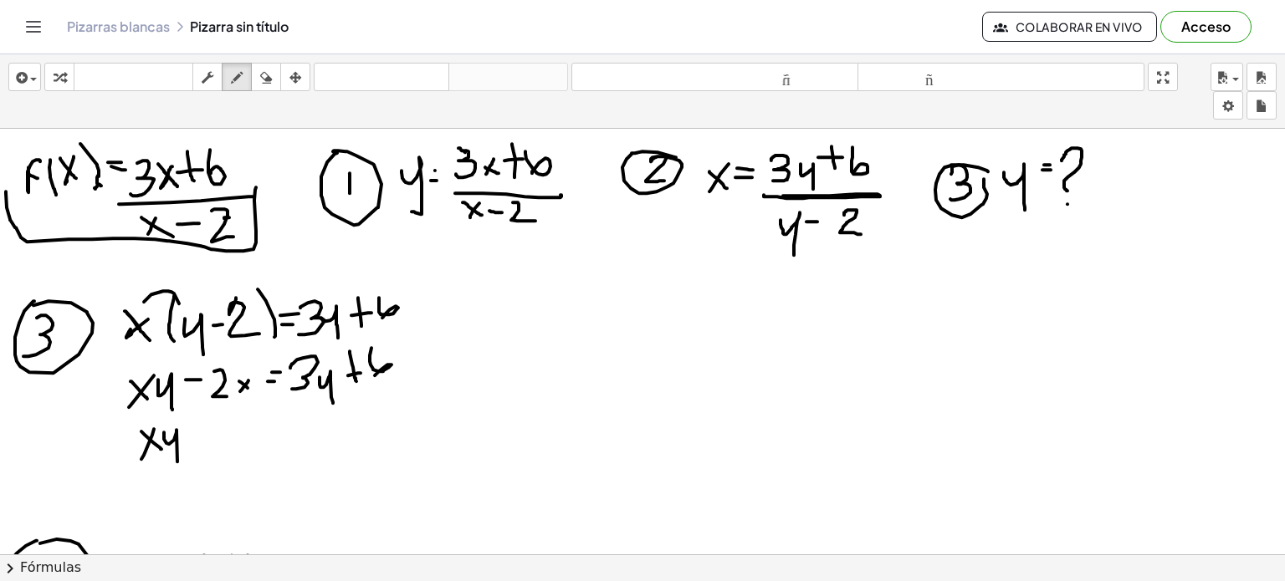
drag, startPoint x: 164, startPoint y: 432, endPoint x: 181, endPoint y: 470, distance: 42.0
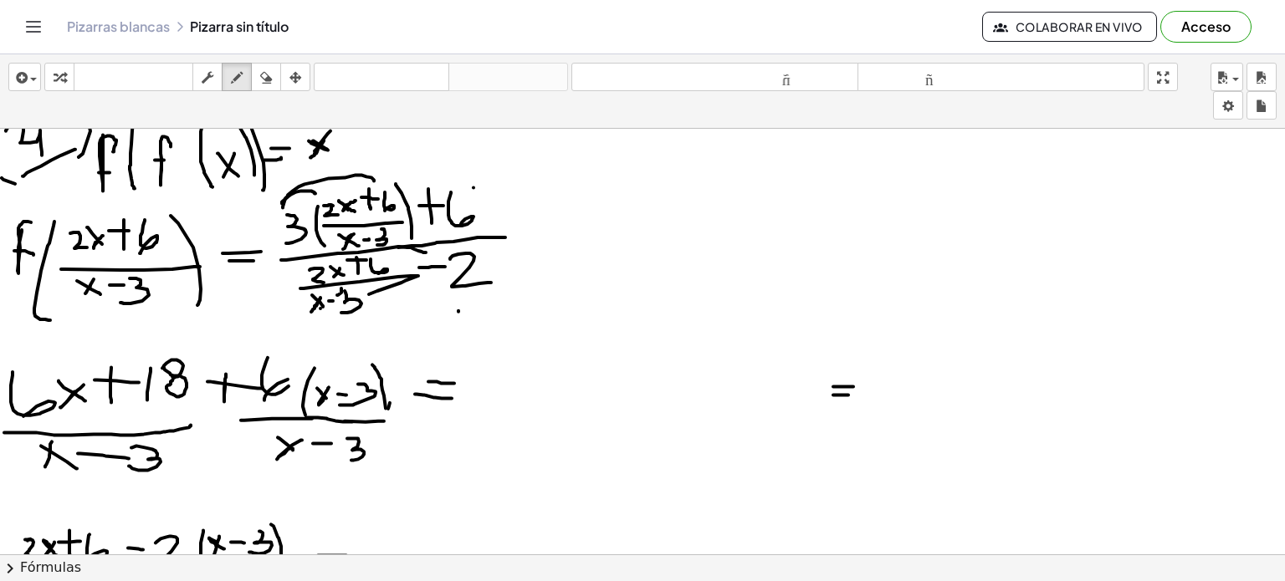
scroll to position [506, 0]
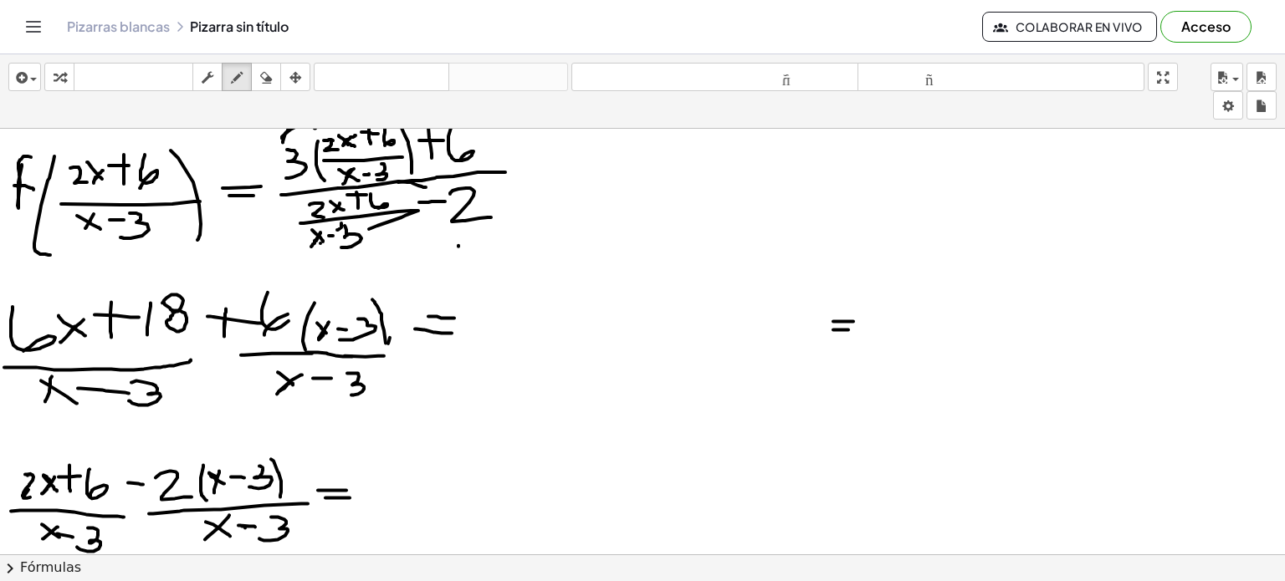
drag, startPoint x: 482, startPoint y: 294, endPoint x: 488, endPoint y: 333, distance: 39.1
drag, startPoint x: 488, startPoint y: 333, endPoint x: 234, endPoint y: 76, distance: 361.4
drag, startPoint x: 234, startPoint y: 76, endPoint x: 622, endPoint y: 328, distance: 462.6
click at [622, 328] on div at bounding box center [642, 263] width 1285 height 1281
drag, startPoint x: 493, startPoint y: 297, endPoint x: 482, endPoint y: 334, distance: 38.4
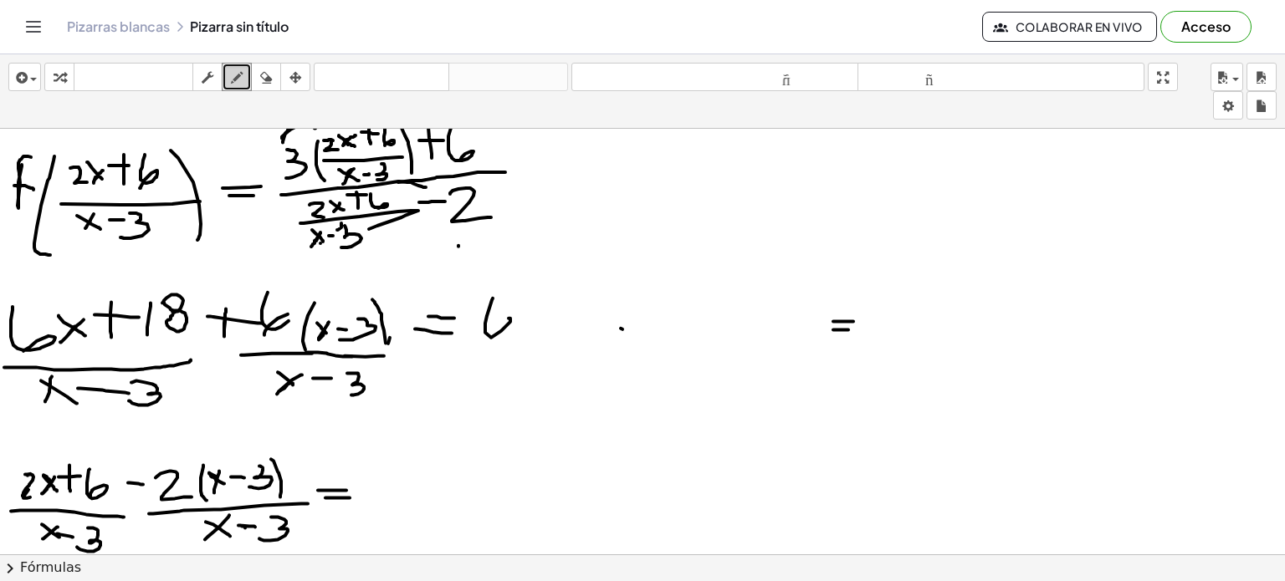
click at [482, 334] on div at bounding box center [642, 263] width 1285 height 1281
drag, startPoint x: 530, startPoint y: 308, endPoint x: 518, endPoint y: 327, distance: 23.0
click at [518, 327] on div at bounding box center [642, 263] width 1285 height 1281
drag, startPoint x: 518, startPoint y: 302, endPoint x: 539, endPoint y: 317, distance: 25.8
click at [539, 317] on div at bounding box center [642, 263] width 1285 height 1281
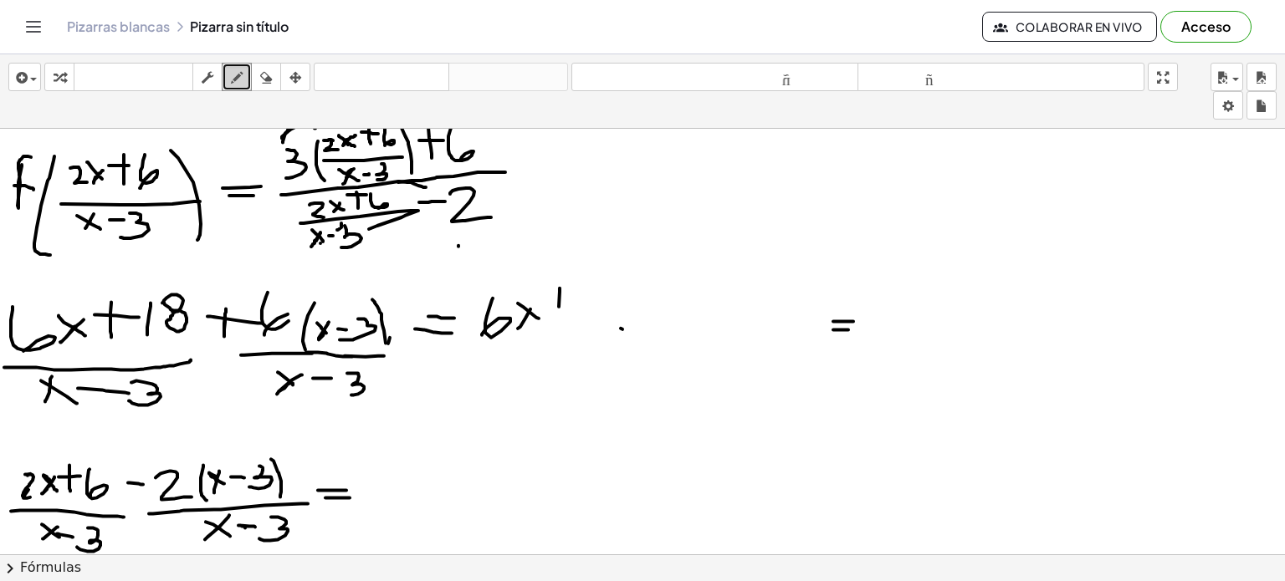
drag, startPoint x: 560, startPoint y: 287, endPoint x: 556, endPoint y: 317, distance: 30.3
click at [556, 317] on div at bounding box center [642, 263] width 1285 height 1281
drag, startPoint x: 552, startPoint y: 304, endPoint x: 565, endPoint y: 304, distance: 13.4
click at [565, 304] on div at bounding box center [642, 263] width 1285 height 1281
drag, startPoint x: 579, startPoint y: 294, endPoint x: 579, endPoint y: 312, distance: 18.4
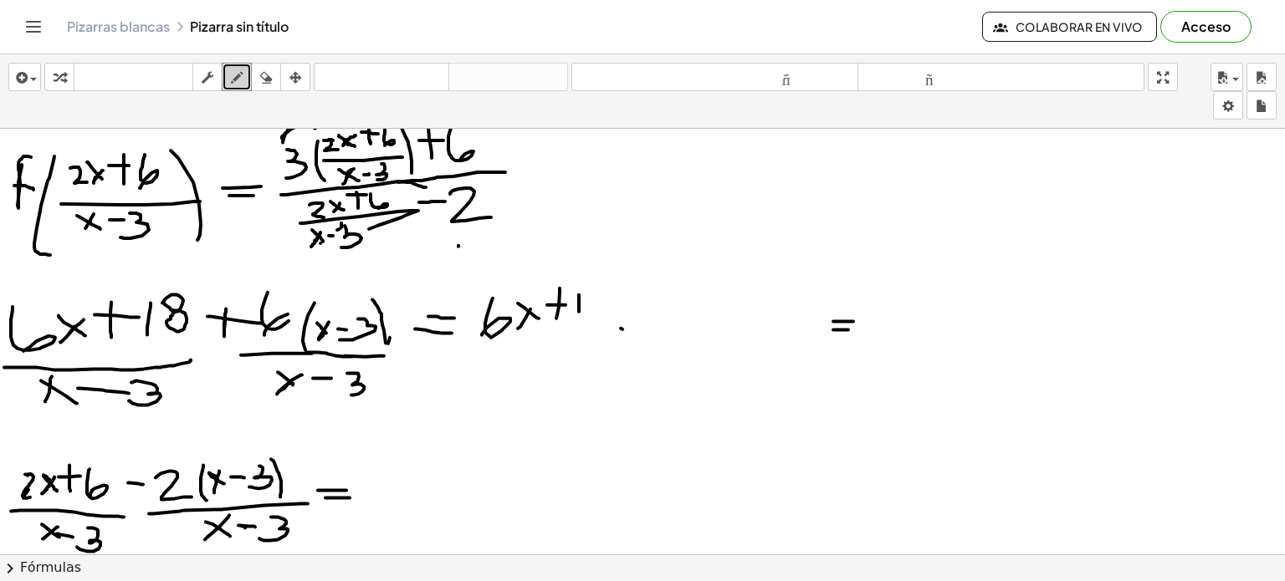
click at [579, 312] on div at bounding box center [642, 263] width 1285 height 1281
click at [593, 291] on div at bounding box center [642, 263] width 1285 height 1281
click at [591, 300] on div at bounding box center [642, 263] width 1285 height 1281
click at [274, 69] on div "button" at bounding box center [266, 77] width 22 height 20
click at [606, 309] on div at bounding box center [642, 263] width 1285 height 1281
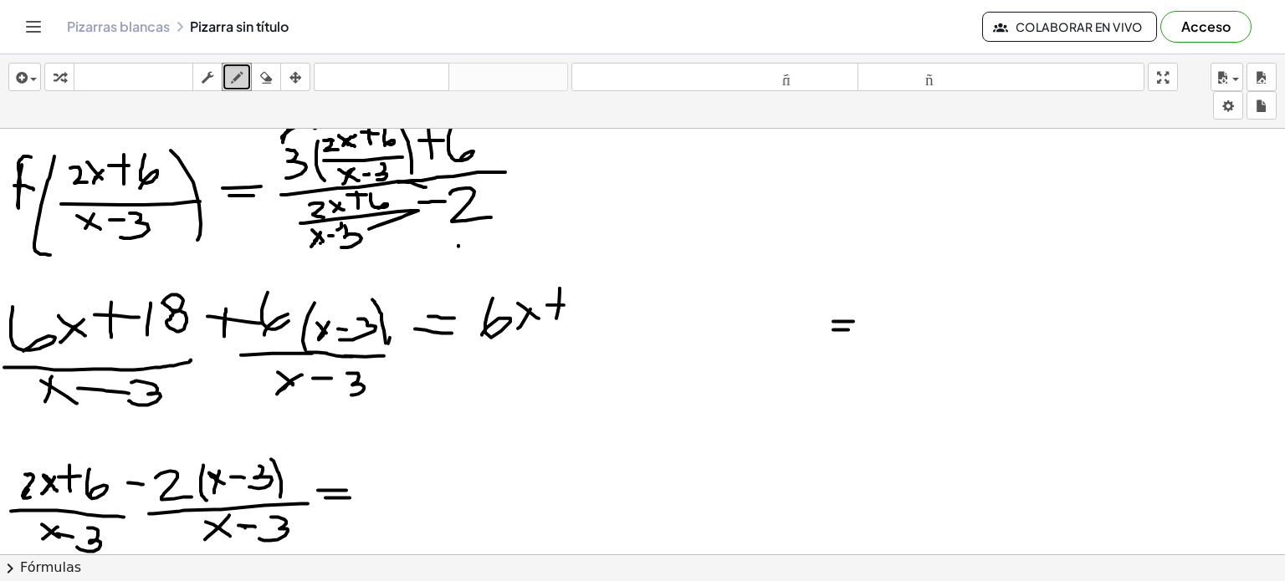
click at [234, 73] on icon "button" at bounding box center [237, 78] width 12 height 20
click at [579, 304] on div at bounding box center [642, 263] width 1285 height 1281
click at [596, 298] on div at bounding box center [642, 263] width 1285 height 1281
click at [597, 300] on div at bounding box center [642, 263] width 1285 height 1281
drag, startPoint x: 596, startPoint y: 299, endPoint x: 606, endPoint y: 297, distance: 10.2
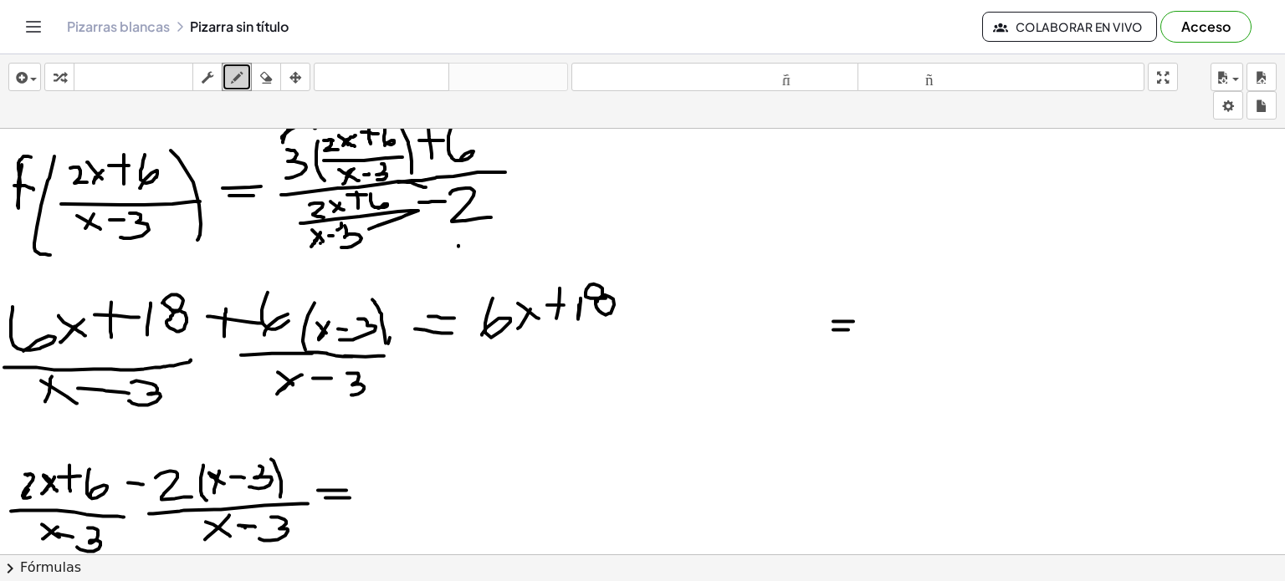
click at [606, 297] on div at bounding box center [642, 263] width 1285 height 1281
drag, startPoint x: 639, startPoint y: 292, endPoint x: 639, endPoint y: 315, distance: 23.4
click at [639, 315] on div at bounding box center [642, 263] width 1285 height 1281
drag, startPoint x: 628, startPoint y: 307, endPoint x: 656, endPoint y: 307, distance: 27.6
click at [656, 307] on div at bounding box center [642, 263] width 1285 height 1281
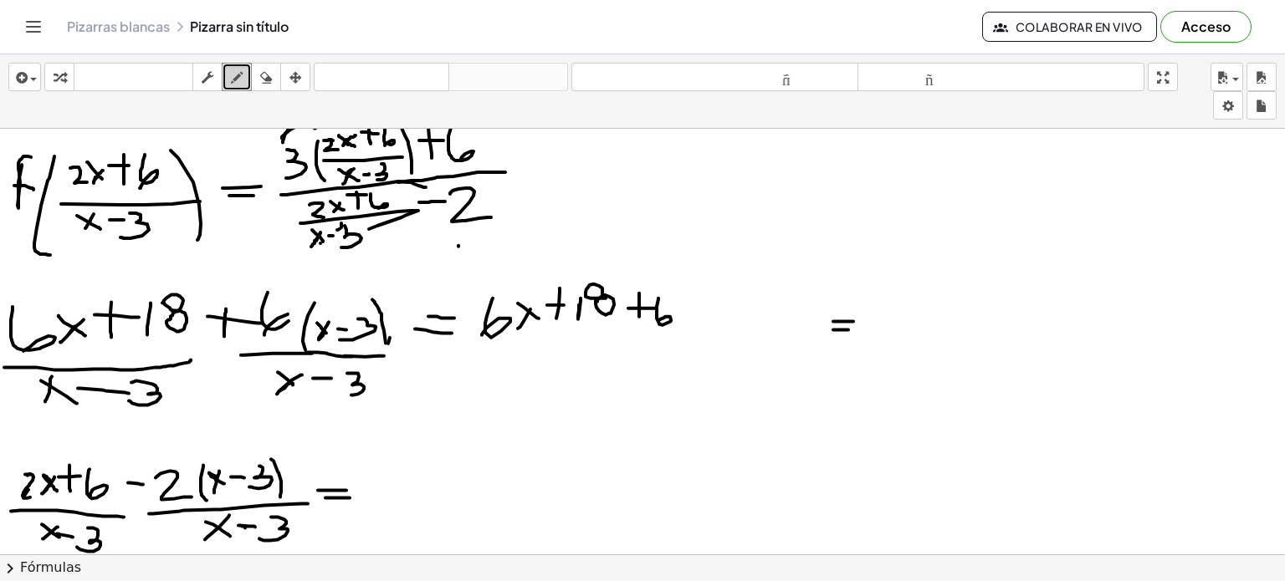
drag, startPoint x: 658, startPoint y: 297, endPoint x: 657, endPoint y: 320, distance: 22.6
click at [657, 320] on div at bounding box center [642, 263] width 1285 height 1281
click at [686, 304] on div at bounding box center [642, 263] width 1285 height 1281
drag, startPoint x: 678, startPoint y: 304, endPoint x: 689, endPoint y: 313, distance: 14.2
click at [689, 313] on div at bounding box center [642, 263] width 1285 height 1281
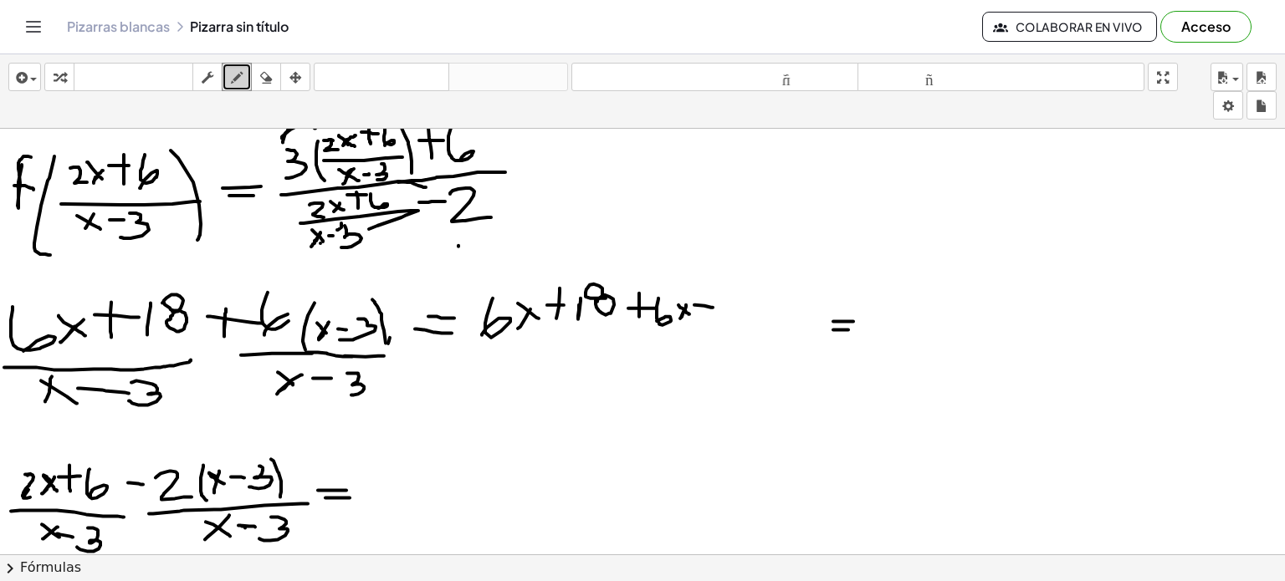
drag, startPoint x: 694, startPoint y: 304, endPoint x: 712, endPoint y: 307, distance: 17.9
click at [712, 307] on div at bounding box center [642, 263] width 1285 height 1281
drag, startPoint x: 724, startPoint y: 294, endPoint x: 725, endPoint y: 315, distance: 21.0
click at [725, 315] on div at bounding box center [642, 263] width 1285 height 1281
click at [729, 294] on div at bounding box center [642, 263] width 1285 height 1281
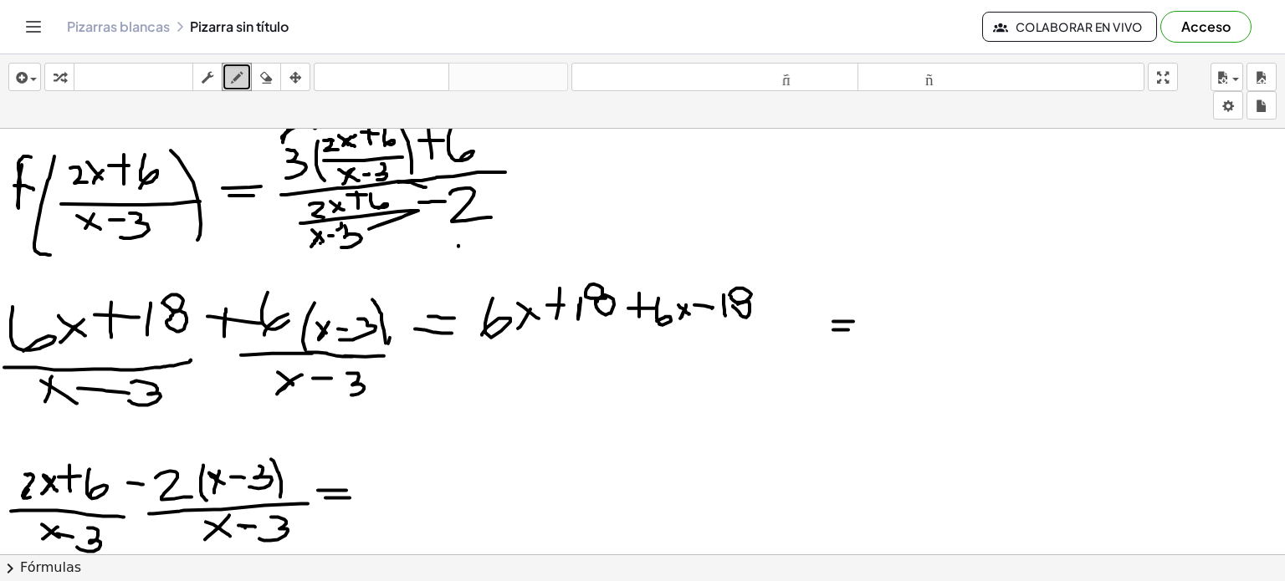
click at [735, 304] on div at bounding box center [642, 263] width 1285 height 1281
drag, startPoint x: 467, startPoint y: 350, endPoint x: 759, endPoint y: 341, distance: 292.1
click at [759, 341] on div at bounding box center [642, 263] width 1285 height 1281
drag, startPoint x: 582, startPoint y: 354, endPoint x: 557, endPoint y: 374, distance: 32.1
click at [557, 374] on div at bounding box center [642, 263] width 1285 height 1281
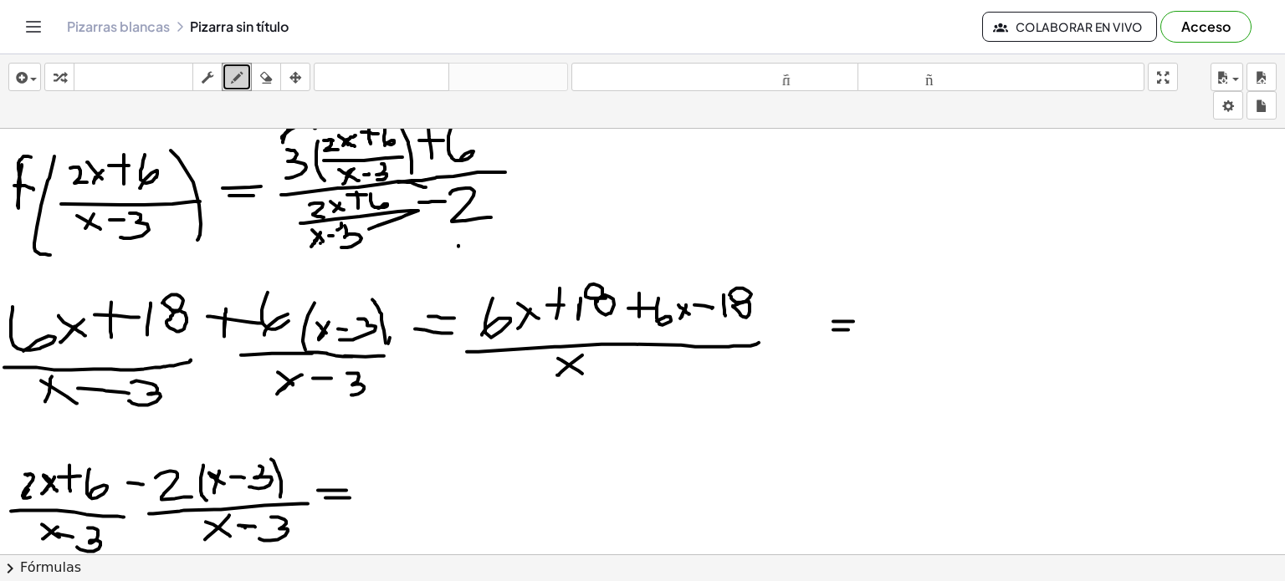
drag, startPoint x: 558, startPoint y: 357, endPoint x: 585, endPoint y: 374, distance: 31.6
click at [585, 374] on div at bounding box center [642, 263] width 1285 height 1281
drag, startPoint x: 597, startPoint y: 365, endPoint x: 612, endPoint y: 365, distance: 15.1
click at [612, 365] on div at bounding box center [642, 263] width 1285 height 1281
drag, startPoint x: 622, startPoint y: 357, endPoint x: 619, endPoint y: 380, distance: 22.8
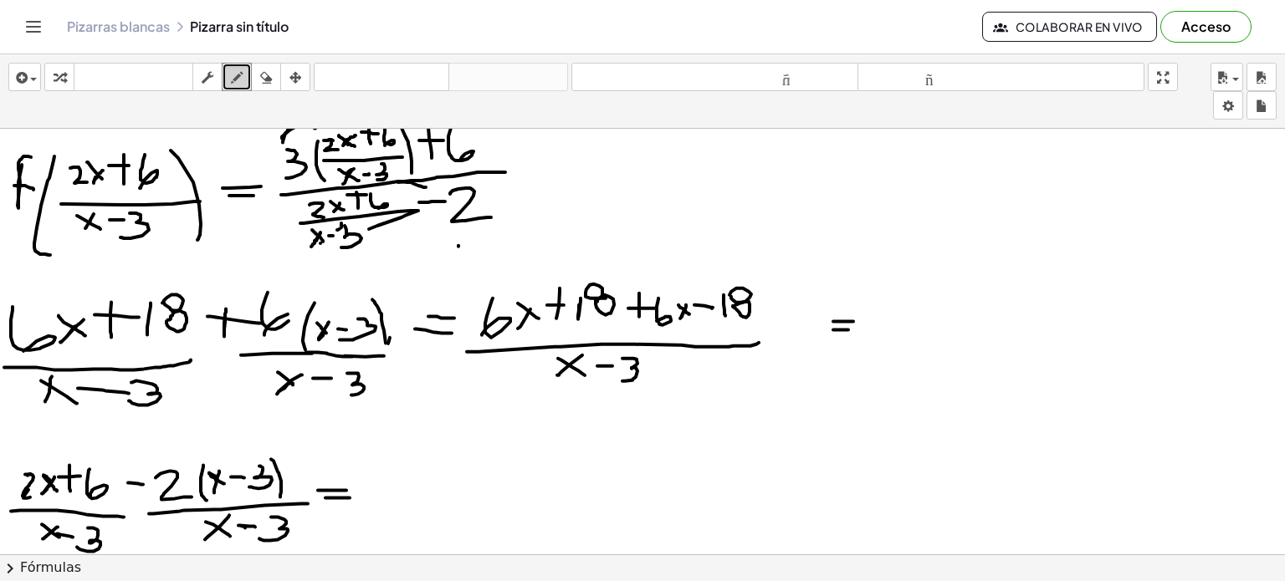
click at [619, 380] on div at bounding box center [642, 263] width 1285 height 1281
drag, startPoint x: 544, startPoint y: 333, endPoint x: 616, endPoint y: 264, distance: 100.0
click at [616, 264] on div at bounding box center [642, 263] width 1285 height 1281
drag, startPoint x: 699, startPoint y: 316, endPoint x: 762, endPoint y: 265, distance: 80.9
click at [762, 265] on div at bounding box center [642, 263] width 1285 height 1281
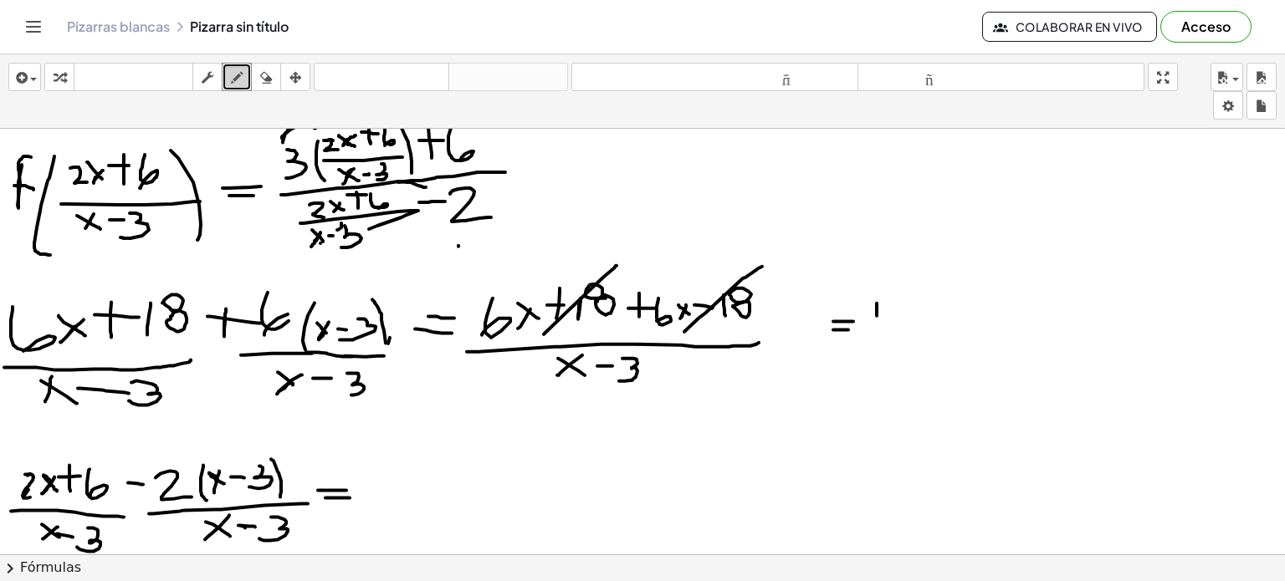
drag, startPoint x: 877, startPoint y: 302, endPoint x: 877, endPoint y: 315, distance: 12.5
click at [877, 315] on div at bounding box center [642, 263] width 1285 height 1281
drag, startPoint x: 887, startPoint y: 301, endPoint x: 902, endPoint y: 320, distance: 23.9
click at [902, 320] on div at bounding box center [642, 263] width 1285 height 1281
drag, startPoint x: 929, startPoint y: 307, endPoint x: 918, endPoint y: 314, distance: 12.8
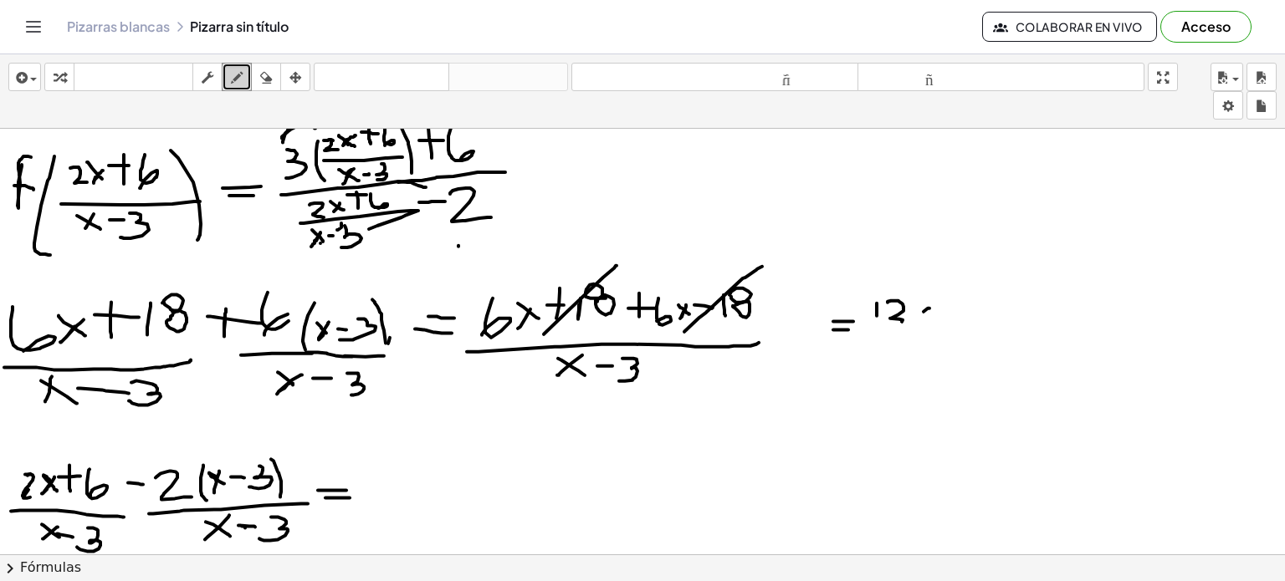
click at [918, 314] on div at bounding box center [642, 263] width 1285 height 1281
drag, startPoint x: 919, startPoint y: 300, endPoint x: 930, endPoint y: 318, distance: 20.7
click at [930, 318] on div at bounding box center [642, 263] width 1285 height 1281
drag, startPoint x: 930, startPoint y: 327, endPoint x: 960, endPoint y: 330, distance: 30.2
click at [960, 330] on div at bounding box center [642, 263] width 1285 height 1281
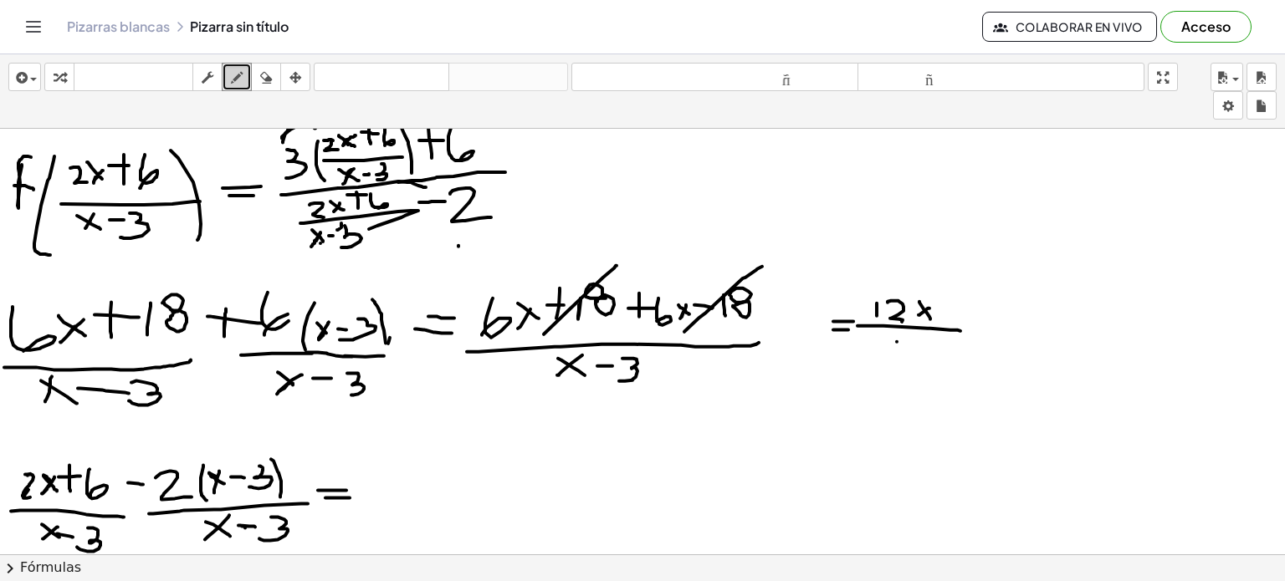
drag, startPoint x: 897, startPoint y: 340, endPoint x: 880, endPoint y: 354, distance: 21.4
click at [880, 354] on div at bounding box center [642, 263] width 1285 height 1281
drag, startPoint x: 880, startPoint y: 338, endPoint x: 905, endPoint y: 355, distance: 30.2
click at [905, 355] on div at bounding box center [642, 263] width 1285 height 1281
click at [911, 350] on div at bounding box center [642, 263] width 1285 height 1281
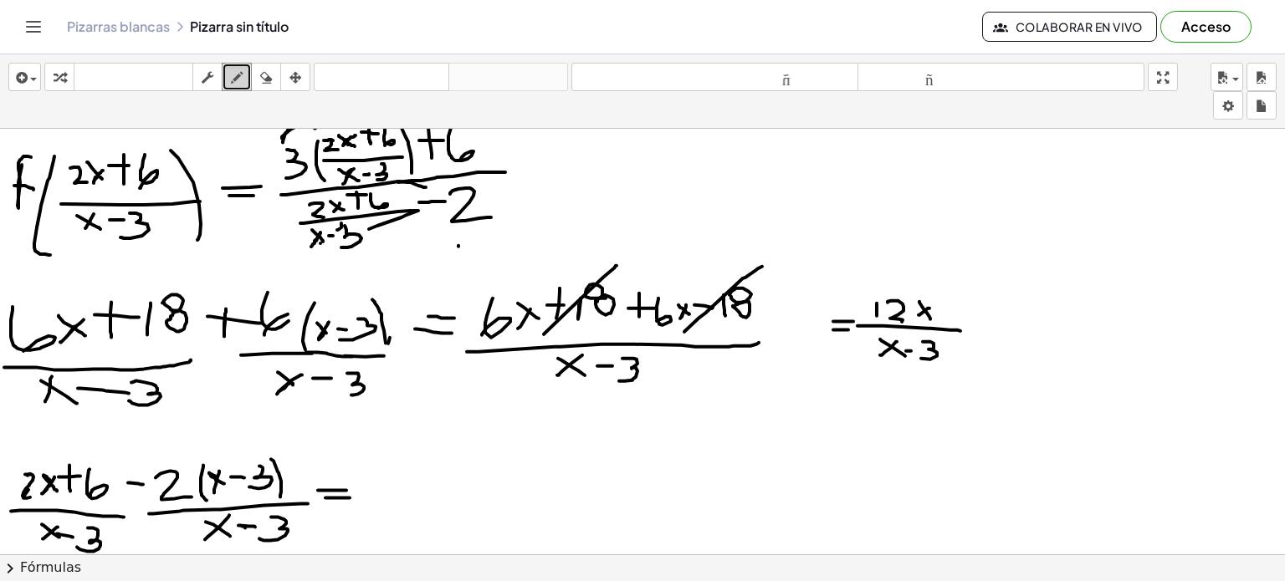
drag, startPoint x: 923, startPoint y: 340, endPoint x: 920, endPoint y: 356, distance: 16.1
click at [920, 356] on div at bounding box center [642, 263] width 1285 height 1281
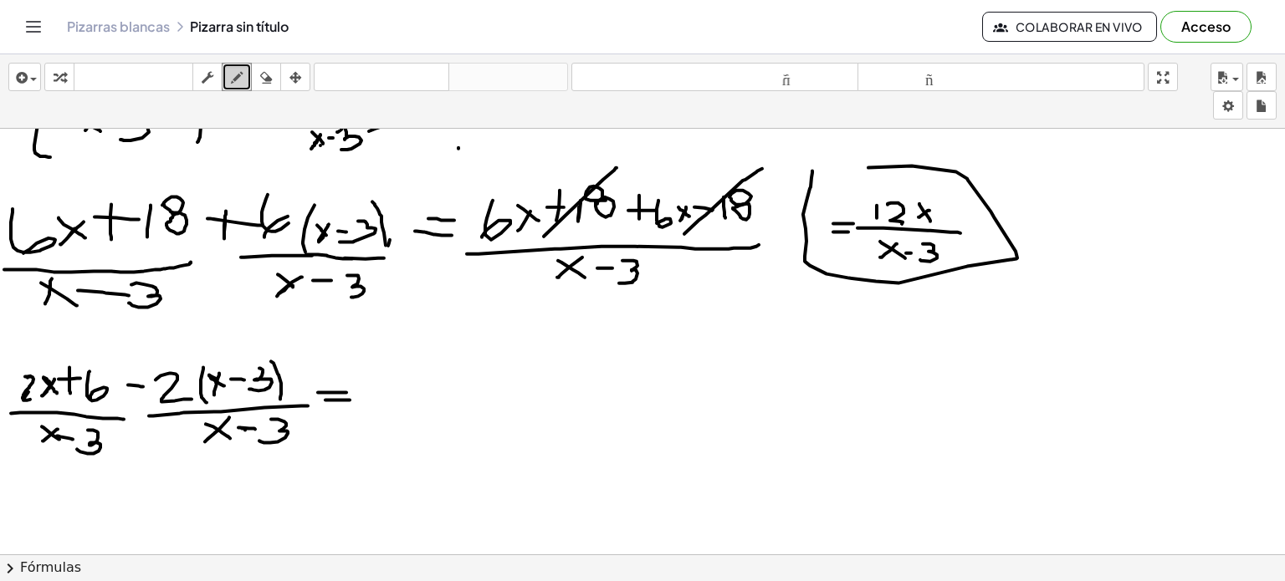
drag, startPoint x: 812, startPoint y: 171, endPoint x: 813, endPoint y: 182, distance: 10.1
click at [813, 182] on div at bounding box center [642, 165] width 1285 height 1281
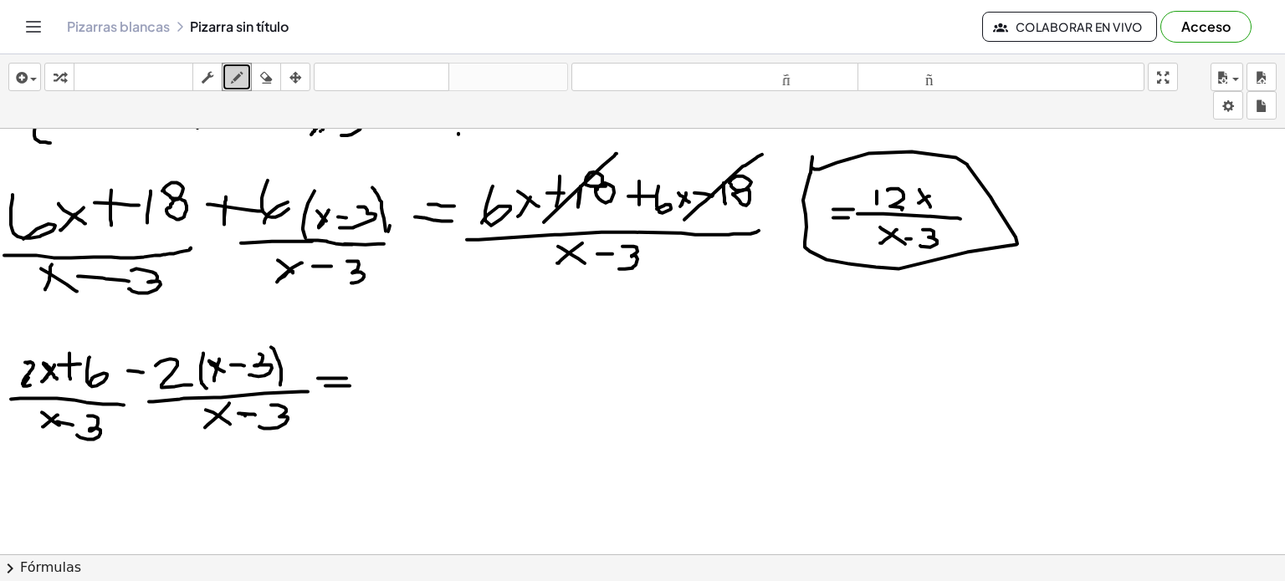
scroll to position [625, 0]
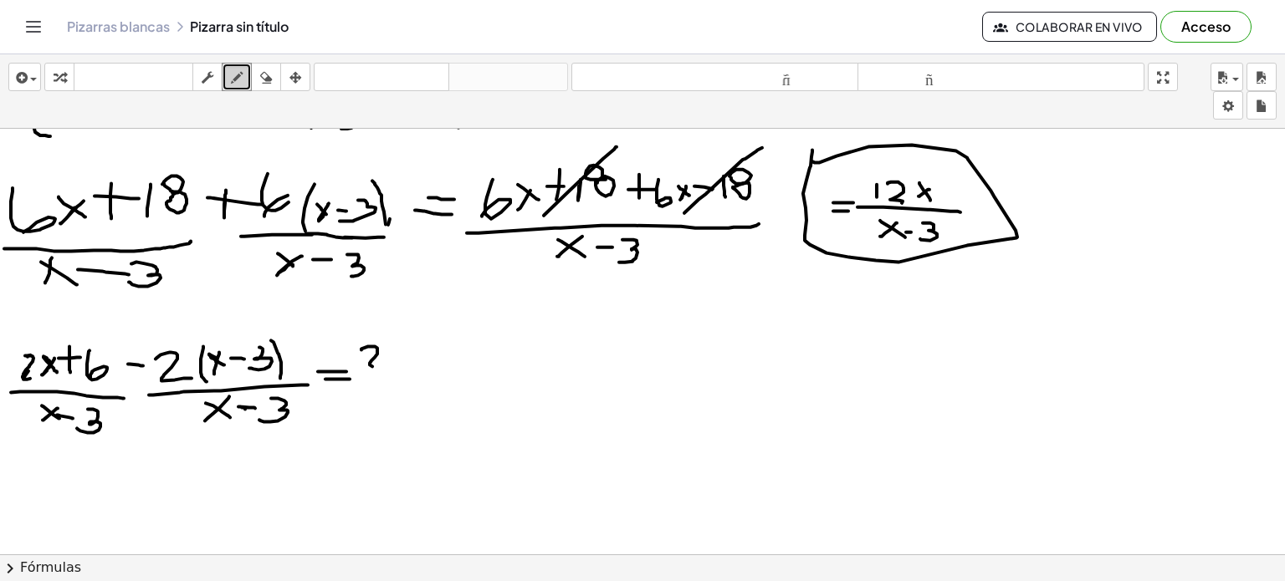
drag, startPoint x: 361, startPoint y: 349, endPoint x: 379, endPoint y: 367, distance: 25.4
click at [379, 367] on div at bounding box center [642, 144] width 1285 height 1281
drag, startPoint x: 397, startPoint y: 354, endPoint x: 392, endPoint y: 365, distance: 12.0
click at [392, 365] on div at bounding box center [642, 144] width 1285 height 1281
drag, startPoint x: 385, startPoint y: 353, endPoint x: 405, endPoint y: 367, distance: 24.6
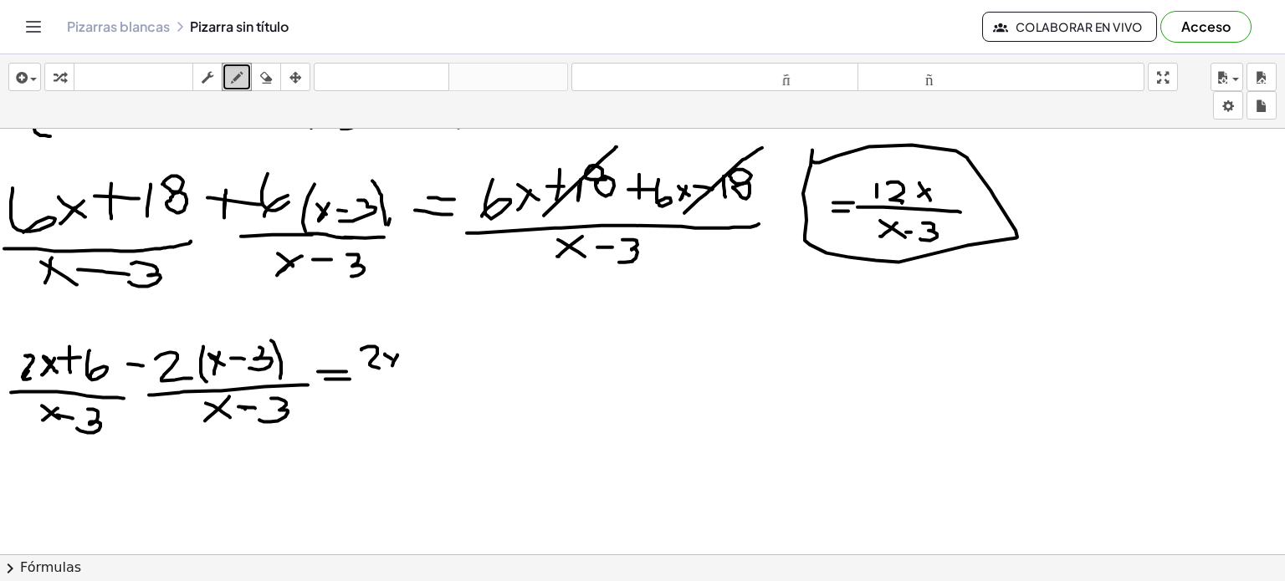
click at [405, 367] on div at bounding box center [642, 144] width 1285 height 1281
drag, startPoint x: 417, startPoint y: 327, endPoint x: 415, endPoint y: 359, distance: 31.8
click at [415, 359] on div at bounding box center [642, 144] width 1285 height 1281
drag, startPoint x: 408, startPoint y: 350, endPoint x: 427, endPoint y: 350, distance: 19.2
click at [427, 350] on div at bounding box center [642, 144] width 1285 height 1281
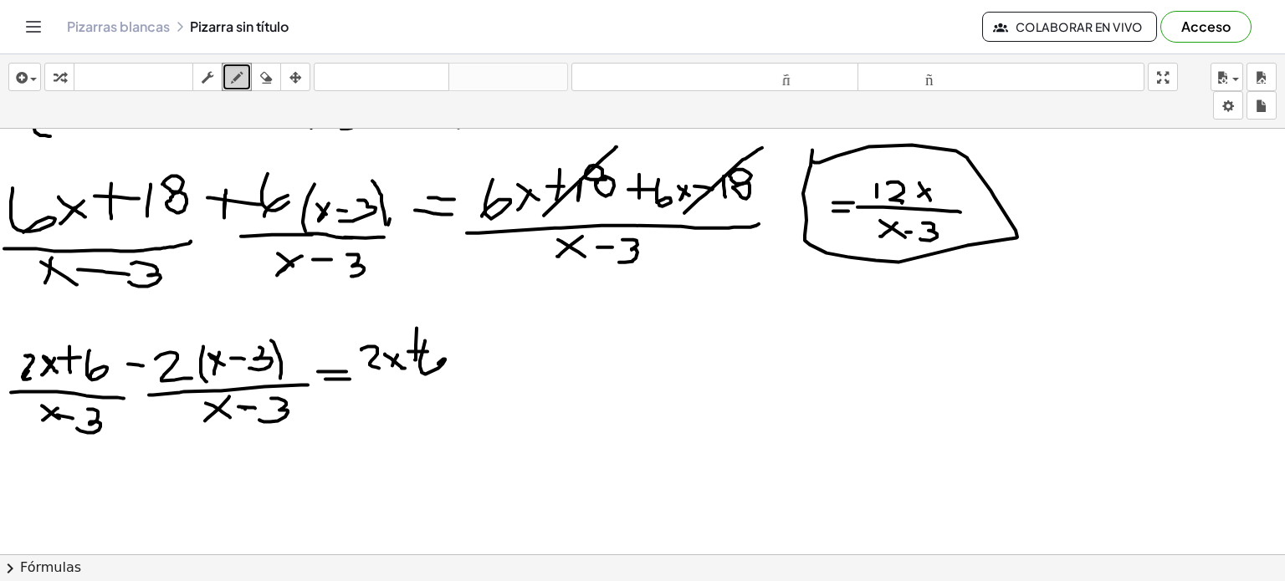
drag, startPoint x: 425, startPoint y: 340, endPoint x: 432, endPoint y: 375, distance: 35.9
click at [432, 375] on div at bounding box center [642, 144] width 1285 height 1281
drag, startPoint x: 460, startPoint y: 352, endPoint x: 484, endPoint y: 354, distance: 24.3
click at [484, 354] on div at bounding box center [642, 144] width 1285 height 1281
drag, startPoint x: 490, startPoint y: 353, endPoint x: 519, endPoint y: 370, distance: 33.7
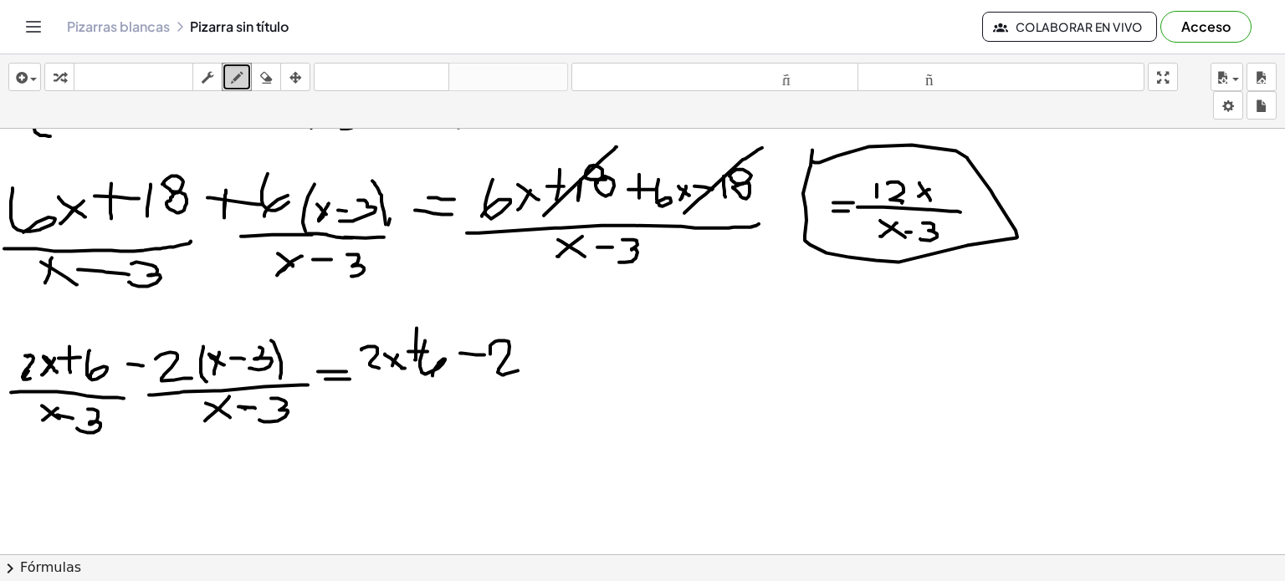
click at [519, 370] on div at bounding box center [642, 144] width 1285 height 1281
click at [532, 355] on div at bounding box center [642, 144] width 1285 height 1281
drag, startPoint x: 519, startPoint y: 352, endPoint x: 533, endPoint y: 364, distance: 17.8
click at [533, 364] on div at bounding box center [642, 144] width 1285 height 1281
drag, startPoint x: 152, startPoint y: 350, endPoint x: 207, endPoint y: 343, distance: 55.7
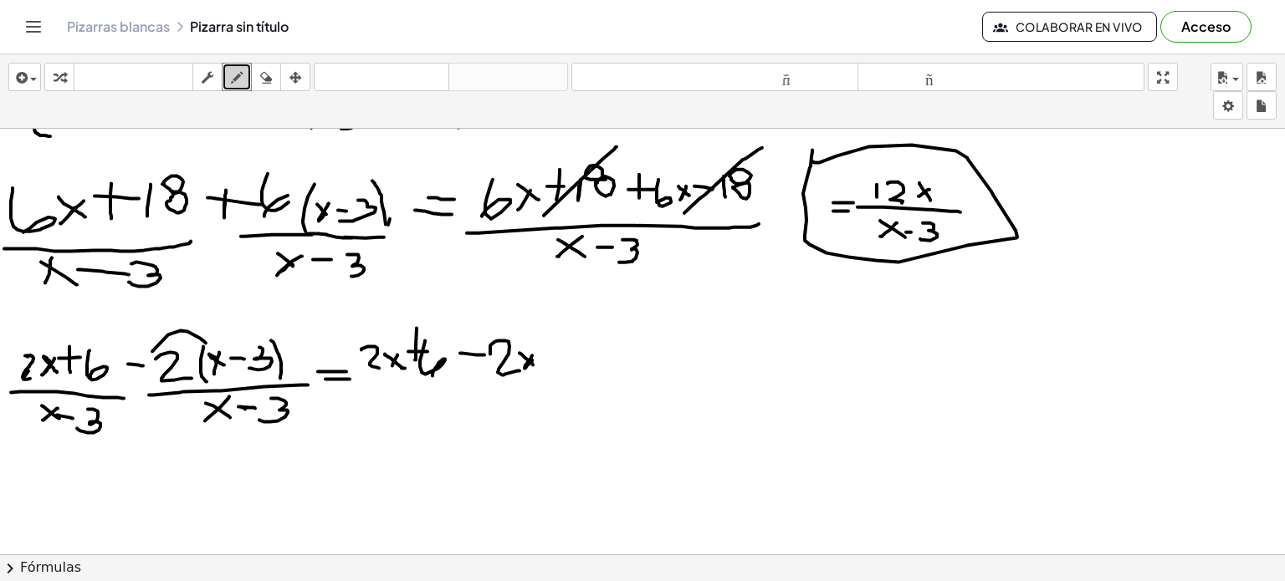
click at [207, 343] on div at bounding box center [642, 144] width 1285 height 1281
drag, startPoint x: 140, startPoint y: 359, endPoint x: 238, endPoint y: 332, distance: 101.5
click at [238, 332] on div at bounding box center [642, 144] width 1285 height 1281
drag, startPoint x: 529, startPoint y: 361, endPoint x: 540, endPoint y: 350, distance: 14.8
click at [540, 350] on div at bounding box center [642, 144] width 1285 height 1281
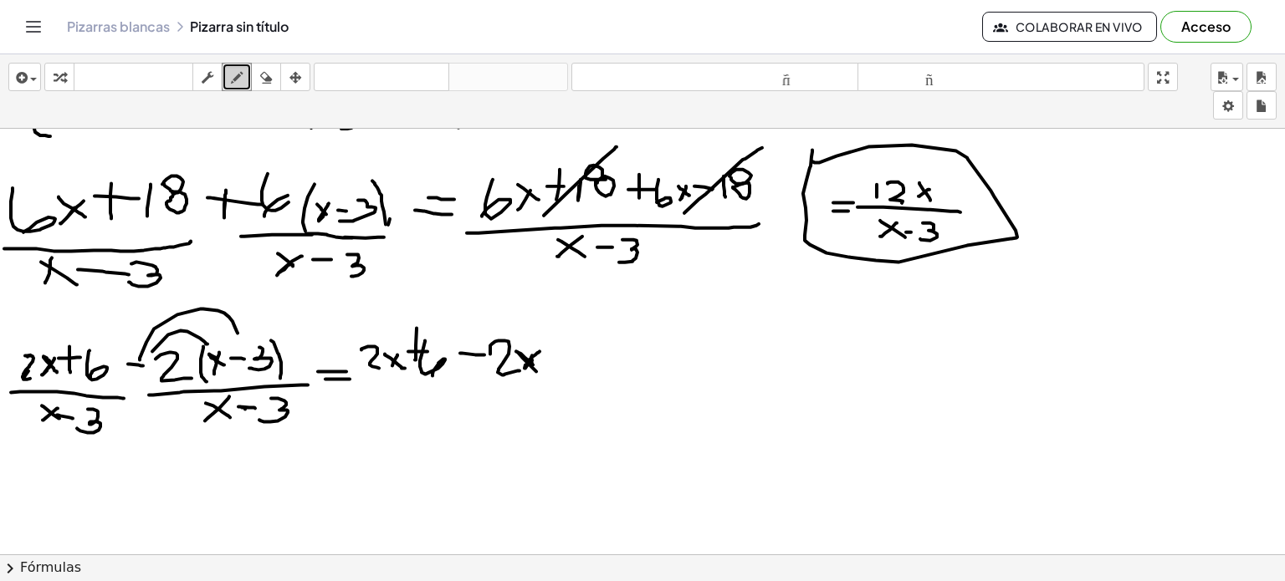
drag, startPoint x: 516, startPoint y: 350, endPoint x: 539, endPoint y: 372, distance: 31.4
click at [539, 372] on div at bounding box center [642, 144] width 1285 height 1281
drag, startPoint x: 555, startPoint y: 357, endPoint x: 578, endPoint y: 357, distance: 22.6
click at [578, 357] on div at bounding box center [642, 144] width 1285 height 1281
drag, startPoint x: 589, startPoint y: 340, endPoint x: 598, endPoint y: 378, distance: 38.7
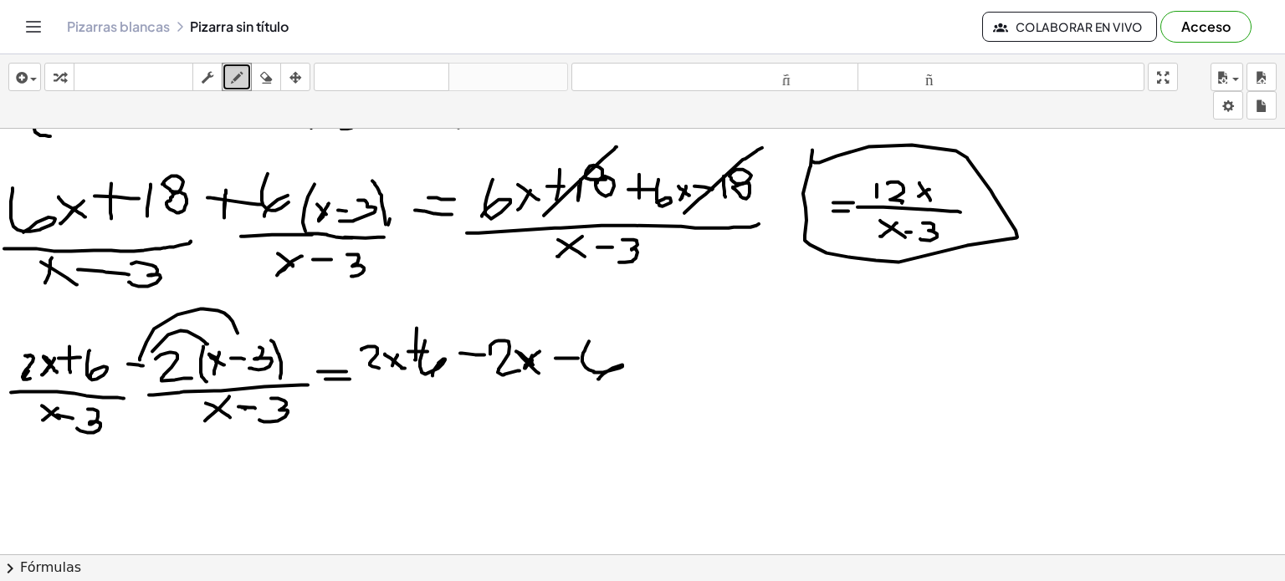
click at [598, 378] on div at bounding box center [642, 144] width 1285 height 1281
drag, startPoint x: 563, startPoint y: 343, endPoint x: 562, endPoint y: 366, distance: 23.4
click at [562, 366] on div at bounding box center [642, 144] width 1285 height 1281
drag, startPoint x: 366, startPoint y: 397, endPoint x: 602, endPoint y: 387, distance: 236.1
click at [602, 387] on div at bounding box center [642, 144] width 1285 height 1281
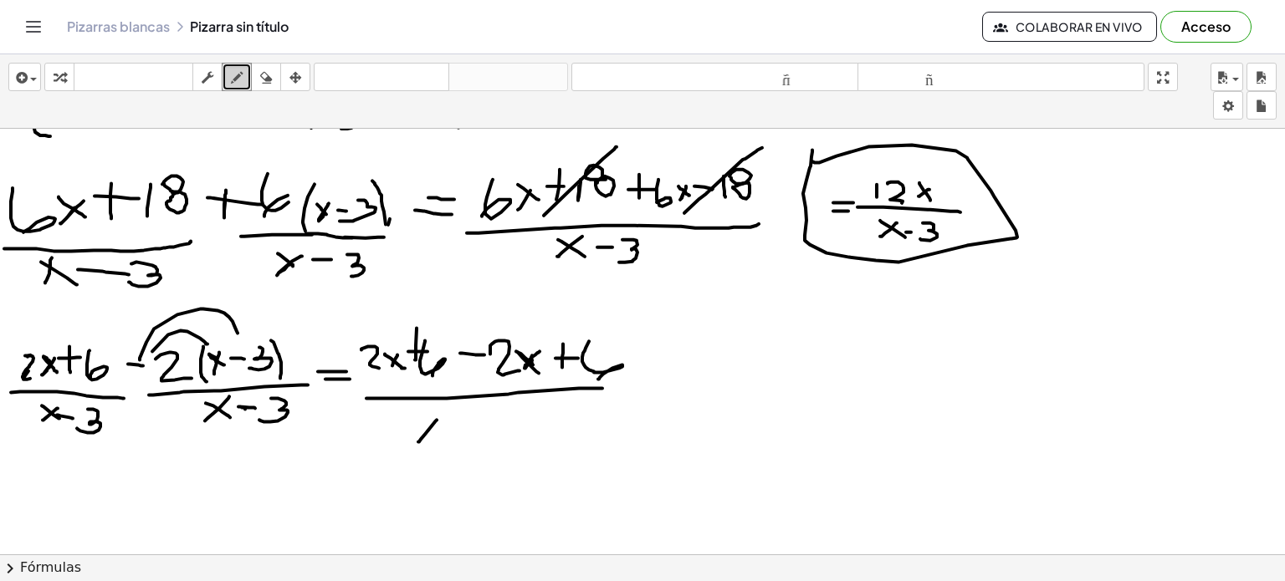
click at [439, 417] on div at bounding box center [642, 144] width 1285 height 1281
drag, startPoint x: 424, startPoint y: 415, endPoint x: 458, endPoint y: 437, distance: 40.6
click at [458, 437] on div at bounding box center [642, 144] width 1285 height 1281
drag, startPoint x: 453, startPoint y: 422, endPoint x: 488, endPoint y: 422, distance: 35.1
click at [488, 422] on div at bounding box center [642, 144] width 1285 height 1281
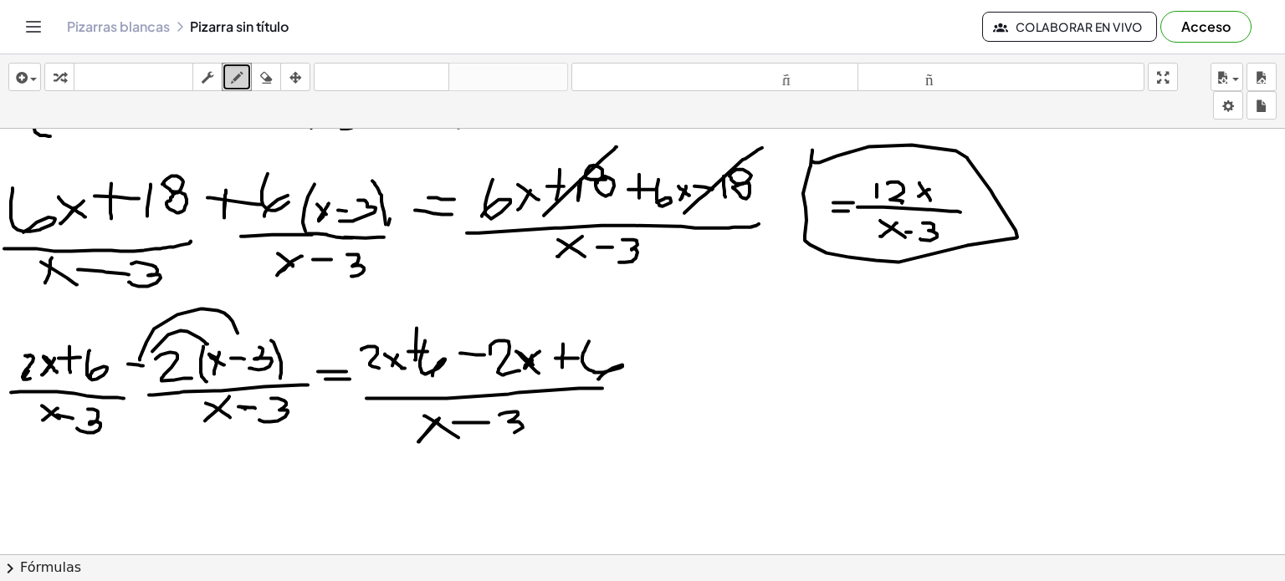
drag, startPoint x: 499, startPoint y: 414, endPoint x: 501, endPoint y: 434, distance: 20.1
click at [501, 434] on div at bounding box center [642, 144] width 1285 height 1281
drag, startPoint x: 642, startPoint y: 374, endPoint x: 689, endPoint y: 371, distance: 47.0
click at [689, 371] on div at bounding box center [642, 144] width 1285 height 1281
drag, startPoint x: 641, startPoint y: 387, endPoint x: 676, endPoint y: 388, distance: 35.1
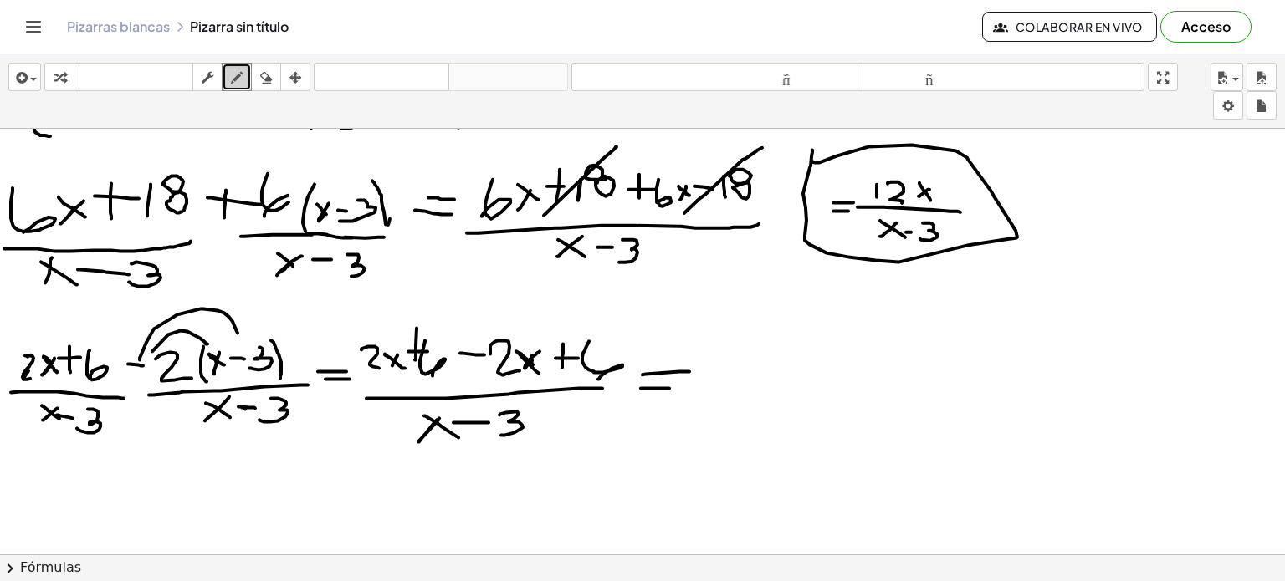
click at [676, 388] on div at bounding box center [642, 144] width 1285 height 1281
drag, startPoint x: 509, startPoint y: 345, endPoint x: 516, endPoint y: 338, distance: 10.6
click at [516, 338] on div at bounding box center [642, 144] width 1285 height 1281
drag, startPoint x: 388, startPoint y: 397, endPoint x: 407, endPoint y: 331, distance: 68.6
click at [407, 331] on div at bounding box center [642, 144] width 1285 height 1281
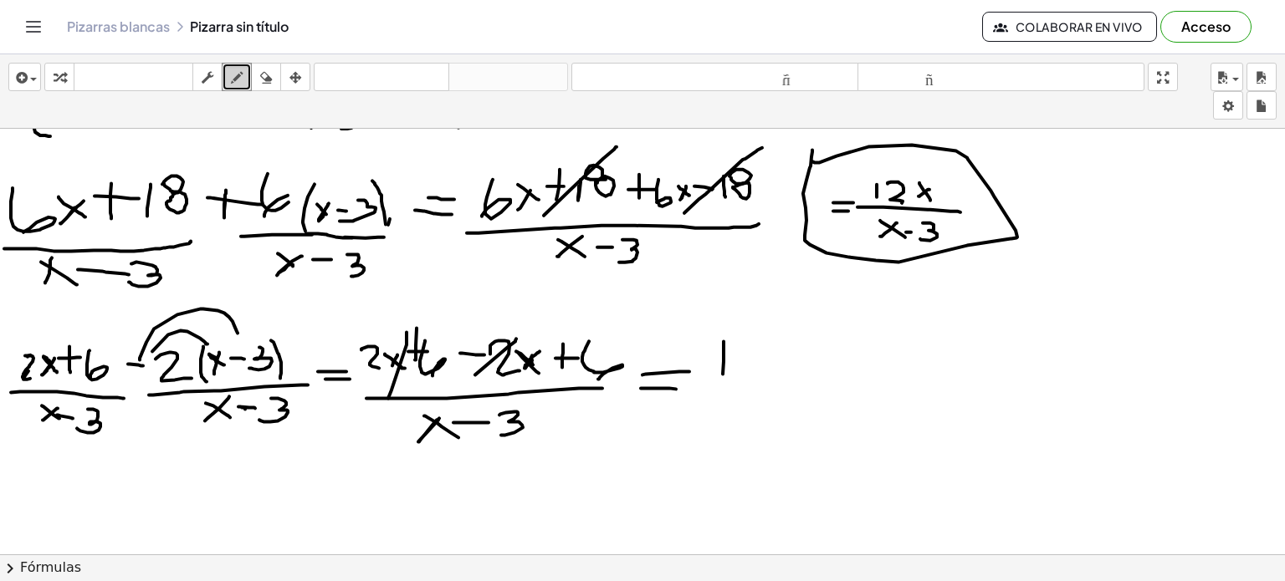
drag, startPoint x: 724, startPoint y: 340, endPoint x: 721, endPoint y: 381, distance: 41.1
click at [721, 381] on div at bounding box center [642, 144] width 1285 height 1281
drag, startPoint x: 739, startPoint y: 350, endPoint x: 760, endPoint y: 376, distance: 32.7
click at [760, 376] on div at bounding box center [642, 144] width 1285 height 1281
drag, startPoint x: 696, startPoint y: 396, endPoint x: 779, endPoint y: 392, distance: 82.9
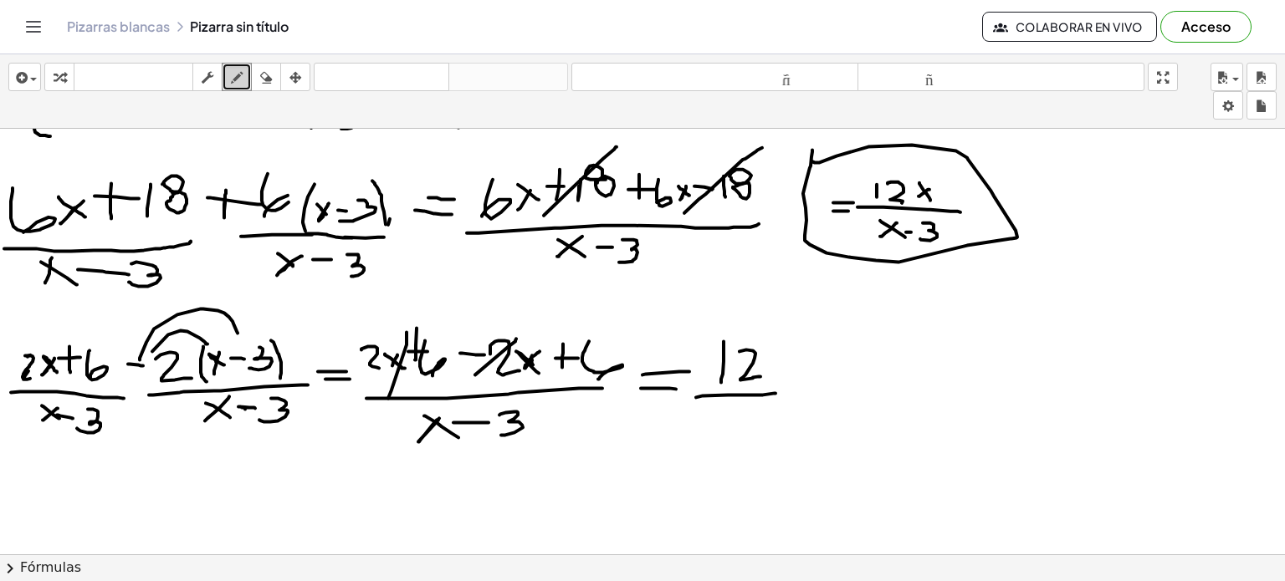
click at [779, 392] on div at bounding box center [642, 144] width 1285 height 1281
drag, startPoint x: 785, startPoint y: 371, endPoint x: 793, endPoint y: 363, distance: 10.6
click at [793, 363] on div at bounding box center [642, 144] width 1285 height 1281
drag, startPoint x: 776, startPoint y: 362, endPoint x: 786, endPoint y: 376, distance: 17.4
click at [786, 376] on div at bounding box center [642, 144] width 1285 height 1281
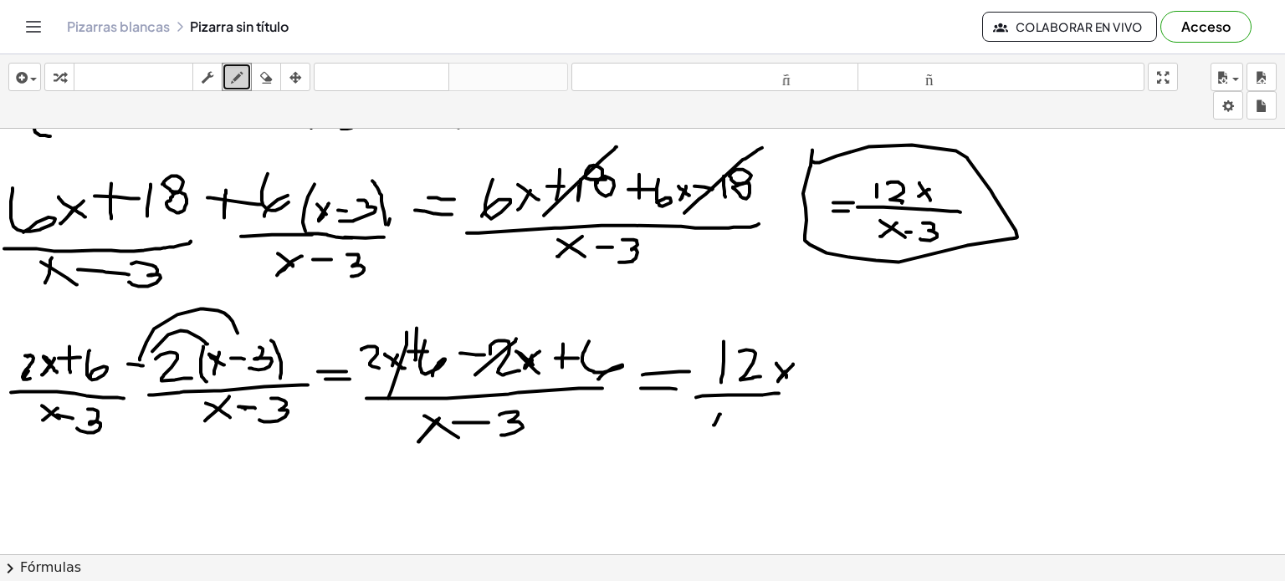
drag, startPoint x: 720, startPoint y: 413, endPoint x: 713, endPoint y: 424, distance: 12.8
click at [713, 424] on div at bounding box center [642, 144] width 1285 height 1281
click at [728, 422] on div at bounding box center [642, 144] width 1285 height 1281
click at [747, 419] on div at bounding box center [642, 144] width 1285 height 1281
click at [753, 430] on div at bounding box center [642, 144] width 1285 height 1281
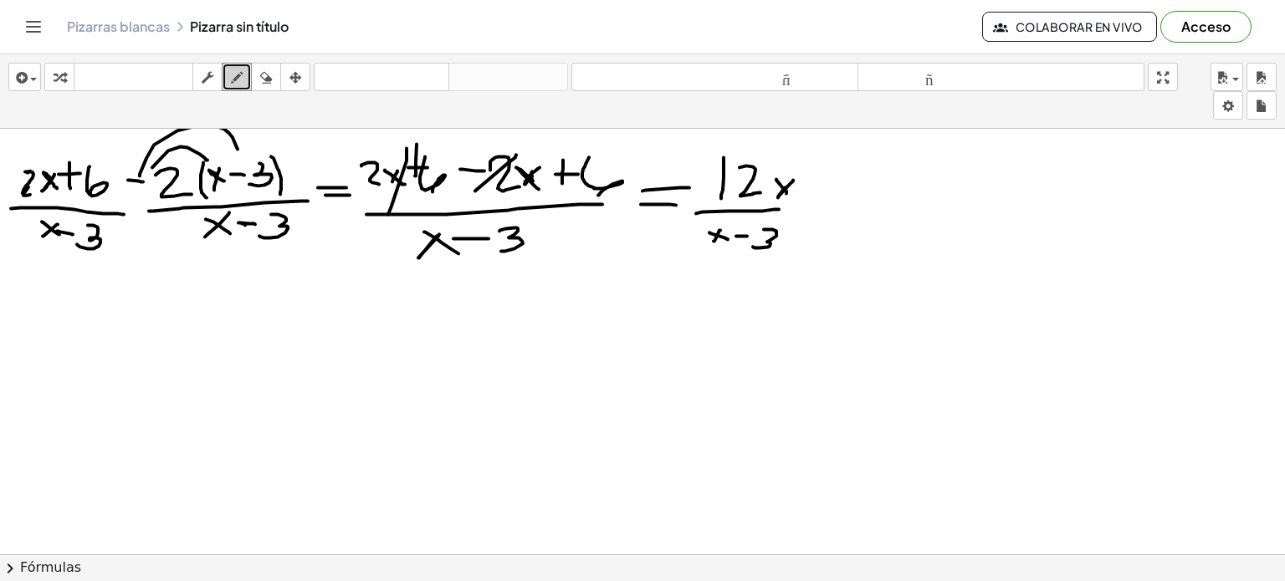
scroll to position [836, 0]
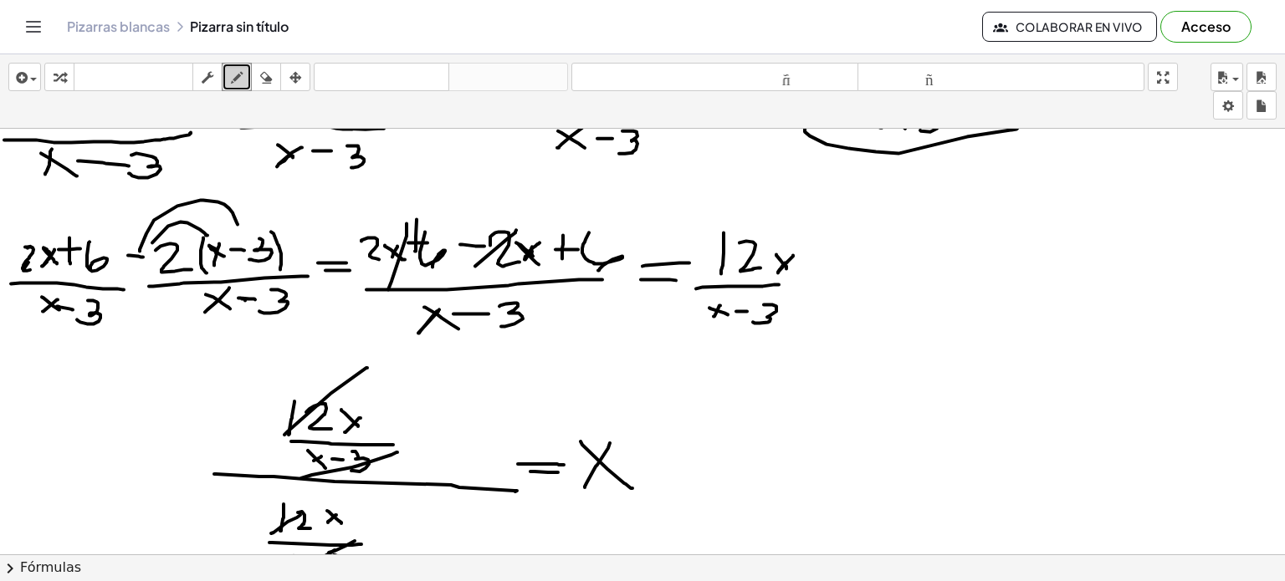
scroll to position [783, 0]
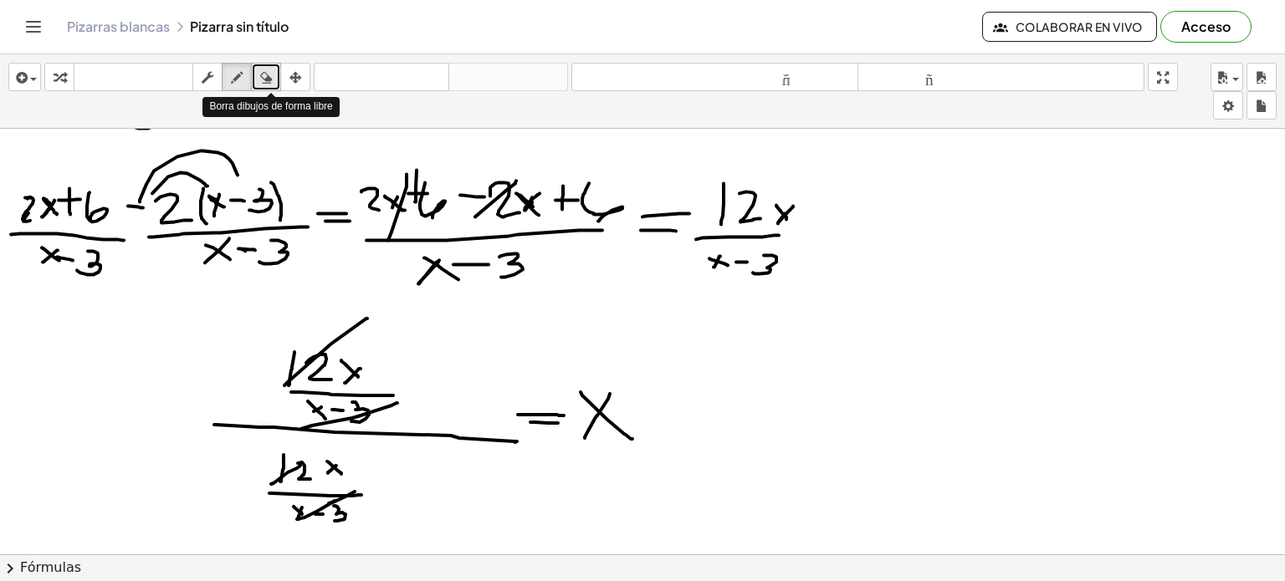
click at [271, 78] on icon "button" at bounding box center [266, 78] width 12 height 20
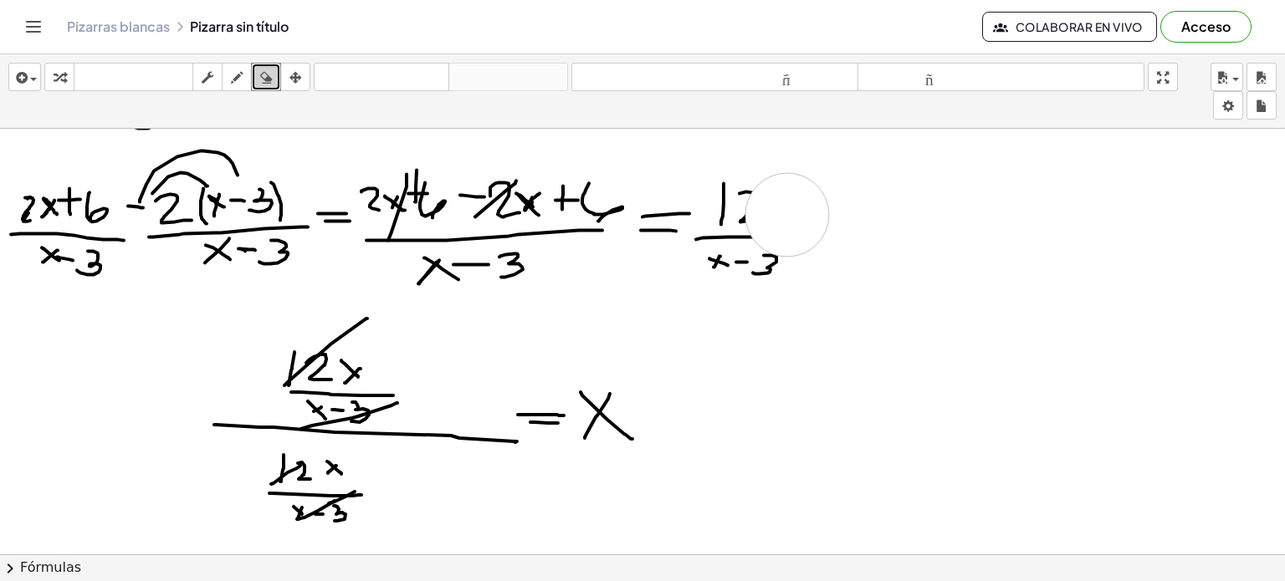
click at [205, 85] on icon "button" at bounding box center [208, 78] width 12 height 20
click at [237, 83] on icon "button" at bounding box center [237, 78] width 12 height 20
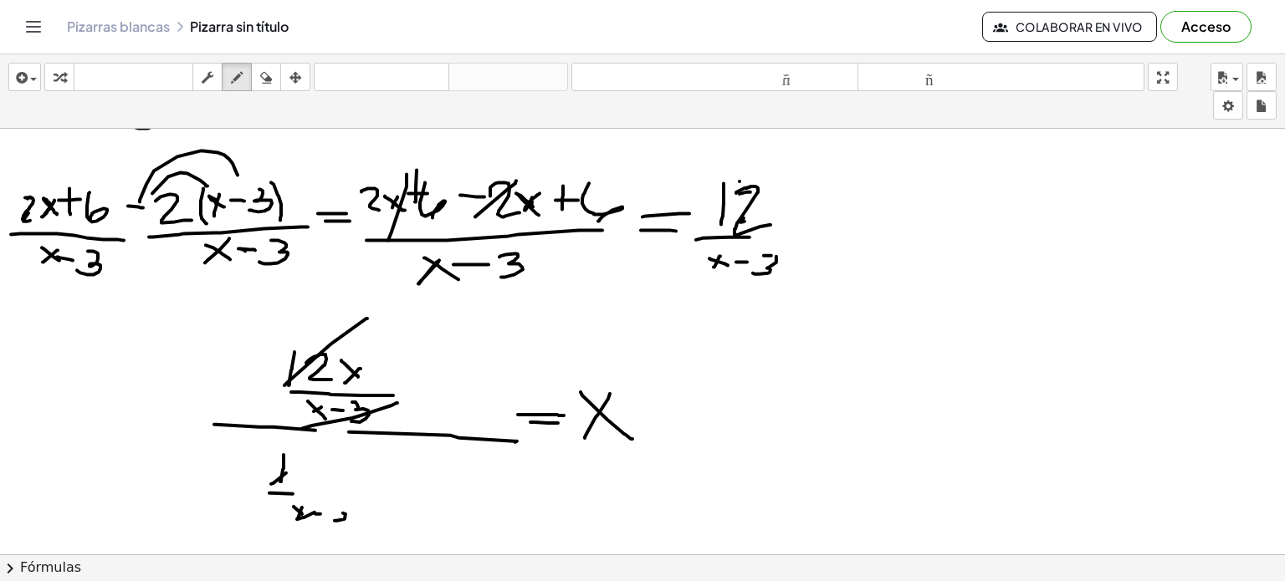
click at [265, 80] on icon "button" at bounding box center [266, 78] width 12 height 20
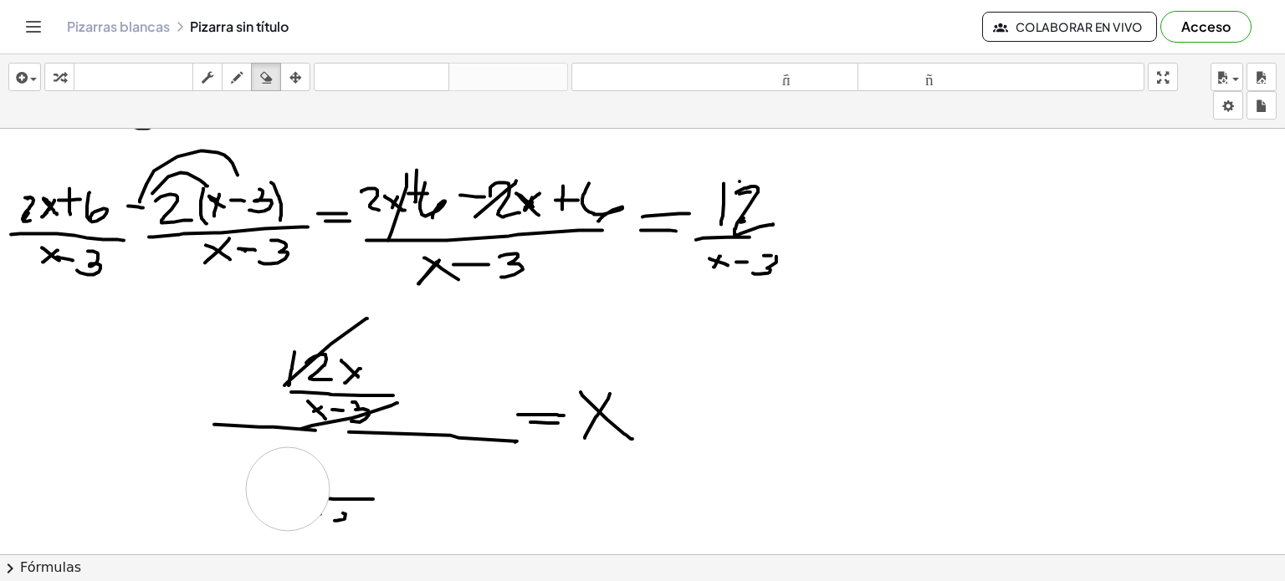
click at [246, 74] on div "button" at bounding box center [237, 77] width 22 height 20
drag, startPoint x: 284, startPoint y: 452, endPoint x: 287, endPoint y: 477, distance: 25.3
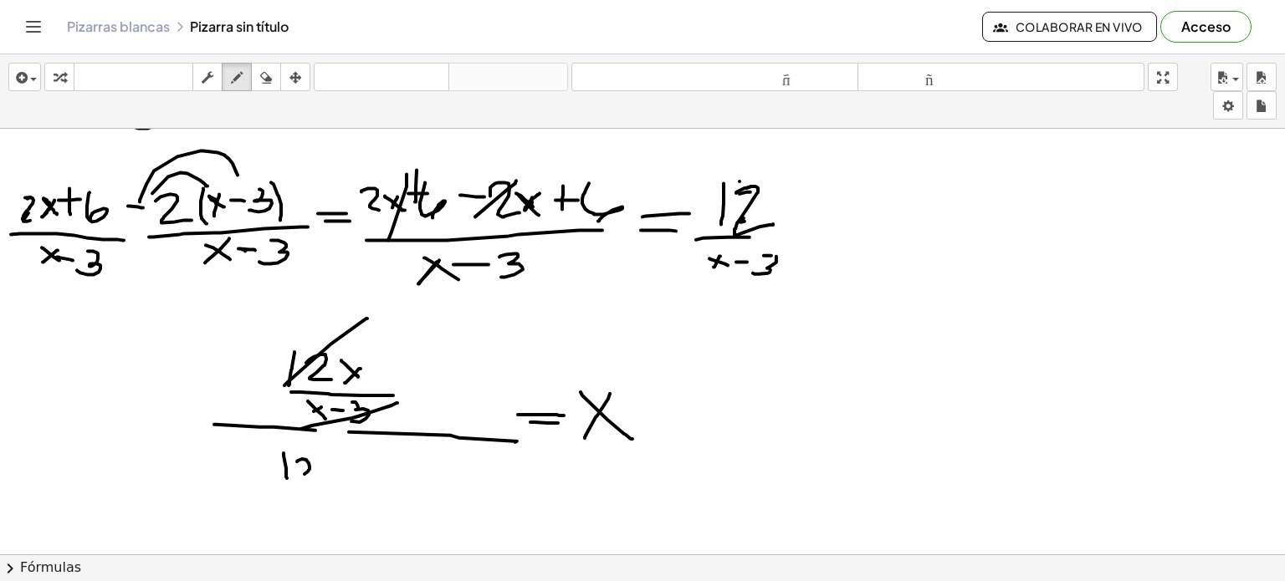
drag, startPoint x: 297, startPoint y: 460, endPoint x: 318, endPoint y: 470, distance: 23.2
drag, startPoint x: 264, startPoint y: 484, endPoint x: 359, endPoint y: 482, distance: 94.6
drag, startPoint x: 298, startPoint y: 500, endPoint x: 289, endPoint y: 516, distance: 18.4
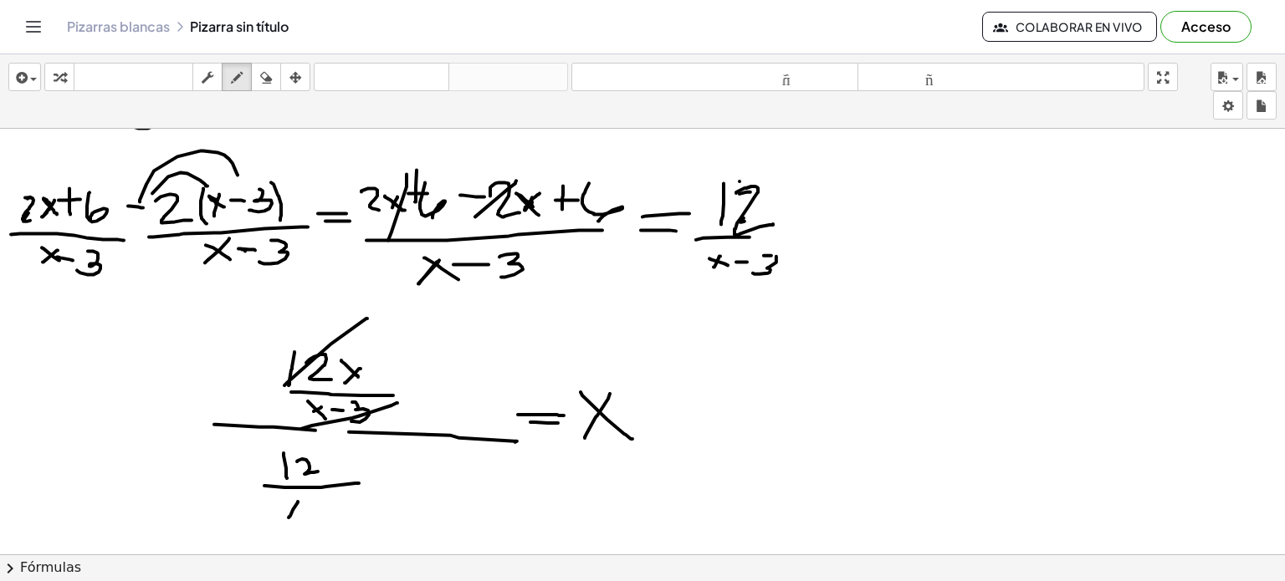
drag, startPoint x: 341, startPoint y: 493, endPoint x: 335, endPoint y: 508, distance: 16.5
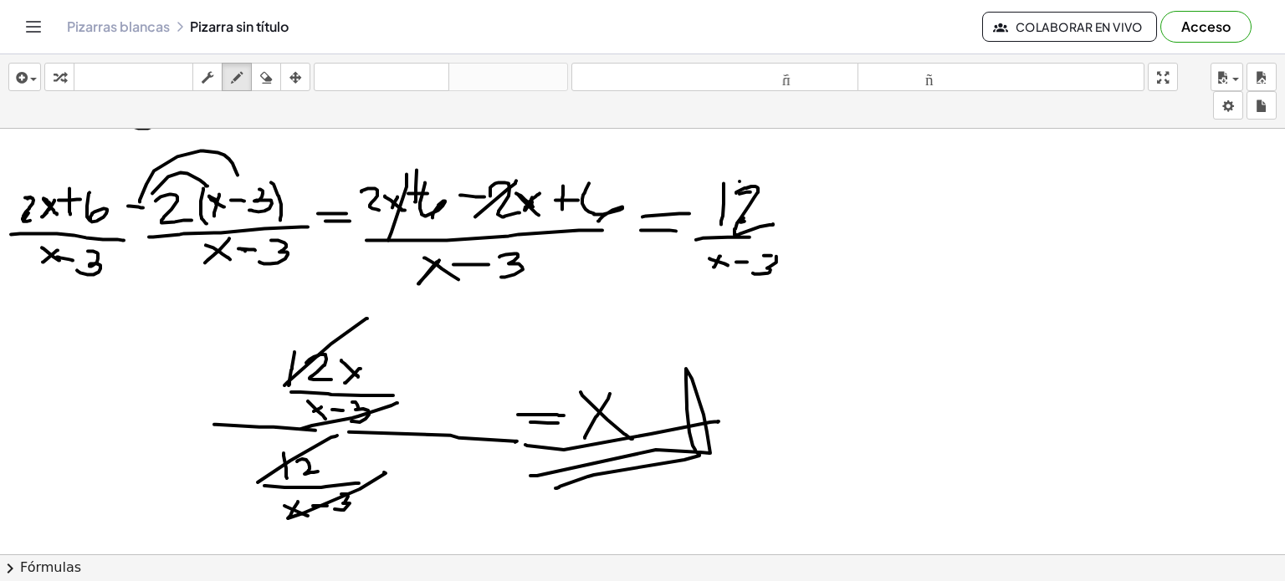
drag, startPoint x: 530, startPoint y: 474, endPoint x: 711, endPoint y: 458, distance: 181.4
